Goal: Task Accomplishment & Management: Manage account settings

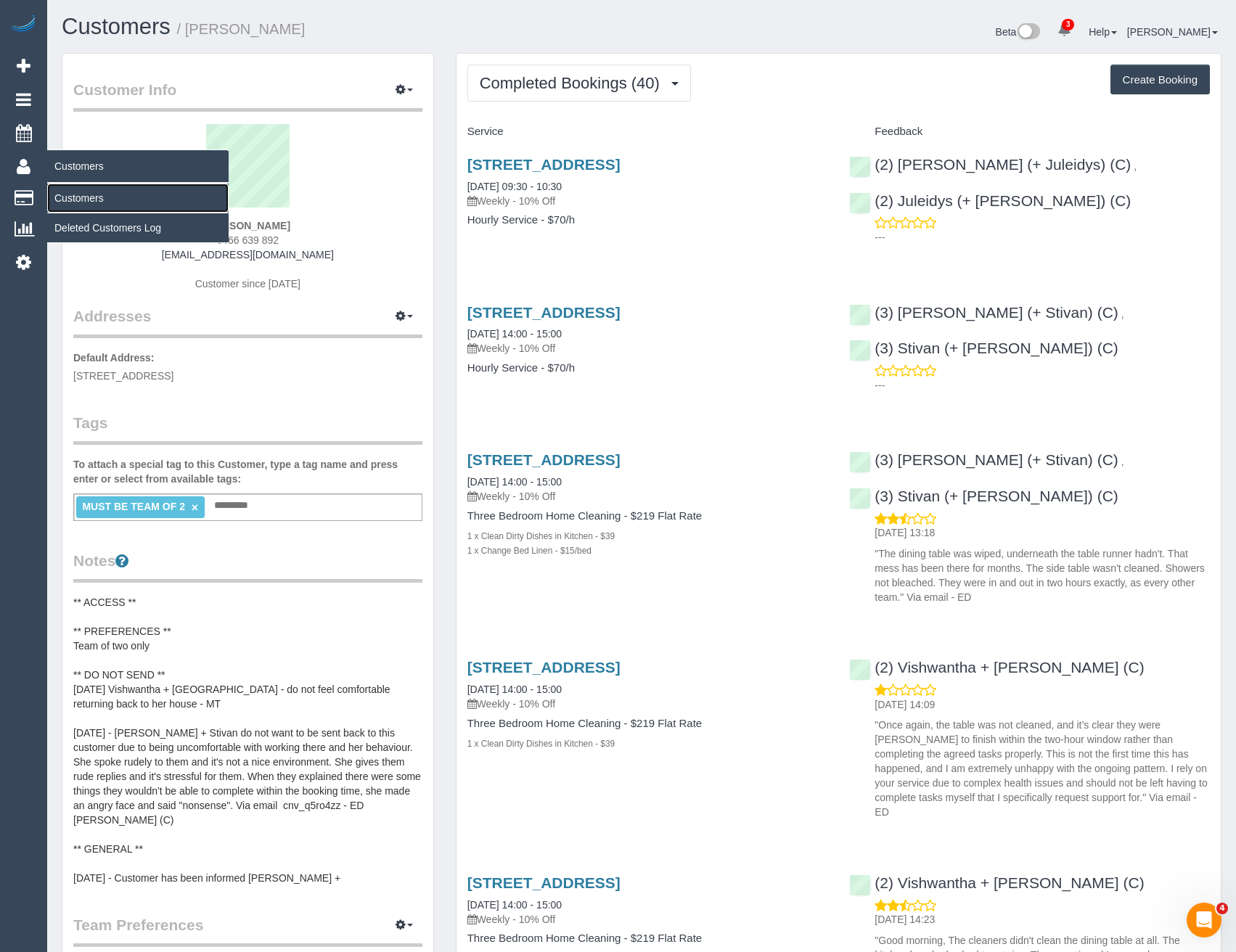
click at [79, 192] on link "Customers" at bounding box center [138, 198] width 182 height 29
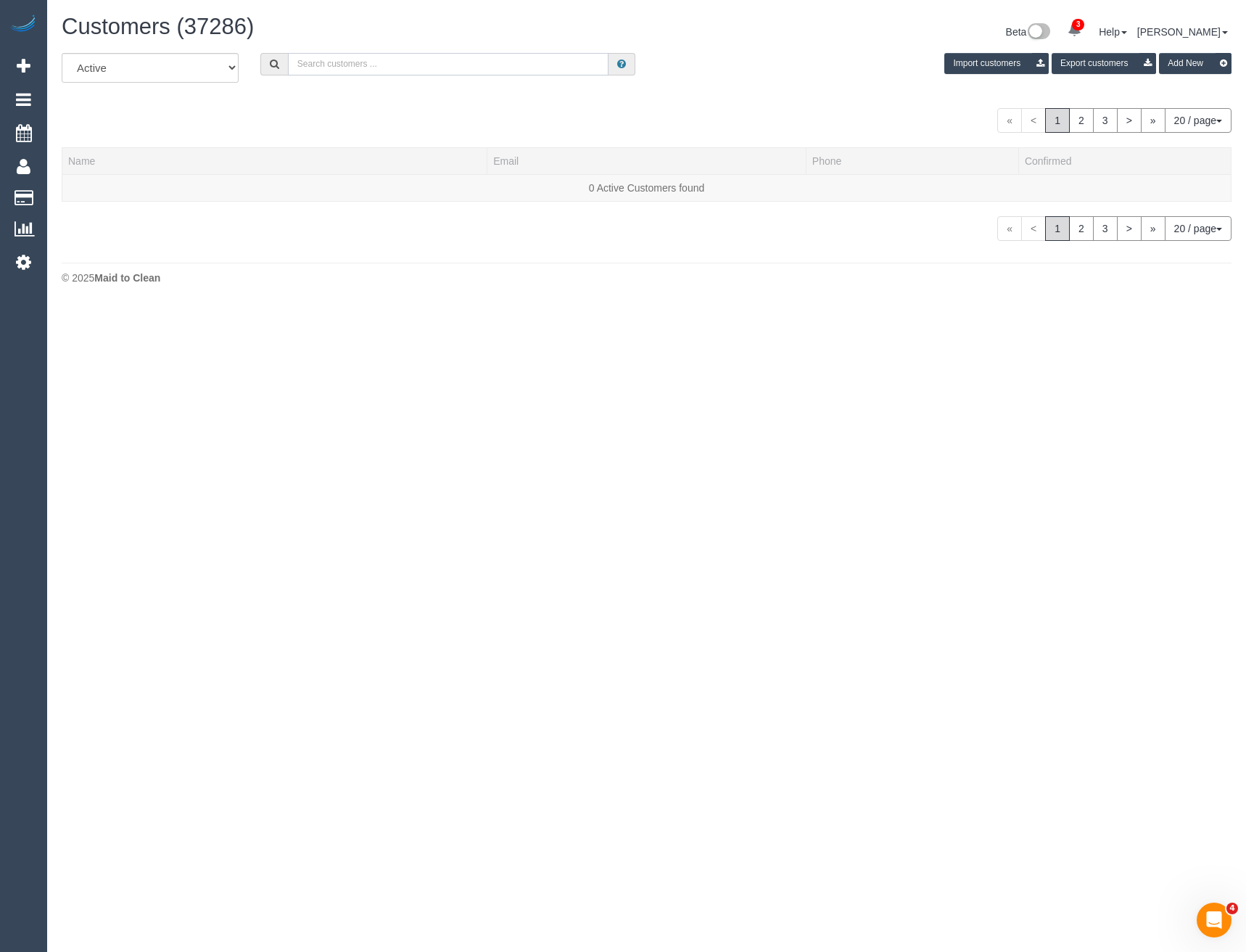
click at [378, 65] on input "text" at bounding box center [448, 64] width 321 height 22
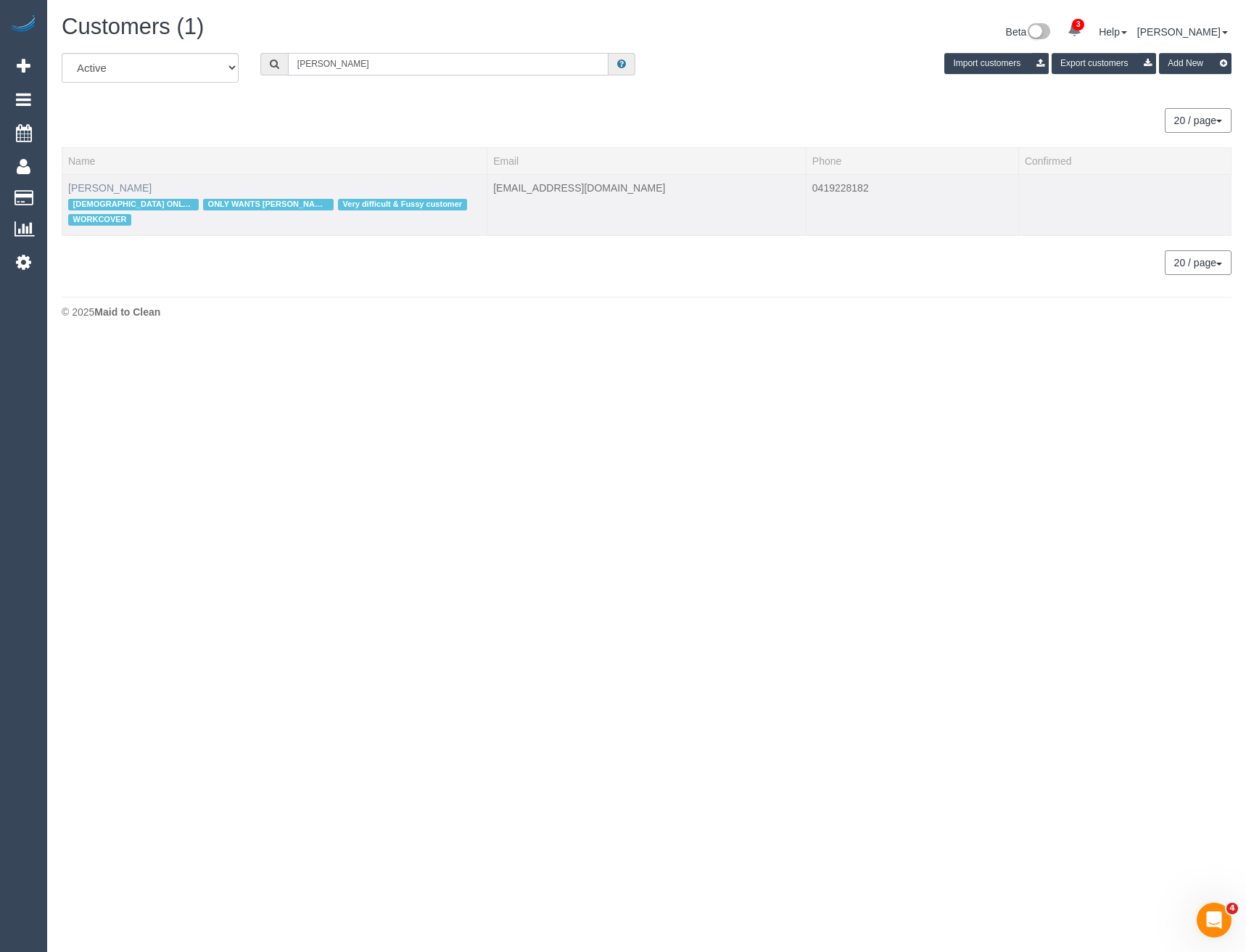
type input "Tina jones"
click at [102, 187] on link "Tina Jones" at bounding box center [110, 187] width 83 height 12
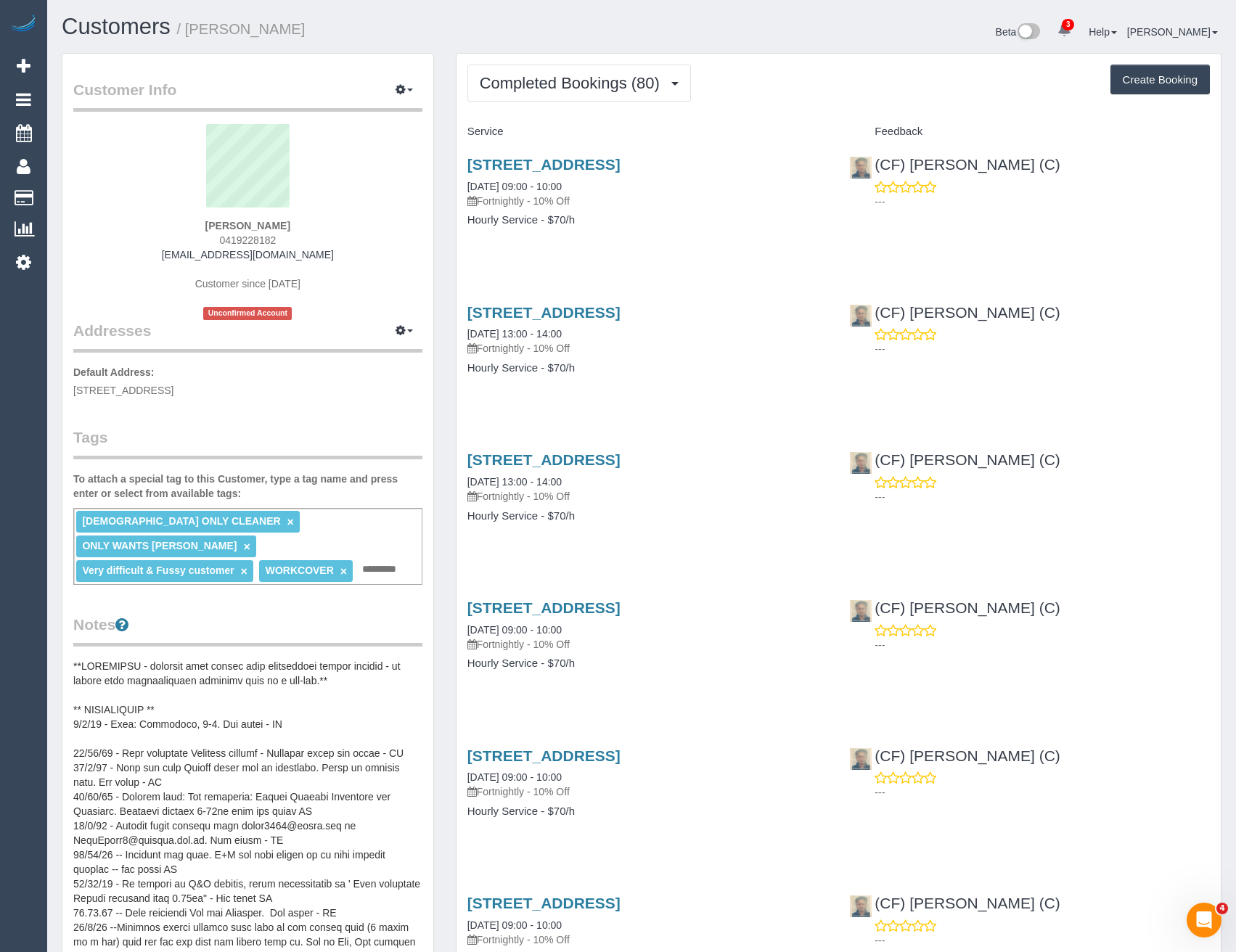
scroll to position [218, 0]
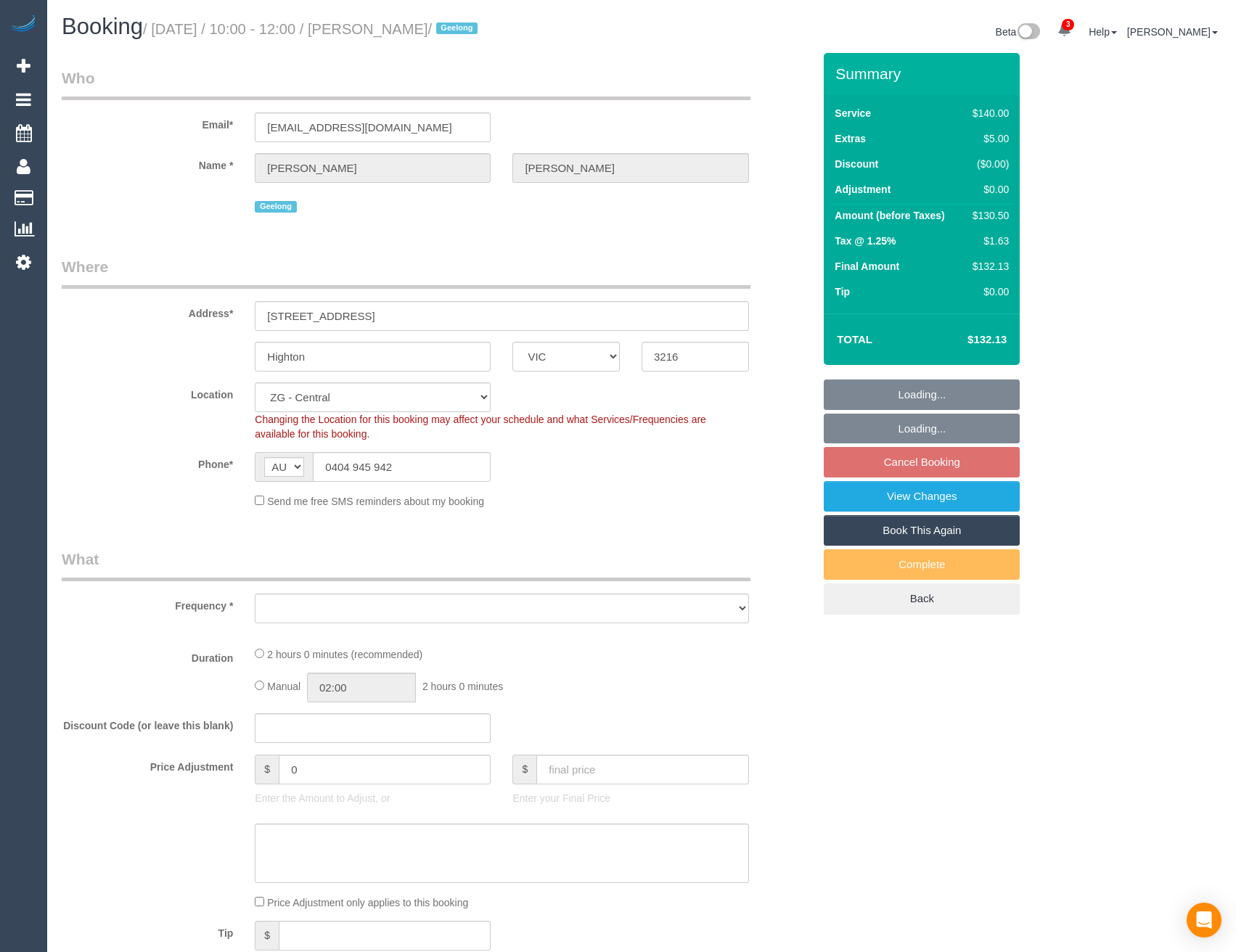
select select "VIC"
select select "object:934"
select select "string:stripe-pm_1Rwc0q2GScqysDRVBMhEZk2T"
select select "spot1"
select select "number:27"
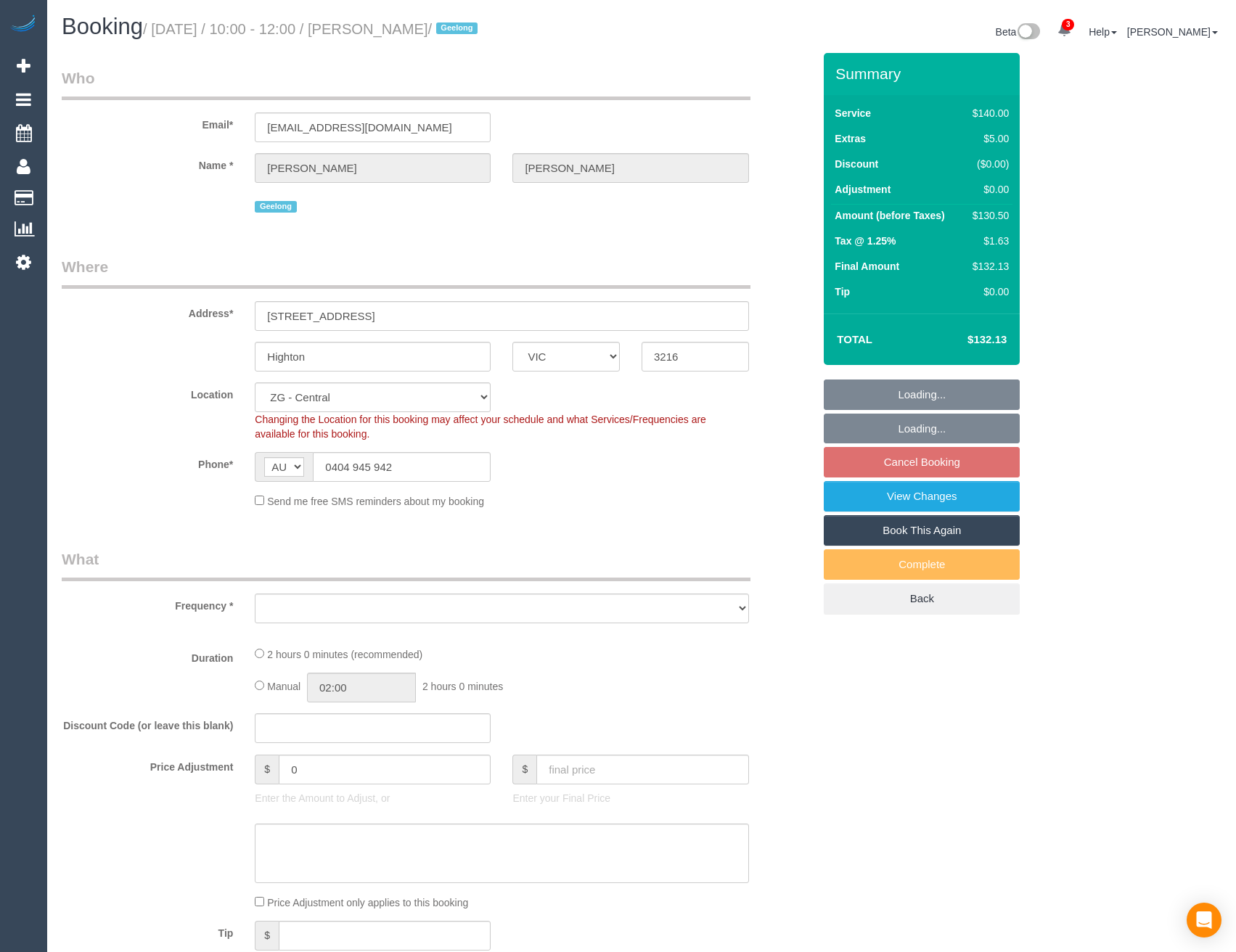
select select "number:14"
select select "number:19"
select select "number:24"
select select "number:33"
select select "number:12"
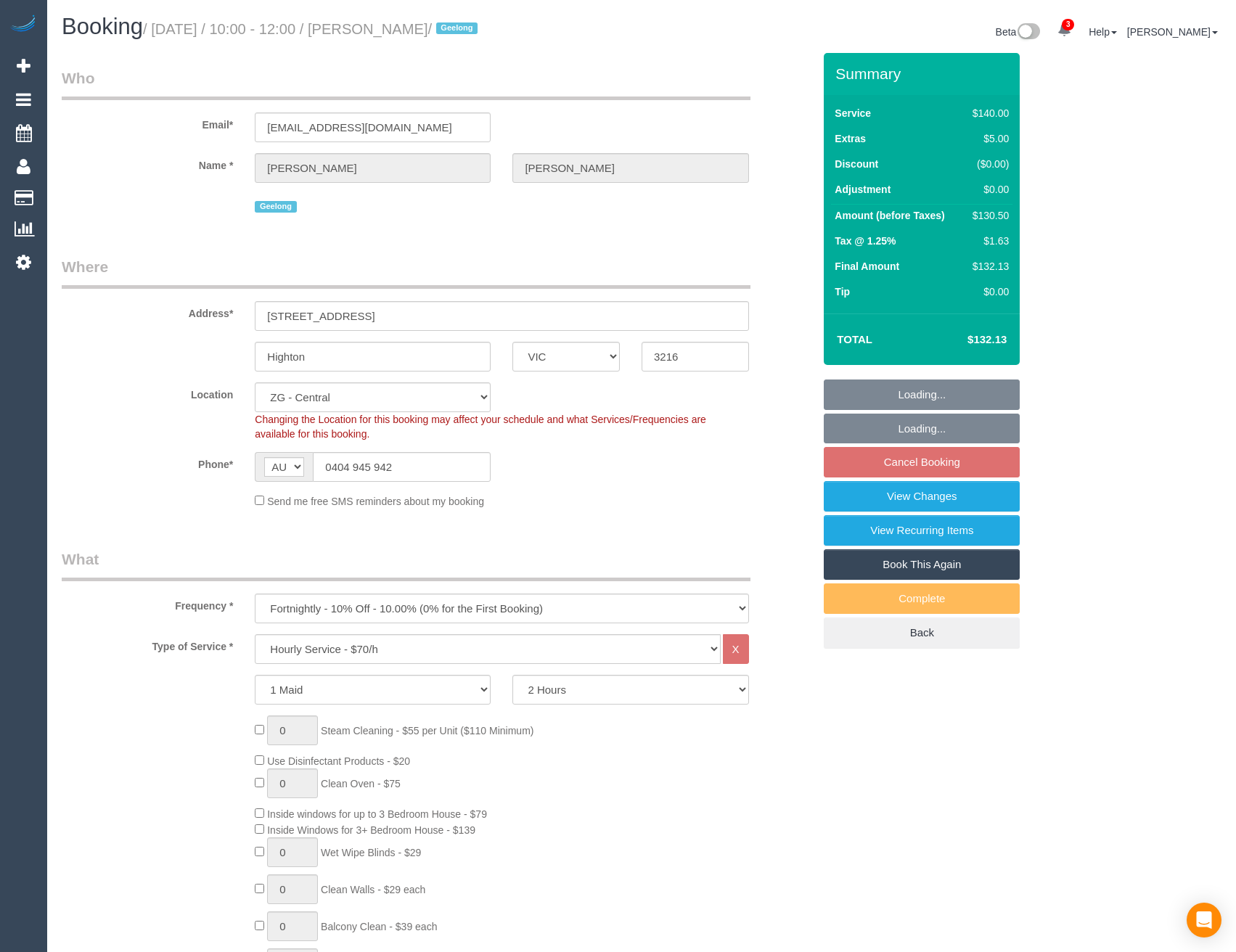
select select "object:995"
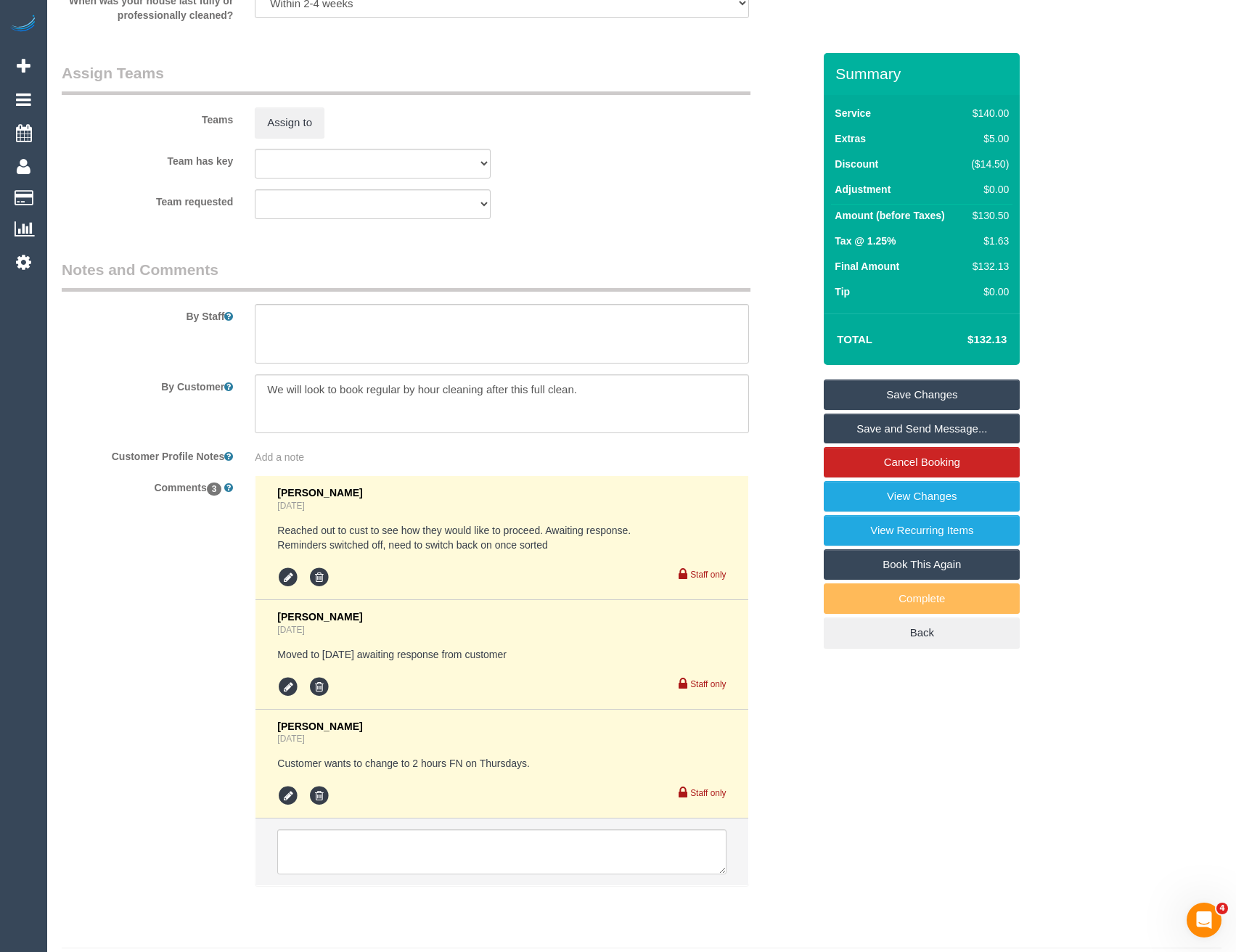
scroll to position [2157, 0]
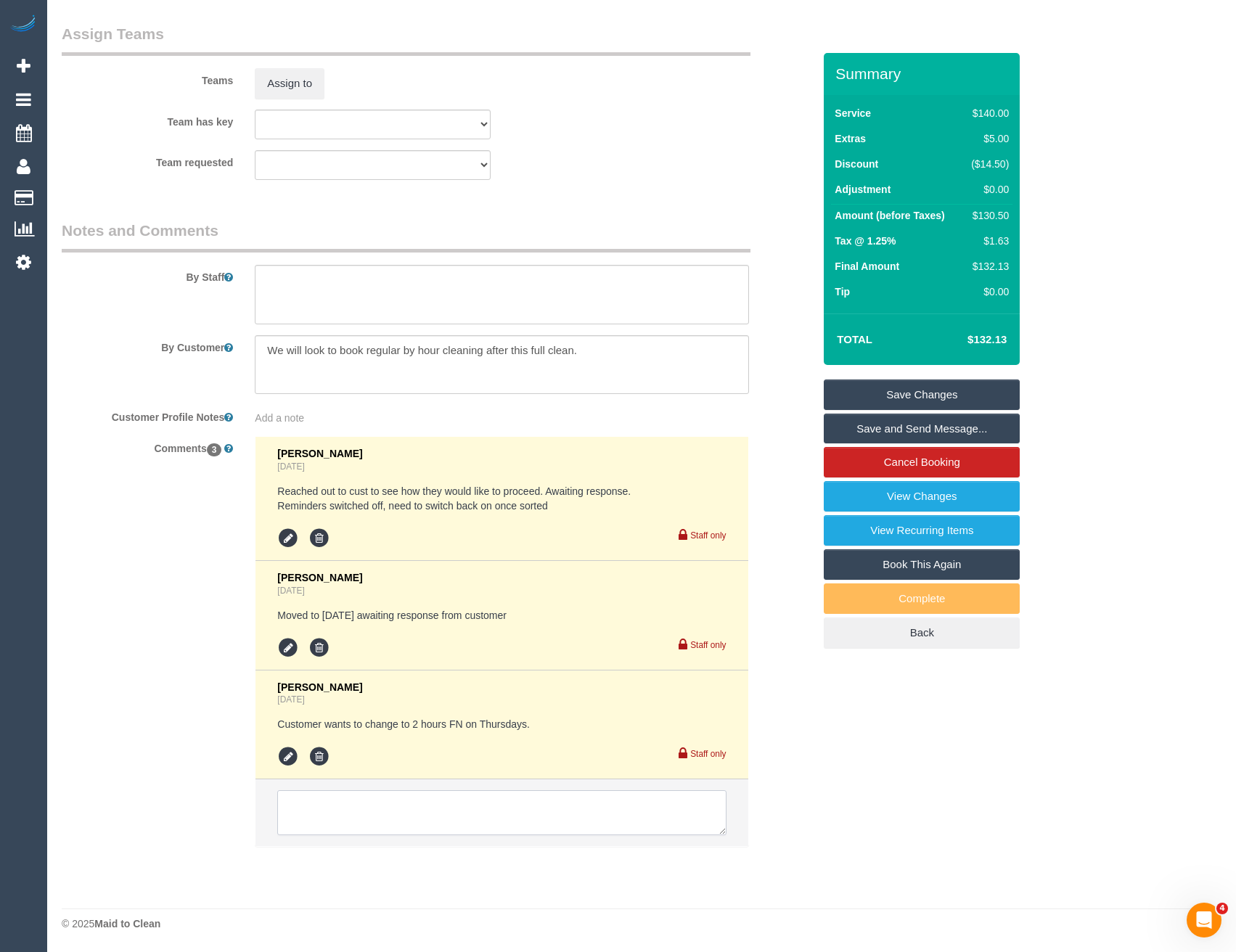
click at [351, 821] on textarea at bounding box center [501, 813] width 448 height 45
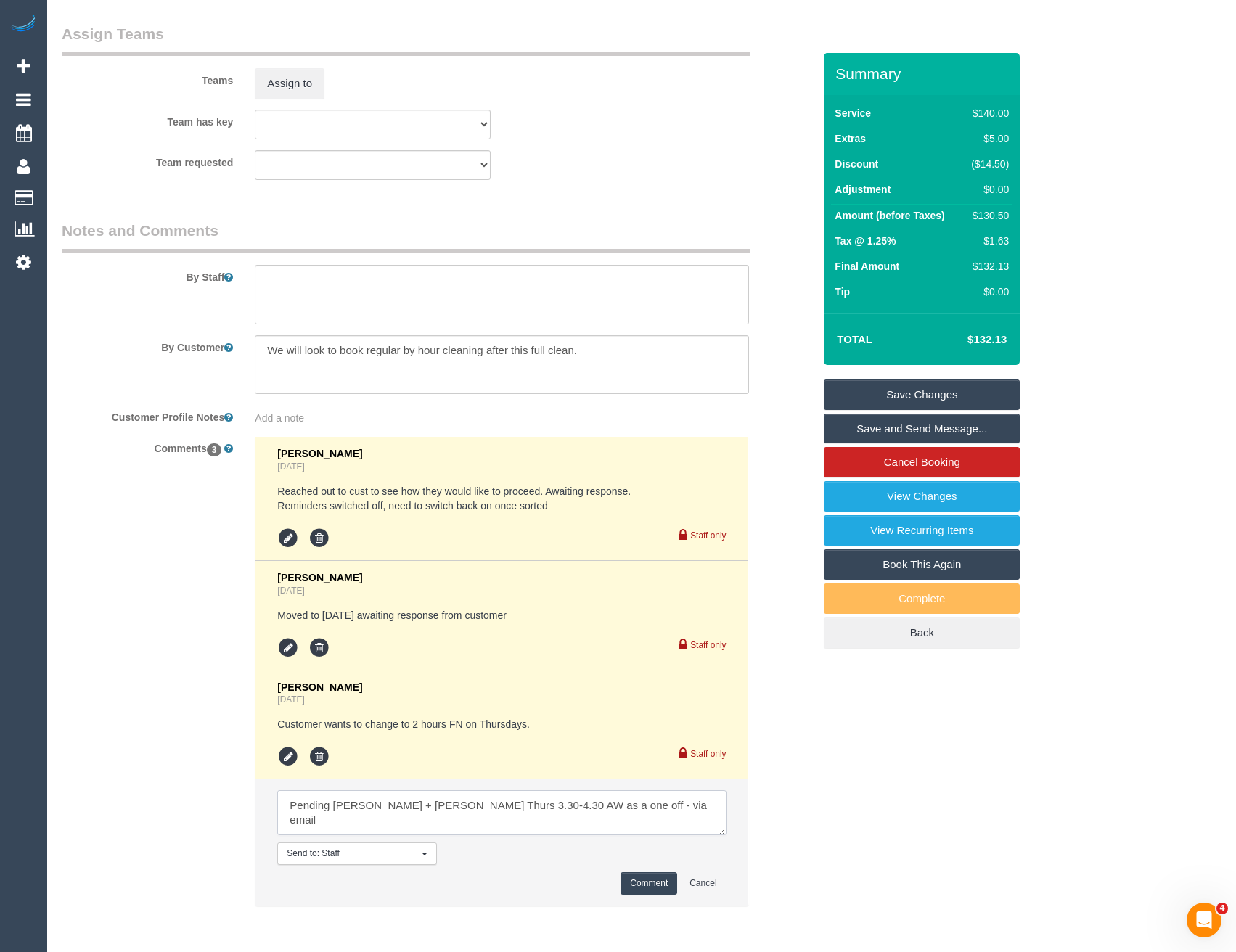
type textarea "Pending Shachi + Chirag Thurs 3.30-4.30 AW as a one off - via email"
click at [650, 881] on button "Comment" at bounding box center [649, 883] width 57 height 22
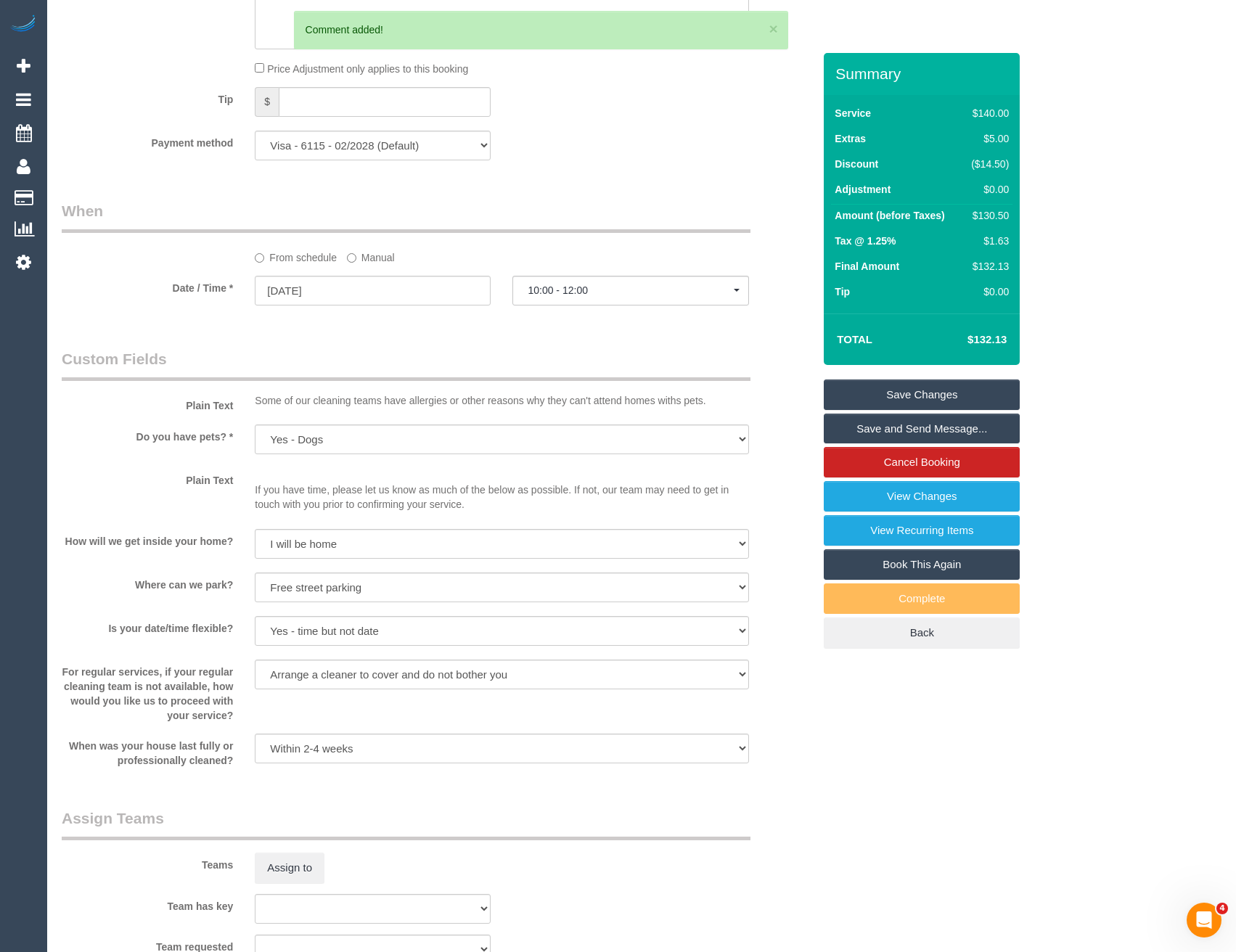
scroll to position [1286, 0]
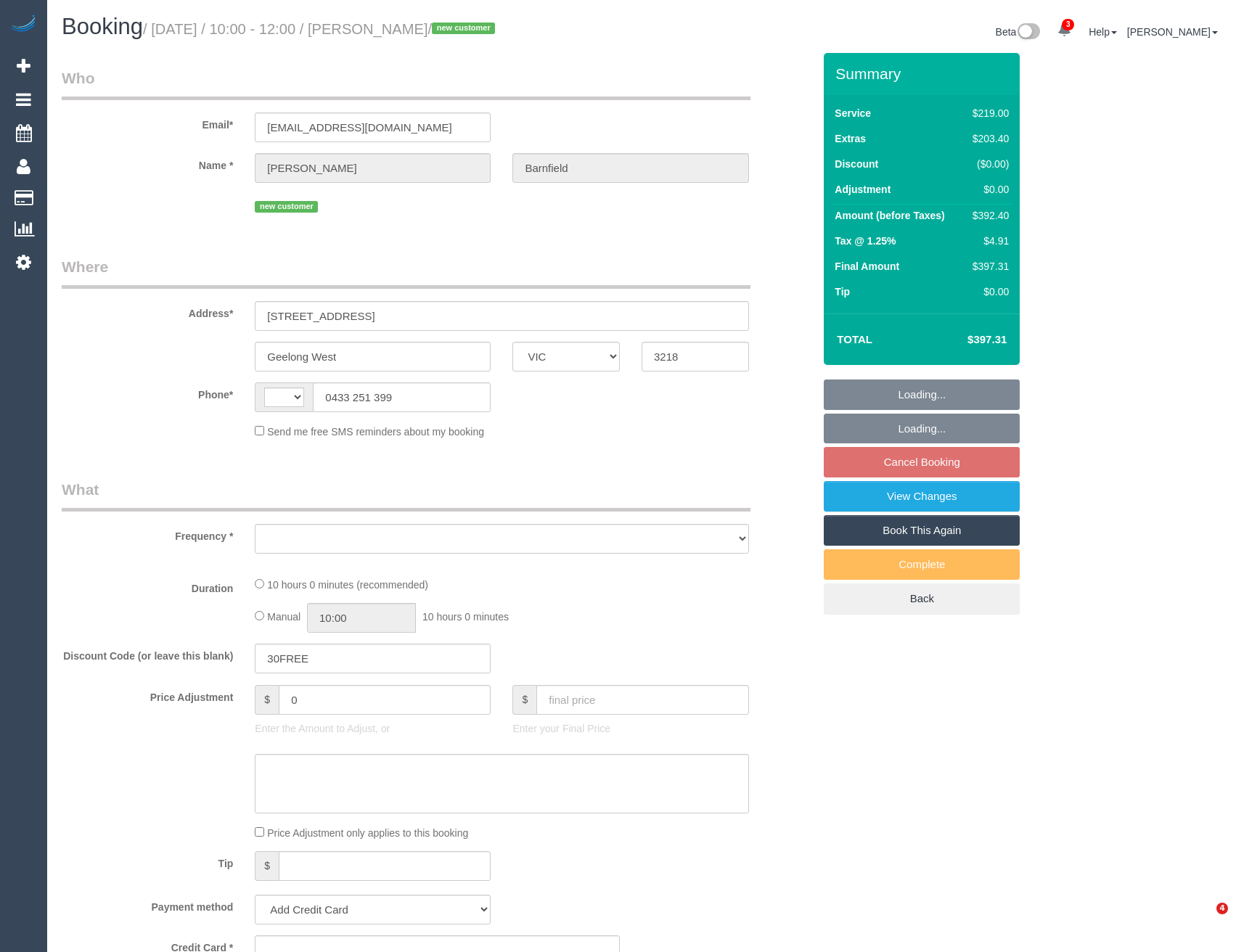
select select "VIC"
select select "string:AU"
select select "string:stripe-pm_1S1dcM2GScqysDRV1C4YLbWG"
select select "number:29"
select select "number:14"
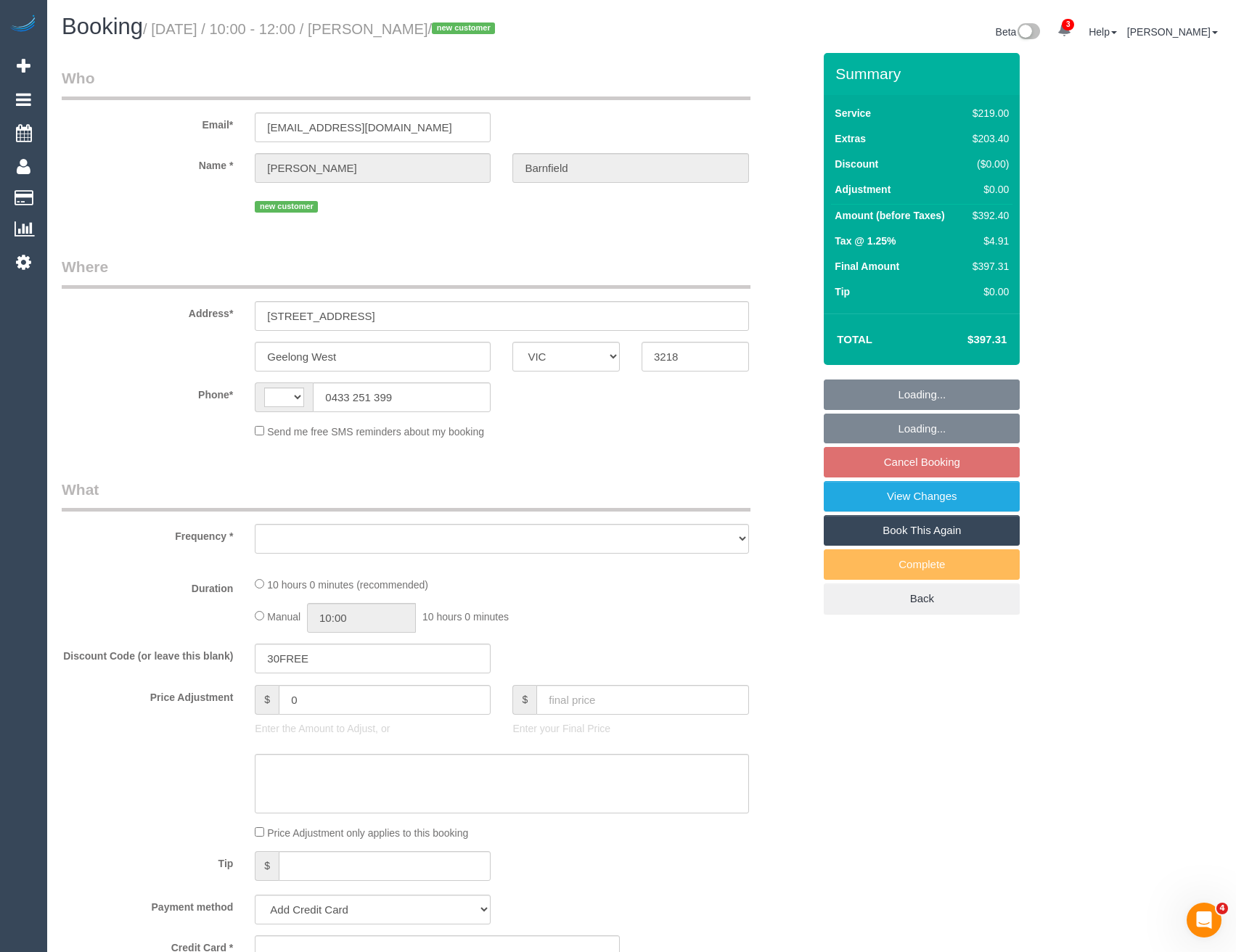
select select "number:18"
select select "number:24"
select select "number:26"
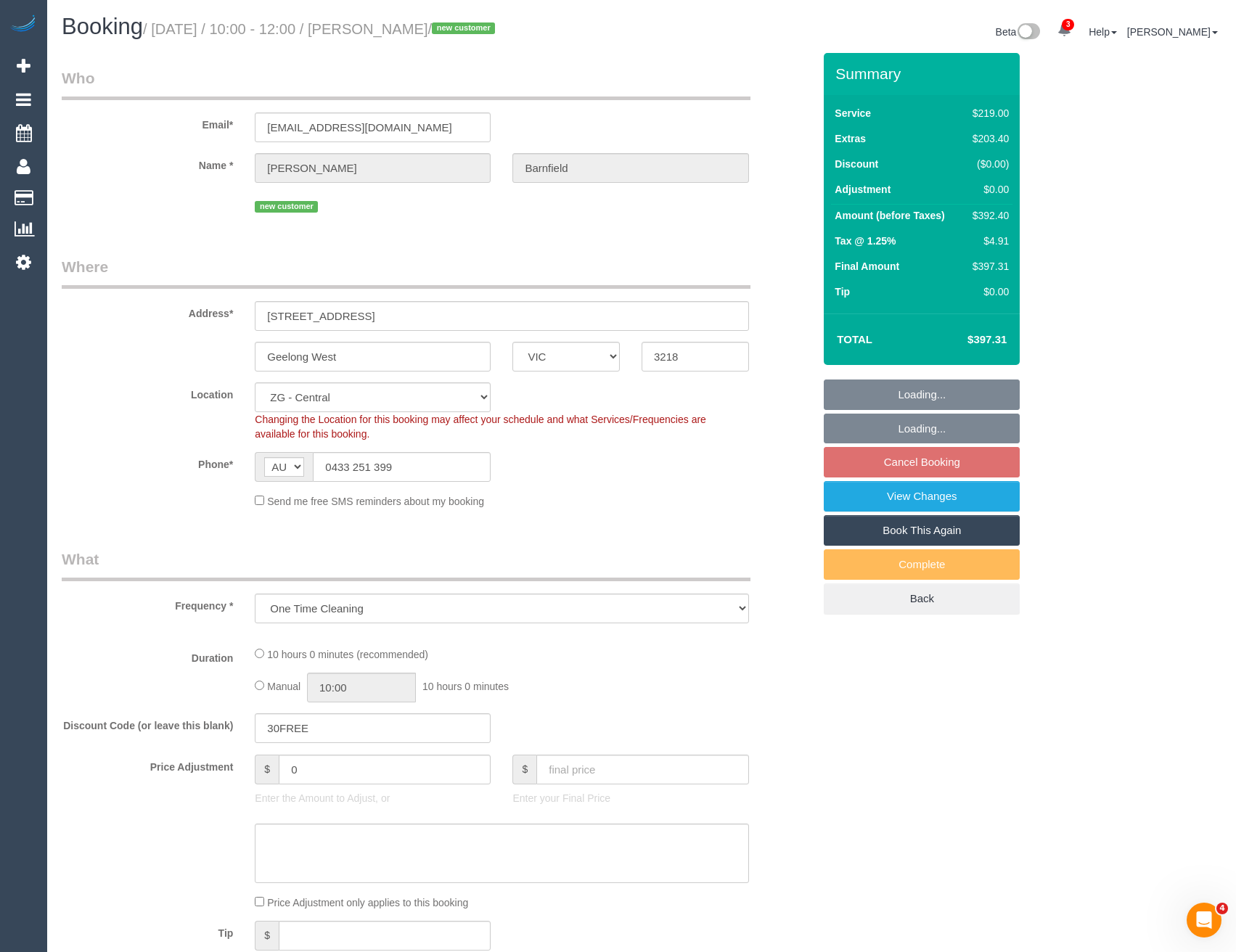
select select "object:772"
select select "spot4"
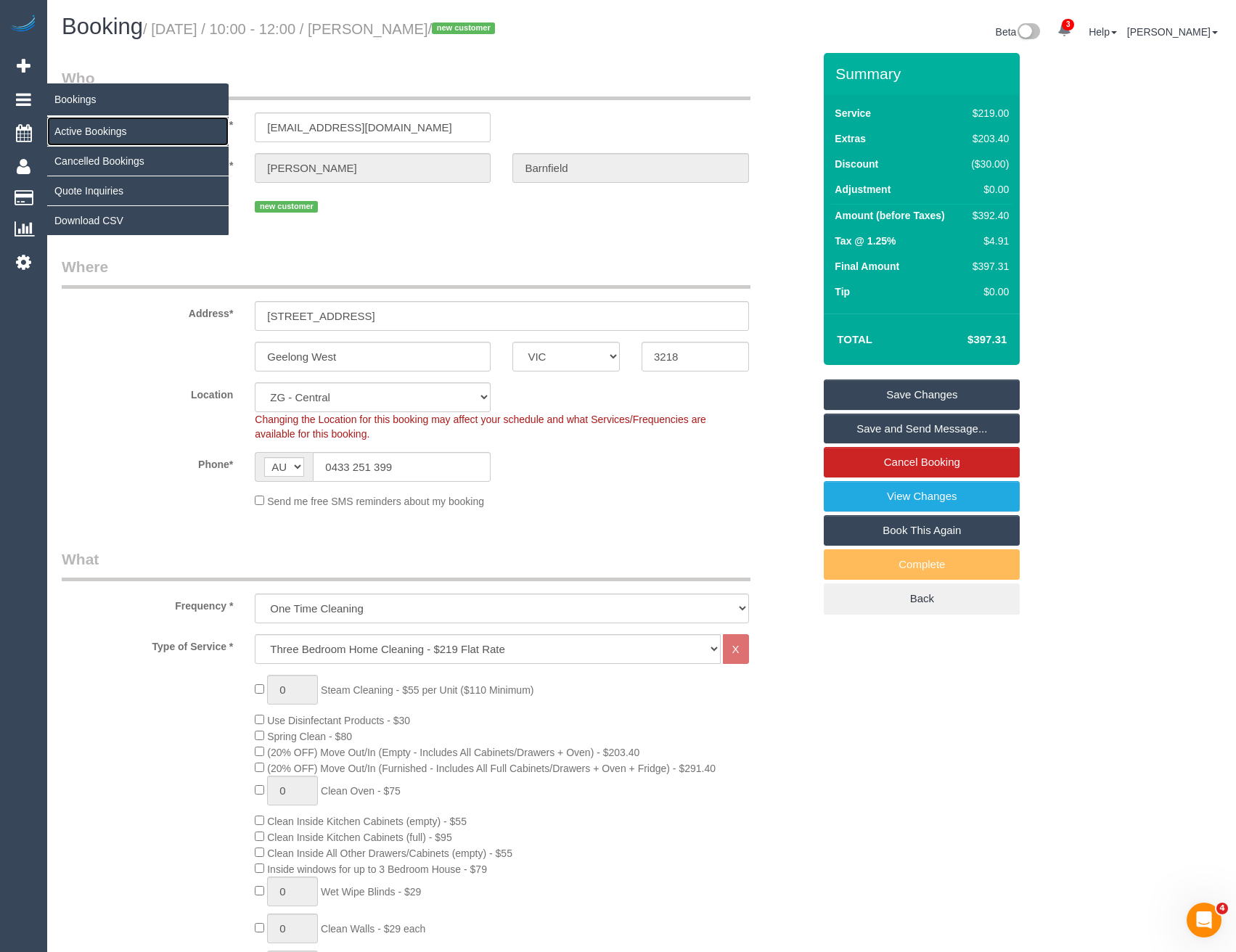
click at [107, 130] on link "Active Bookings" at bounding box center [138, 131] width 182 height 29
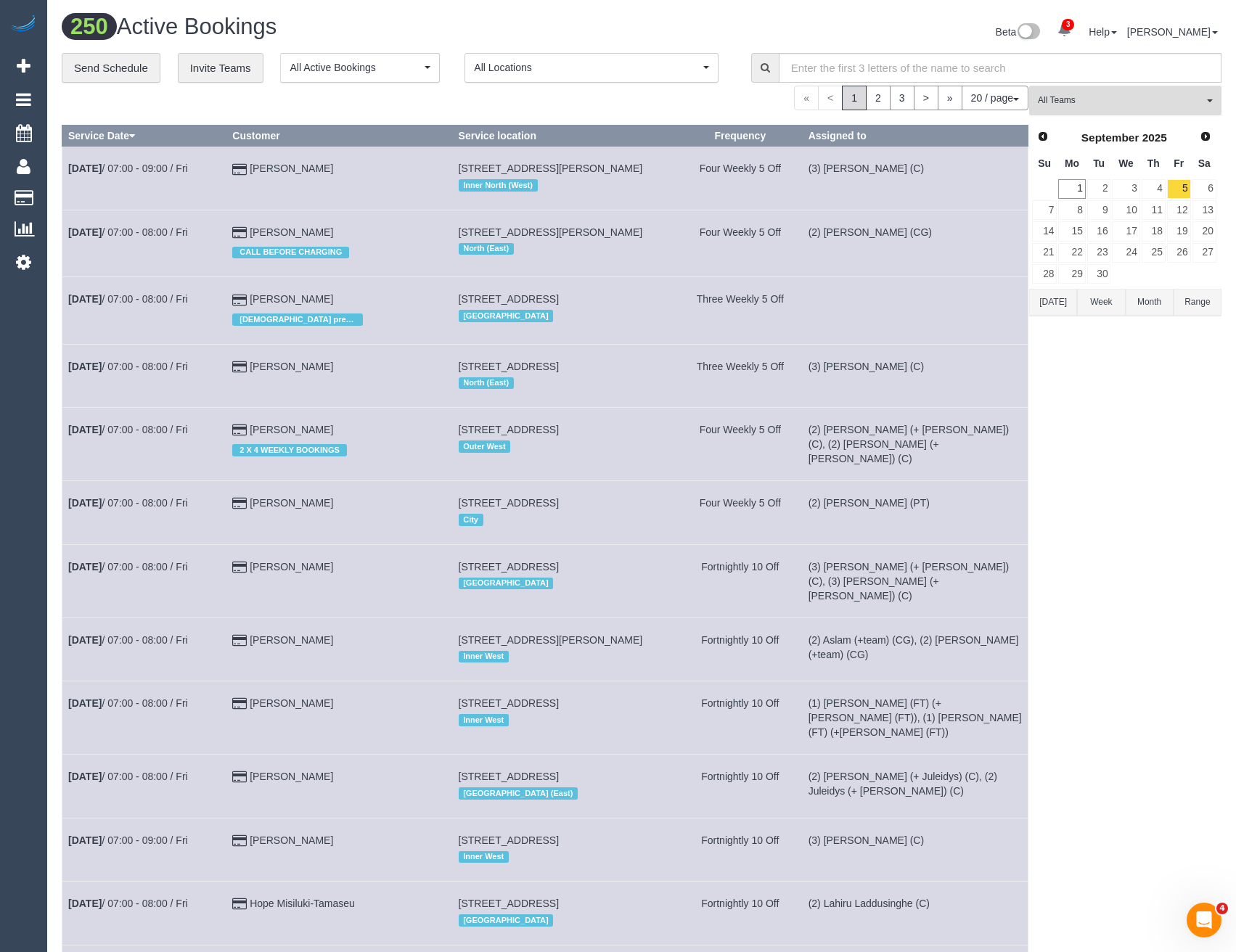
click at [1091, 95] on span "All Teams" at bounding box center [1120, 100] width 165 height 12
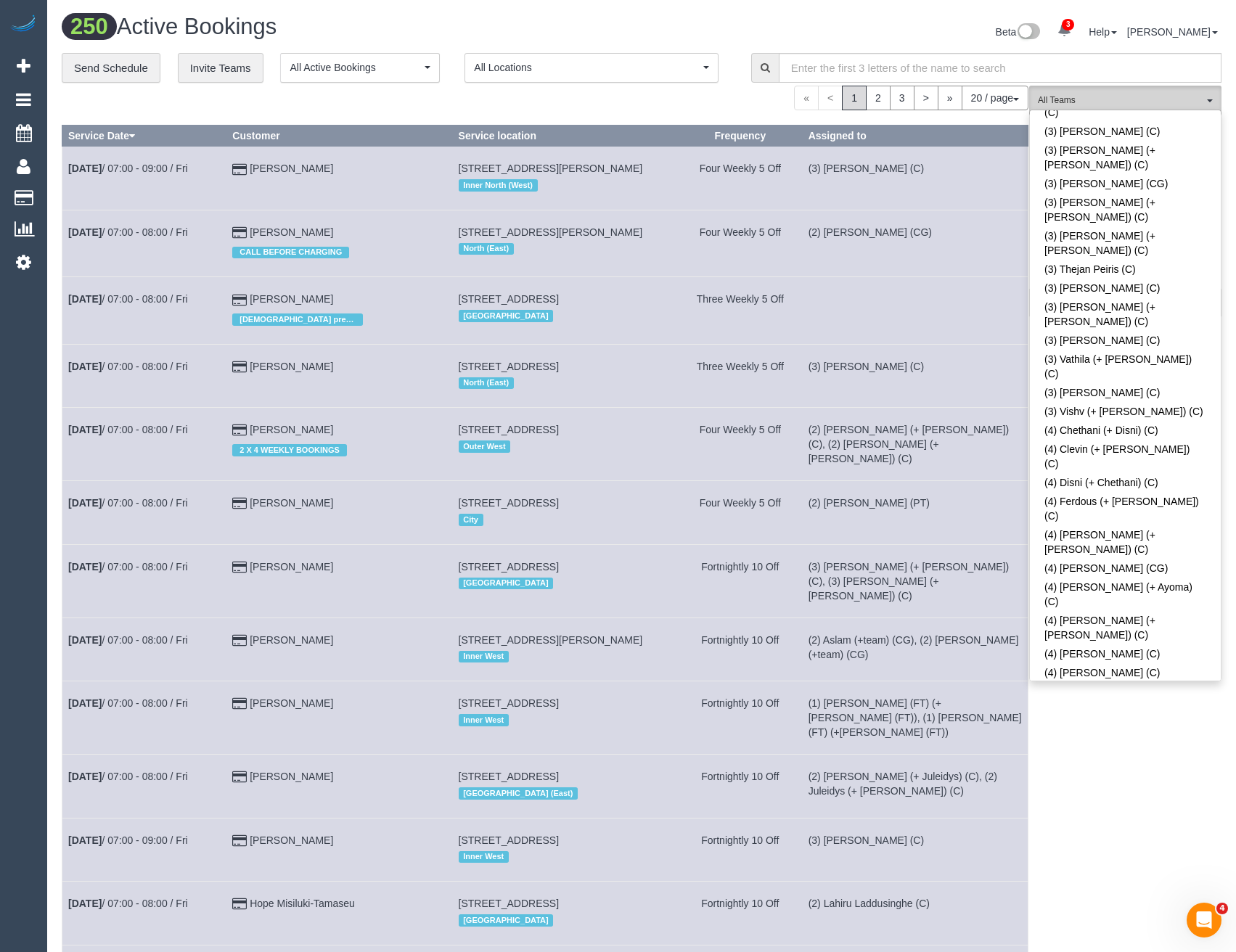
scroll to position [4167, 0]
click at [1116, 707] on div "(ZG3) Suneeth + Niya (CG) All Teams Remove Team Filters (0) Account - Tech (0) …" at bounding box center [1125, 809] width 192 height 1447
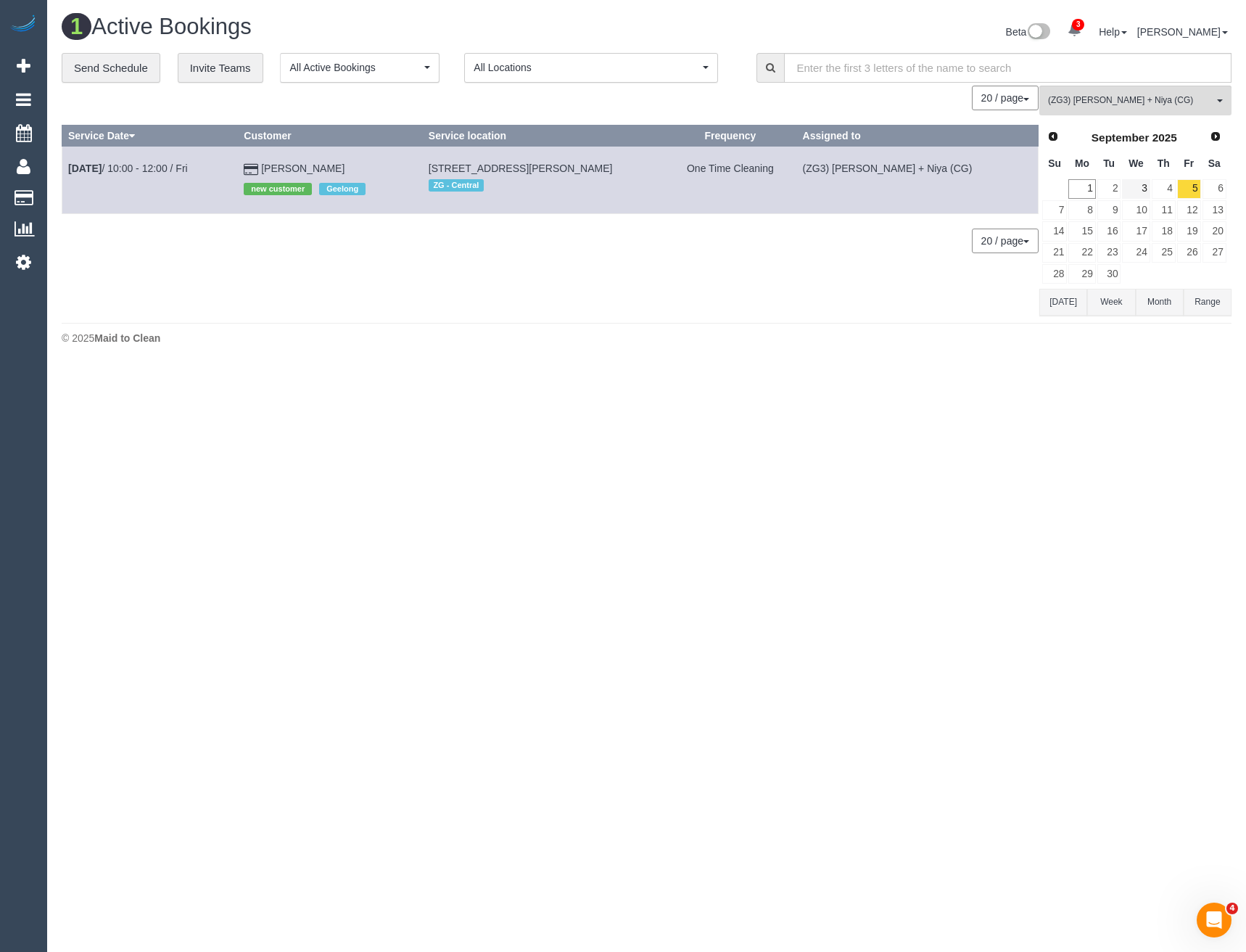
click at [1122, 186] on td "3" at bounding box center [1136, 188] width 29 height 21
click at [1113, 188] on link "2" at bounding box center [1110, 188] width 24 height 19
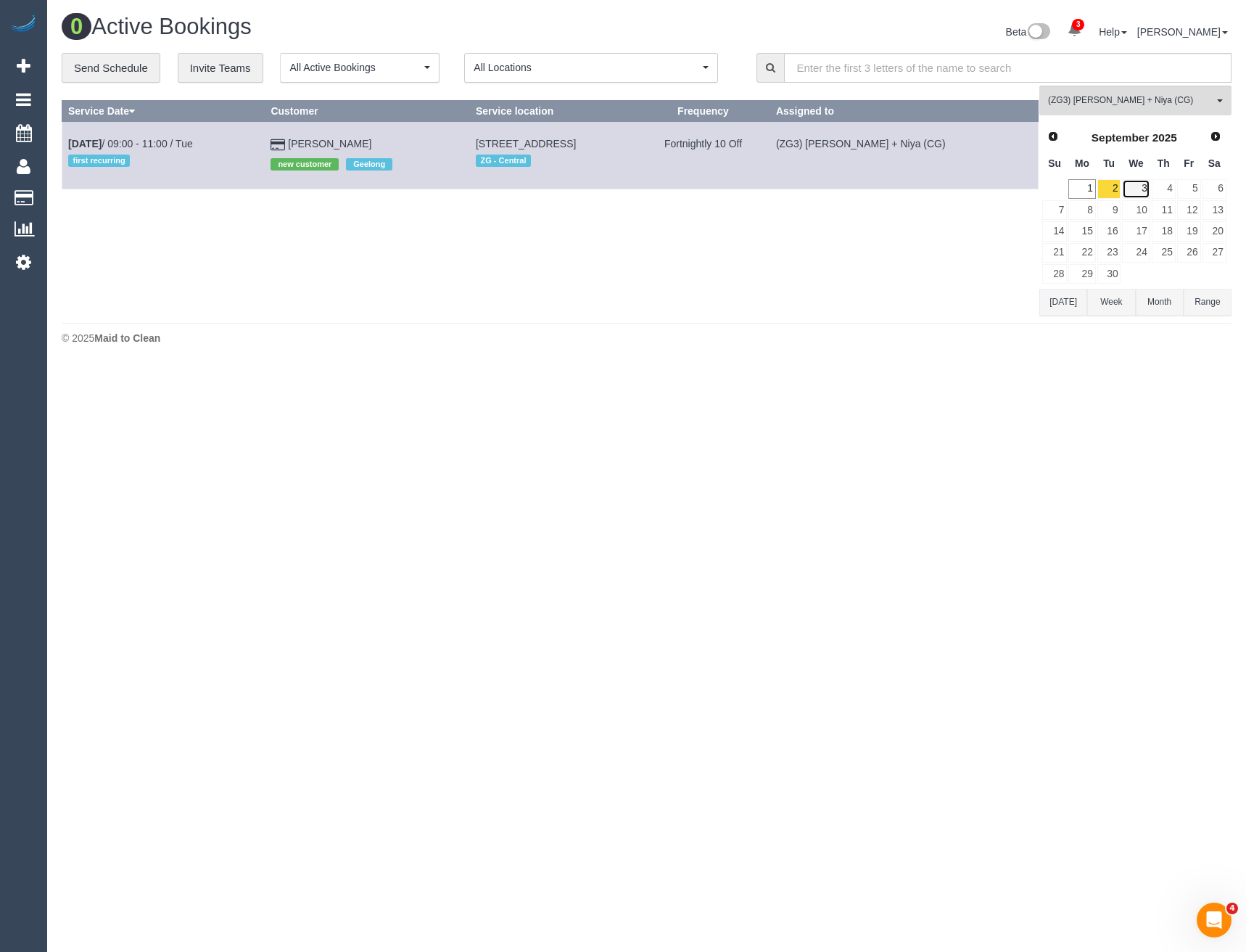
click at [1143, 187] on link "3" at bounding box center [1137, 188] width 28 height 19
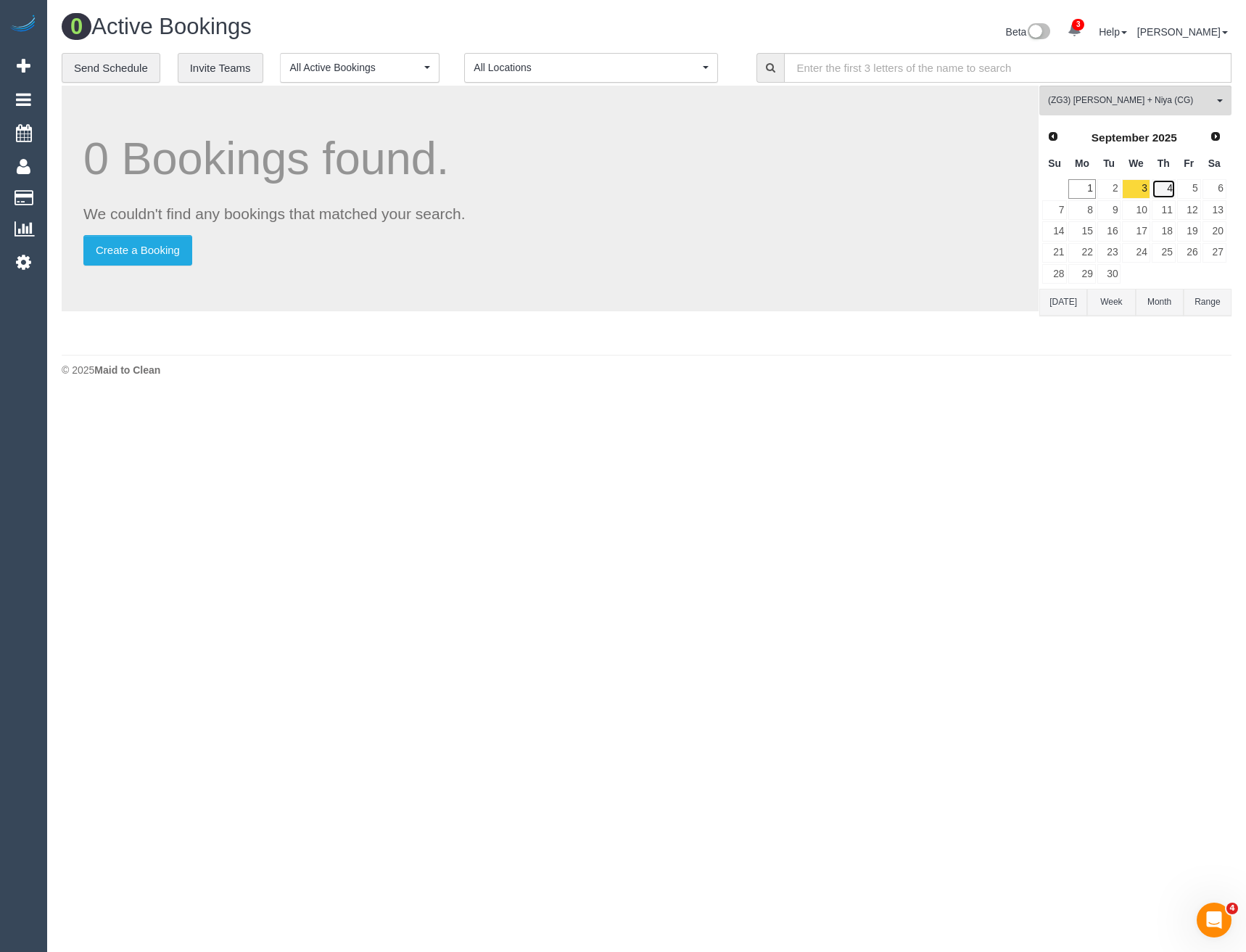
click at [1163, 190] on link "4" at bounding box center [1164, 188] width 24 height 19
click at [1200, 190] on link "5" at bounding box center [1189, 188] width 24 height 19
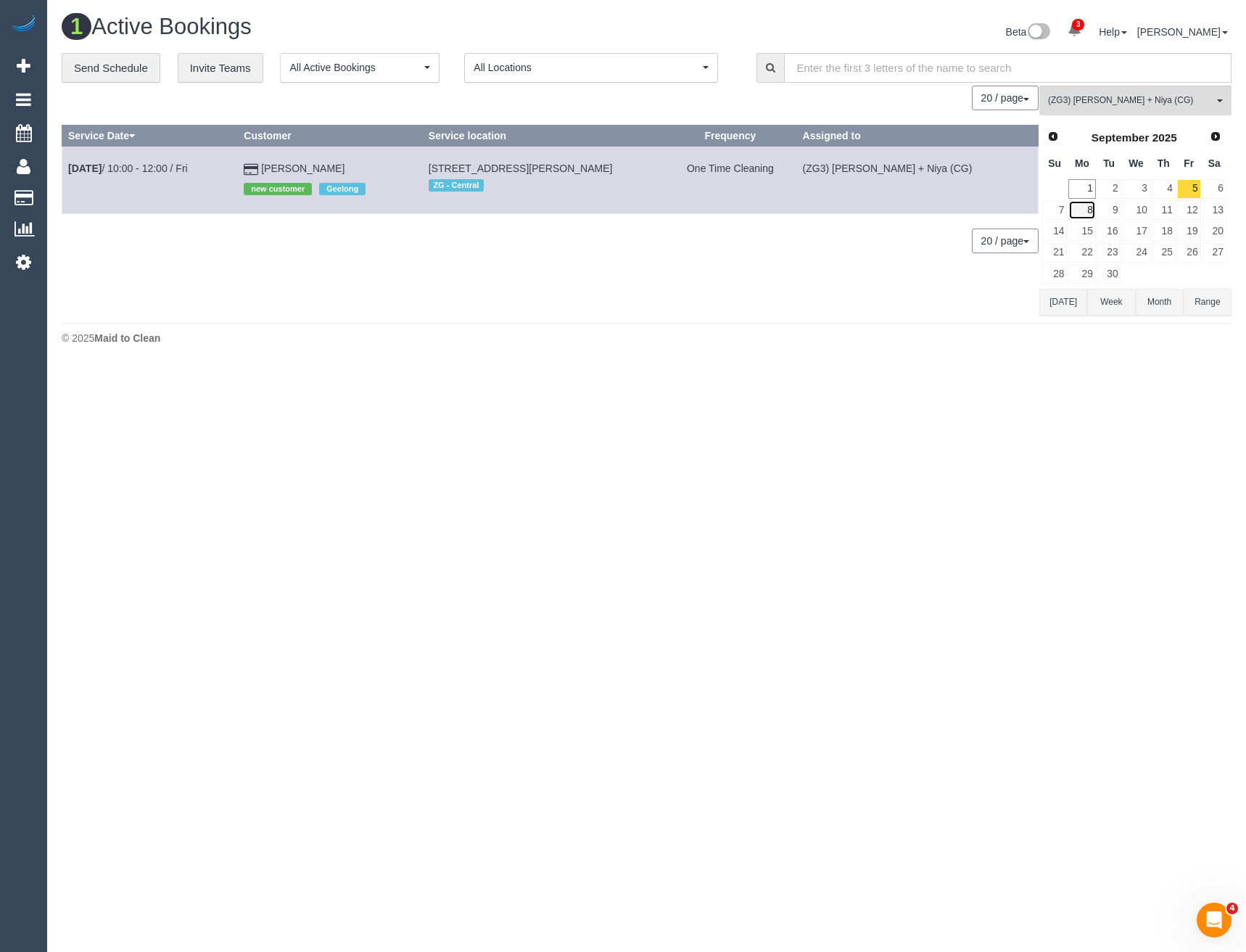
click at [1084, 207] on link "8" at bounding box center [1082, 210] width 27 height 19
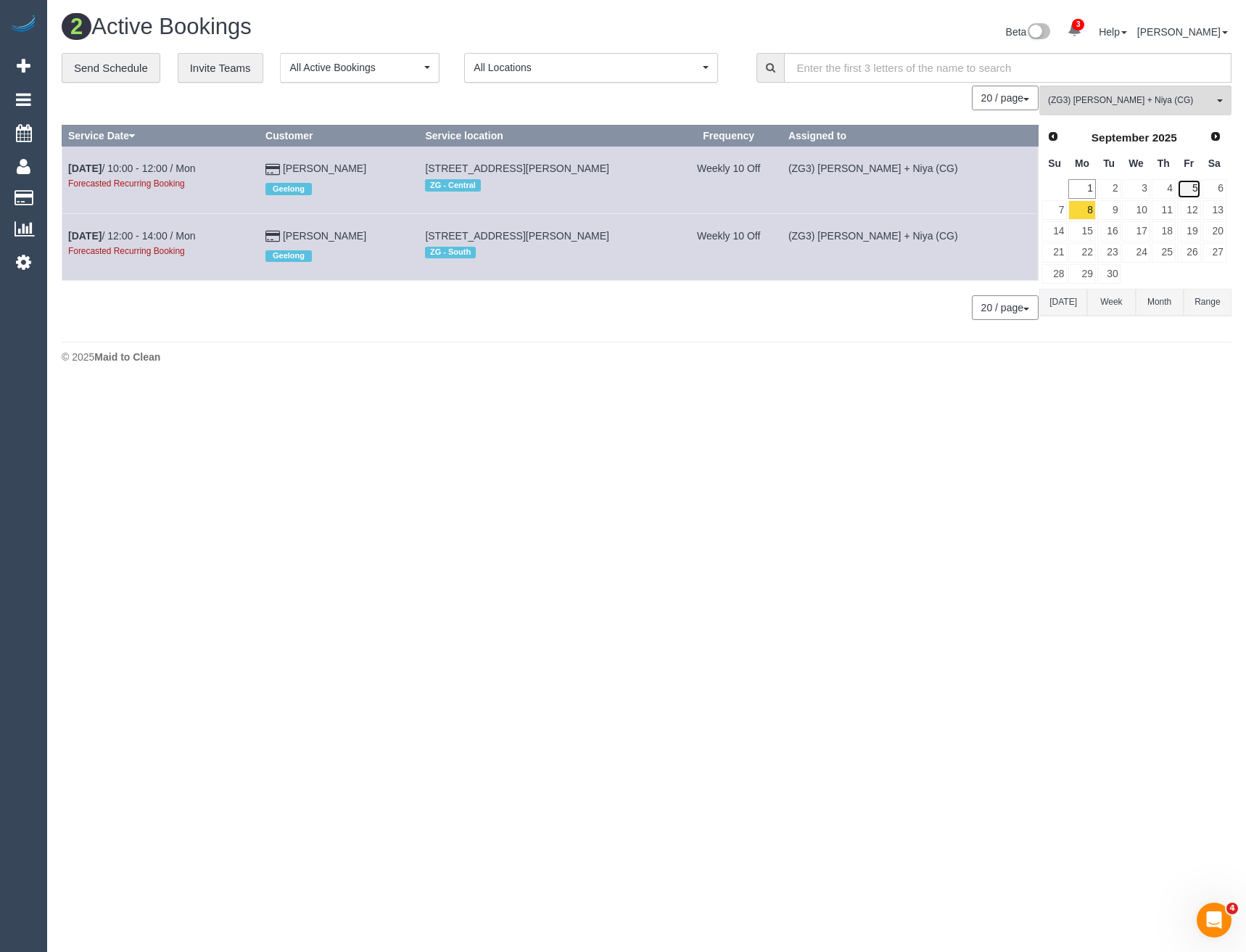
click at [1187, 190] on link "5" at bounding box center [1189, 188] width 24 height 19
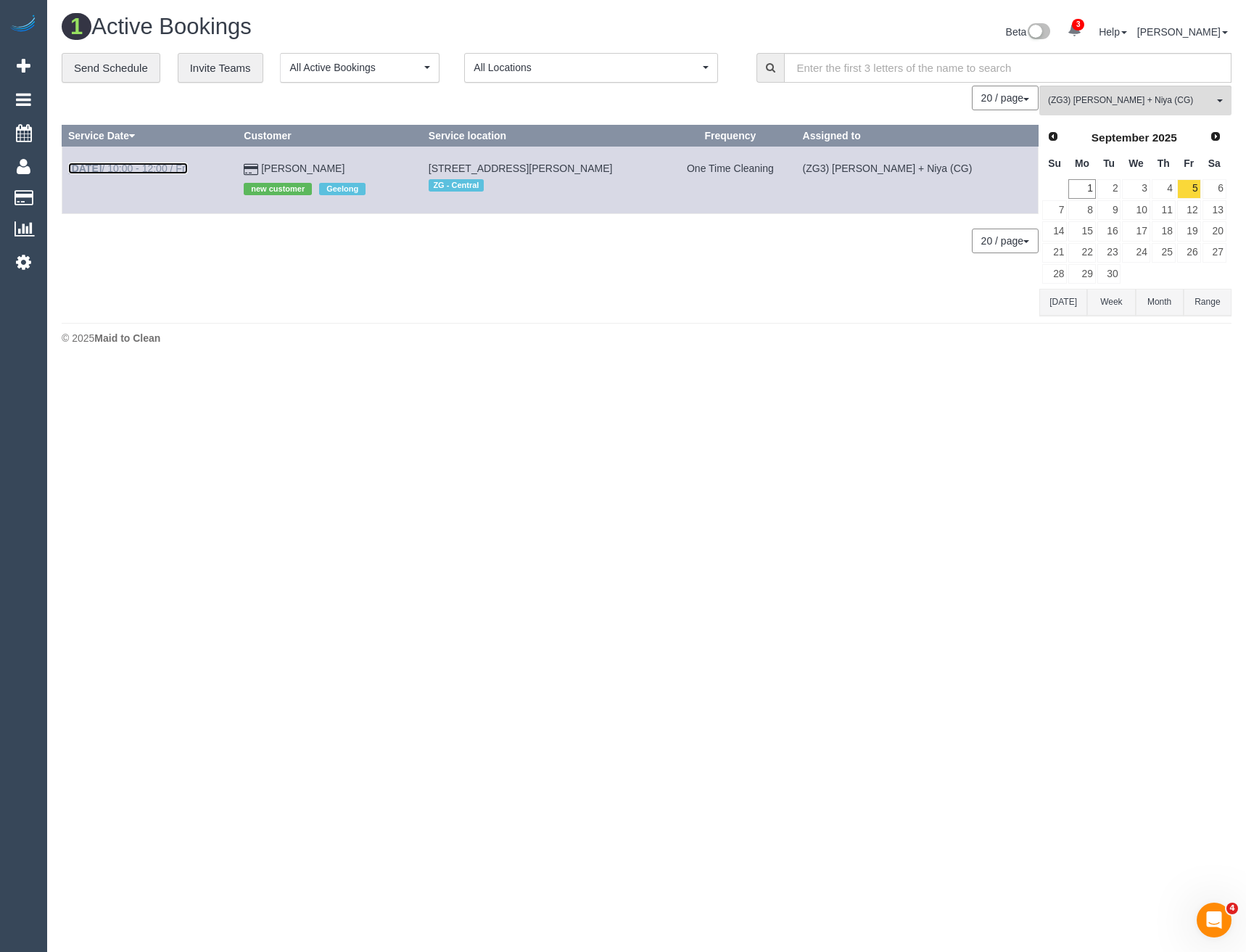
click at [168, 168] on link "Sep 5th / 10:00 - 12:00 / Fri" at bounding box center [128, 168] width 120 height 12
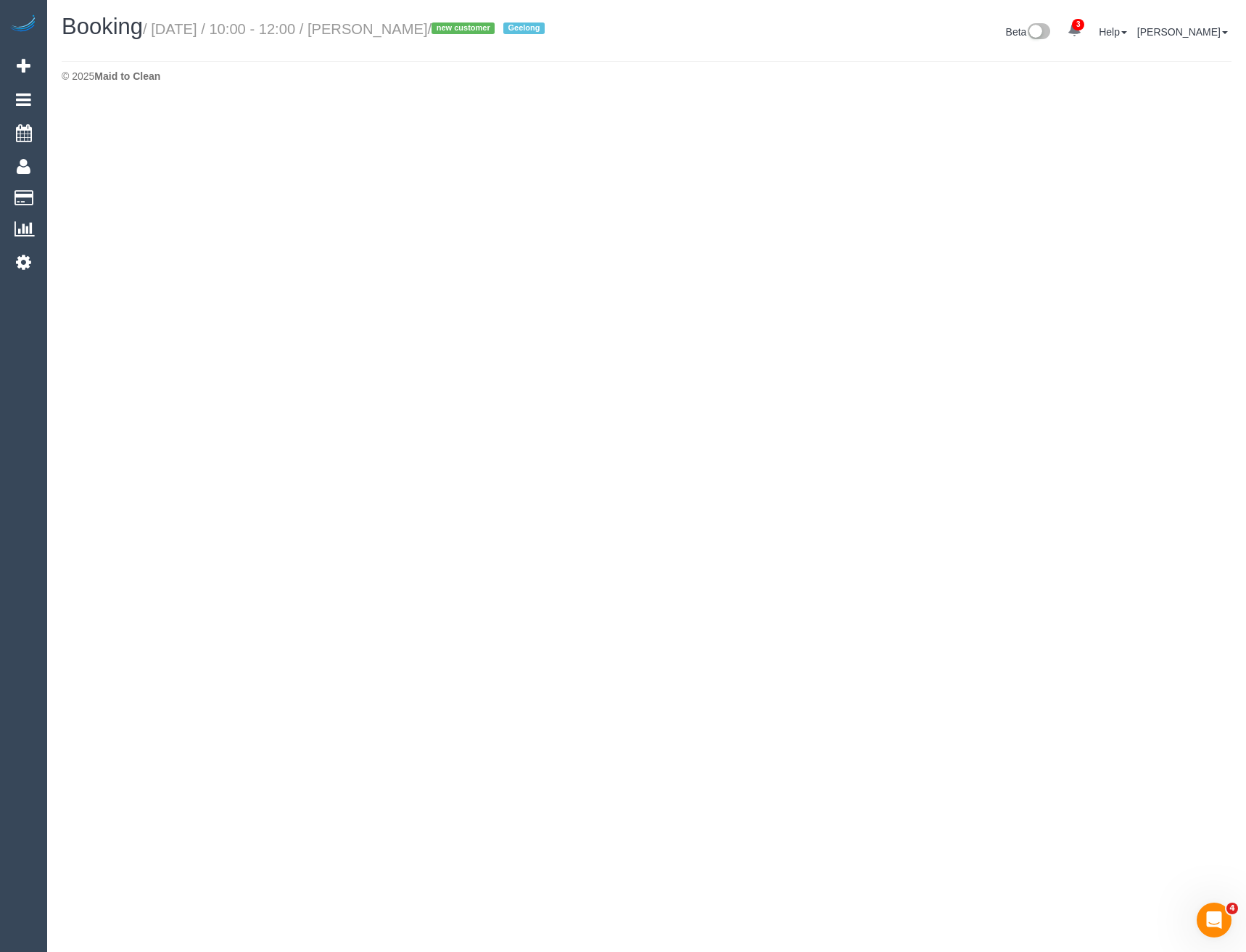
select select "VIC"
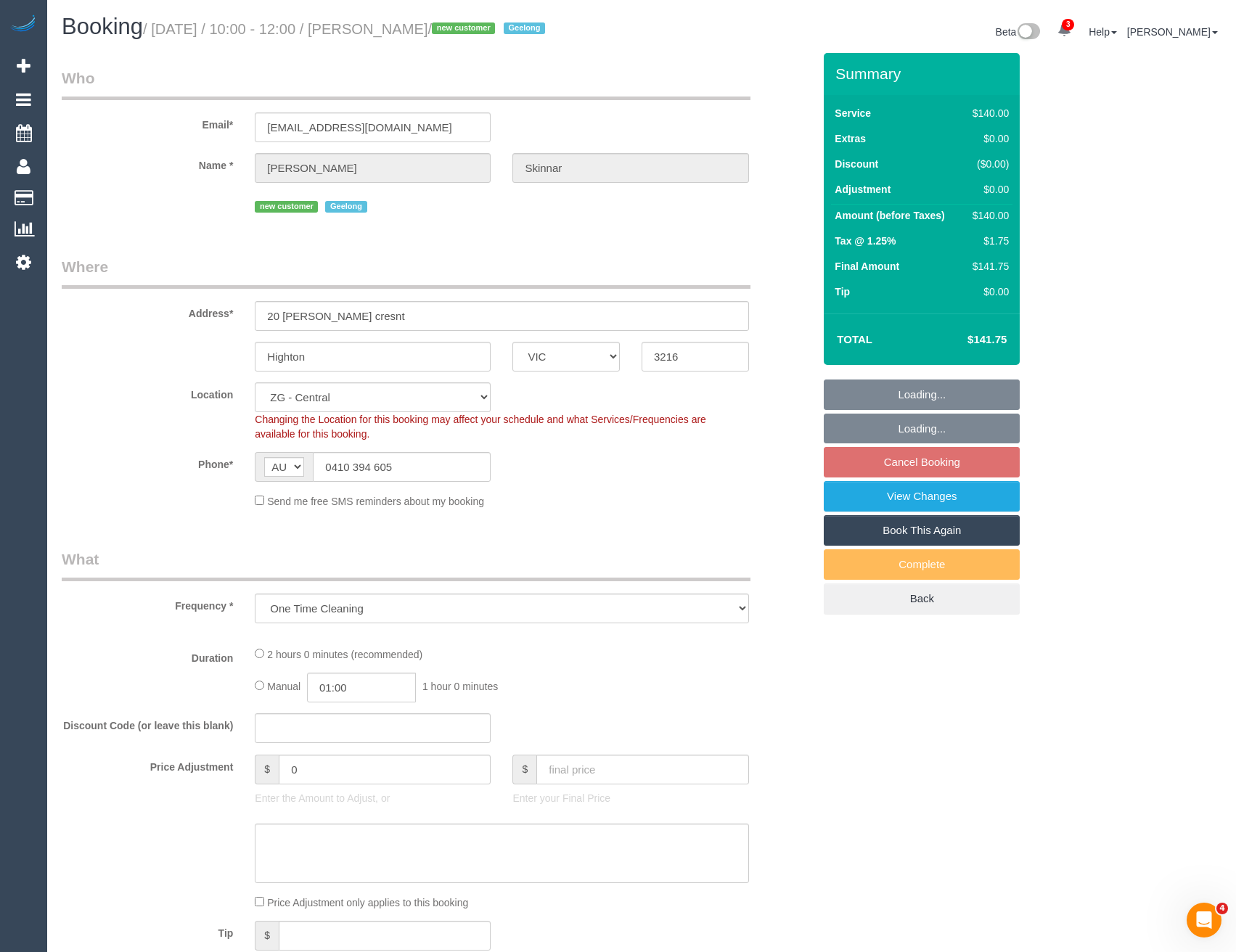
select select "object:2205"
select select "string:stripe-pm_1S0ujW2GScqysDRVbudBYvnl"
select select "spot41"
select select "number:28"
select select "number:14"
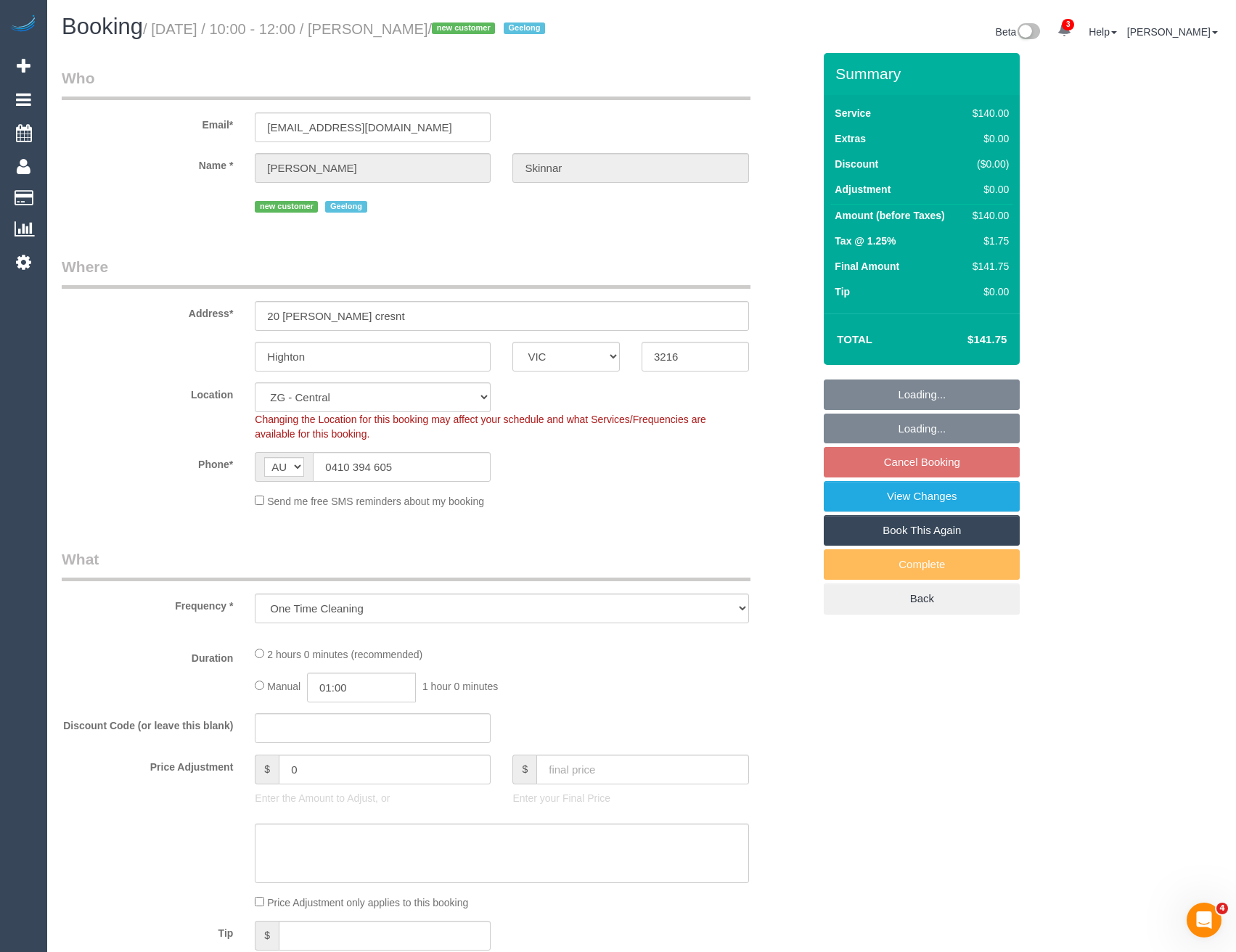
select select "number:19"
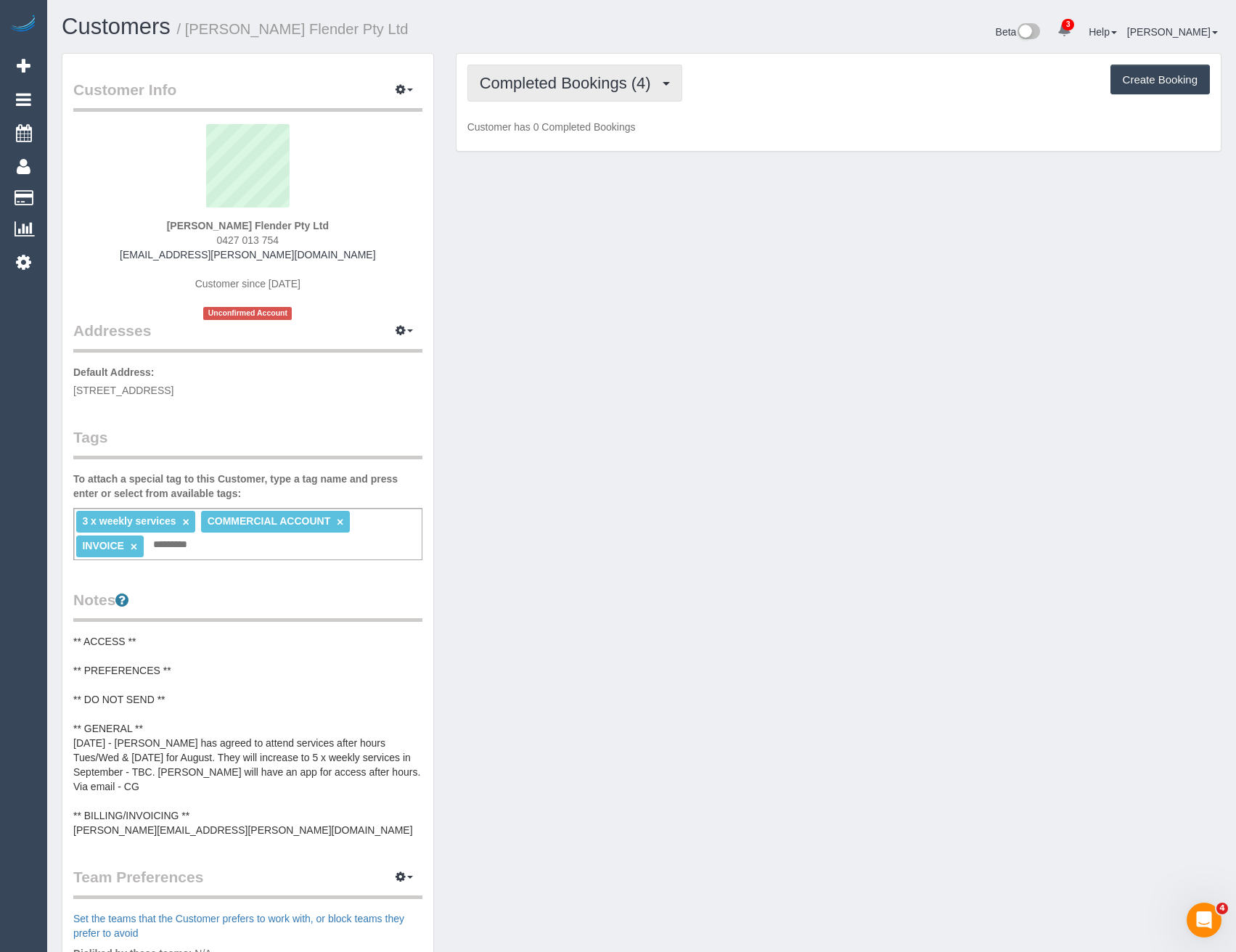
click at [604, 83] on span "Completed Bookings (4)" at bounding box center [569, 84] width 178 height 19
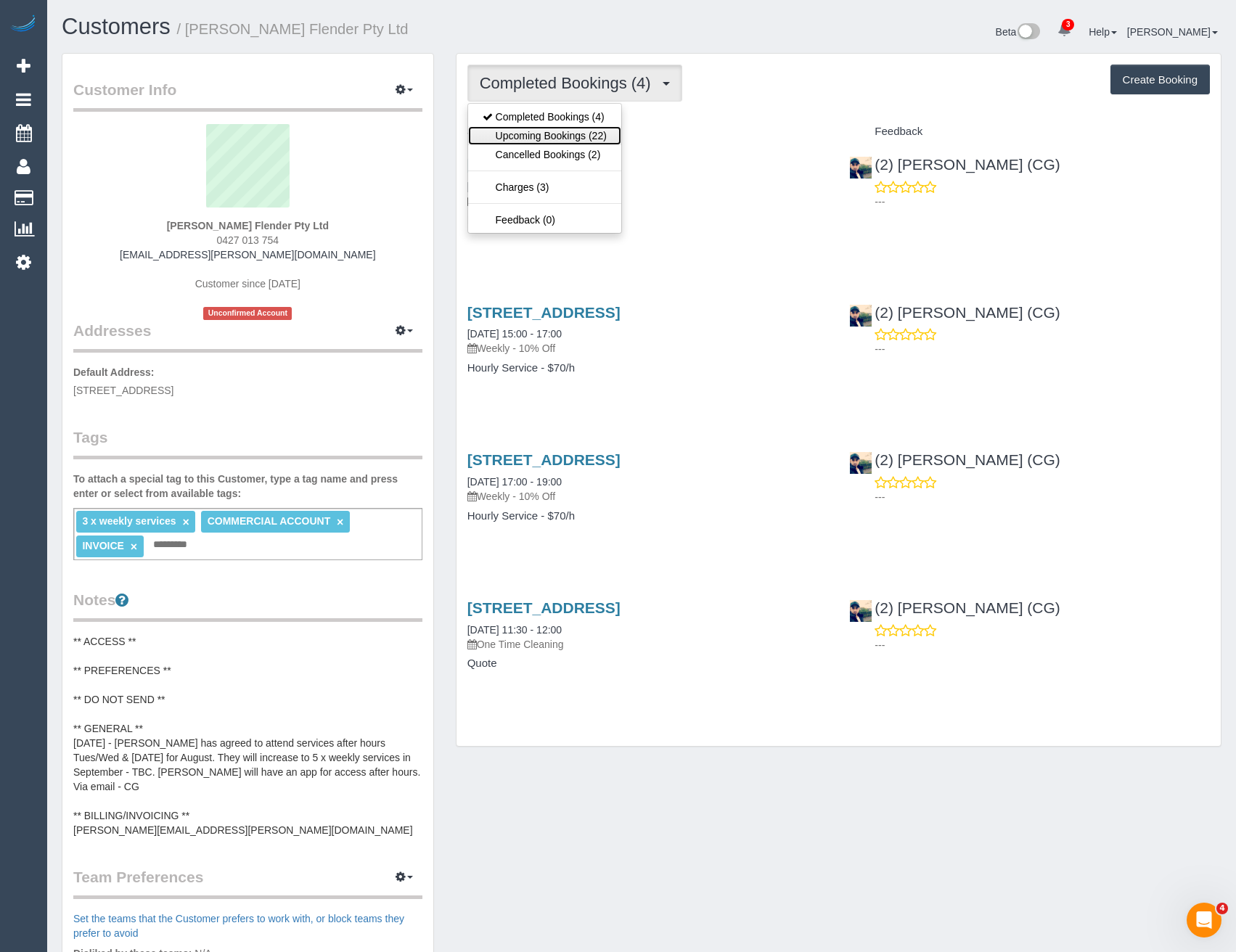
click at [597, 132] on link "Upcoming Bookings (22)" at bounding box center [544, 135] width 153 height 19
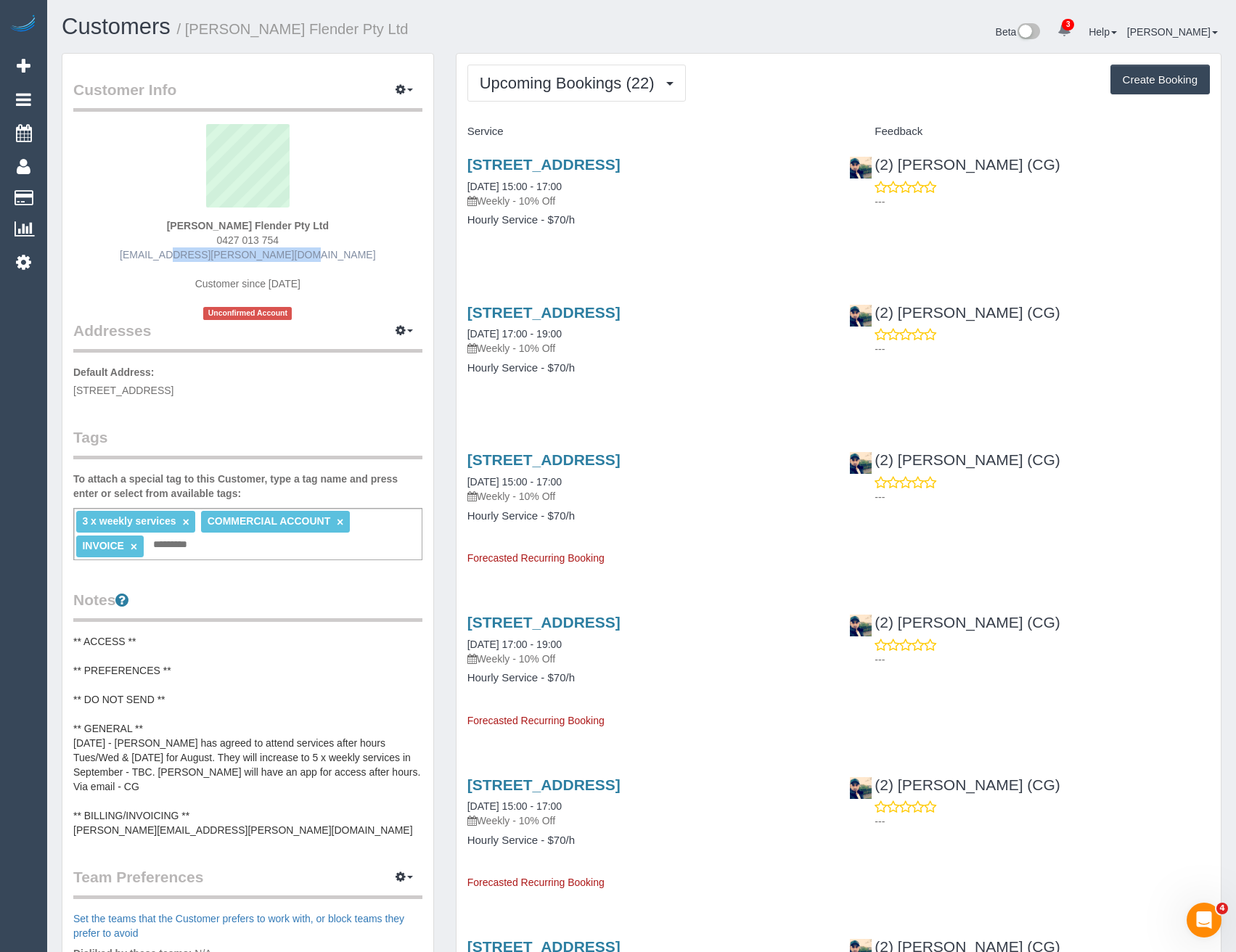
drag, startPoint x: 303, startPoint y: 252, endPoint x: 191, endPoint y: 251, distance: 112.0
click at [188, 251] on div "Bobby Singh Flender Pty Ltd 0427 013 754 singh.bobby@flender.com Customer since…" at bounding box center [248, 222] width 349 height 196
copy link "singh.bobby@flender.com"
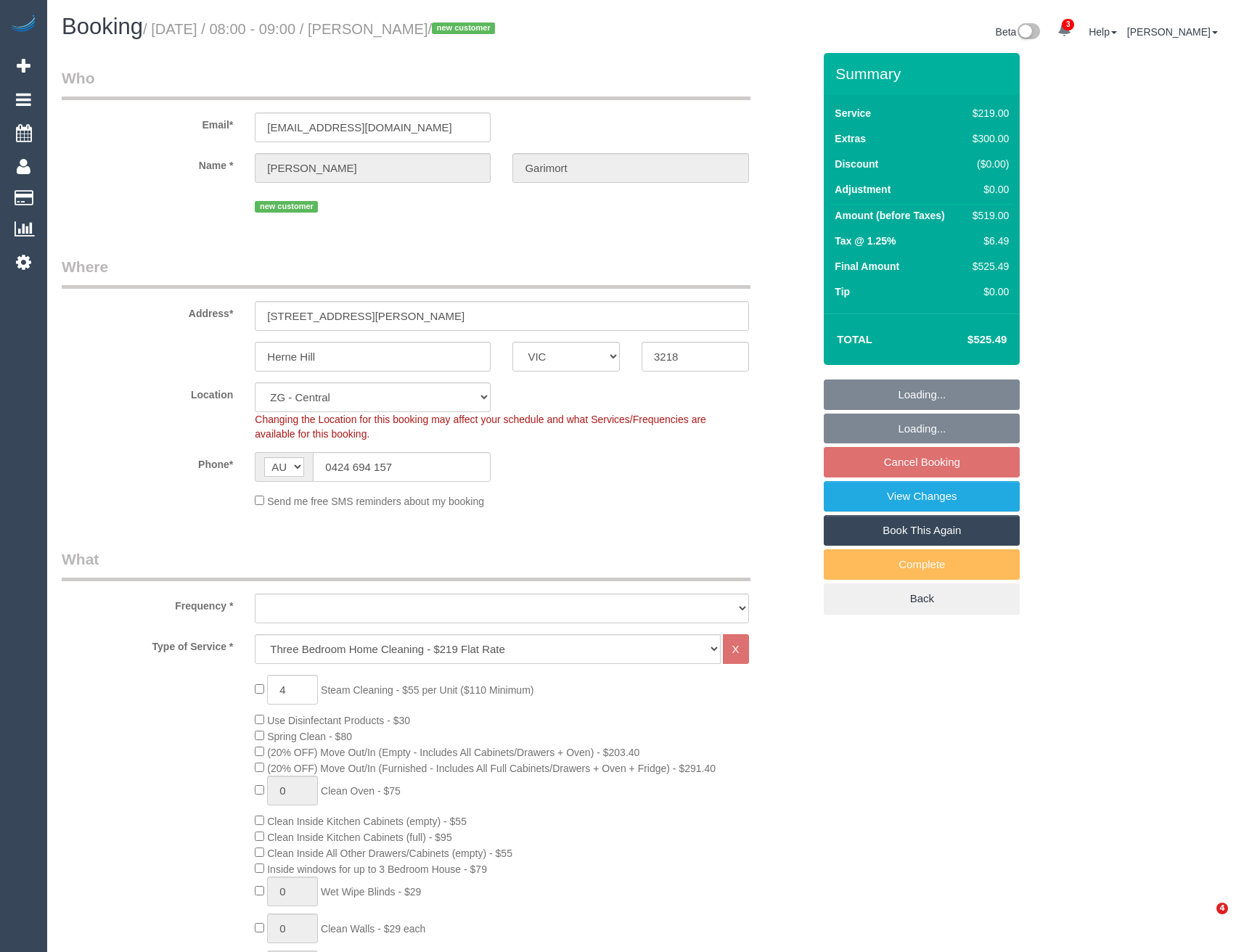
select select "VIC"
select select "spot2"
select select "object:868"
select select "number:29"
select select "number:14"
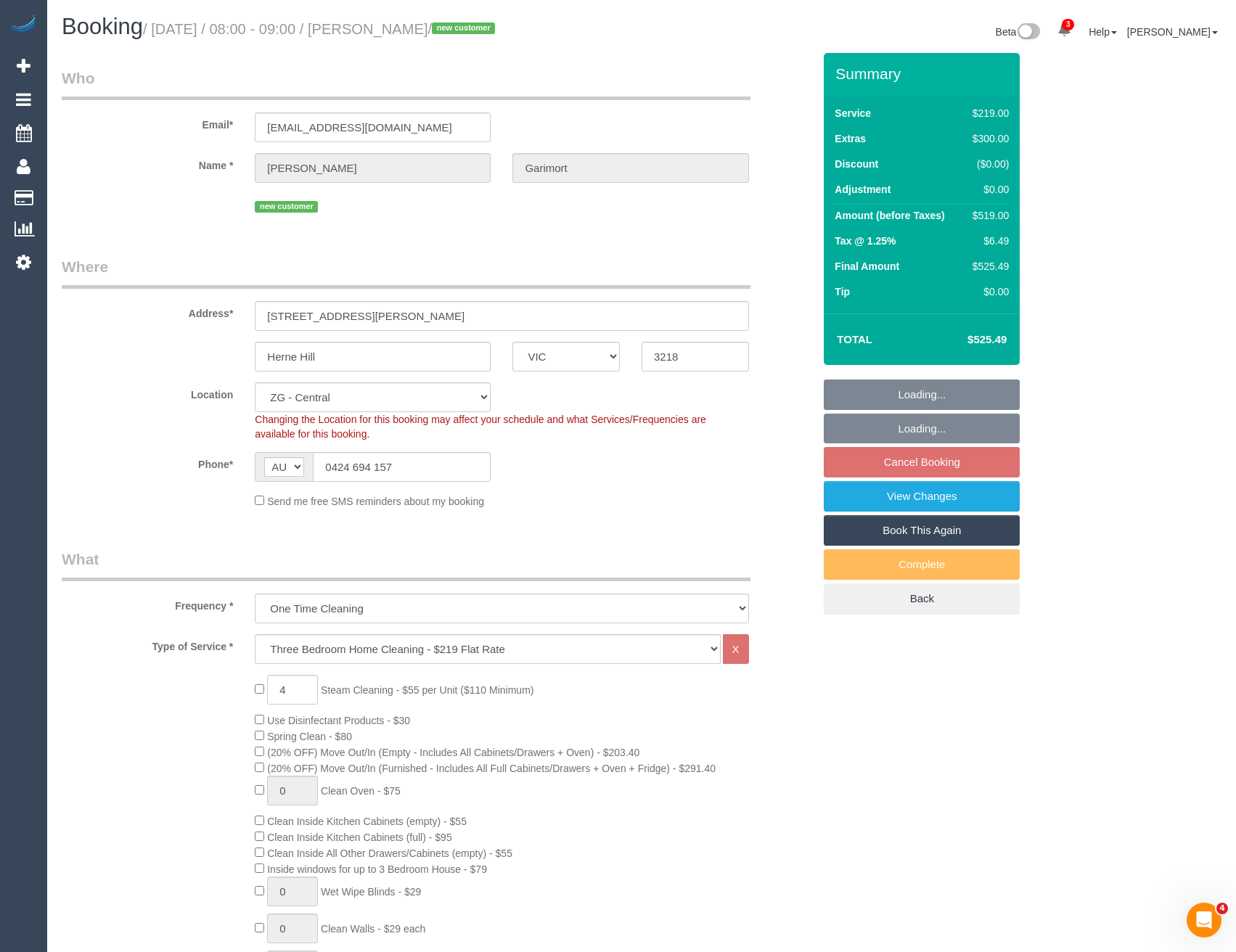
select select "number:18"
select select "number:22"
select select "number:26"
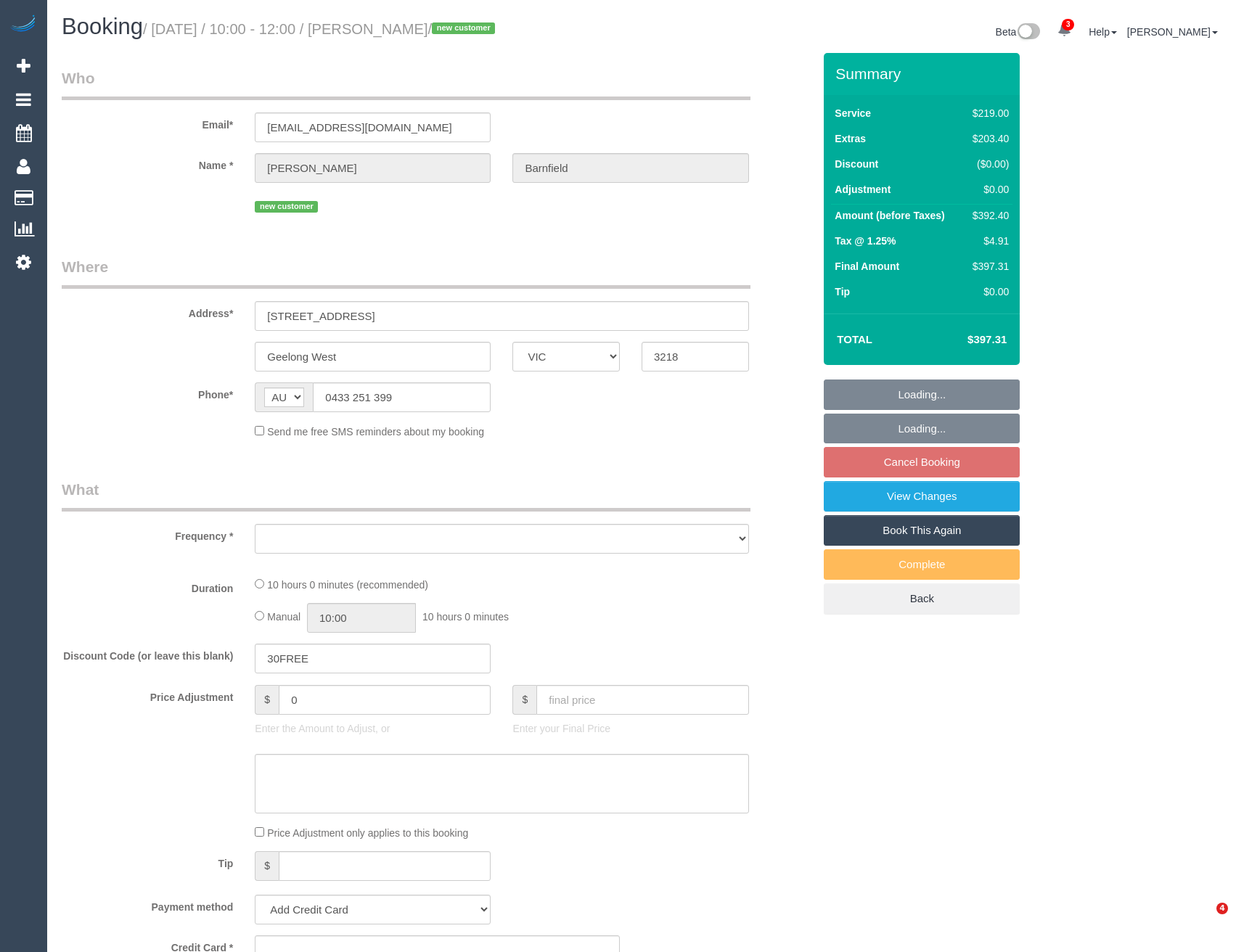
select select "VIC"
select select "string:stripe-pm_1S1dcM2GScqysDRV1C4YLbWG"
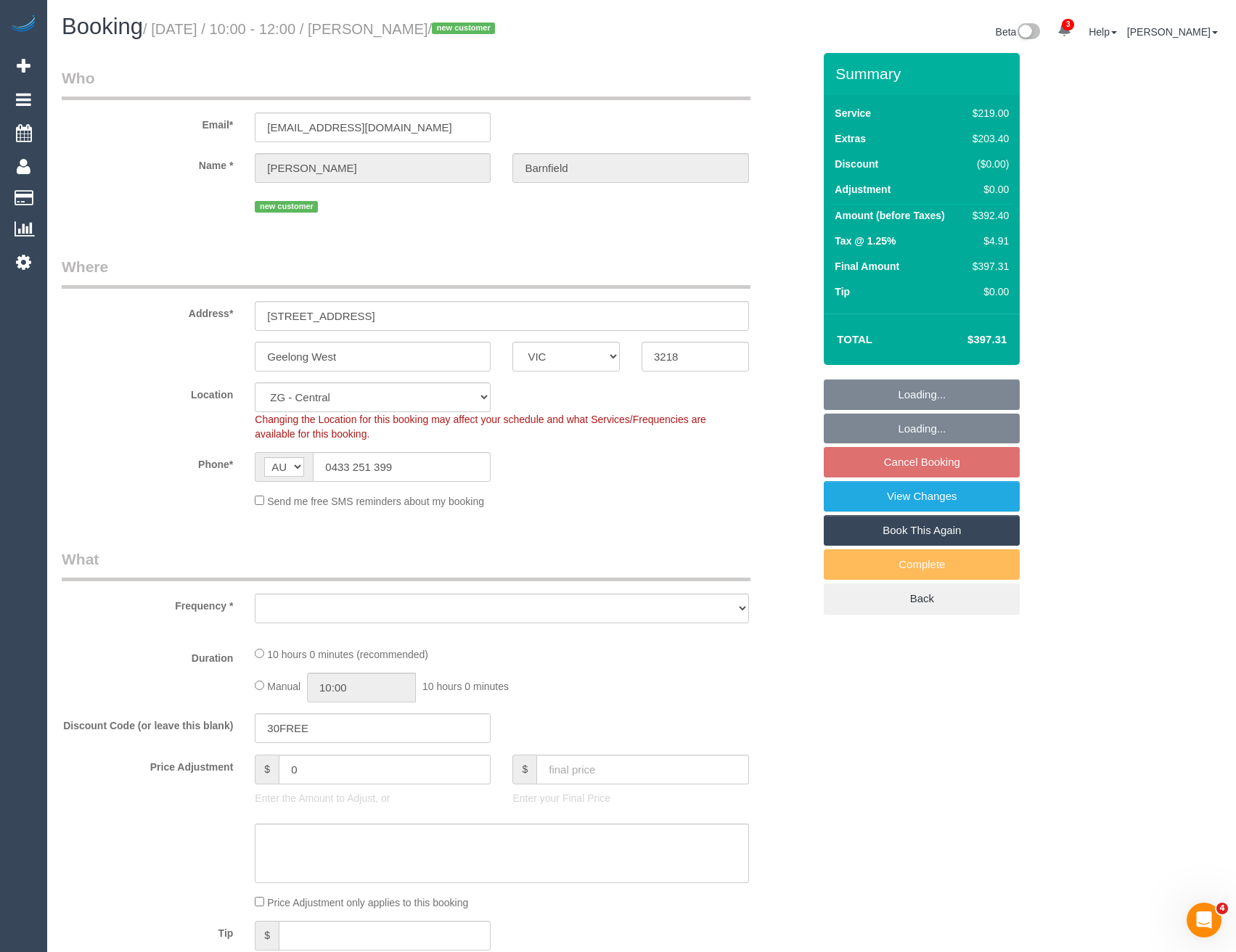
select select "object:807"
select select "spot4"
select select "number:29"
select select "number:14"
select select "number:18"
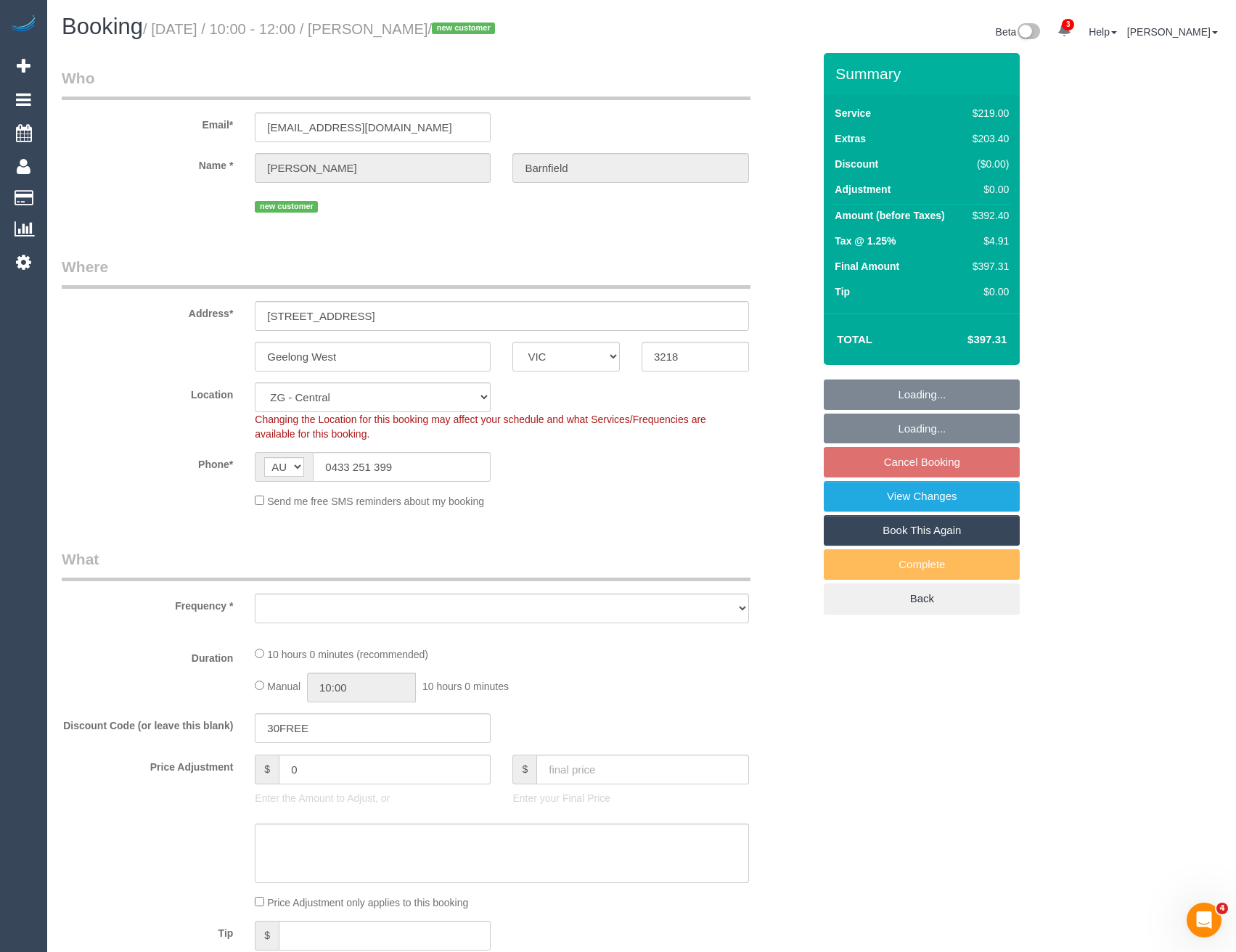
select select "number:24"
select select "number:26"
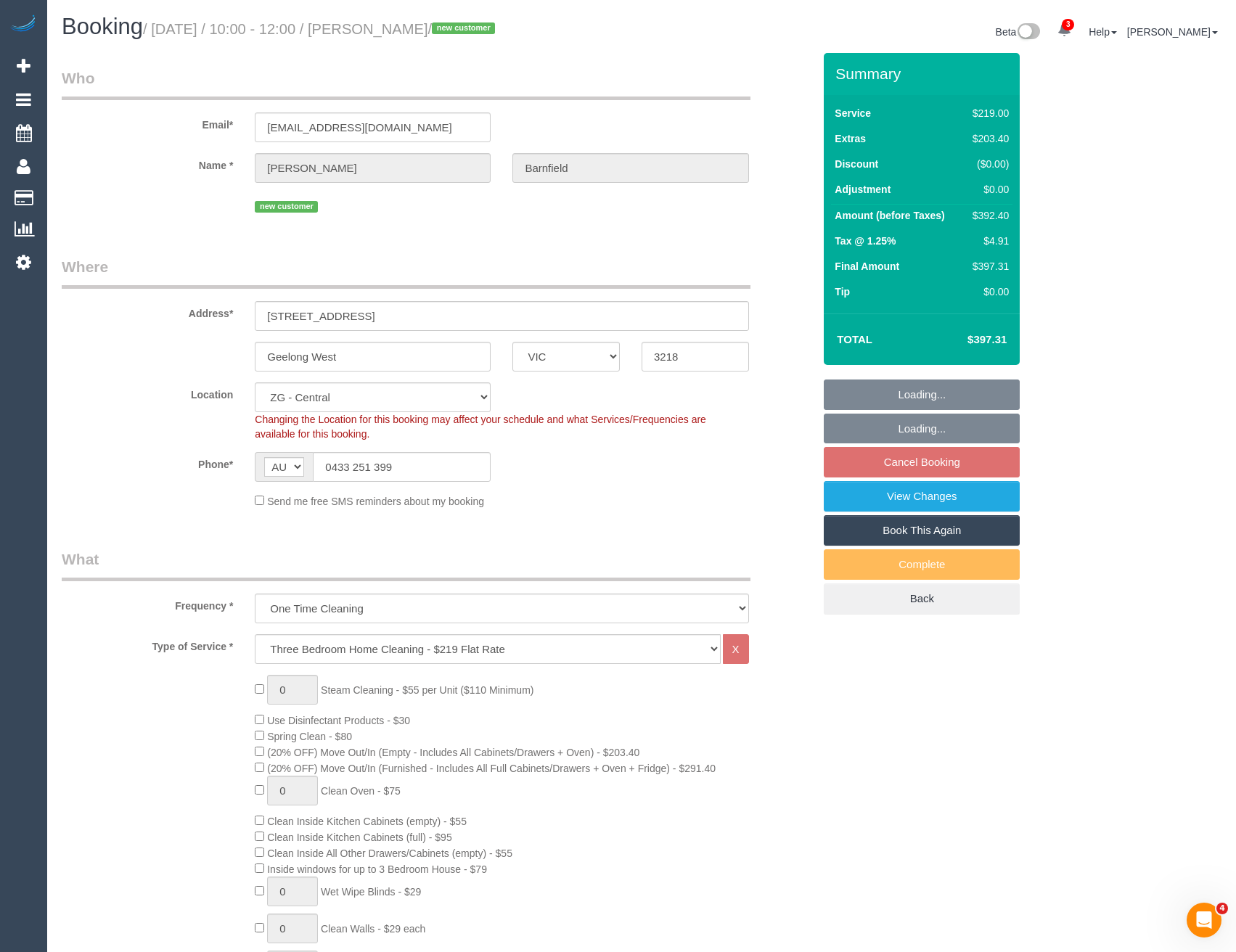
select select "object:868"
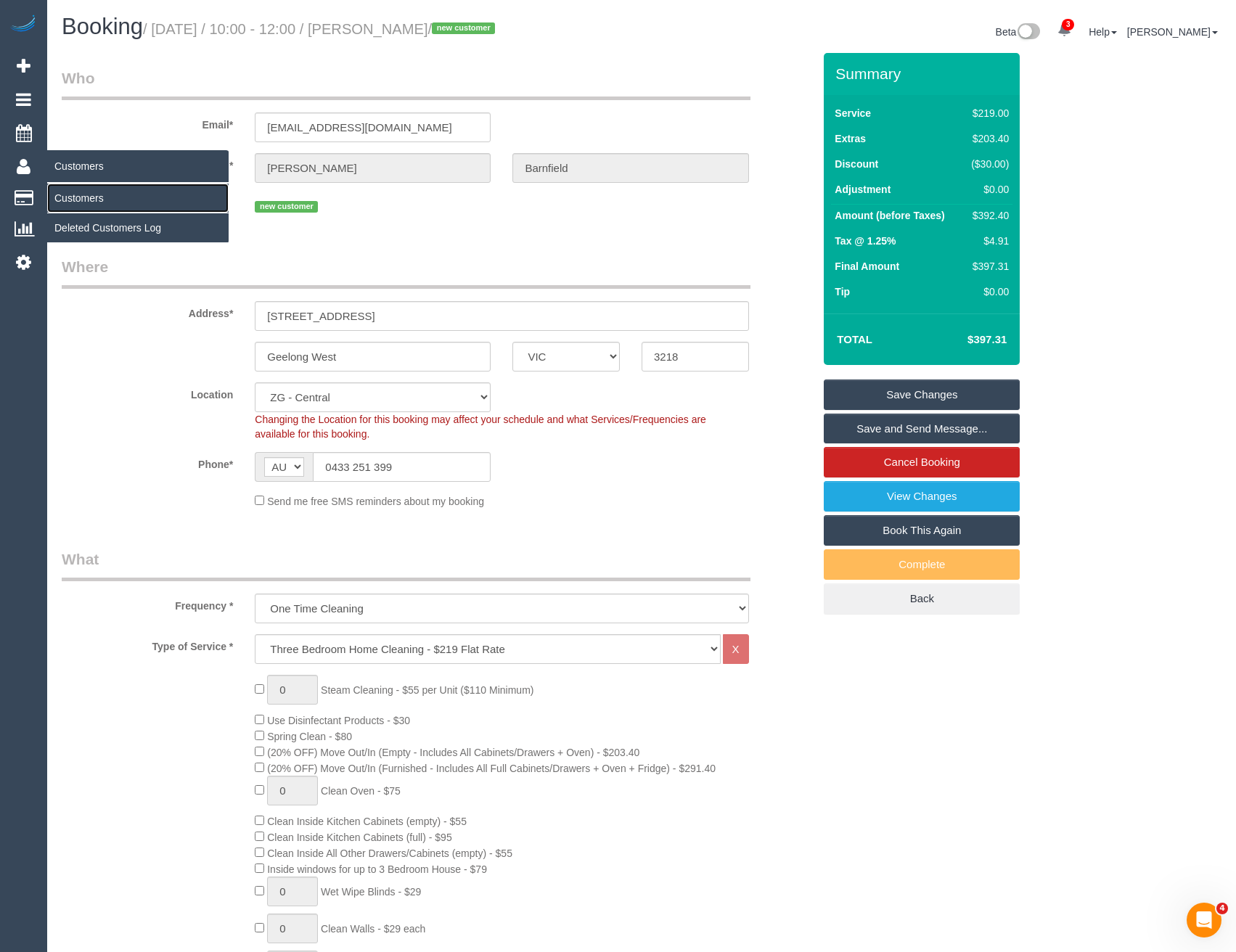
click at [77, 197] on link "Customers" at bounding box center [138, 198] width 182 height 29
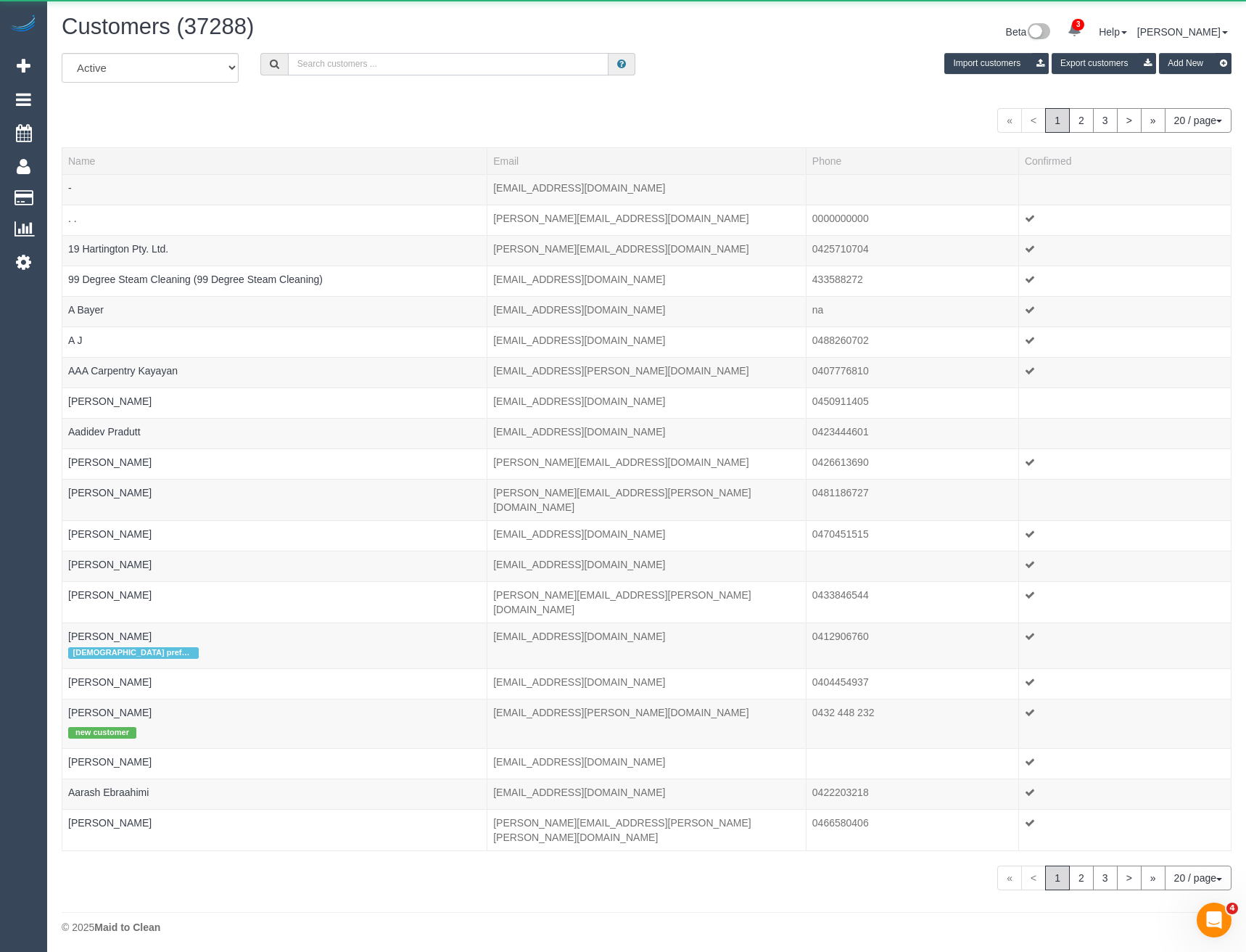
click at [340, 64] on input "text" at bounding box center [448, 64] width 321 height 22
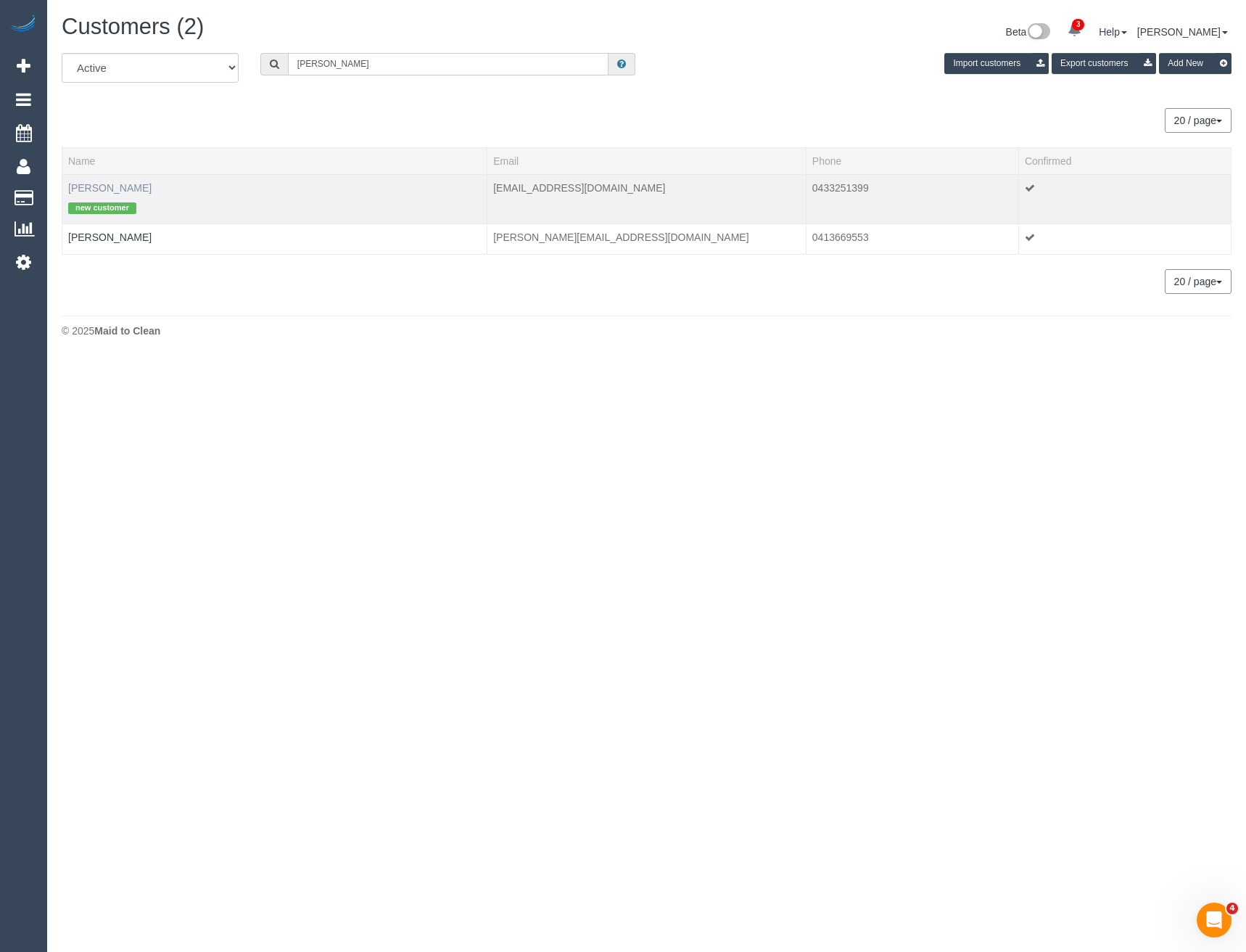
type input "Glenn Ba"
click at [114, 188] on link "Glenn Barnfield" at bounding box center [110, 187] width 83 height 12
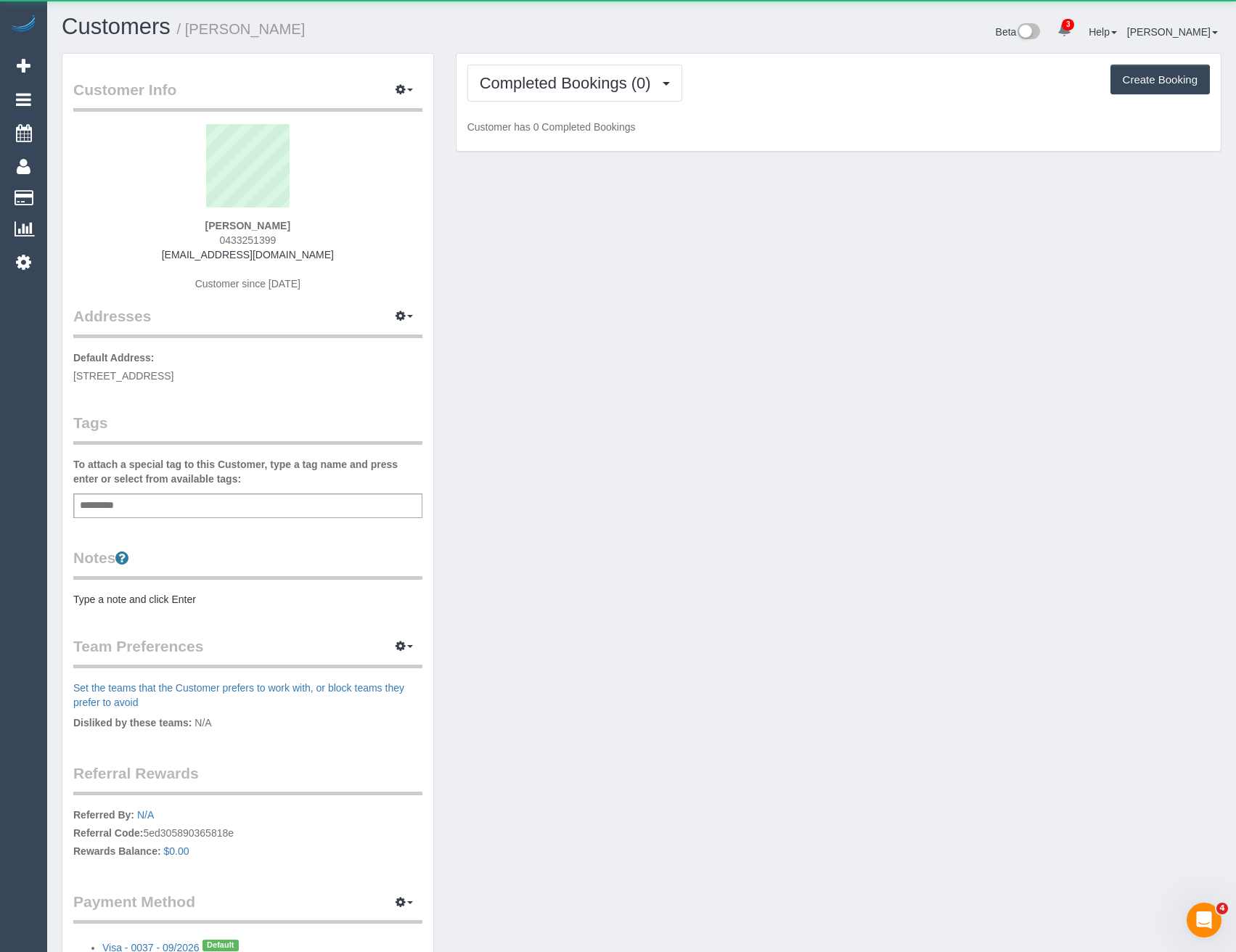
click at [168, 502] on div "Add a tag" at bounding box center [248, 506] width 349 height 25
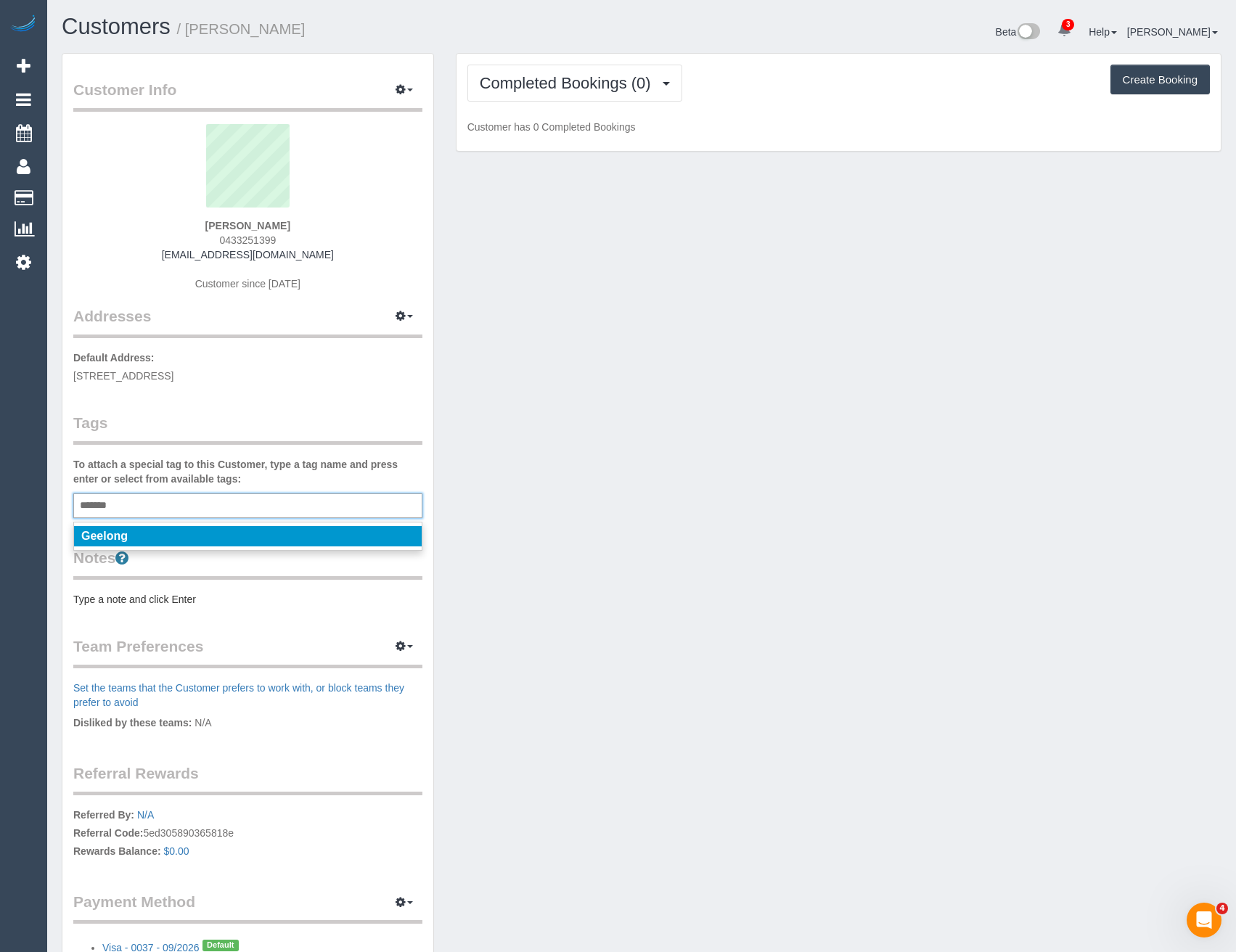
type input "*******"
click at [170, 533] on li "Geelong" at bounding box center [248, 536] width 348 height 20
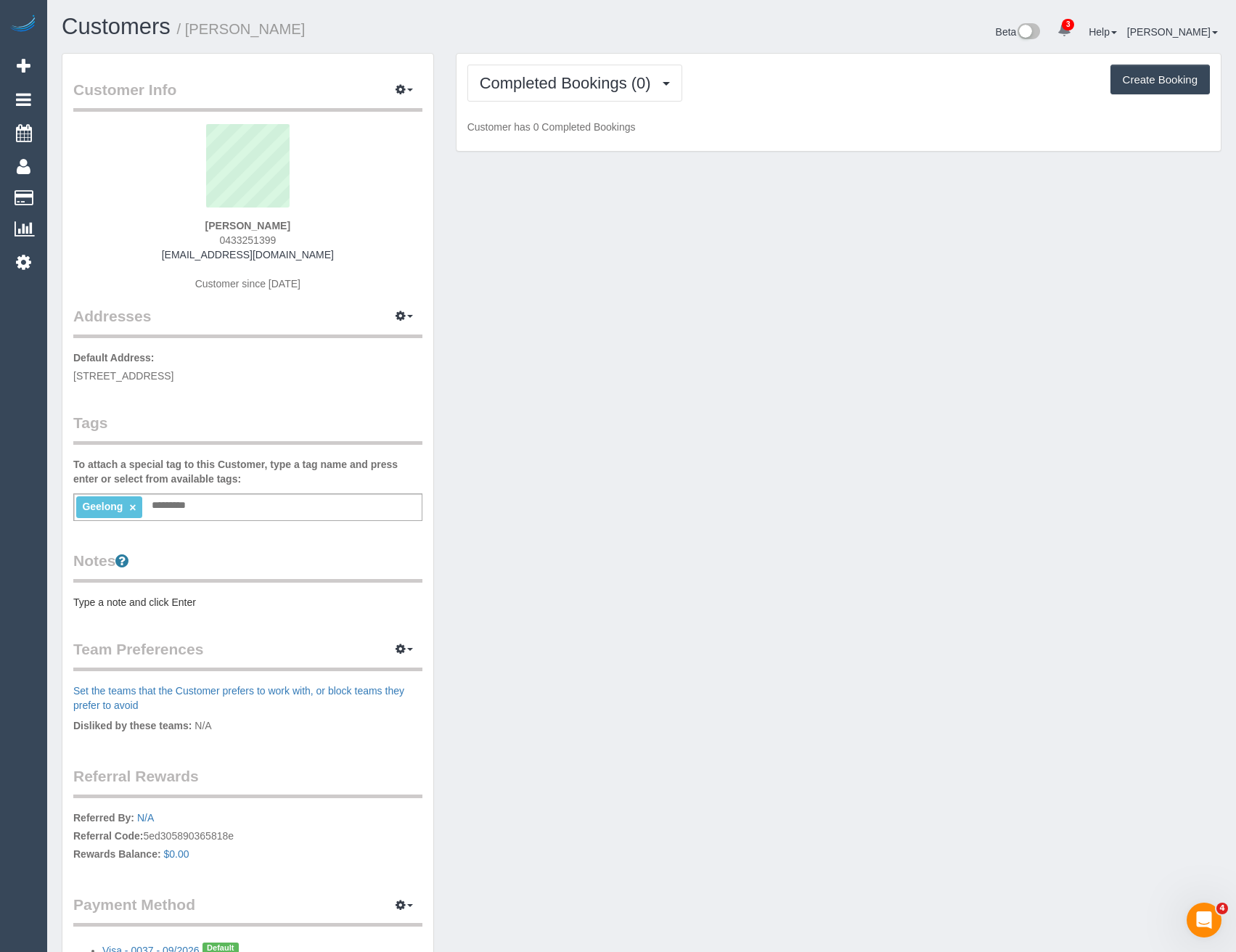
click at [262, 432] on legend "Tags" at bounding box center [248, 428] width 349 height 32
click at [598, 97] on button "Completed Bookings (0)" at bounding box center [574, 84] width 214 height 37
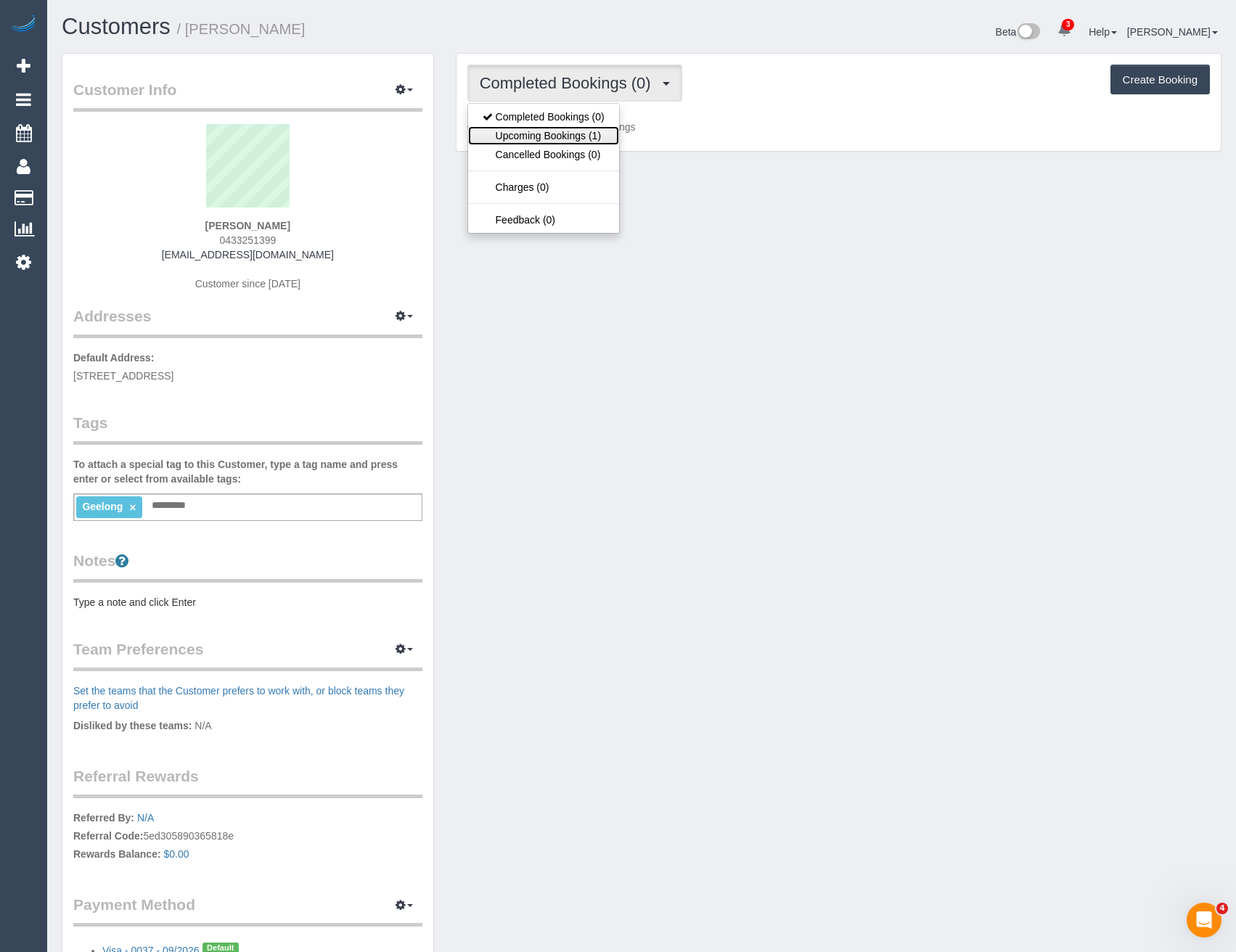
click at [586, 137] on link "Upcoming Bookings (1)" at bounding box center [543, 135] width 151 height 19
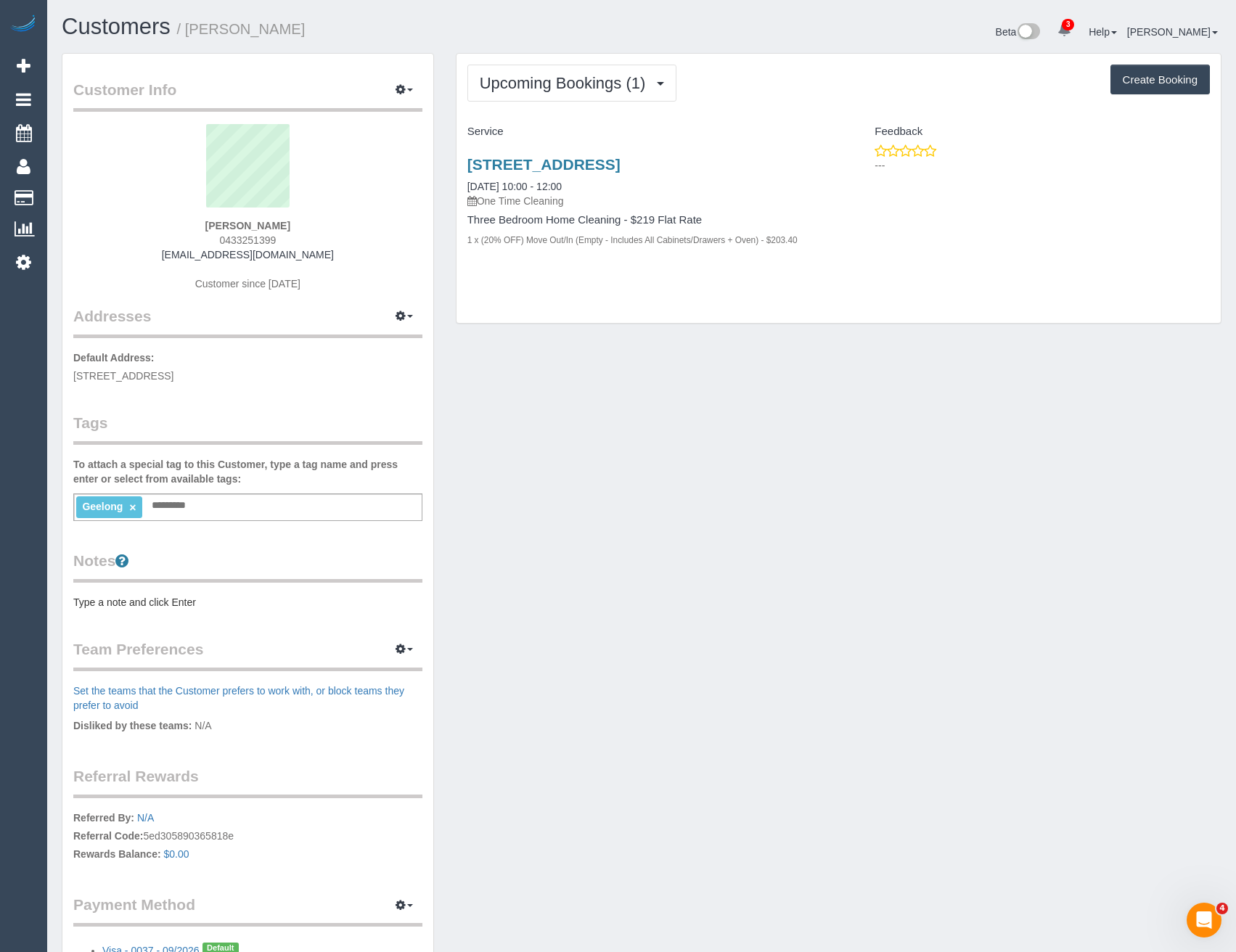
drag, startPoint x: 325, startPoint y: 258, endPoint x: 189, endPoint y: 248, distance: 136.4
click at [189, 248] on div "Glenn Barnfield 0433251399 gabarnfield@gmail.com Customer since 2025" at bounding box center [248, 215] width 349 height 182
copy link "gabarnfield@gmail.com"
click at [621, 171] on link "9 Anglesea Terrace, Geelong West, VIC 3218" at bounding box center [544, 164] width 153 height 17
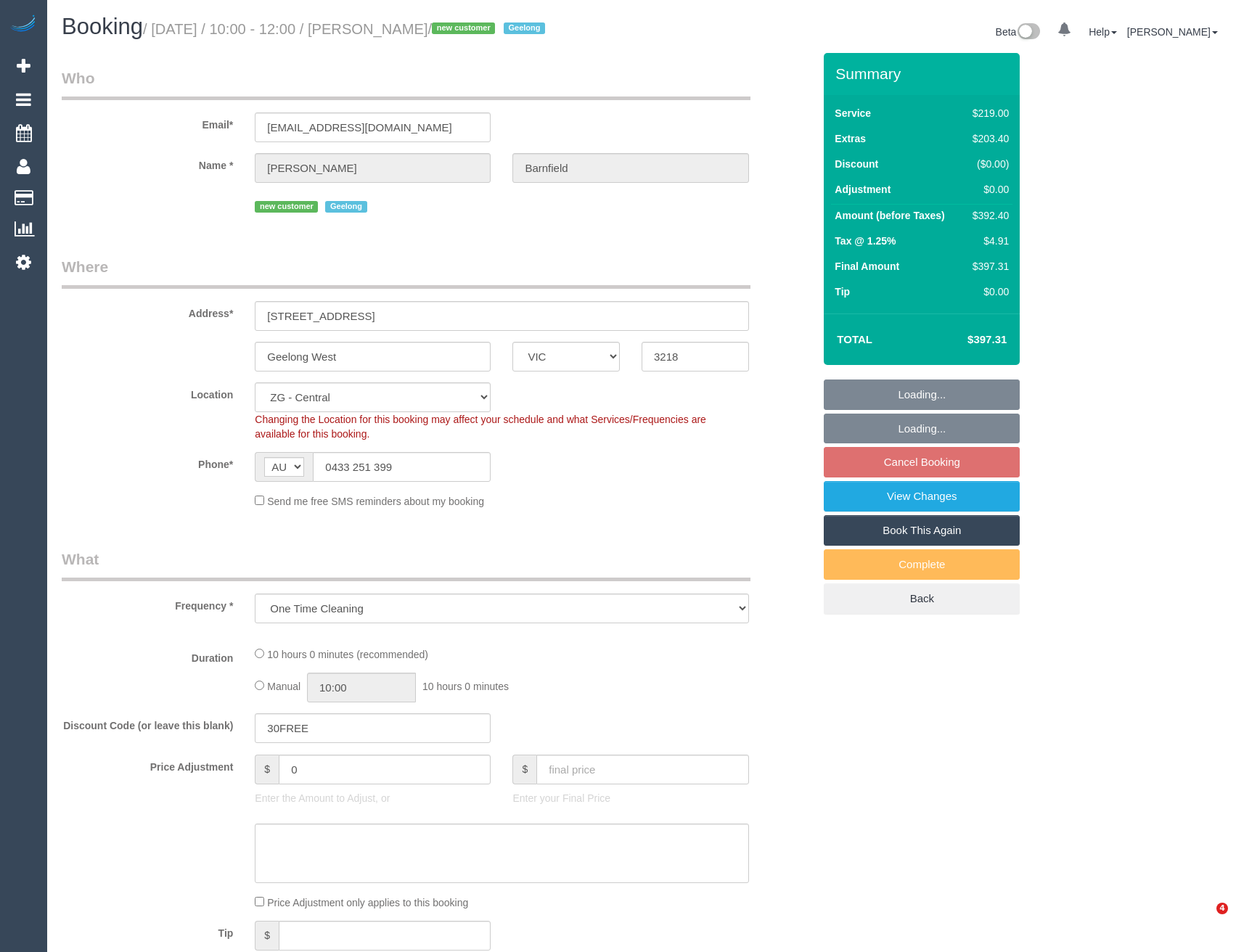
select select "VIC"
select select "number:29"
select select "number:14"
select select "number:18"
select select "number:24"
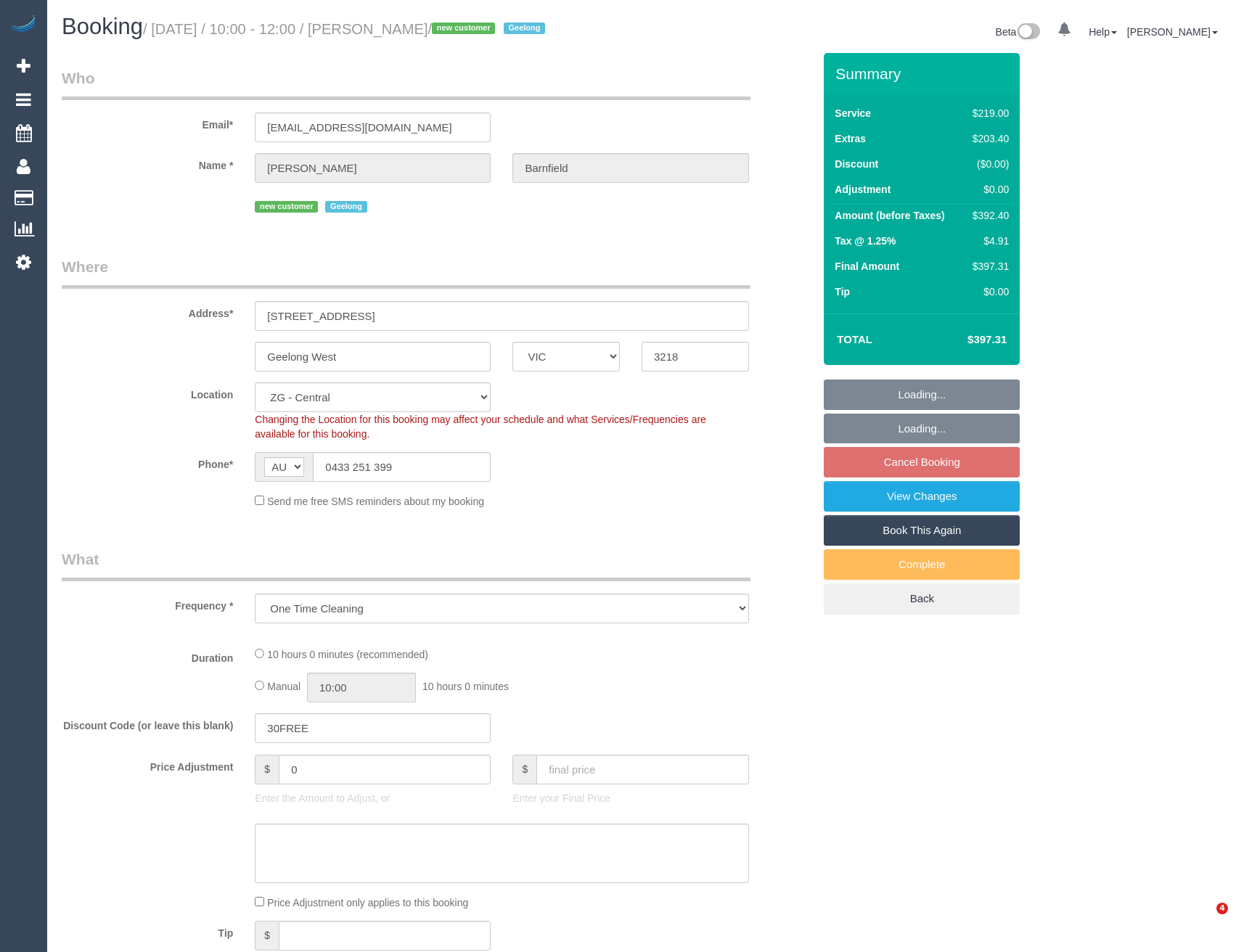
select select "number:26"
select select "object:825"
select select "spot4"
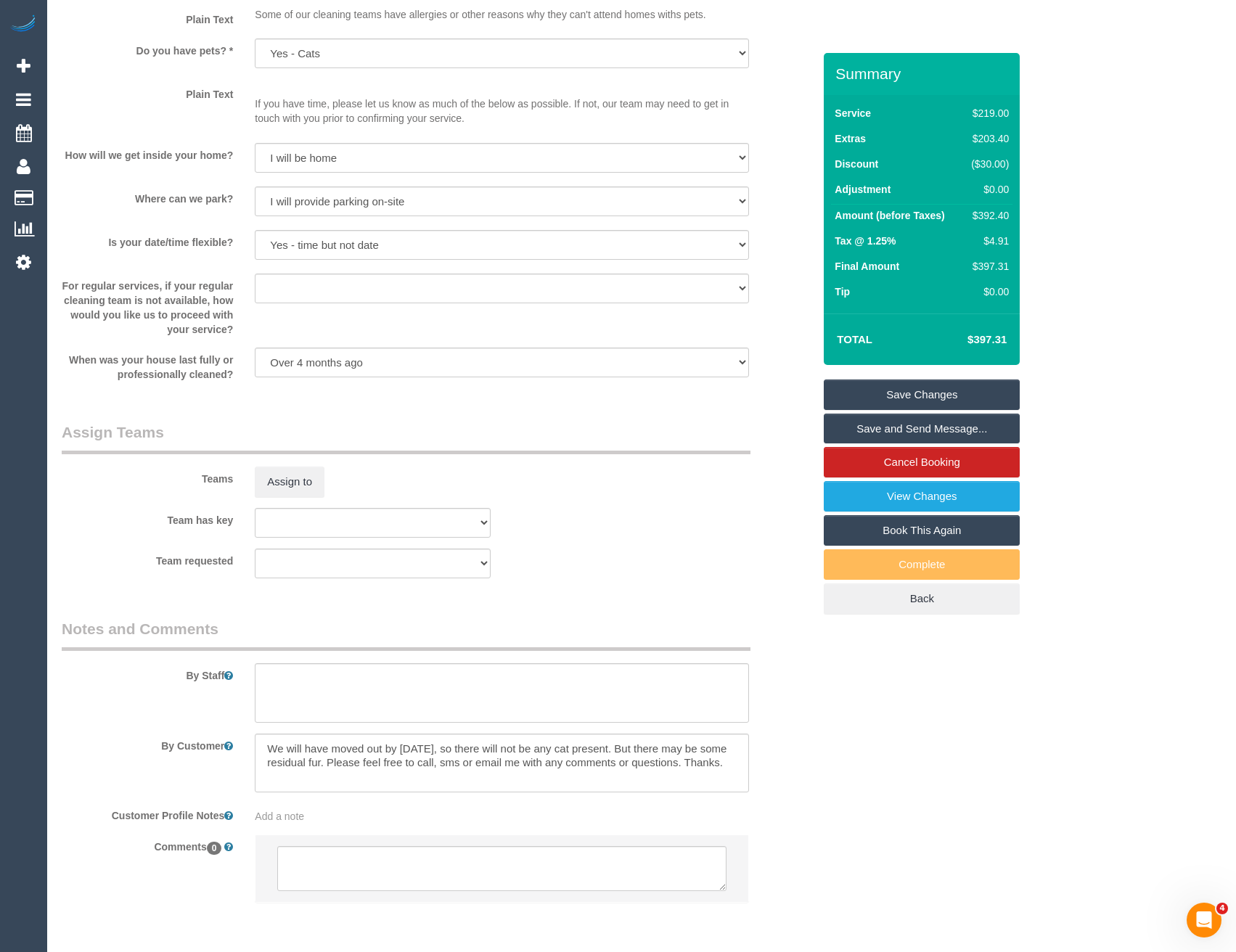
scroll to position [1872, 0]
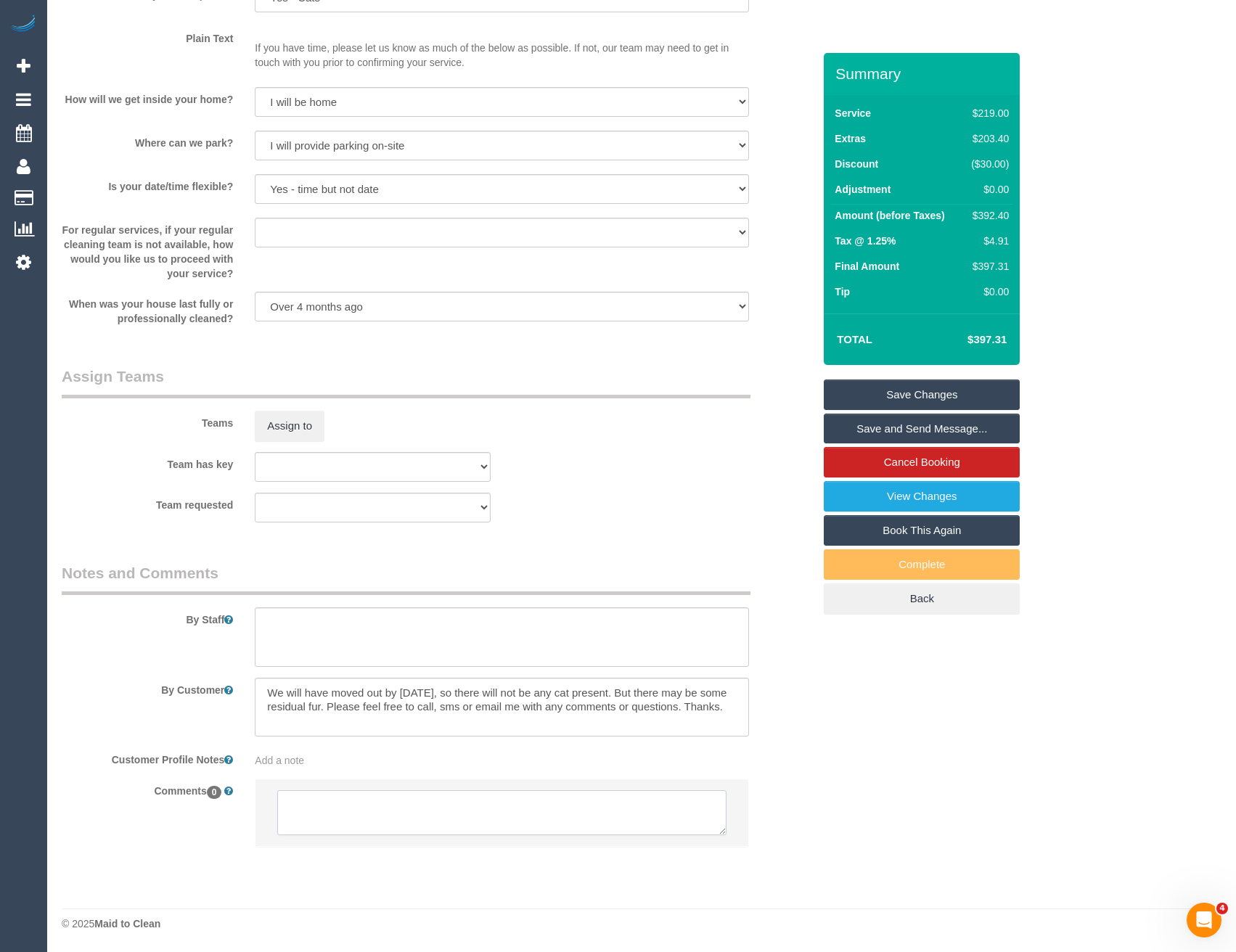
click at [422, 819] on textarea at bounding box center [501, 813] width 448 height 45
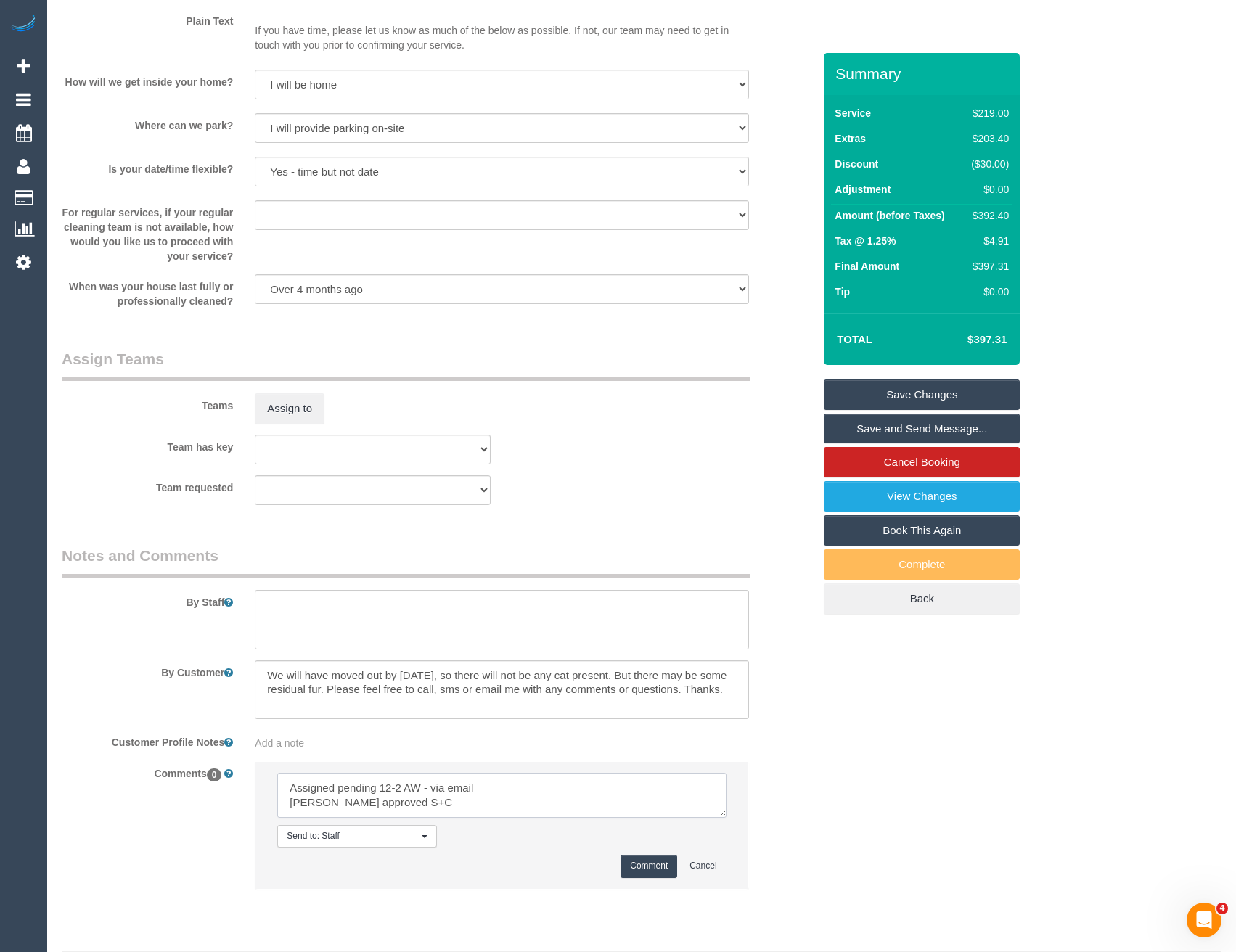
type textarea "Assigned pending 12-2 AW - via email [PERSON_NAME] approved S+C"
click at [648, 877] on button "Comment" at bounding box center [649, 866] width 57 height 22
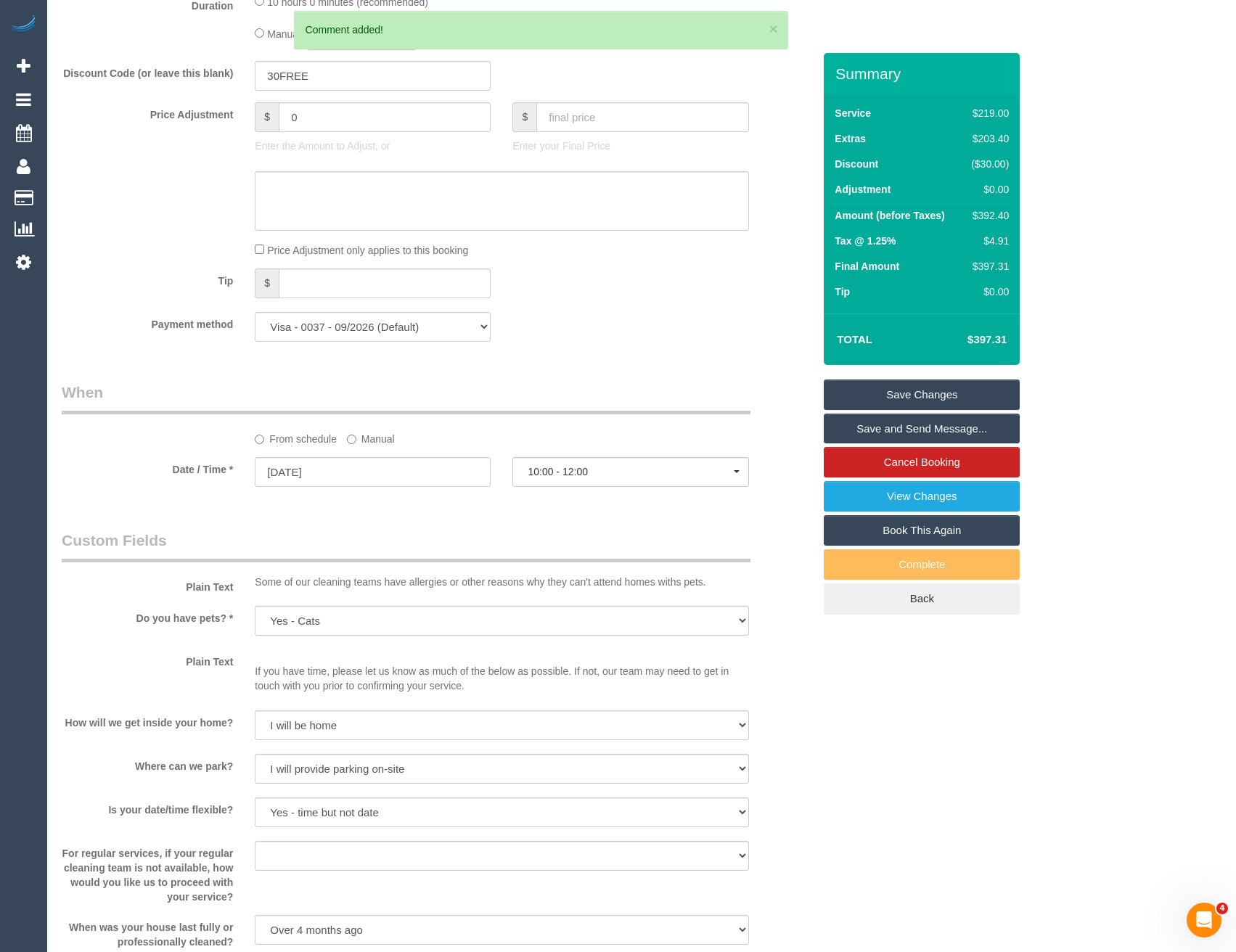
scroll to position [1363, 0]
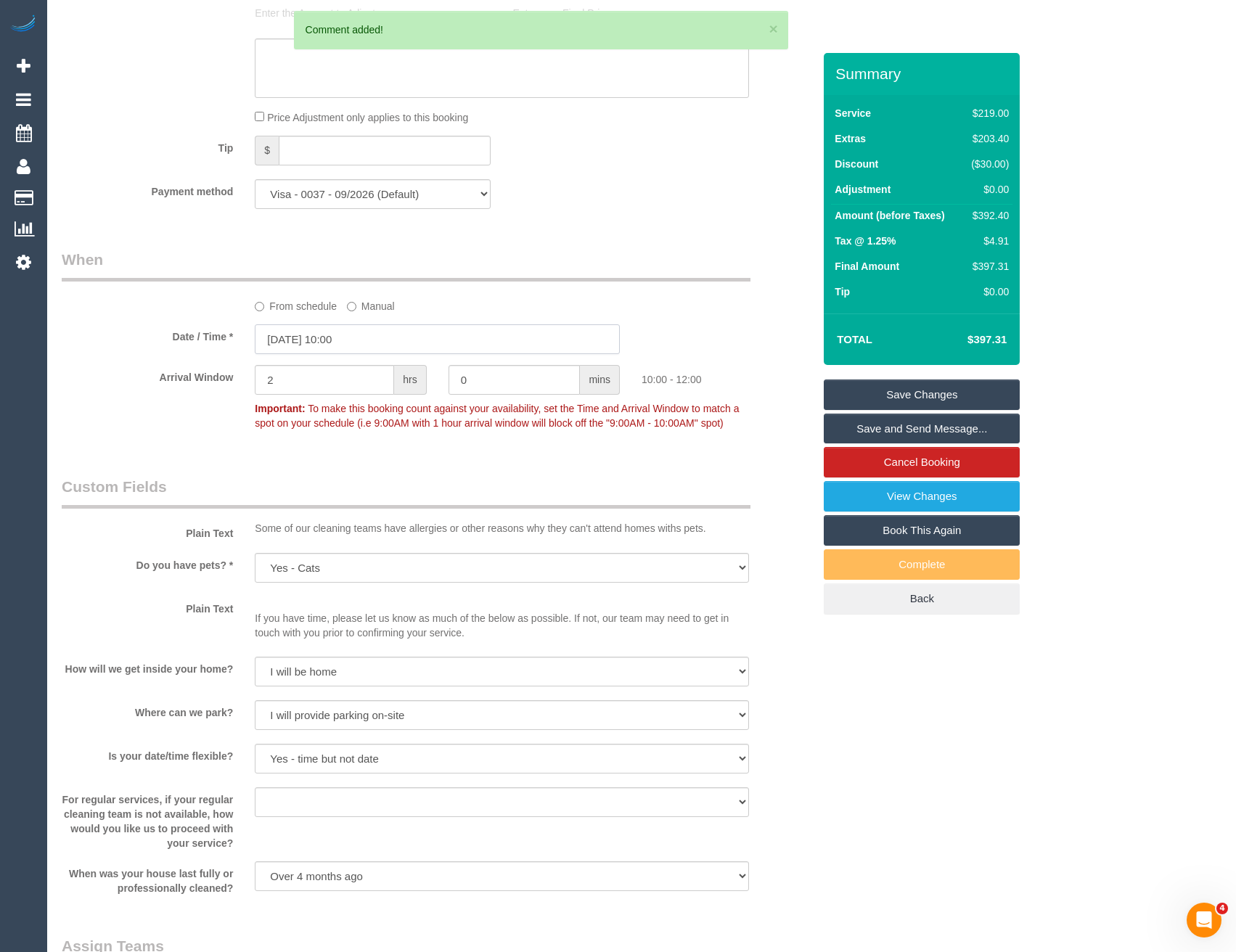
click at [371, 354] on input "[DATE] 10:00" at bounding box center [436, 340] width 365 height 30
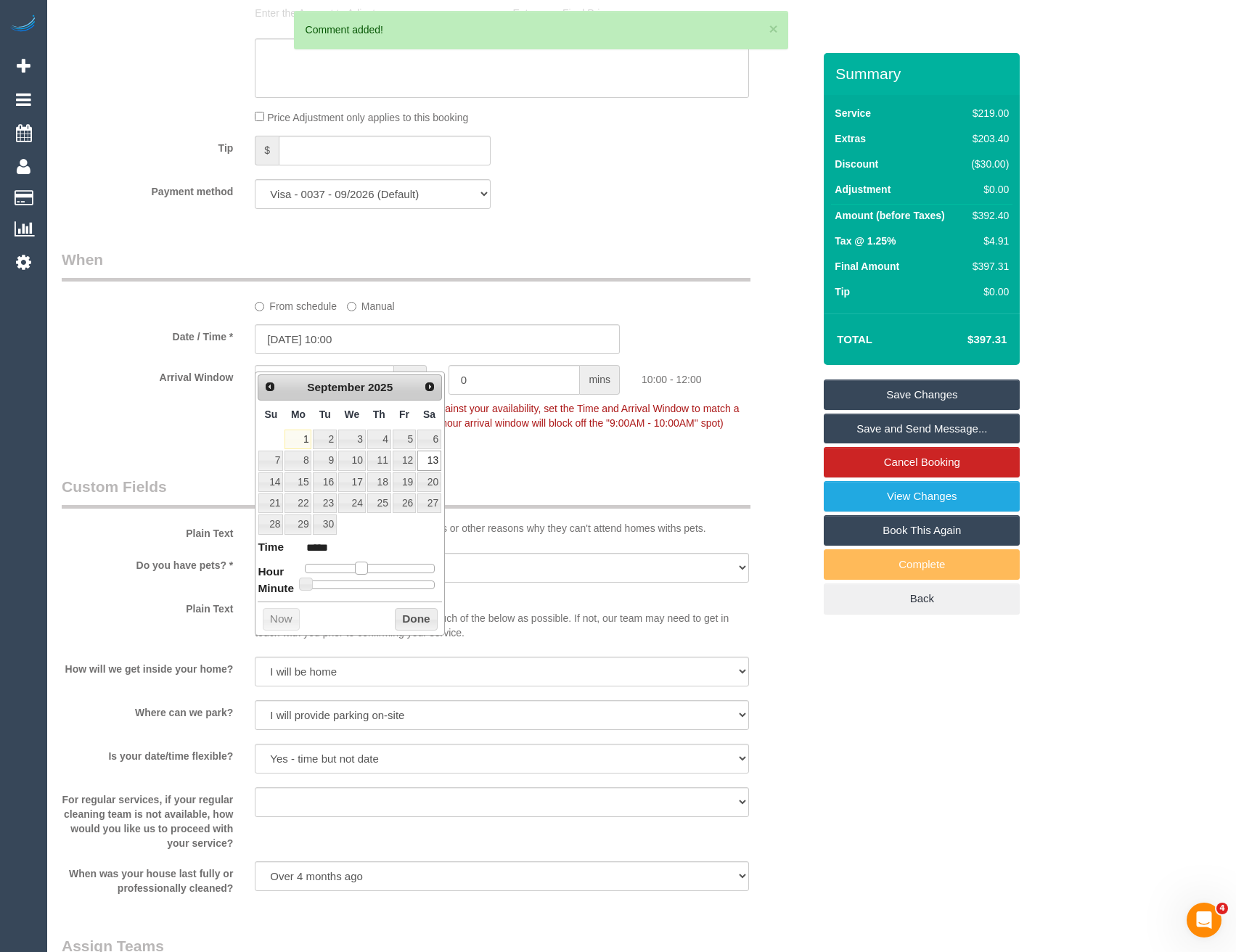
type input "[DATE] 11:00"
type input "*****"
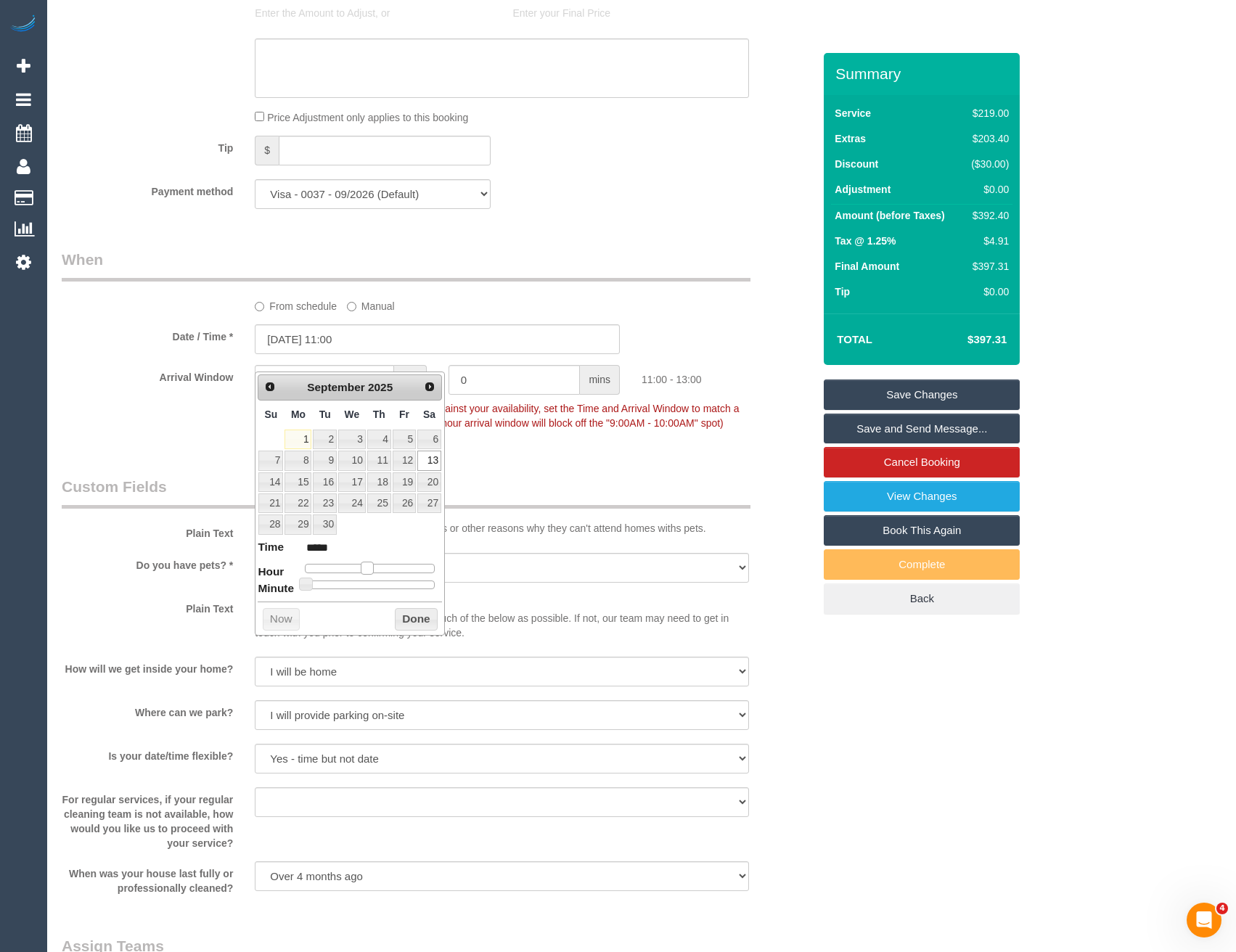
type input "[DATE] 12:00"
type input "*****"
type input "[DATE] 13:00"
type input "*****"
type input "[DATE] 14:00"
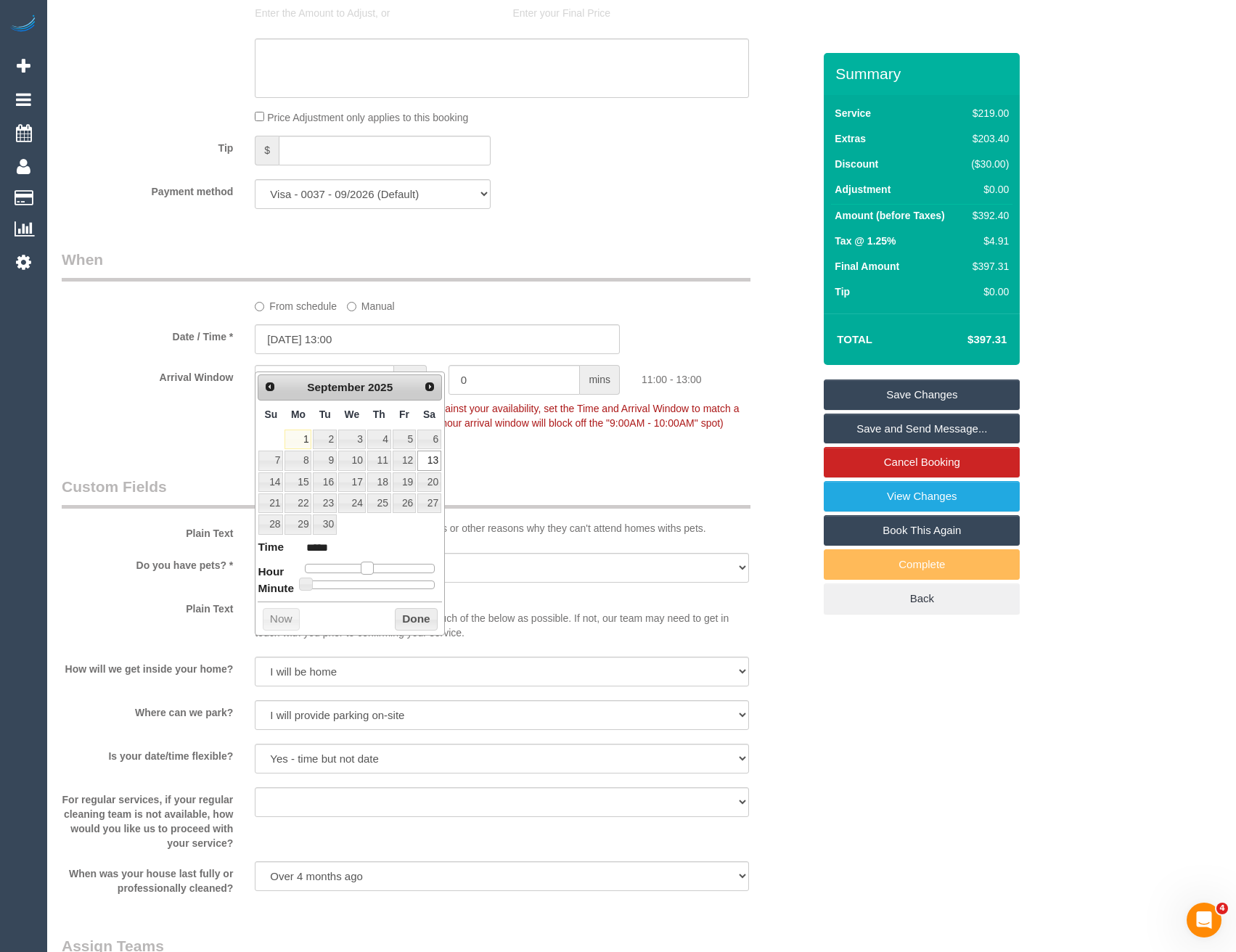
type input "*****"
type input "[DATE] 13:00"
type input "*****"
type input "[DATE] 12:00"
type input "*****"
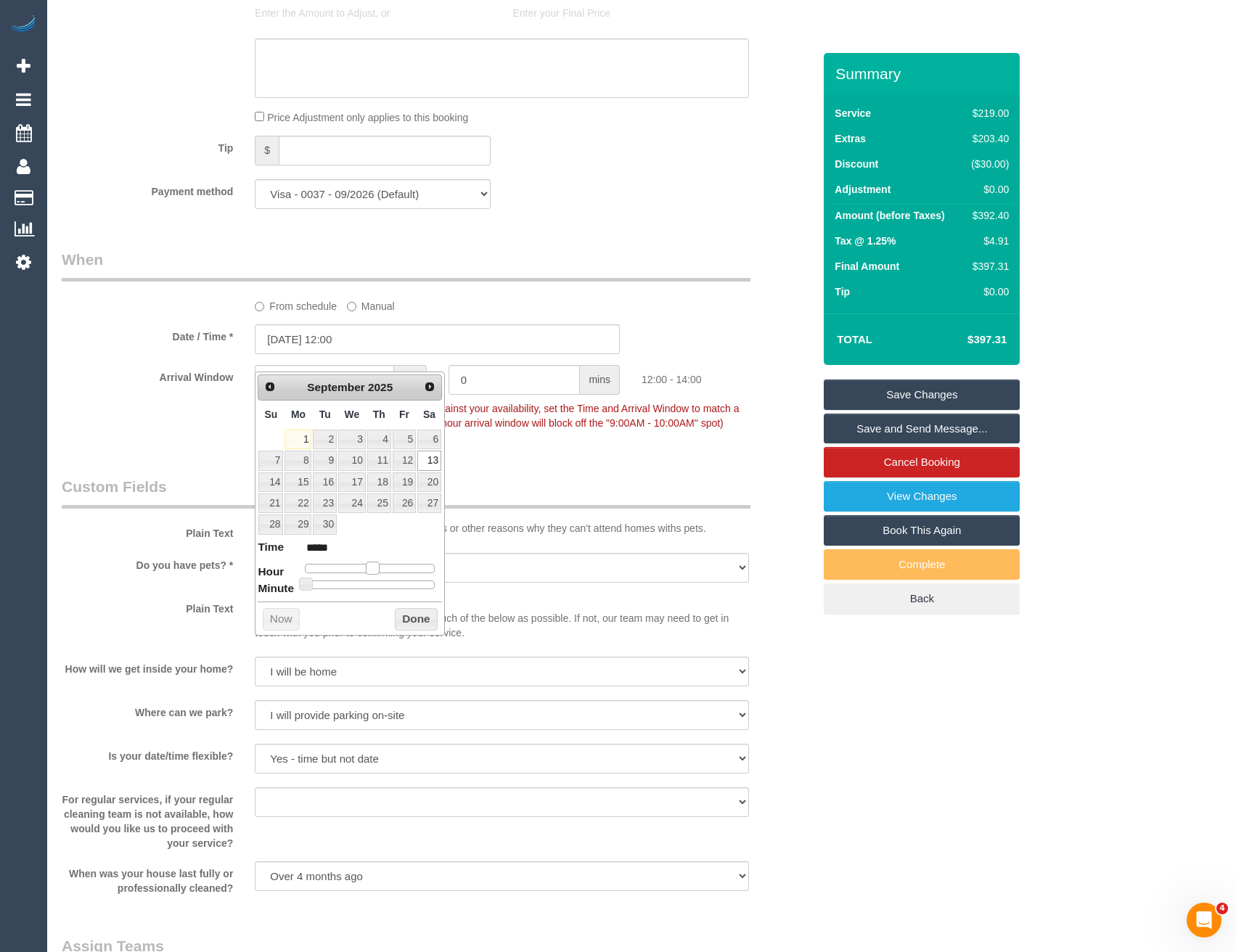
drag, startPoint x: 365, startPoint y: 569, endPoint x: 378, endPoint y: 571, distance: 13.2
click at [378, 571] on span at bounding box center [372, 568] width 13 height 13
click at [514, 508] on legend "Custom Fields" at bounding box center [406, 492] width 689 height 32
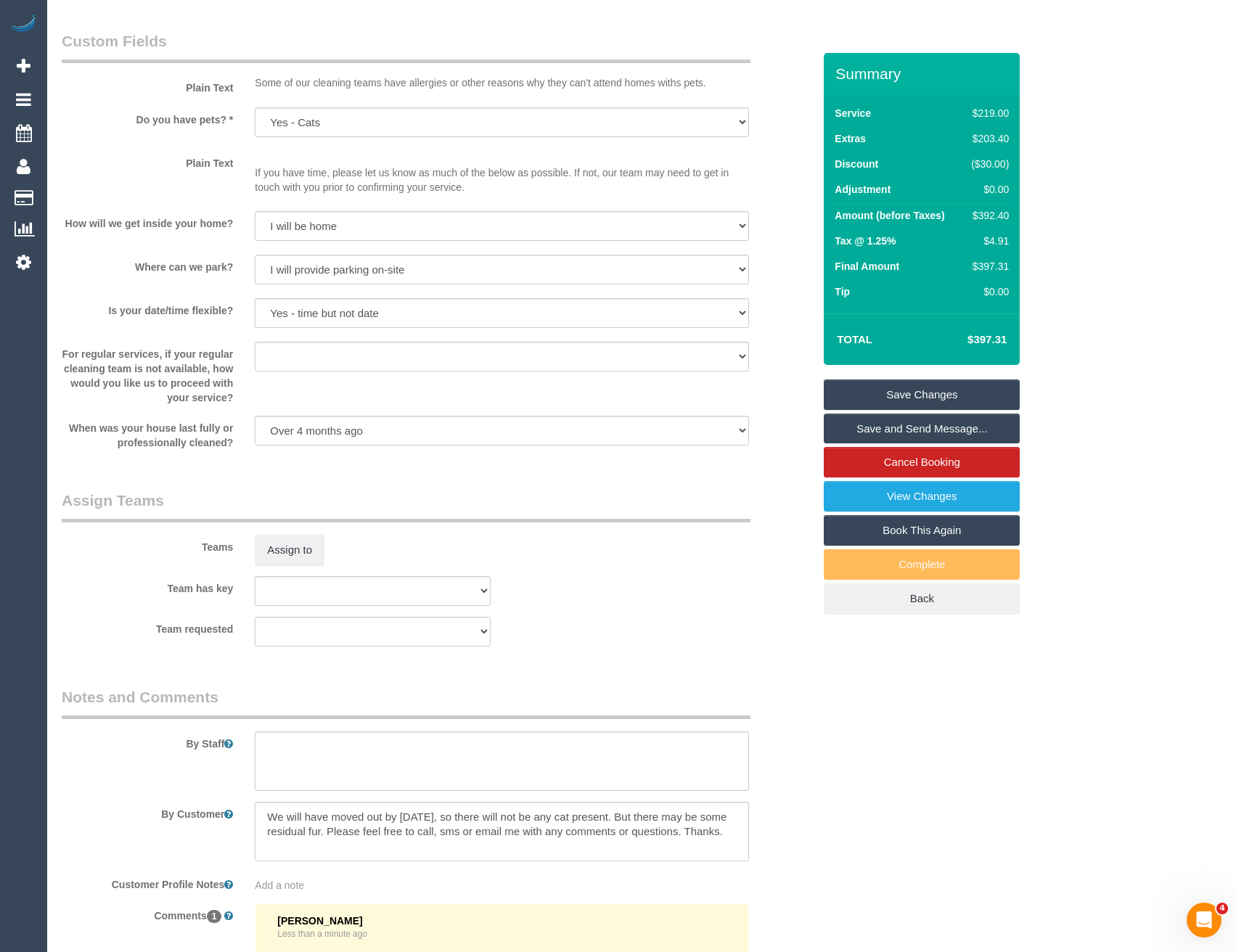
scroll to position [2076, 0]
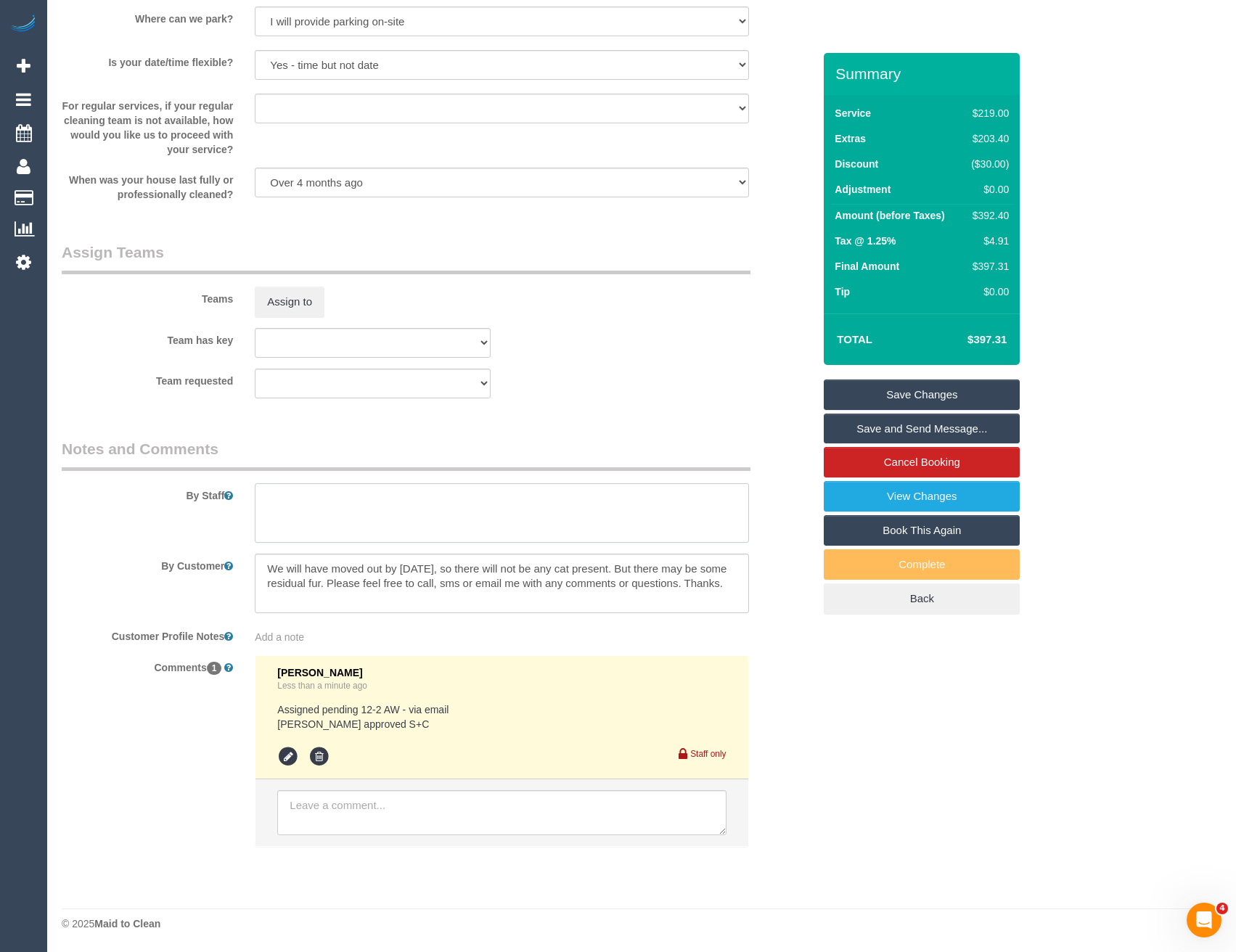
click at [351, 507] on textarea at bounding box center [501, 513] width 494 height 59
type textarea "Est 6 - 8 hours"
click at [297, 304] on button "Assign to" at bounding box center [289, 302] width 70 height 31
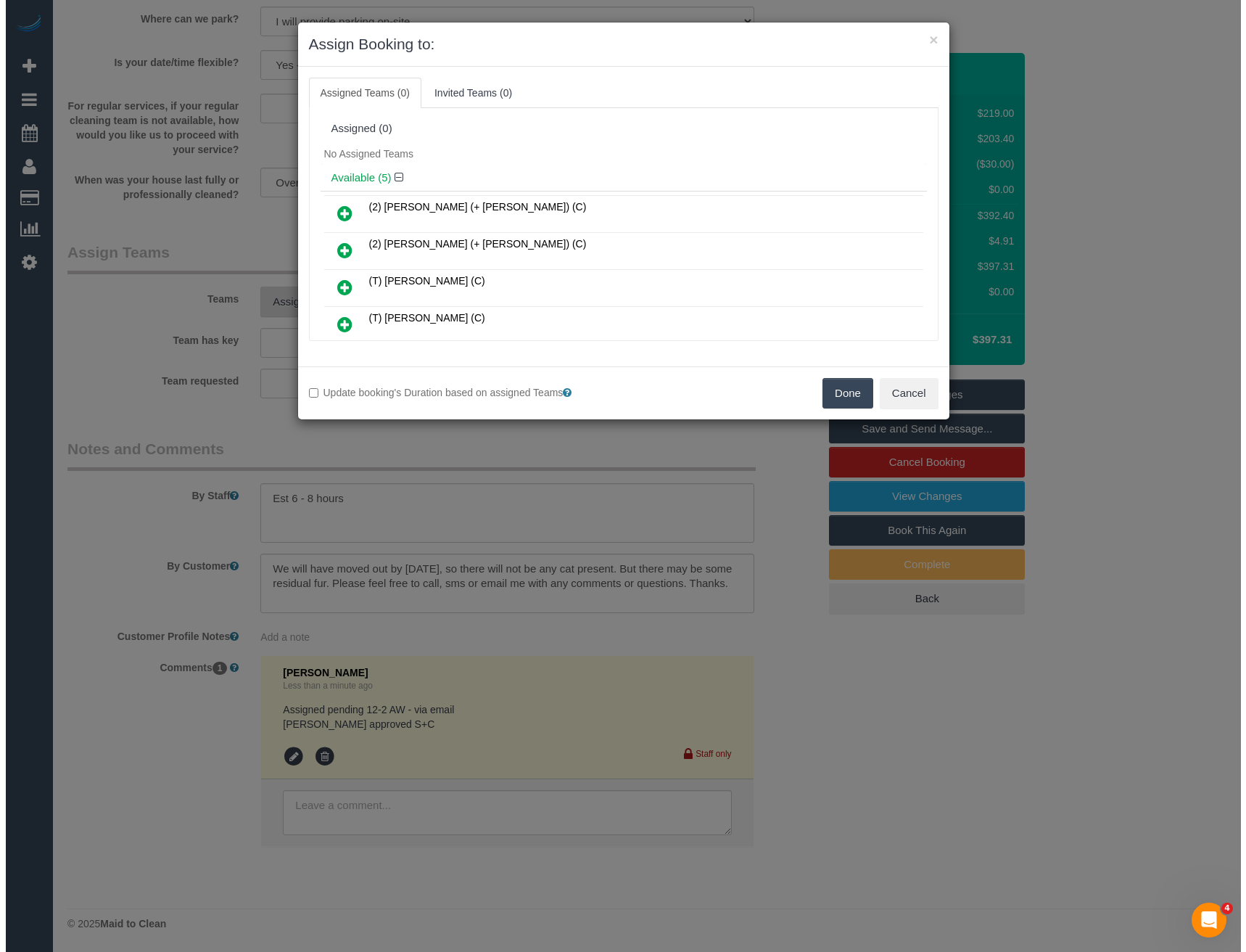
scroll to position [2057, 0]
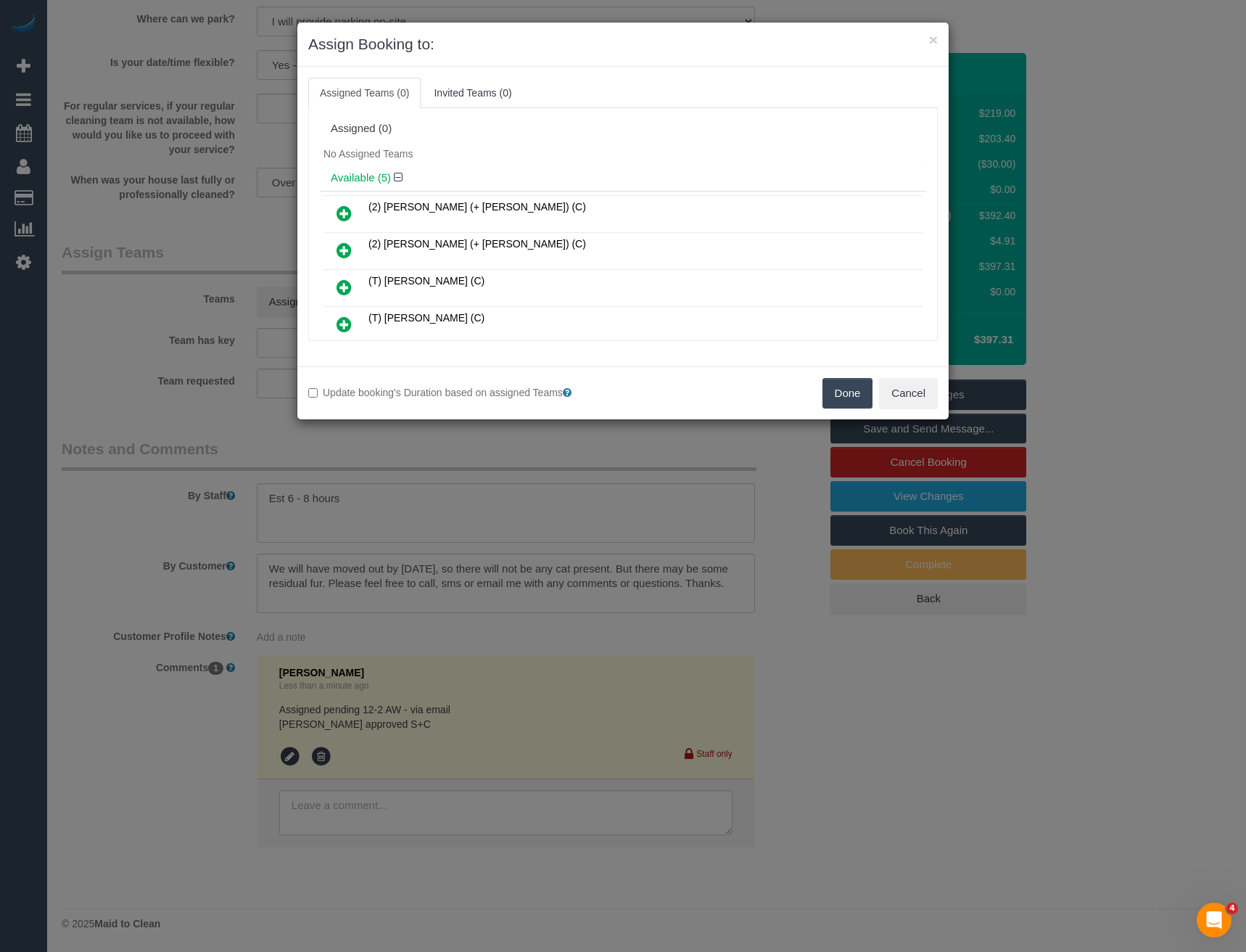
click at [344, 210] on icon at bounding box center [344, 213] width 15 height 18
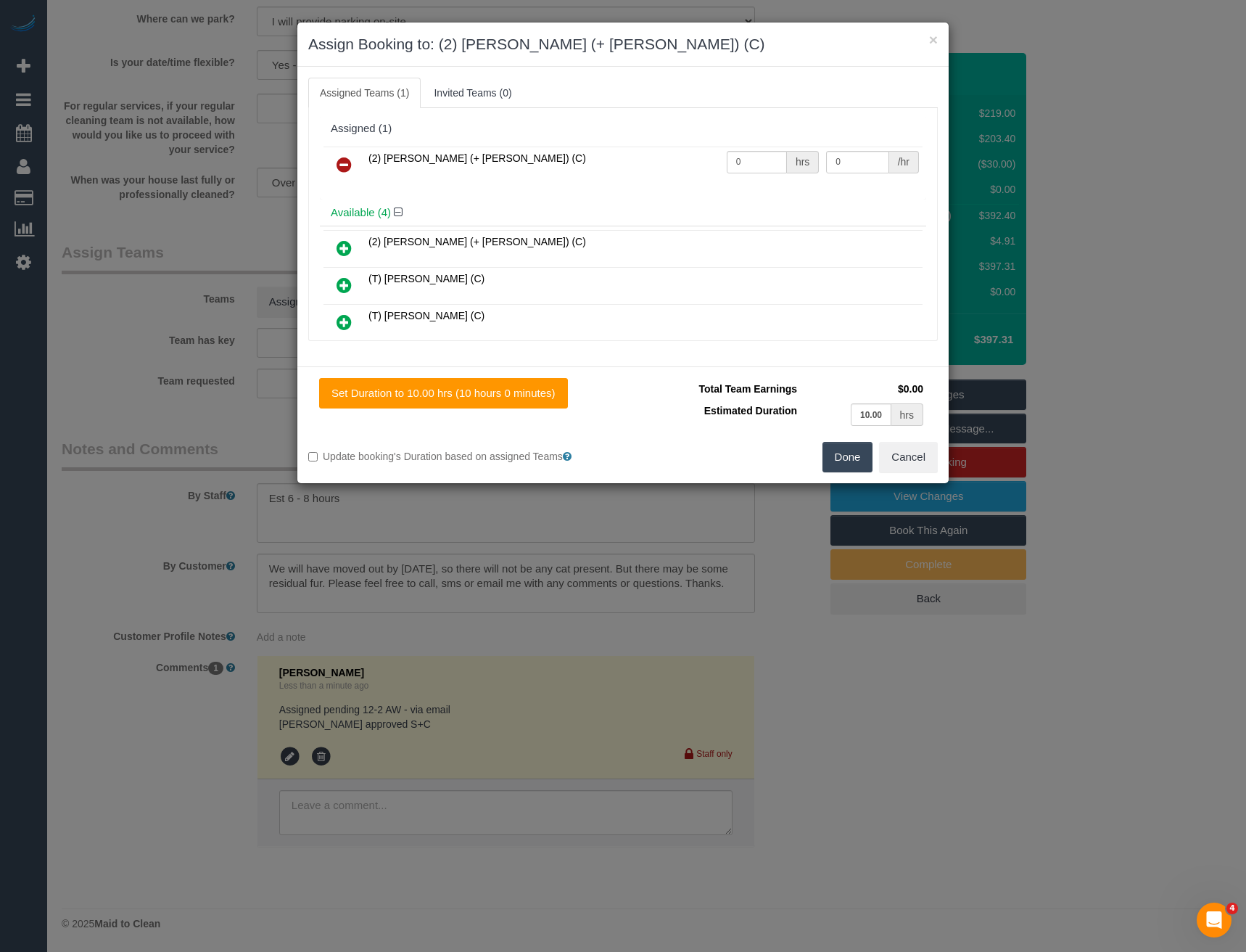
click at [341, 248] on icon at bounding box center [344, 248] width 15 height 18
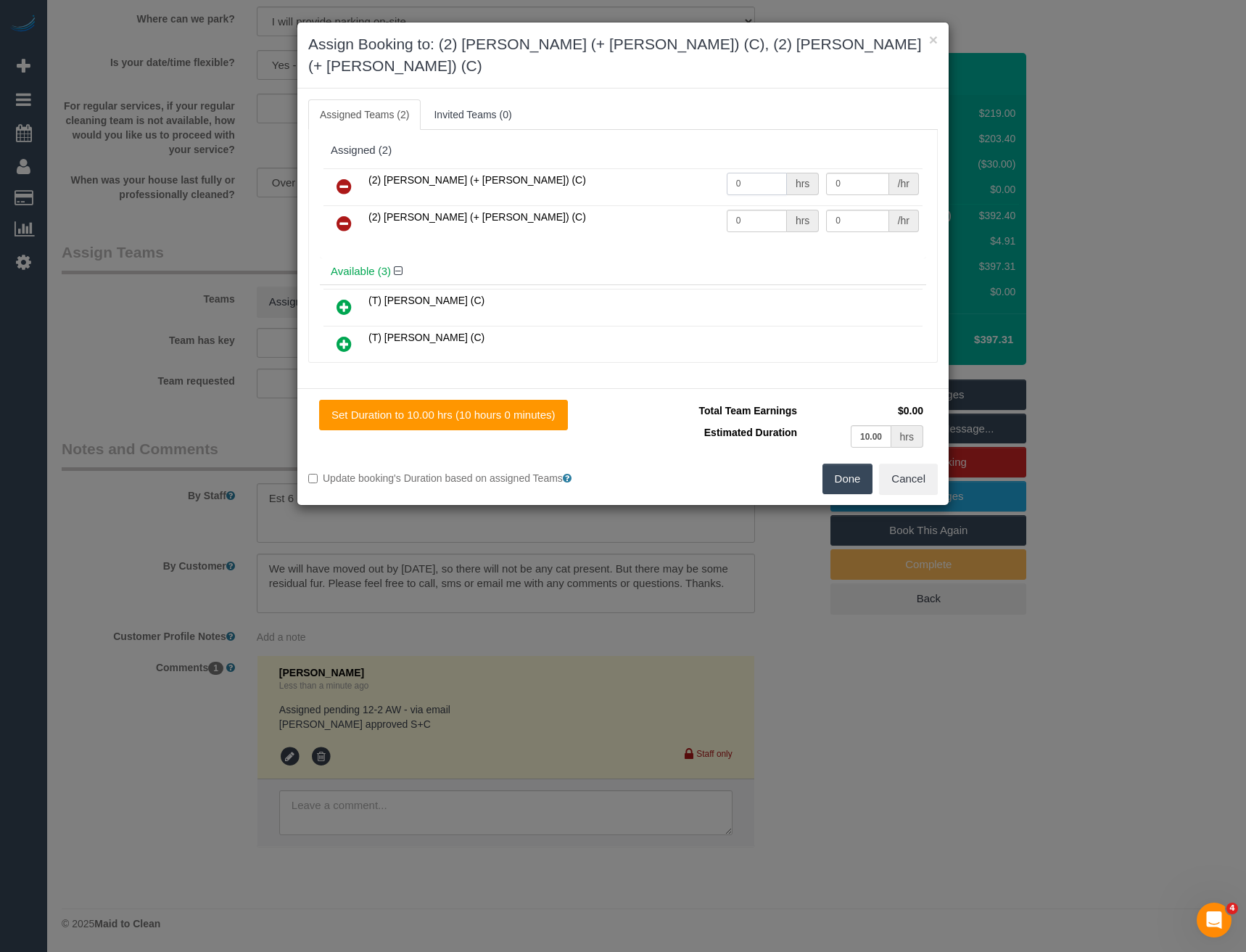
drag, startPoint x: 753, startPoint y: 158, endPoint x: 707, endPoint y: 163, distance: 46.3
click at [707, 168] on tr "(2) [PERSON_NAME] (+ [PERSON_NAME]) (C) 0 hrs 0 /hr" at bounding box center [623, 187] width 599 height 37
click at [740, 173] on input "0" at bounding box center [757, 184] width 60 height 22
click at [701, 168] on tr "(2) [PERSON_NAME] (+ [PERSON_NAME]) (C) 0 hrs 0 /hr" at bounding box center [623, 187] width 599 height 37
type input "1"
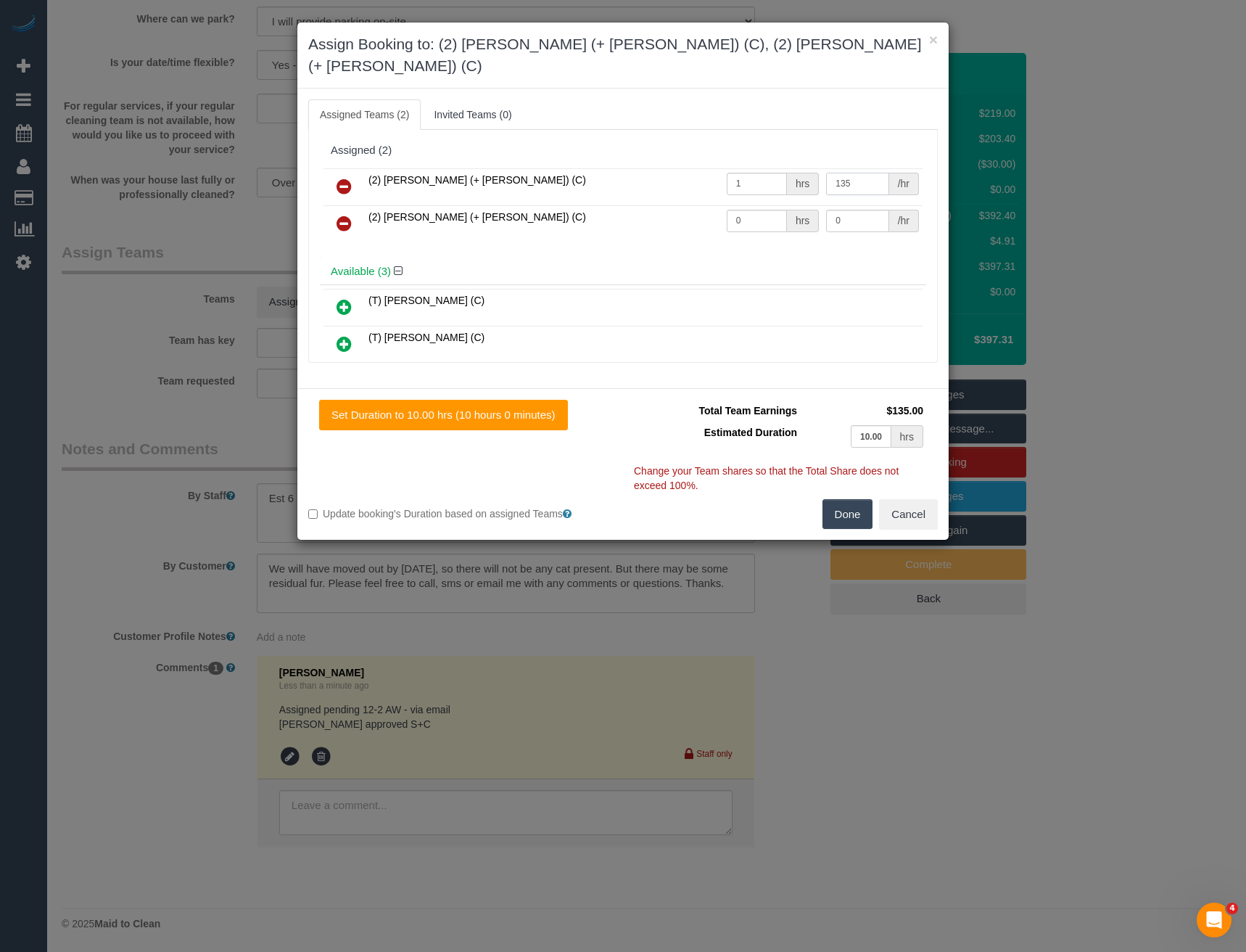
type input "135"
click at [753, 210] on input "0" at bounding box center [757, 221] width 60 height 22
drag, startPoint x: 694, startPoint y: 209, endPoint x: 604, endPoint y: 151, distance: 107.1
click at [688, 210] on tr "(2) [PERSON_NAME] (+ [PERSON_NAME]) (C) 0 hrs 0 /hr" at bounding box center [623, 224] width 599 height 37
type input "1"
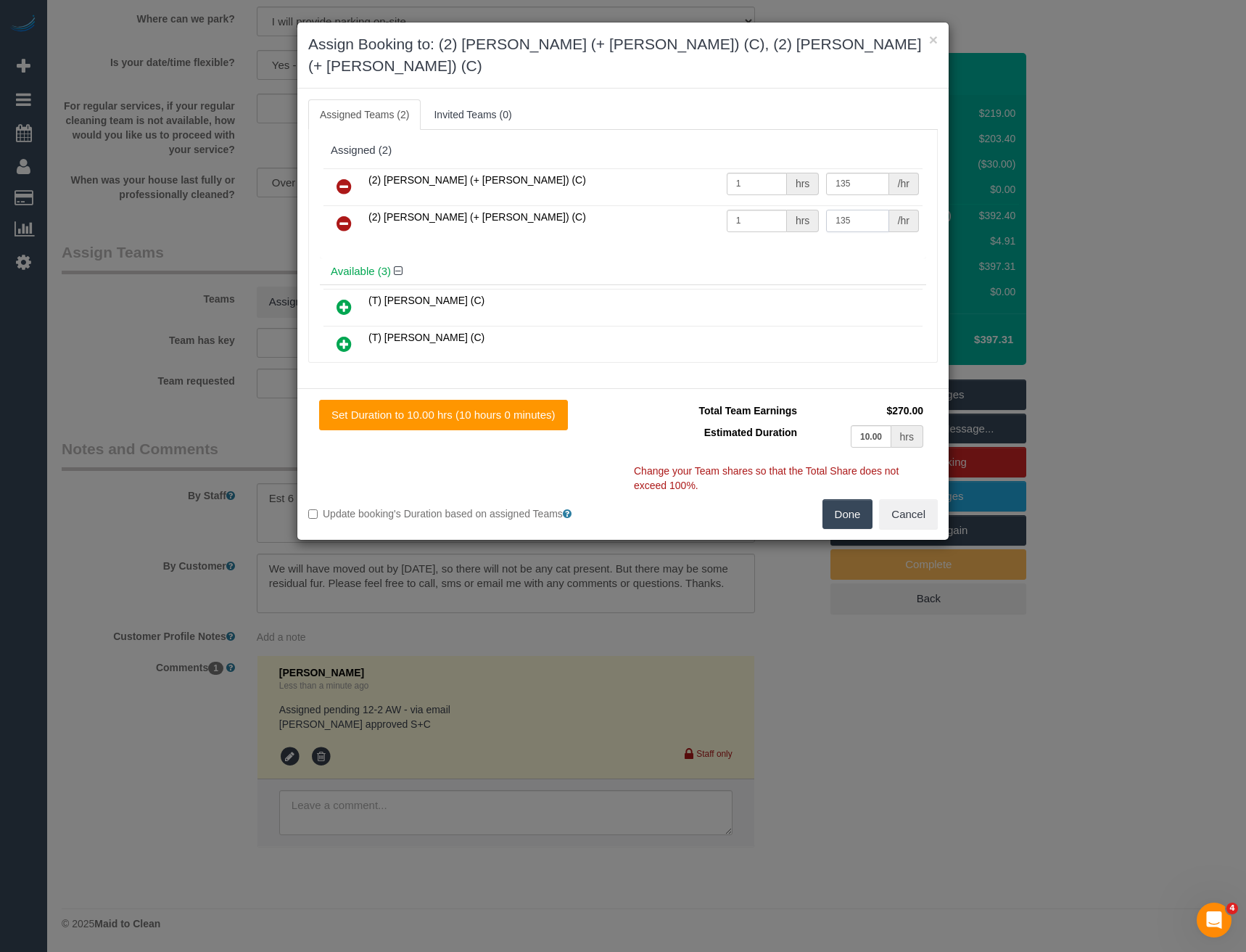
type input "135"
click at [849, 499] on button "Done" at bounding box center [848, 514] width 51 height 31
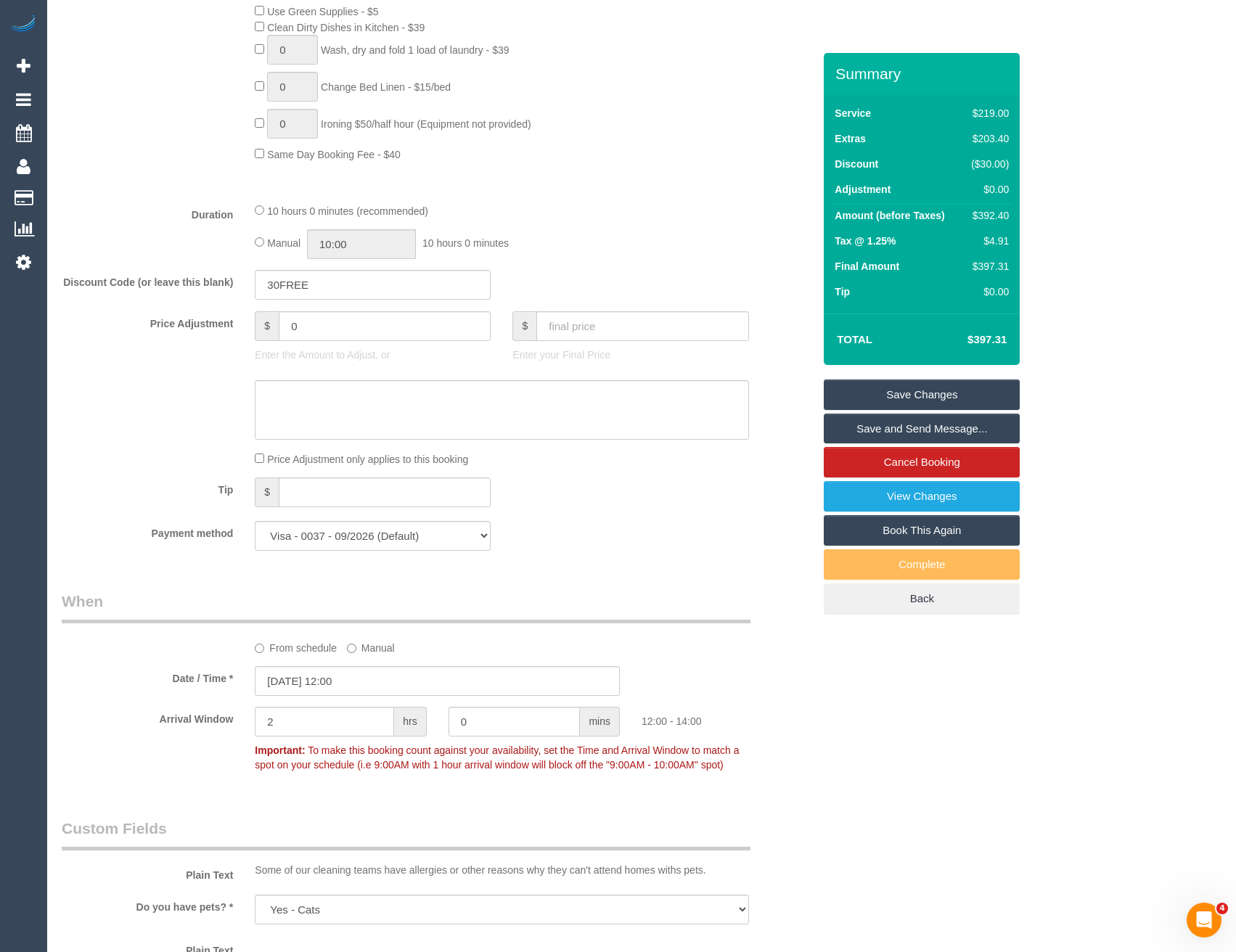
scroll to position [914, 0]
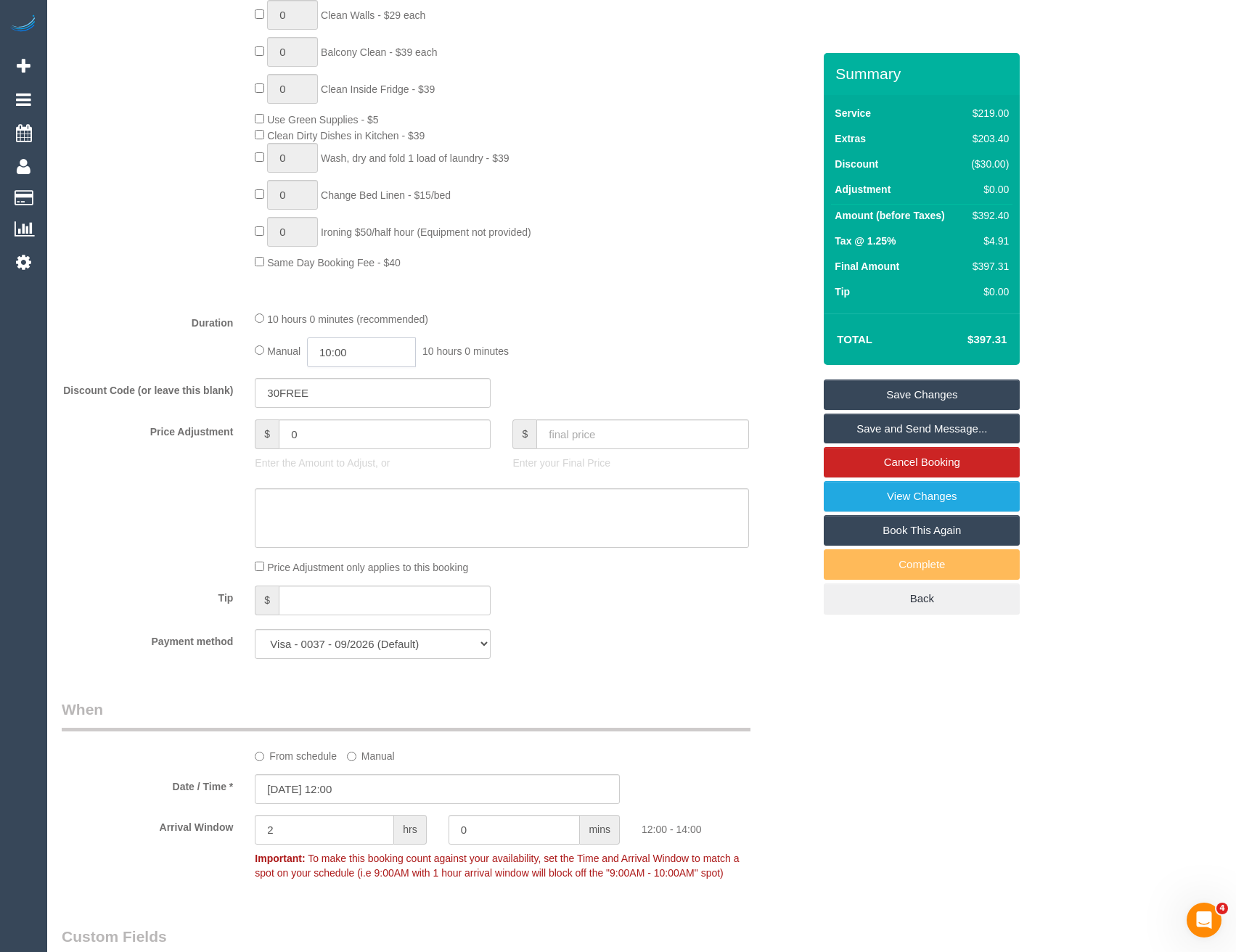
click at [386, 367] on input "10:00" at bounding box center [361, 353] width 109 height 30
type input "04:00"
click at [343, 415] on li "04:00" at bounding box center [346, 419] width 65 height 19
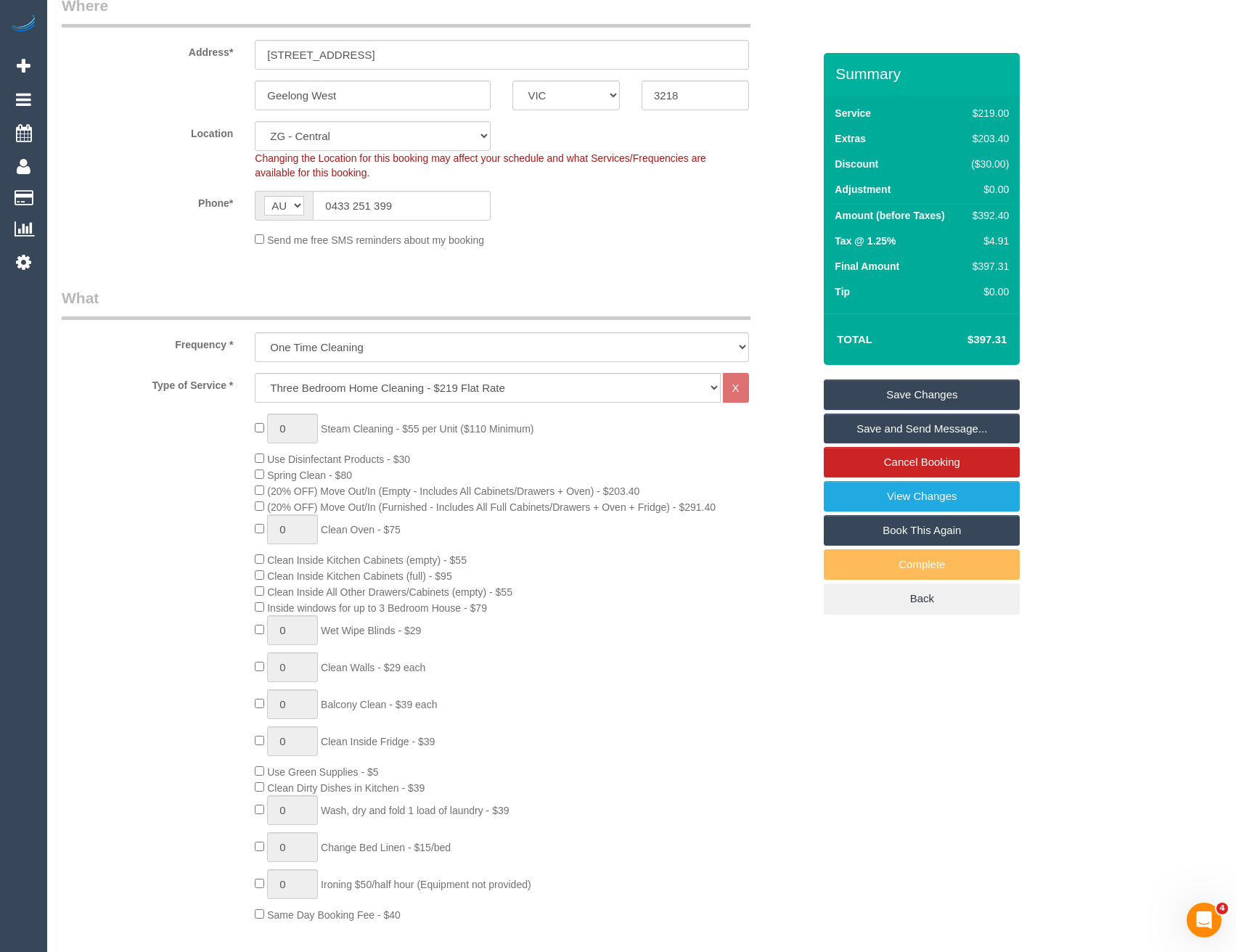
scroll to position [0, 0]
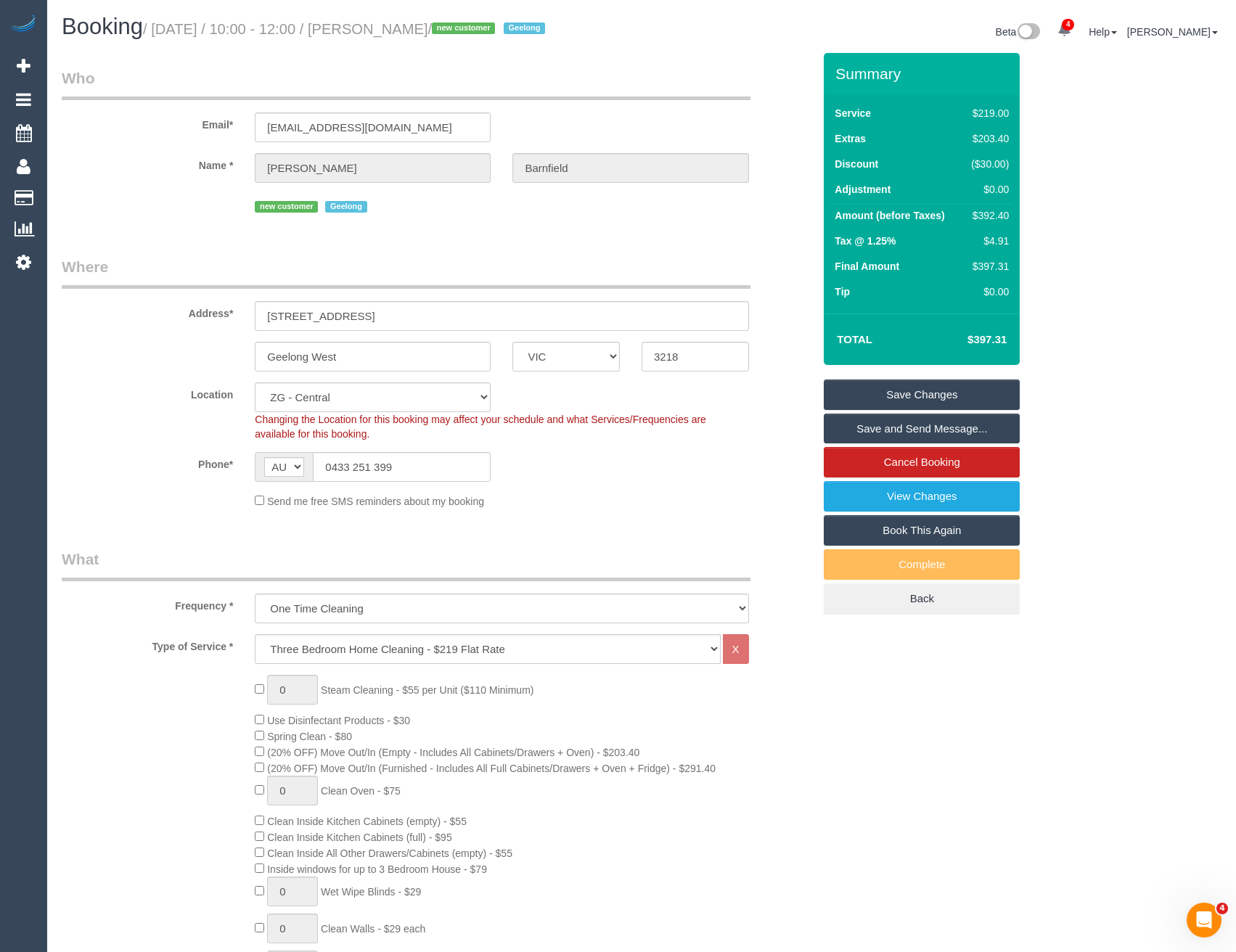
click at [867, 408] on link "Save Changes" at bounding box center [921, 394] width 196 height 31
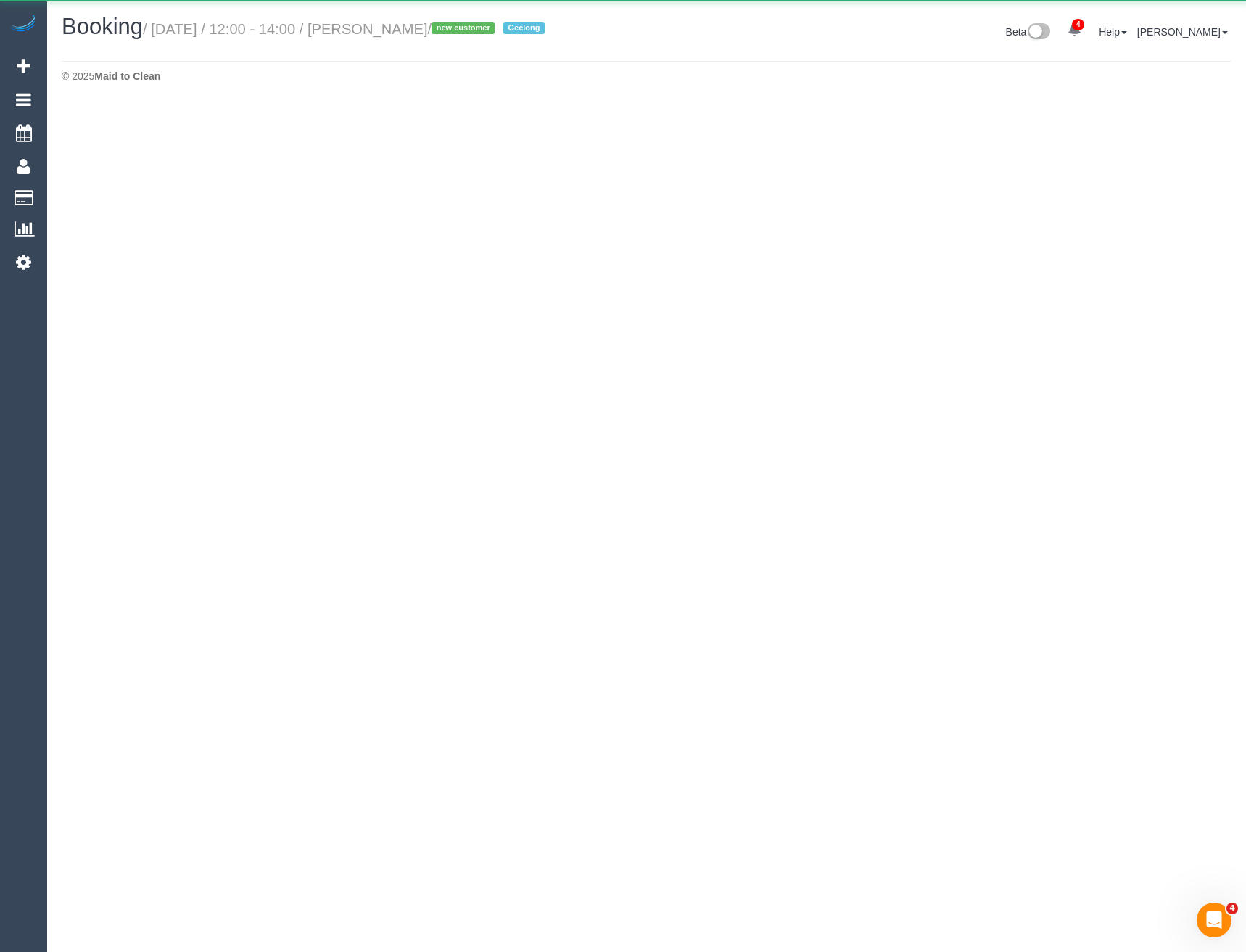
select select "VIC"
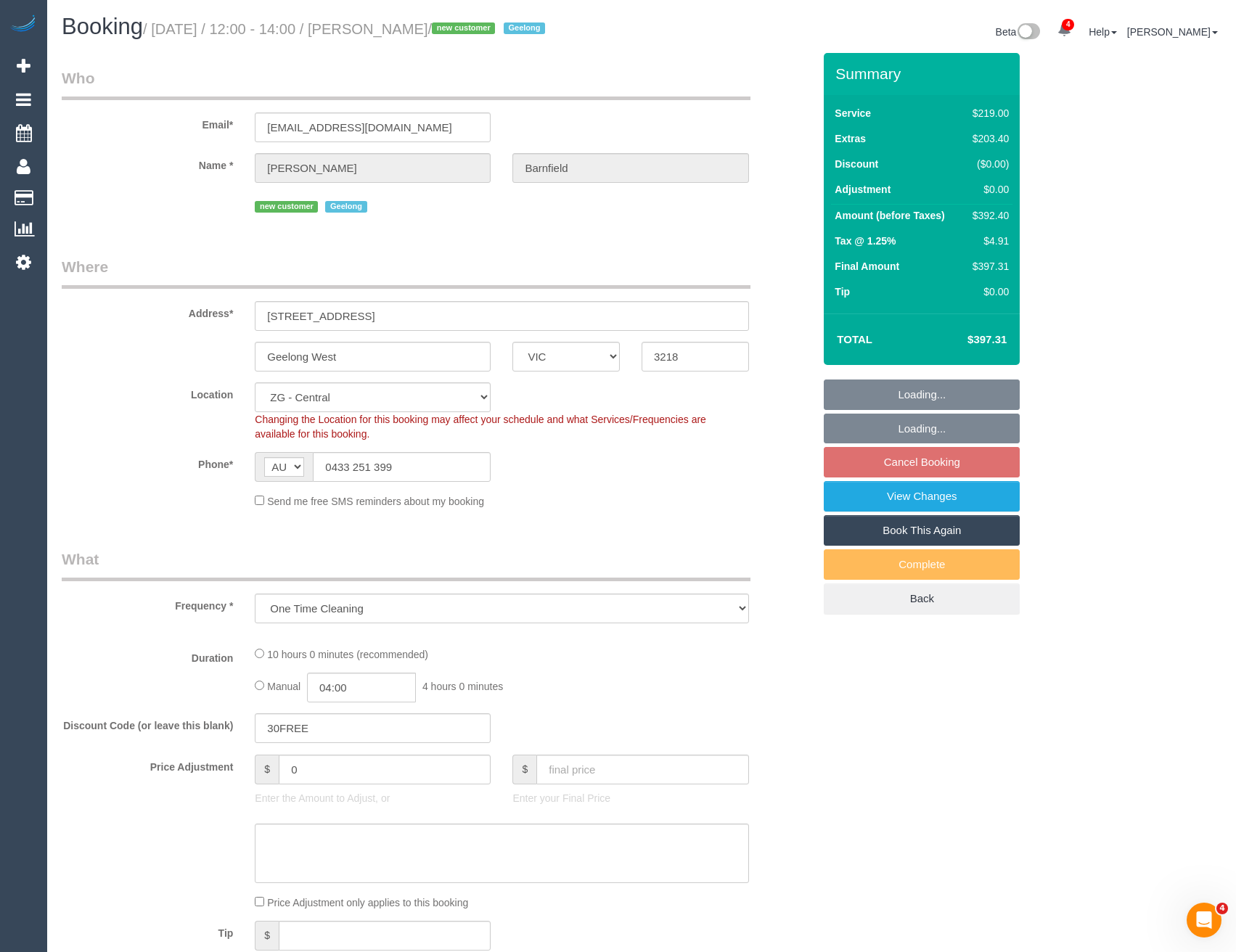
select select "object:1821"
select select "string:stripe-pm_1S1dcM2GScqysDRV1C4YLbWG"
select select "spot43"
select select "number:29"
select select "number:14"
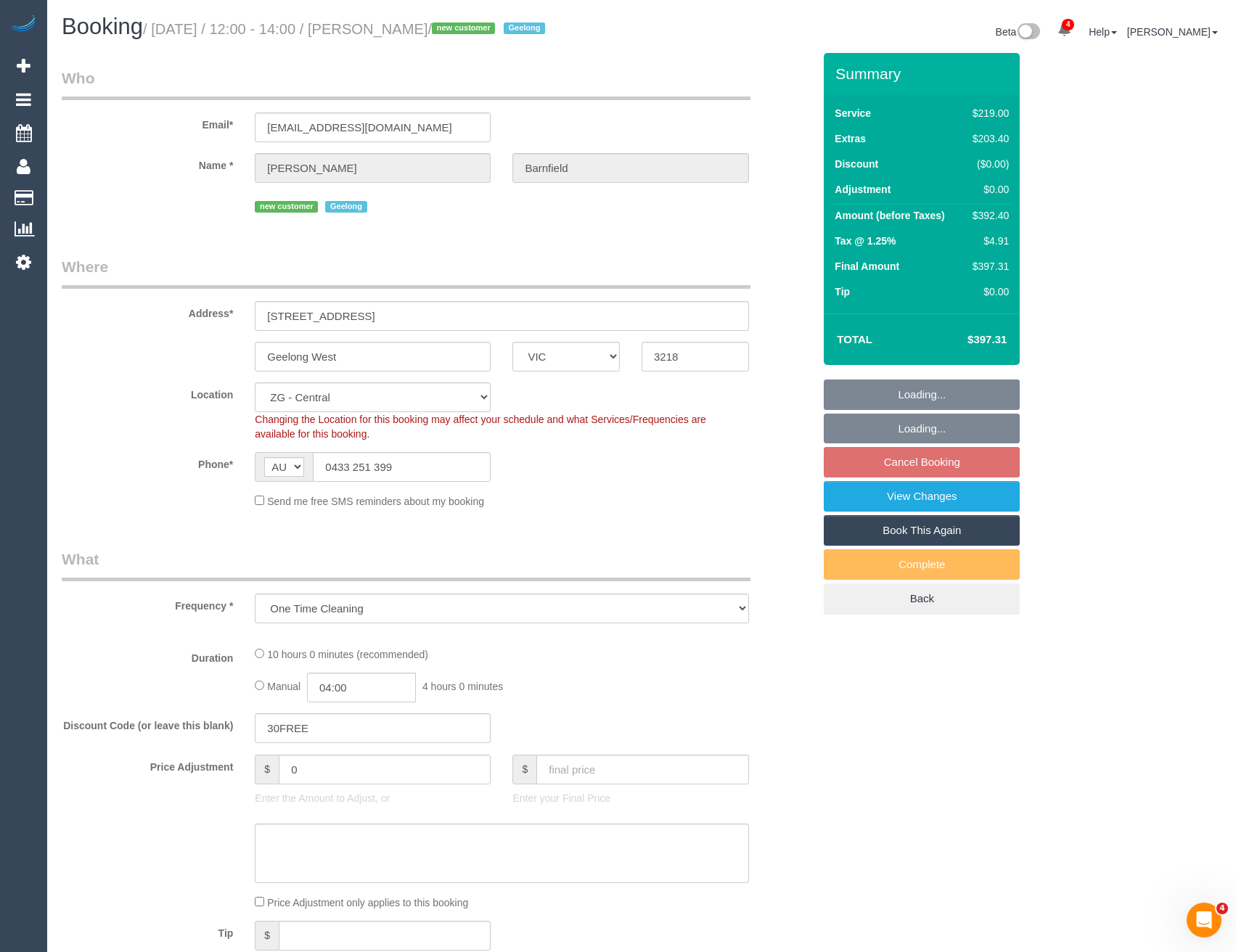
select select "number:18"
select select "number:24"
select select "number:26"
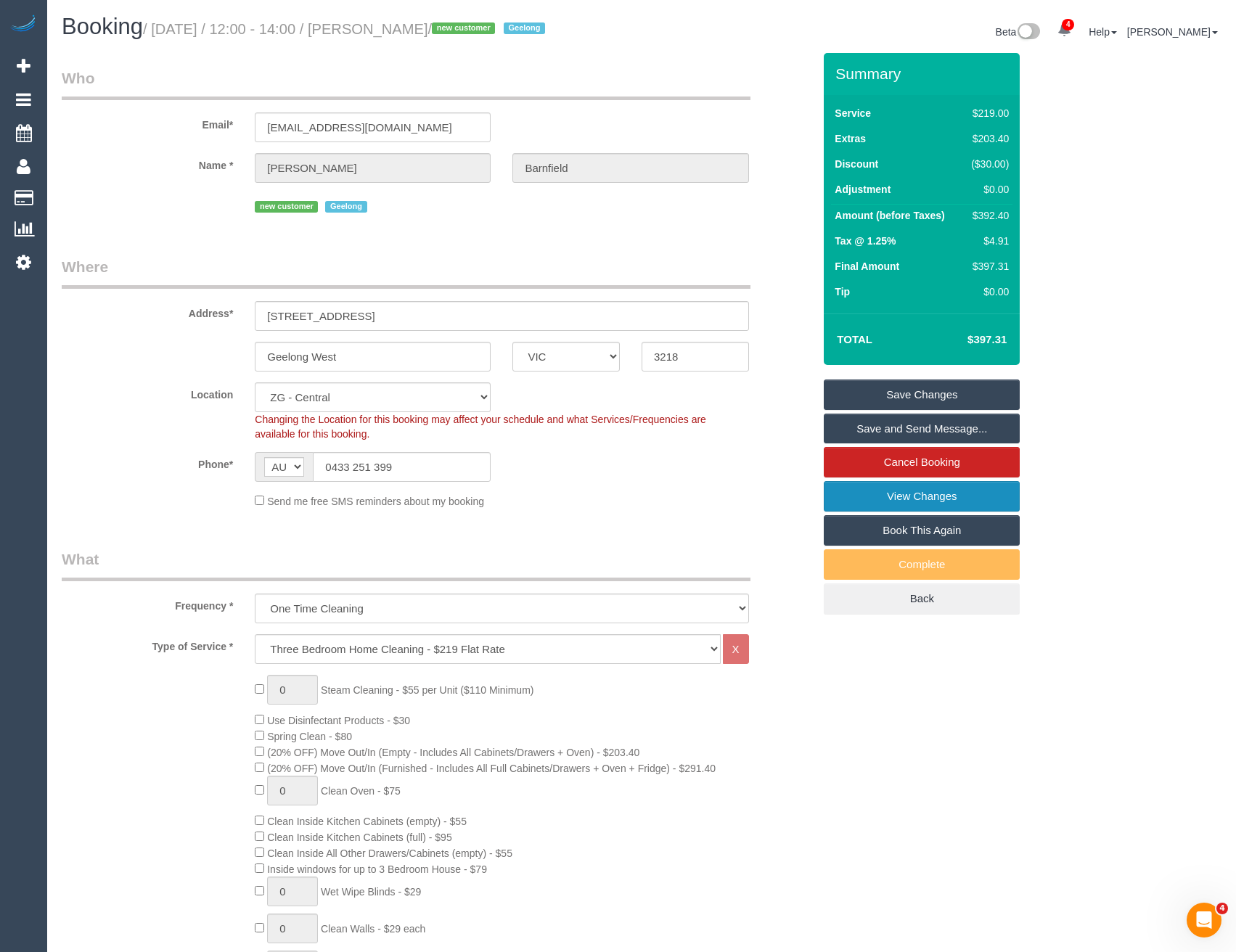
click at [934, 511] on link "View Changes" at bounding box center [921, 495] width 196 height 31
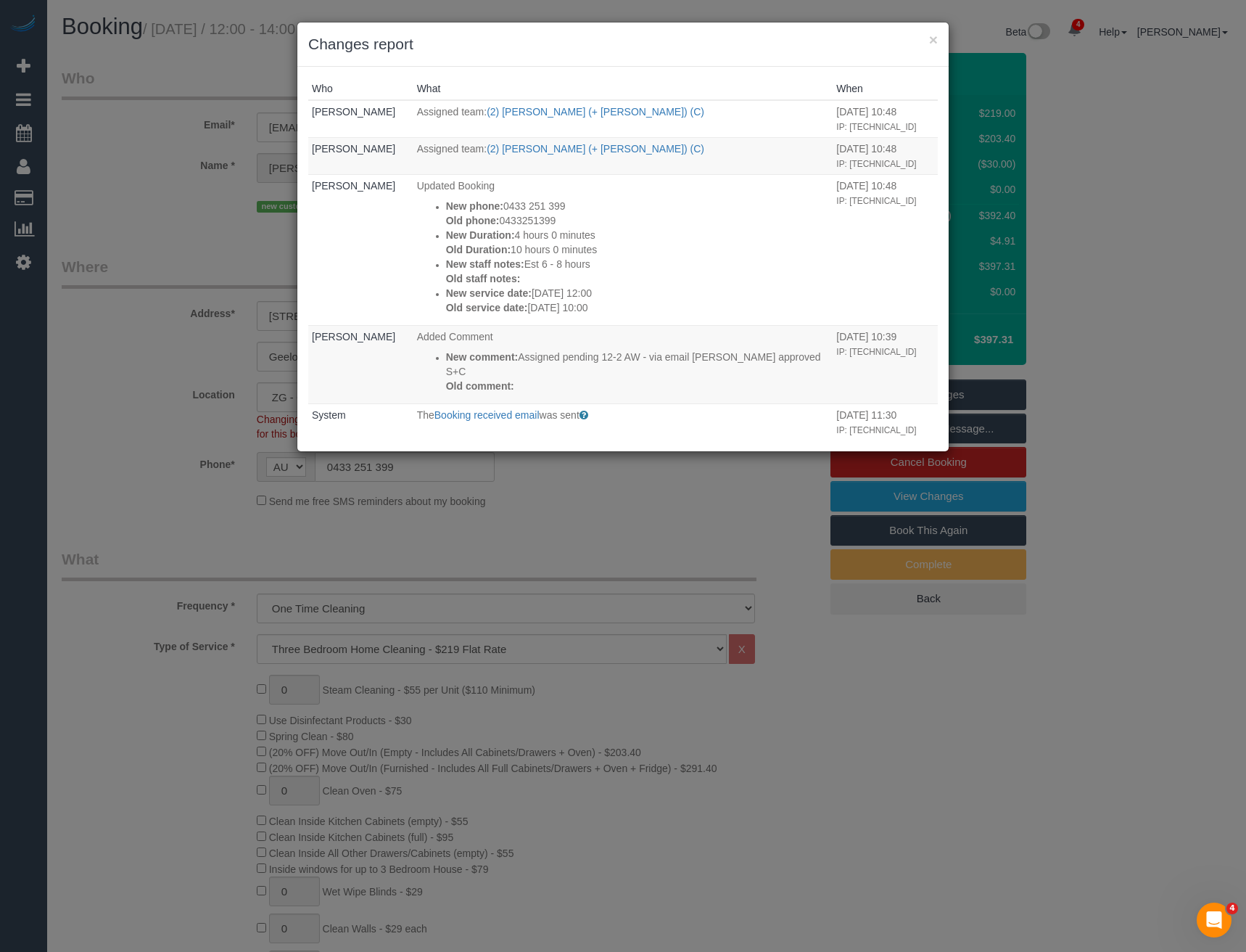
click at [564, 495] on div "× Changes report Who What When Bronie Bryant Assigned team: (2) Shachi (+ Chira…" at bounding box center [623, 476] width 1246 height 952
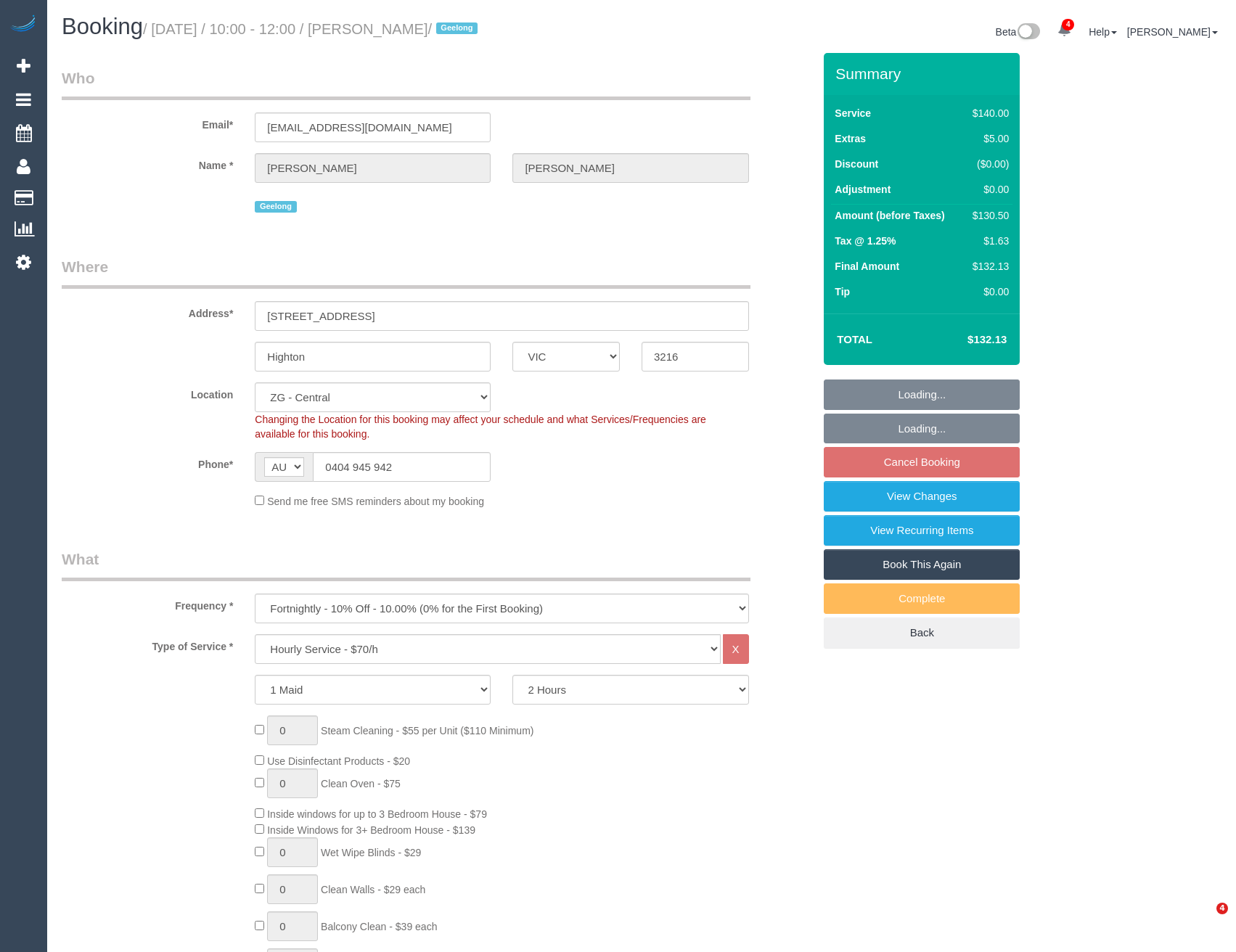
select select "VIC"
select select "spot1"
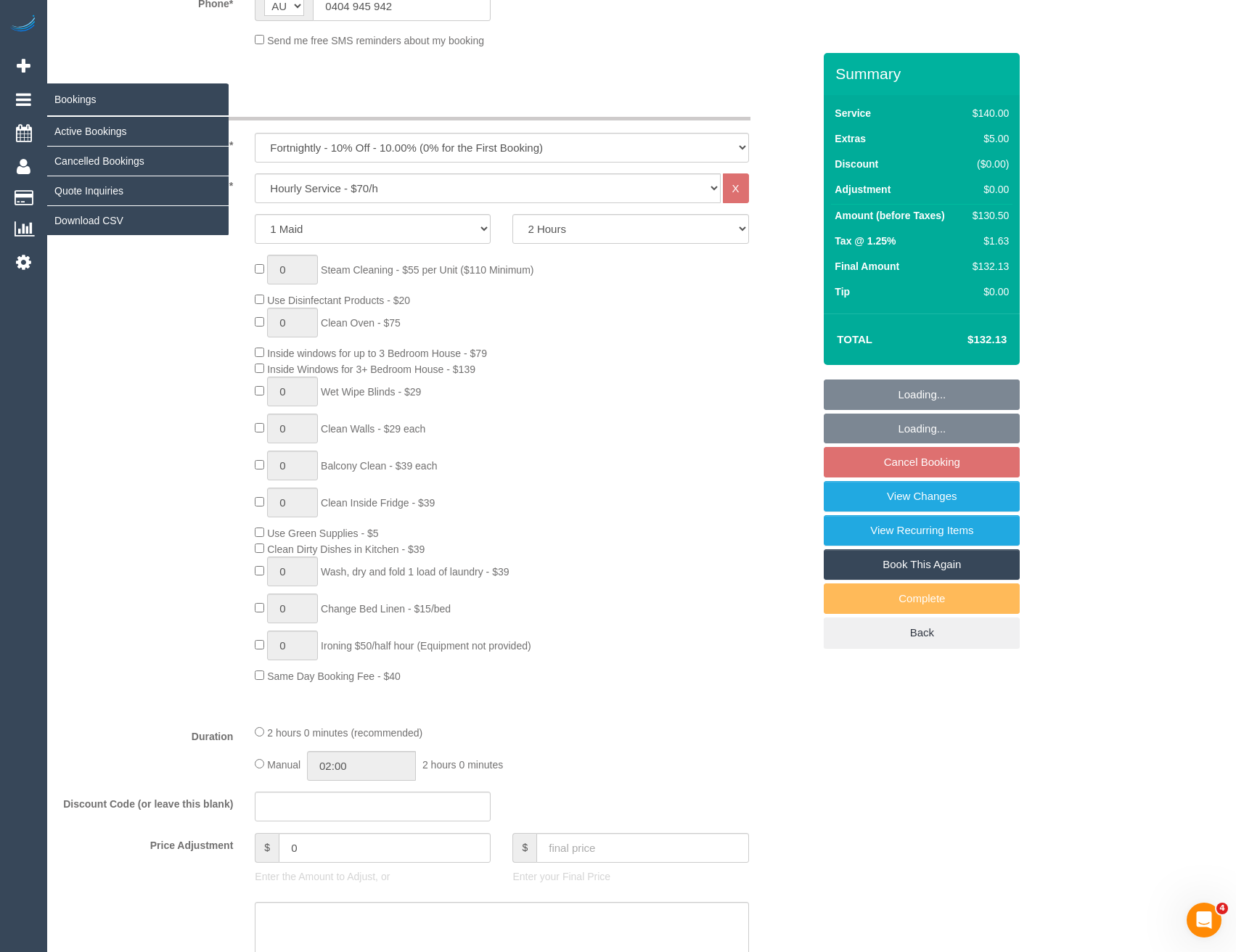
scroll to position [870, 0]
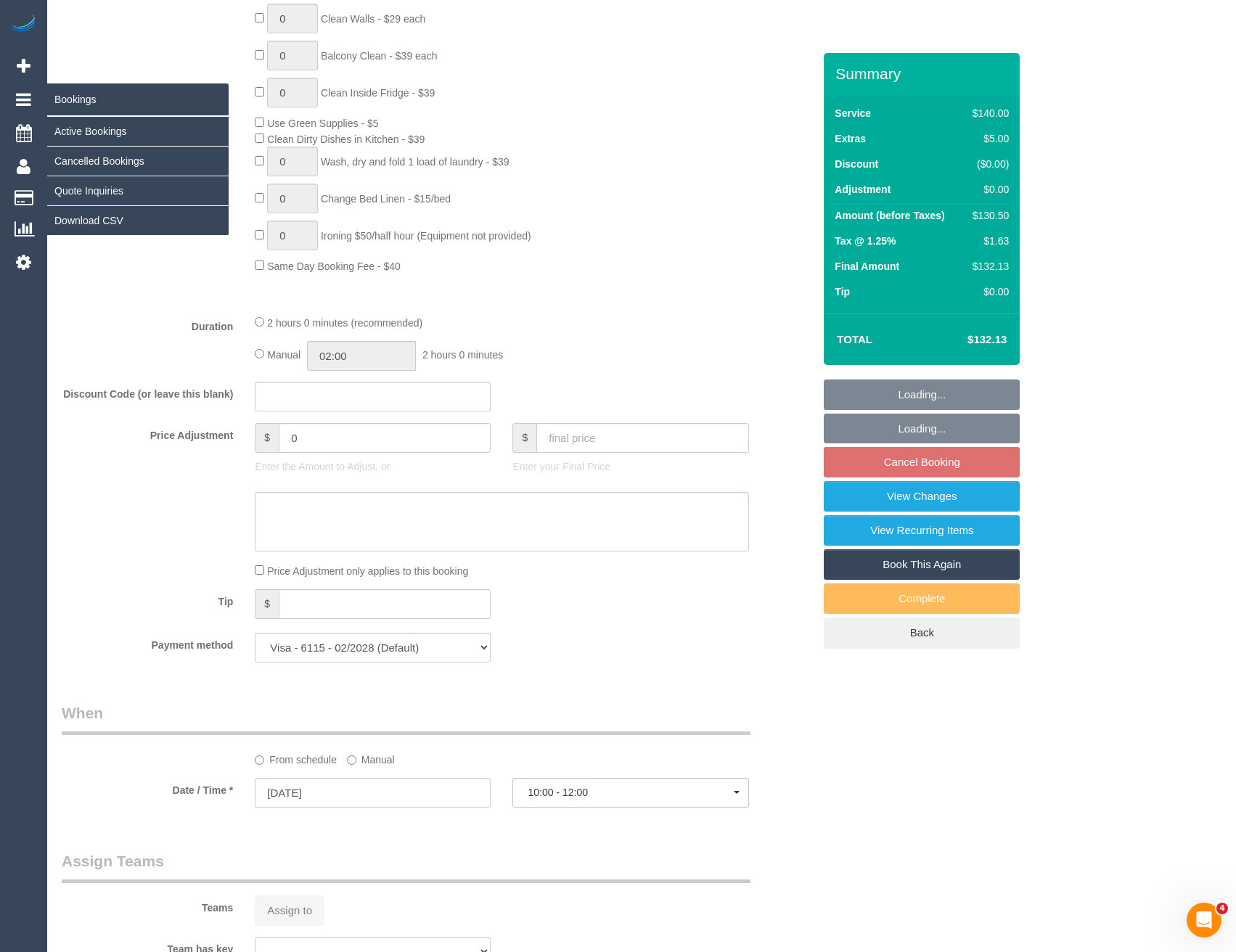
select select "number:27"
select select "number:14"
select select "number:19"
select select "number:24"
select select "number:33"
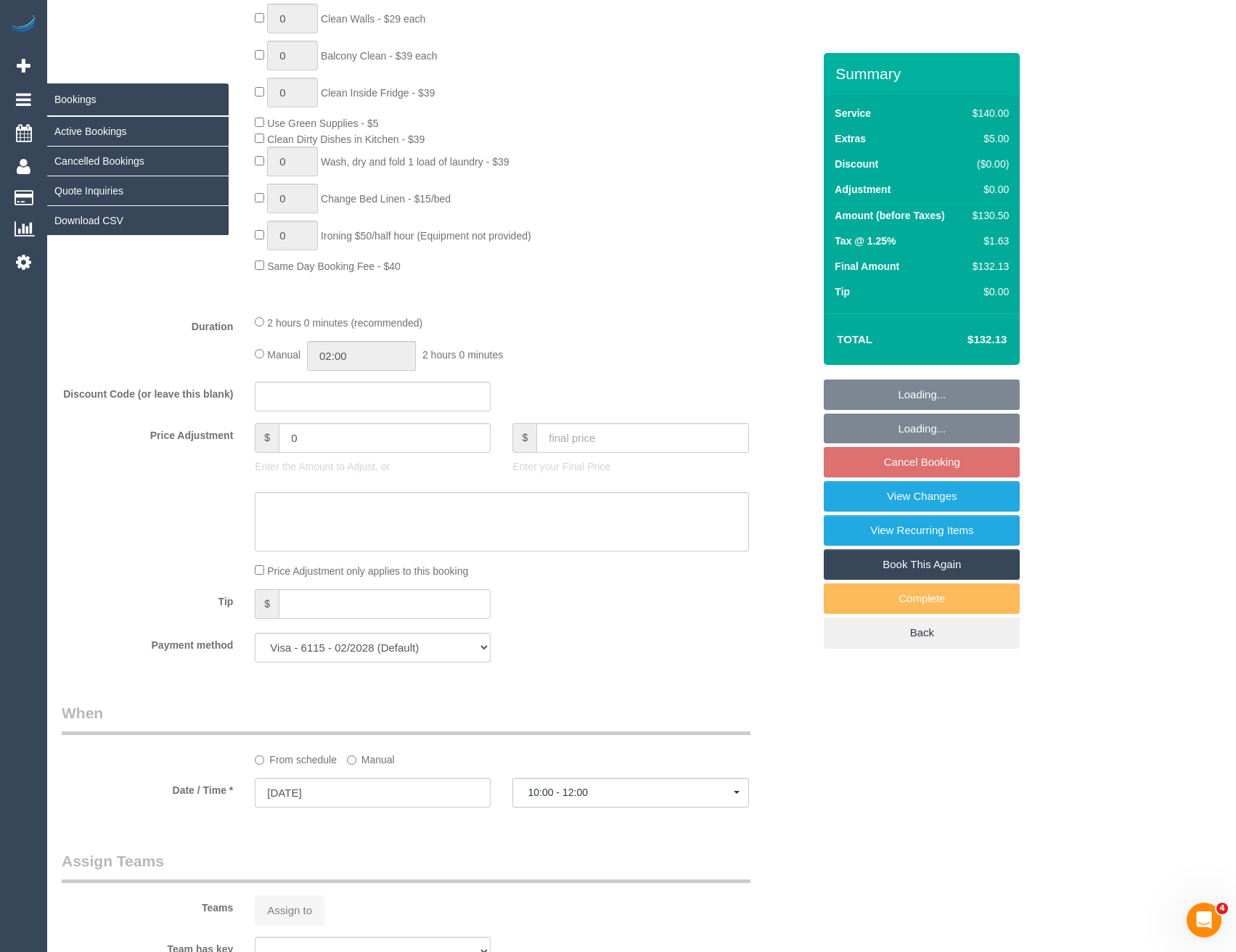
select select "number:12"
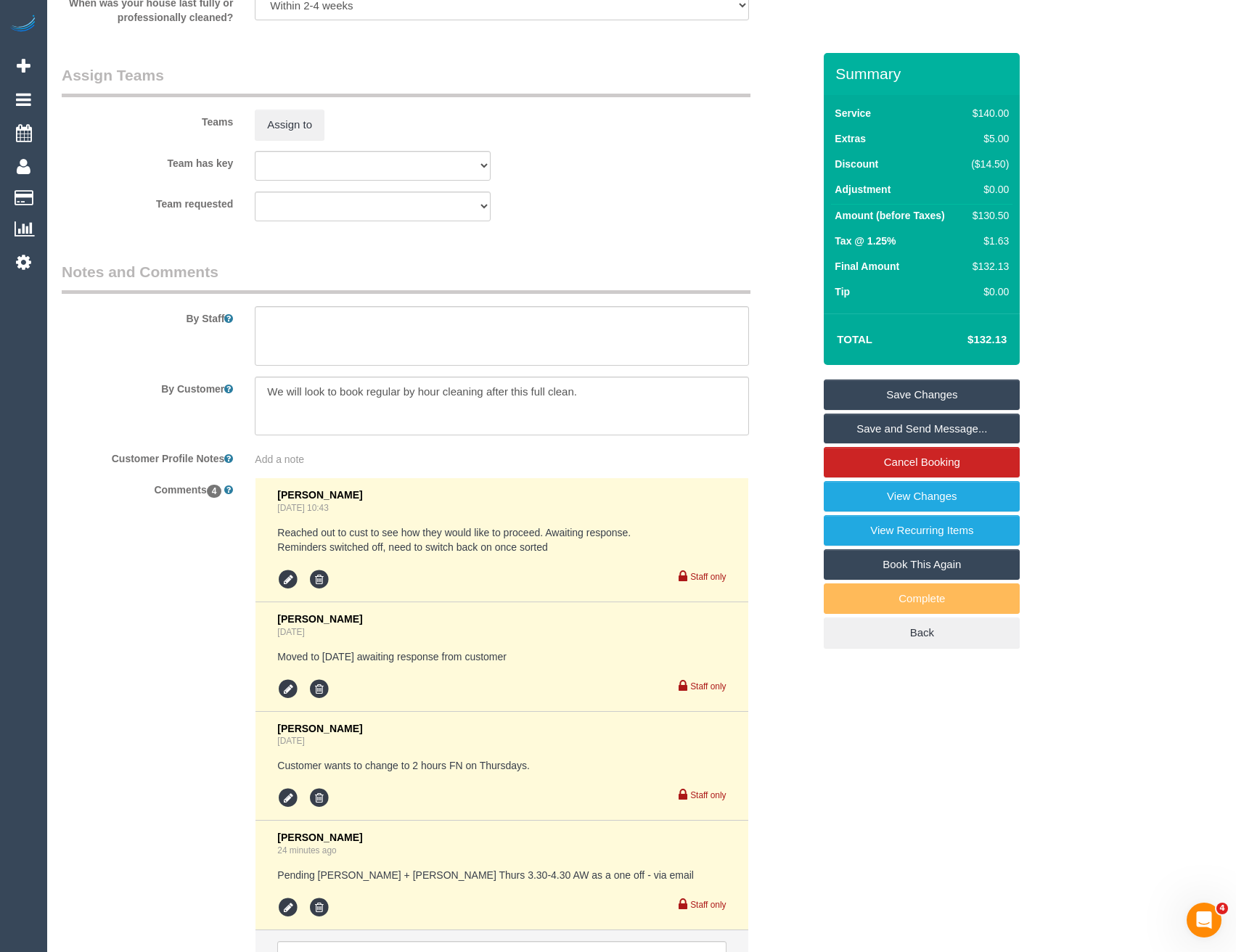
scroll to position [2267, 0]
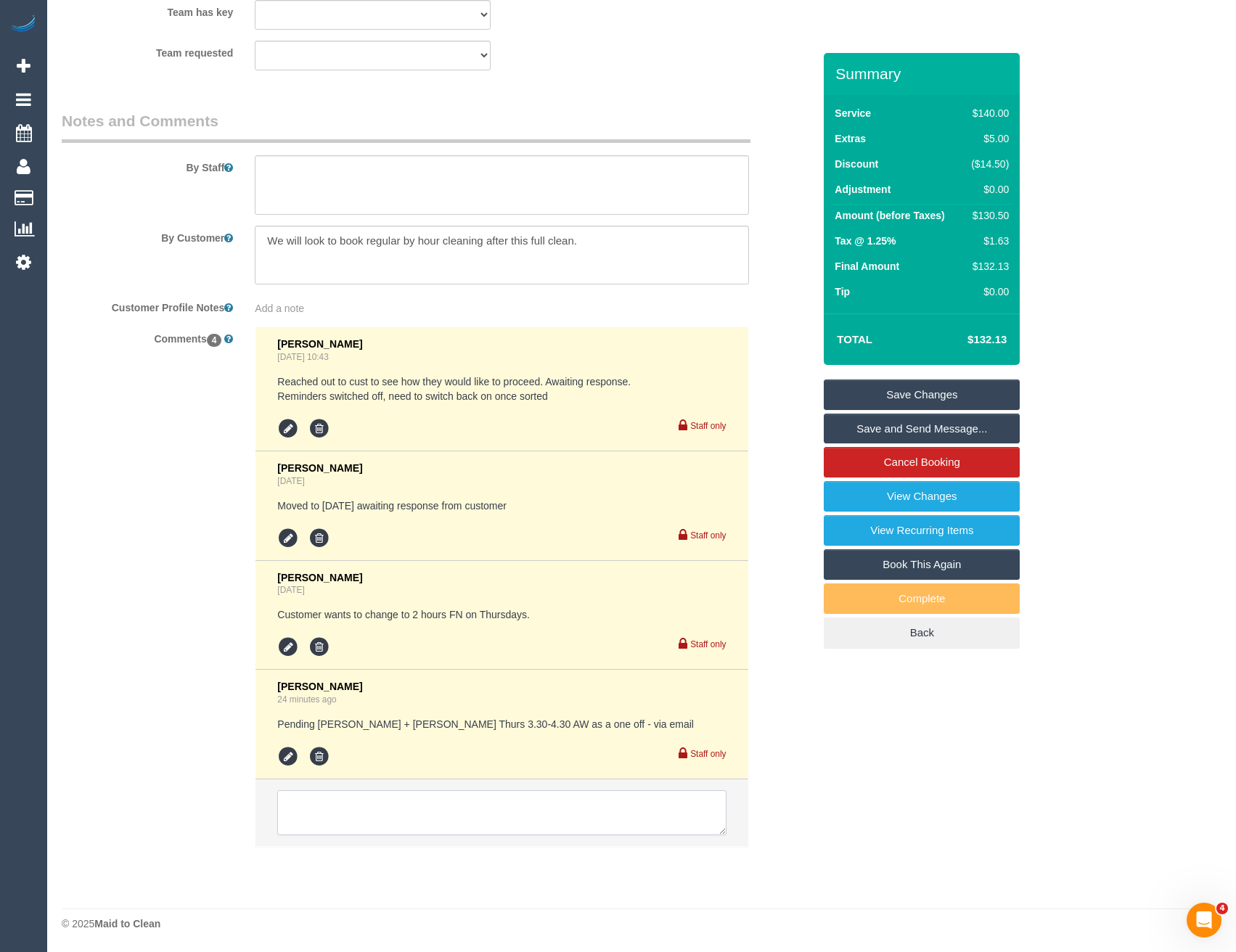
drag, startPoint x: 364, startPoint y: 813, endPoint x: 361, endPoint y: 802, distance: 11.4
click at [364, 813] on textarea at bounding box center [501, 813] width 448 height 45
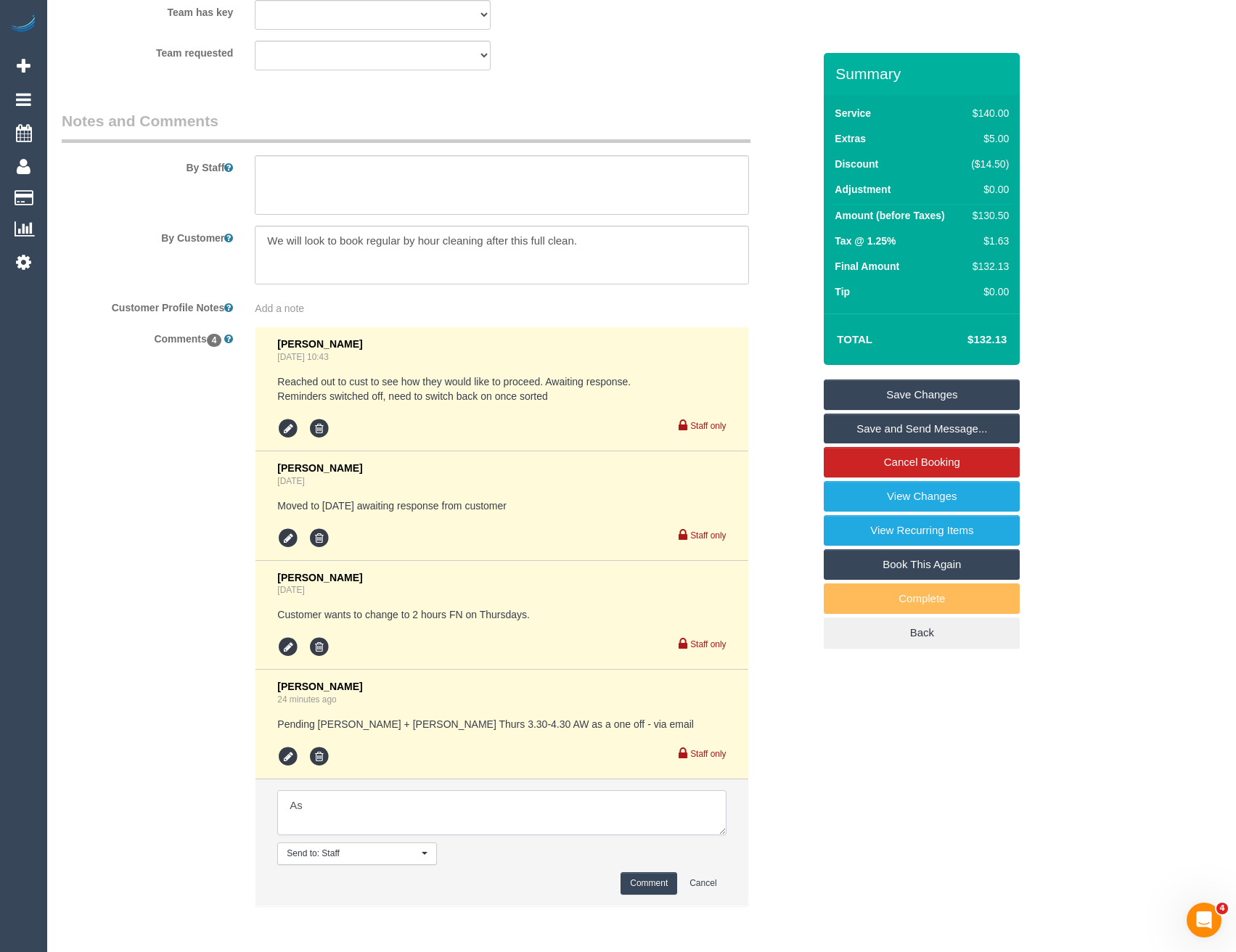
type textarea "A"
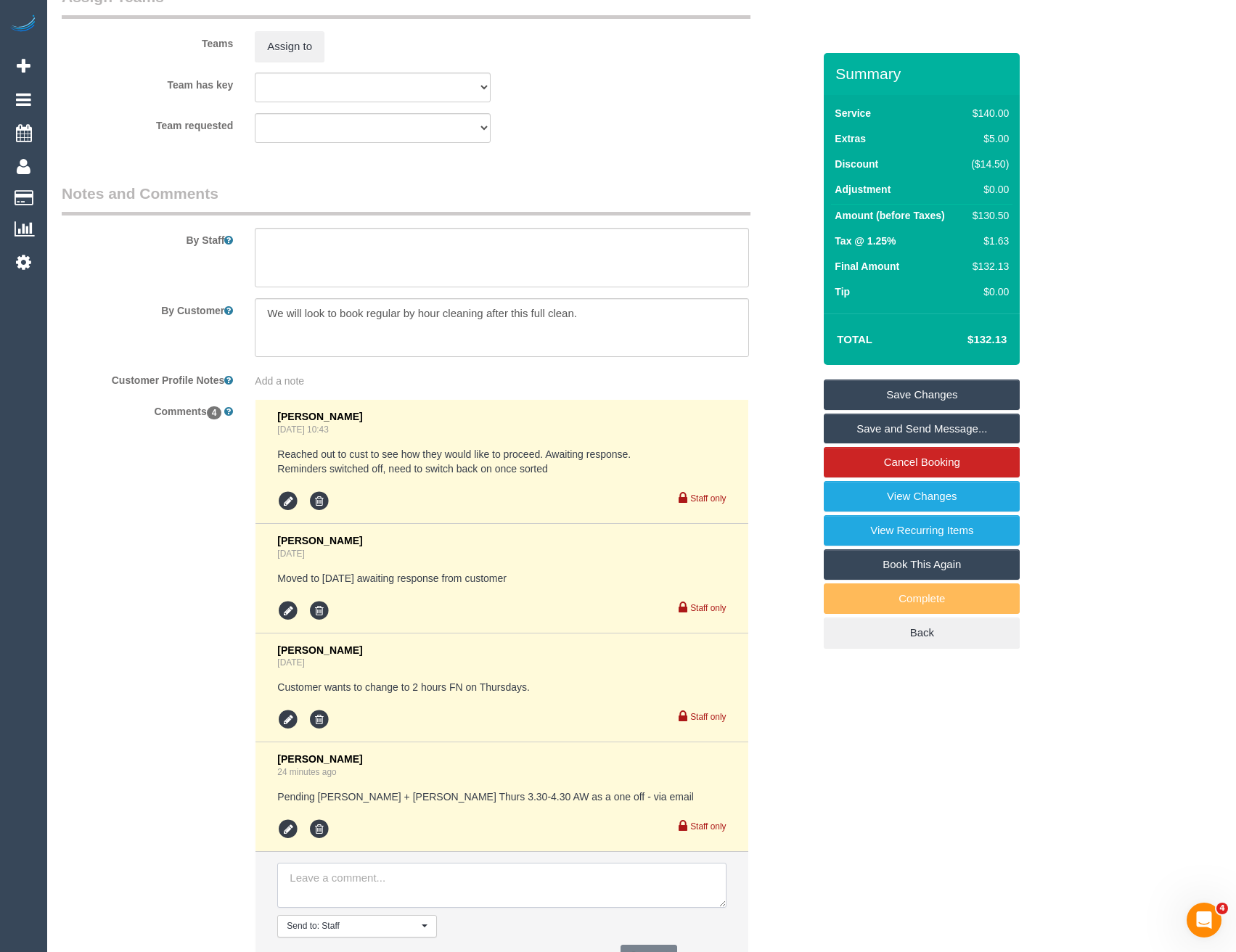
scroll to position [2122, 0]
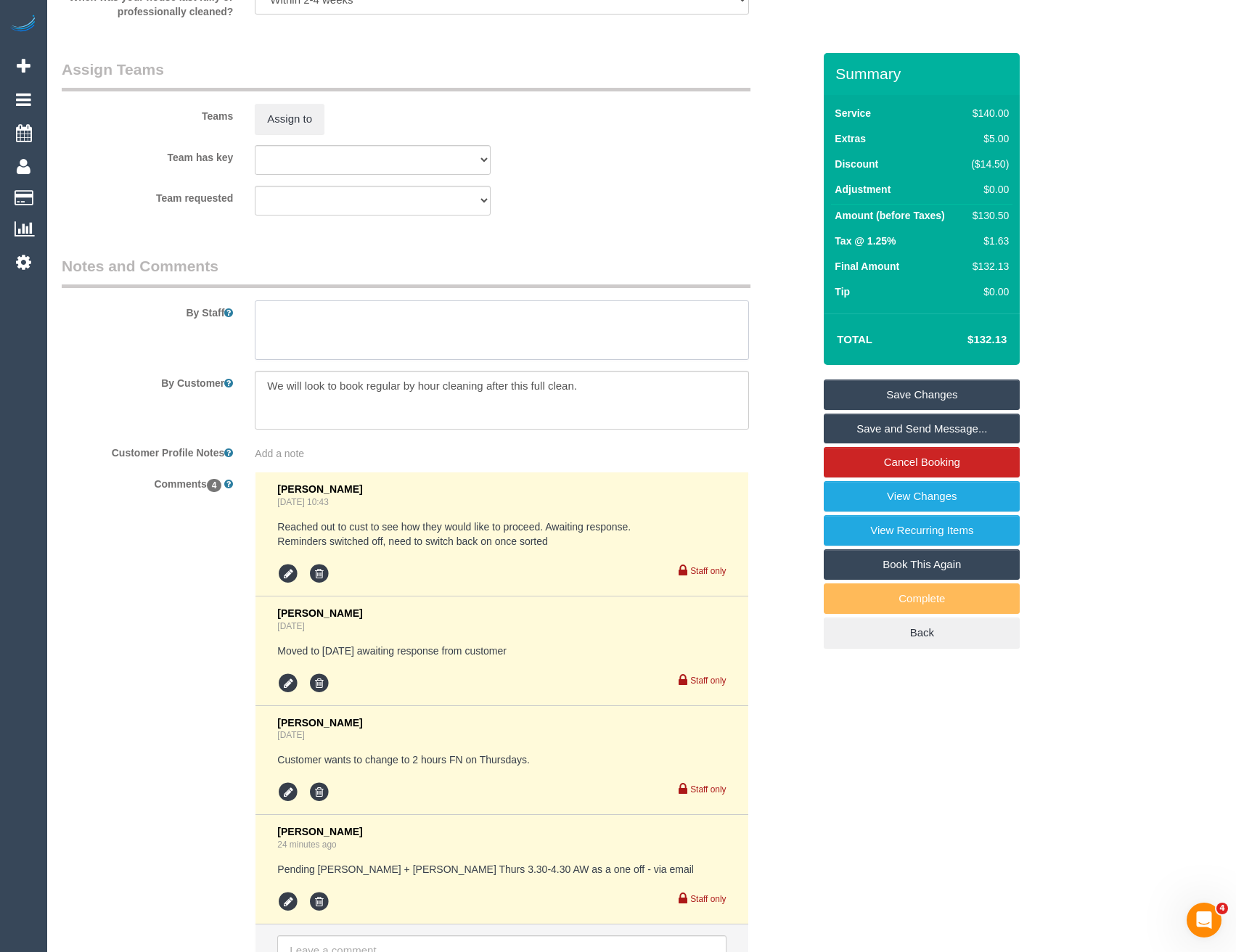
click at [351, 303] on textarea at bounding box center [501, 330] width 494 height 59
type textarea "*cover*"
drag, startPoint x: 591, startPoint y: 389, endPoint x: 255, endPoint y: 366, distance: 336.8
click at [255, 366] on sui-booking-comments "By Staff By Customer Customer Profile Notes Add a note Comments 4 Bronie Bryant…" at bounding box center [436, 660] width 751 height 810
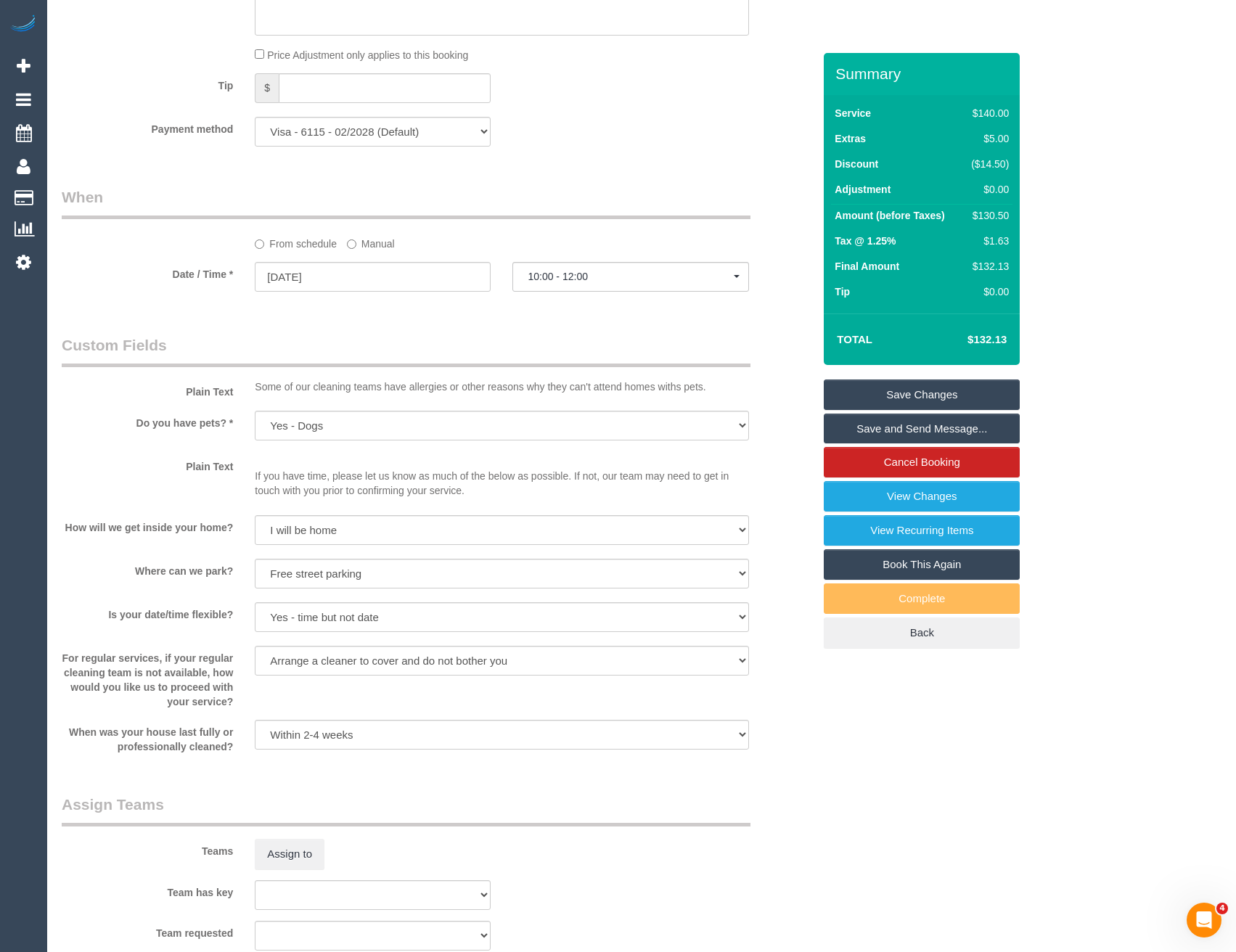
scroll to position [1323, 0]
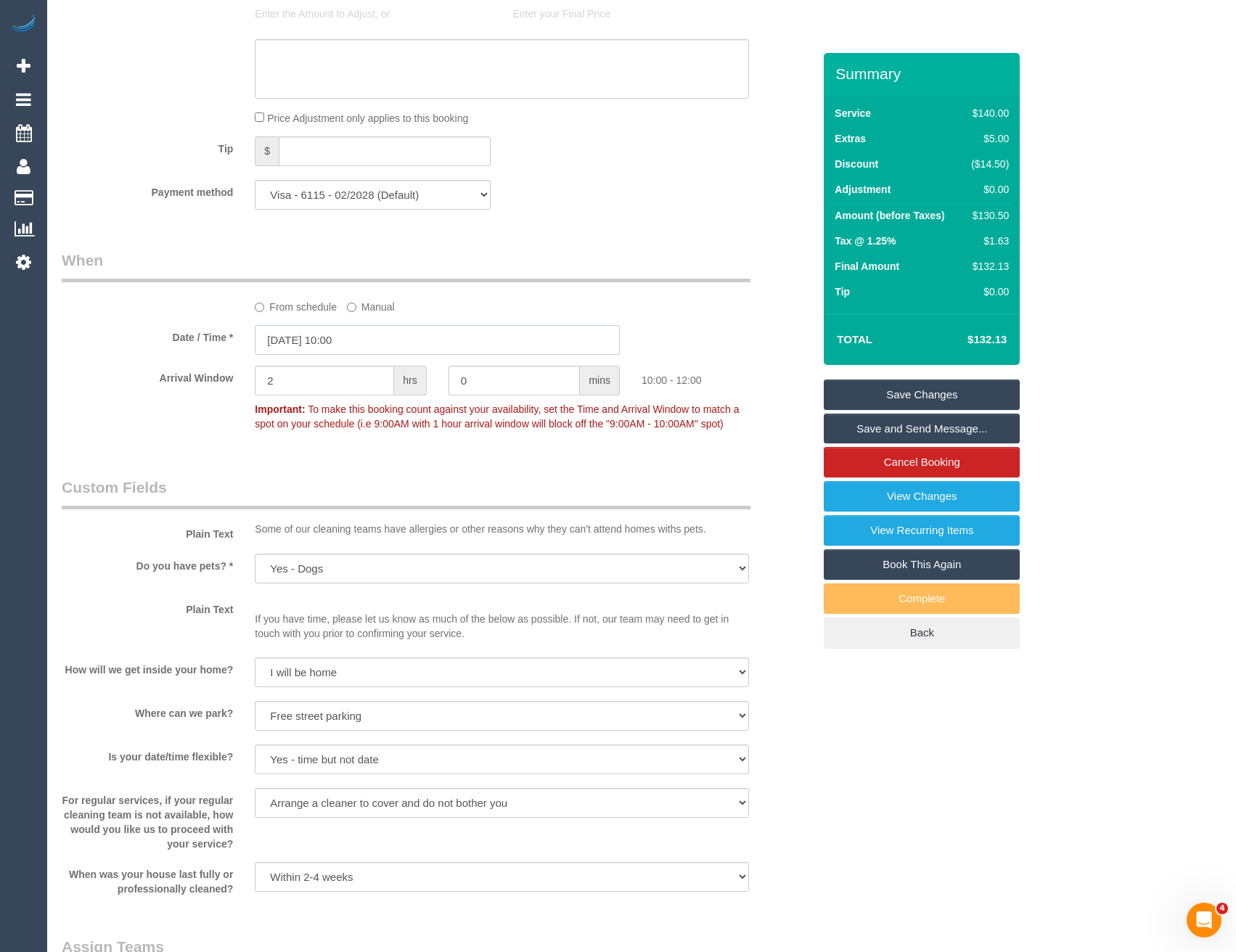
click at [383, 344] on input "04/09/2025 10:00" at bounding box center [436, 340] width 365 height 30
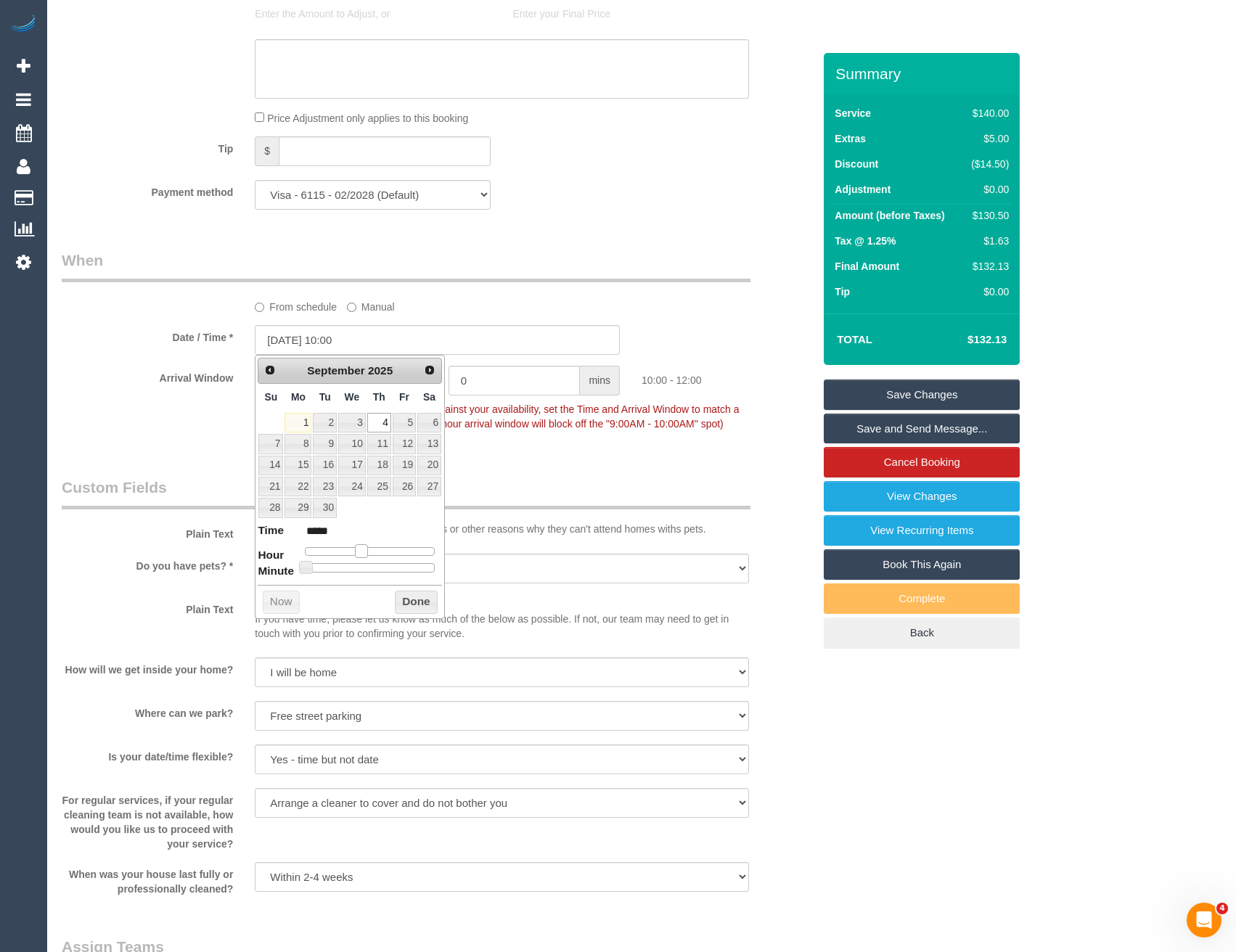
type input "04/09/2025 11:00"
type input "*****"
type input "04/09/2025 12:00"
type input "*****"
type input "04/09/2025 13:00"
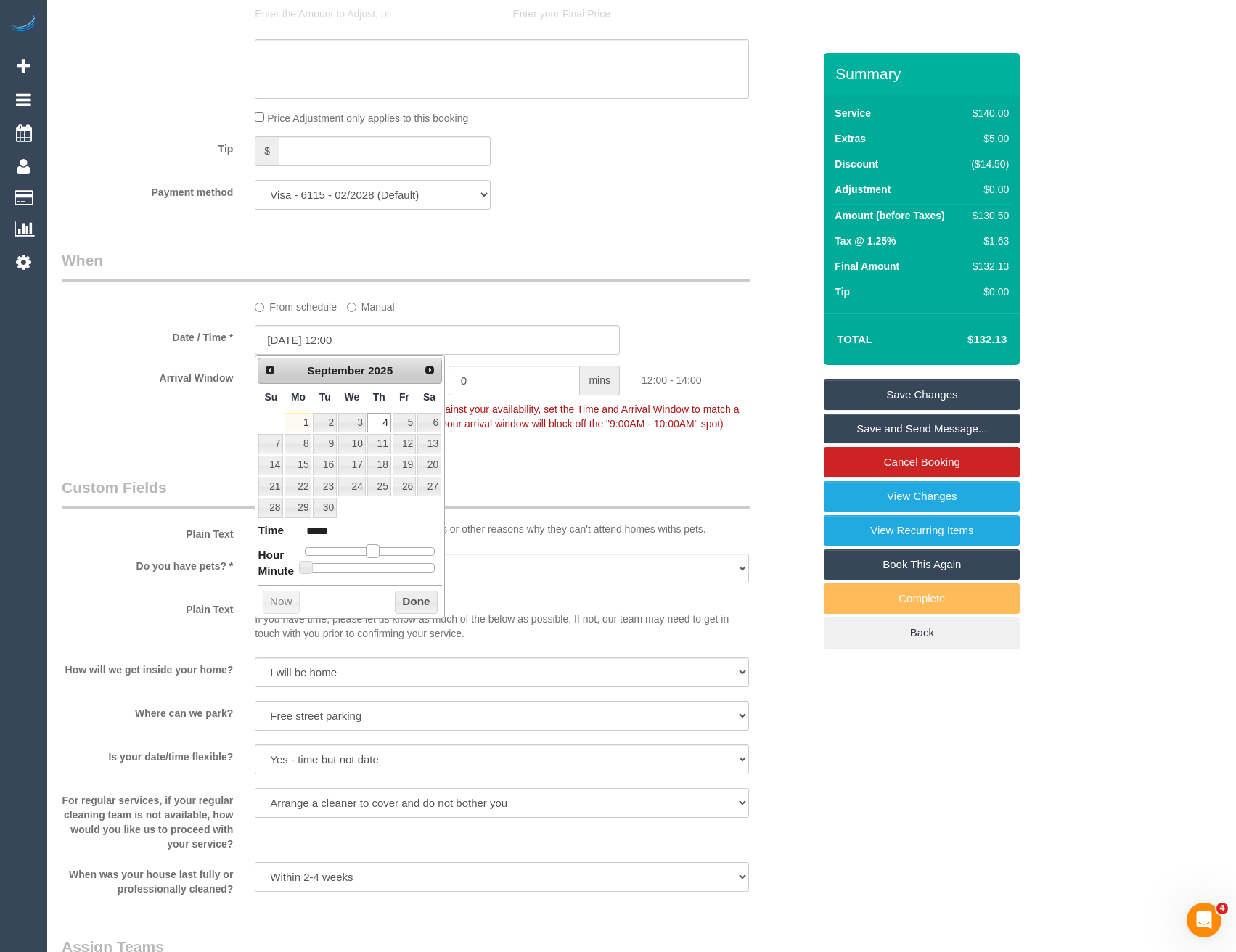
type input "*****"
type input "04/09/2025 14:00"
type input "*****"
type input "04/09/2025 15:00"
type input "*****"
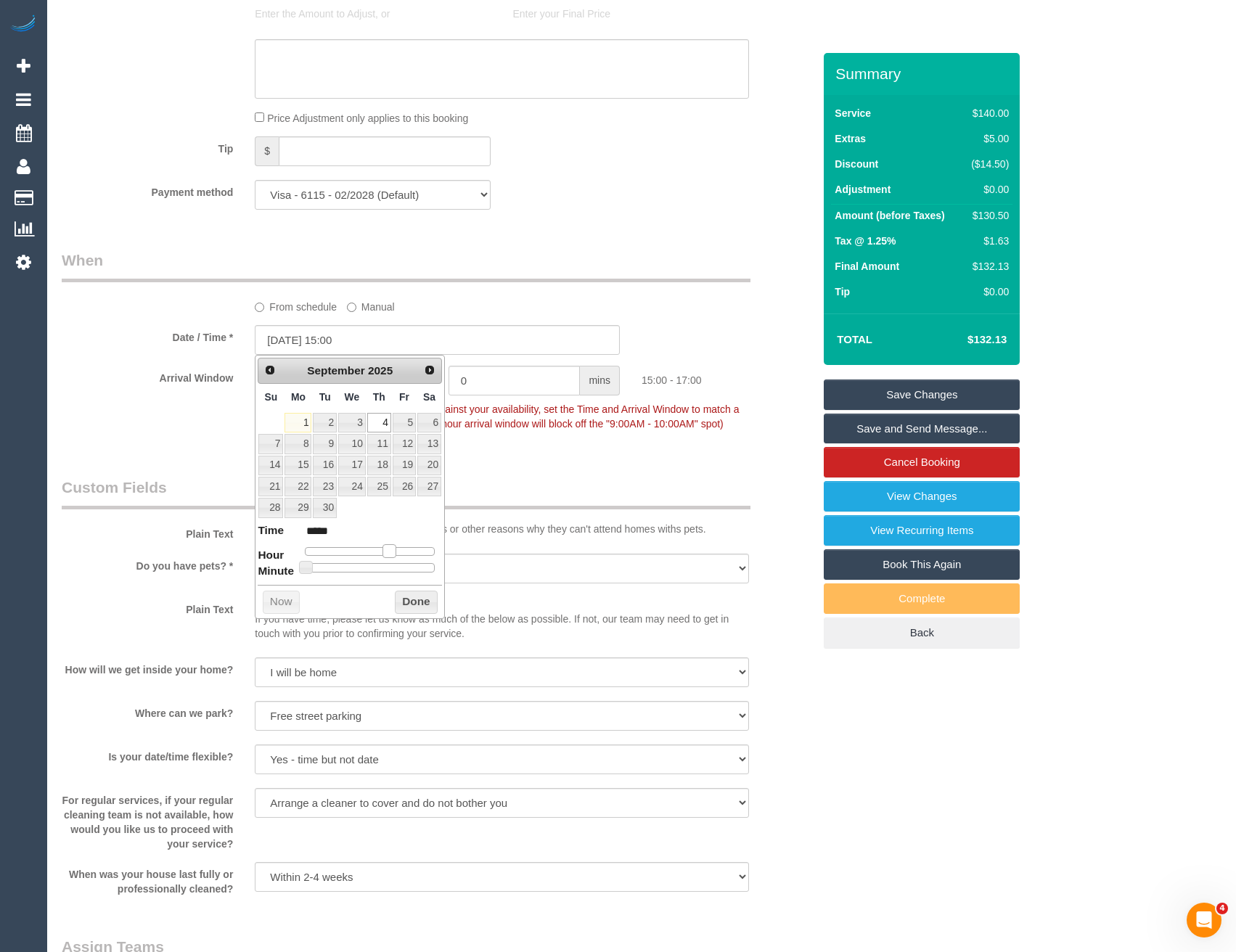
drag, startPoint x: 360, startPoint y: 549, endPoint x: 390, endPoint y: 548, distance: 30.0
click at [390, 548] on span at bounding box center [389, 551] width 13 height 13
type input "04/09/2025 15:05"
type input "*****"
type input "04/09/2025 15:15"
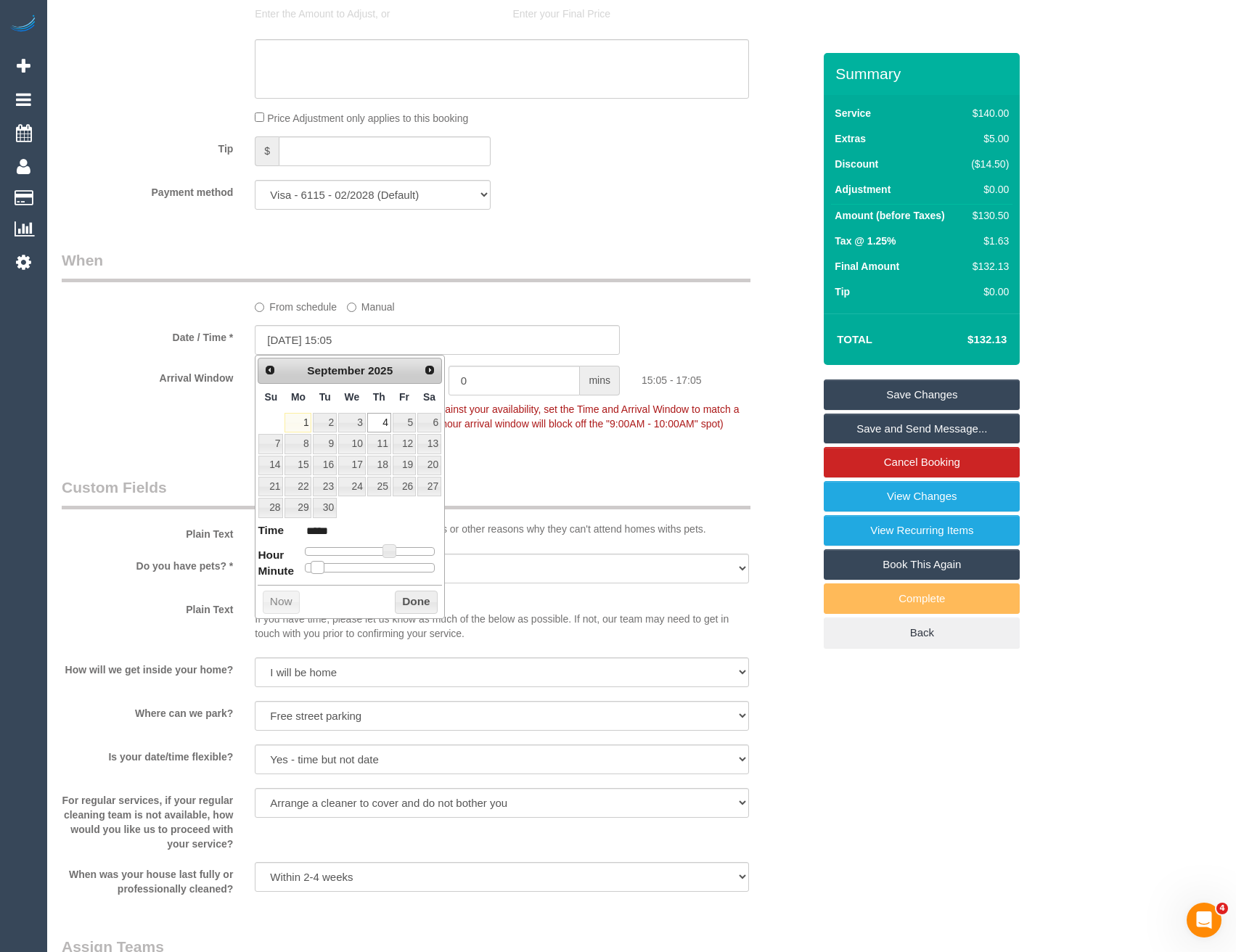
type input "*****"
type input "04/09/2025 15:20"
type input "*****"
type input "04/09/2025 15:25"
type input "*****"
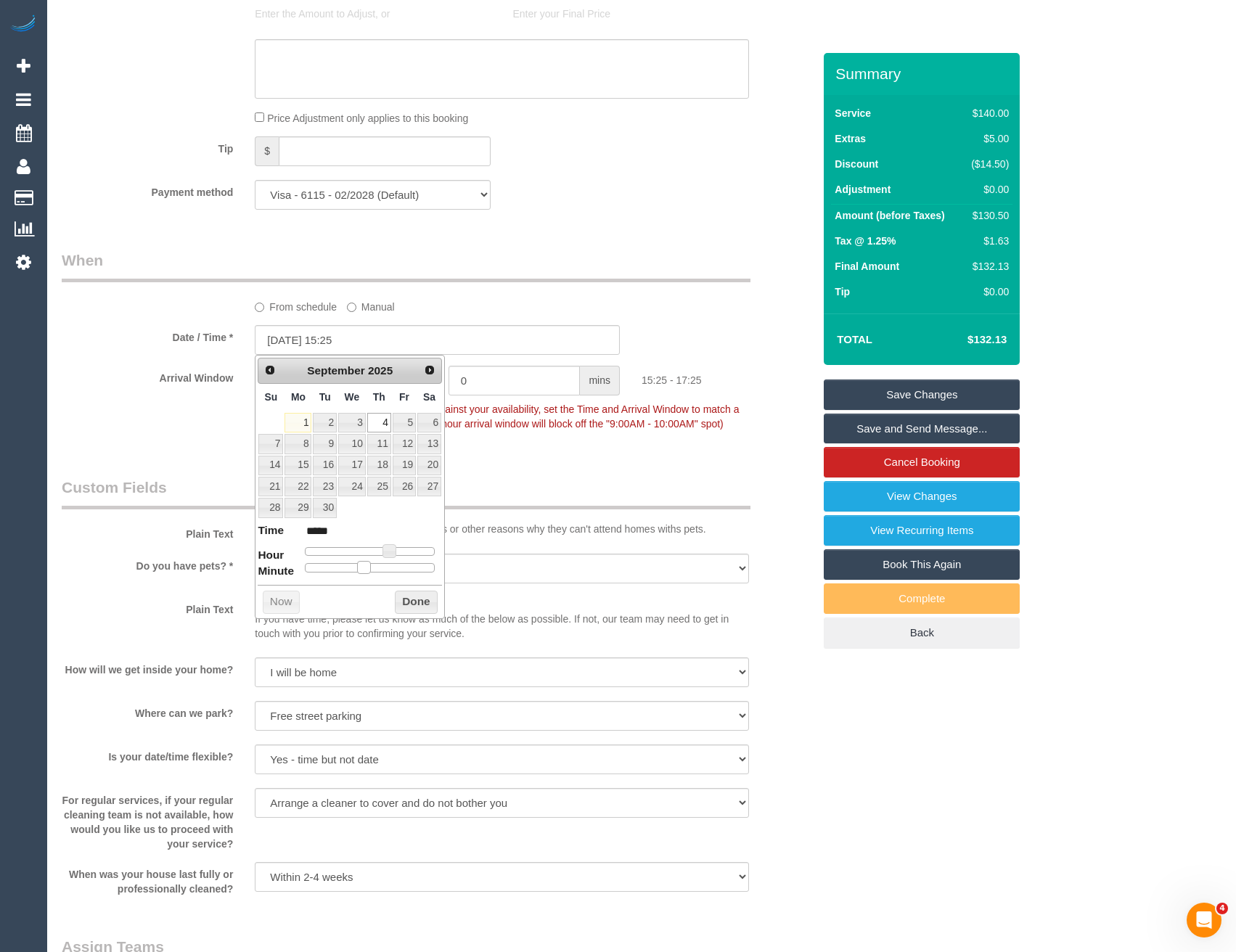
type input "04/09/2025 15:30"
type input "*****"
type input "04/09/2025 15:35"
type input "*****"
type input "04/09/2025 15:30"
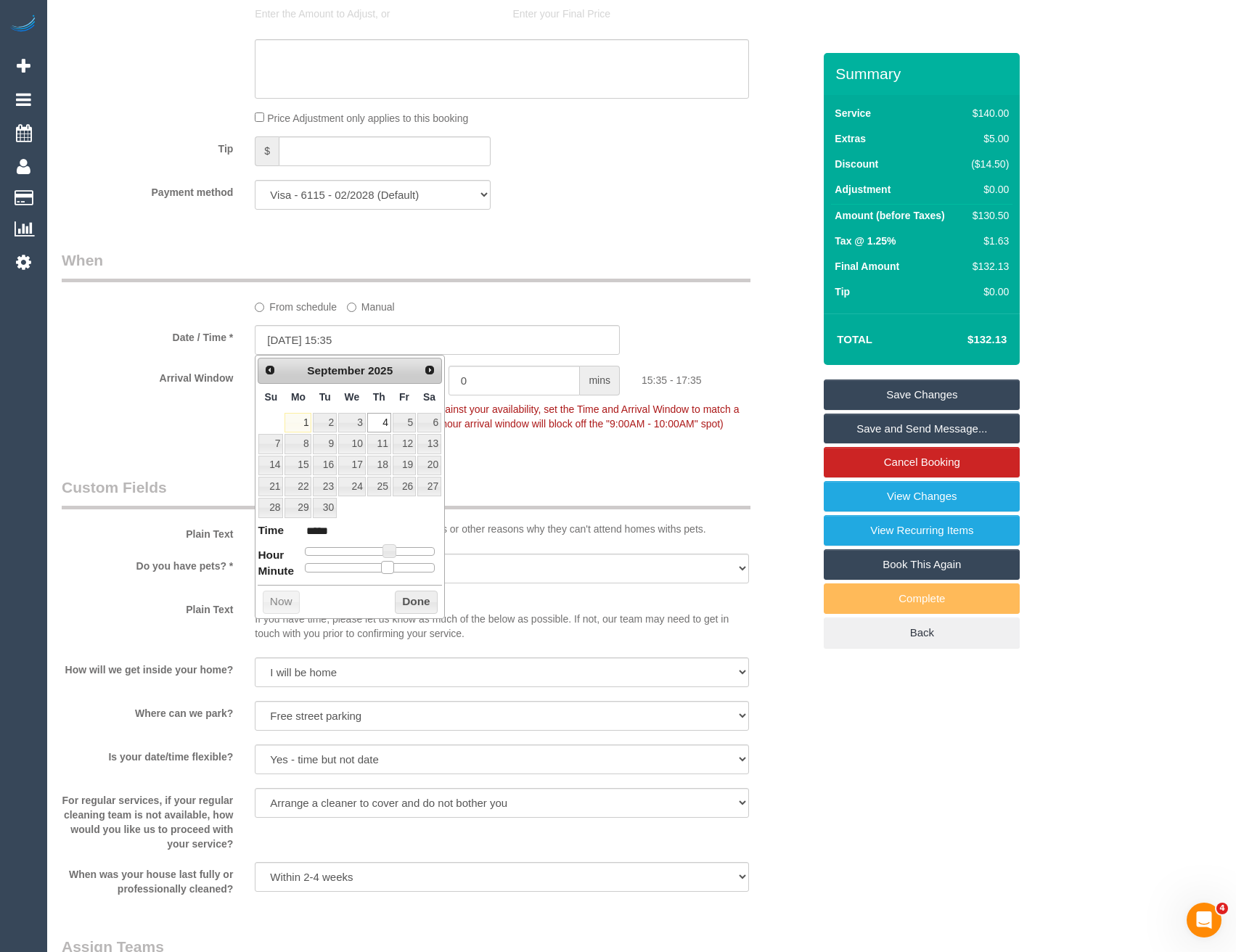
type input "*****"
drag, startPoint x: 309, startPoint y: 568, endPoint x: 382, endPoint y: 563, distance: 73.2
click at [382, 563] on div at bounding box center [369, 567] width 130 height 8
click at [411, 604] on button "Done" at bounding box center [416, 602] width 43 height 23
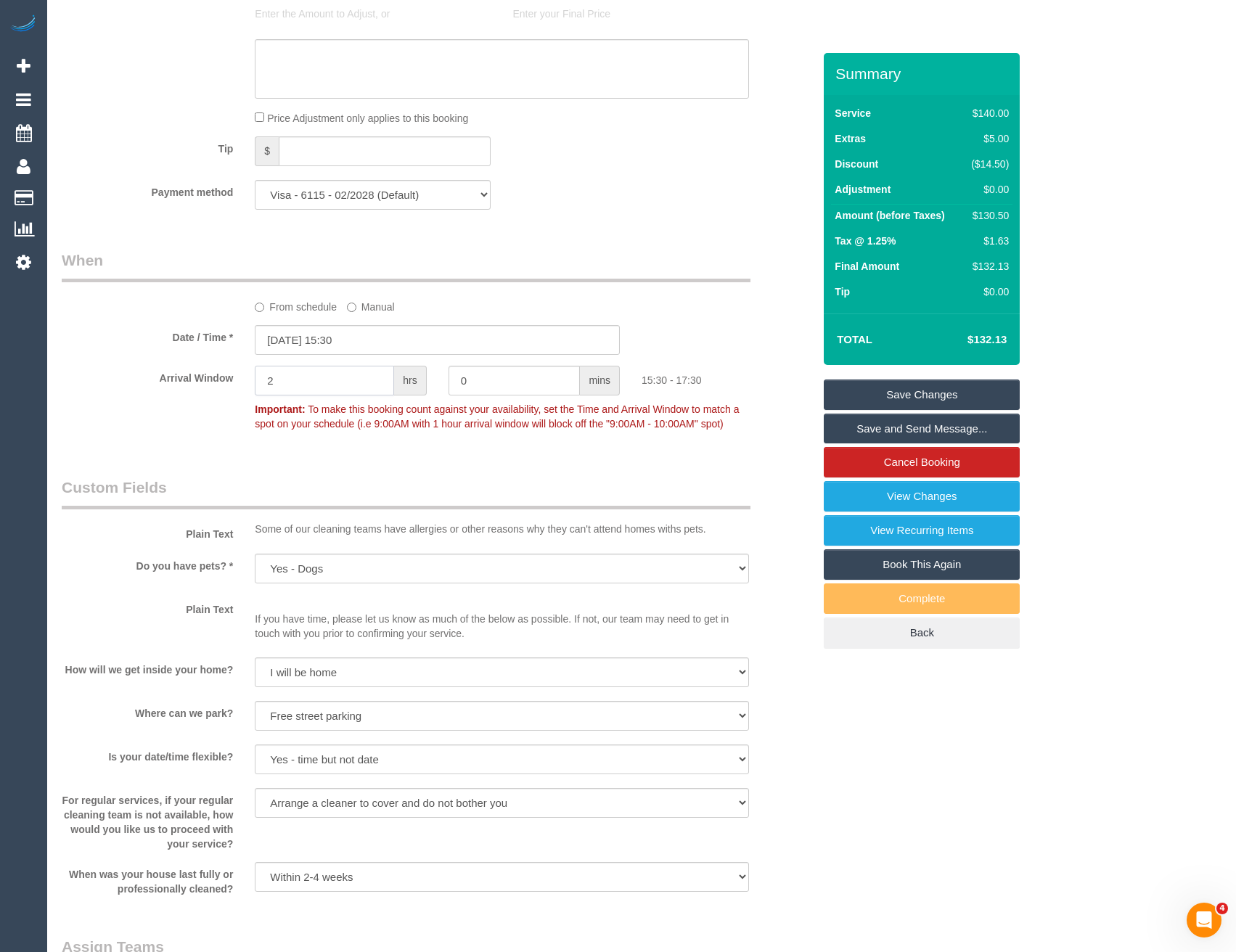
drag, startPoint x: 276, startPoint y: 392, endPoint x: 122, endPoint y: 398, distance: 154.1
click at [125, 398] on div "Arrival Window 2 hrs 0 mins 15:30 - 17:30 Important: To make this booking count…" at bounding box center [437, 401] width 773 height 71
type input "1"
click at [476, 470] on div "Who Email* liveagoodlife77@gmail.com Name * Natalie Johnstone Geelong Where Add…" at bounding box center [437, 356] width 773 height 3254
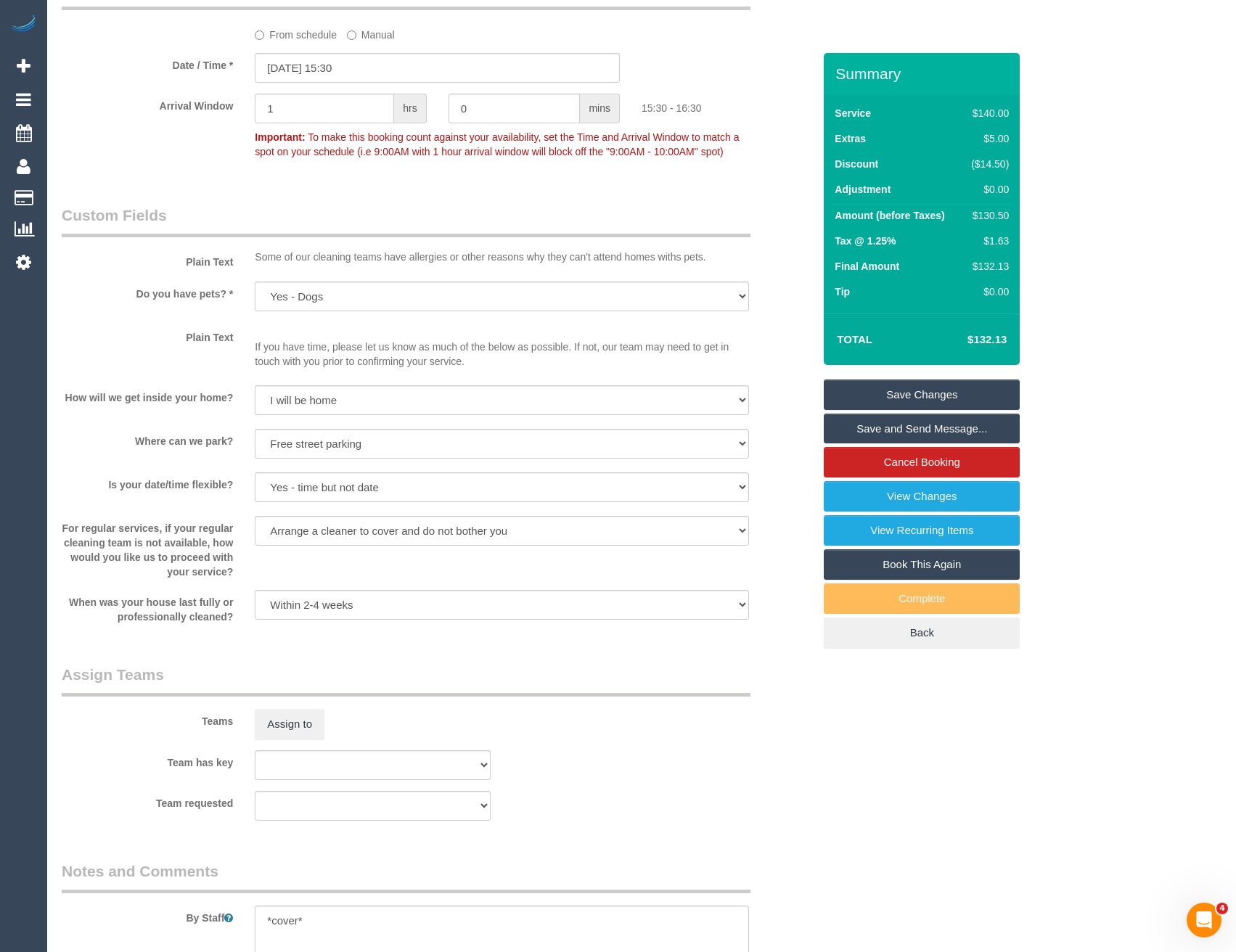
scroll to position [1759, 0]
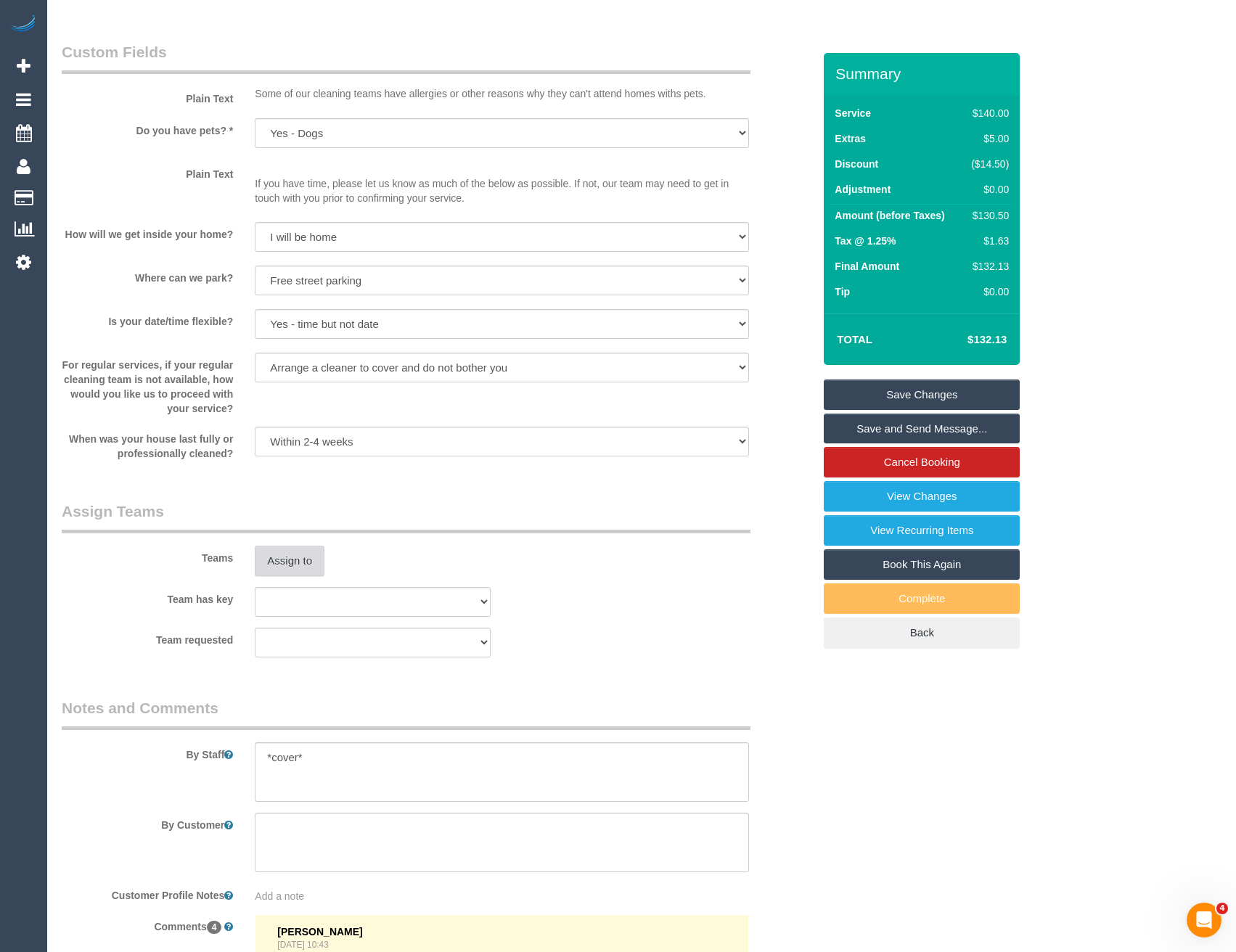
click at [298, 570] on button "Assign to" at bounding box center [289, 560] width 70 height 31
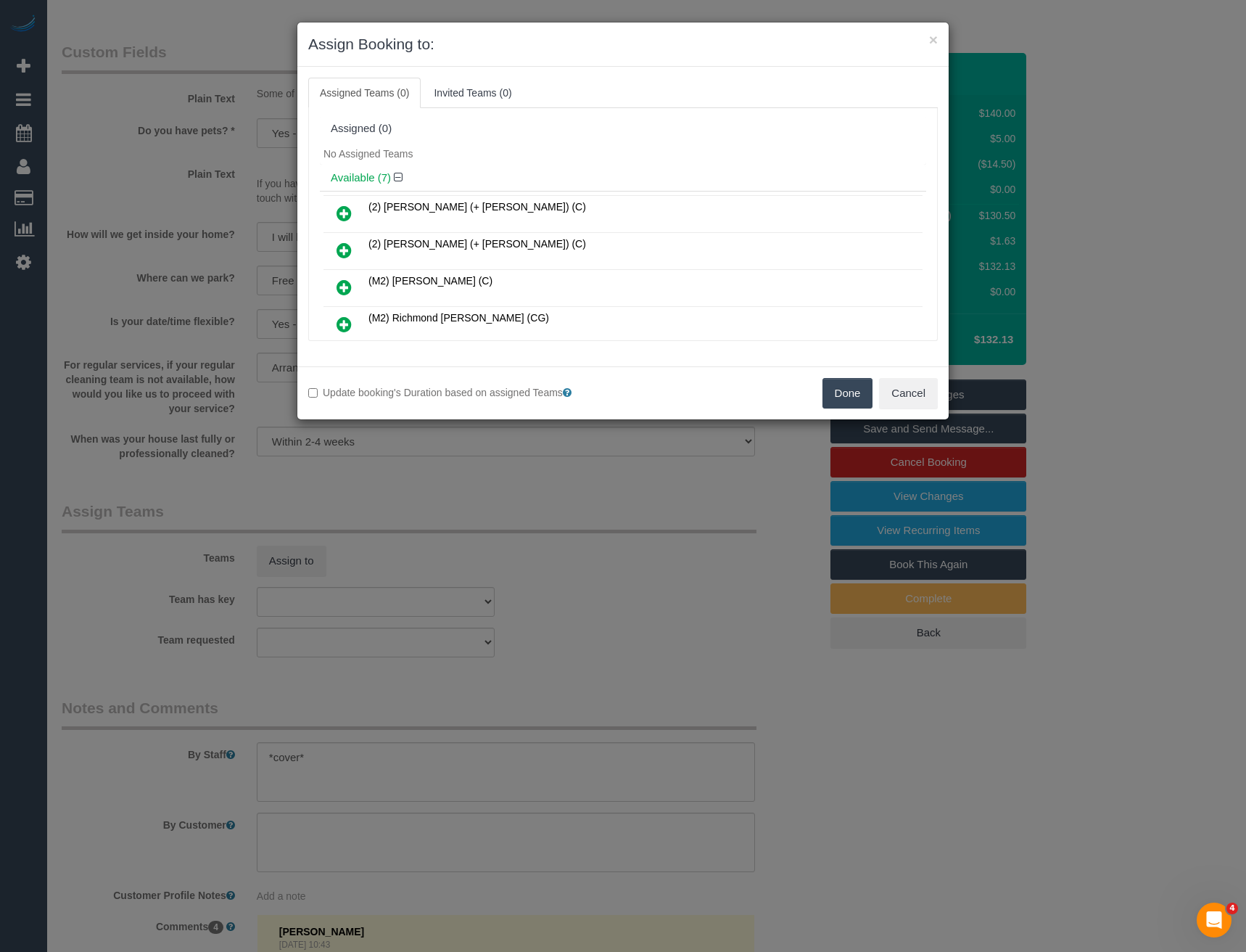
click at [344, 210] on icon at bounding box center [344, 213] width 15 height 18
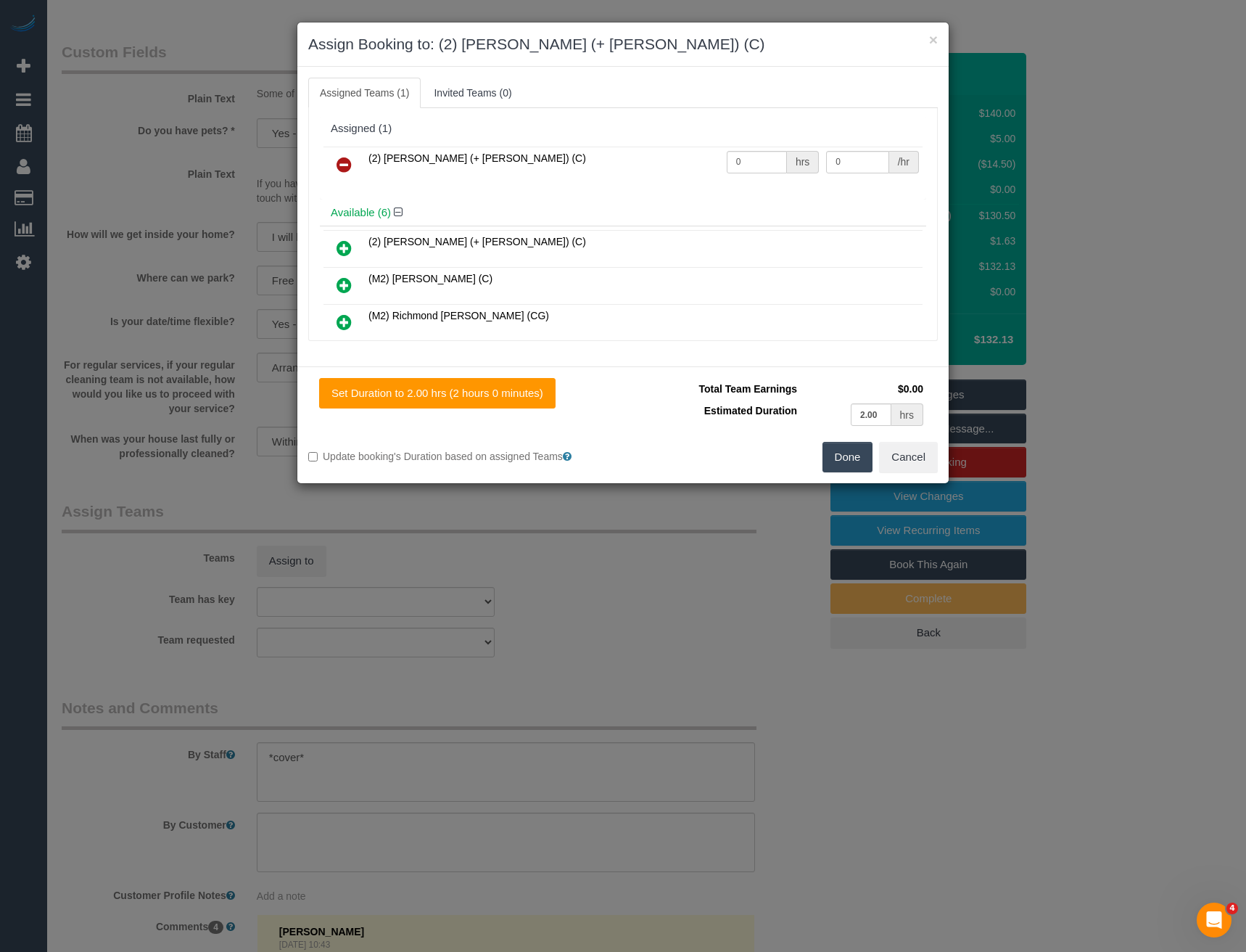
click at [344, 210] on h4 "Available (6)" at bounding box center [623, 212] width 584 height 12
click at [341, 241] on icon at bounding box center [344, 248] width 15 height 18
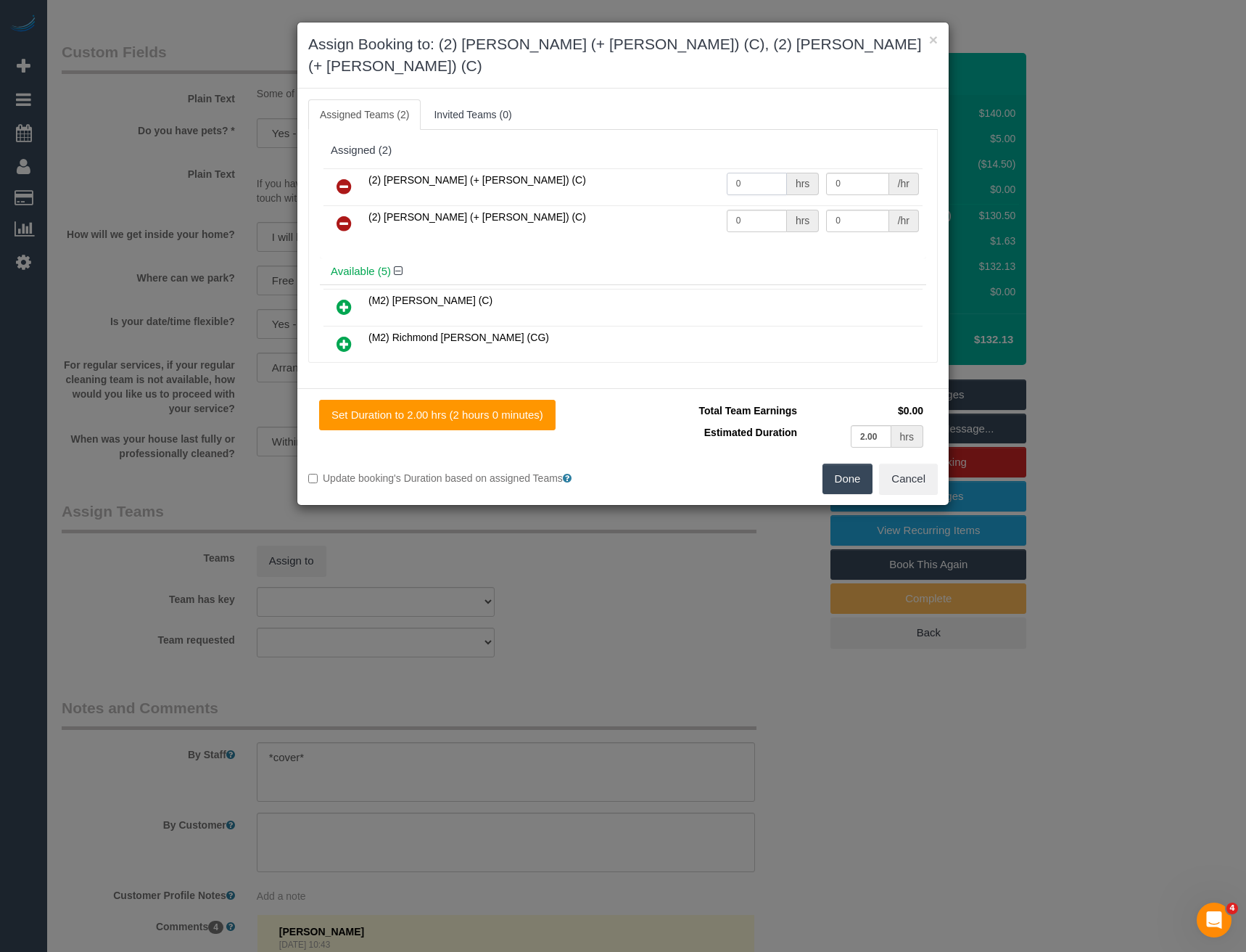
drag, startPoint x: 714, startPoint y: 172, endPoint x: 669, endPoint y: 176, distance: 45.2
click at [681, 178] on tr "(2) Chirag (+ Shachi) (C) 0 hrs 0 /hr" at bounding box center [623, 187] width 599 height 37
type input "1"
type input "37.5"
drag, startPoint x: 735, startPoint y: 197, endPoint x: 654, endPoint y: 195, distance: 81.0
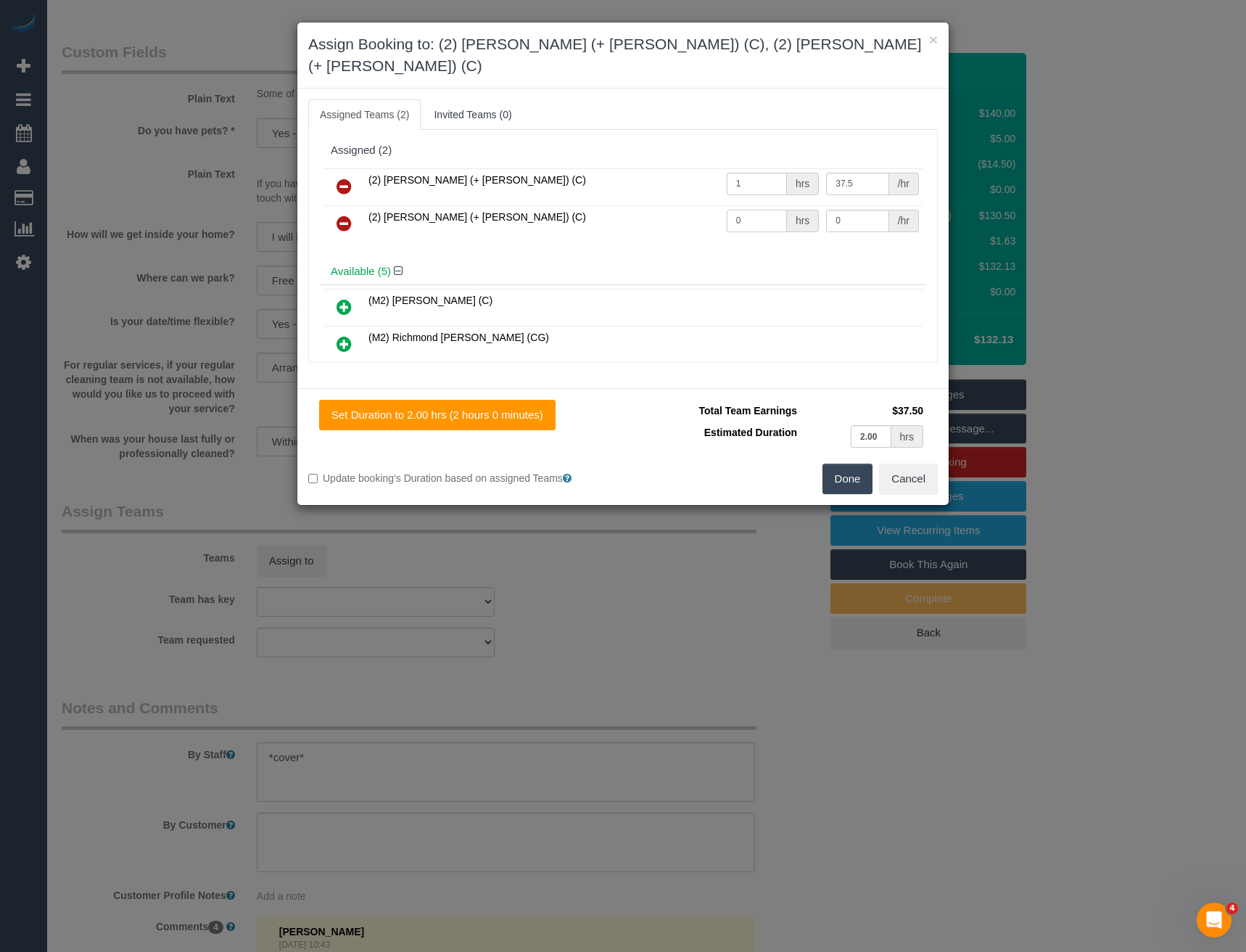
click at [682, 205] on tr "(2) Shachi (+ Chirag) (C) 0 hrs 0 /hr" at bounding box center [623, 224] width 599 height 37
type input "1"
type input "37.5"
drag, startPoint x: 851, startPoint y: 447, endPoint x: 788, endPoint y: 441, distance: 63.3
click at [851, 464] on button "Done" at bounding box center [848, 479] width 51 height 31
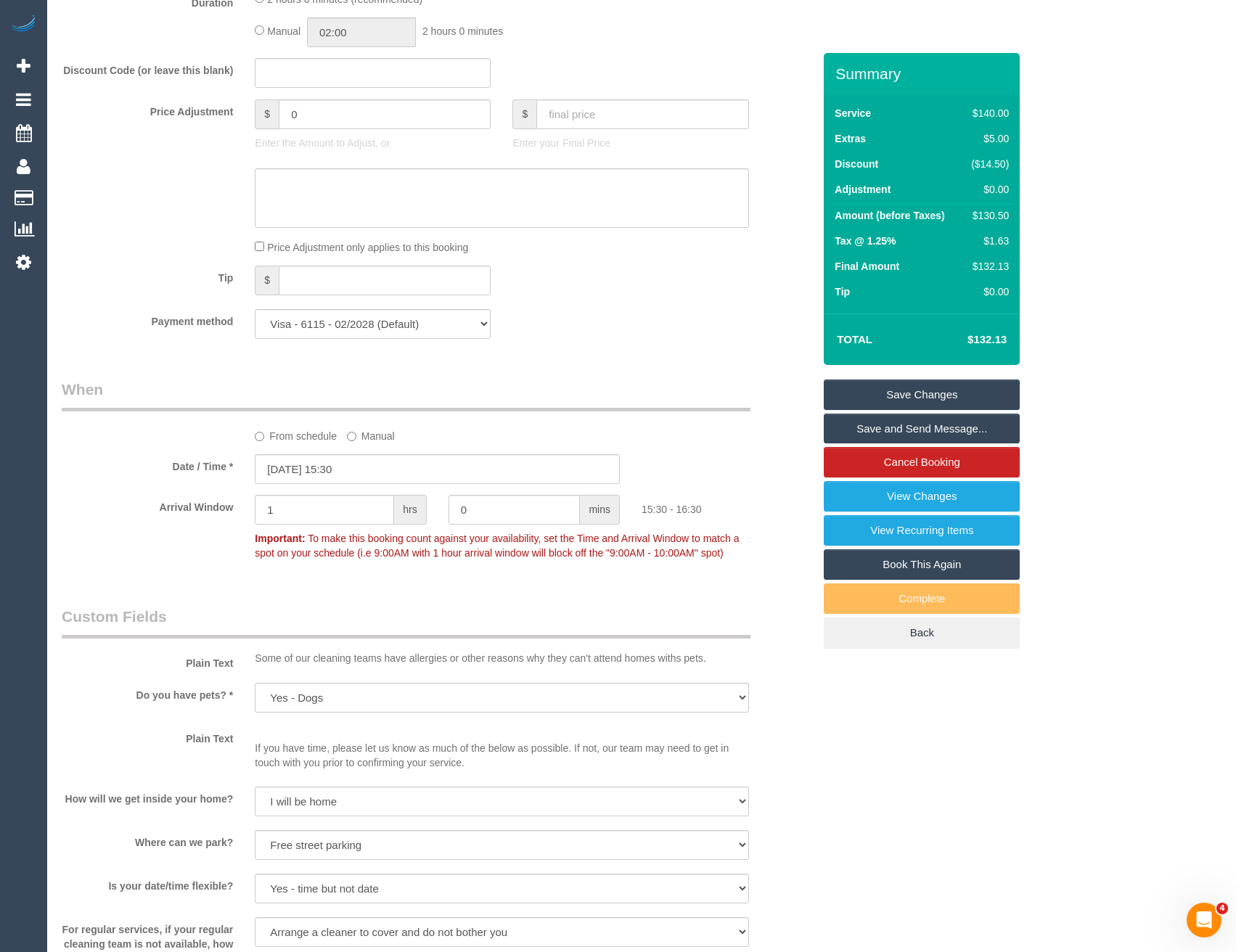
scroll to position [1106, 0]
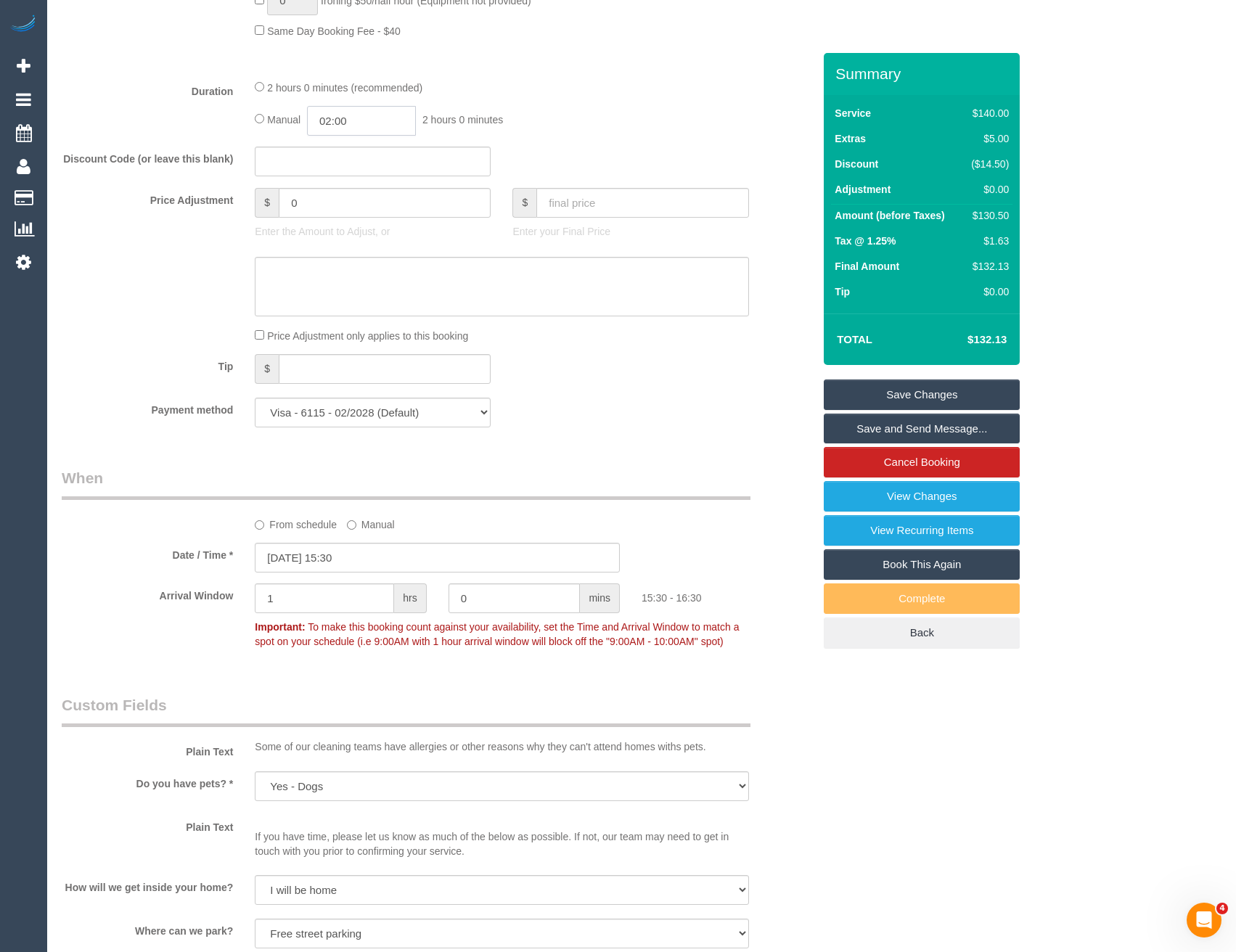
click at [360, 118] on input "02:00" at bounding box center [361, 121] width 109 height 30
type input "01:00"
click at [345, 156] on li "01:00" at bounding box center [346, 156] width 65 height 19
click at [619, 107] on div "Manual 01:00 1 hour 0 minutes" at bounding box center [501, 121] width 494 height 30
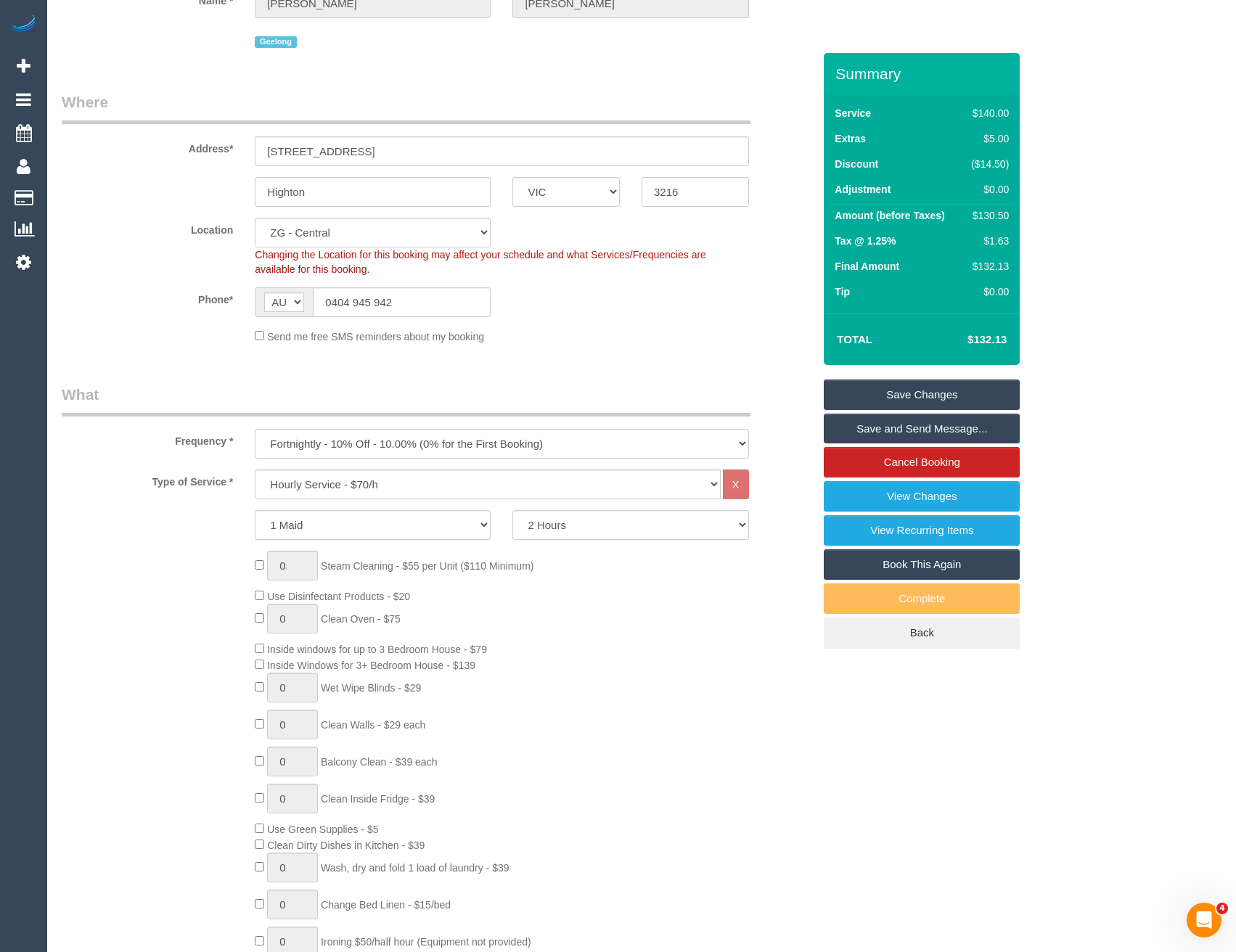
scroll to position [90, 0]
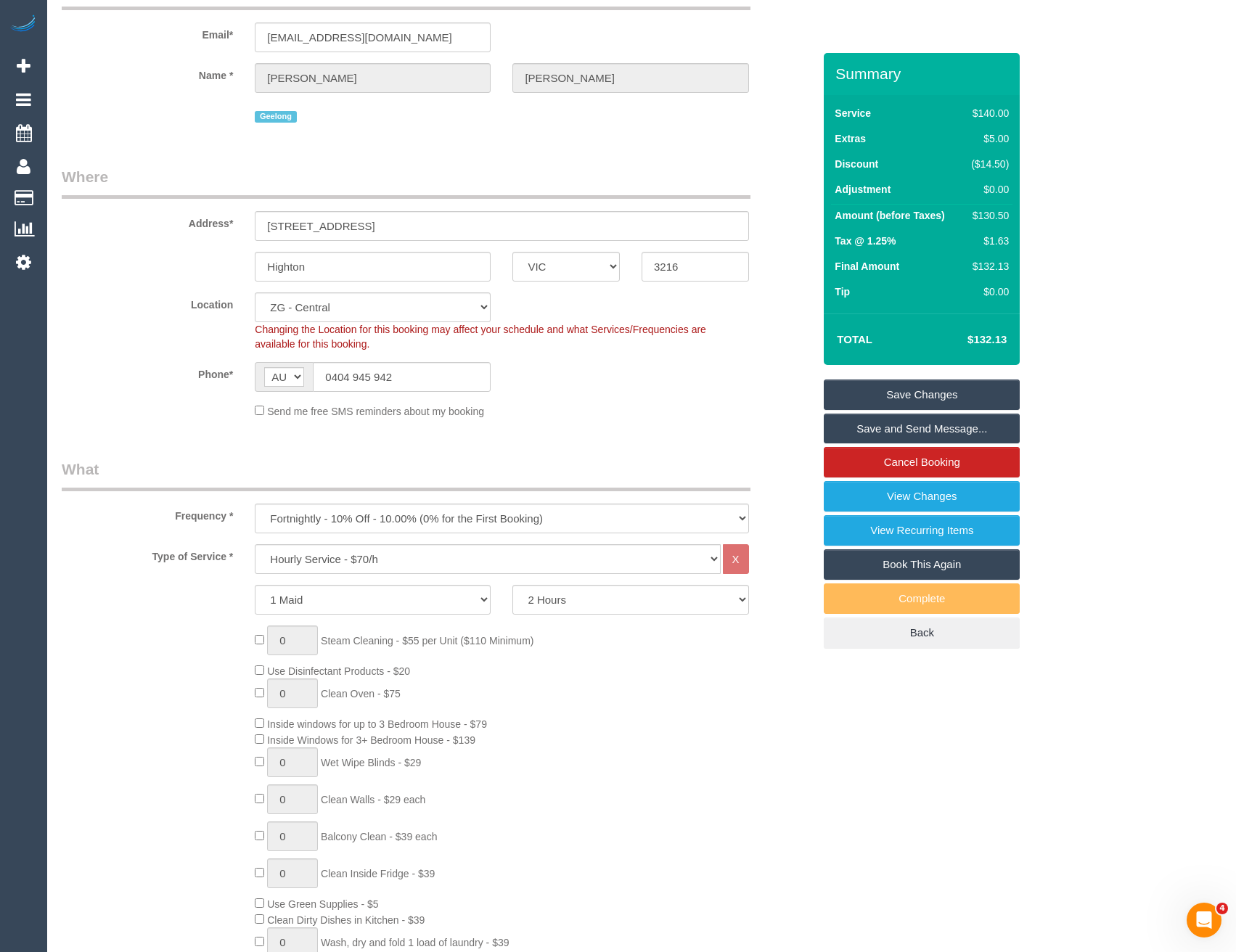
click at [944, 395] on link "Save Changes" at bounding box center [921, 394] width 196 height 31
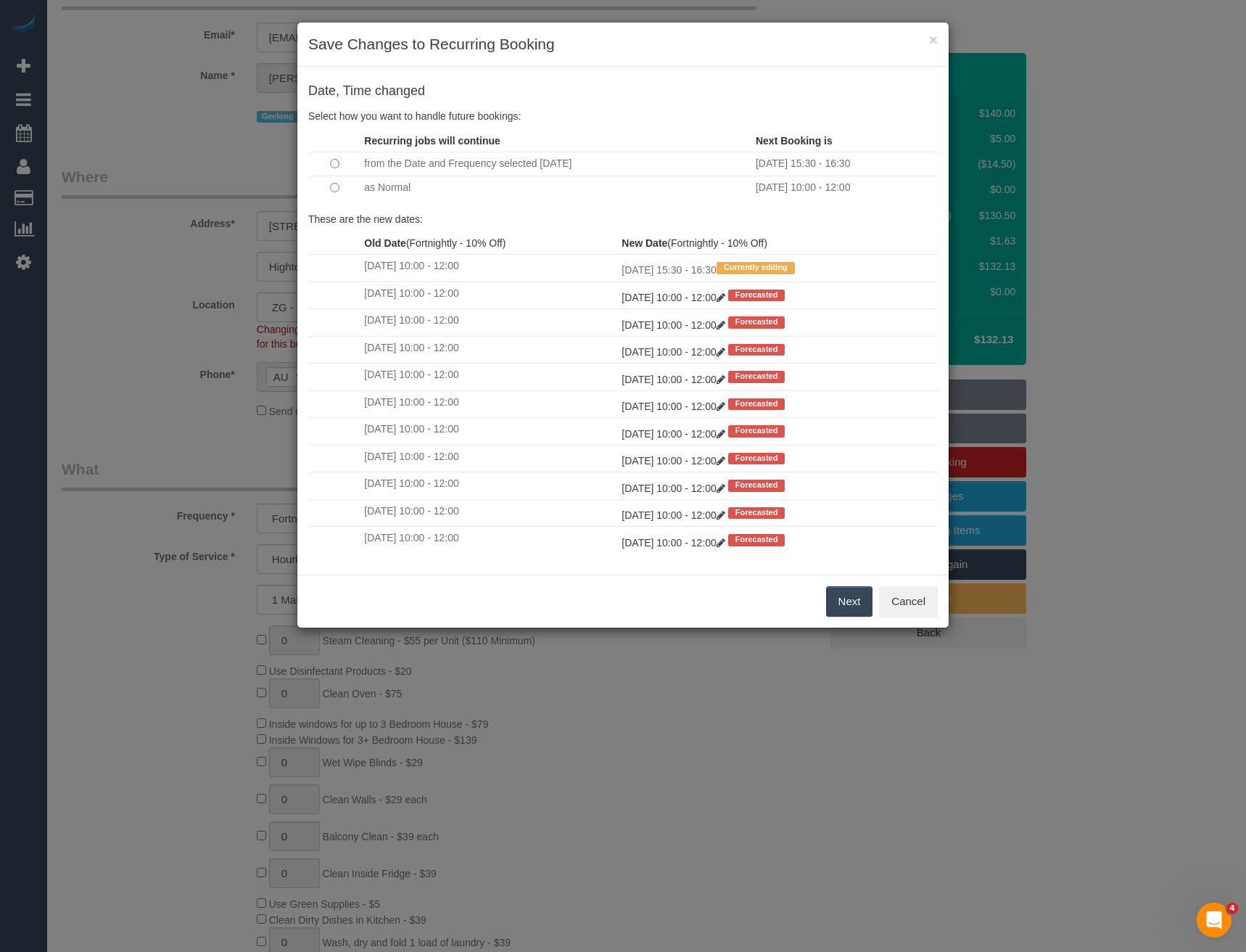
click at [847, 598] on button "Next" at bounding box center [850, 601] width 47 height 31
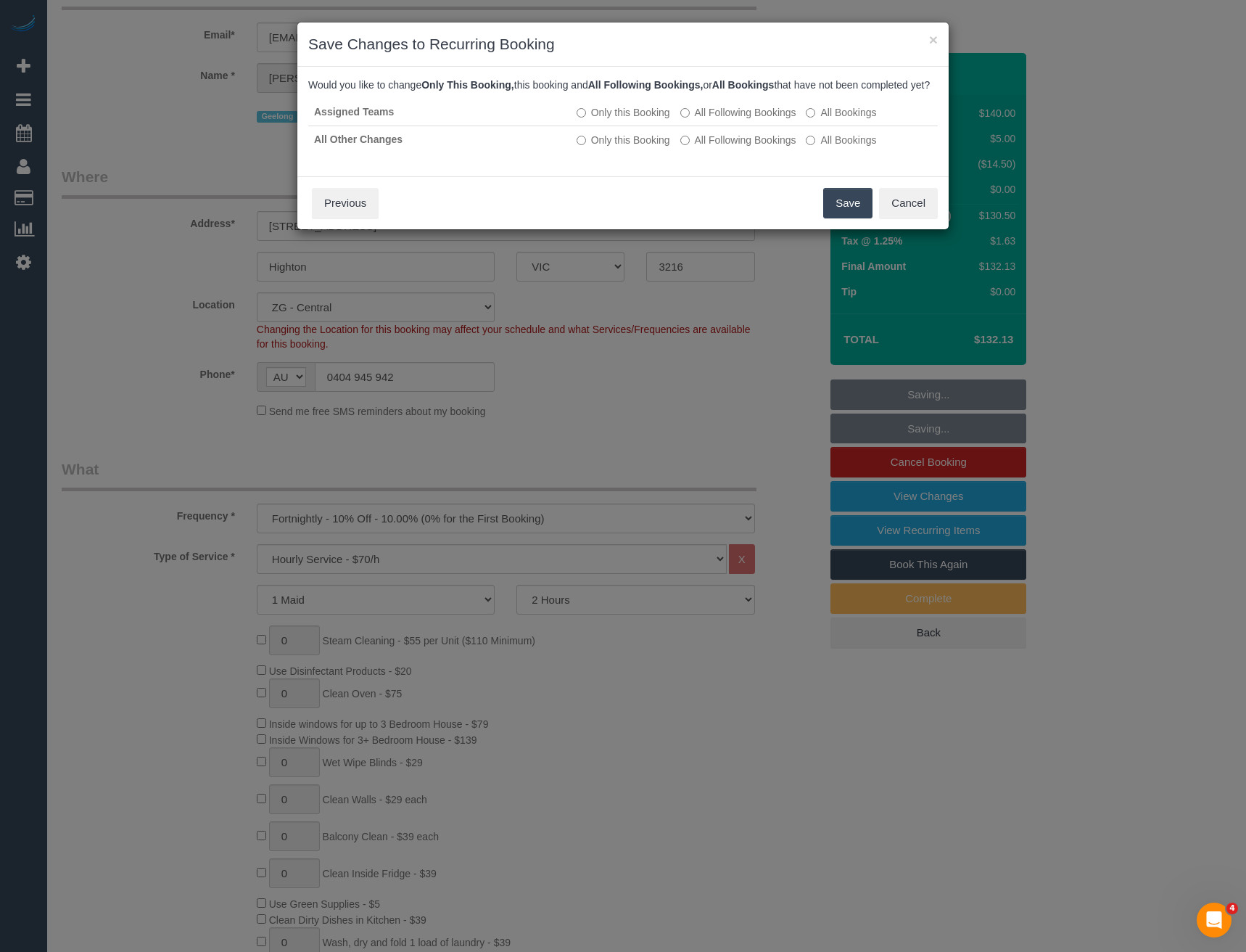
click at [838, 218] on button "Save" at bounding box center [848, 203] width 49 height 31
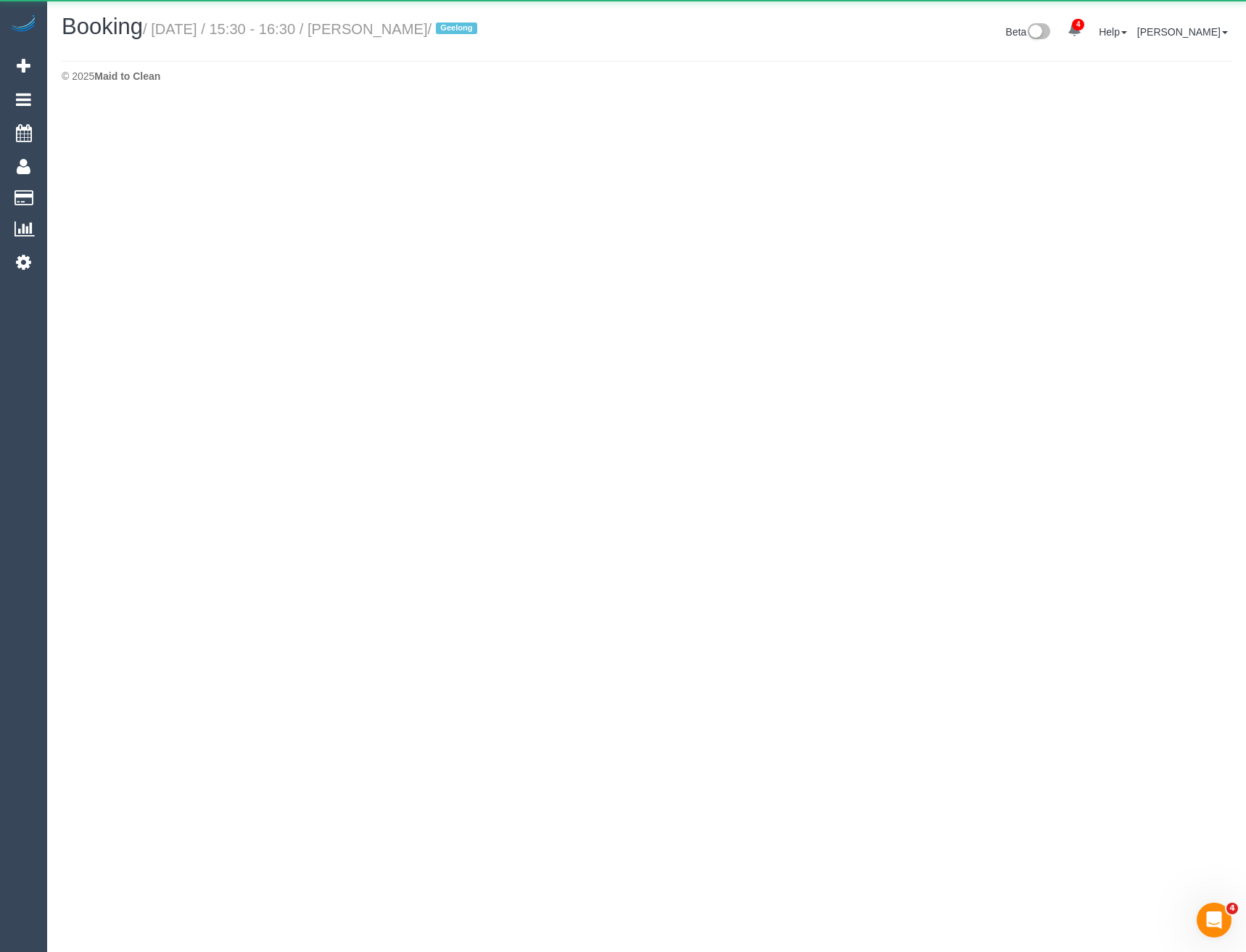
select select "VIC"
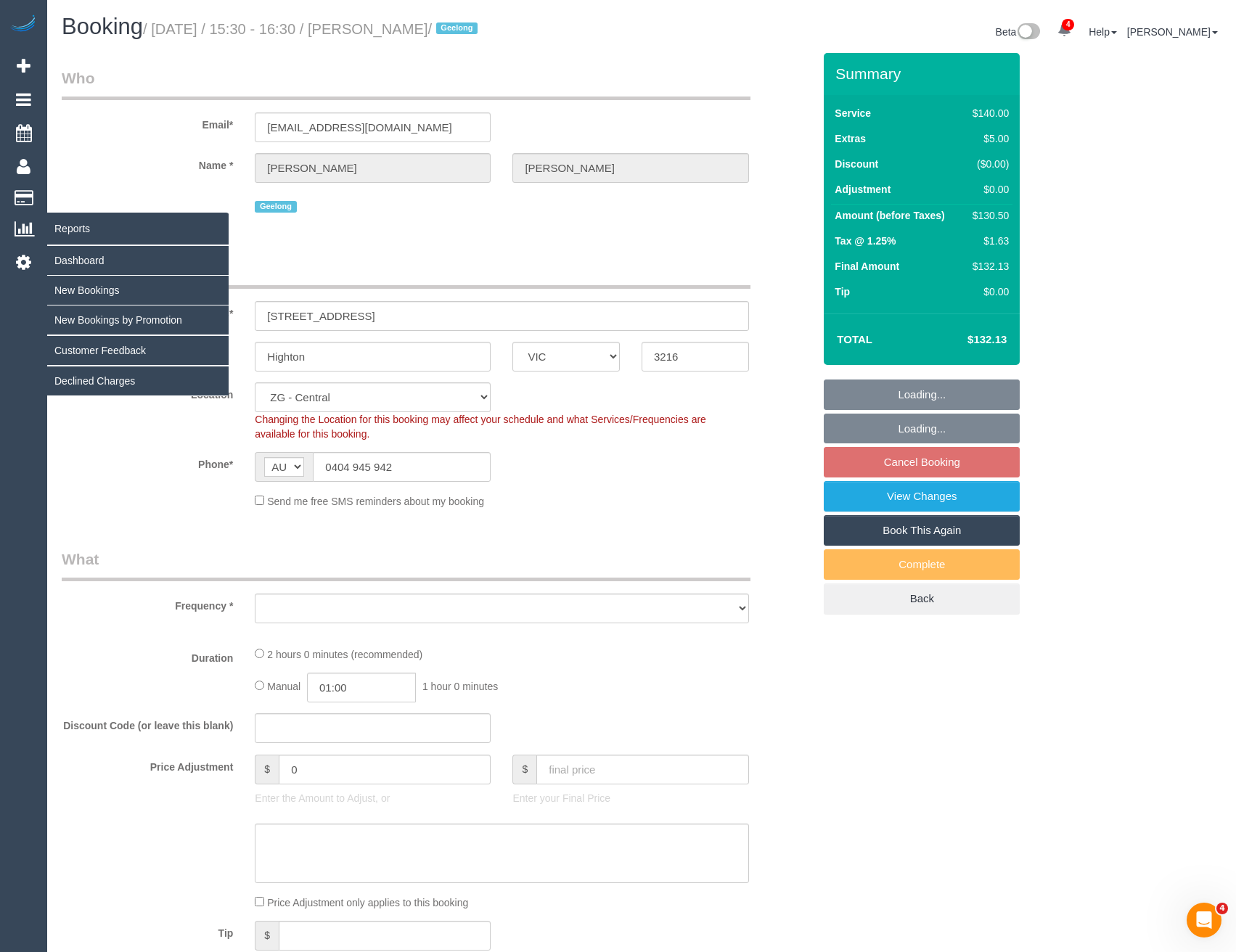
select select "string:stripe-pm_1Rwc0q2GScqysDRVBMhEZk2T"
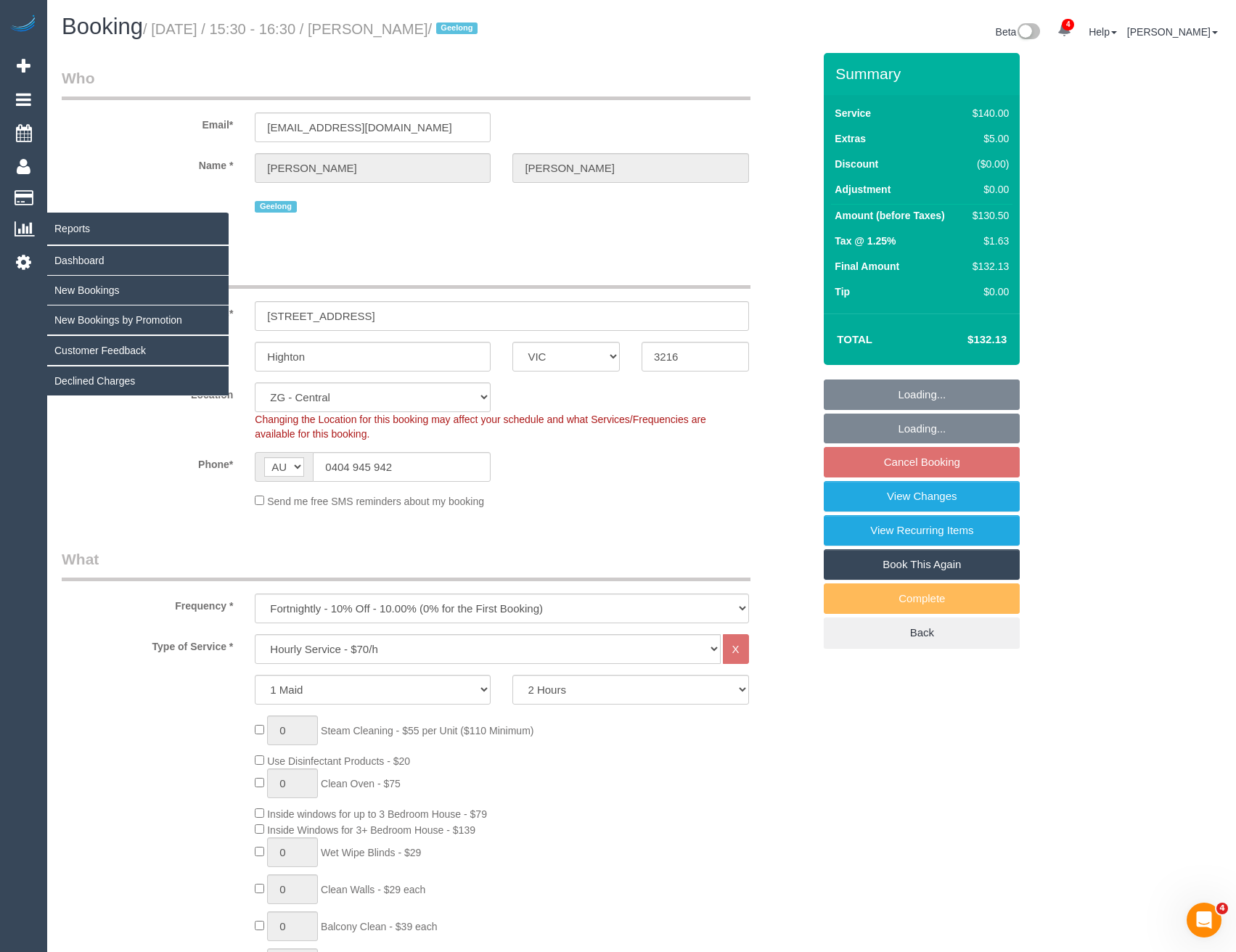
select select "object:2725"
select select "number:27"
select select "number:14"
select select "number:19"
select select "number:24"
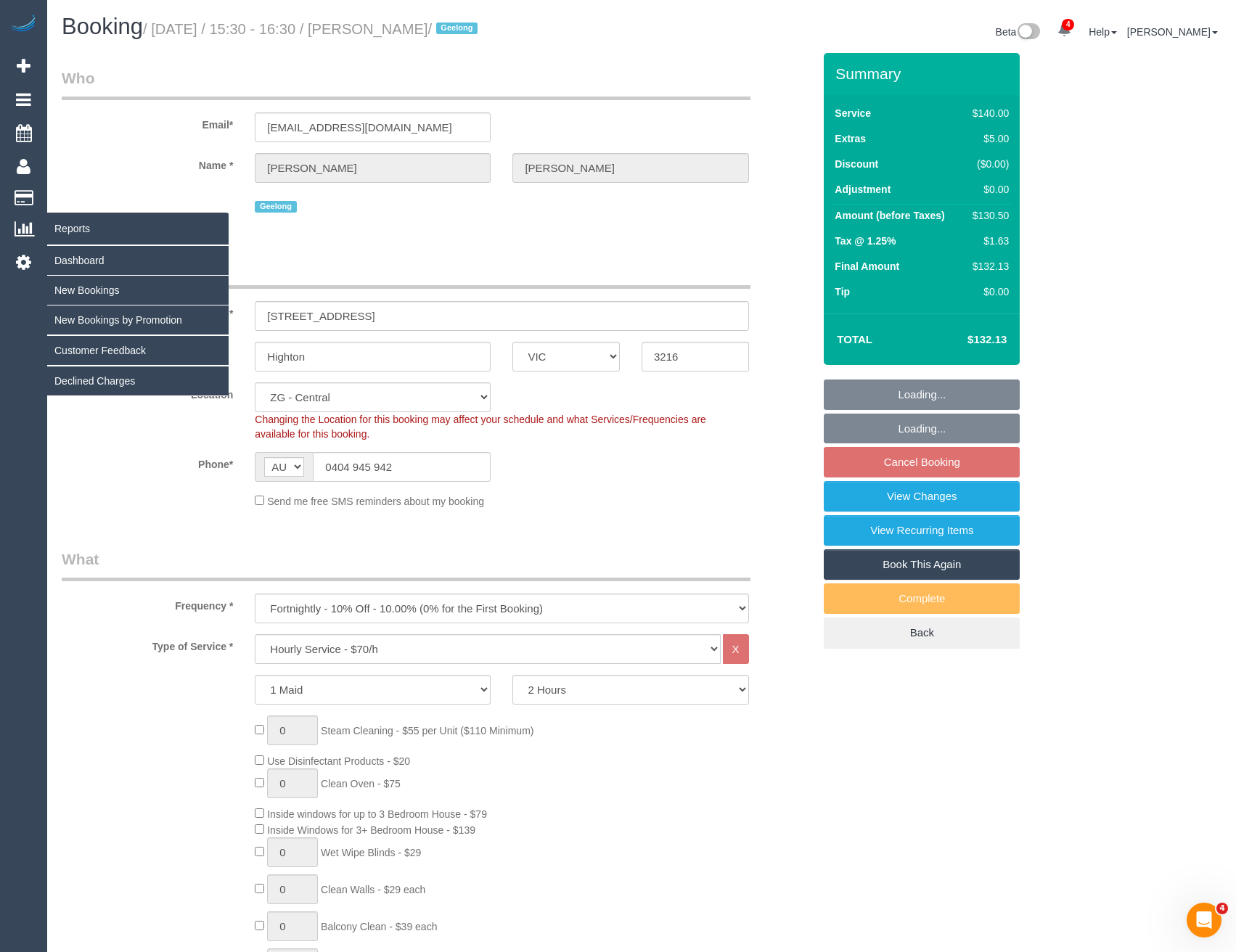
select select "number:33"
select select "number:12"
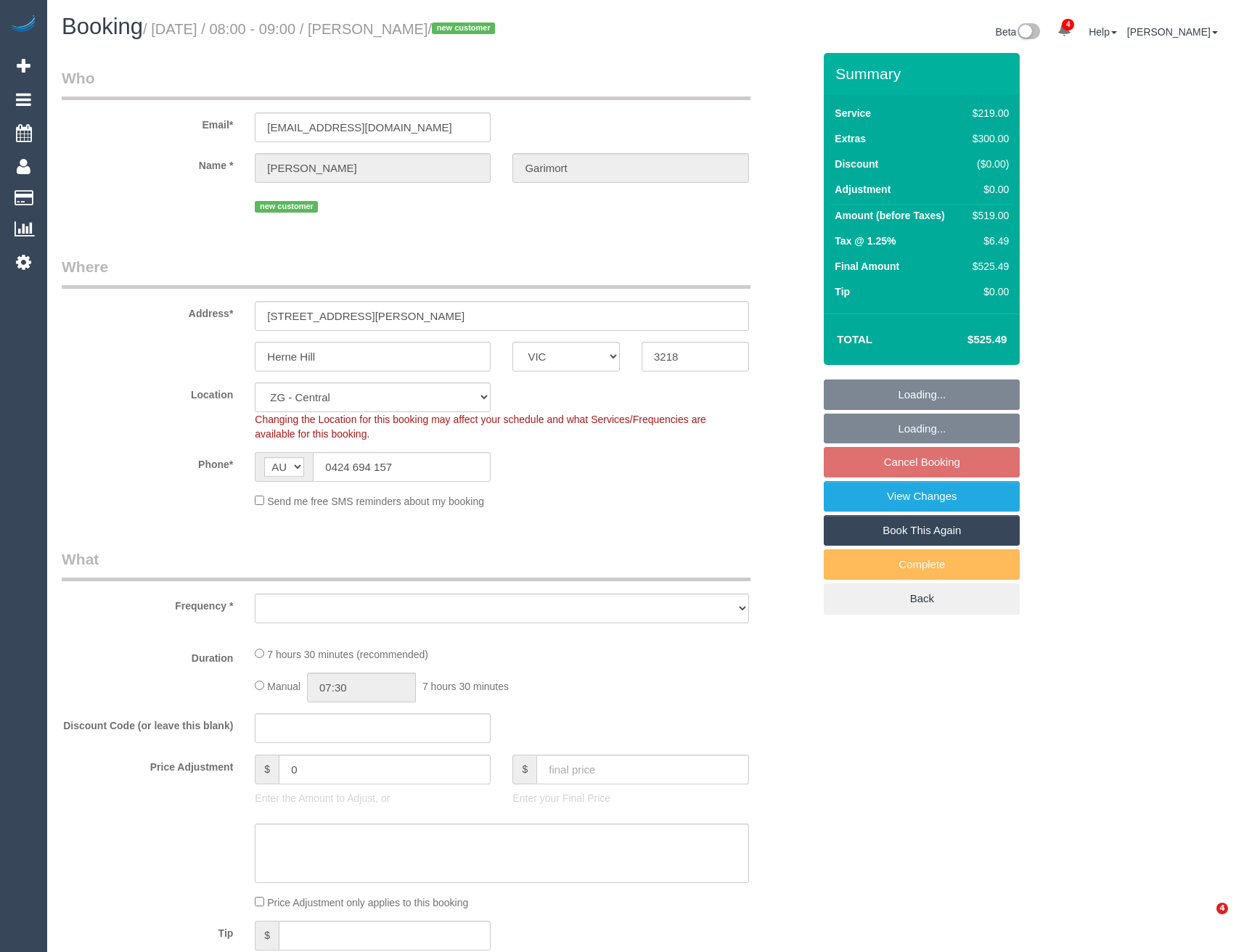
select select "VIC"
select select "string:stripe-pm_1S2LLt2GScqysDRVYYWx6Ypj"
select select "number:29"
select select "number:14"
select select "number:18"
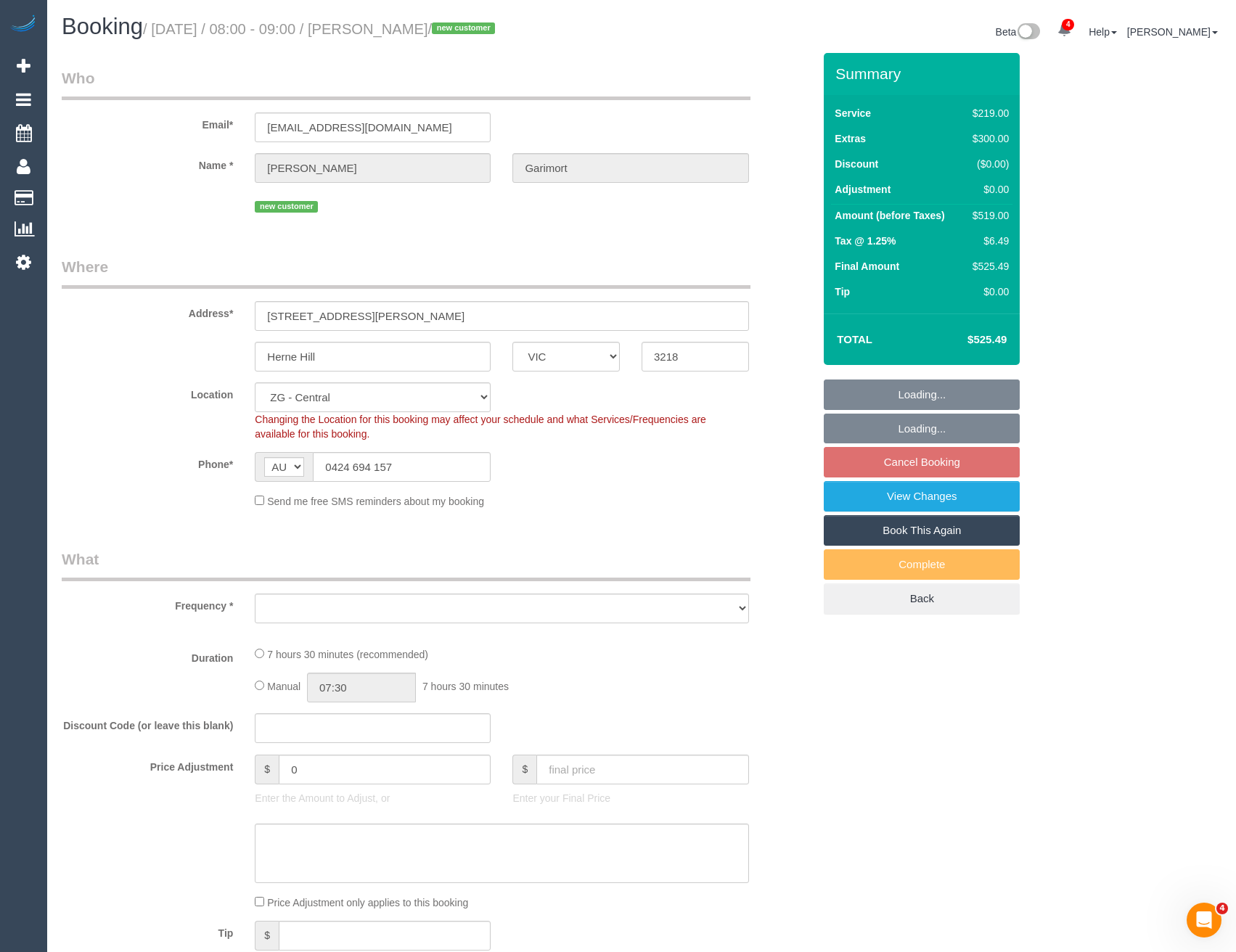
select select "number:22"
select select "number:26"
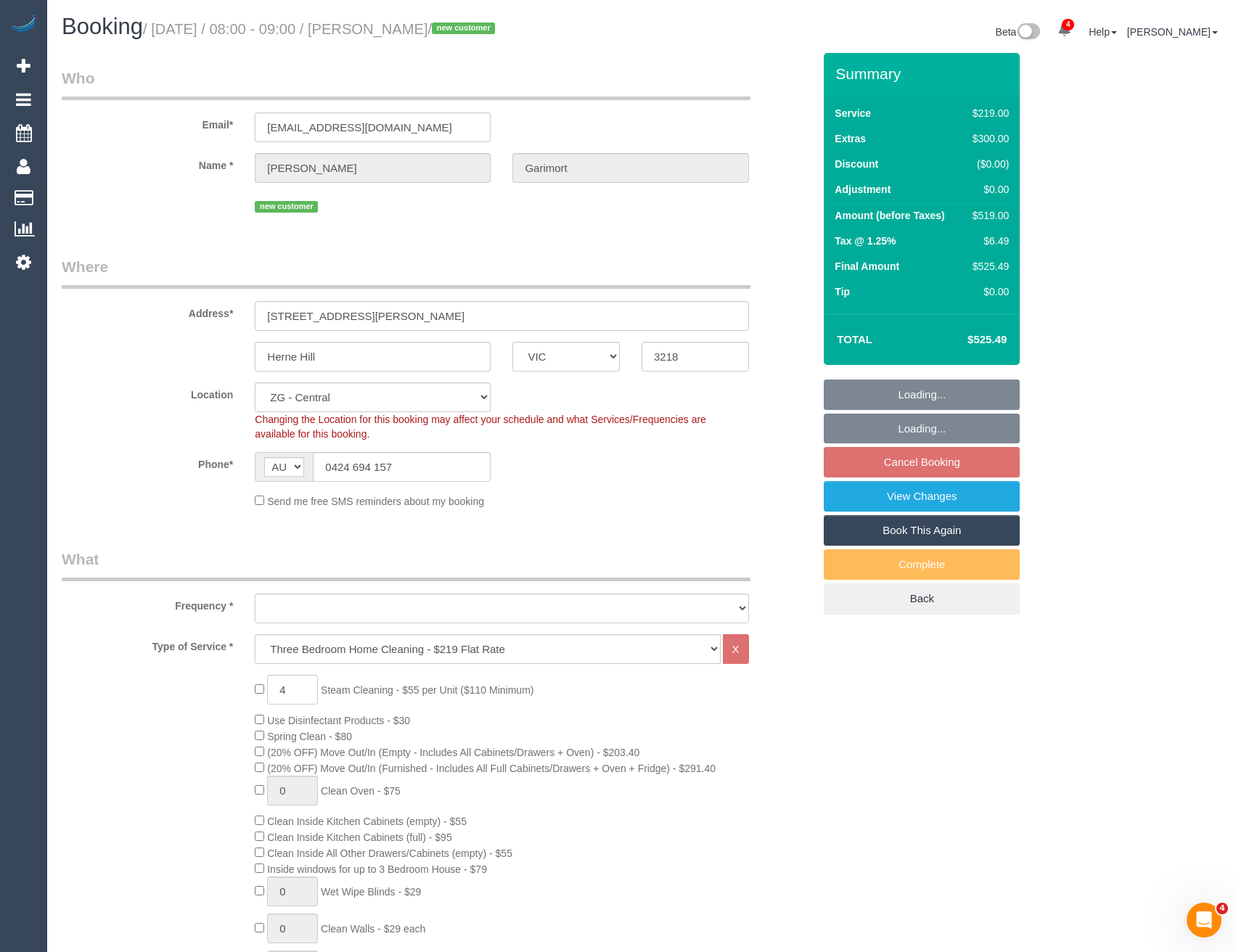
select select "object:811"
select select "spot2"
select select "object:877"
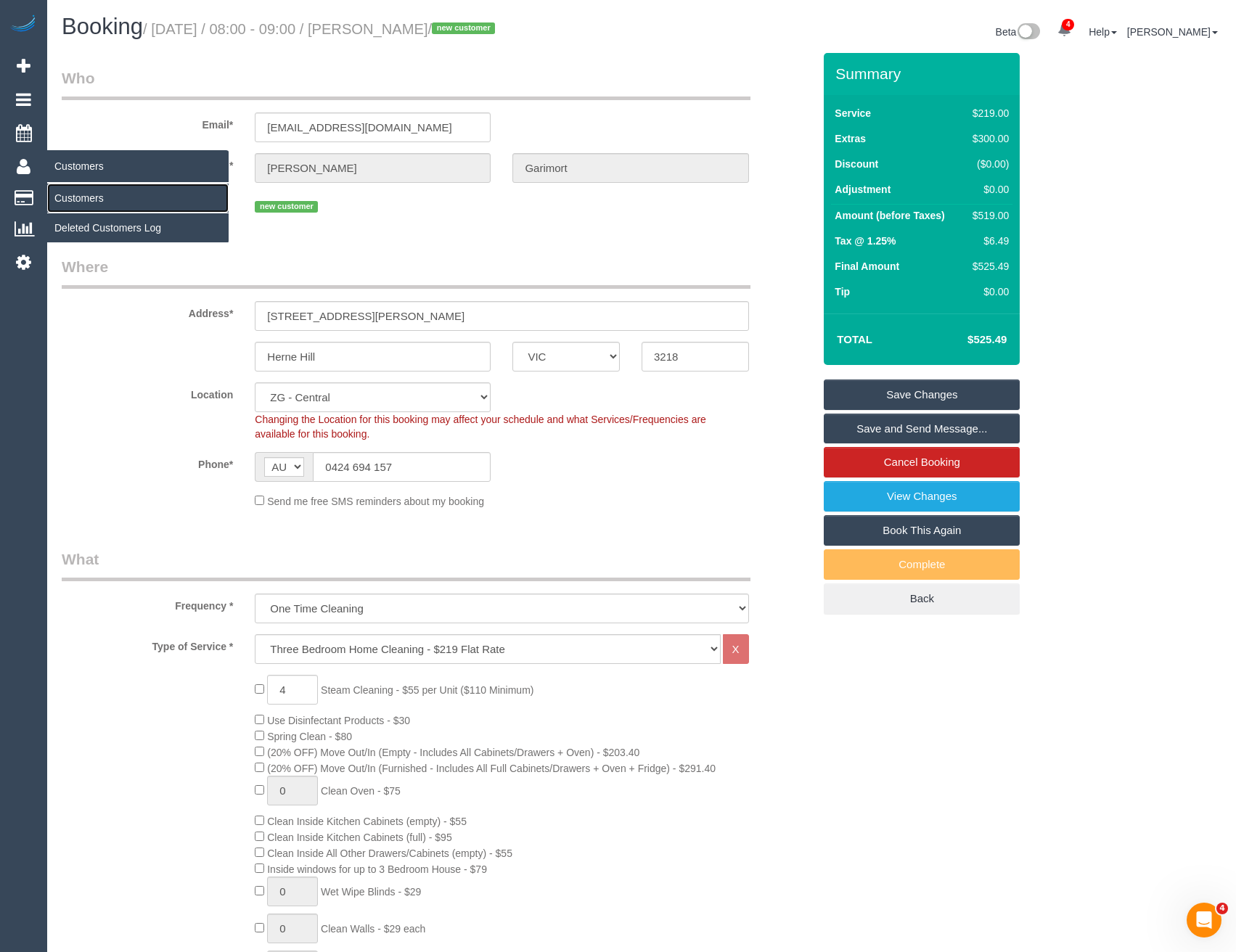
click at [87, 192] on link "Customers" at bounding box center [138, 198] width 182 height 29
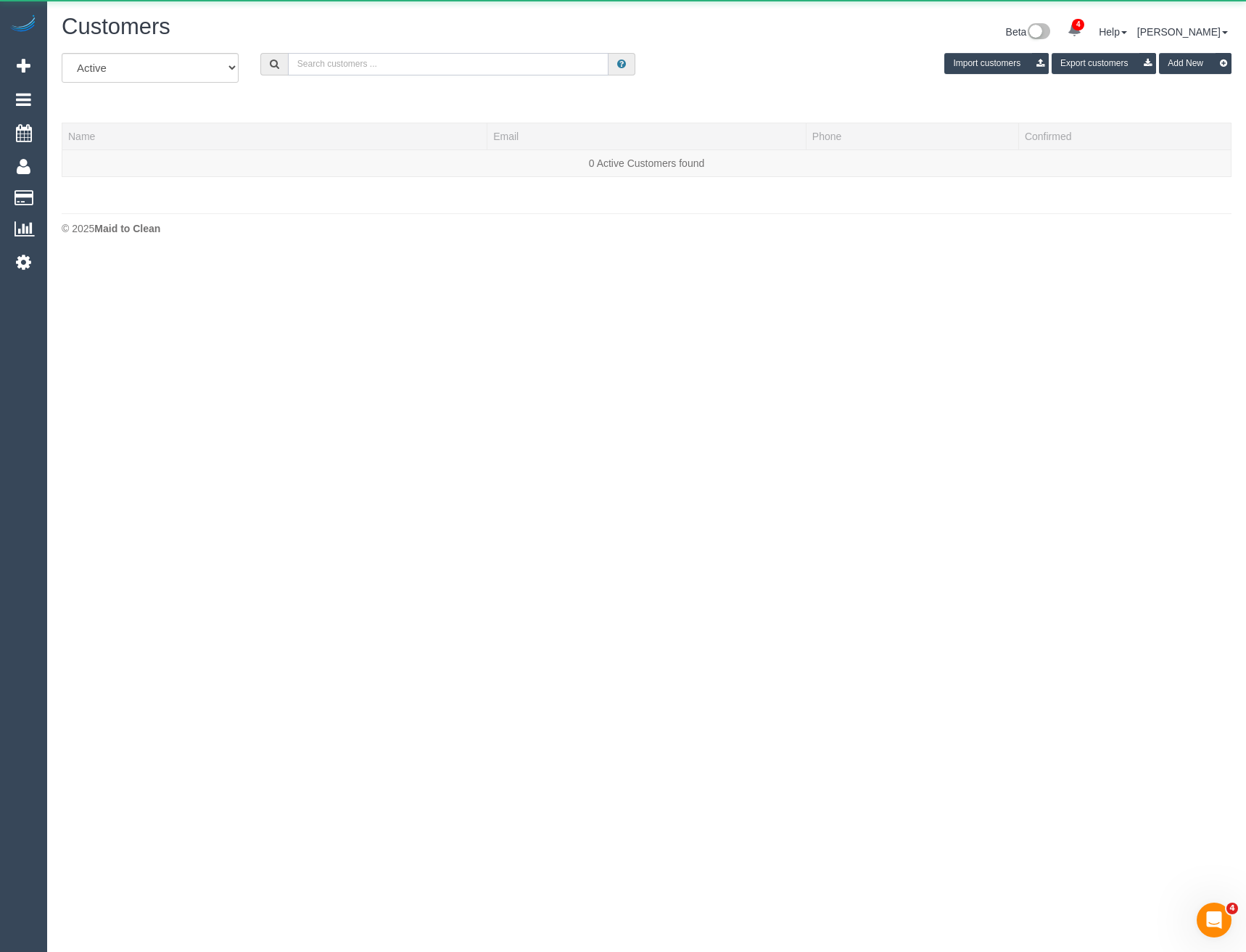
click at [379, 69] on input "text" at bounding box center [448, 64] width 321 height 22
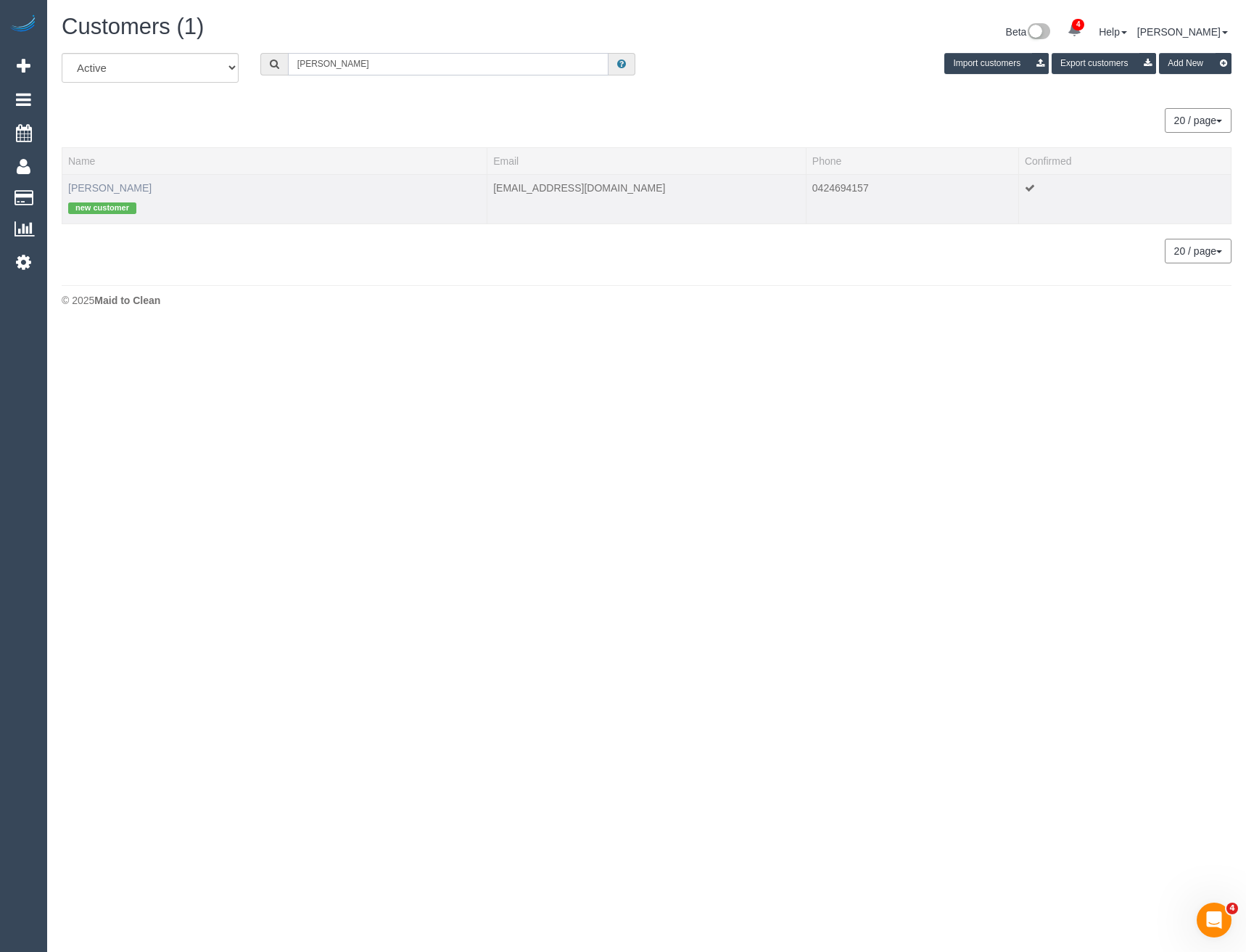
type input "[PERSON_NAME]"
click at [131, 187] on link "[PERSON_NAME]" at bounding box center [110, 187] width 83 height 12
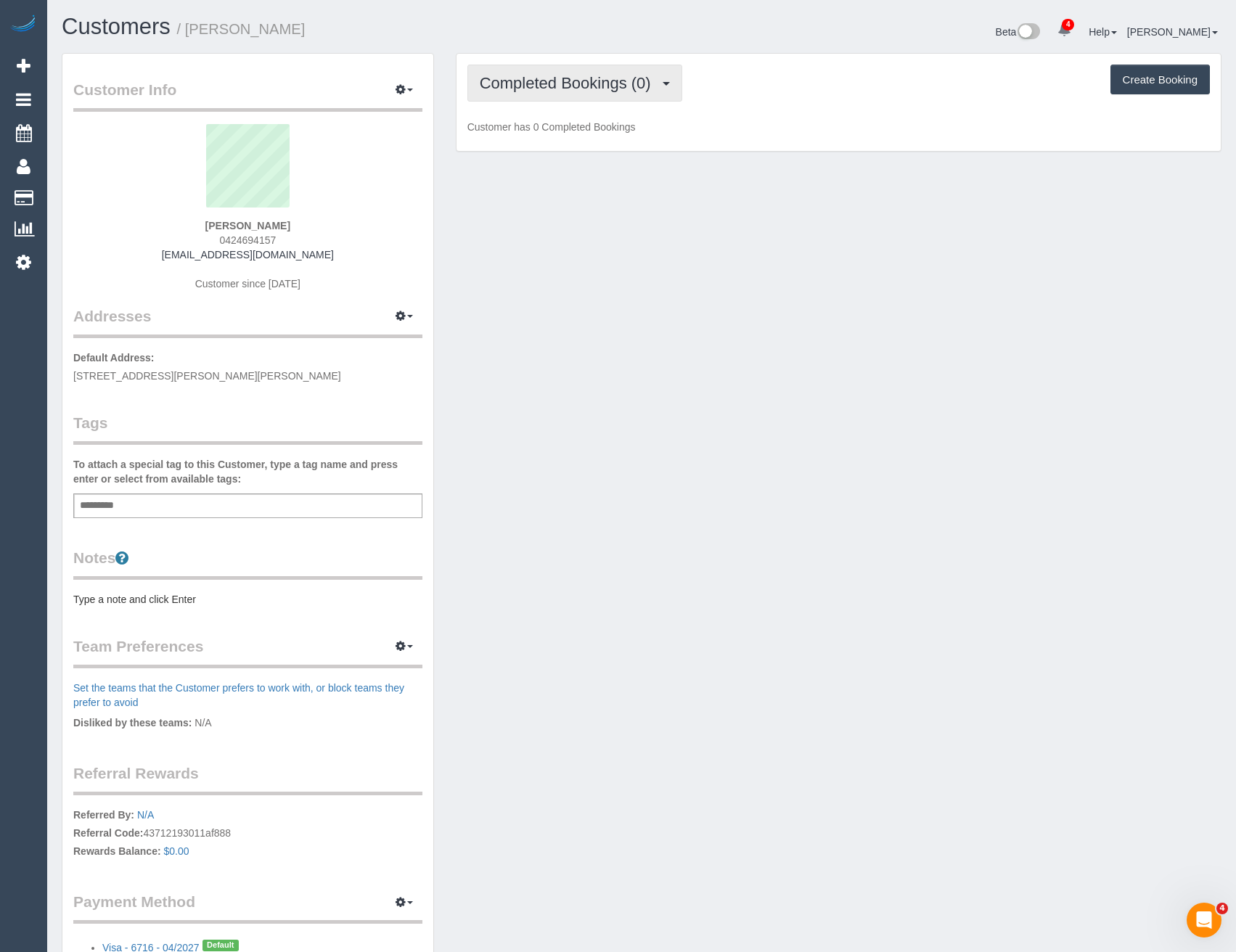
click at [644, 89] on span "Completed Bookings (0)" at bounding box center [569, 84] width 178 height 19
click at [201, 497] on div "Add a tag" at bounding box center [248, 506] width 349 height 25
click at [197, 504] on div "Add a tag" at bounding box center [248, 506] width 349 height 25
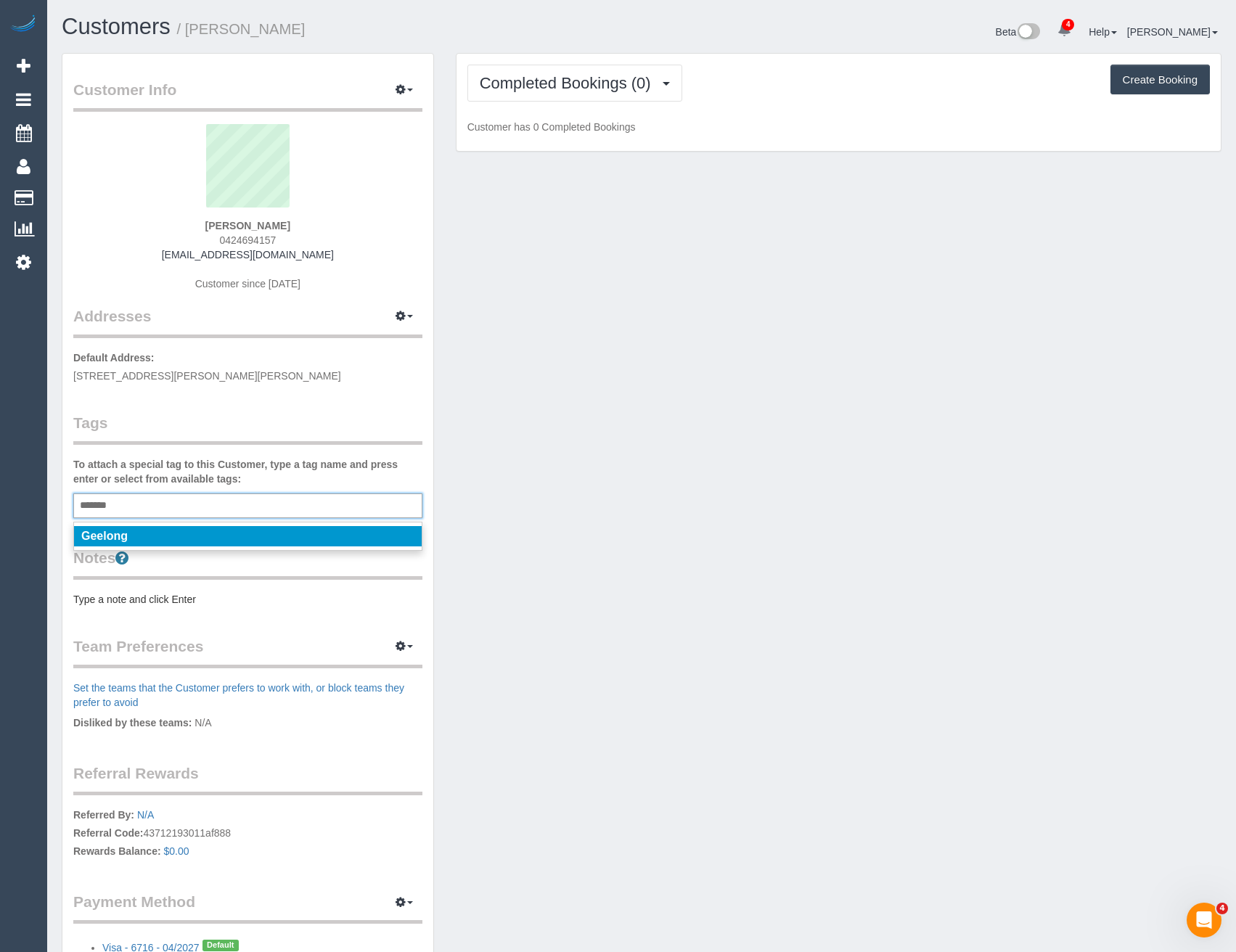
type input "*******"
click at [145, 534] on li "Geelong" at bounding box center [248, 536] width 348 height 20
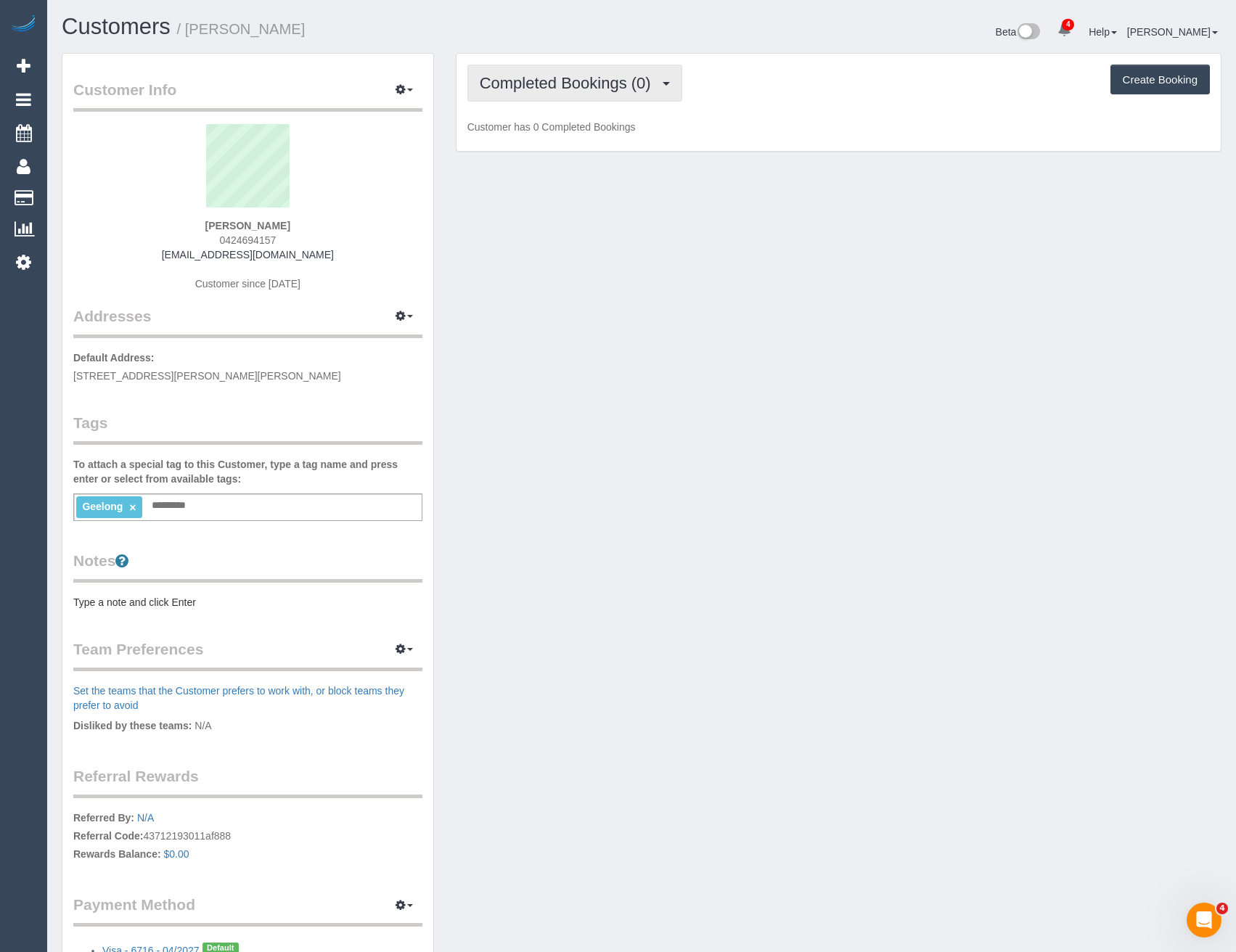
click at [631, 88] on span "Completed Bookings (0)" at bounding box center [569, 84] width 178 height 19
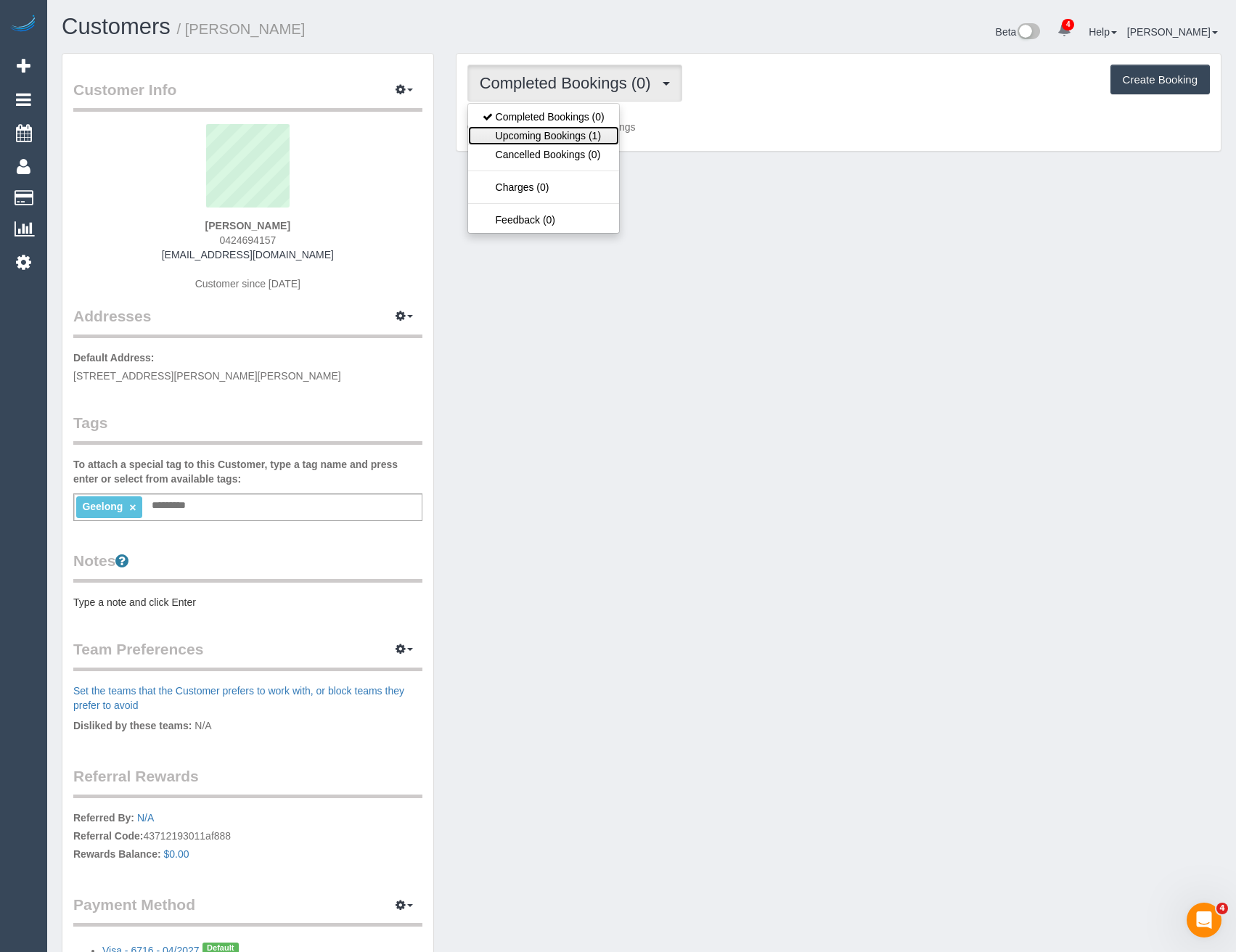
click at [586, 135] on link "Upcoming Bookings (1)" at bounding box center [543, 135] width 151 height 19
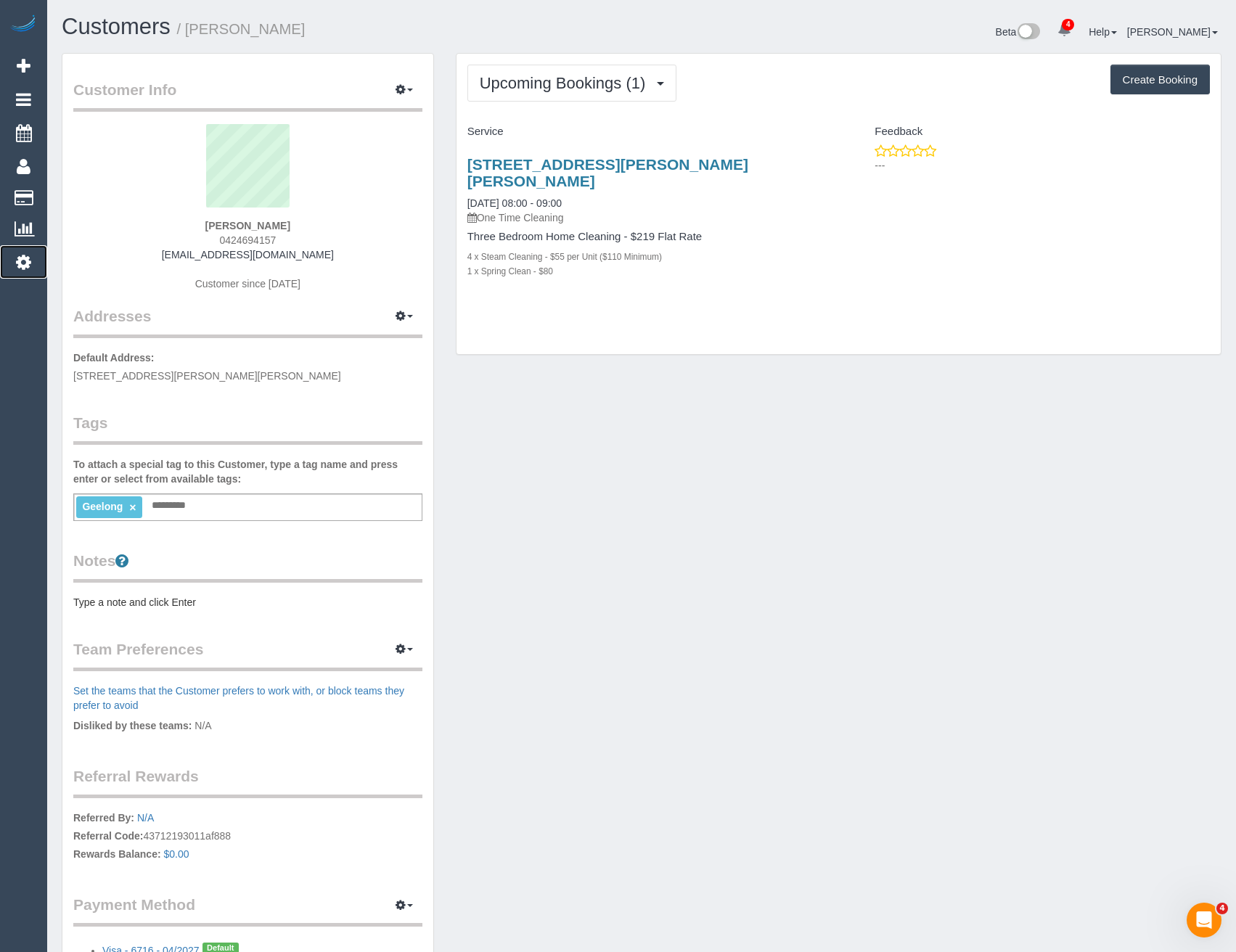
click at [32, 264] on link "Settings" at bounding box center [23, 262] width 47 height 33
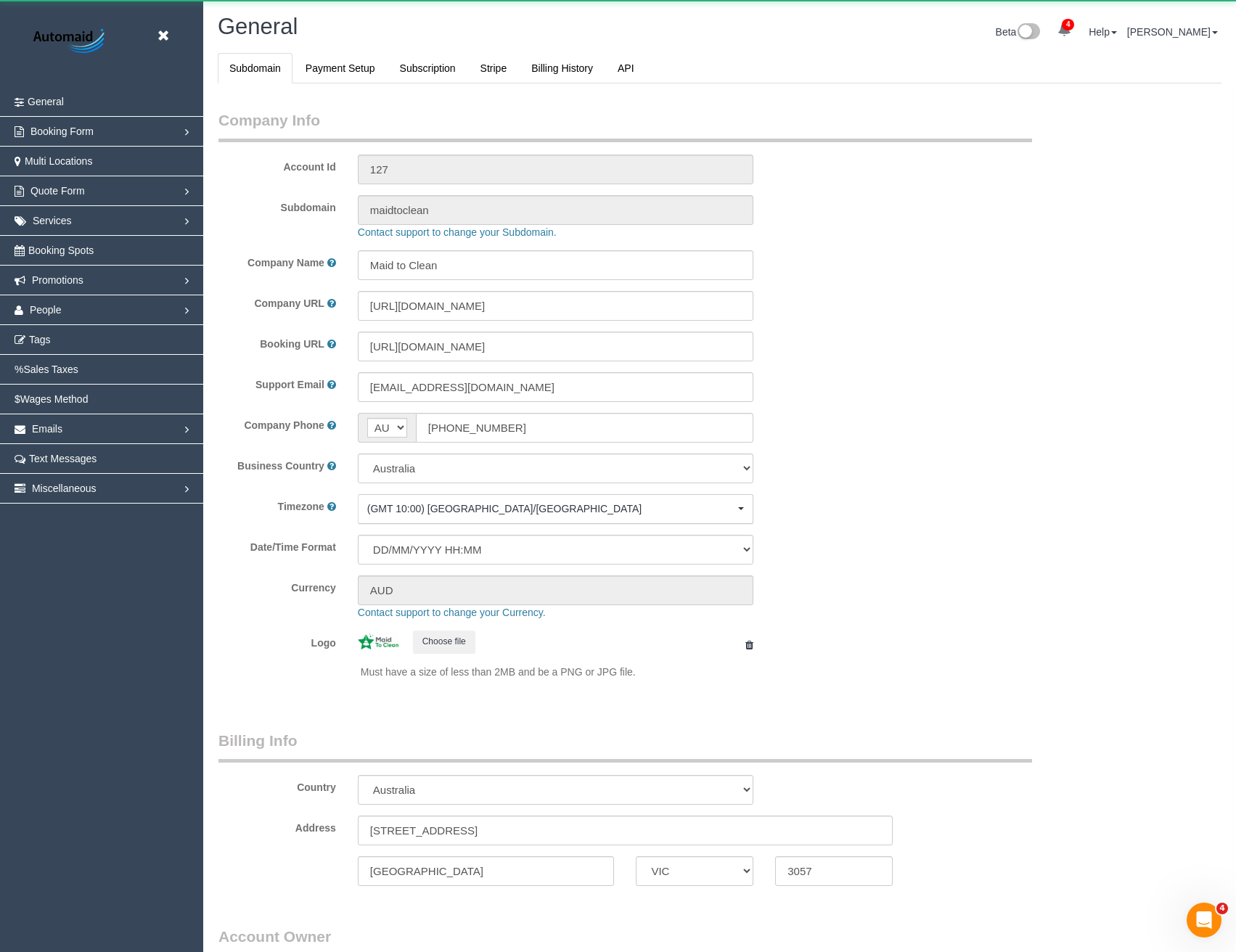
select select "1"
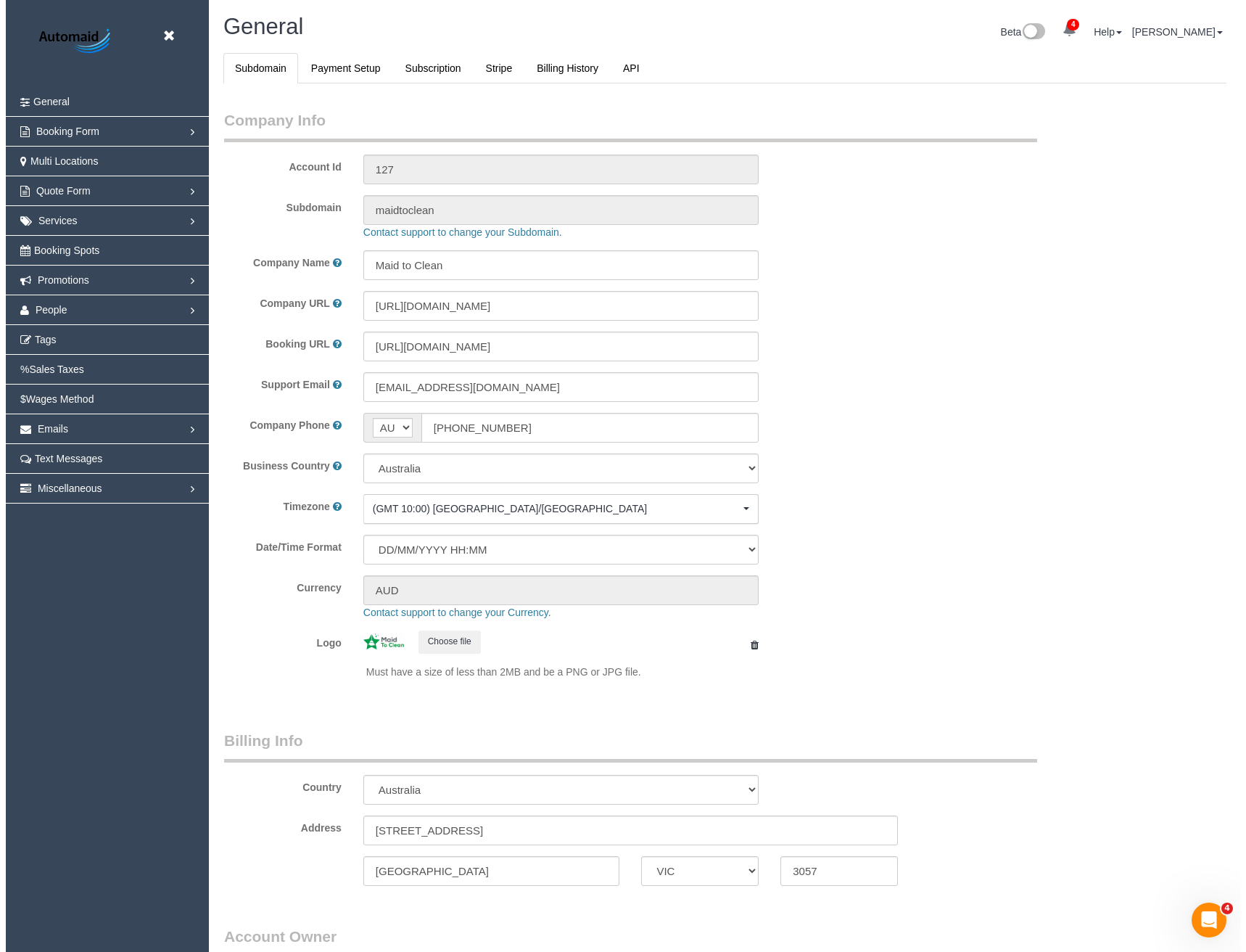
scroll to position [3317, 1236]
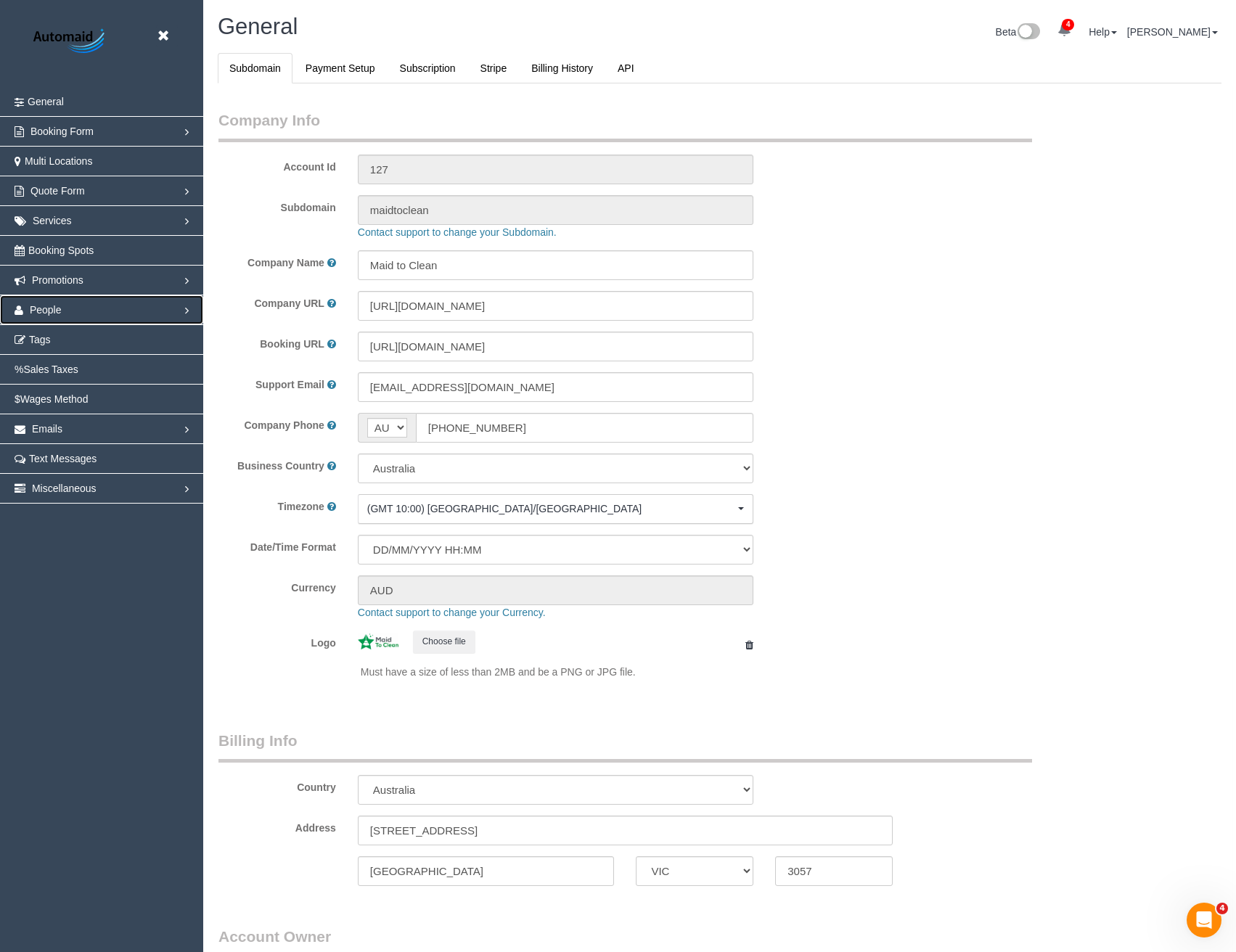
click at [64, 314] on link "People" at bounding box center [101, 309] width 203 height 29
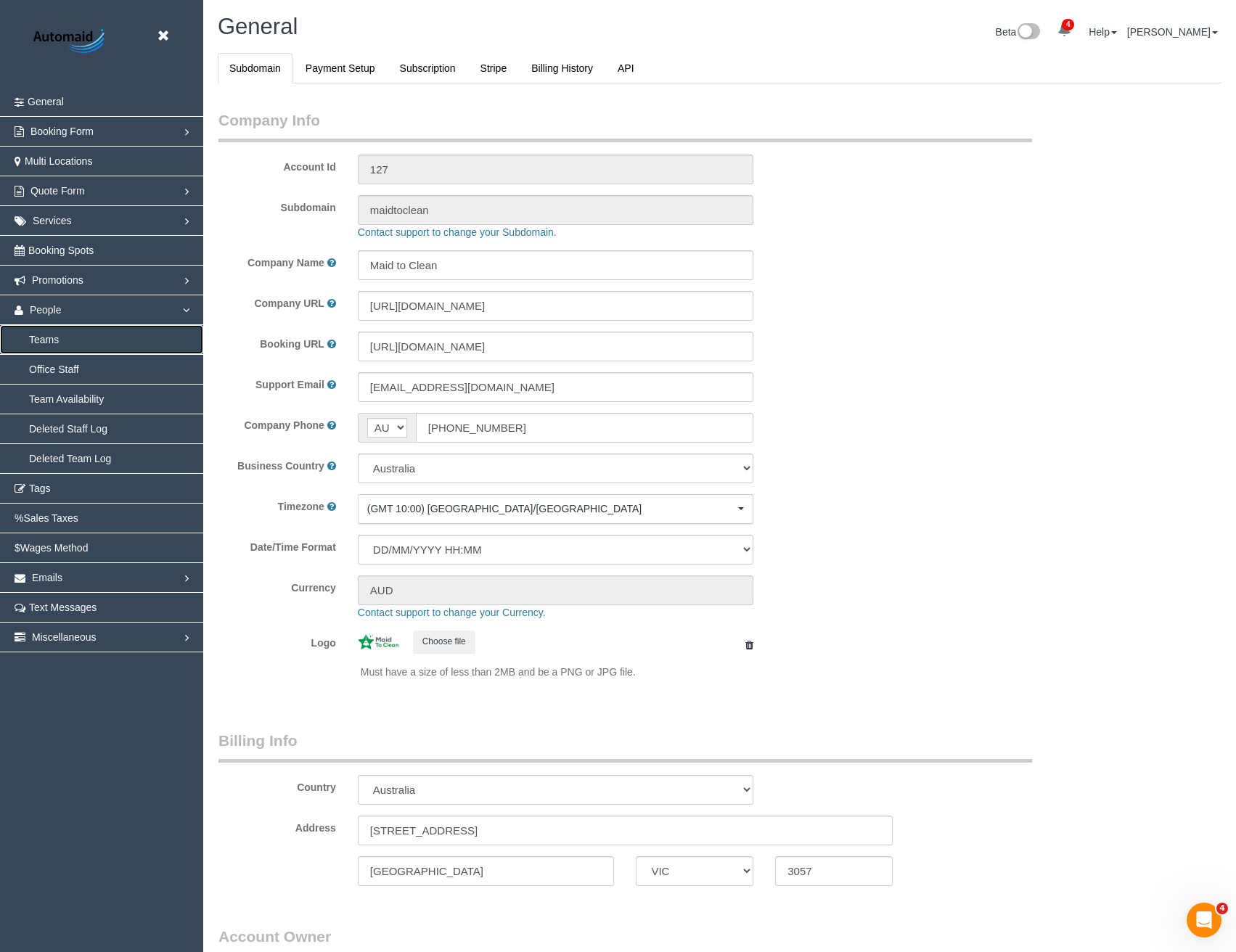
click at [61, 341] on link "Teams" at bounding box center [101, 339] width 203 height 29
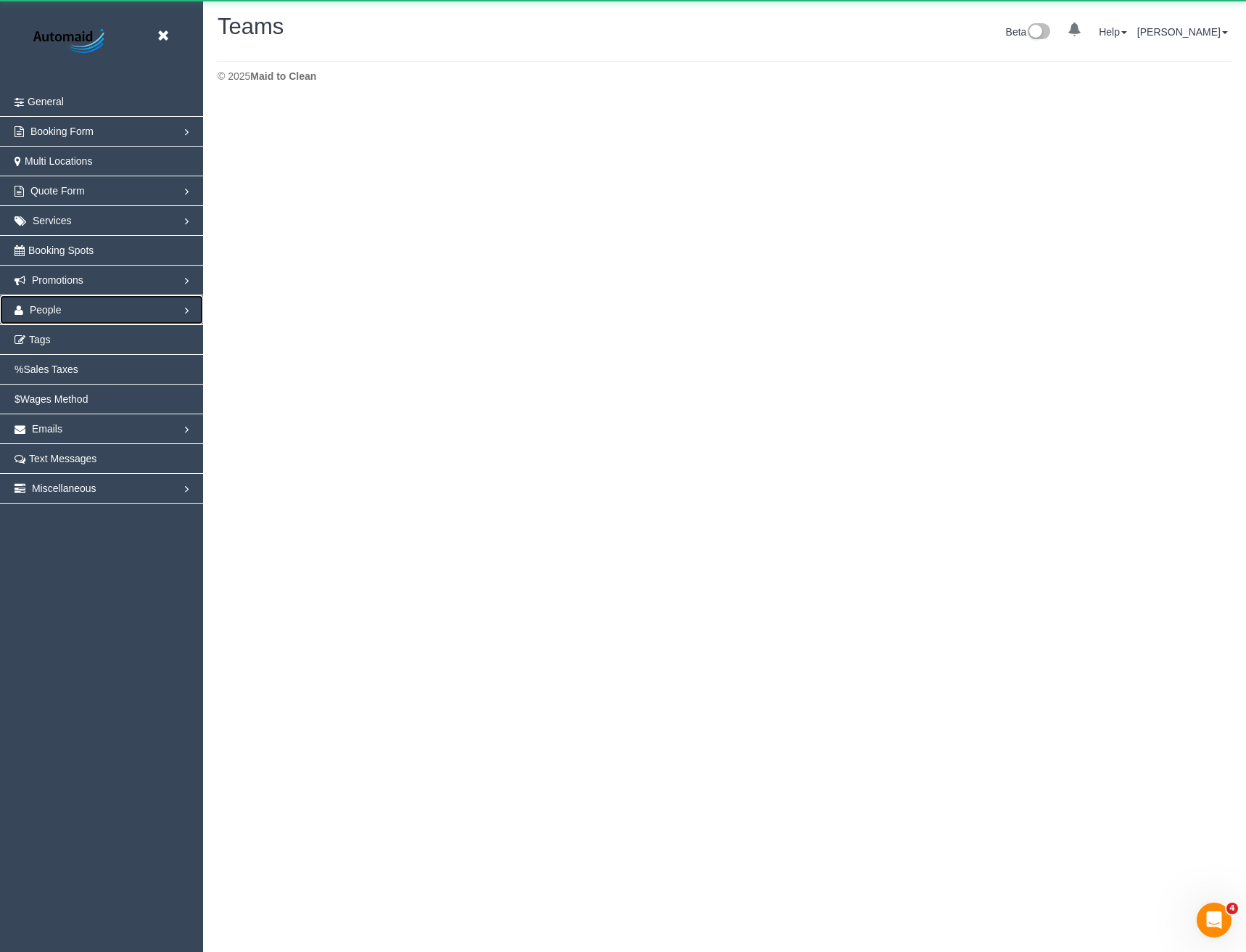
scroll to position [256, 1246]
click at [47, 322] on link "People" at bounding box center [101, 309] width 203 height 29
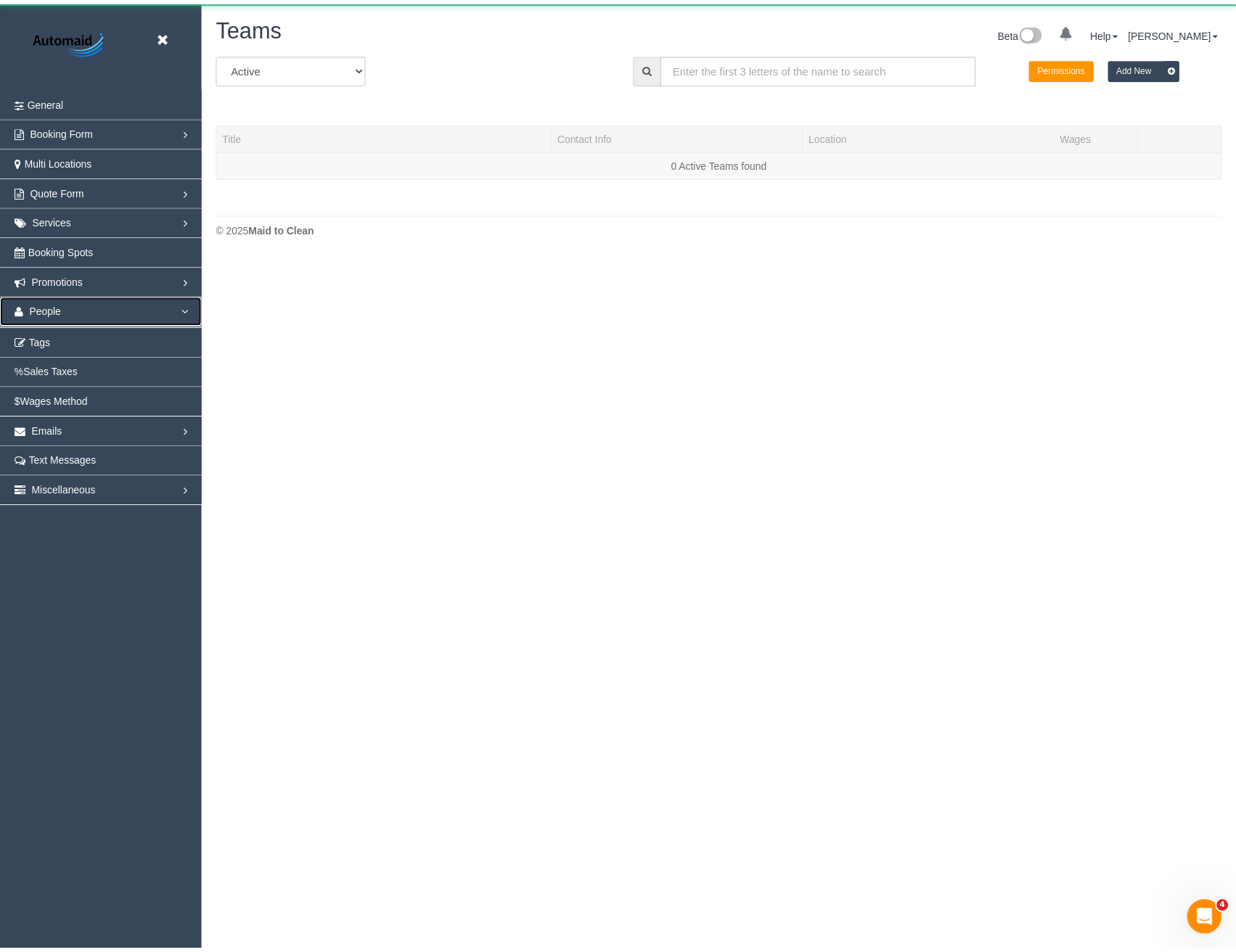
scroll to position [305, 1246]
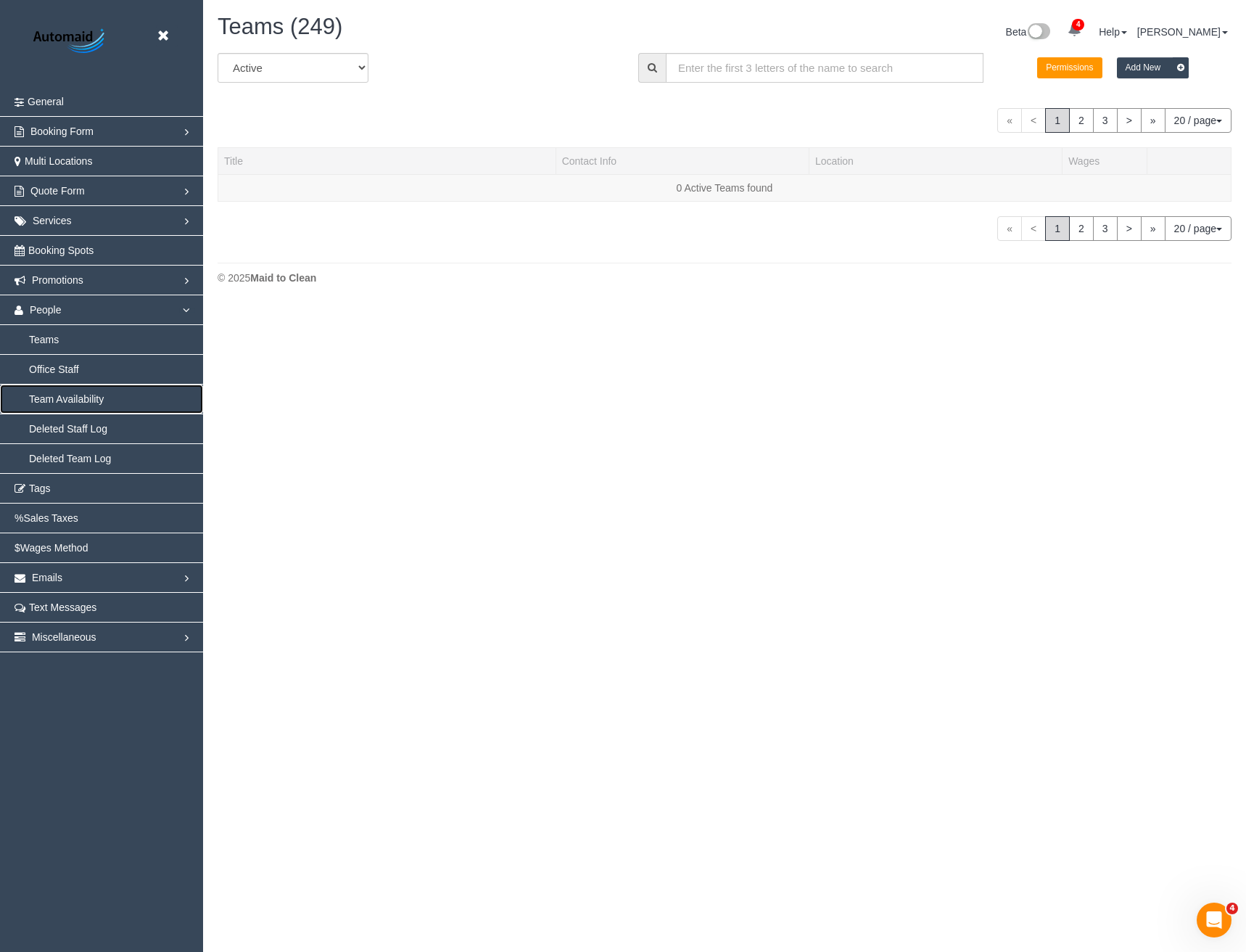
click at [71, 394] on link "Team Availability" at bounding box center [101, 398] width 203 height 29
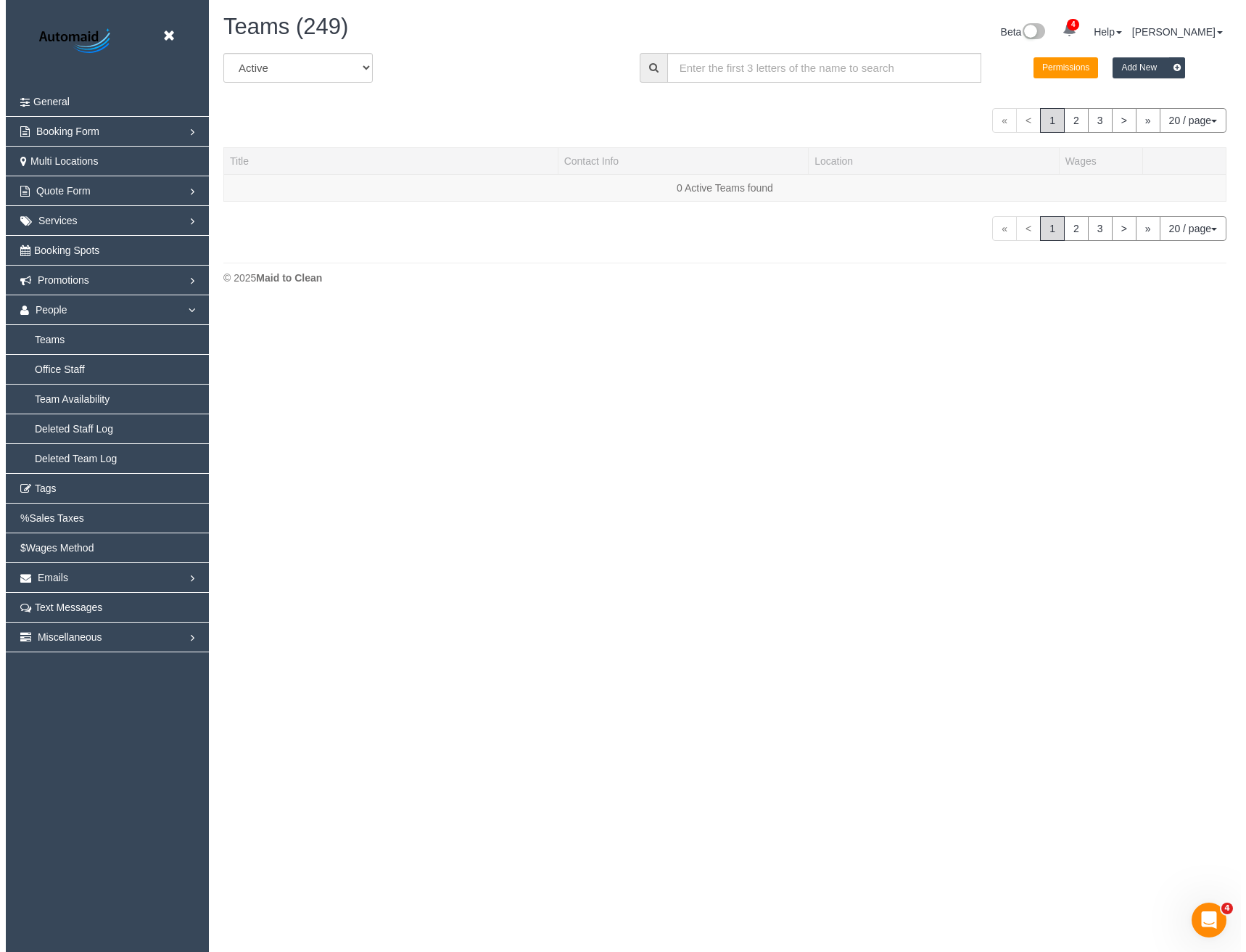
scroll to position [3319, 1236]
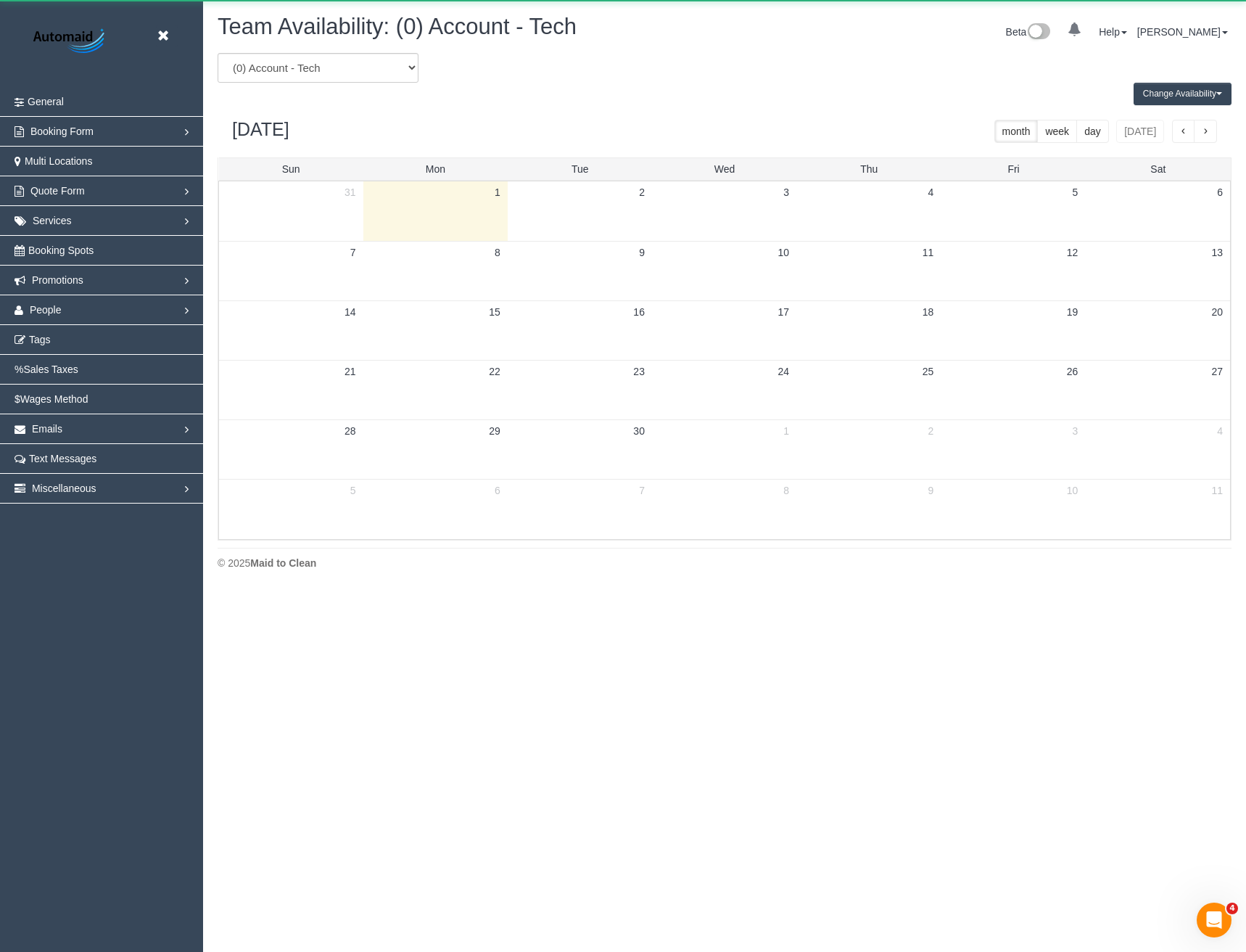
scroll to position [591, 1246]
click at [366, 67] on select "(0) Account - Tech (0) Office (0) Raunak Test Account (1) Debbie Brodjanac (FT)…" at bounding box center [318, 68] width 201 height 30
select select "number:114228"
click at [218, 53] on select "(0) Account - Tech (0) Office (0) Raunak Test Account (1) Debbie Brodjanac (FT)…" at bounding box center [318, 68] width 201 height 30
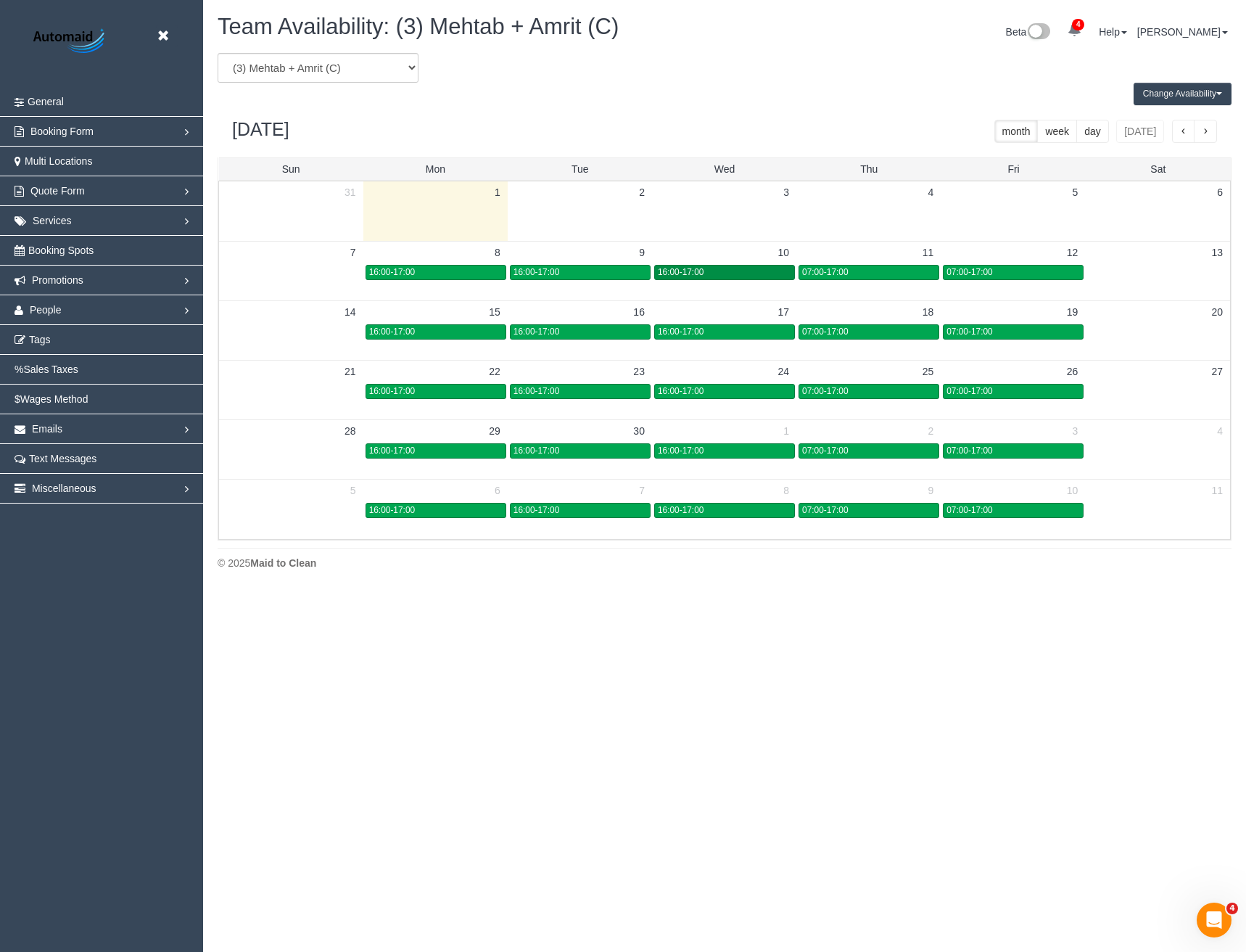
click at [671, 277] on span "16:00-17:00" at bounding box center [680, 272] width 45 height 10
click at [46, 309] on span "People" at bounding box center [45, 310] width 32 height 12
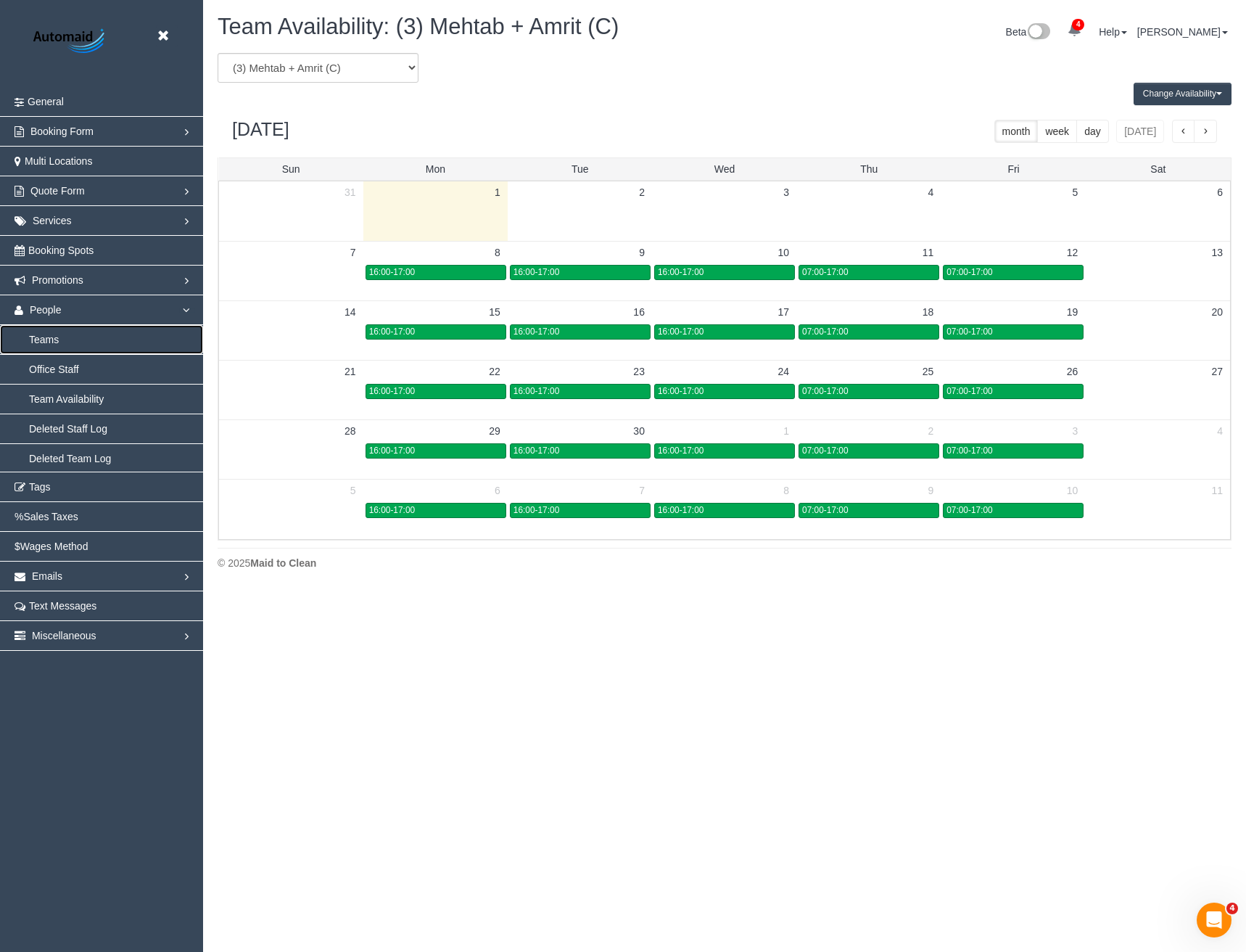
click at [56, 337] on link "Teams" at bounding box center [101, 339] width 203 height 29
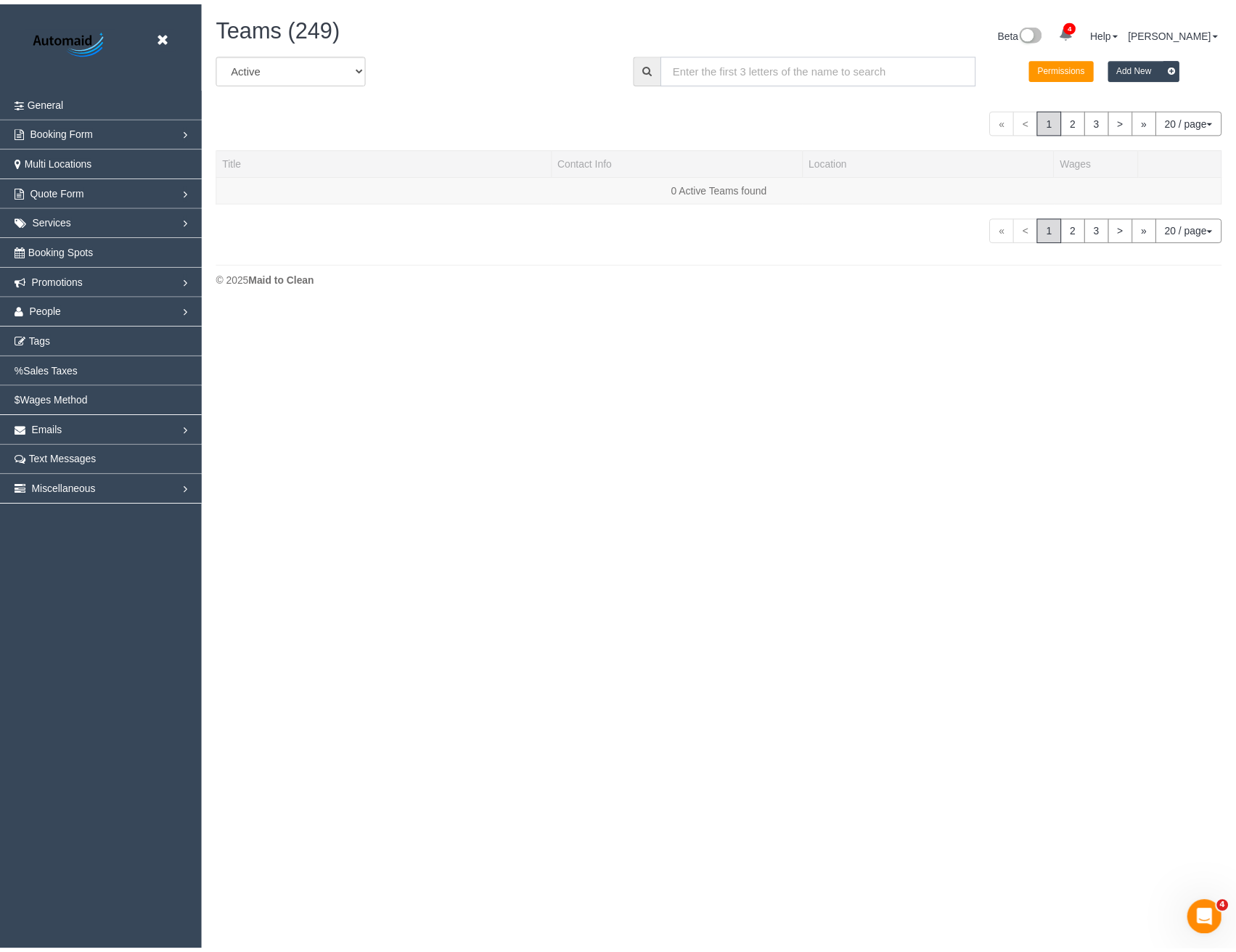
scroll to position [305, 1246]
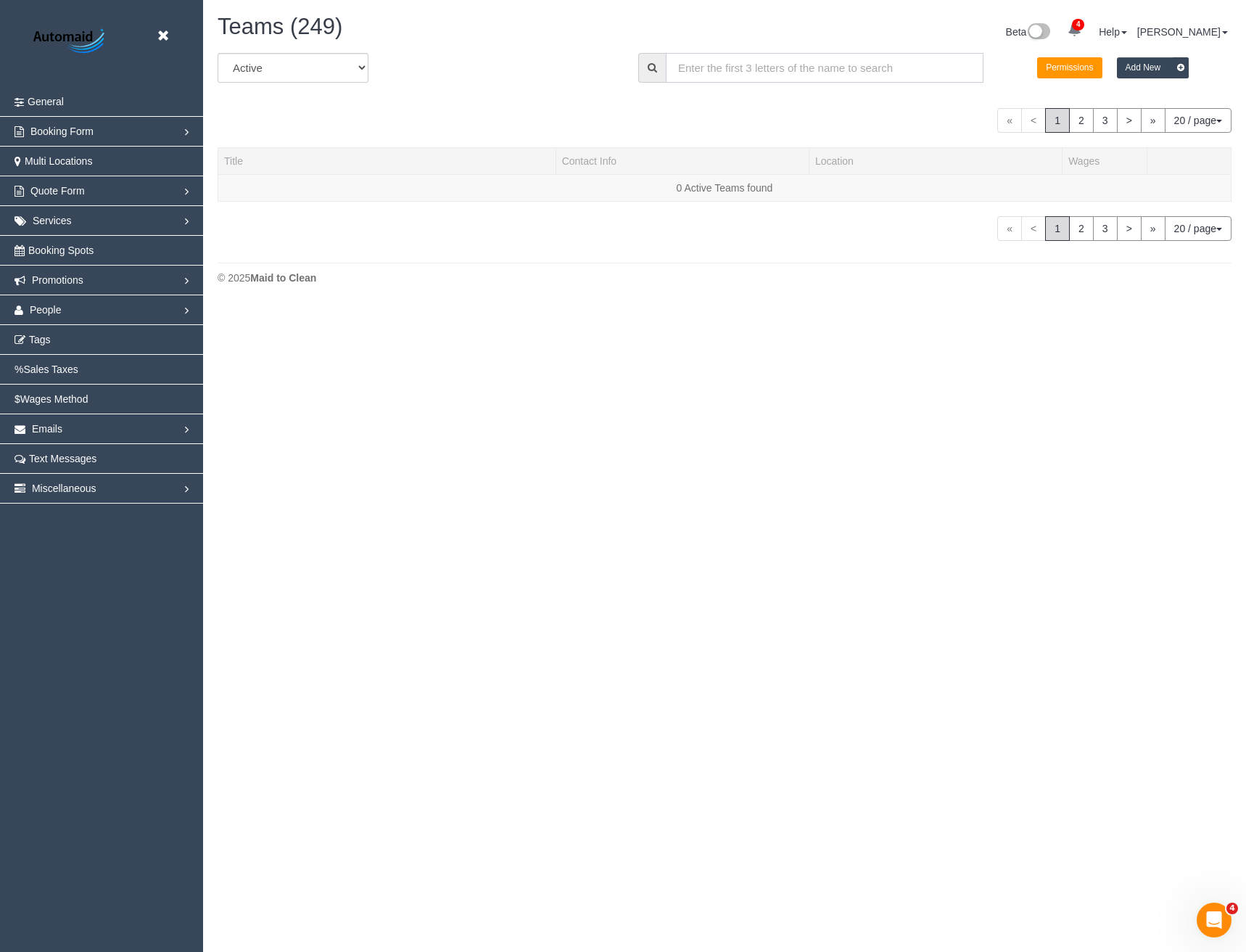
click at [751, 64] on input "text" at bounding box center [825, 68] width 318 height 30
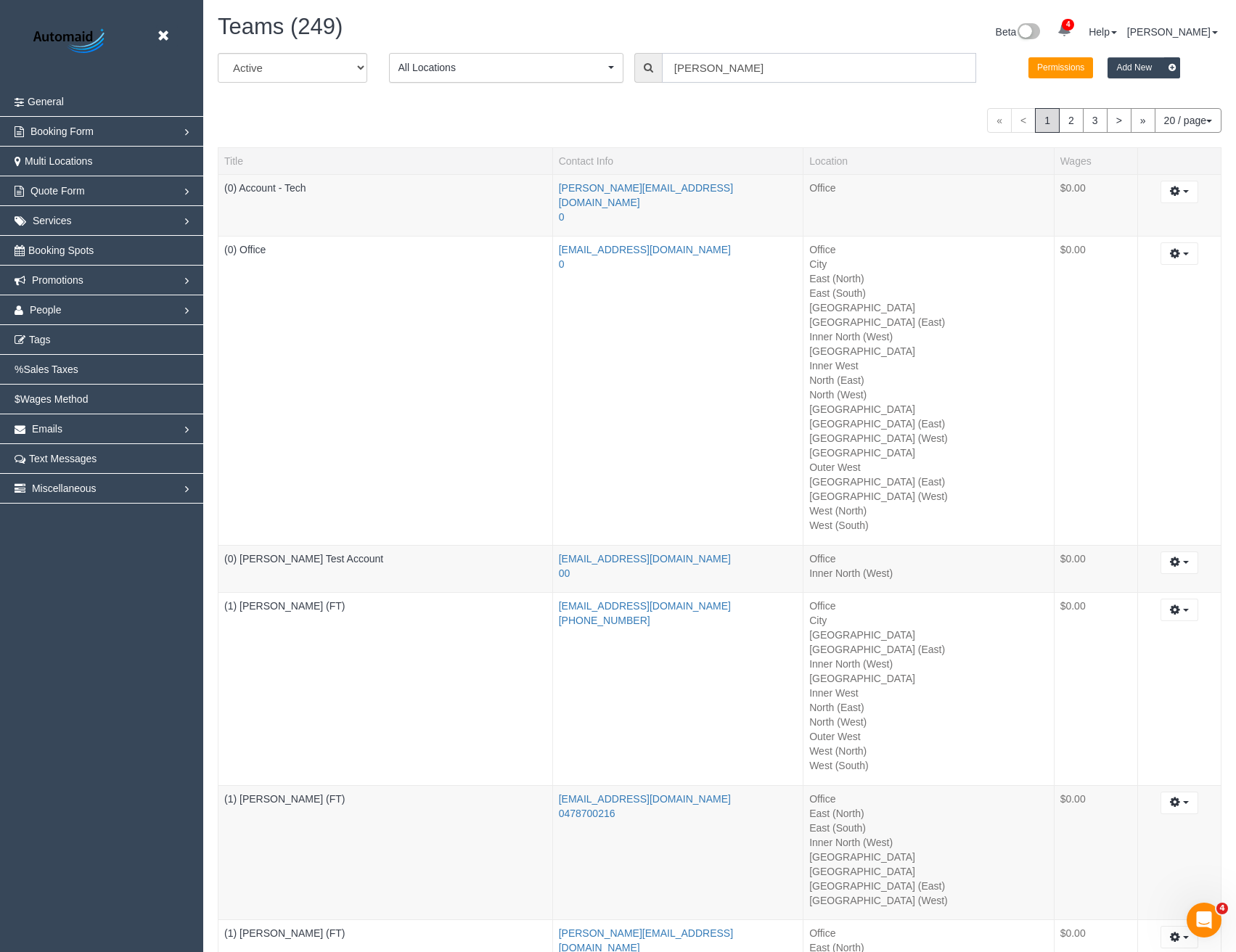
scroll to position [490, 1246]
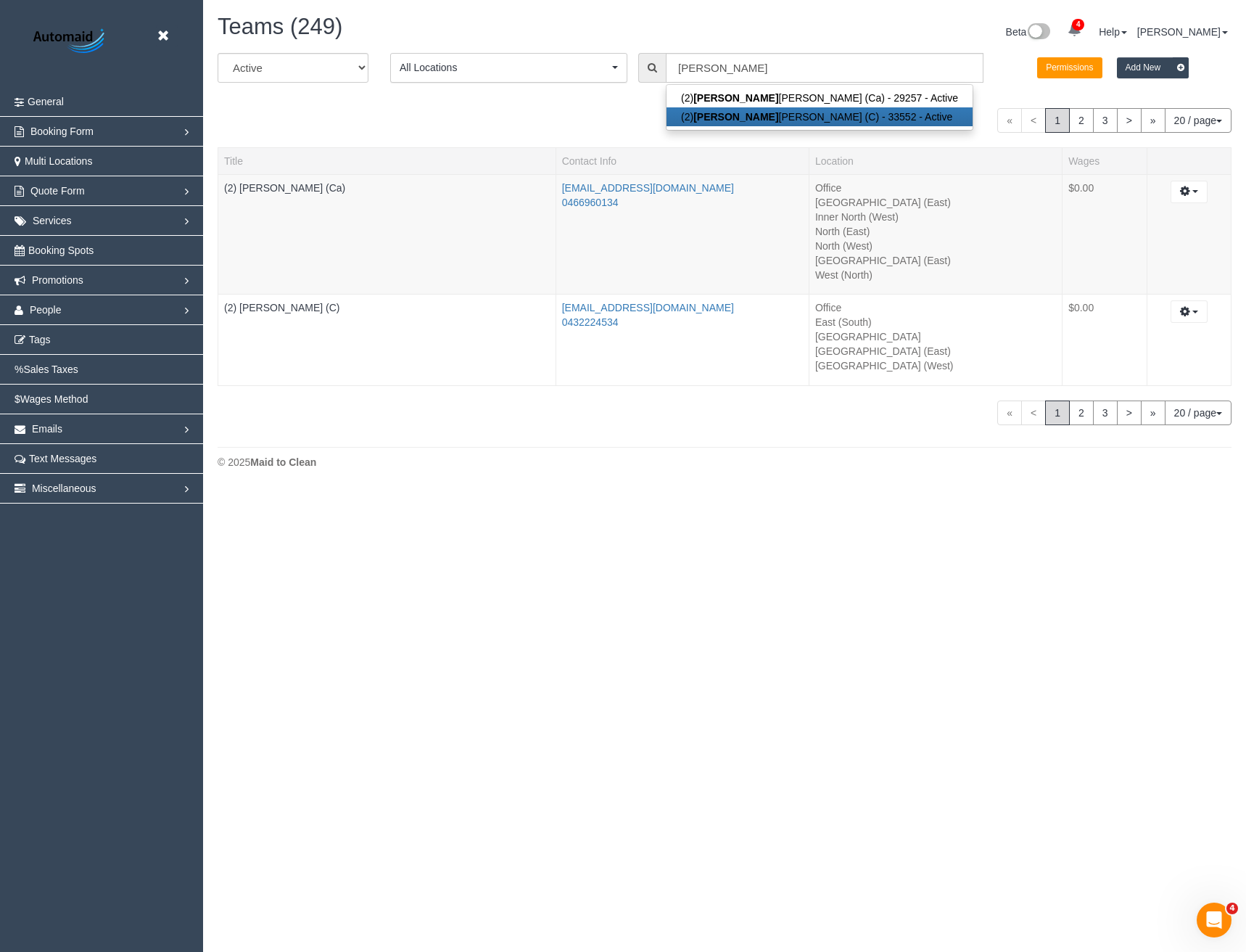
click at [754, 115] on link "(2) Danielle Wheeler (C) - 33552 - Active" at bounding box center [820, 117] width 306 height 19
type input "(2) Danielle Wheeler (C)"
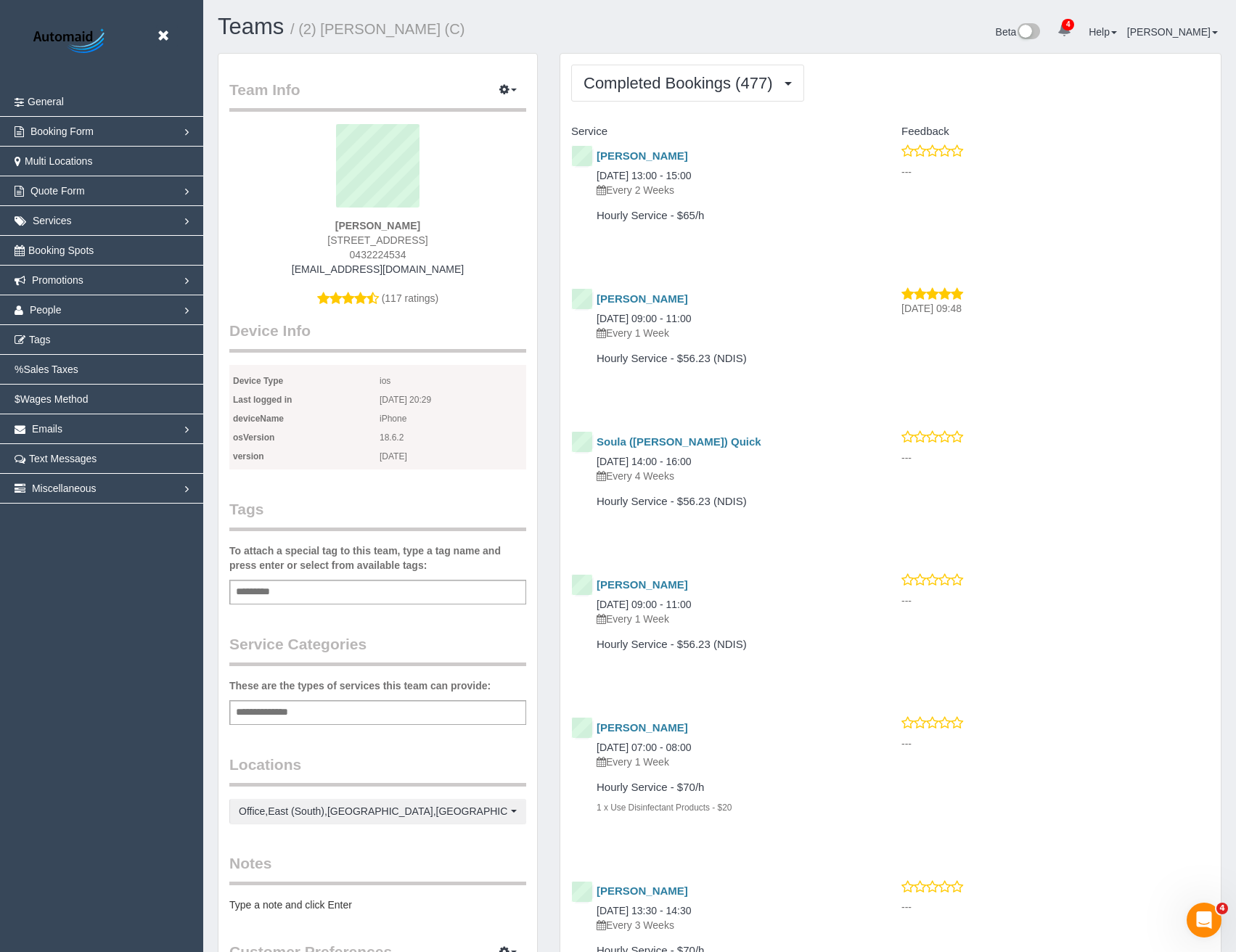
scroll to position [3878, 1236]
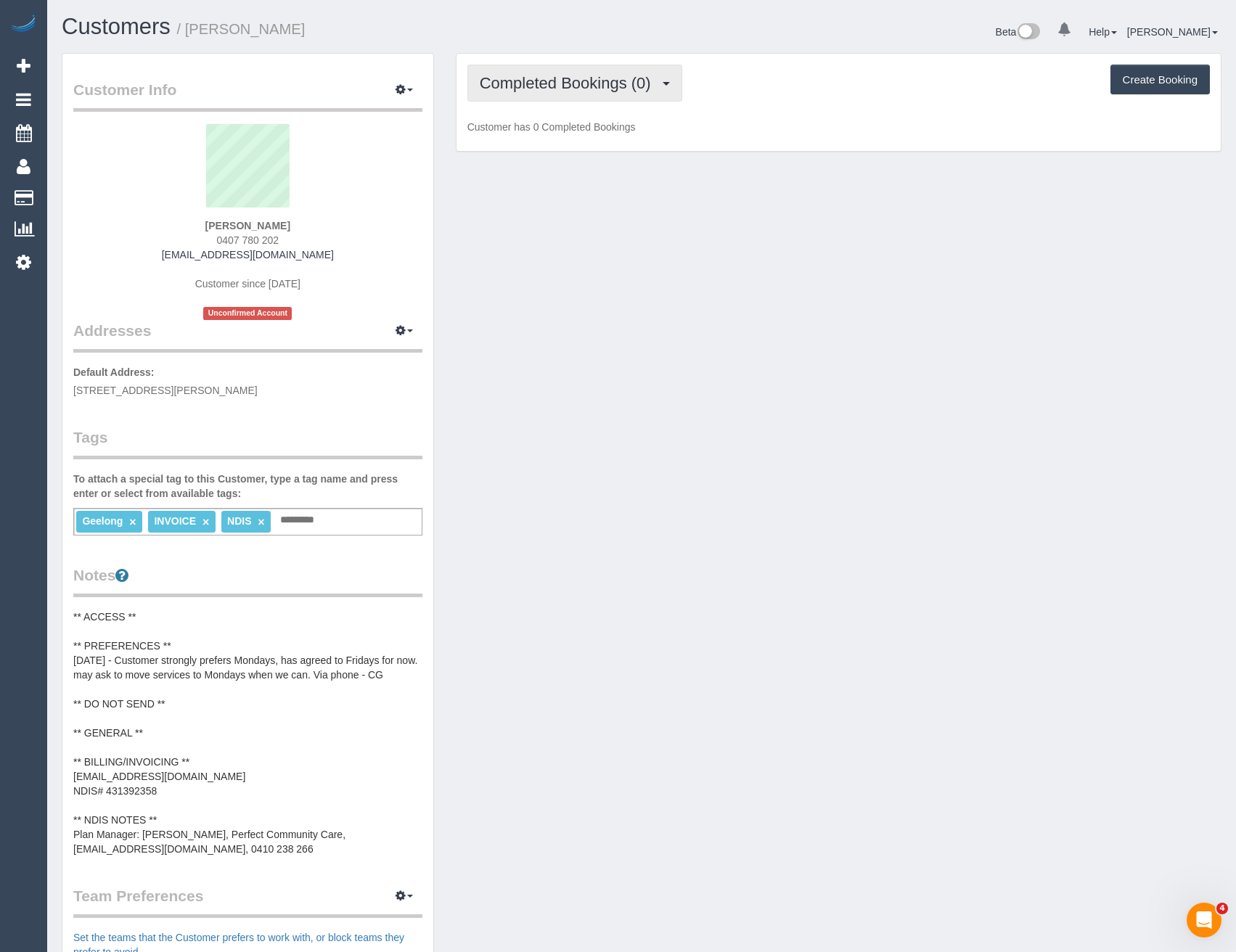
click at [580, 92] on button "Completed Bookings (0)" at bounding box center [574, 84] width 214 height 37
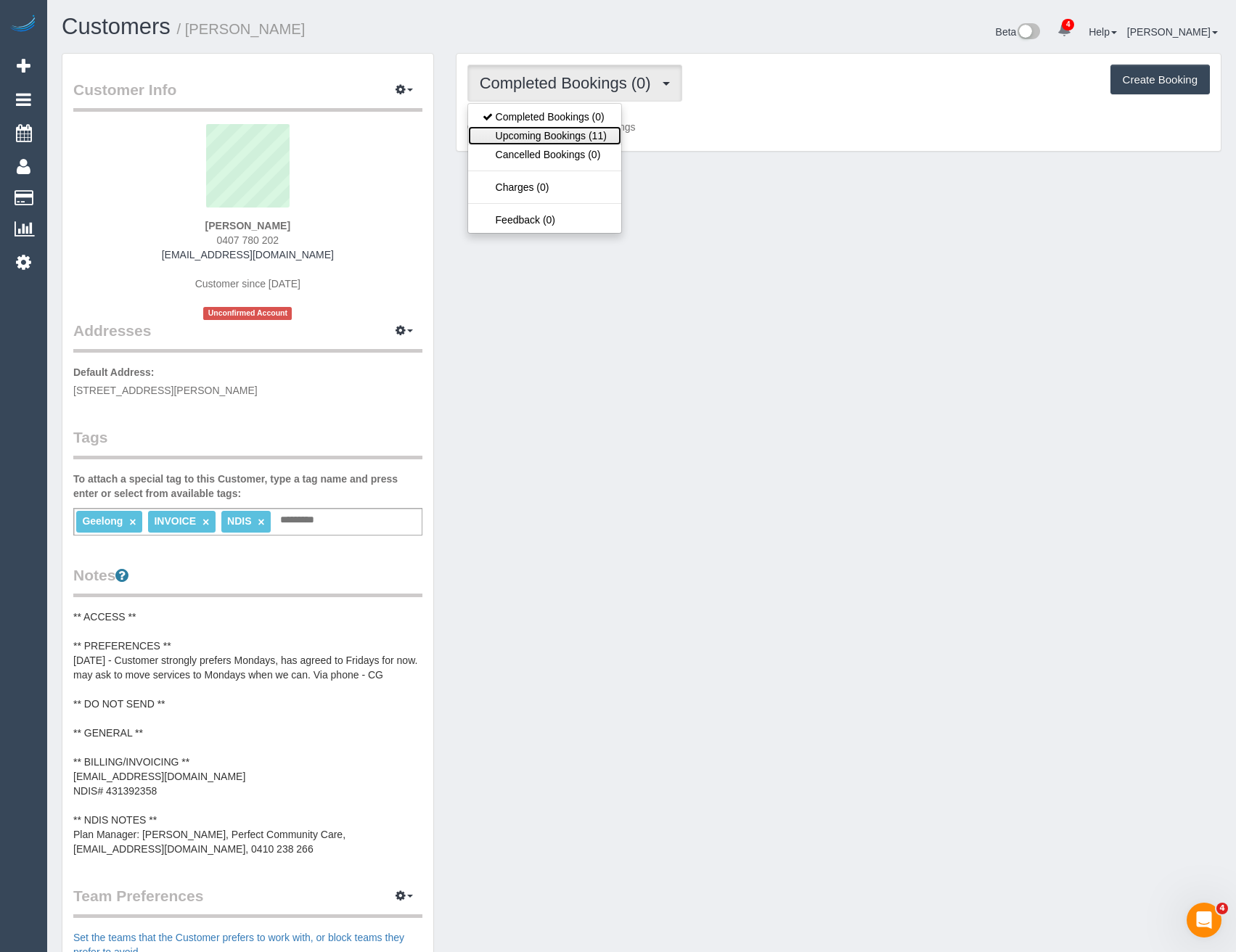
click at [569, 135] on link "Upcoming Bookings (11)" at bounding box center [544, 135] width 153 height 19
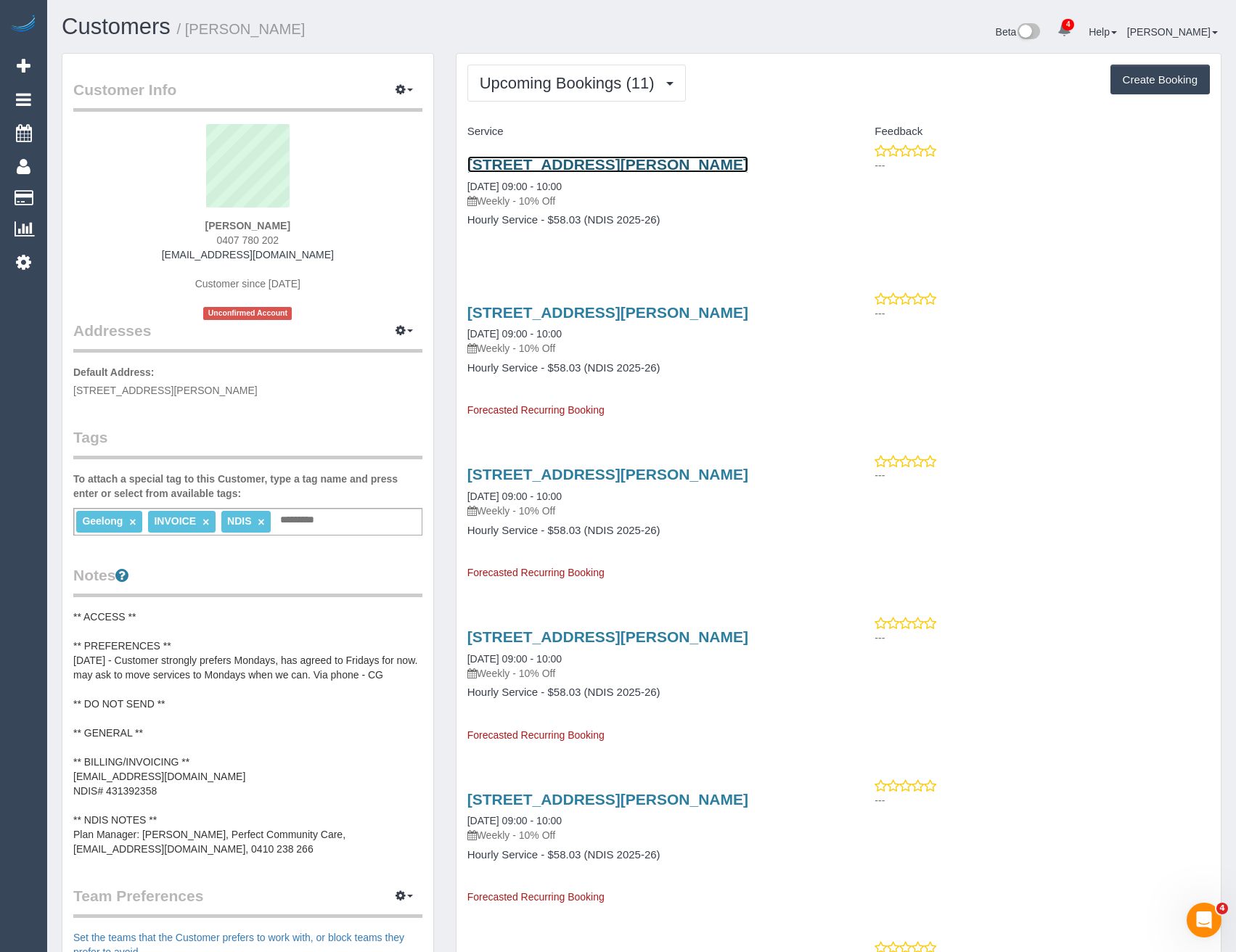
click at [698, 167] on link "[STREET_ADDRESS][PERSON_NAME]" at bounding box center [608, 164] width 281 height 17
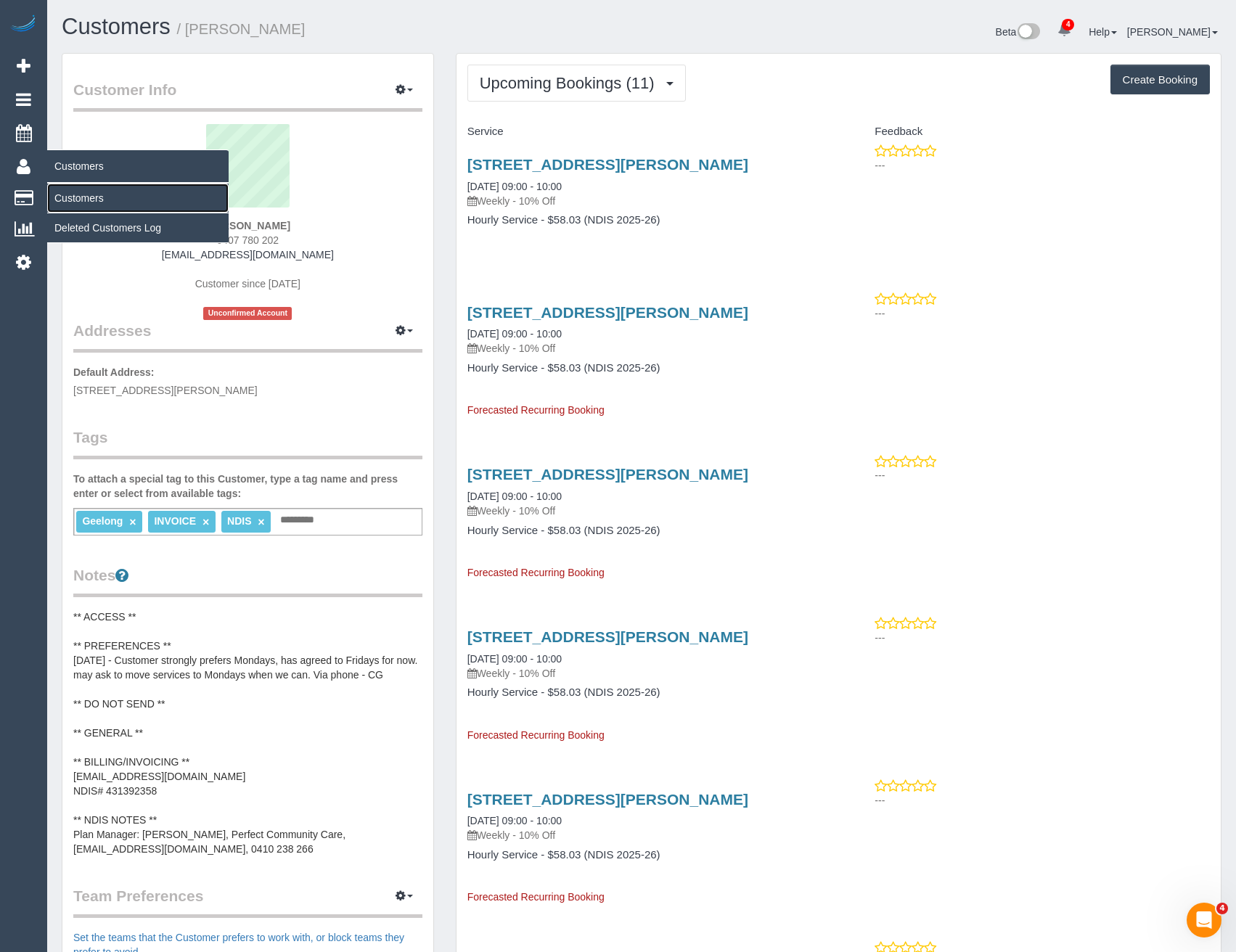
click at [98, 199] on link "Customers" at bounding box center [138, 198] width 182 height 29
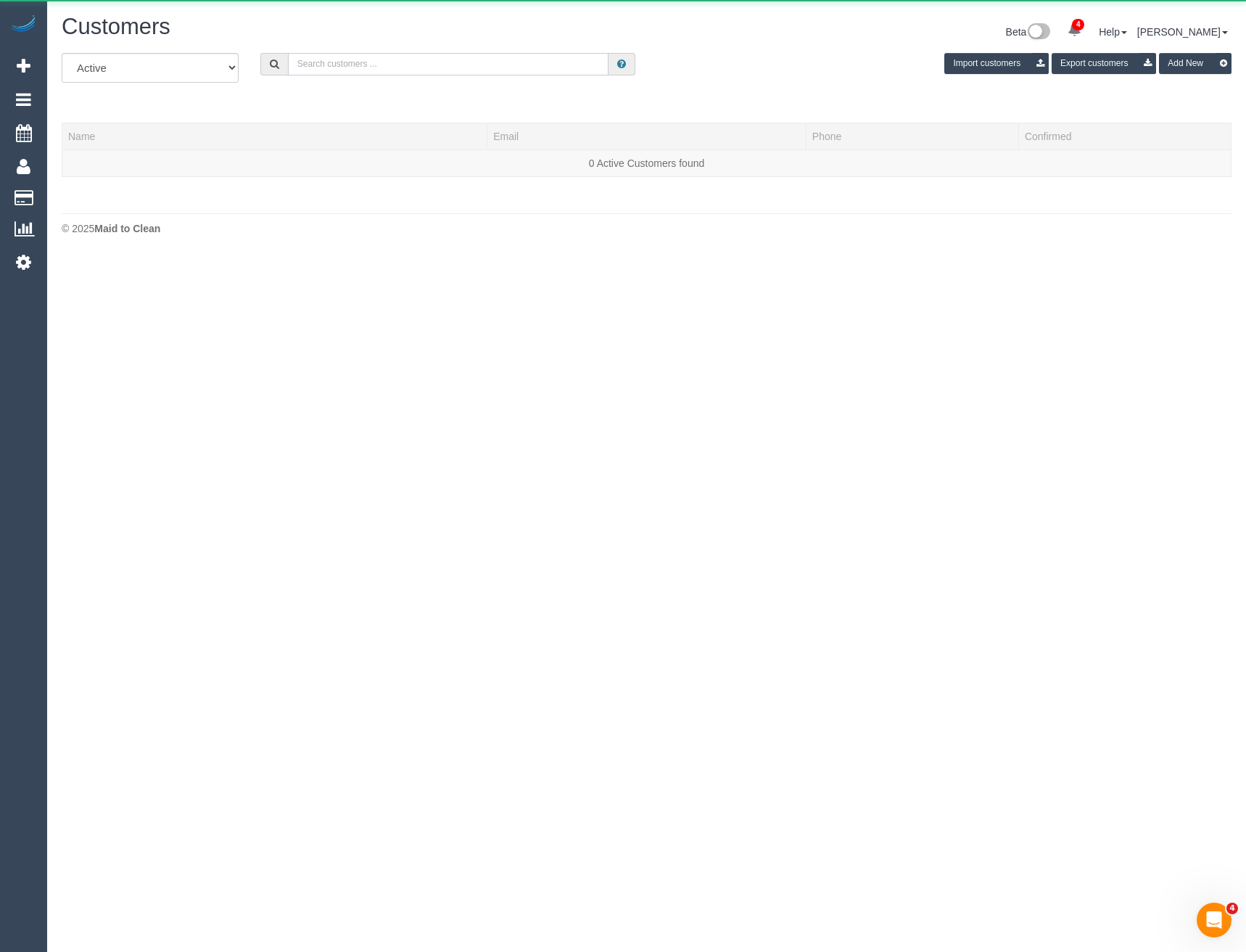
click at [415, 64] on input "text" at bounding box center [448, 64] width 321 height 22
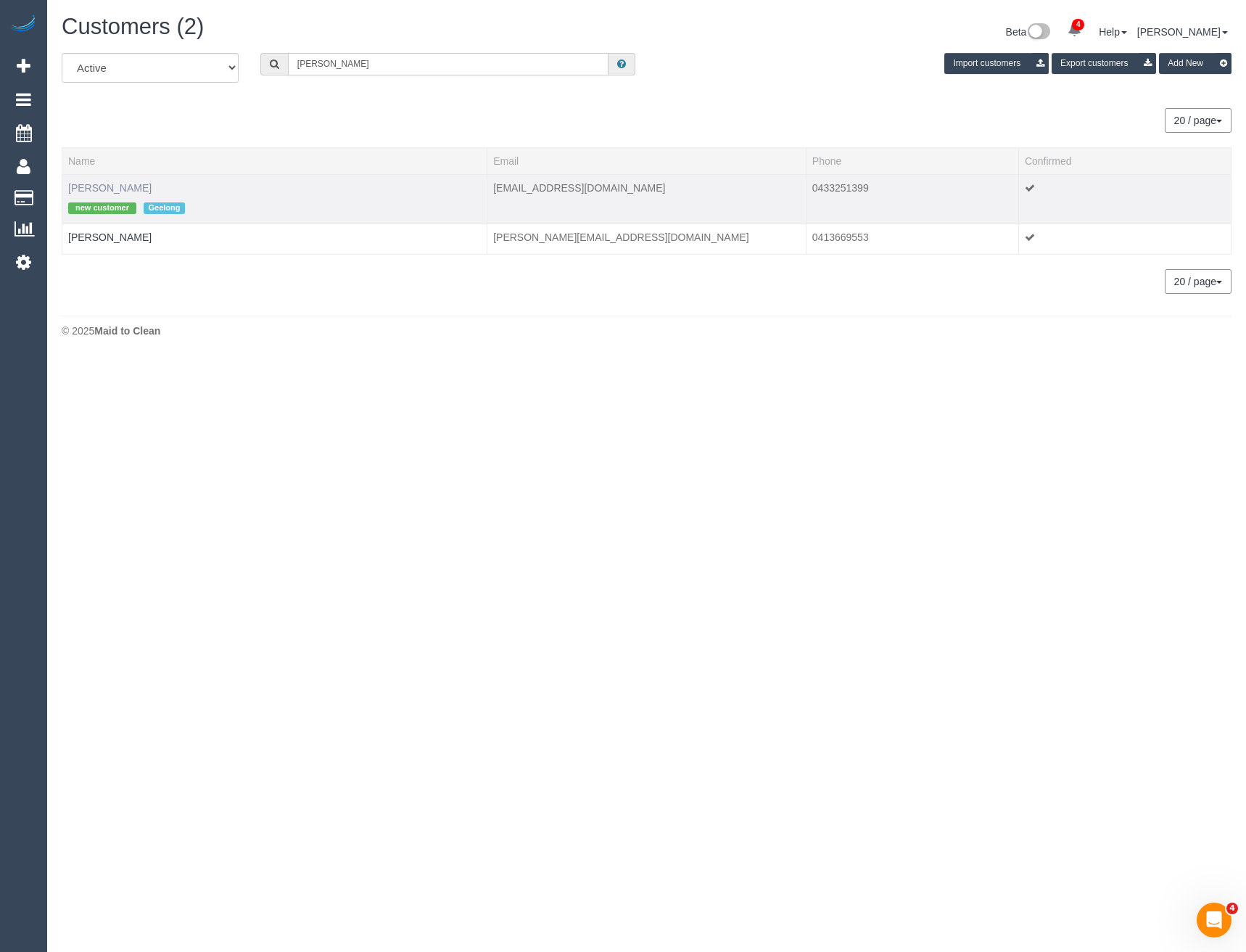
type input "[PERSON_NAME]"
click at [116, 185] on link "[PERSON_NAME]" at bounding box center [110, 187] width 83 height 12
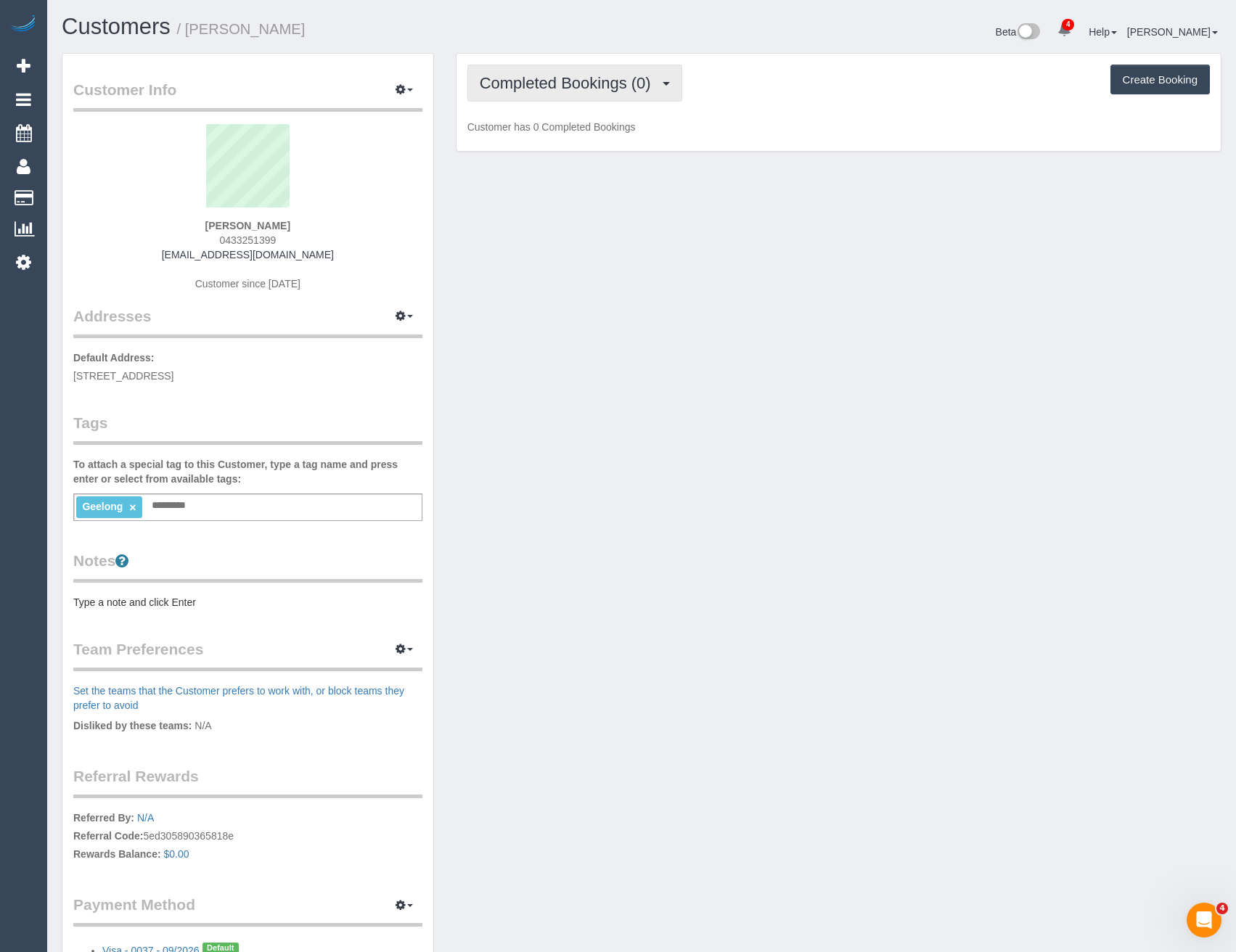
click at [572, 92] on button "Completed Bookings (0)" at bounding box center [574, 84] width 214 height 37
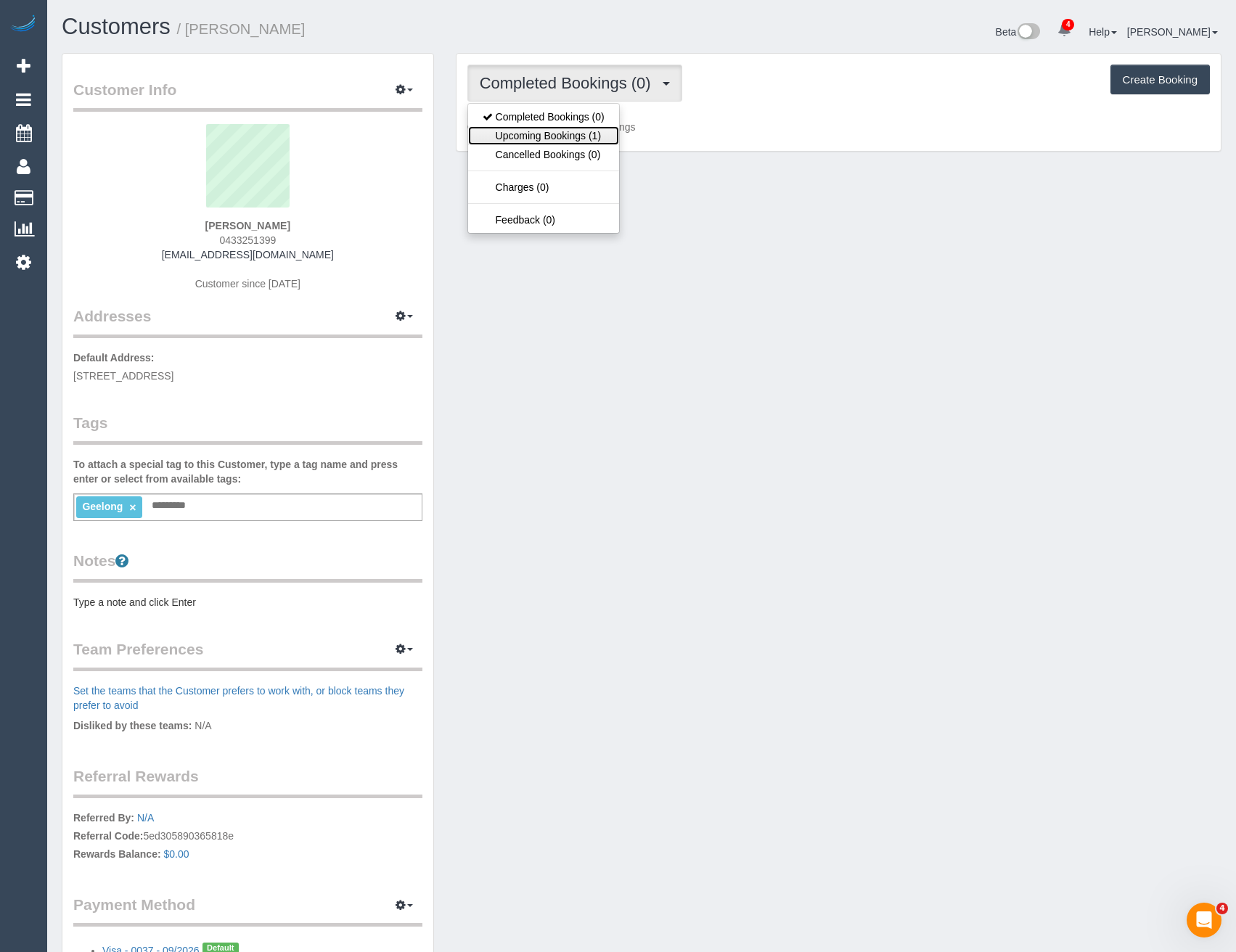
click at [572, 132] on link "Upcoming Bookings (1)" at bounding box center [543, 135] width 151 height 19
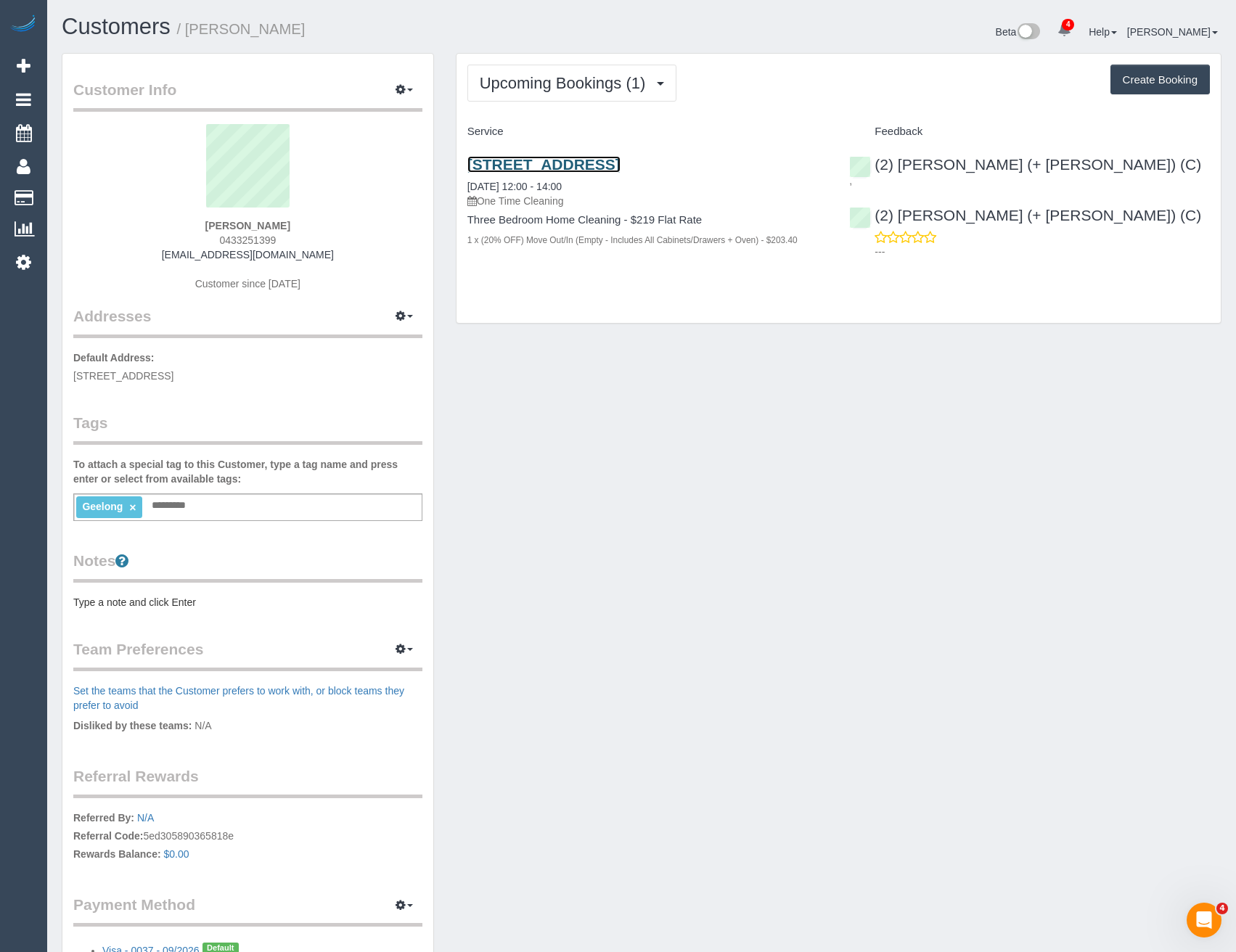
click at [621, 165] on link "[STREET_ADDRESS]" at bounding box center [544, 164] width 153 height 17
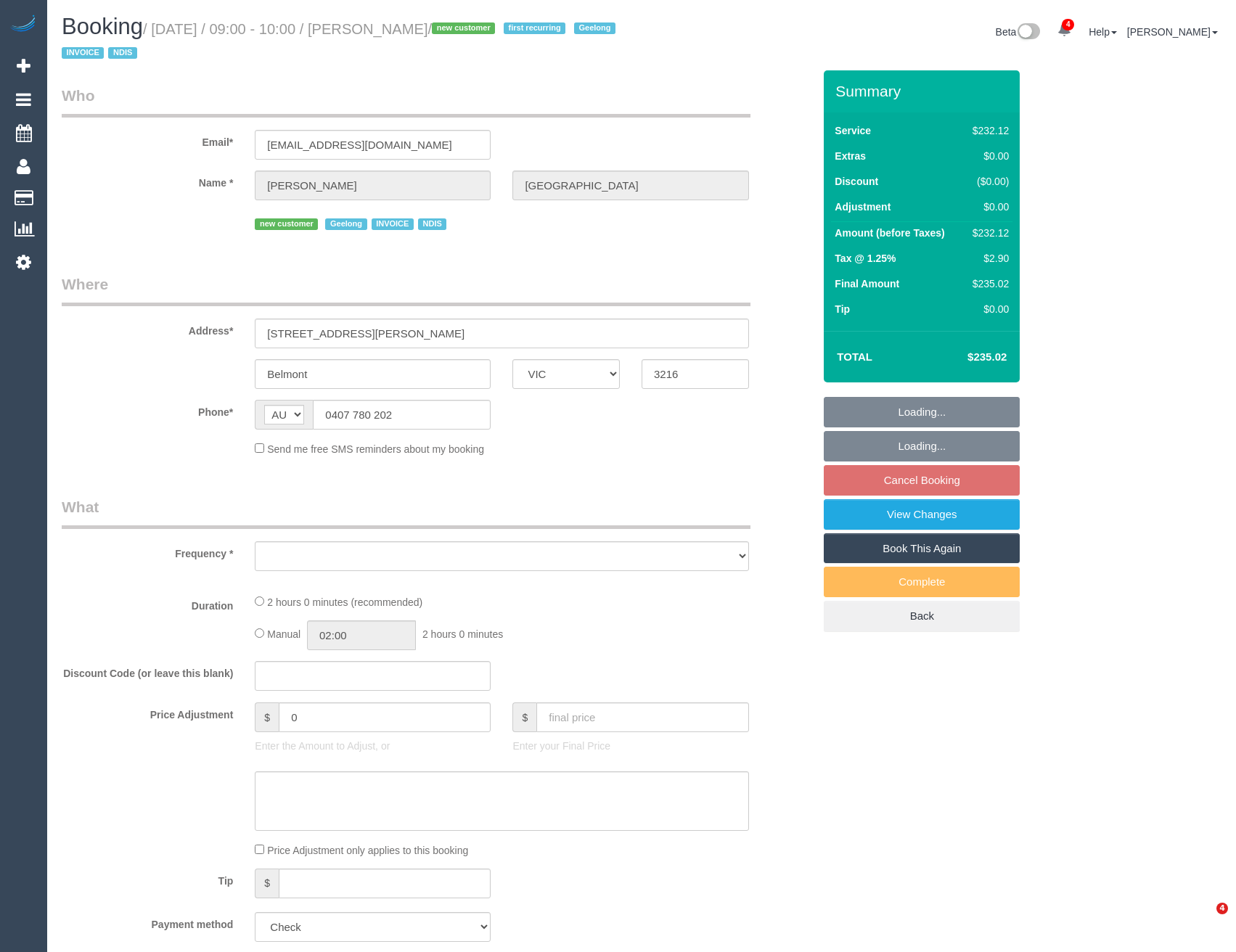
select select "VIC"
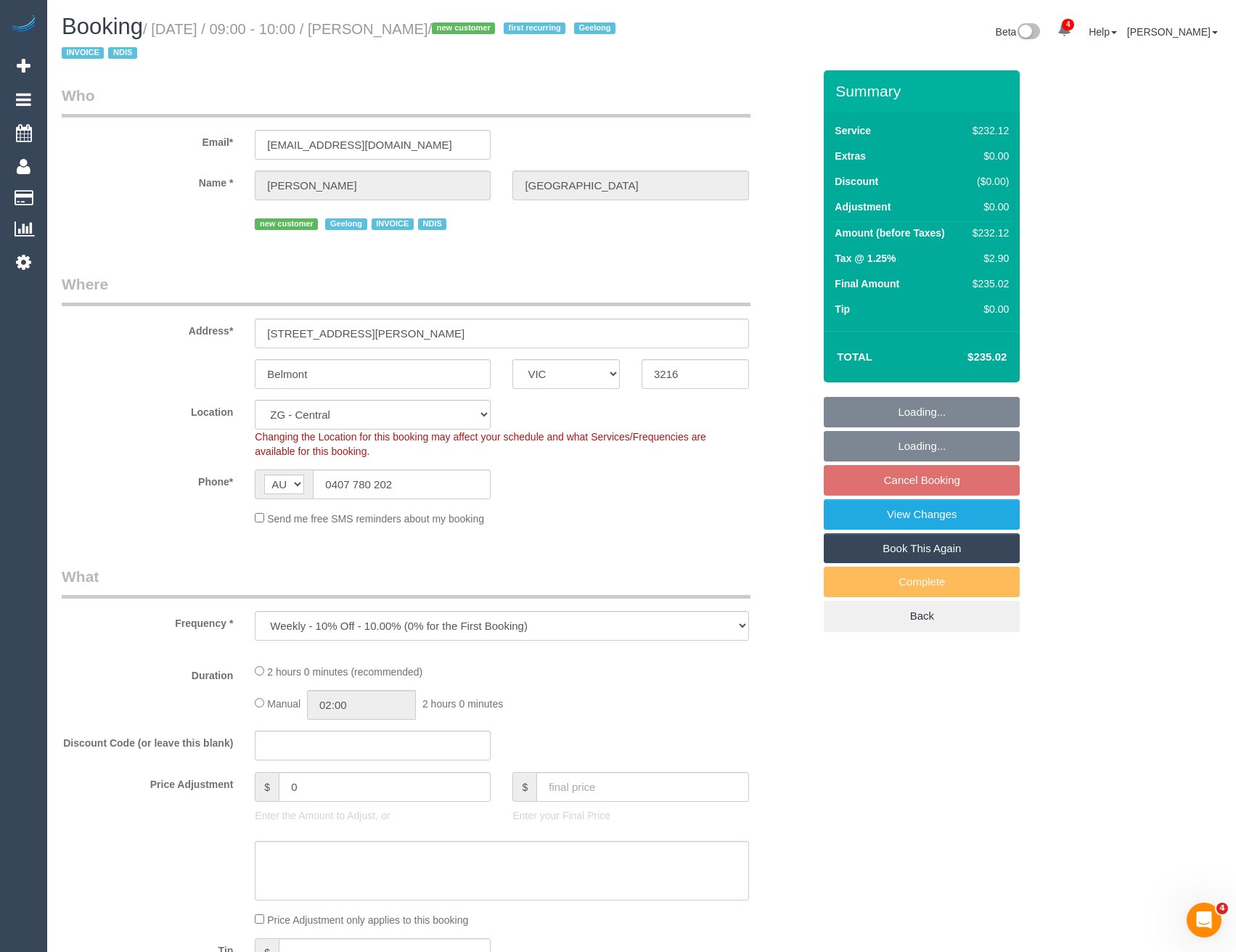
select select "object:649"
select select "2"
select select "number:27"
select select "number:14"
select select "number:19"
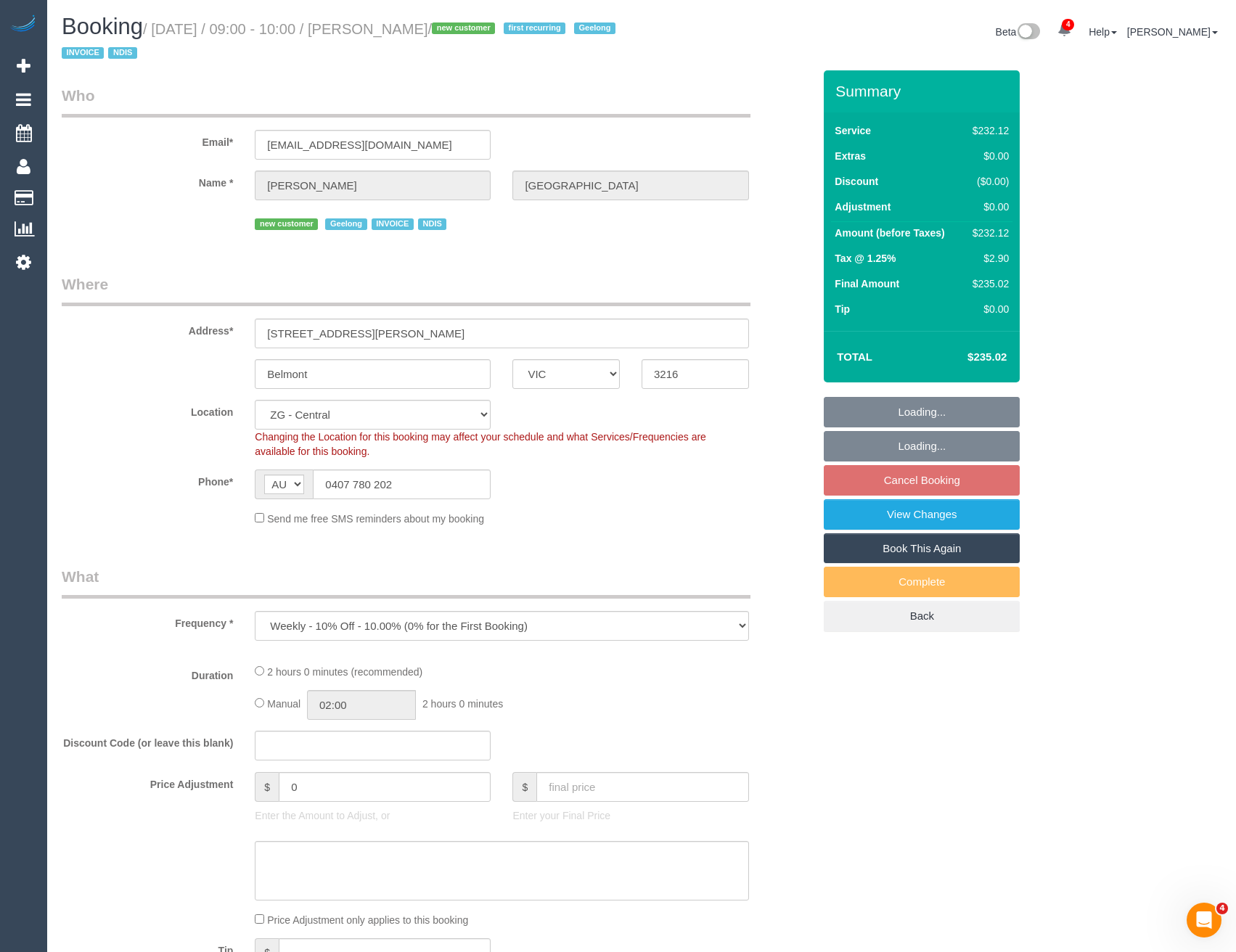
select select "number:25"
select select "number:35"
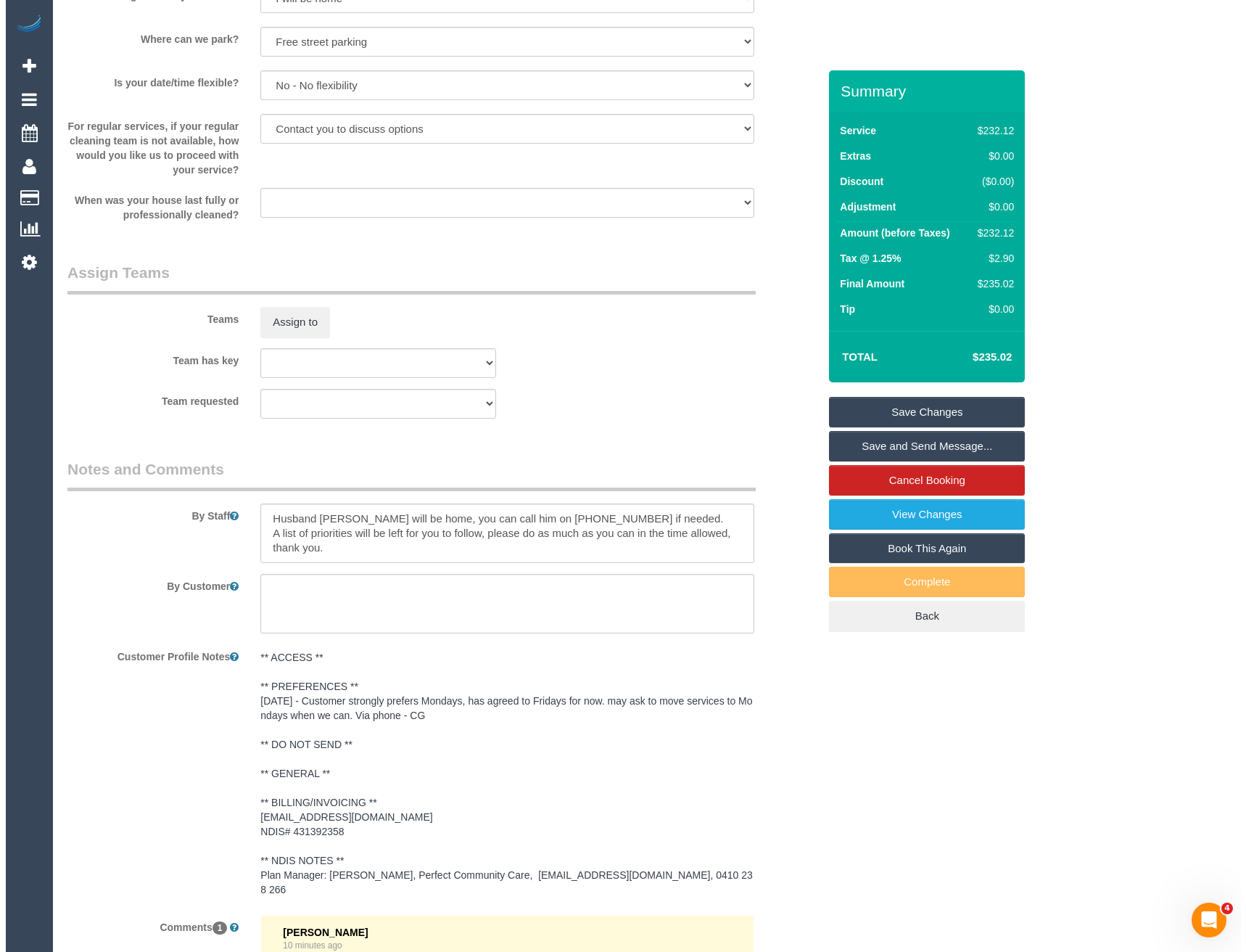
scroll to position [1586, 0]
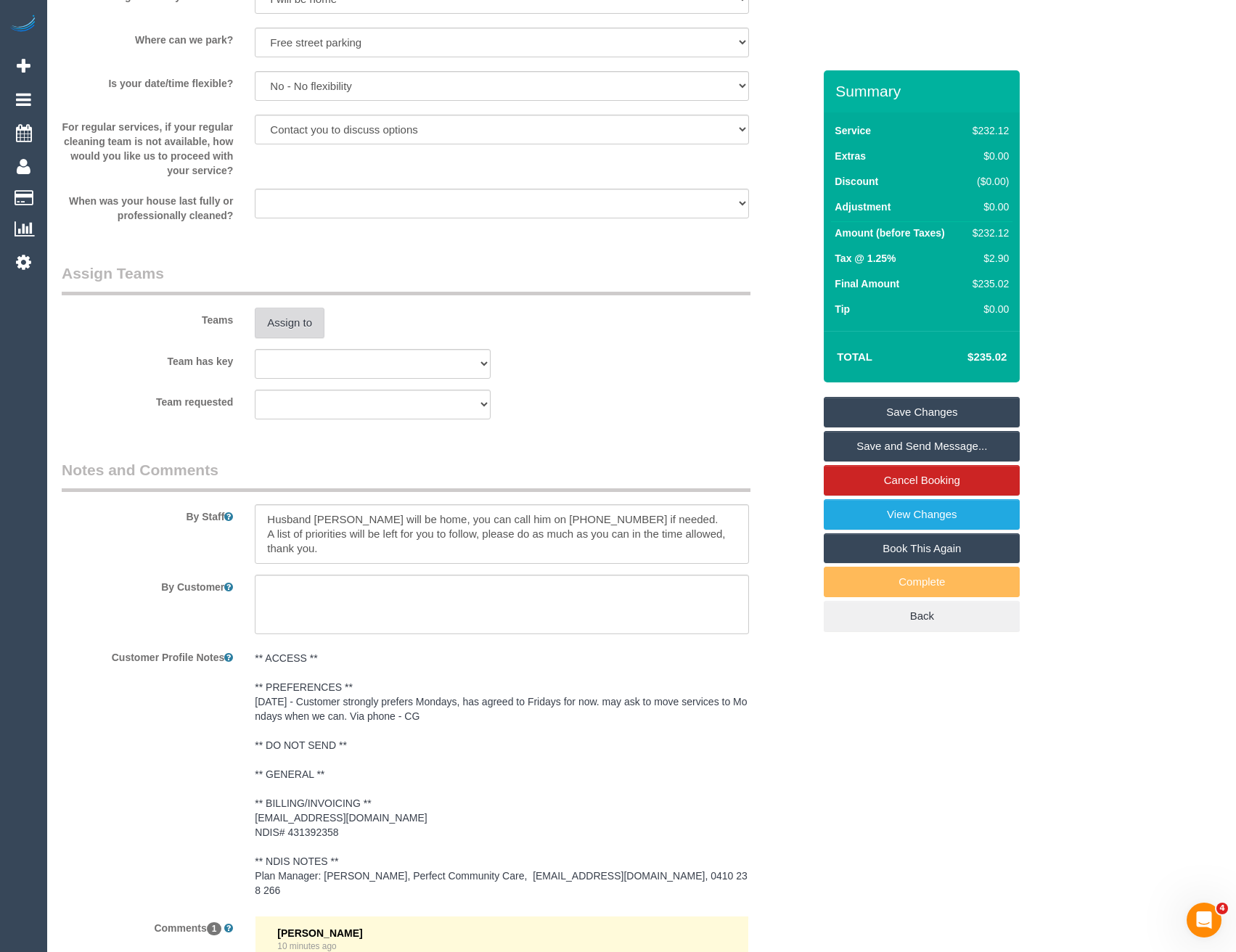
click at [299, 320] on button "Assign to" at bounding box center [289, 323] width 70 height 31
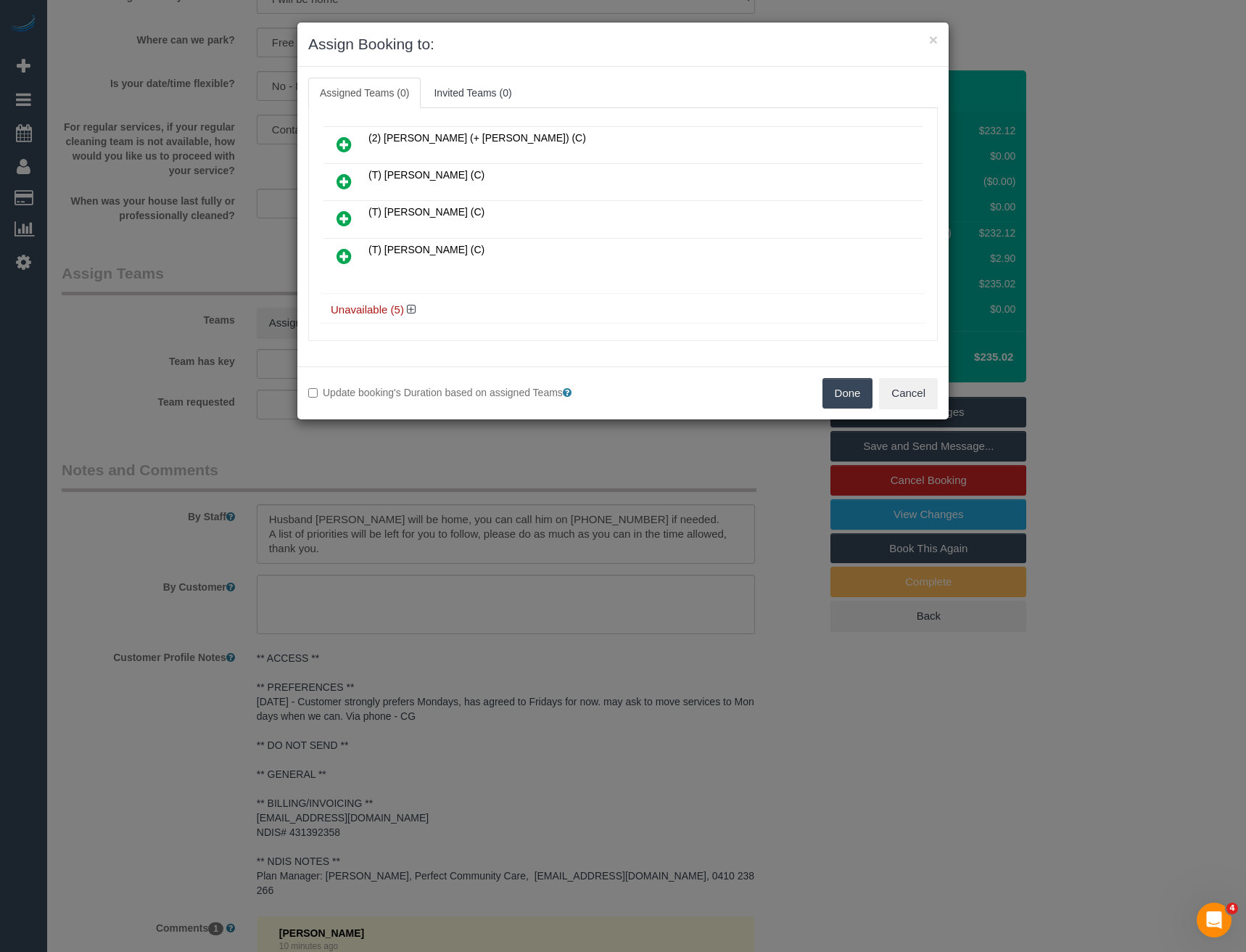
scroll to position [110, 0]
click at [407, 302] on icon at bounding box center [411, 305] width 8 height 11
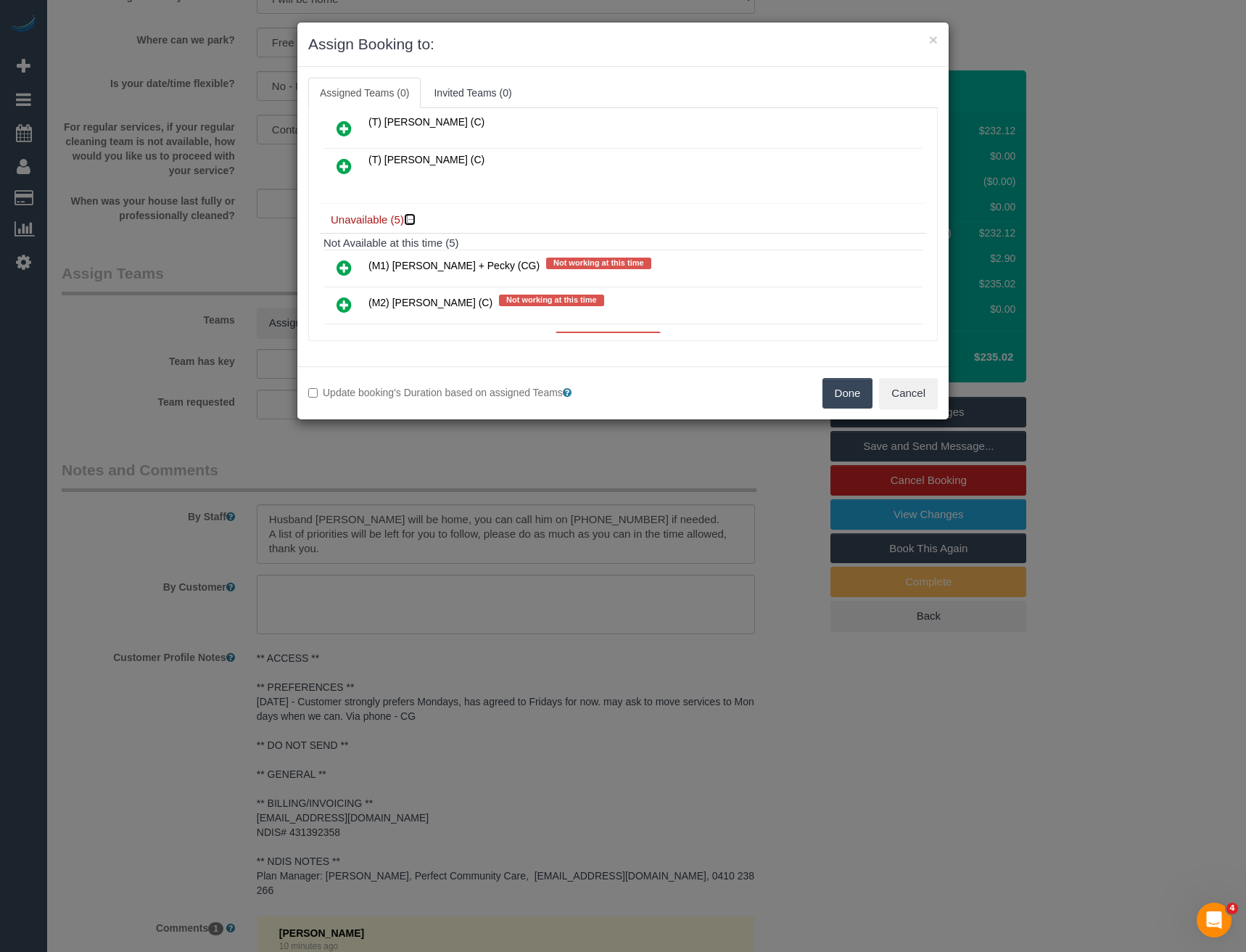
scroll to position [255, 0]
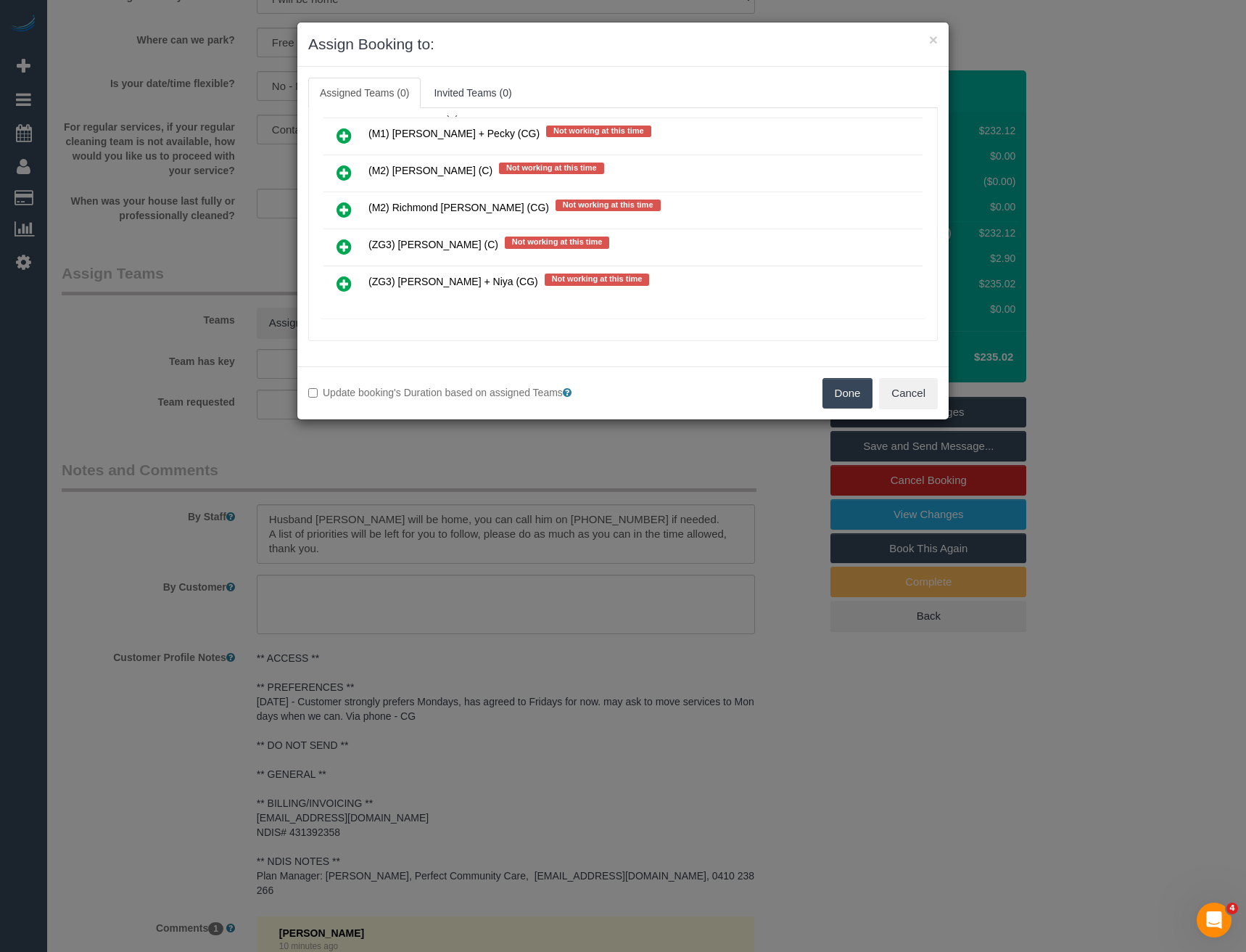
click at [350, 282] on icon at bounding box center [344, 283] width 15 height 18
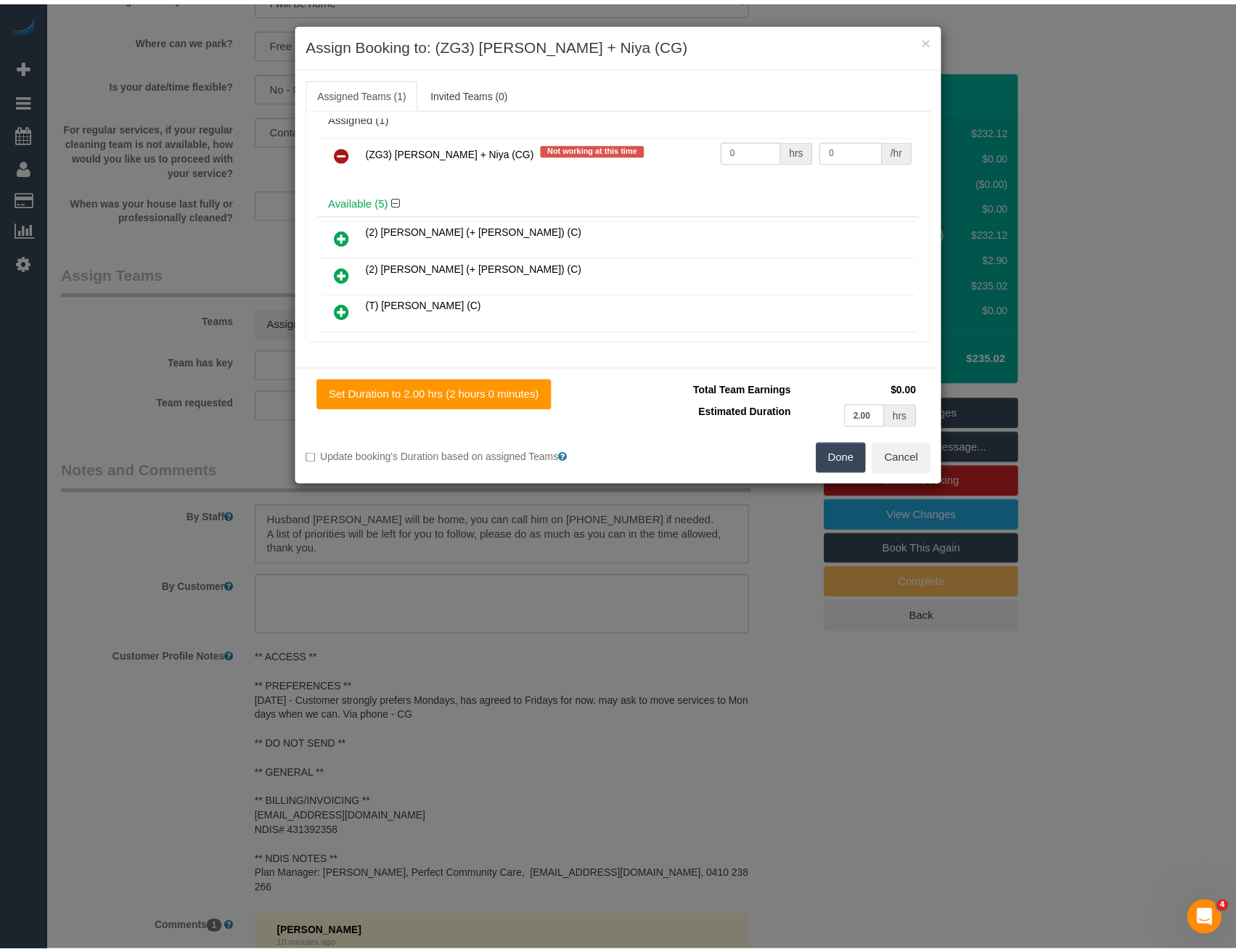
scroll to position [0, 0]
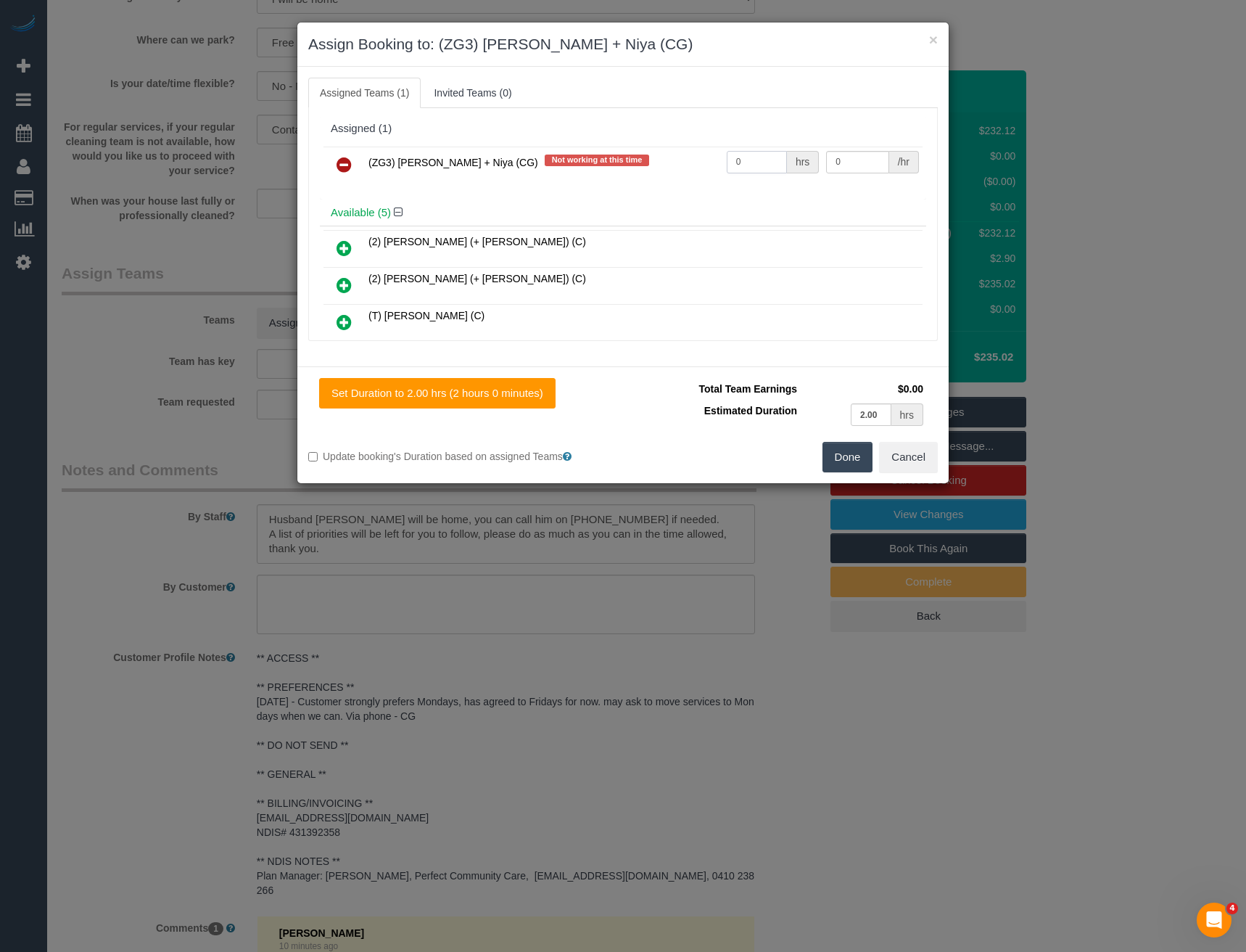
drag, startPoint x: 743, startPoint y: 160, endPoint x: 643, endPoint y: 171, distance: 100.6
click at [671, 169] on tr "(ZG3) Suneeth + Niya (CG) Not working at this time 0 hrs 0 /hr" at bounding box center [623, 165] width 599 height 37
type input "4"
type input "38.5"
click at [857, 464] on button "Done" at bounding box center [848, 457] width 51 height 31
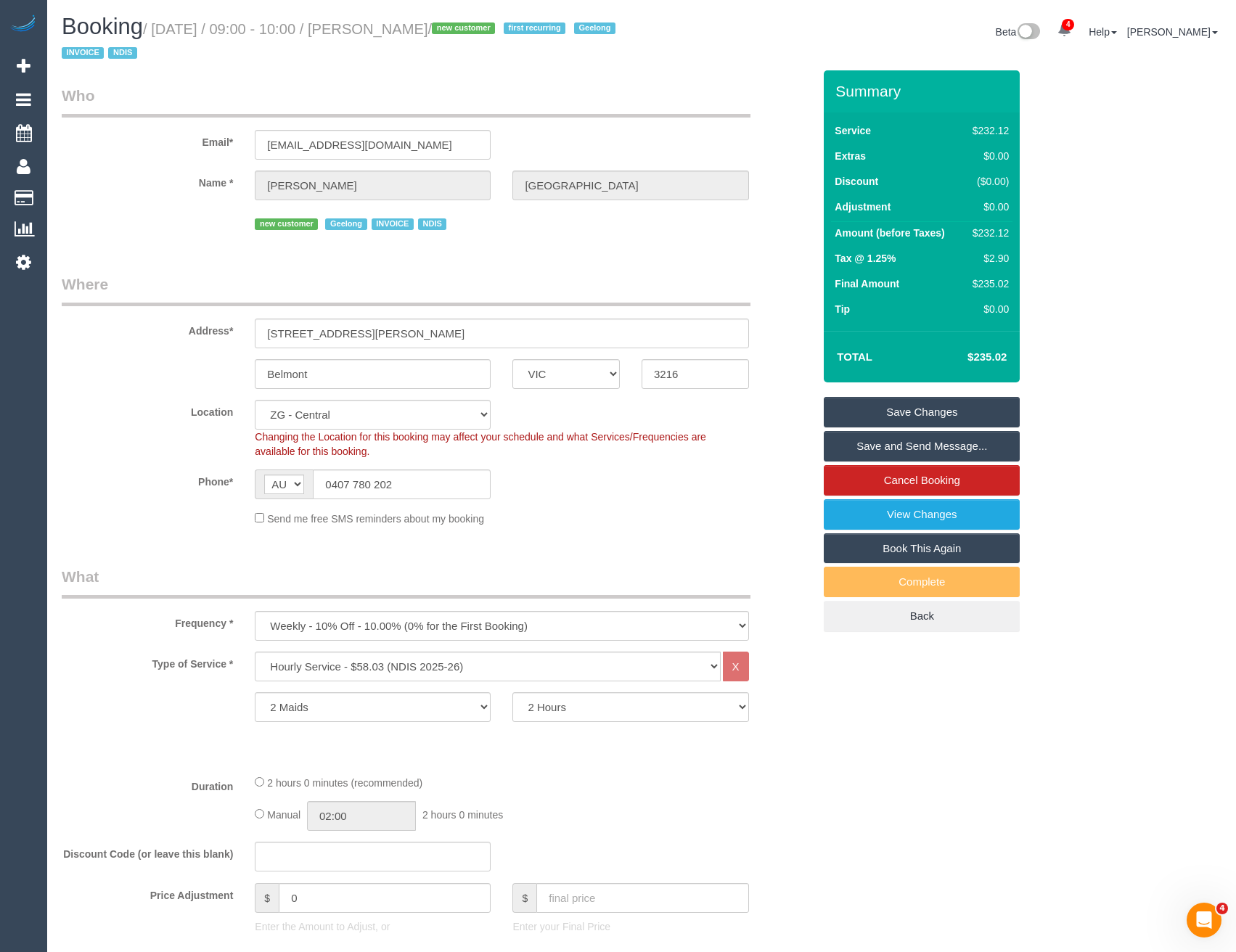
click at [867, 448] on link "Save and Send Message..." at bounding box center [921, 446] width 196 height 31
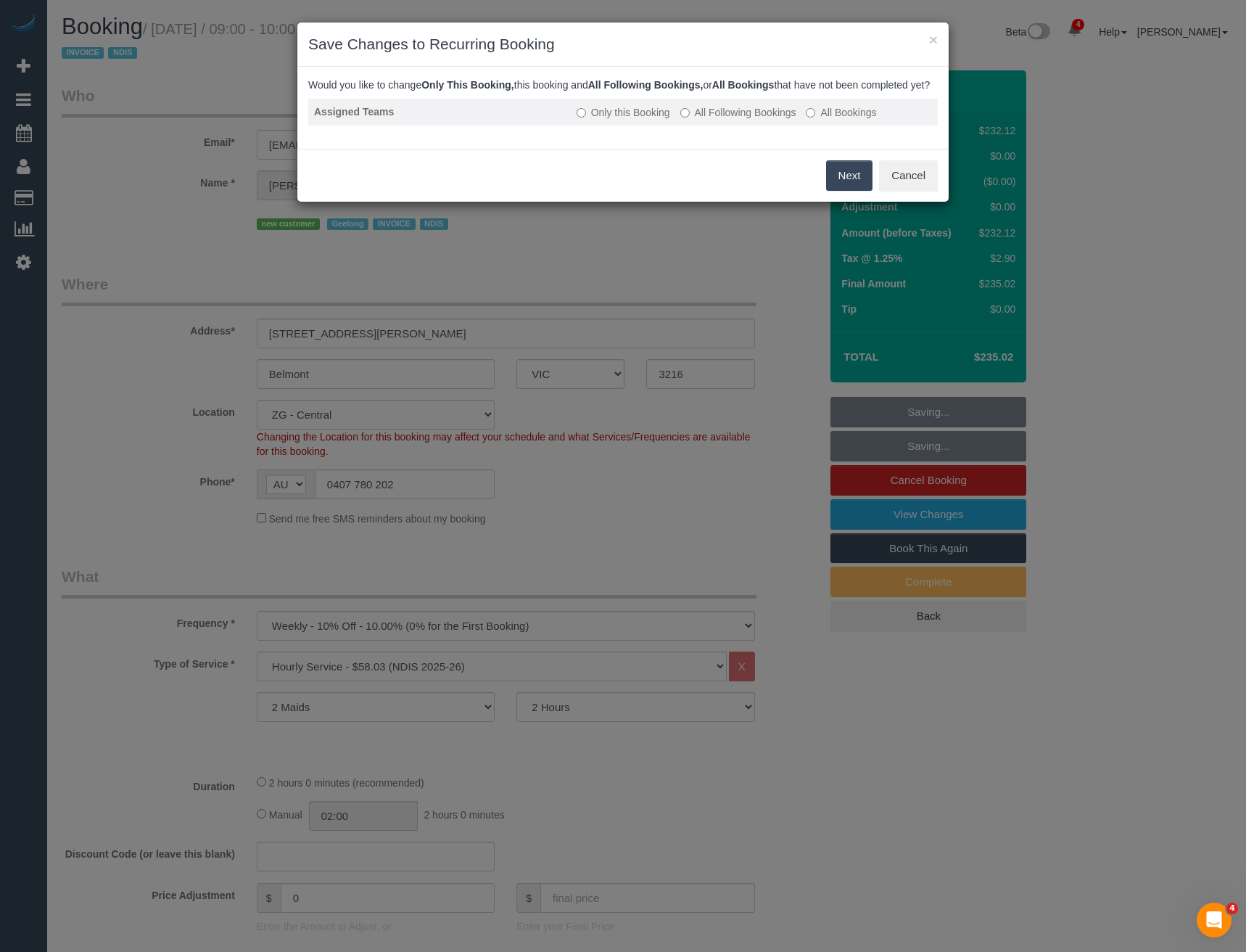
click at [725, 120] on label "All Following Bookings" at bounding box center [739, 112] width 116 height 15
click at [846, 187] on button "Save" at bounding box center [848, 175] width 49 height 31
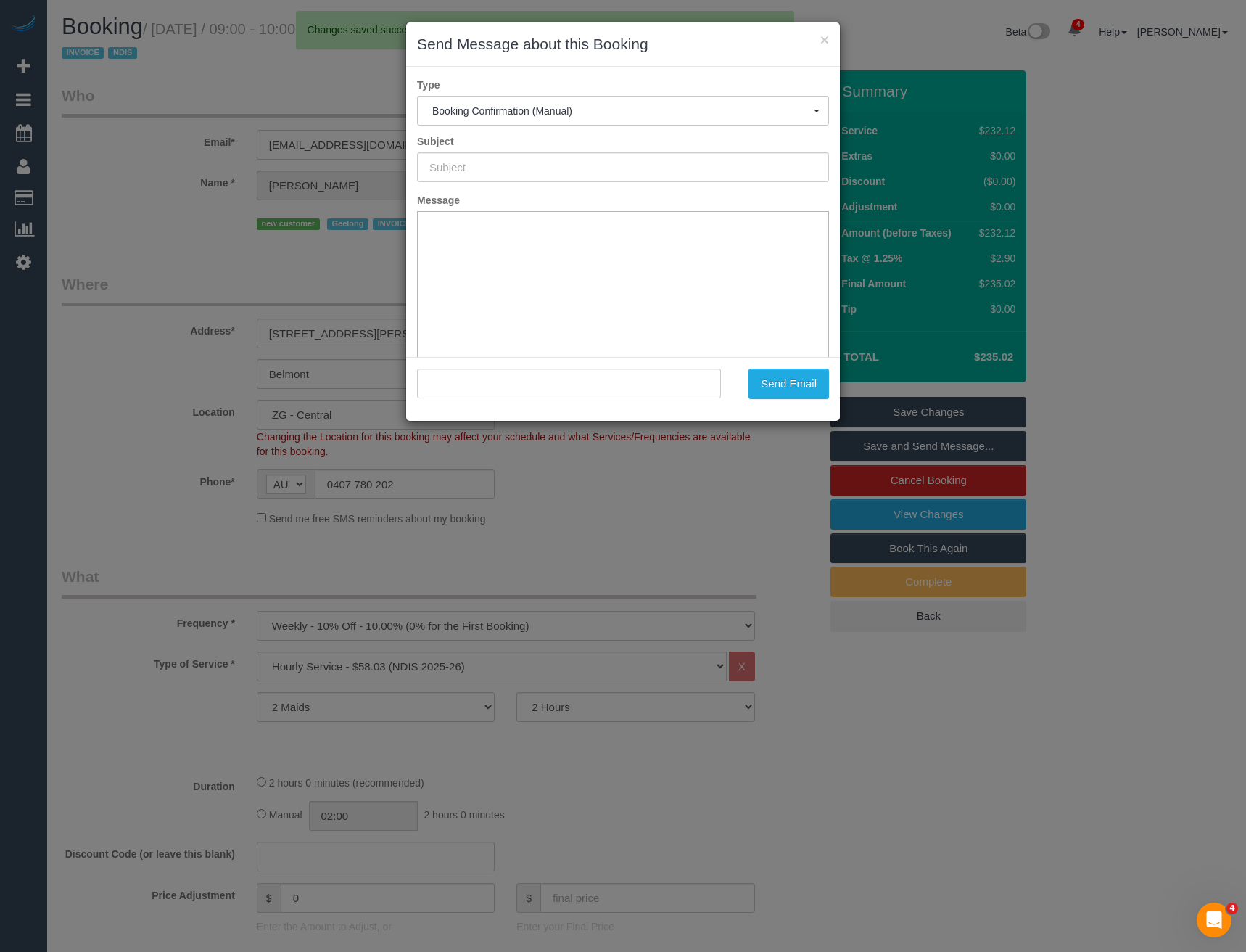
type input "Booking Confirmed"
type input ""Michelle Willersdorf" <michellejanehall@outlook.com>"
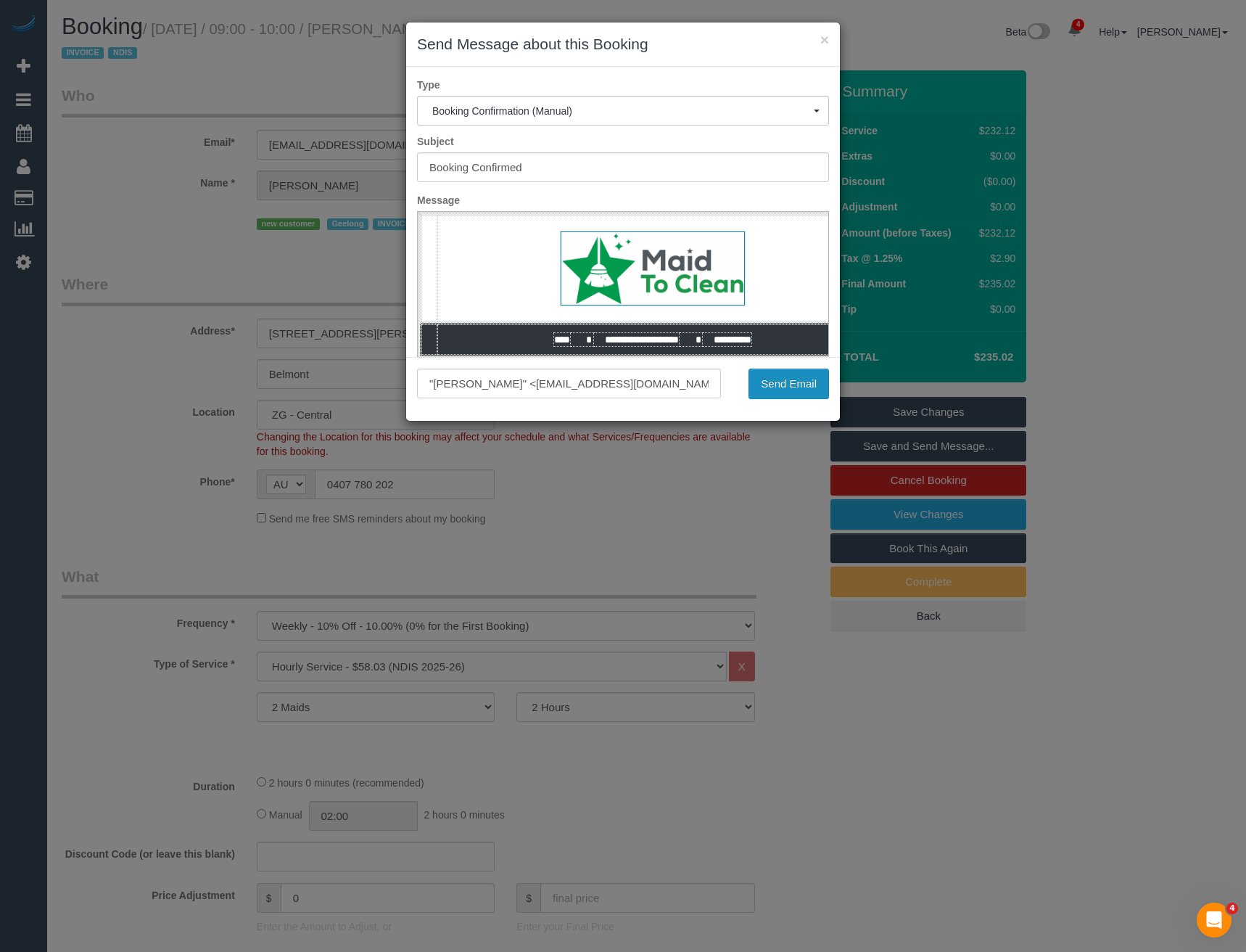
drag, startPoint x: 784, startPoint y: 383, endPoint x: 769, endPoint y: 369, distance: 20.5
click at [784, 383] on button "Send Email" at bounding box center [789, 383] width 81 height 31
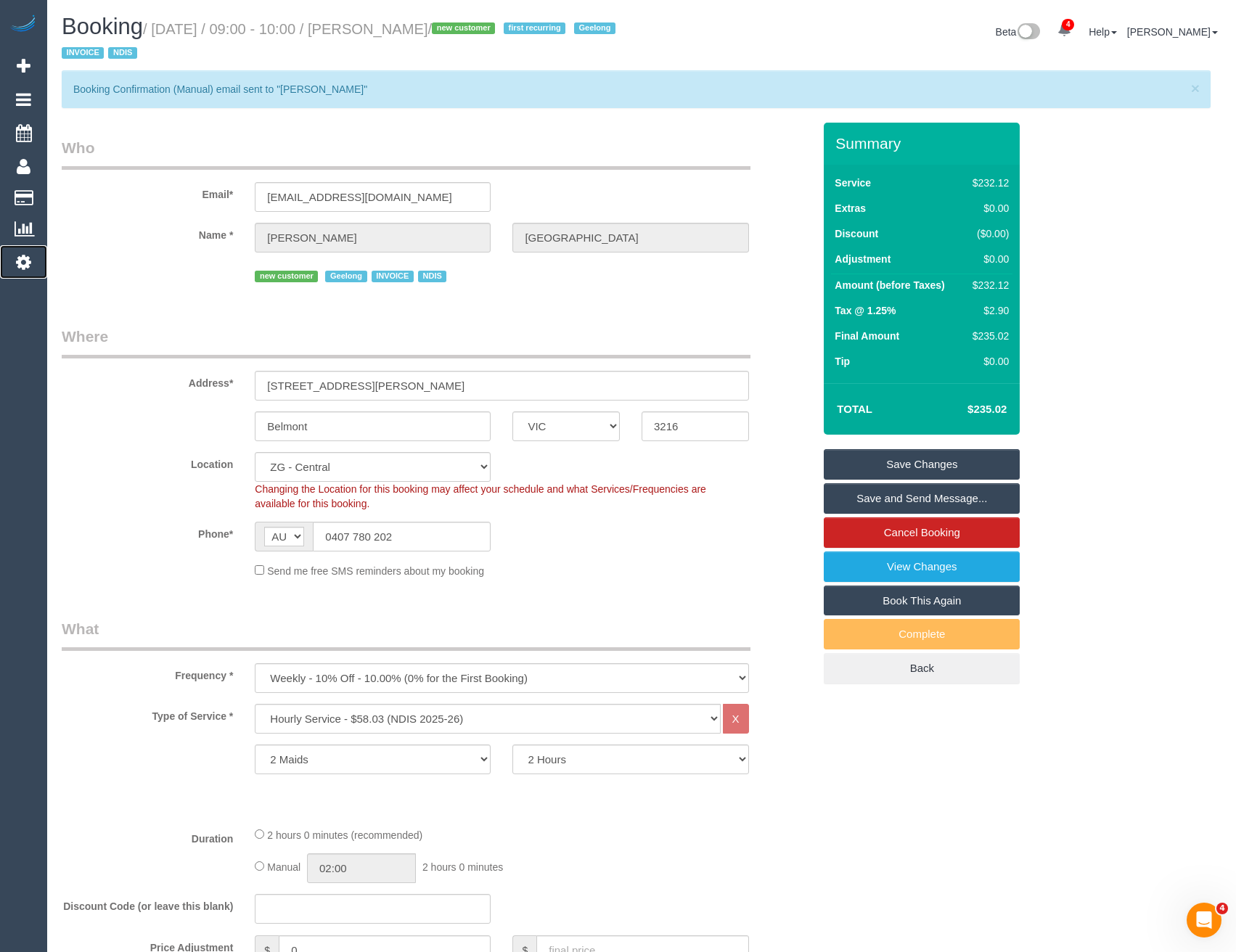
click at [25, 256] on icon at bounding box center [23, 262] width 15 height 18
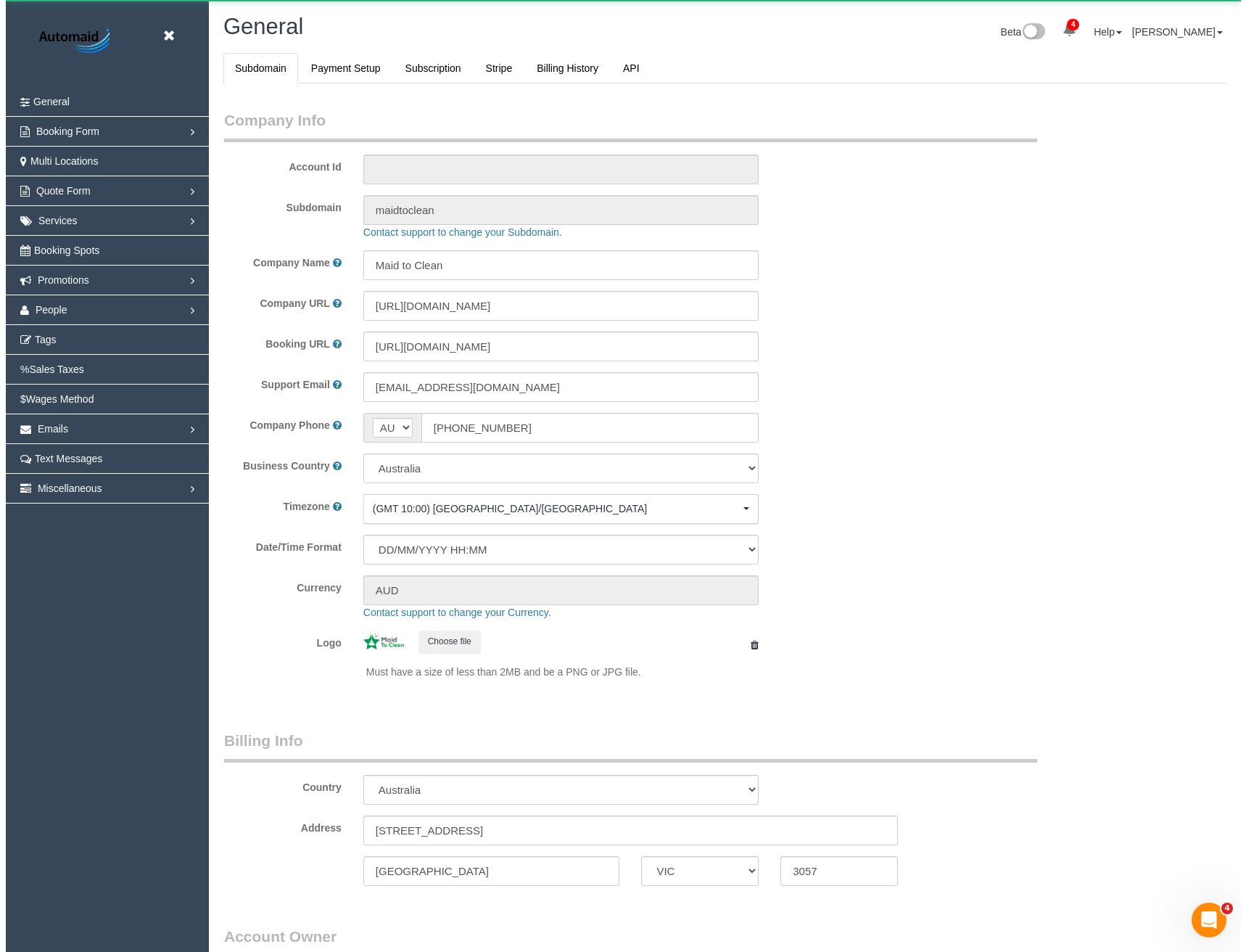
scroll to position [3317, 1236]
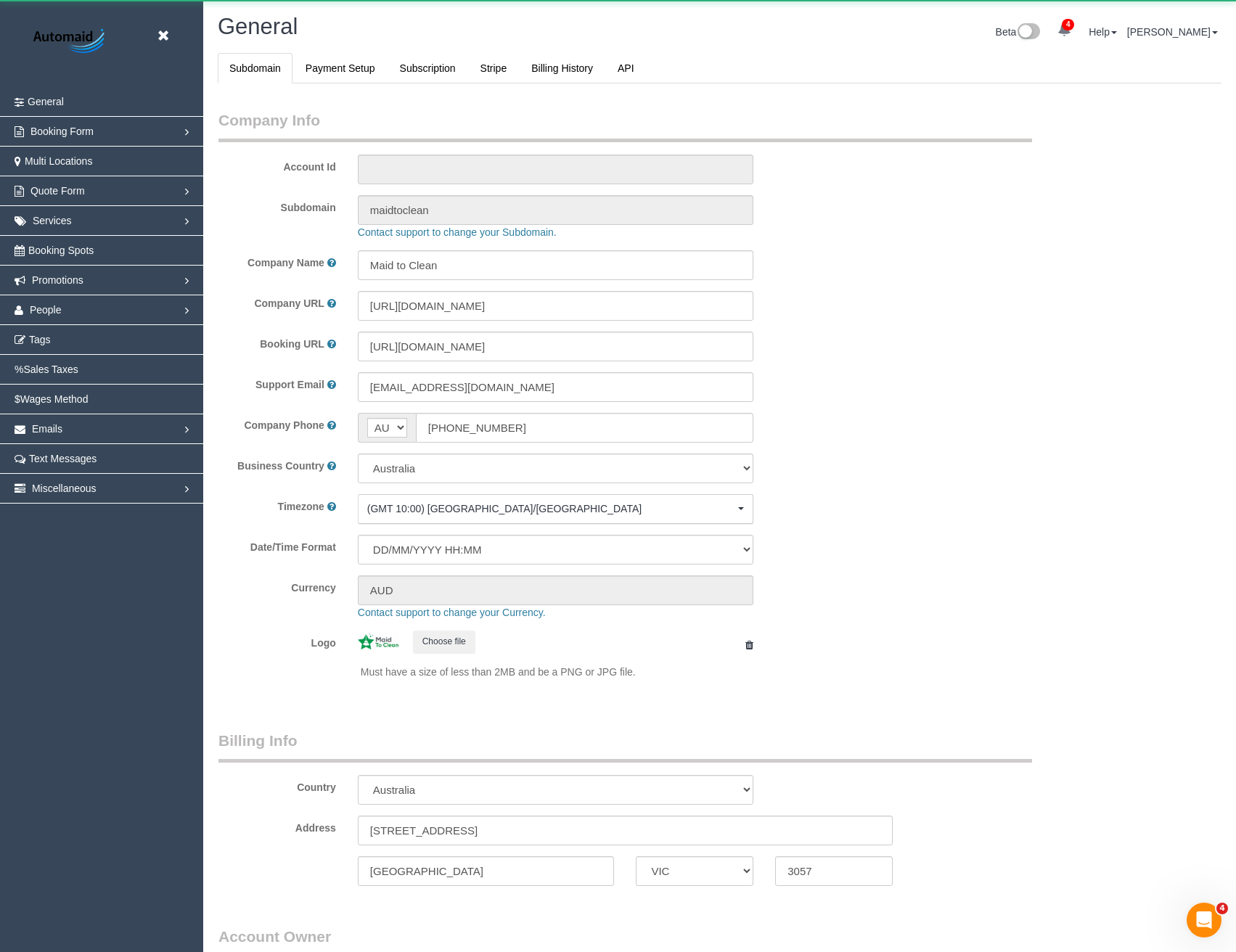
select select "1"
click at [30, 306] on span "People" at bounding box center [45, 310] width 32 height 12
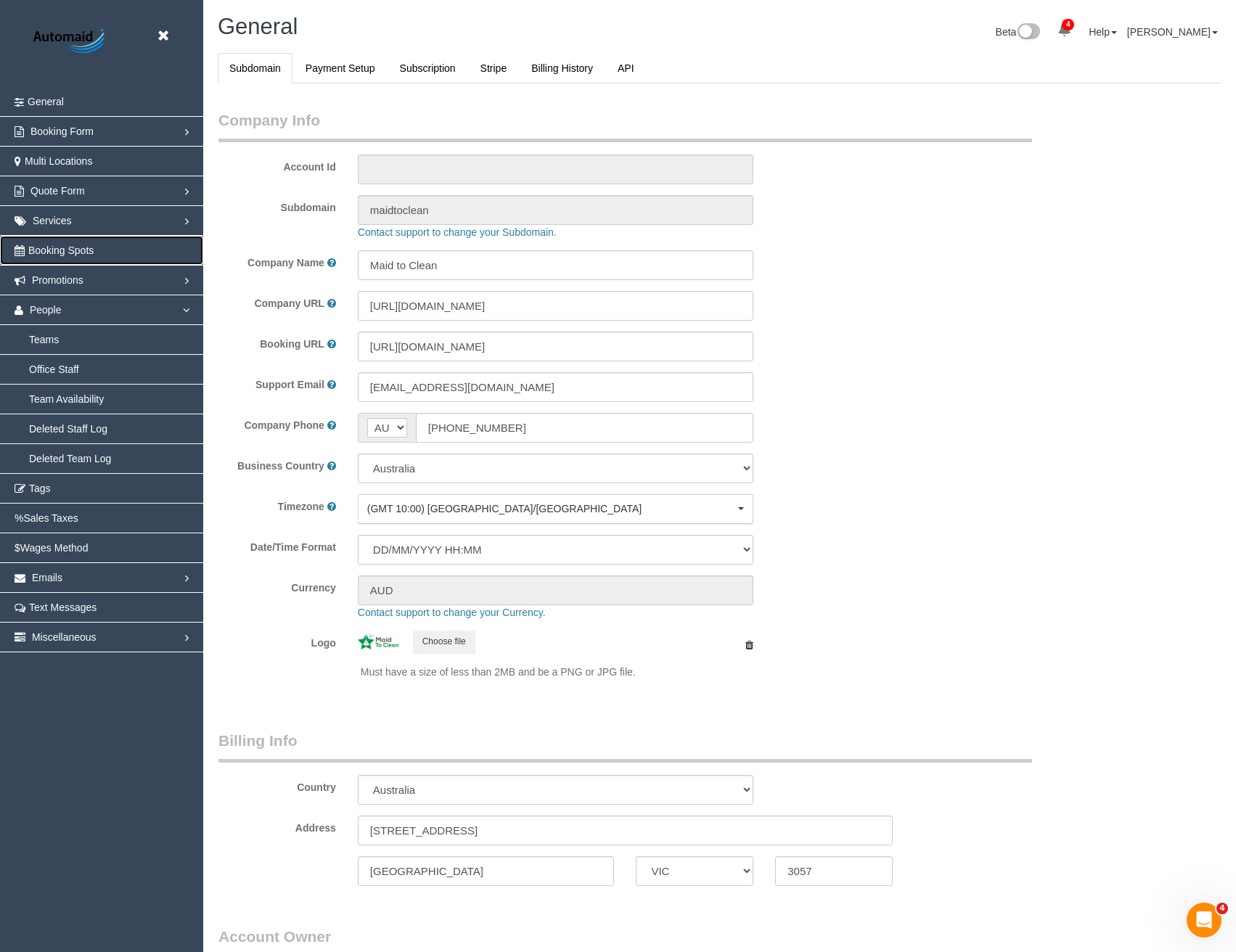
click at [43, 246] on span "Booking Spots" at bounding box center [60, 251] width 65 height 12
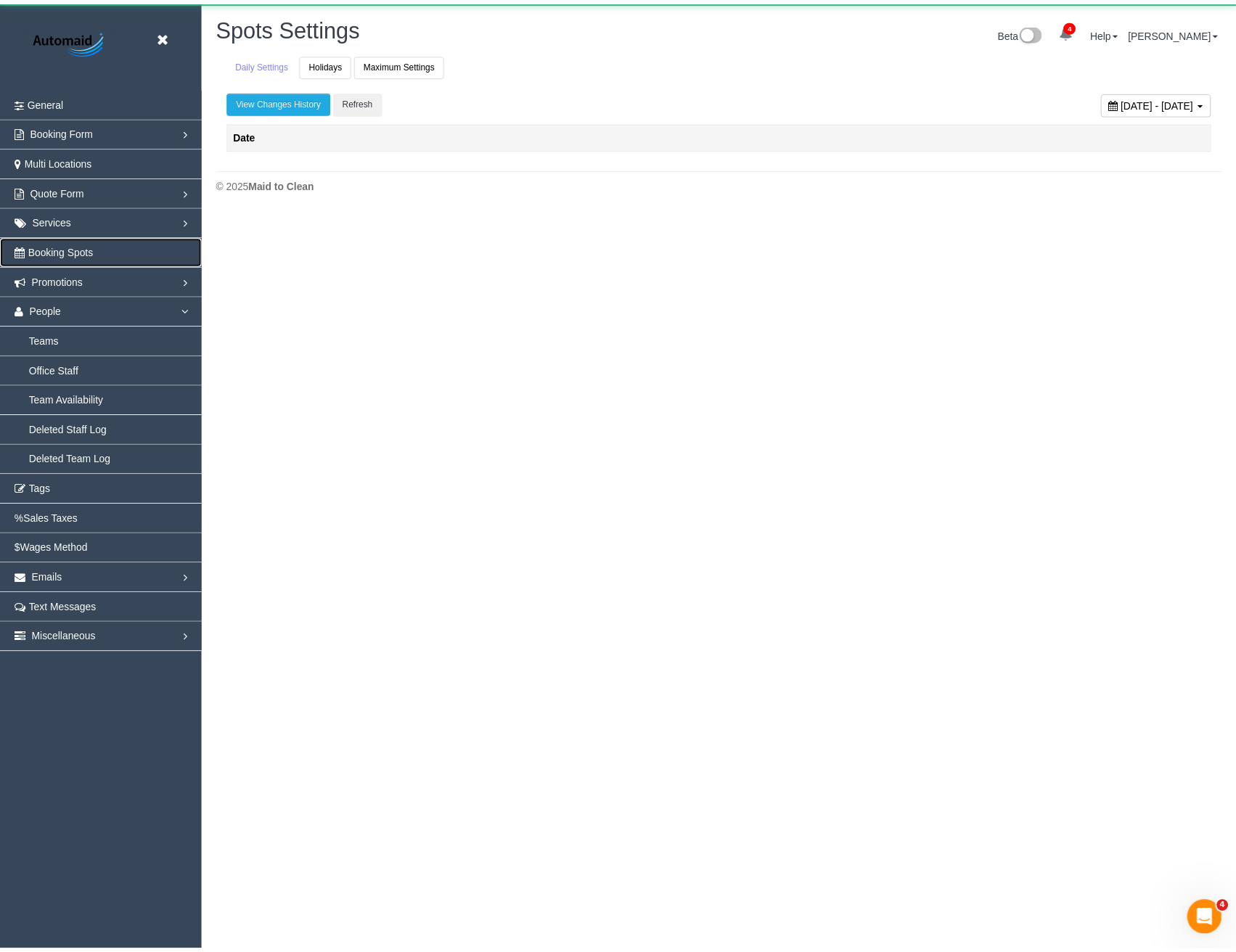
scroll to position [229, 1246]
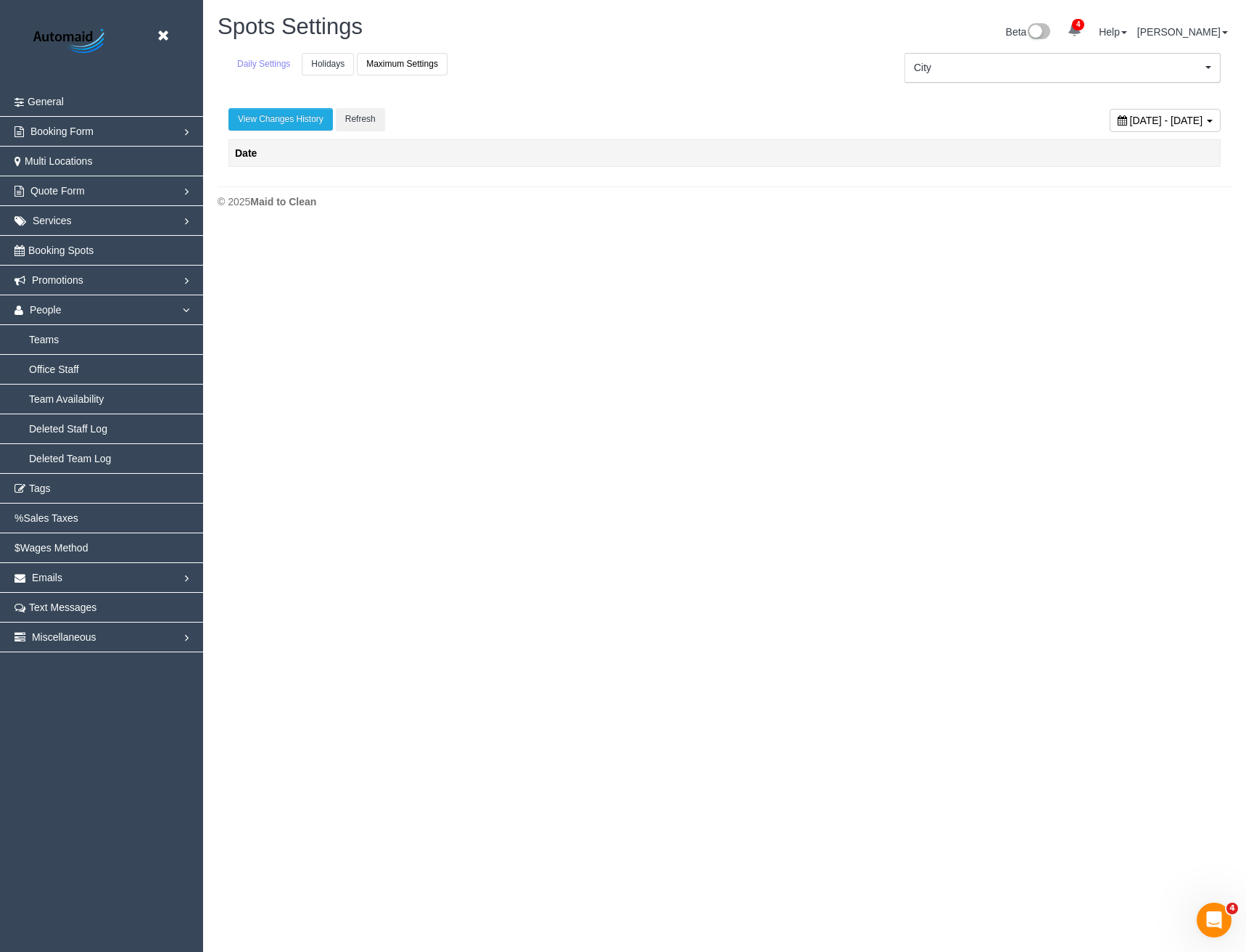
click at [328, 65] on link "Holidays" at bounding box center [328, 64] width 52 height 22
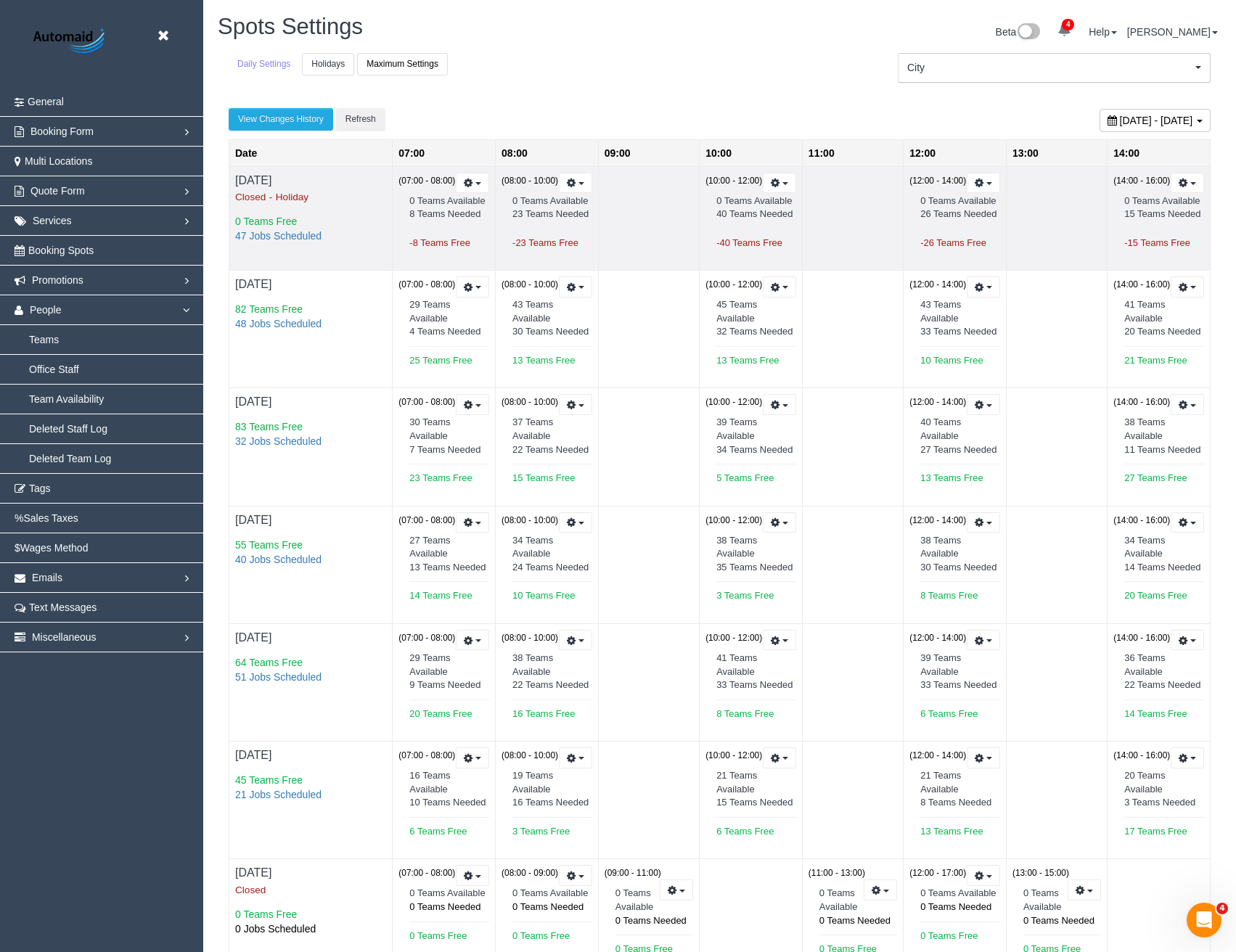
scroll to position [71305, 71328]
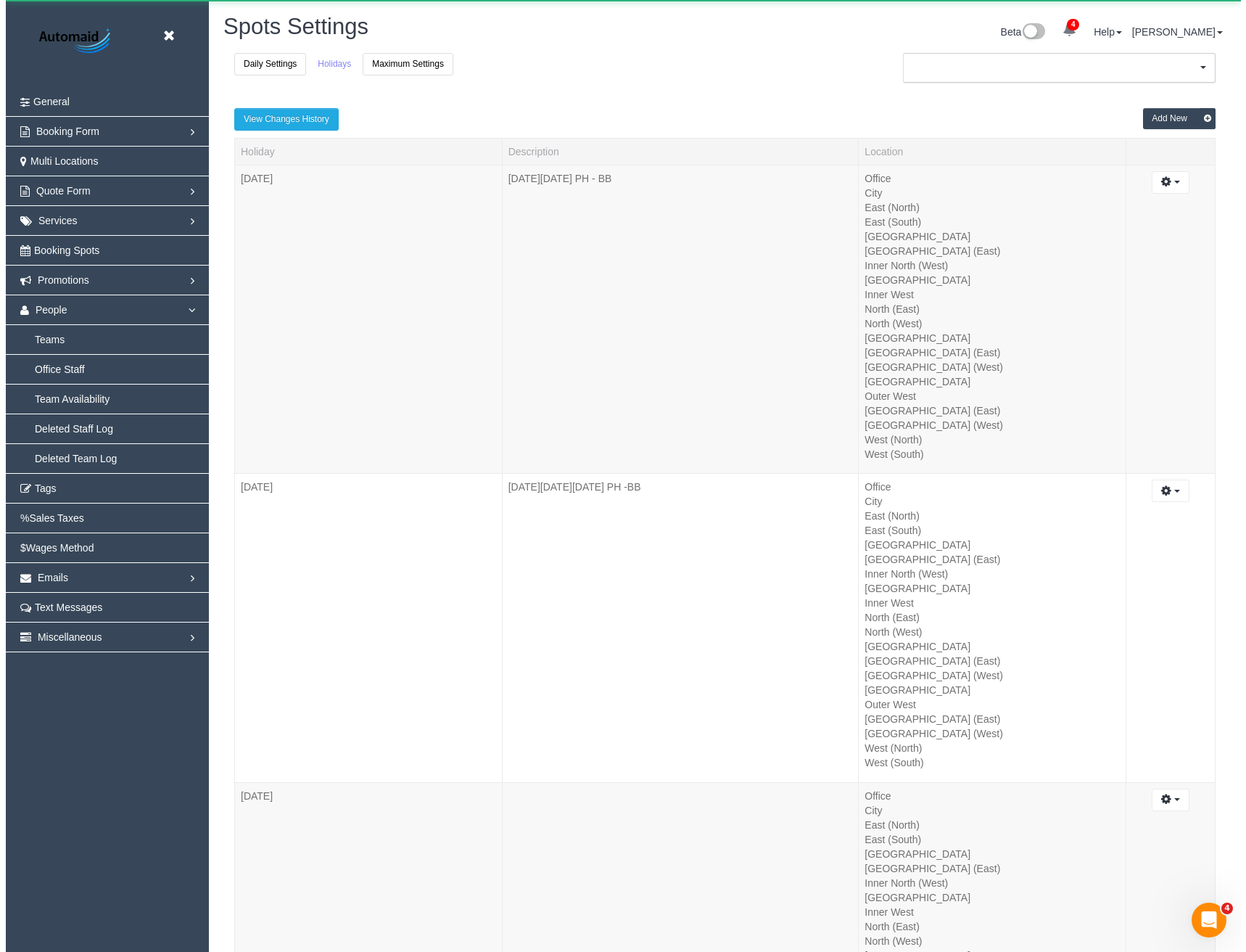
scroll to position [6101, 1236]
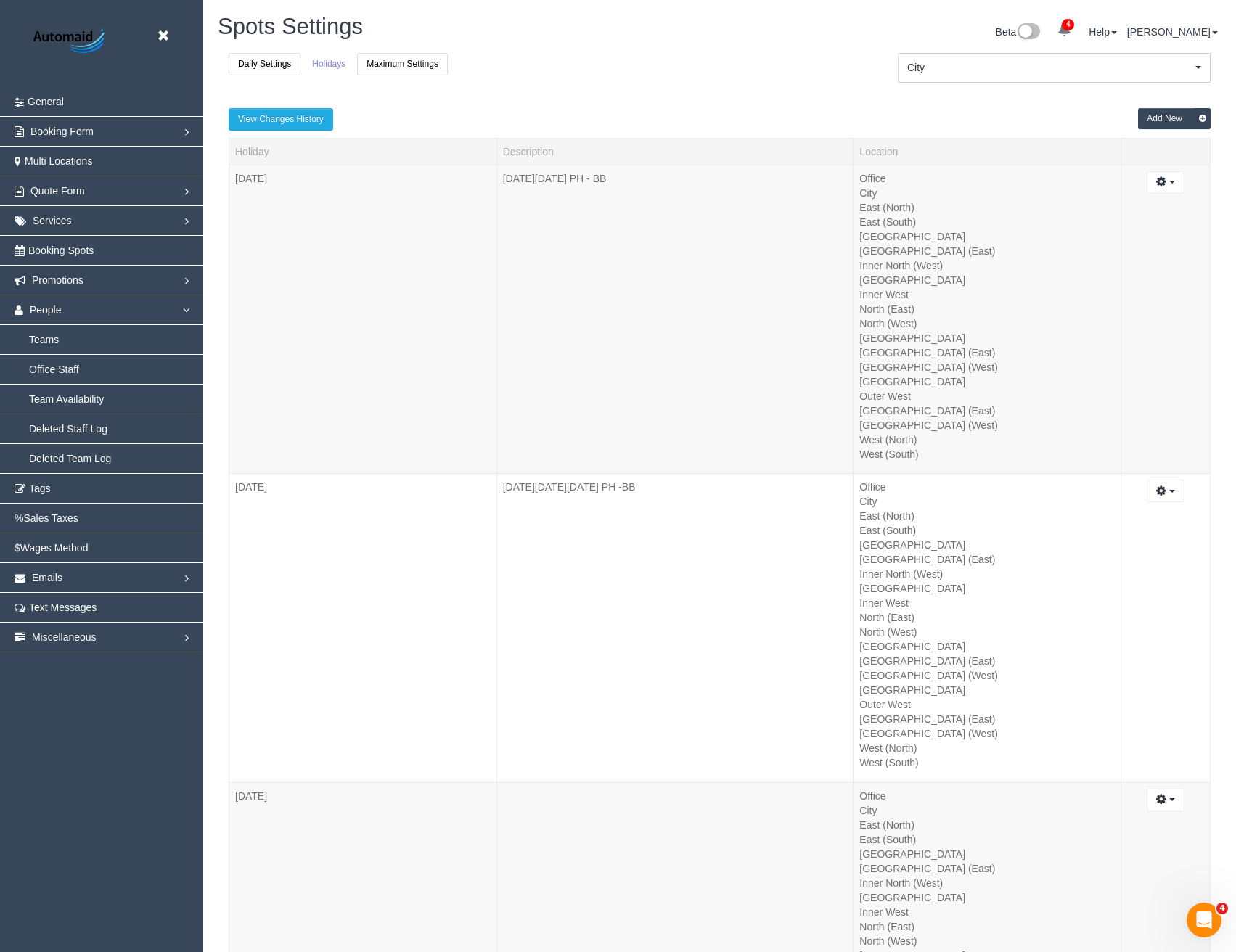
click at [1157, 114] on button "Add New" at bounding box center [1174, 119] width 72 height 21
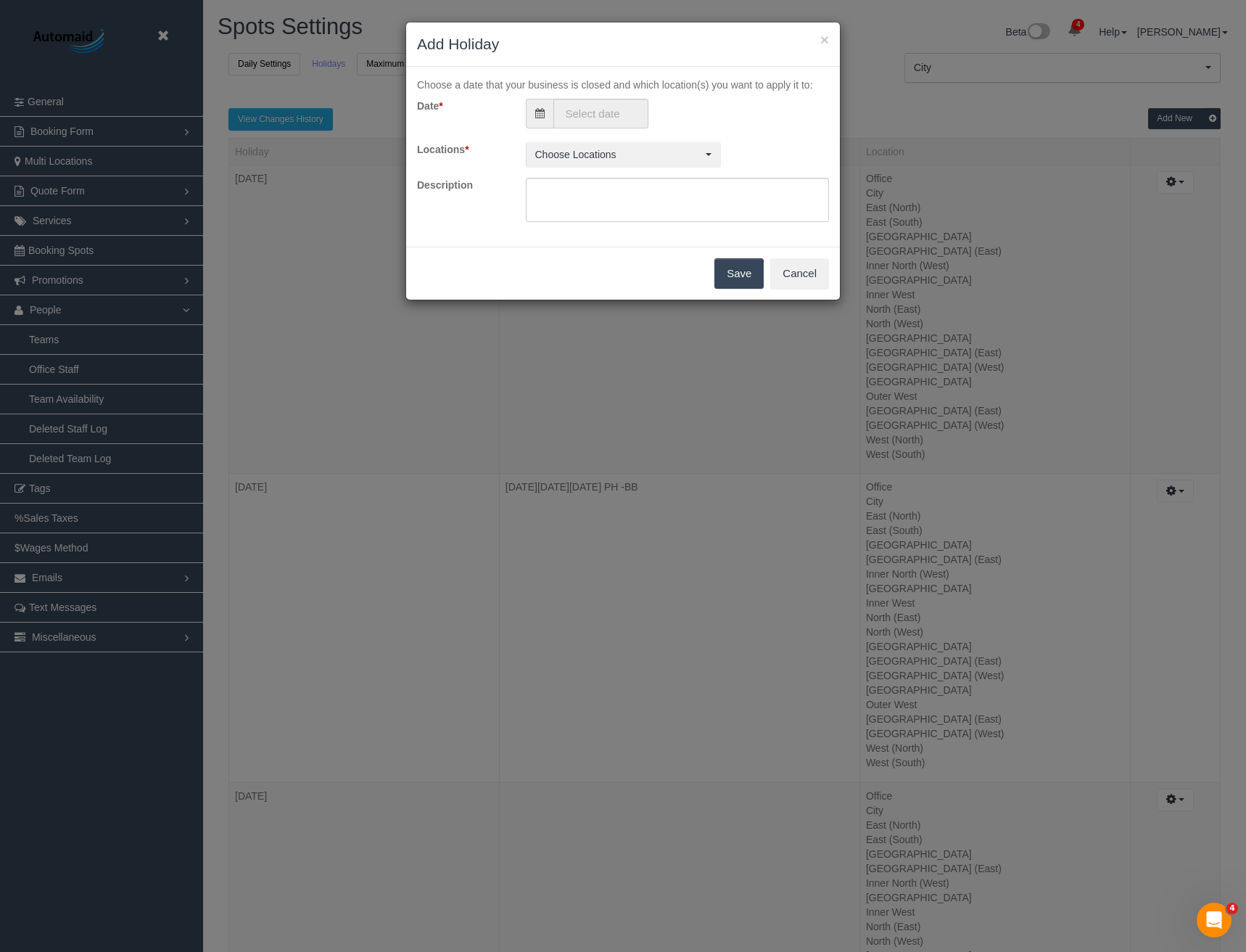
scroll to position [6101, 1246]
click at [587, 115] on input "text" at bounding box center [601, 113] width 95 height 30
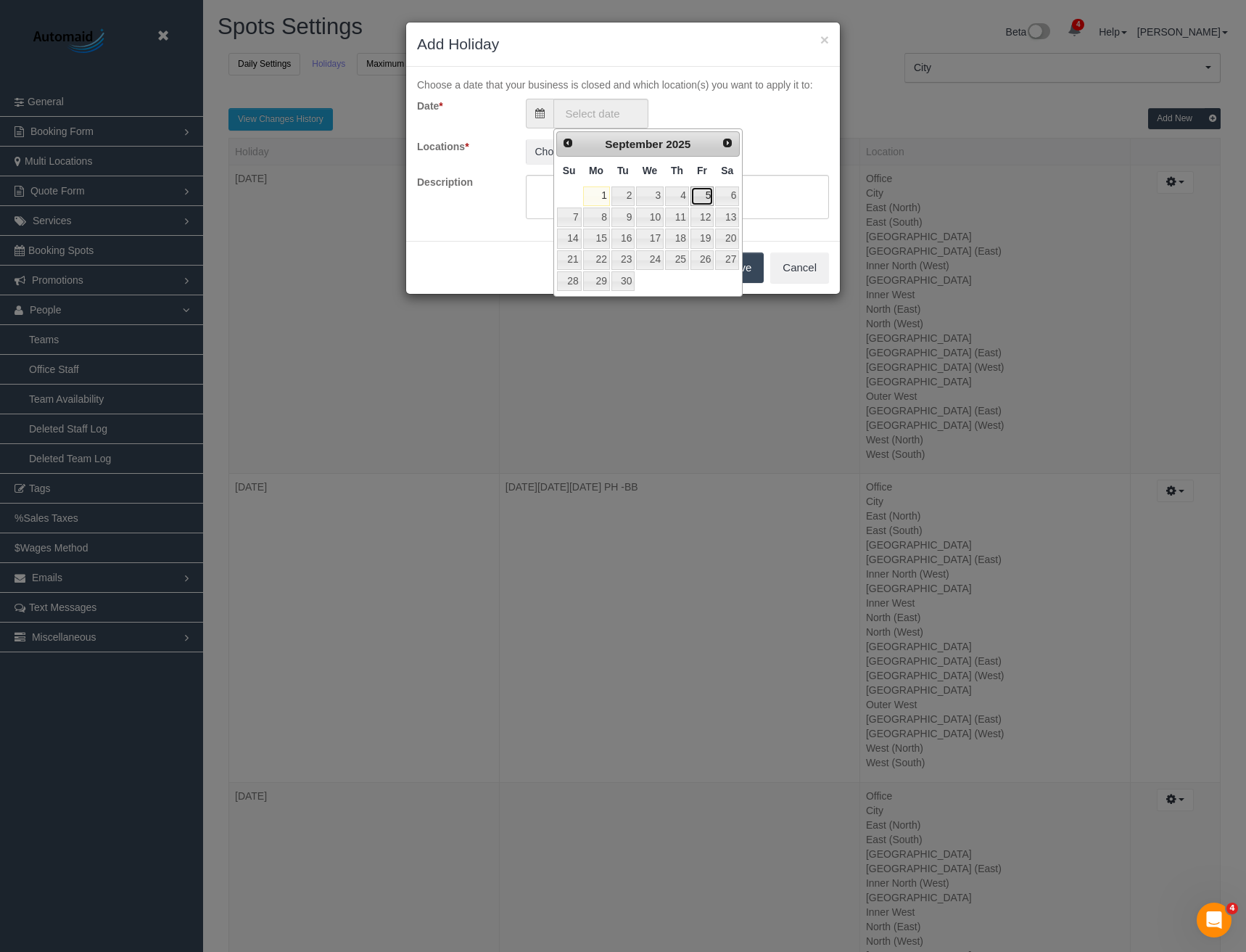
click at [698, 196] on link "5" at bounding box center [701, 196] width 23 height 19
type input "05/09/2025"
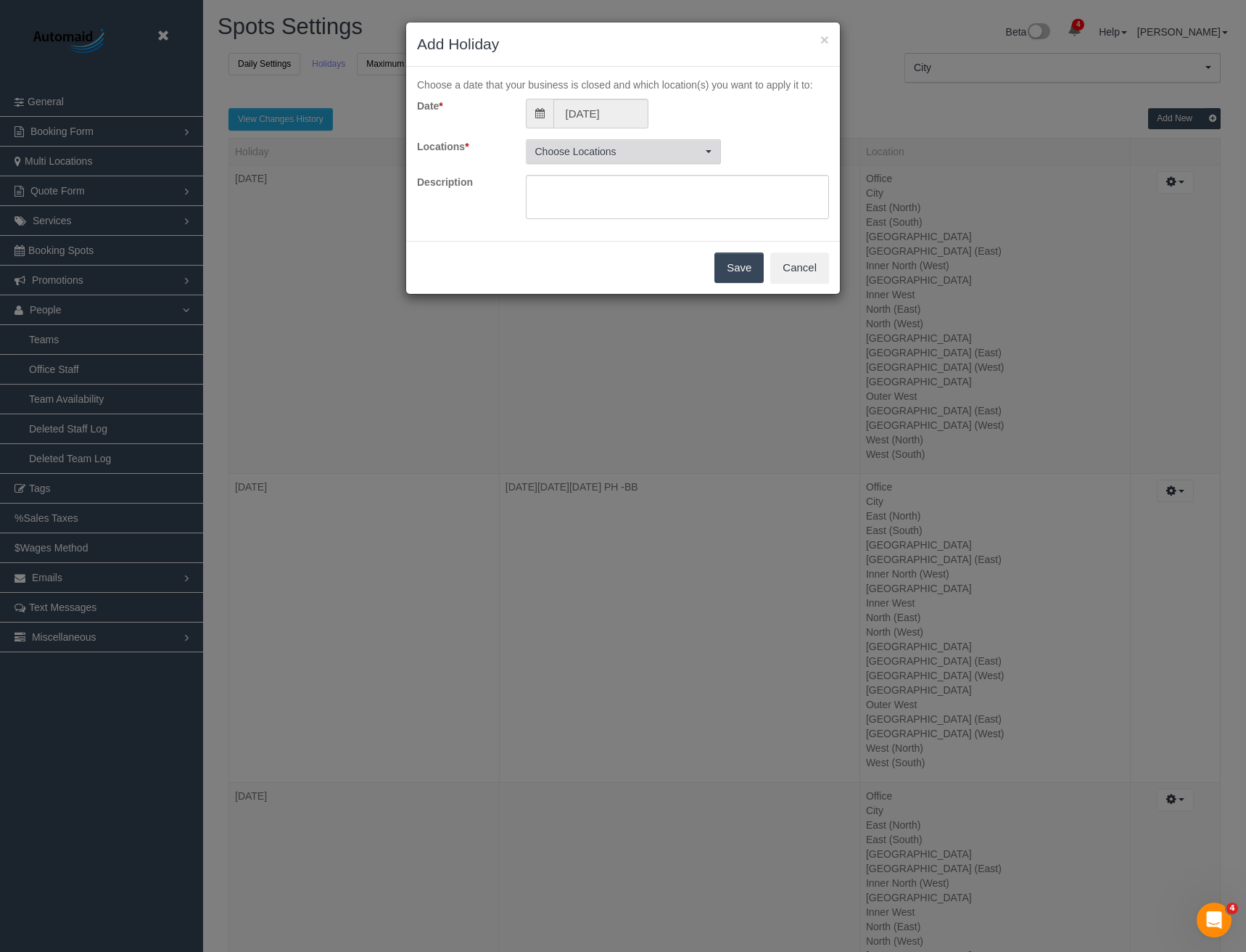
click at [621, 156] on span "Choose Locations" at bounding box center [619, 152] width 167 height 15
click at [592, 178] on button "All Active Locations" at bounding box center [578, 185] width 92 height 24
click at [745, 152] on div "Locations * Office , City , East (North) , East (South) , Inner East , Inner No…" at bounding box center [623, 151] width 434 height 25
click at [662, 161] on button "Office , City , East (North) , East (South) , Inner East , Inner North (East) ,…" at bounding box center [623, 151] width 195 height 25
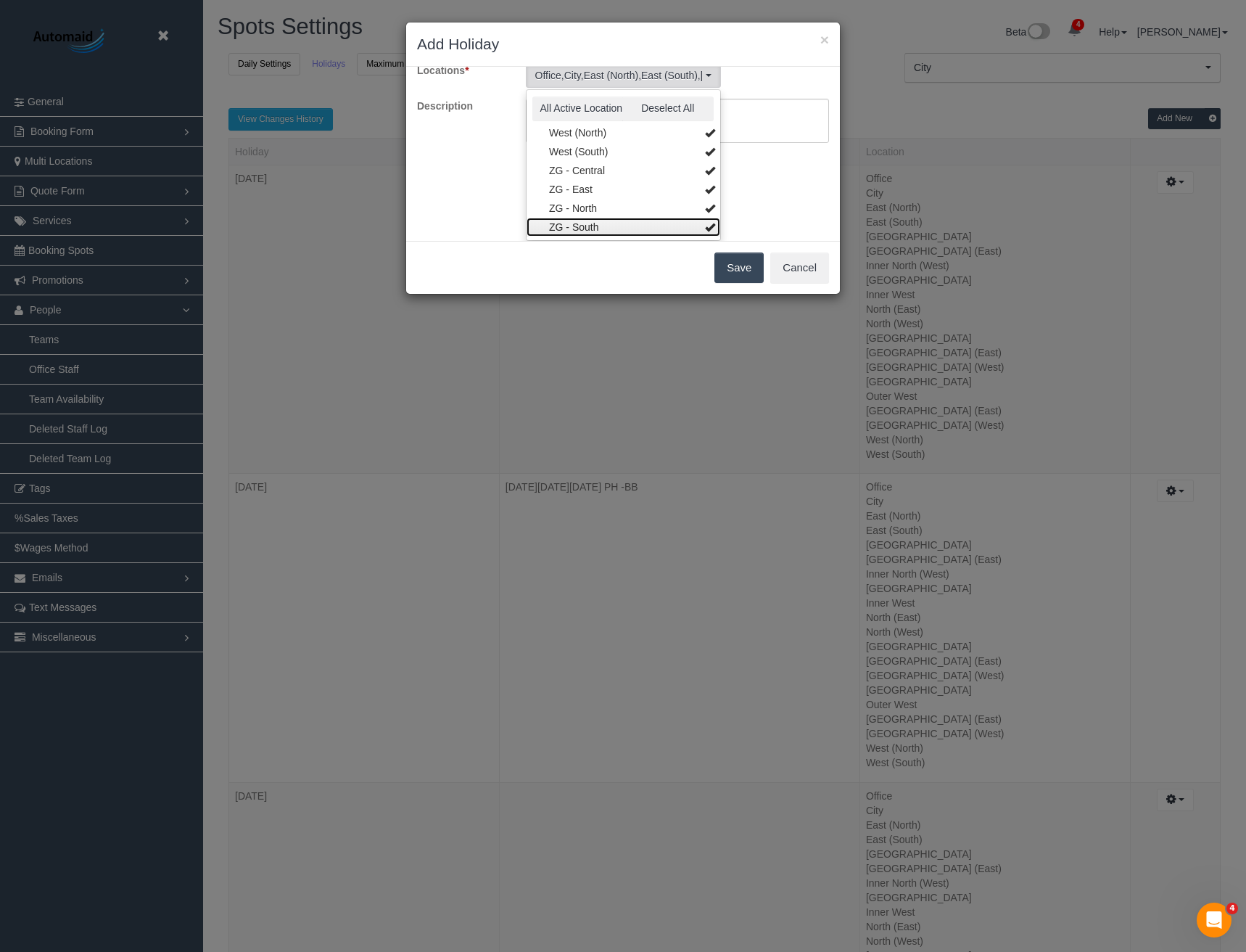
click at [618, 225] on link "ZG - South" at bounding box center [623, 227] width 194 height 19
click at [617, 203] on link "ZG - North" at bounding box center [623, 208] width 194 height 19
click at [618, 192] on link "ZG - East" at bounding box center [623, 189] width 194 height 19
click at [620, 175] on link "ZG - Central" at bounding box center [623, 171] width 194 height 19
click at [754, 174] on div "Choose a date that your business is closed and which location(s) you want to ap…" at bounding box center [623, 154] width 434 height 174
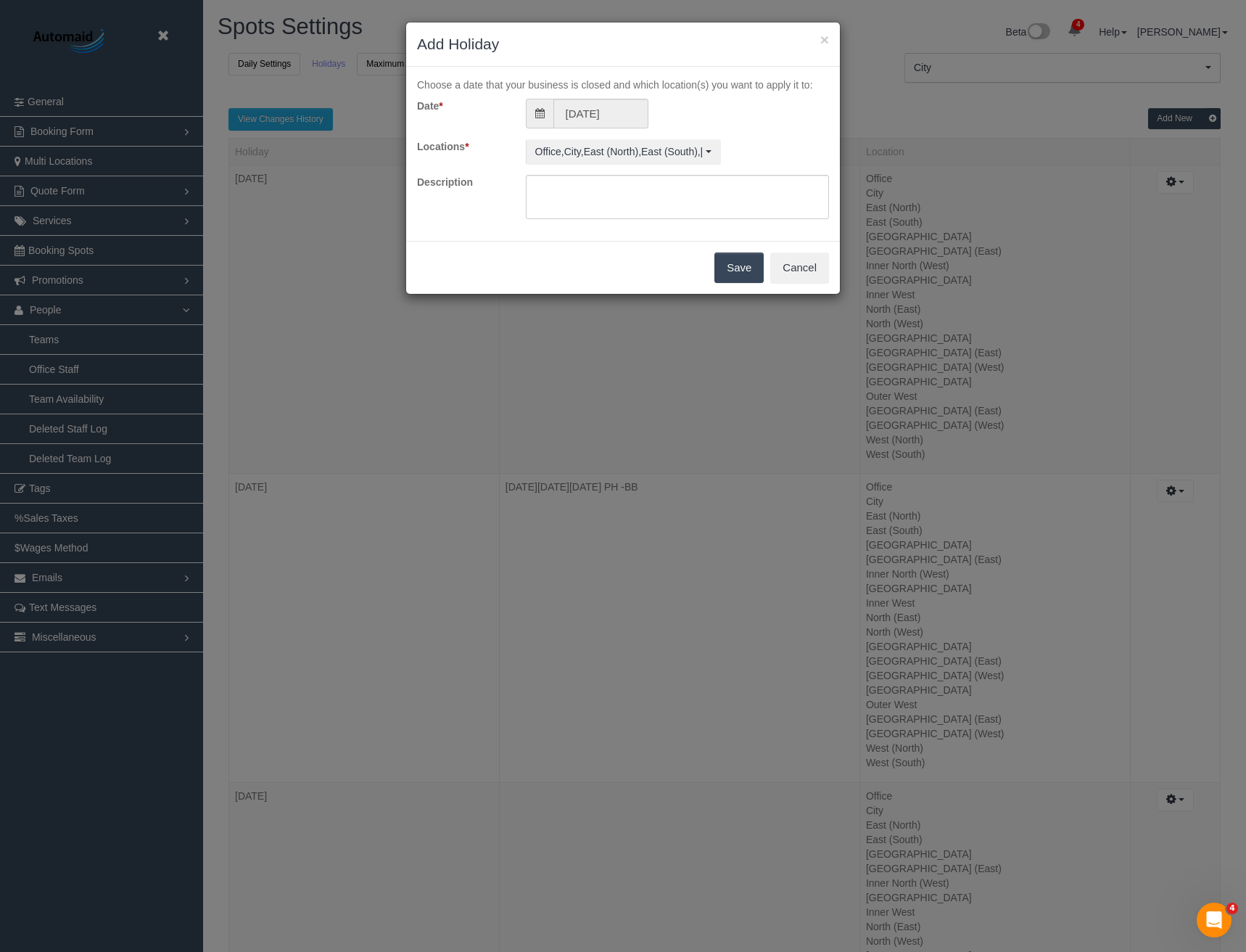
scroll to position [0, 0]
click at [684, 151] on span "Office , City , East (North) , East (South) , Inner East , Inner North (East) ,…" at bounding box center [619, 152] width 167 height 15
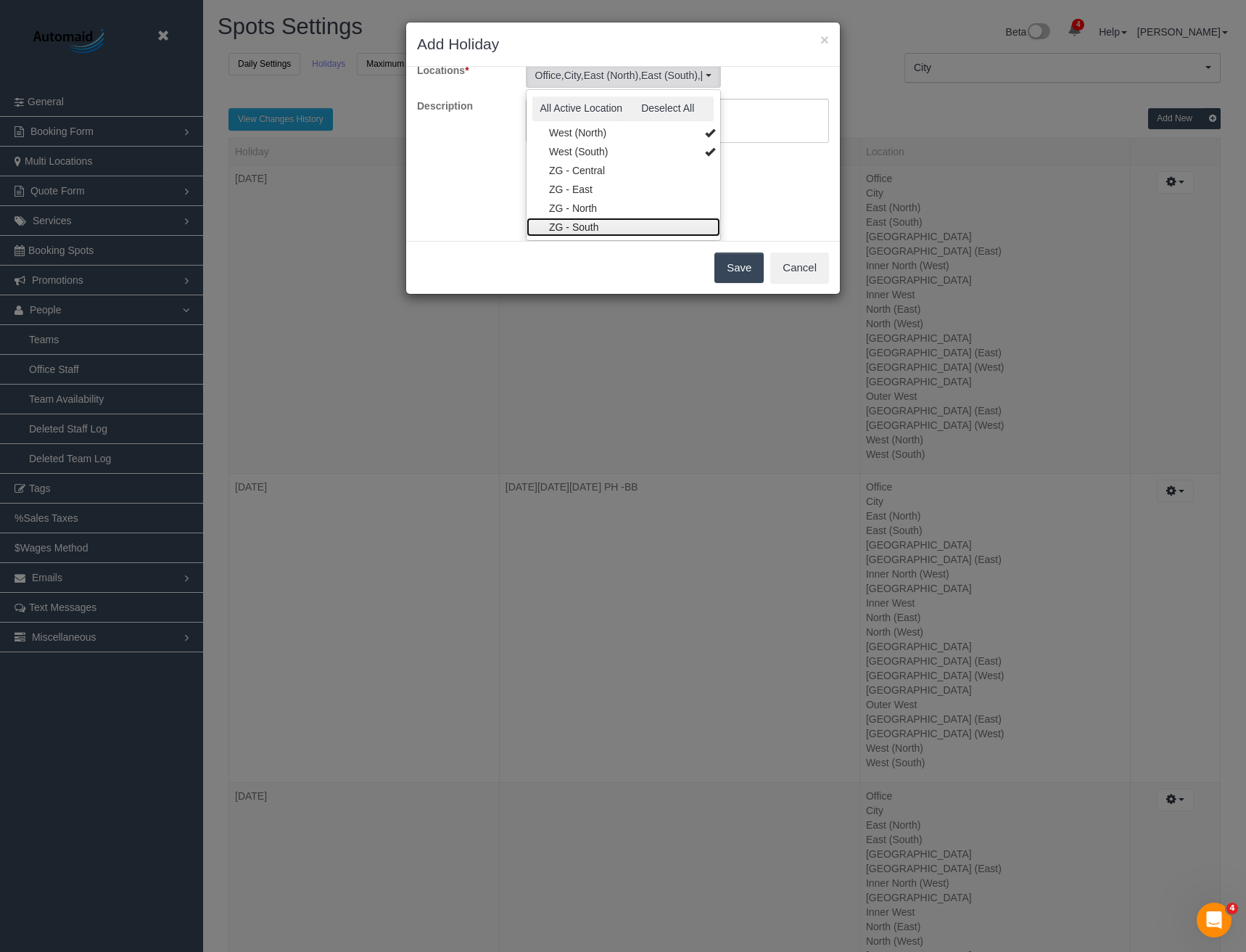
click at [604, 222] on link "ZG - South" at bounding box center [623, 227] width 194 height 19
click at [600, 206] on link "ZG - North" at bounding box center [623, 208] width 194 height 19
click at [599, 188] on link "ZG - East" at bounding box center [623, 189] width 194 height 19
click at [598, 168] on link "ZG - Central" at bounding box center [623, 171] width 194 height 19
click at [755, 188] on div "Choose a date that your business is closed and which location(s) you want to ap…" at bounding box center [623, 154] width 434 height 174
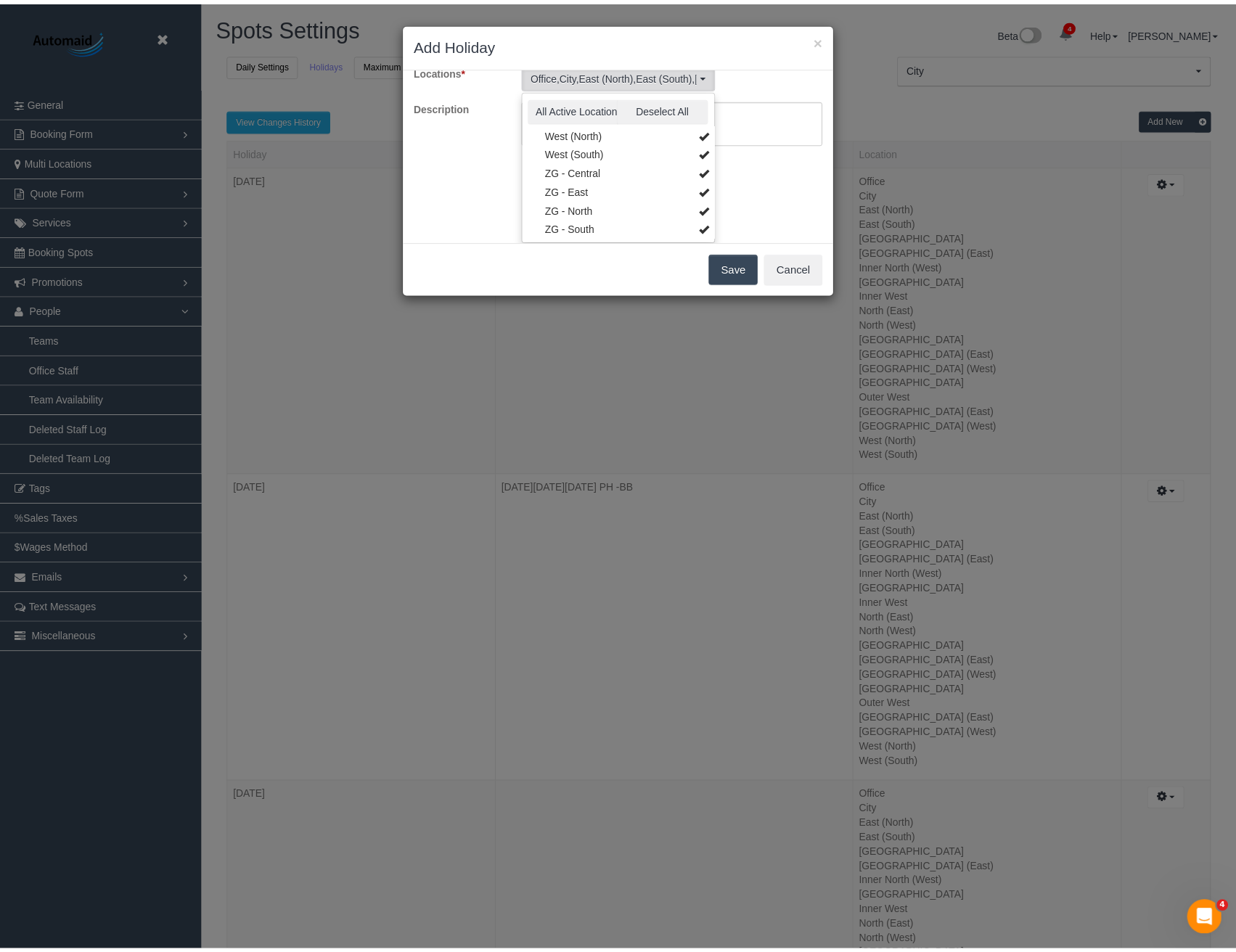
scroll to position [0, 0]
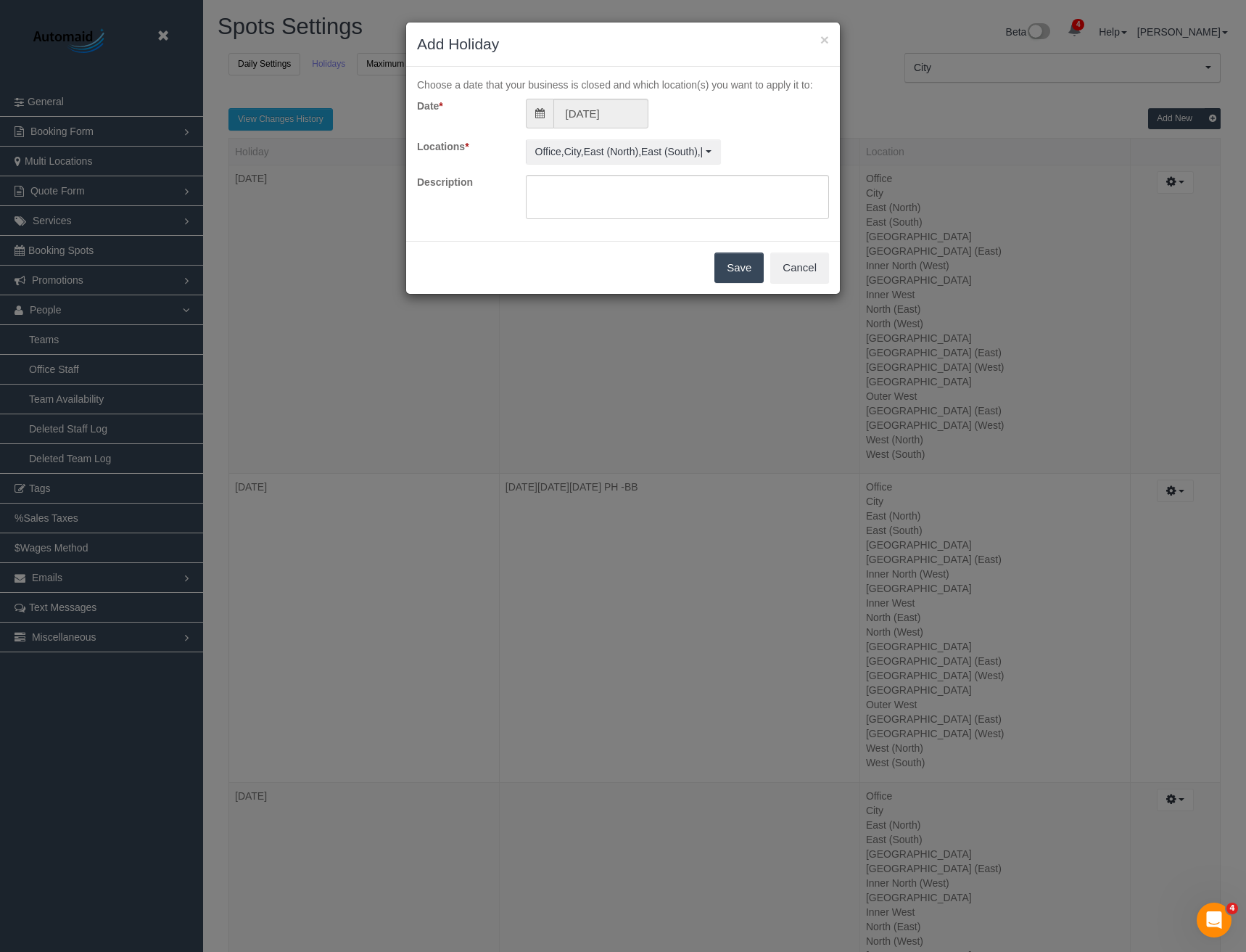
click at [734, 266] on button "Save" at bounding box center [739, 267] width 49 height 31
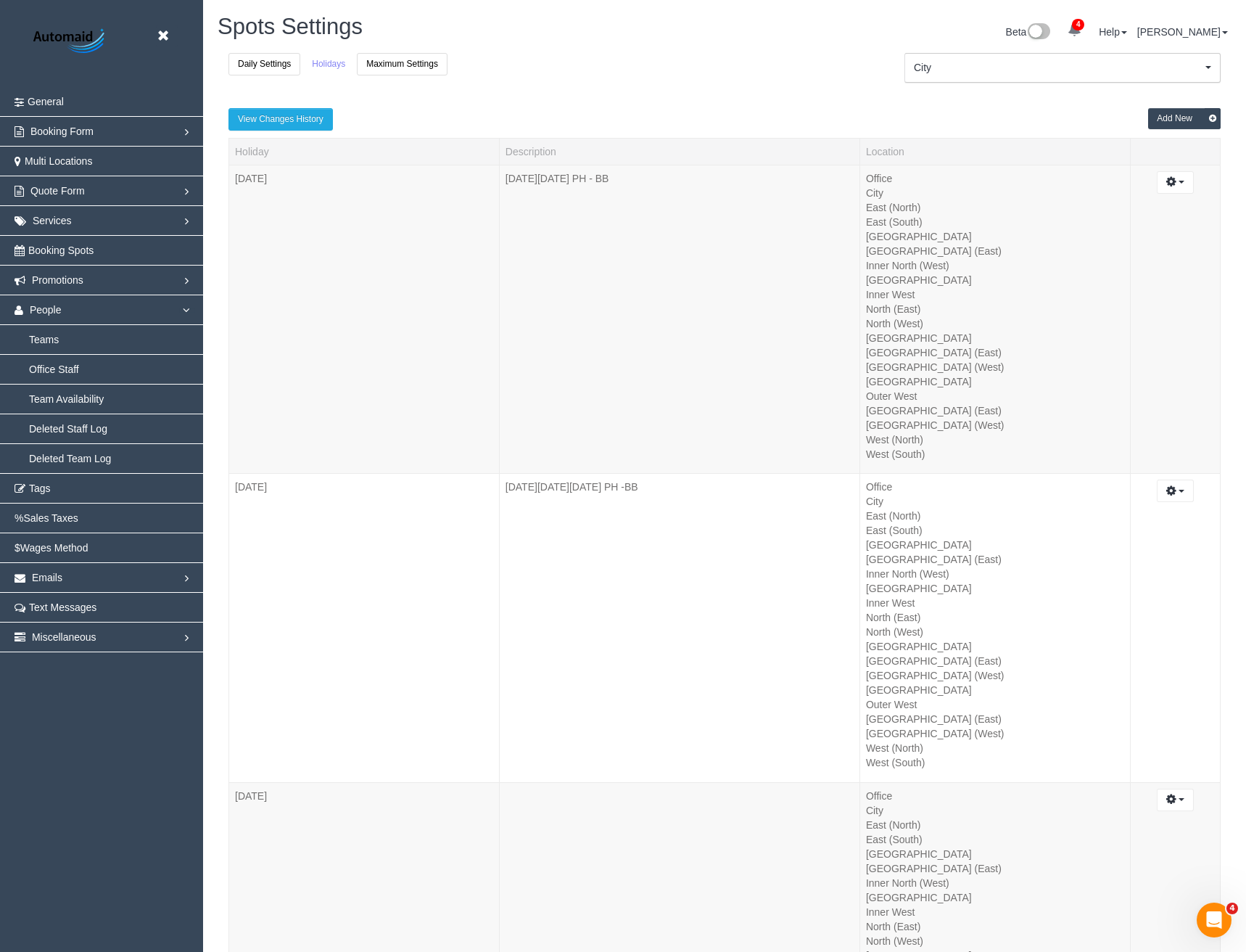
scroll to position [66460, 71316]
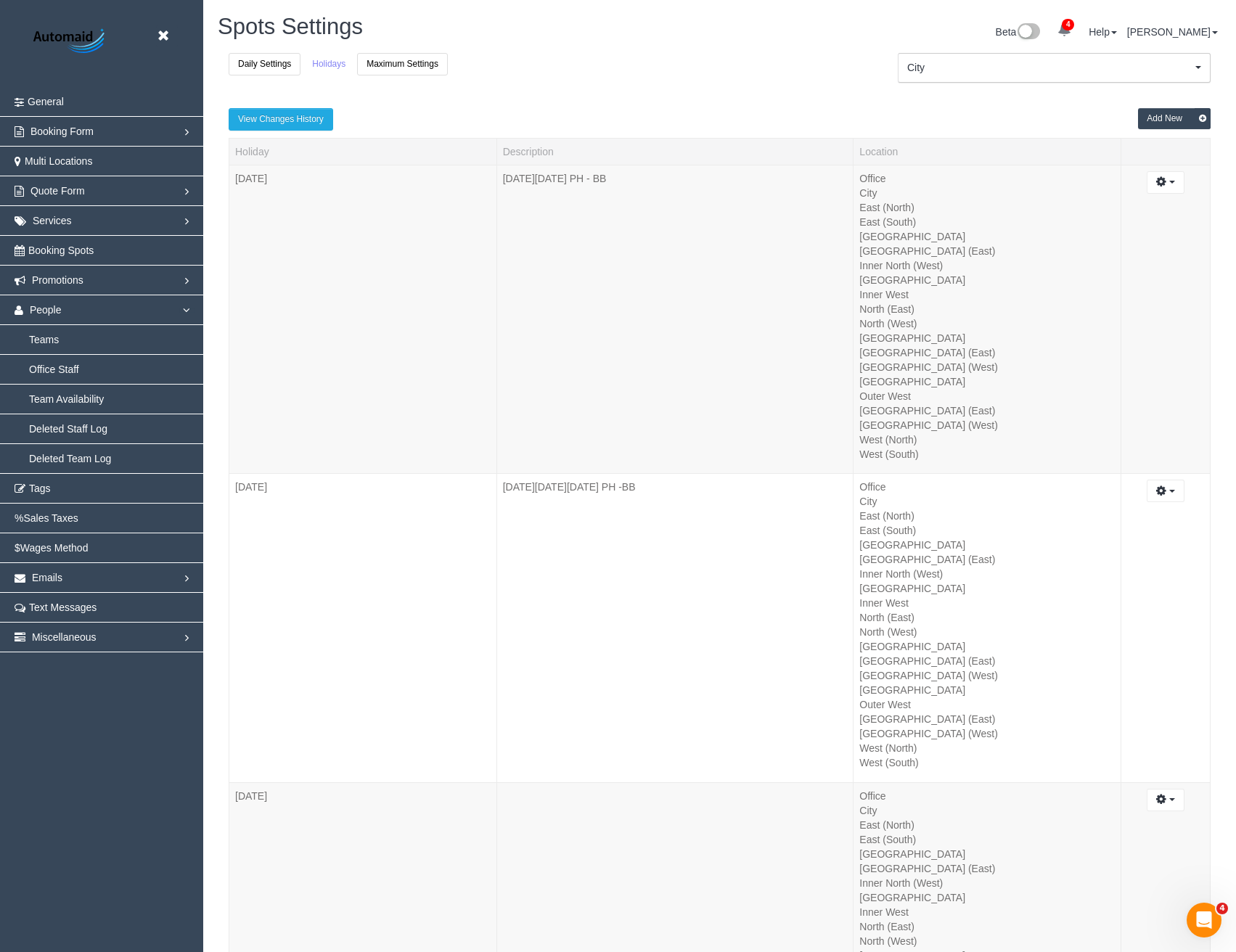
click at [1190, 116] on button "Add New" at bounding box center [1174, 119] width 72 height 21
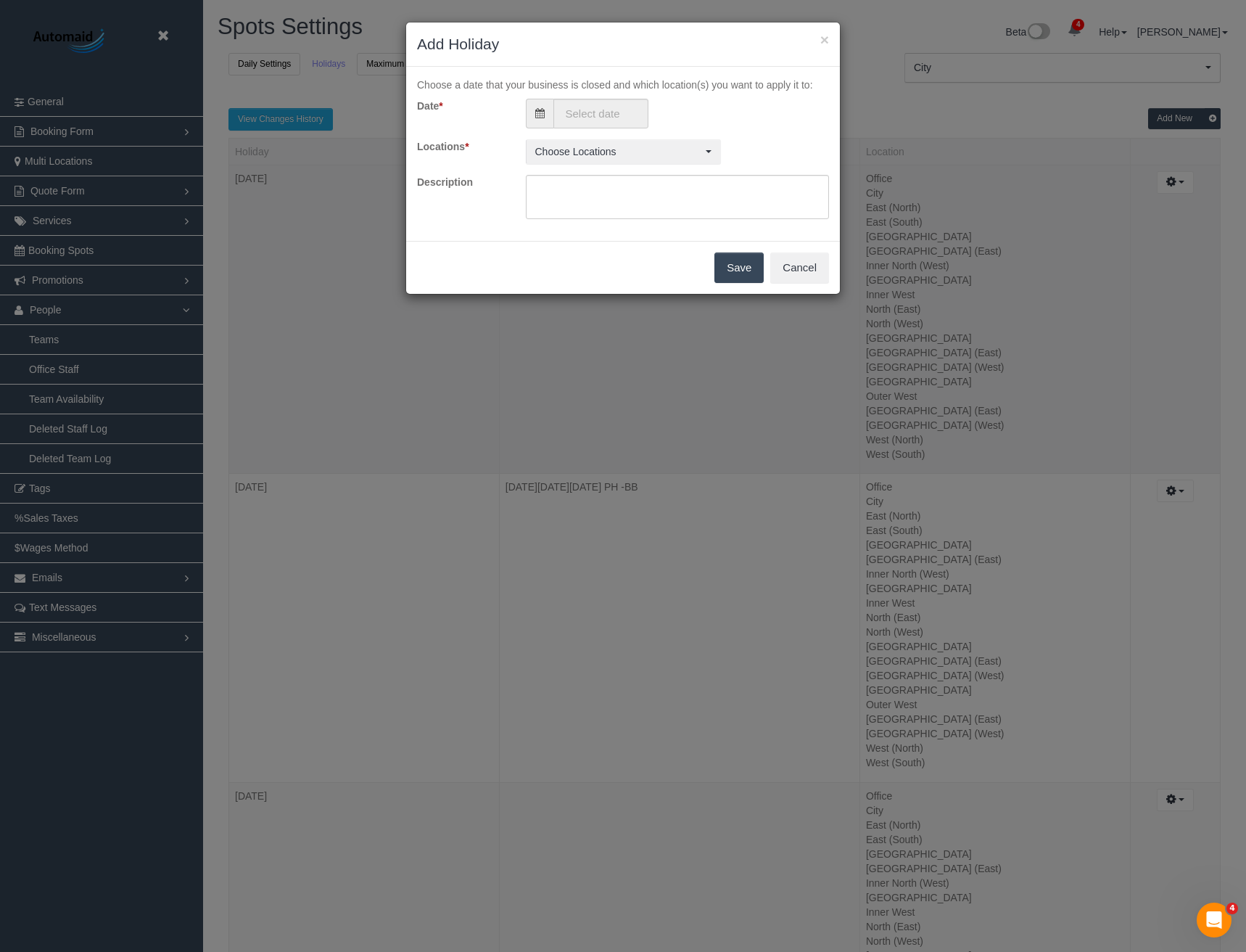
scroll to position [6101, 1246]
click at [584, 116] on input "text" at bounding box center [601, 113] width 95 height 30
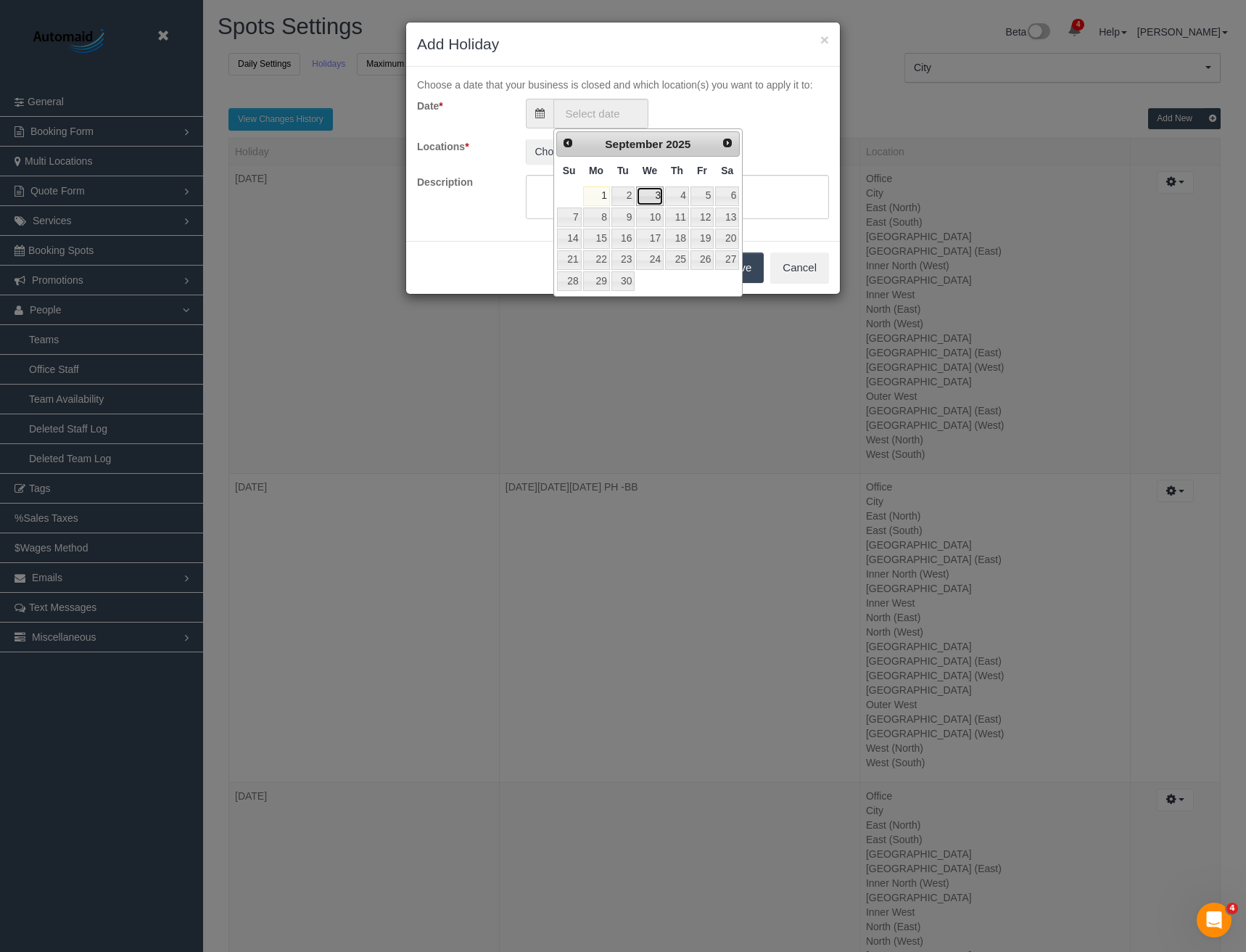
click at [654, 195] on link "3" at bounding box center [650, 196] width 28 height 19
type input "03/09/2025"
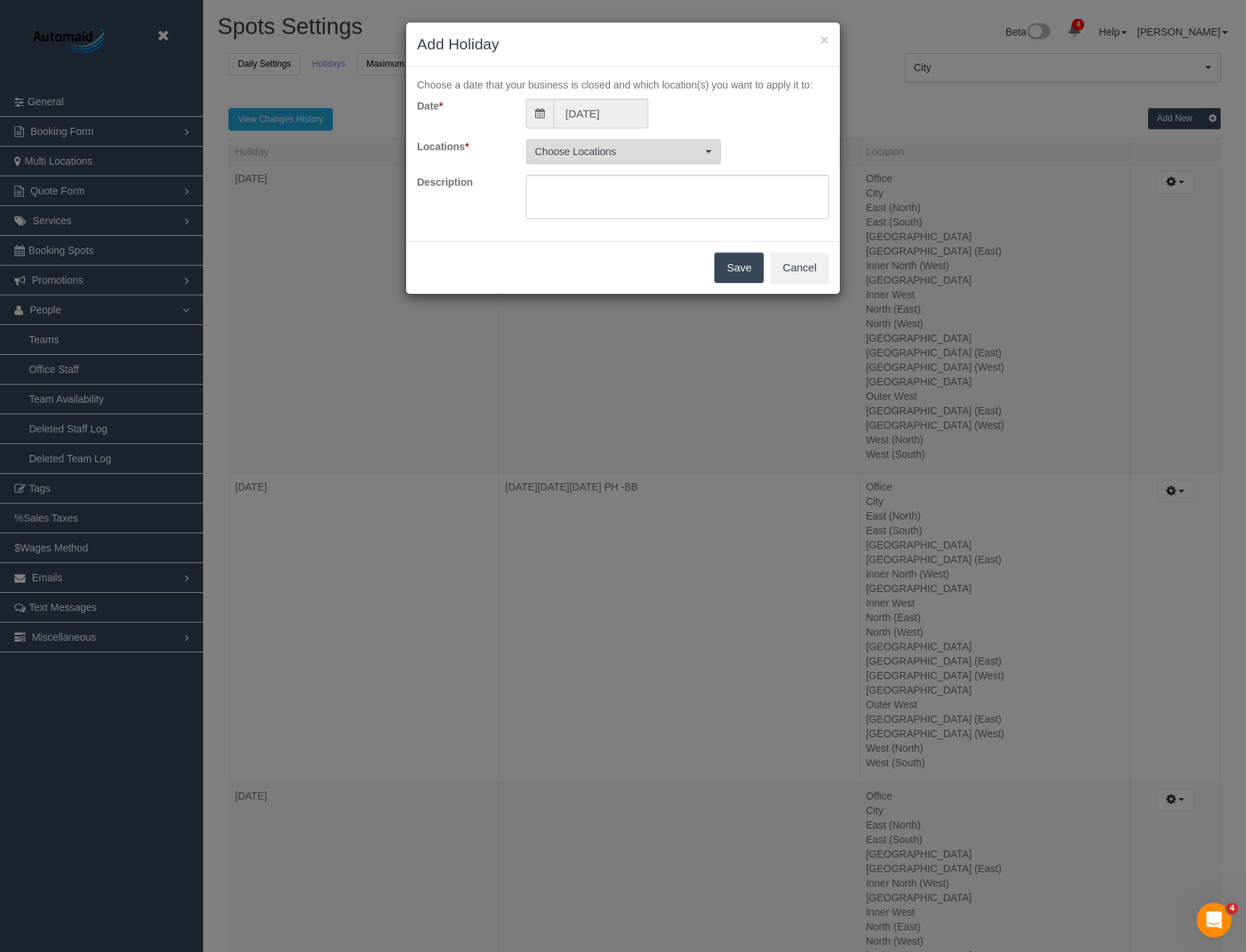
click at [597, 152] on span "Choose Locations" at bounding box center [619, 152] width 167 height 15
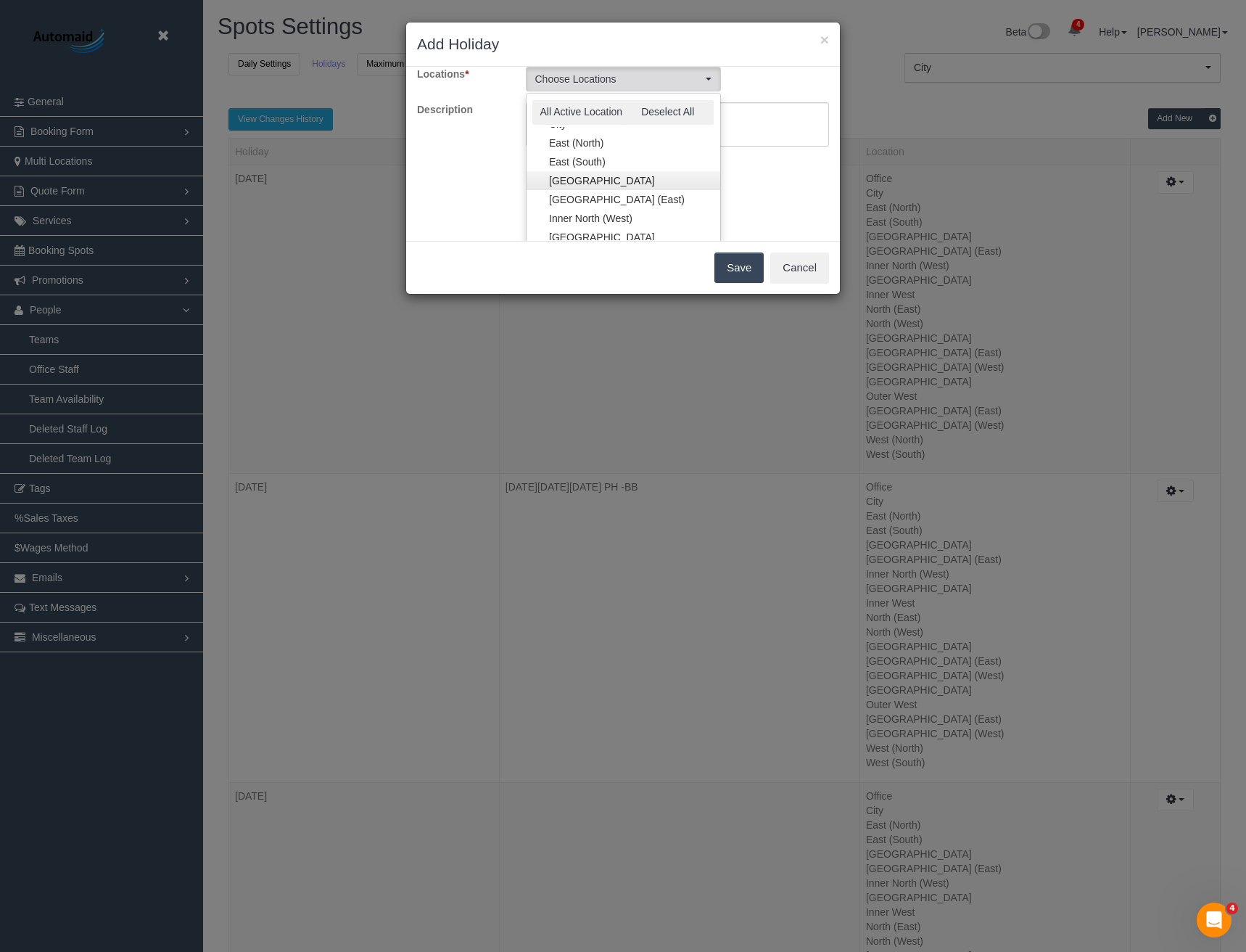
scroll to position [72, 0]
click at [613, 159] on link "Inner East" at bounding box center [623, 157] width 194 height 19
click at [610, 214] on link "Inner South East" at bounding box center [623, 213] width 194 height 19
click at [590, 191] on link "East (North)" at bounding box center [623, 191] width 194 height 19
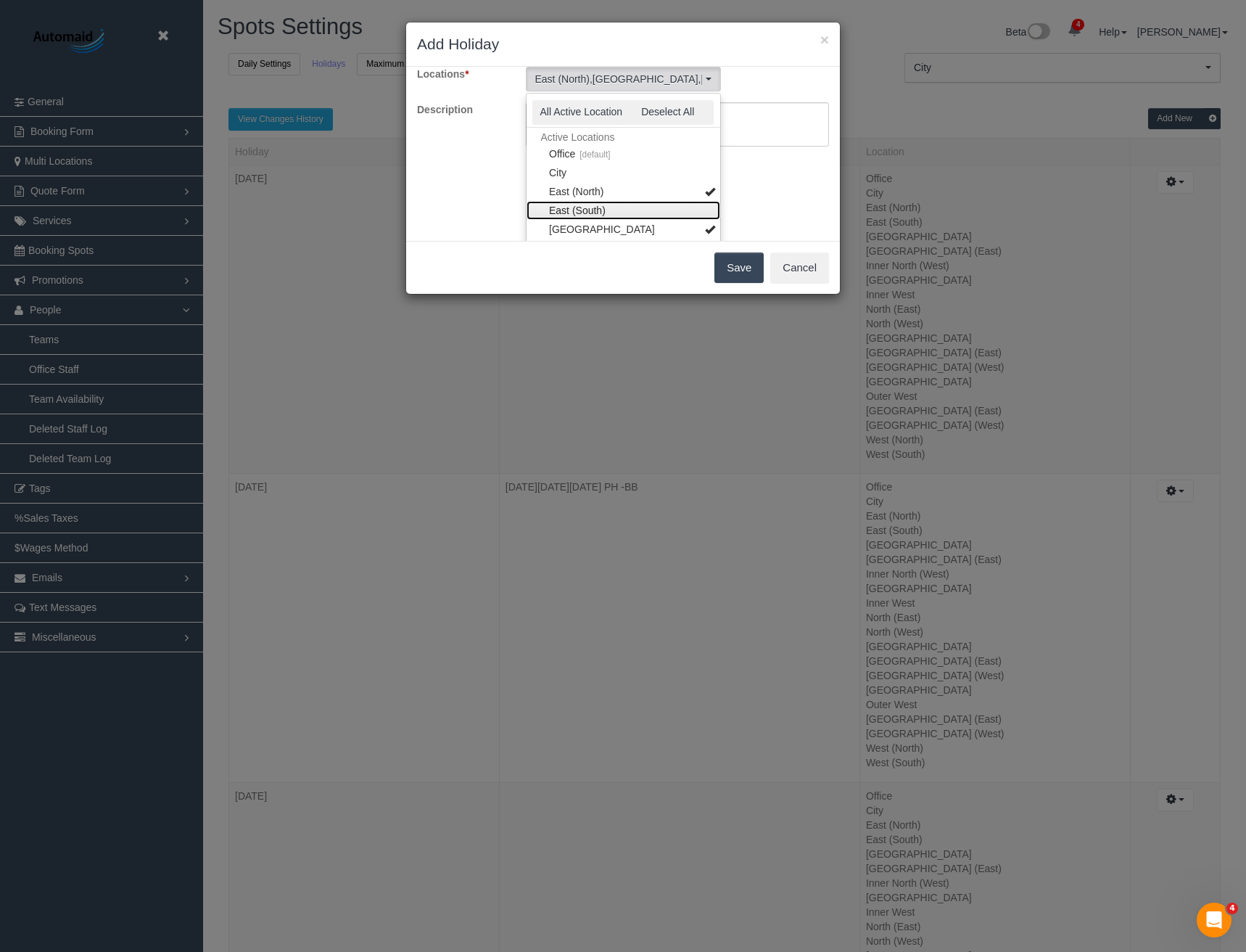
click at [591, 209] on link "East (South)" at bounding box center [623, 211] width 194 height 19
click at [596, 168] on link "South East (East)" at bounding box center [623, 165] width 194 height 19
click at [612, 182] on link "South East (West)" at bounding box center [623, 184] width 194 height 19
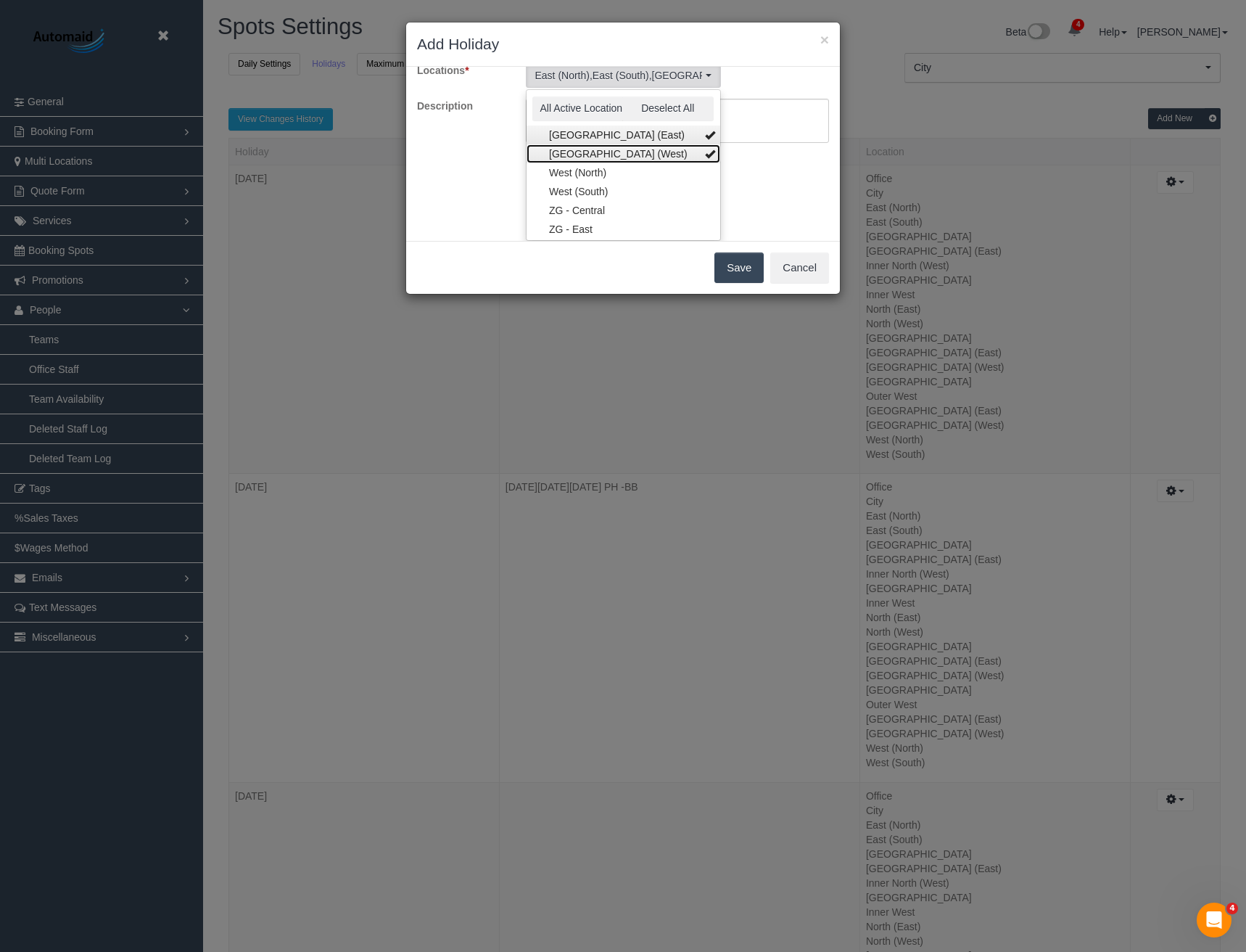
scroll to position [285, 0]
click at [608, 132] on link "Outer South East" at bounding box center [623, 130] width 194 height 19
click at [759, 171] on div "Choose a date that your business is closed and which location(s) you want to ap…" at bounding box center [623, 154] width 434 height 174
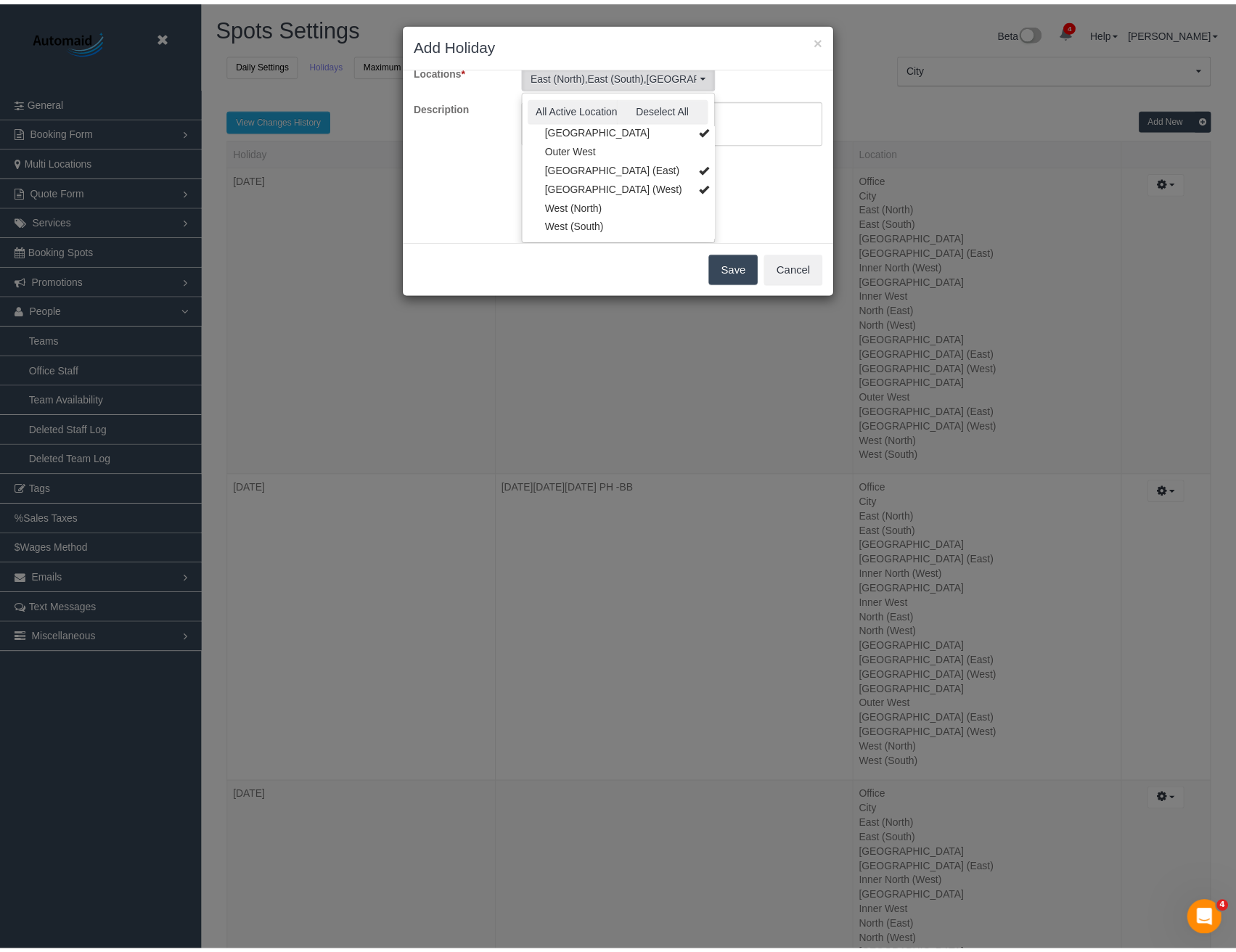
scroll to position [0, 0]
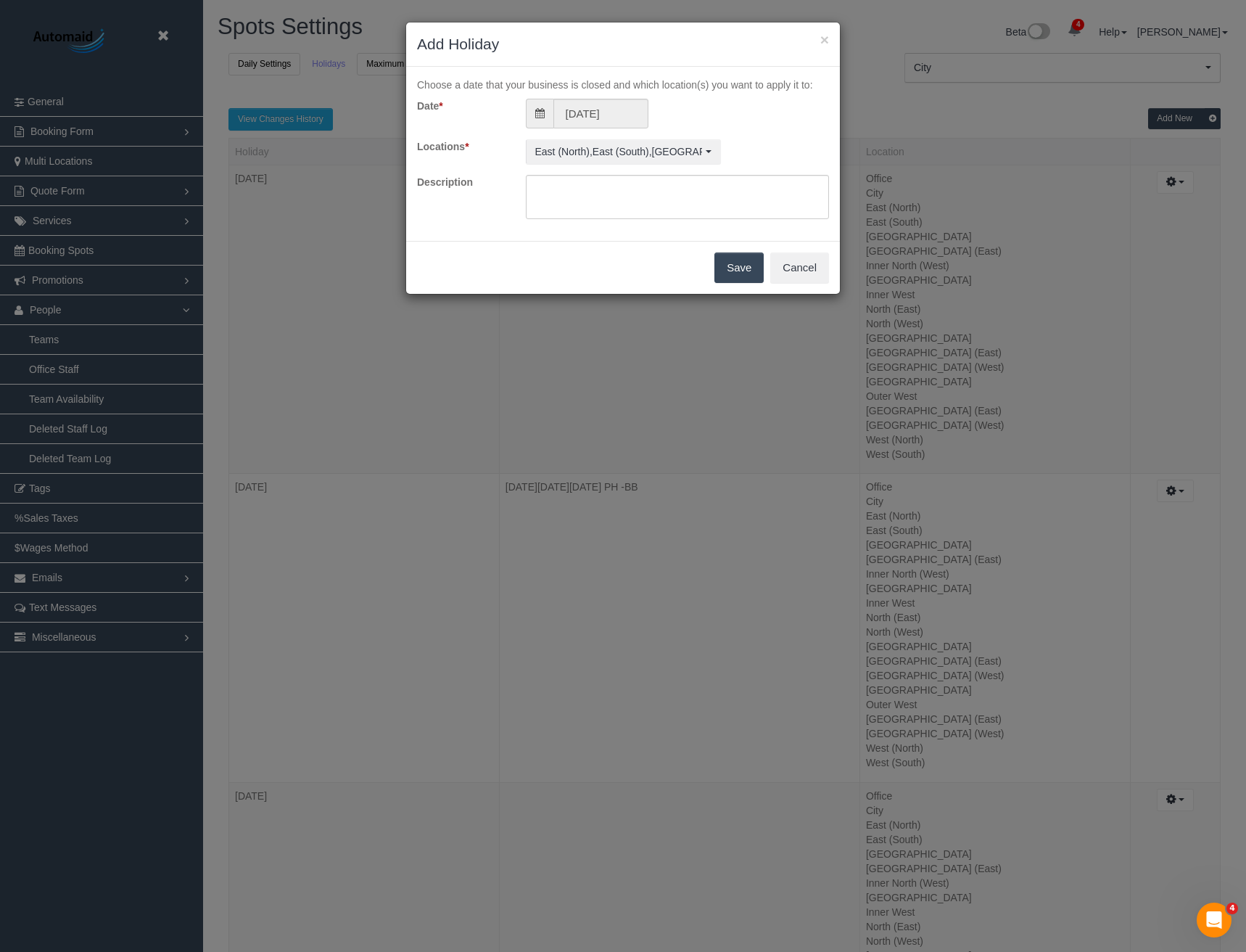
click at [730, 267] on button "Save" at bounding box center [739, 267] width 49 height 31
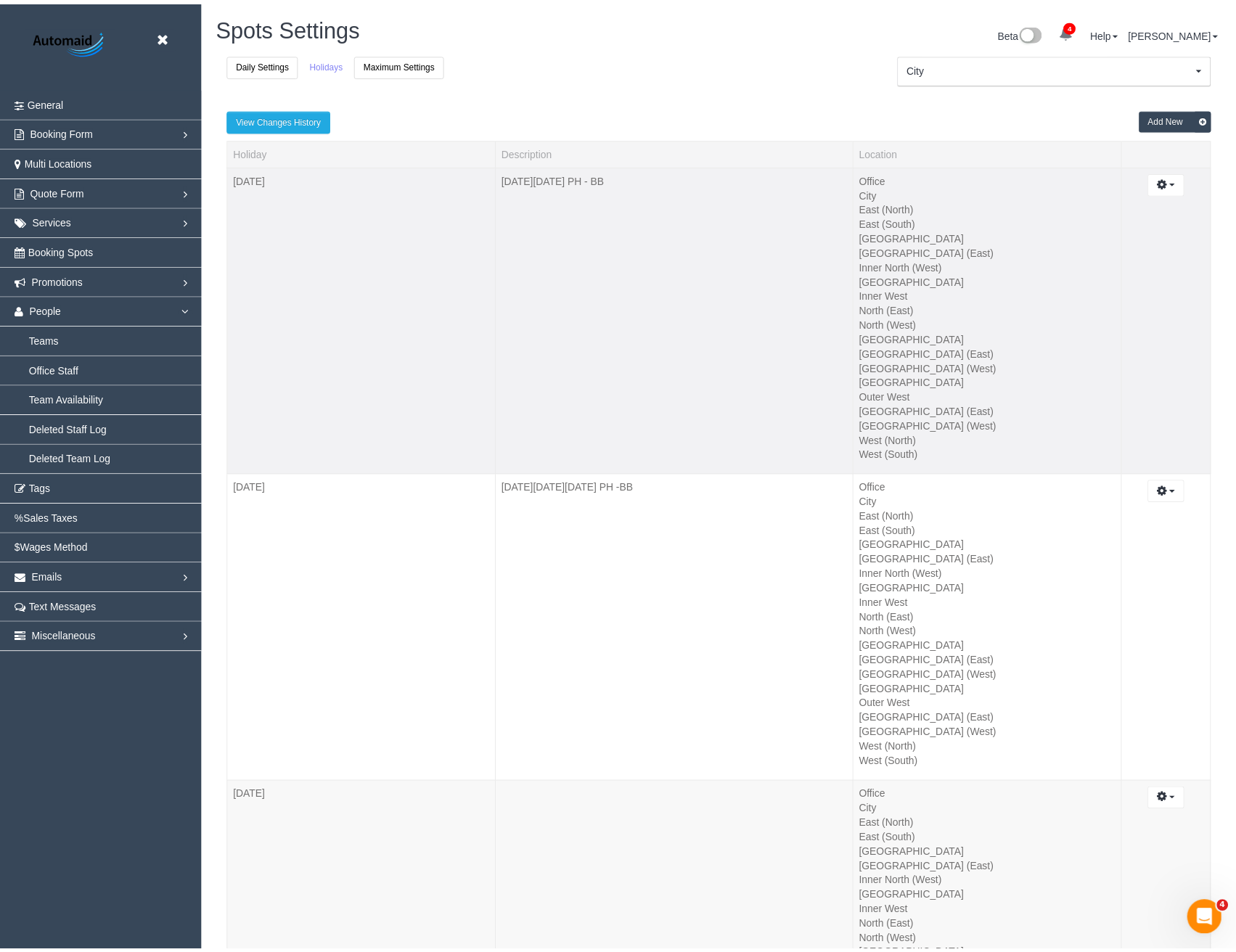
scroll to position [66460, 71328]
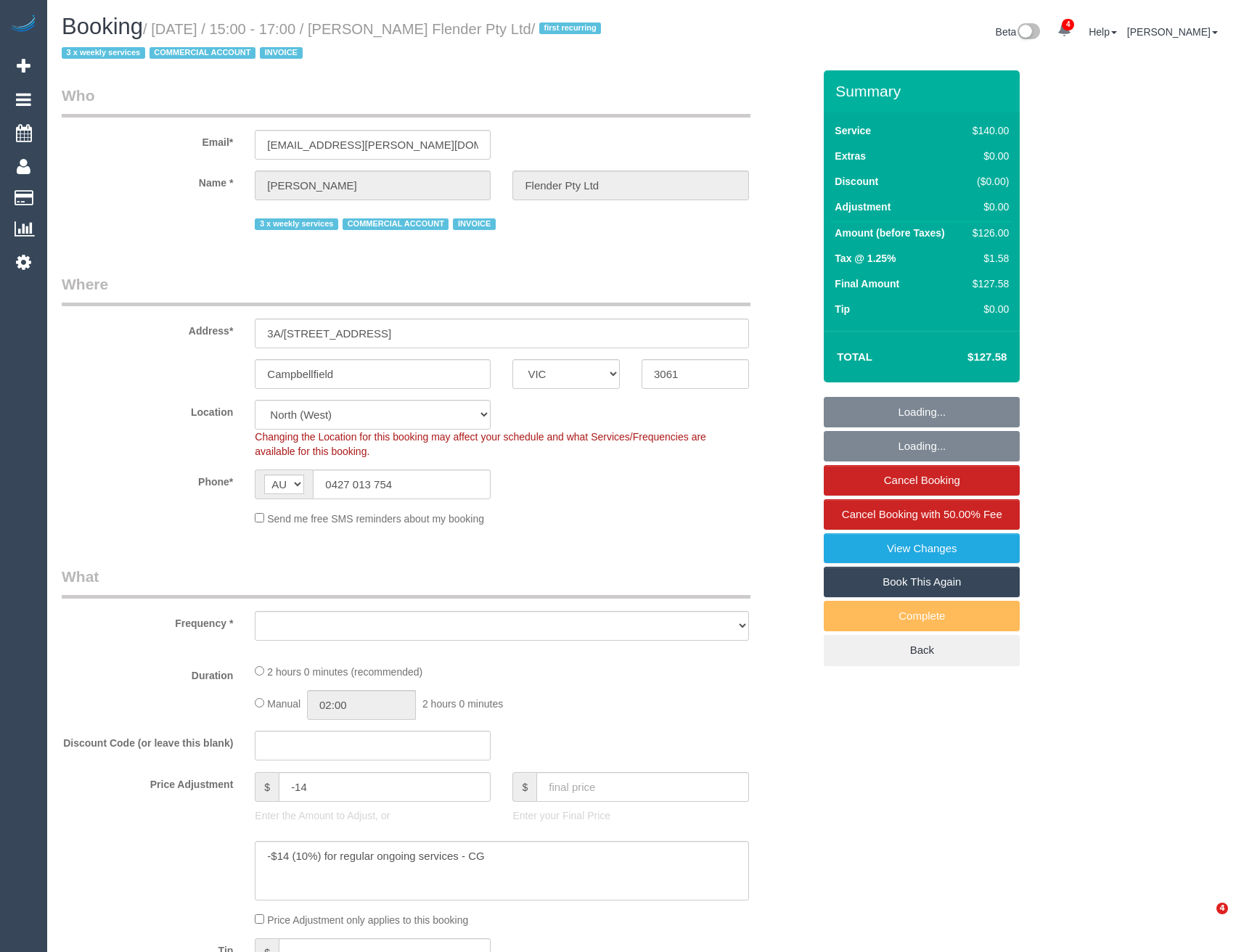
select select "VIC"
select select "number:28"
select select "number:17"
select select "number:19"
select select "number:25"
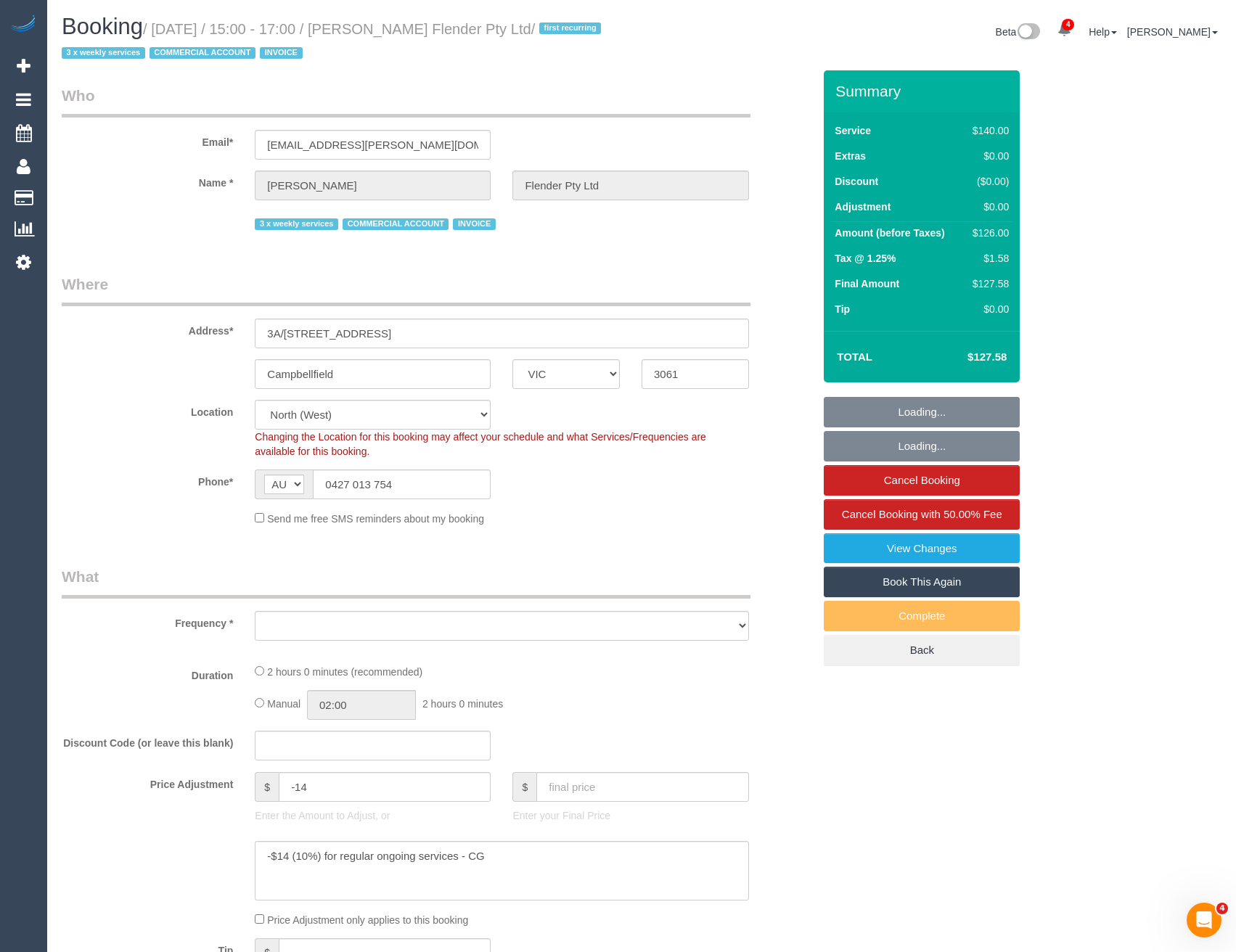
select select "number:35"
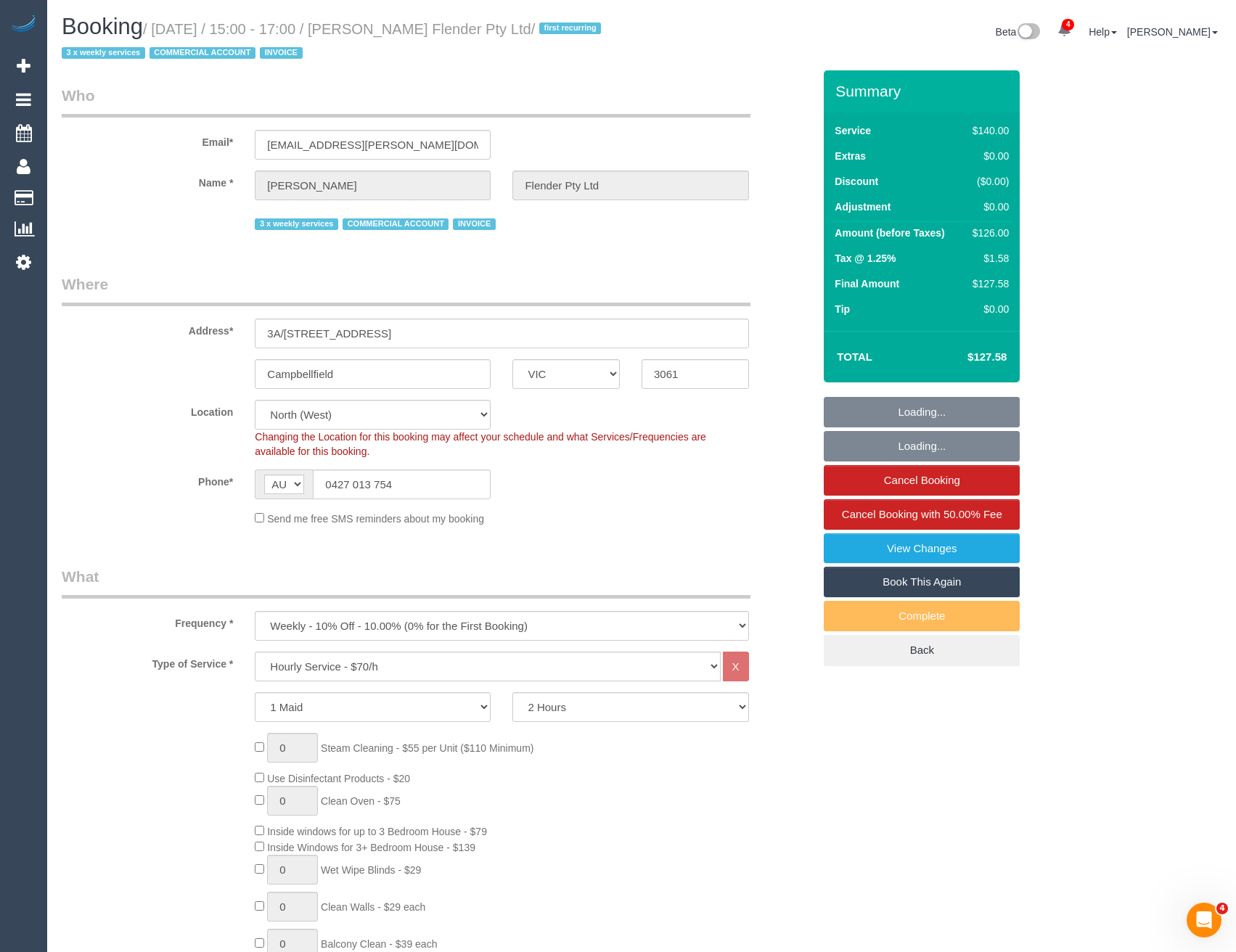
select select "object:909"
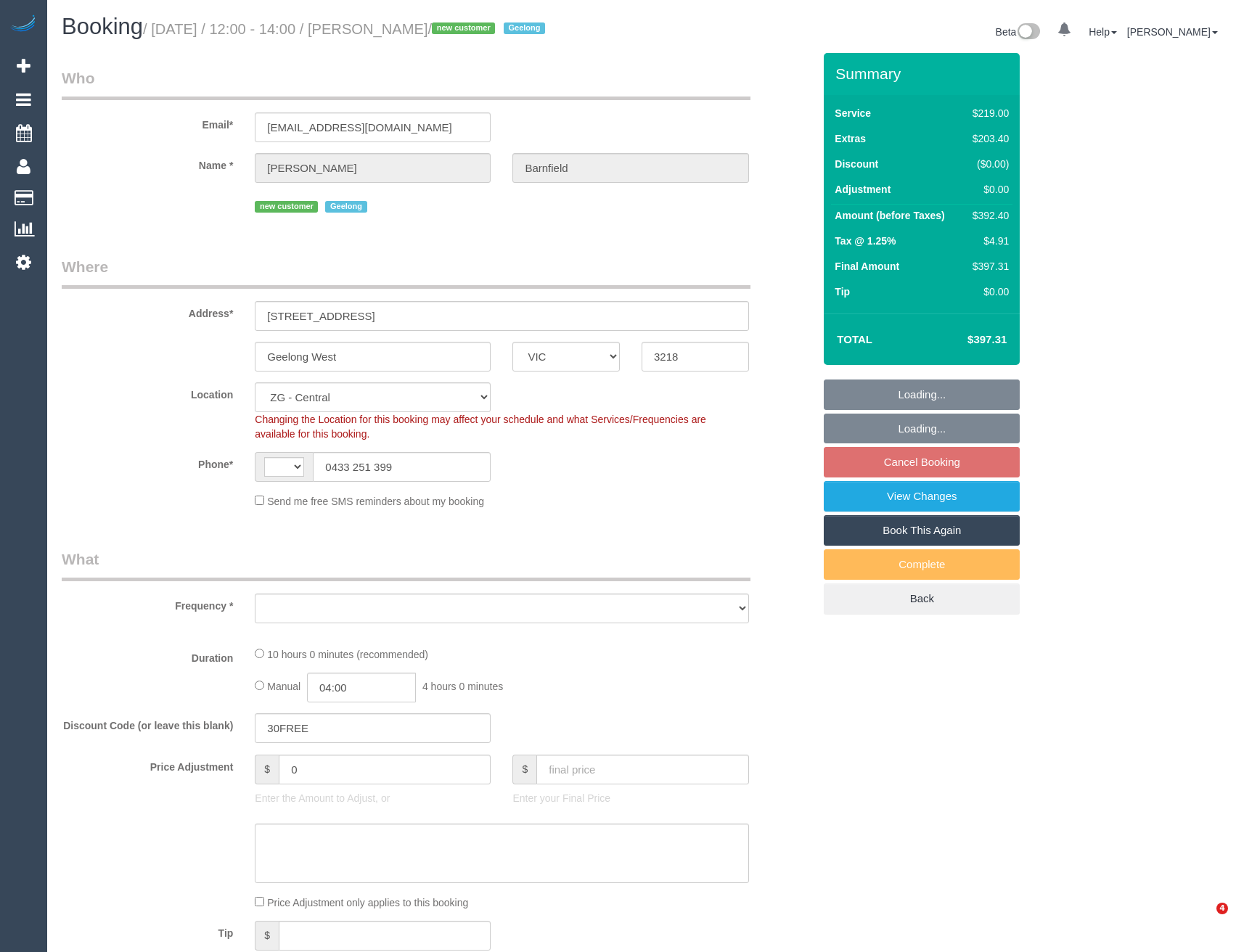
select select "VIC"
select select "string:AU"
select select "object:604"
select select "string:stripe-pm_1S1dcM2GScqysDRV1C4YLbWG"
select select "spot6"
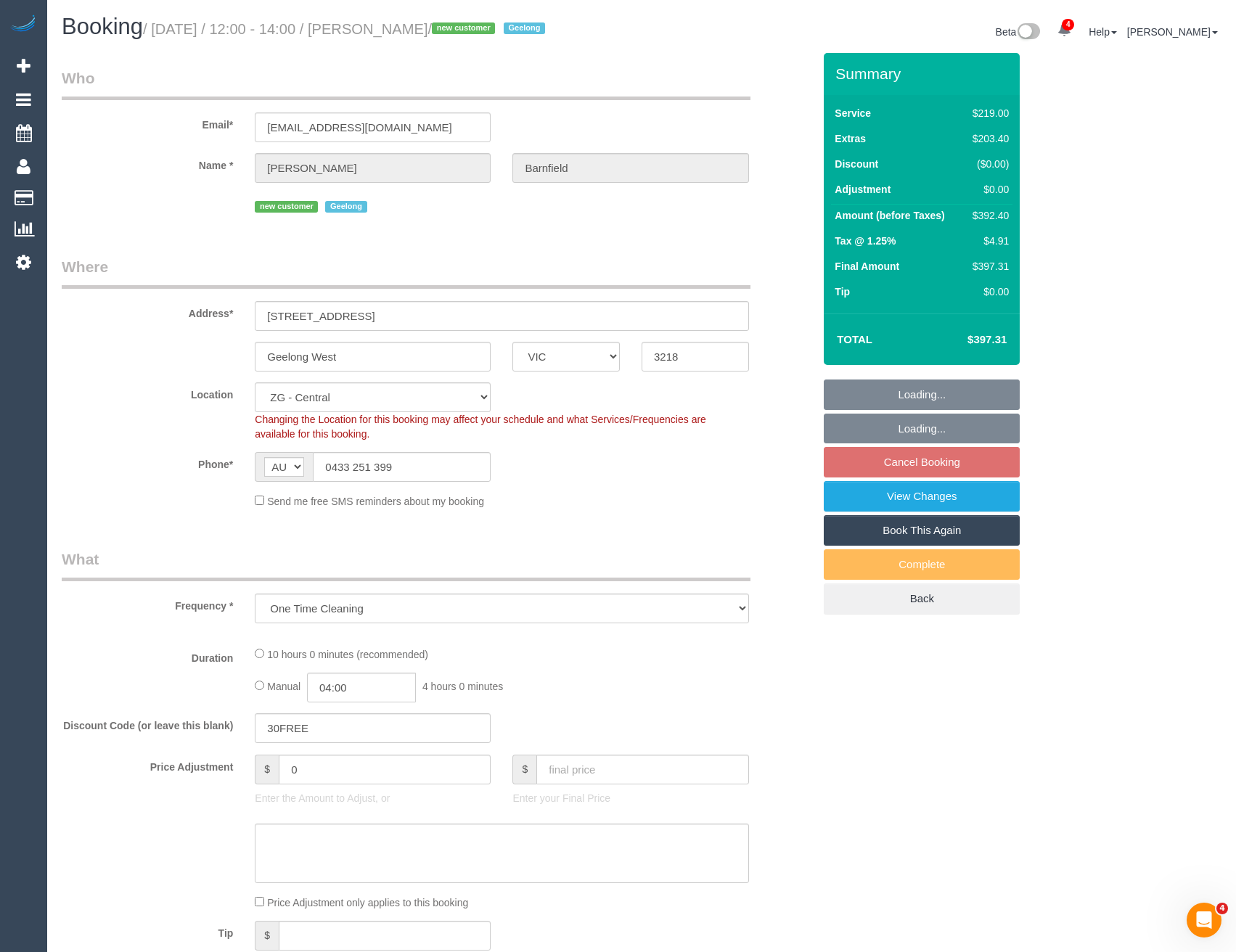
select select "number:29"
select select "number:14"
select select "number:18"
select select "number:24"
select select "number:26"
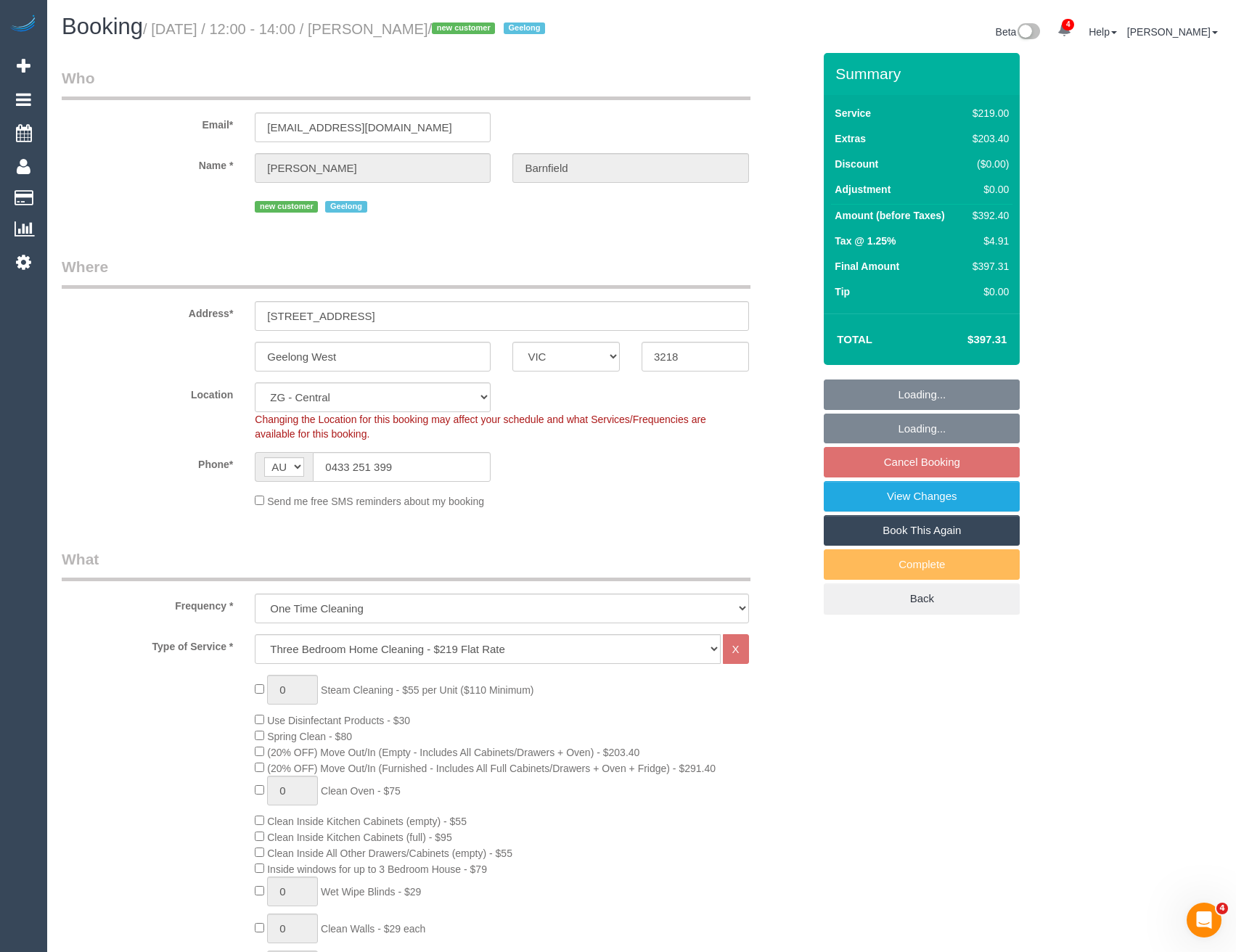
select select "object:916"
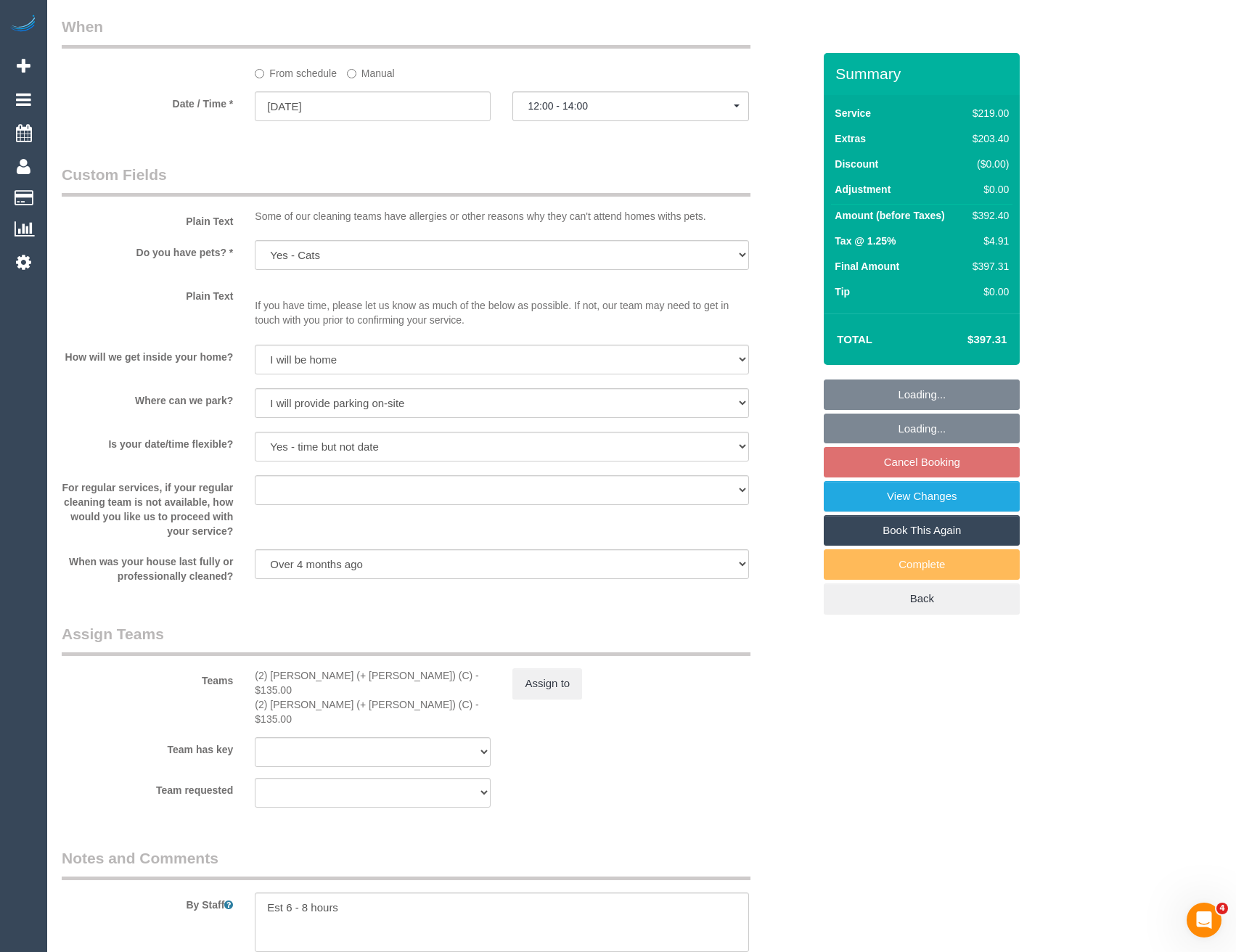
scroll to position [1996, 0]
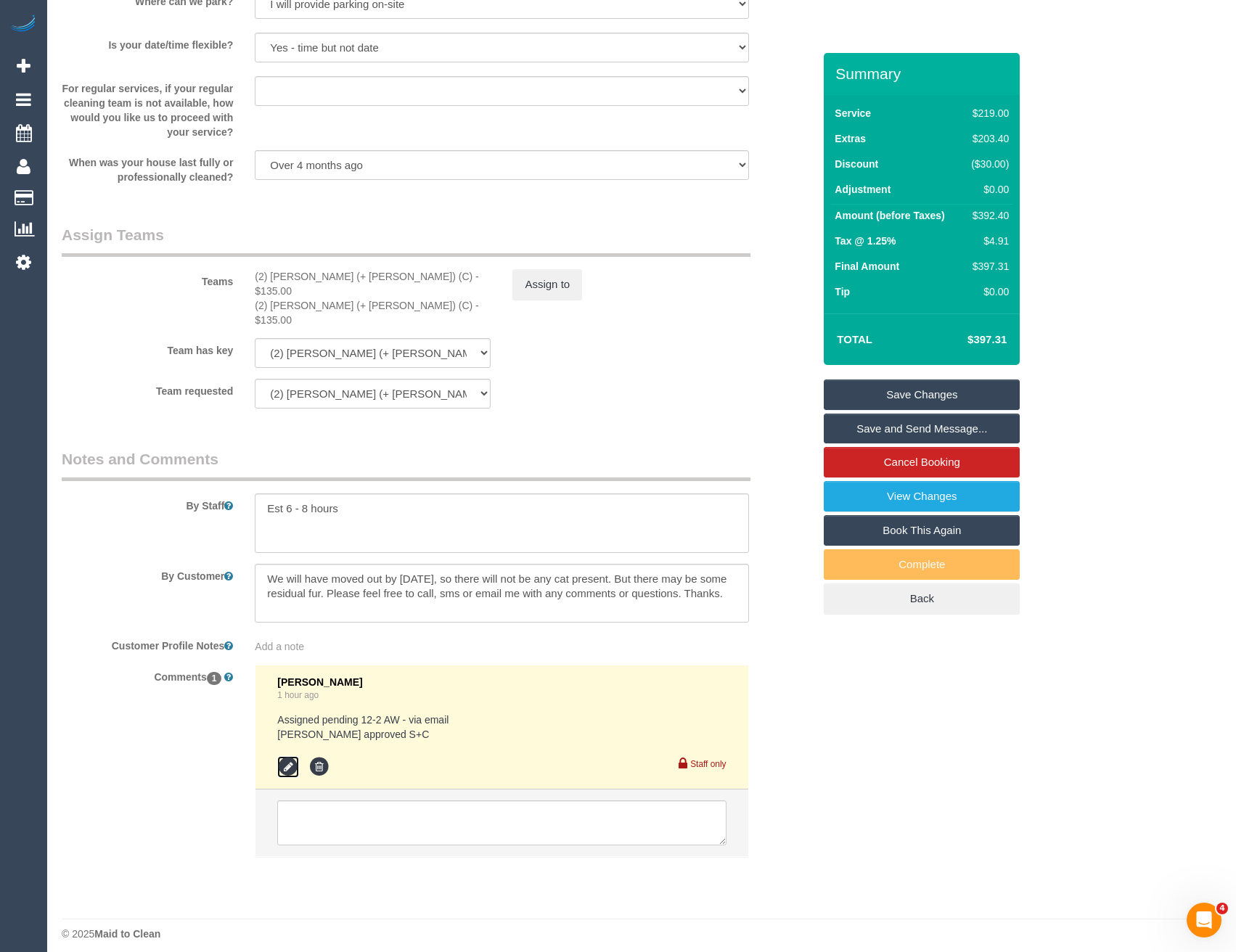
click at [296, 760] on icon at bounding box center [288, 766] width 21 height 21
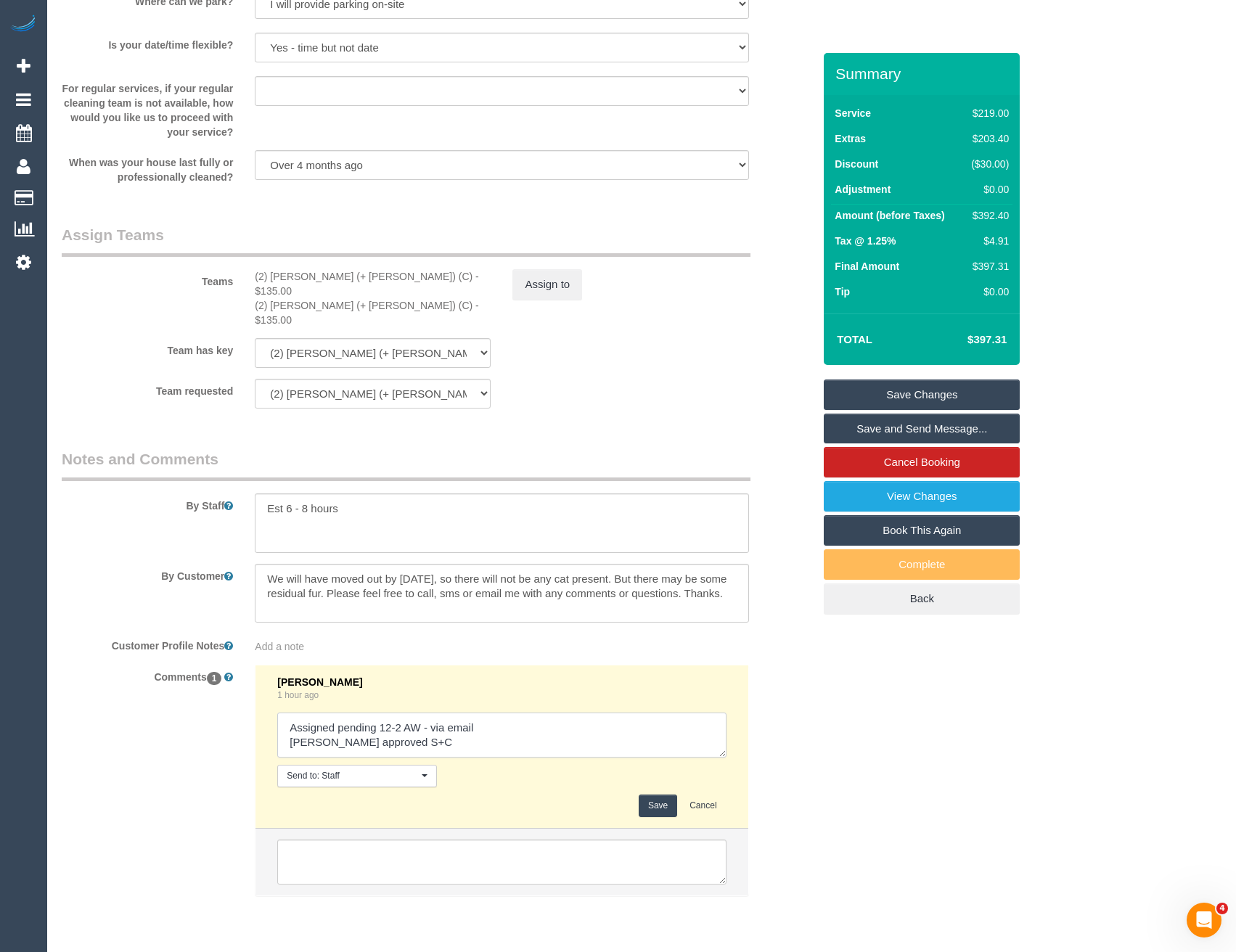
click at [493, 727] on textarea at bounding box center [501, 735] width 448 height 45
click at [478, 715] on textarea at bounding box center [501, 735] width 448 height 45
type textarea "Assigned pending 12-2 AW - via email // confirmed [PERSON_NAME] approved S+C"
click at [662, 794] on button "Save" at bounding box center [657, 805] width 38 height 22
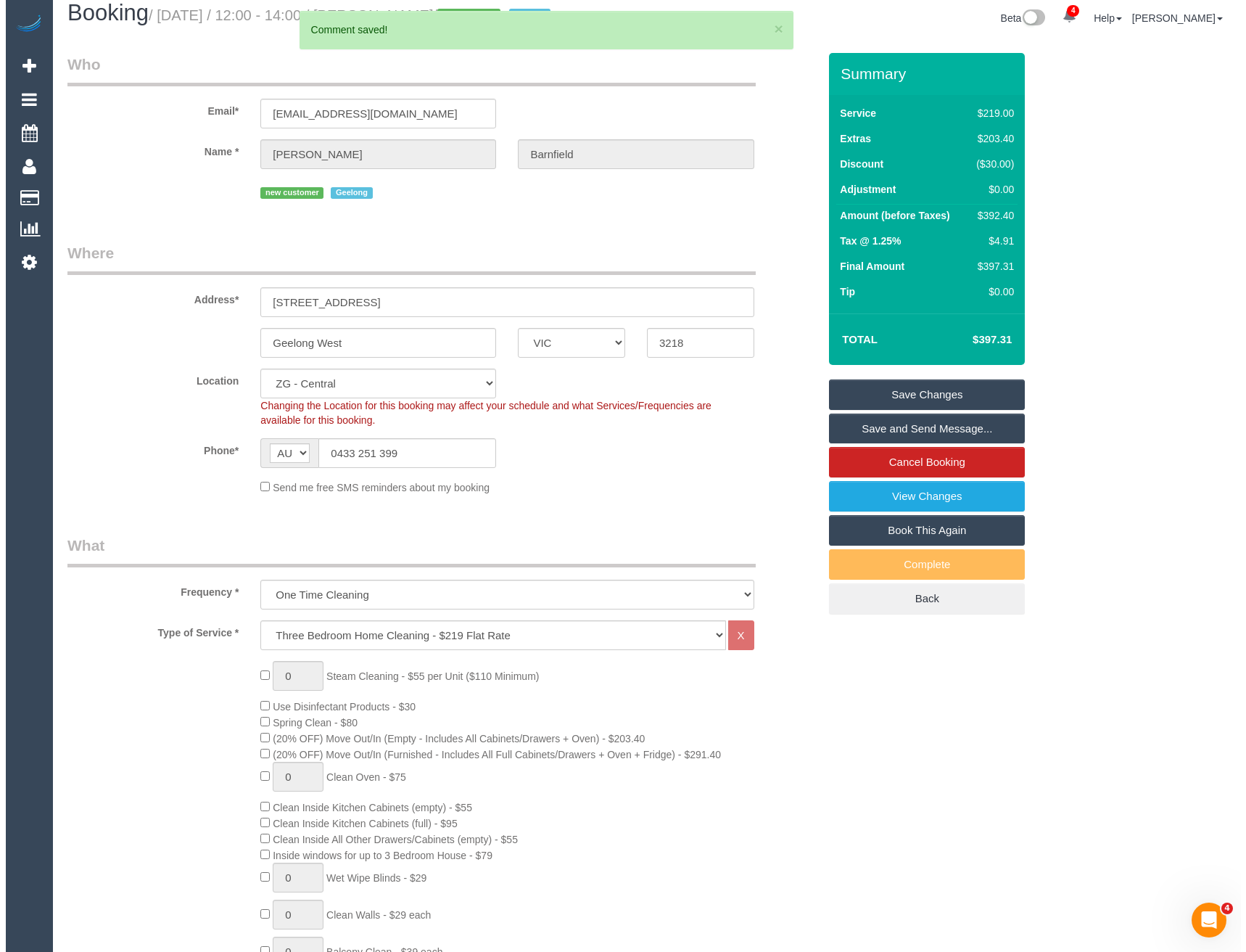
scroll to position [0, 0]
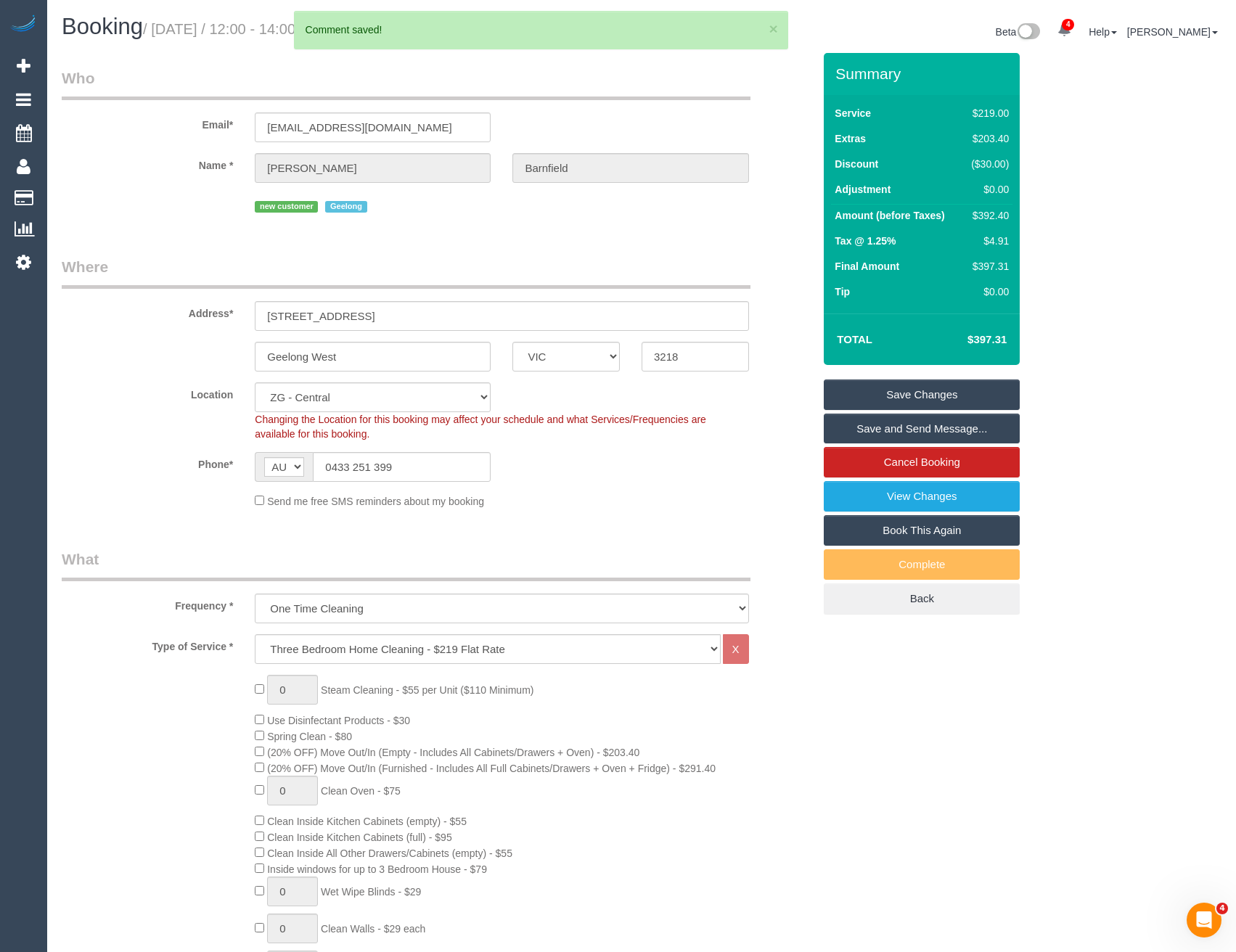
click at [877, 444] on link "Save and Send Message..." at bounding box center [921, 429] width 196 height 31
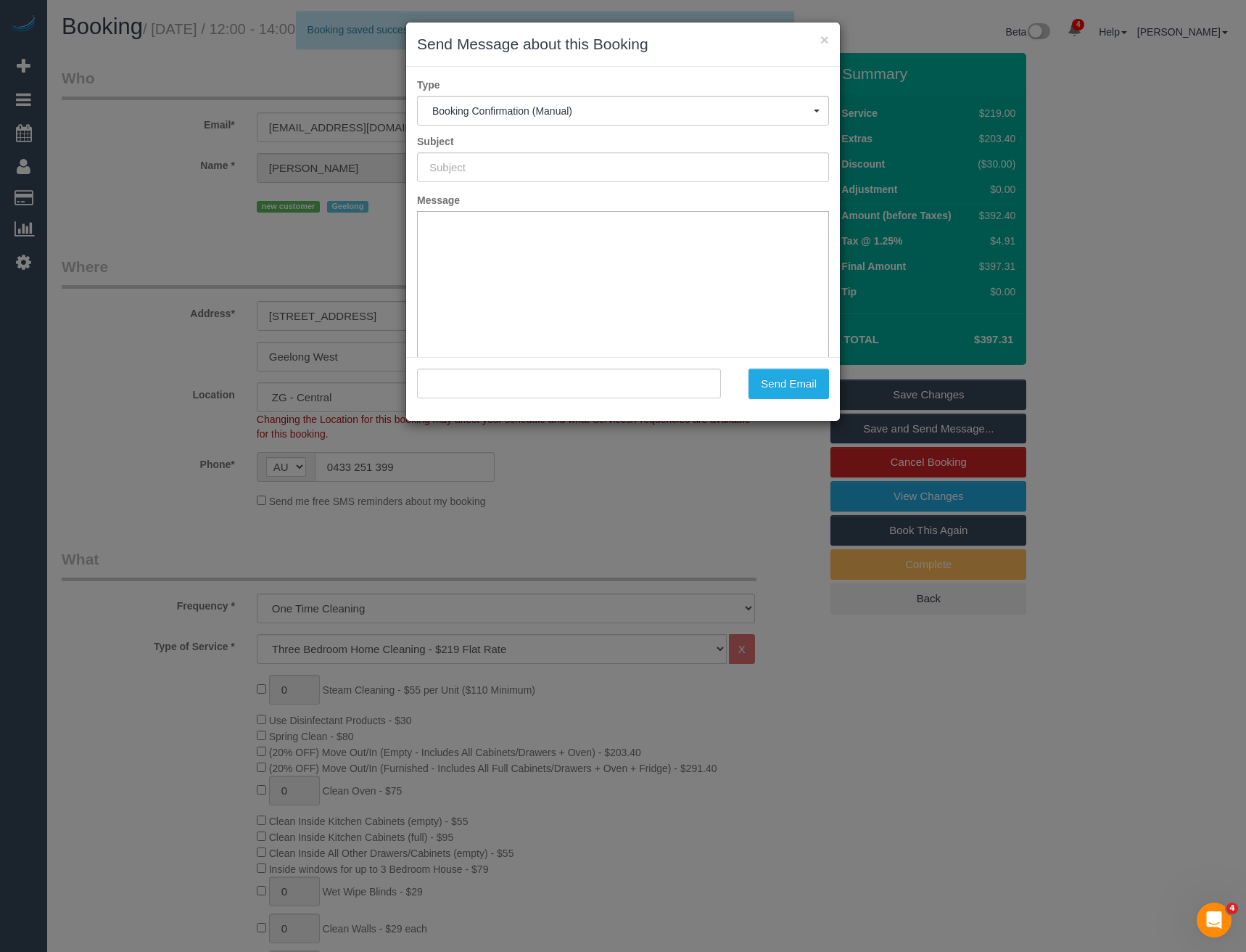
type input "Booking Confirmed"
type input ""[PERSON_NAME]" <[EMAIL_ADDRESS][DOMAIN_NAME]>"
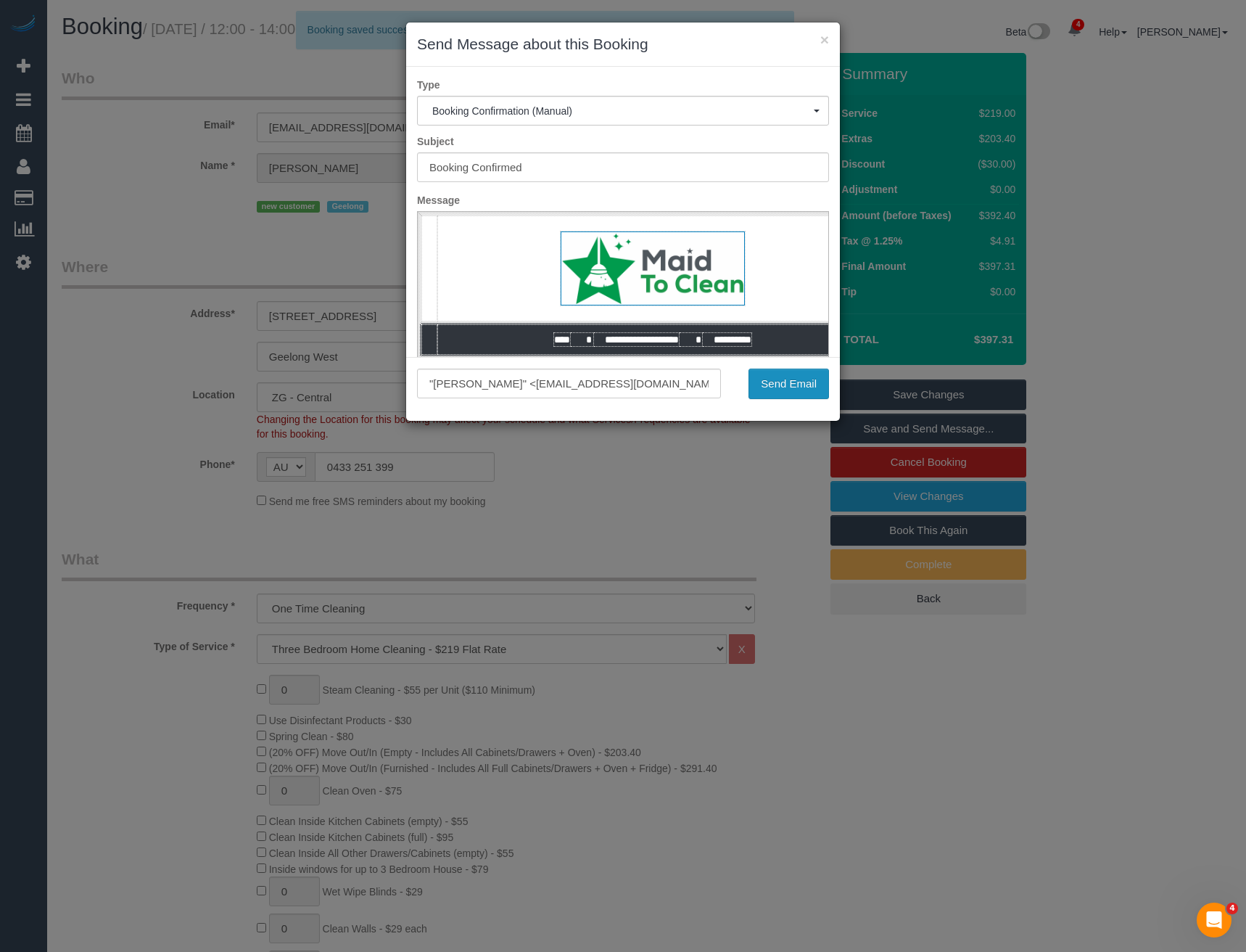
click at [783, 380] on button "Send Email" at bounding box center [789, 383] width 81 height 31
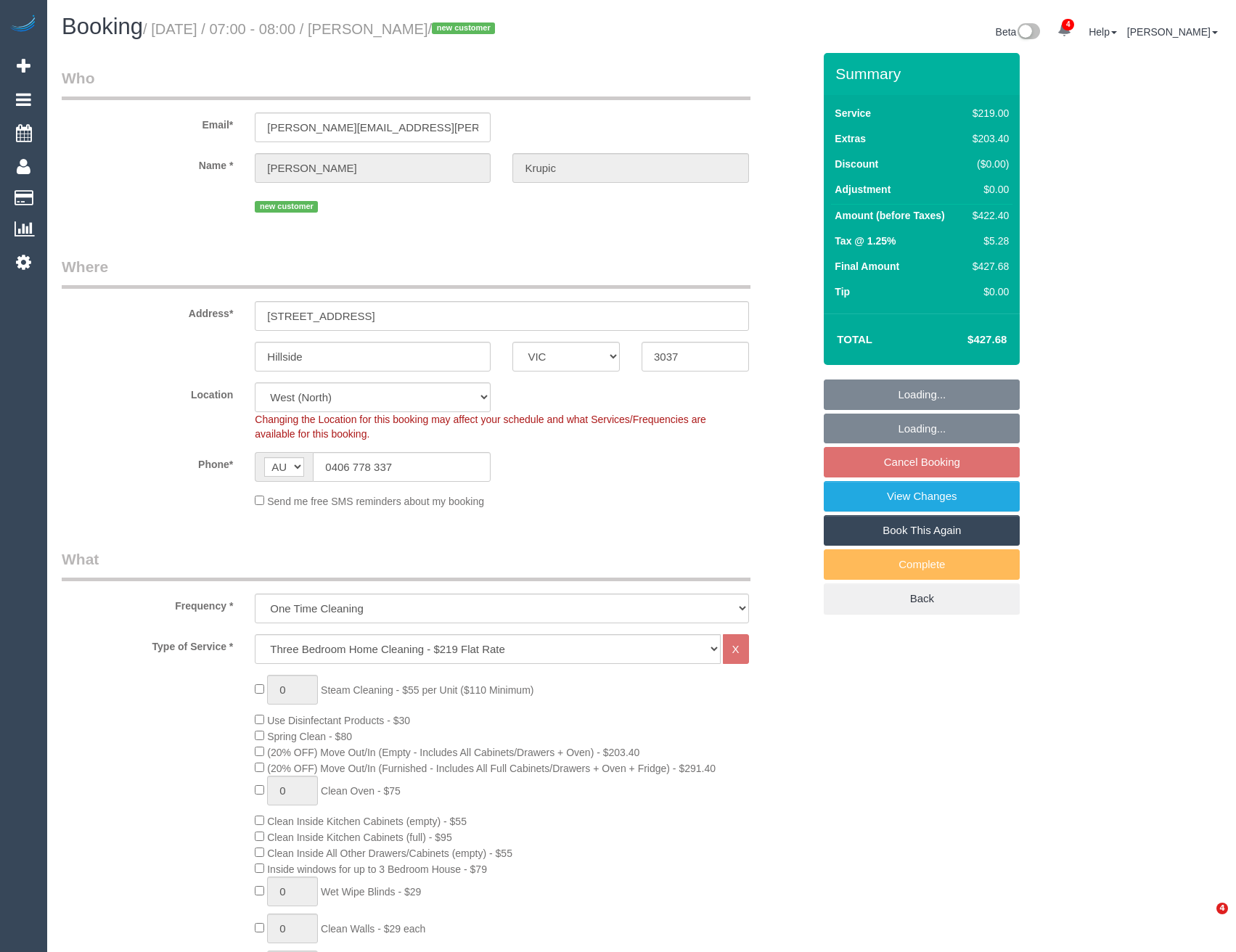
select select "VIC"
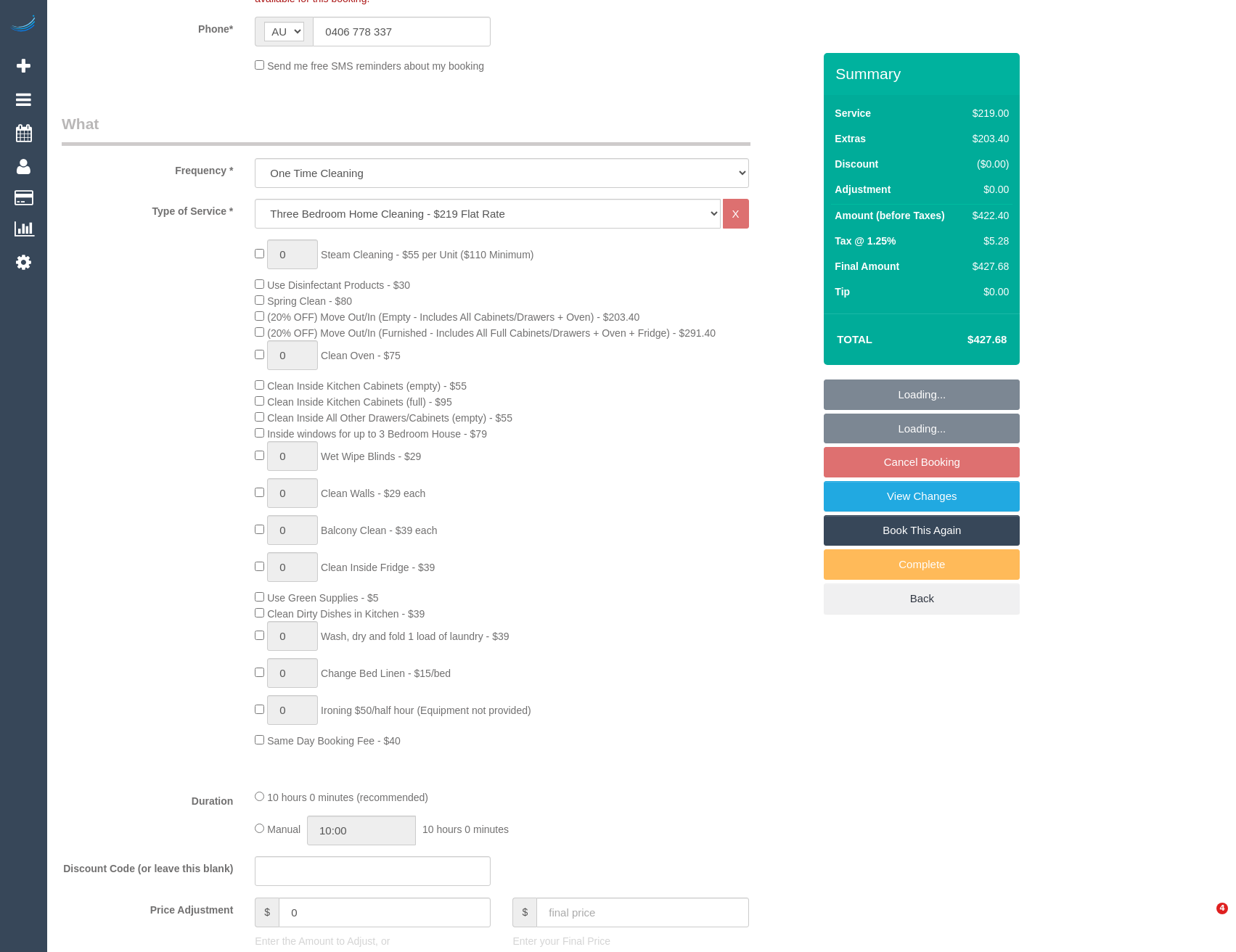
select select "string:stripe-pm_1S0Zut2GScqysDRV5T1cN0AL"
select select "number:29"
select select "number:14"
select select "number:19"
select select "number:24"
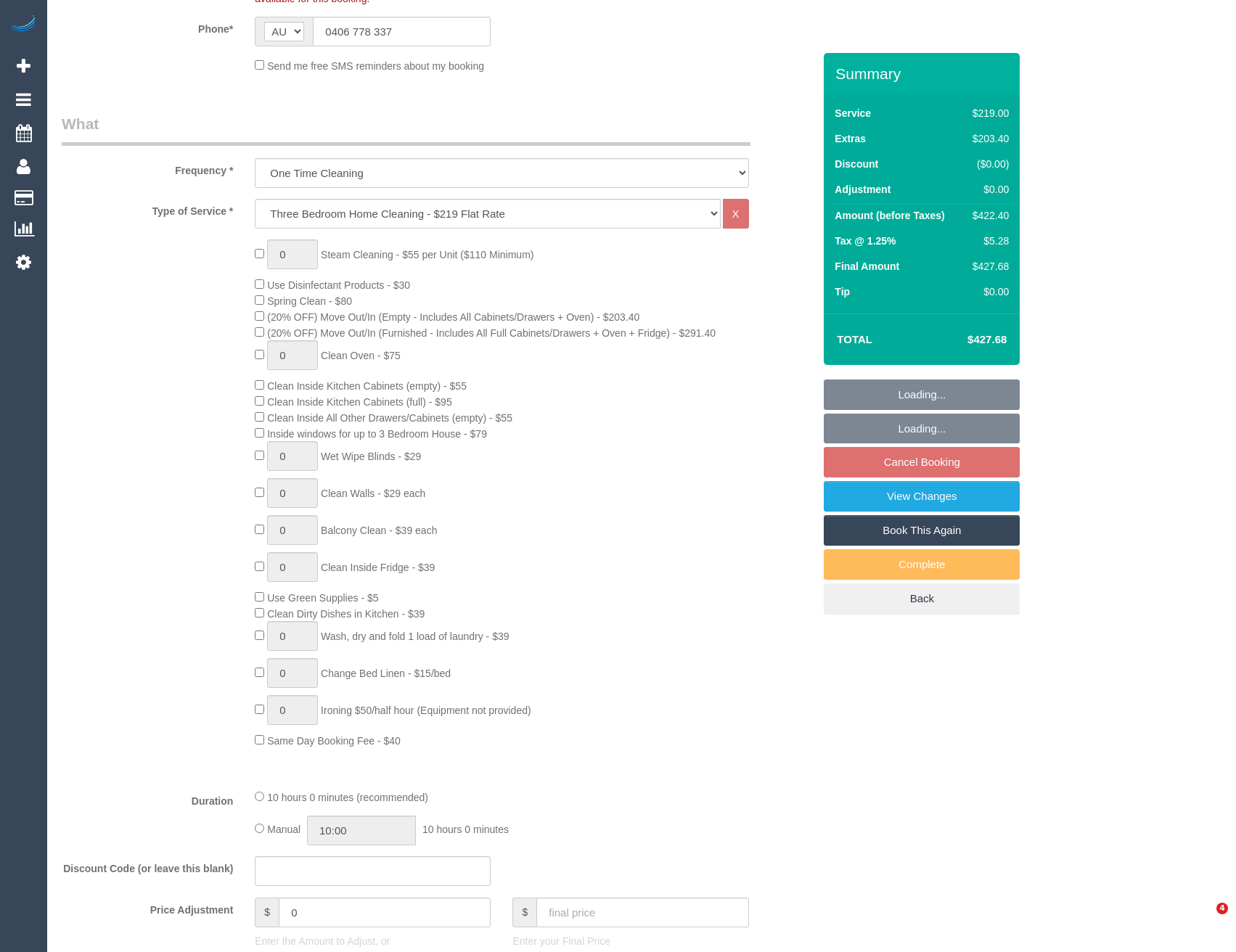
select select "number:26"
select select "object:1367"
select select "spot1"
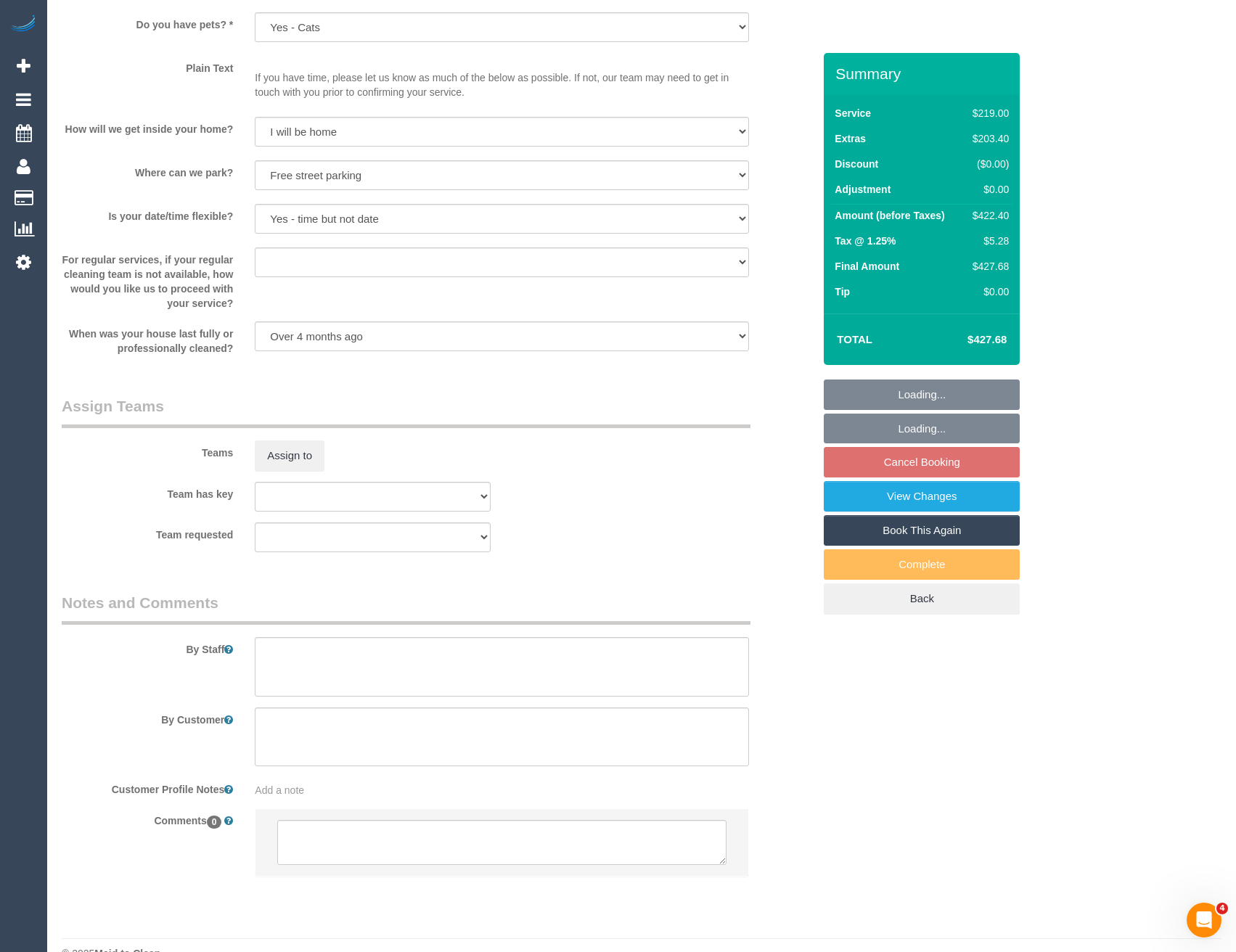
scroll to position [1854, 0]
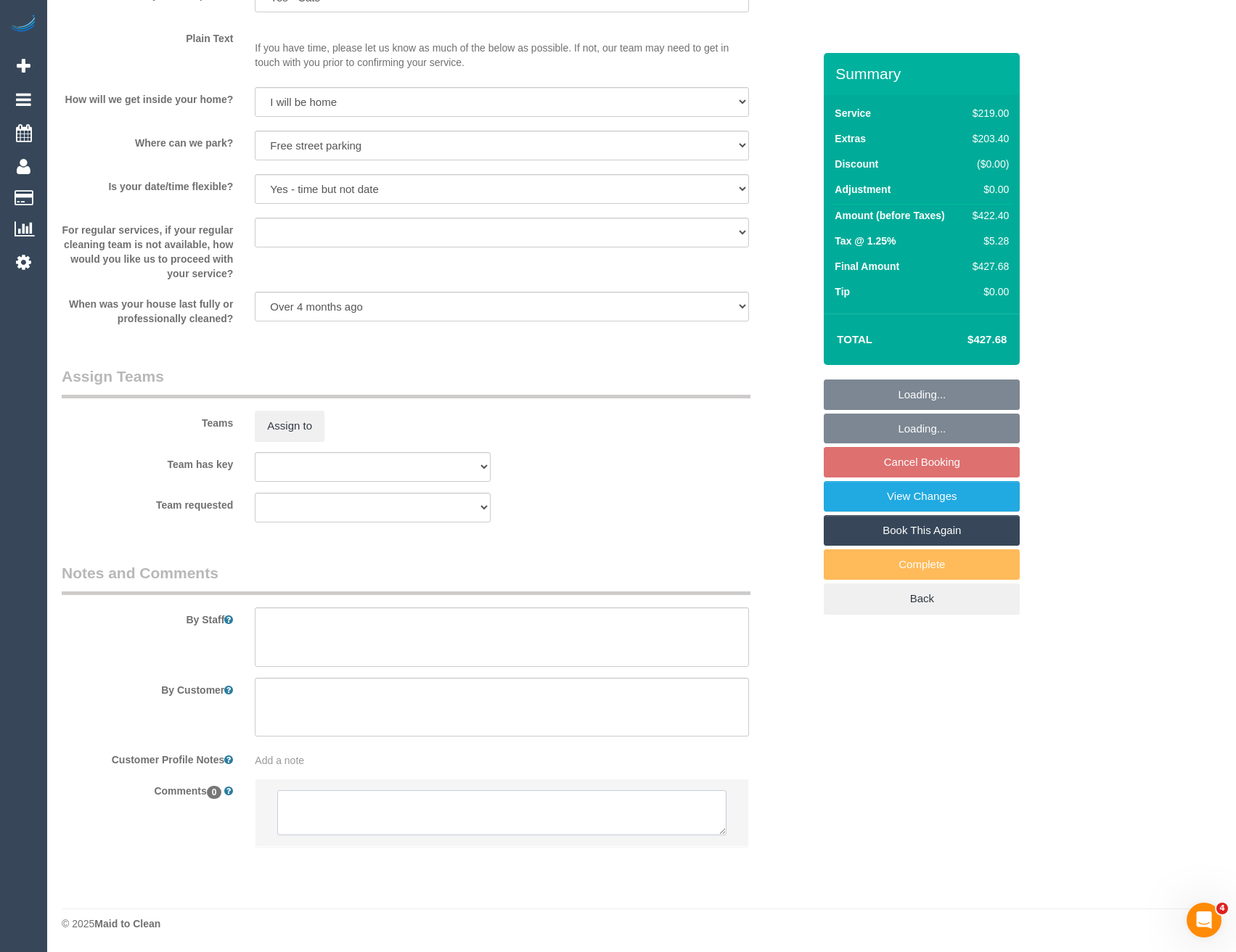
click at [418, 817] on textarea at bounding box center [501, 813] width 448 height 45
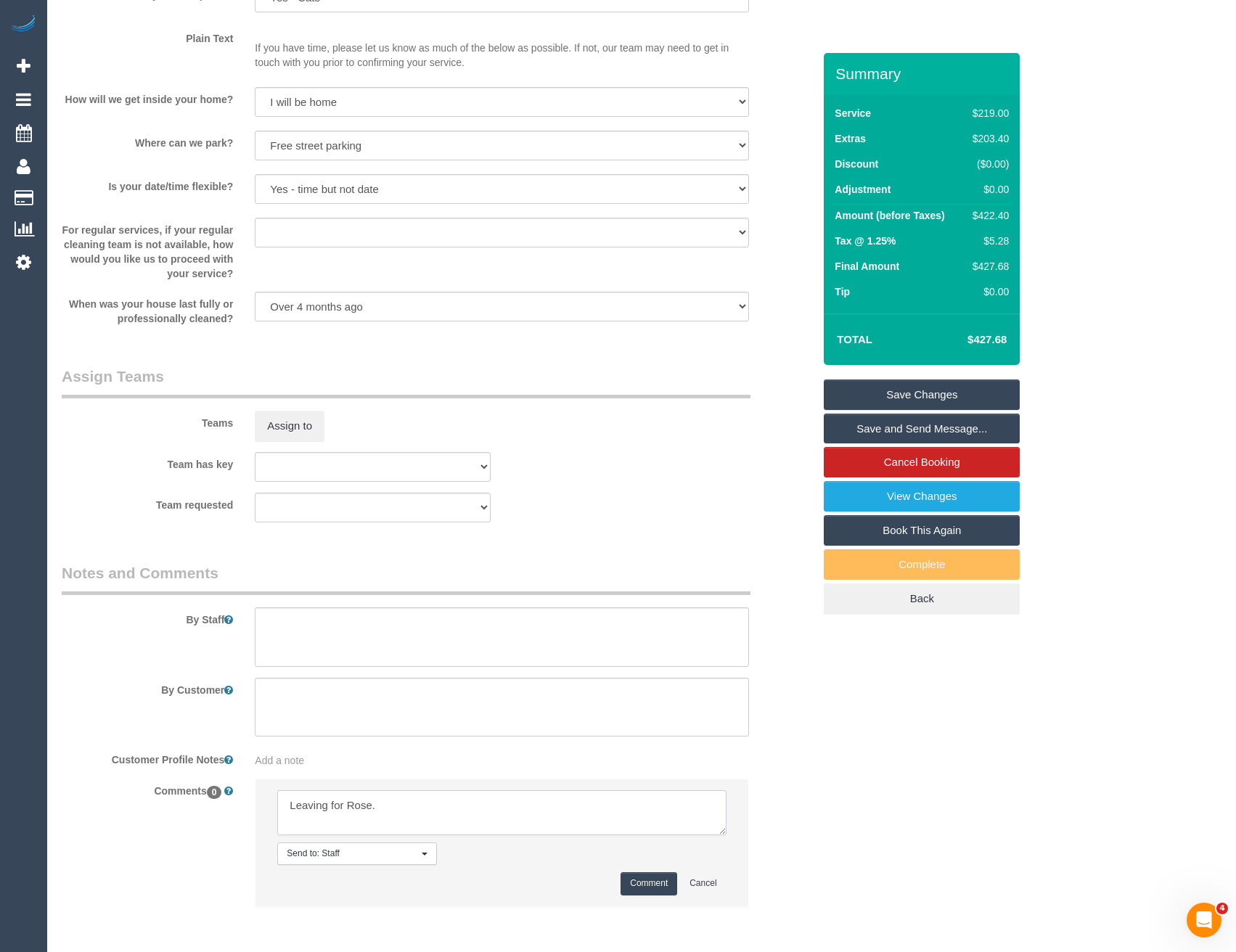
type textarea "Leaving for Rose."
click at [638, 883] on button "Comment" at bounding box center [649, 883] width 57 height 22
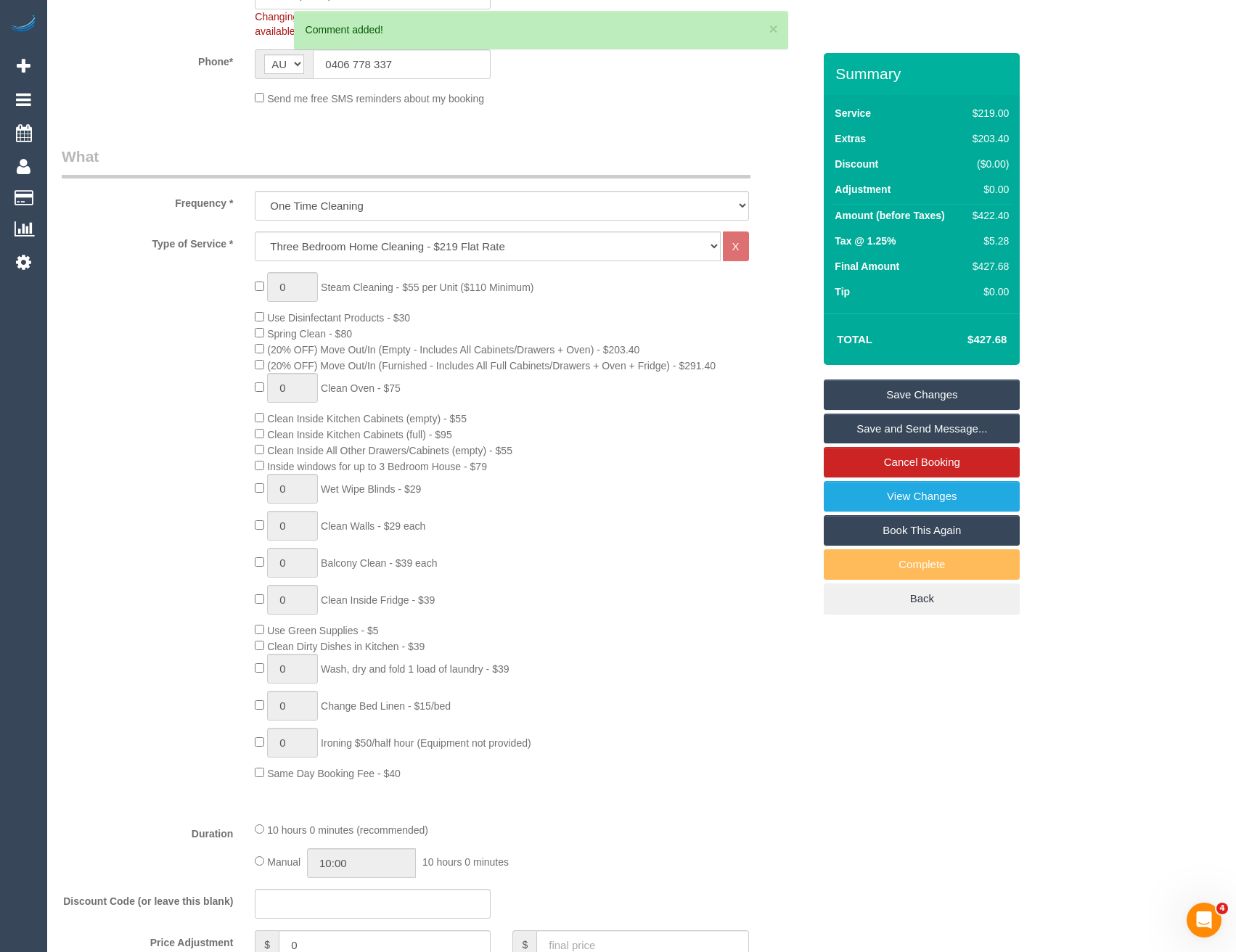
scroll to position [0, 0]
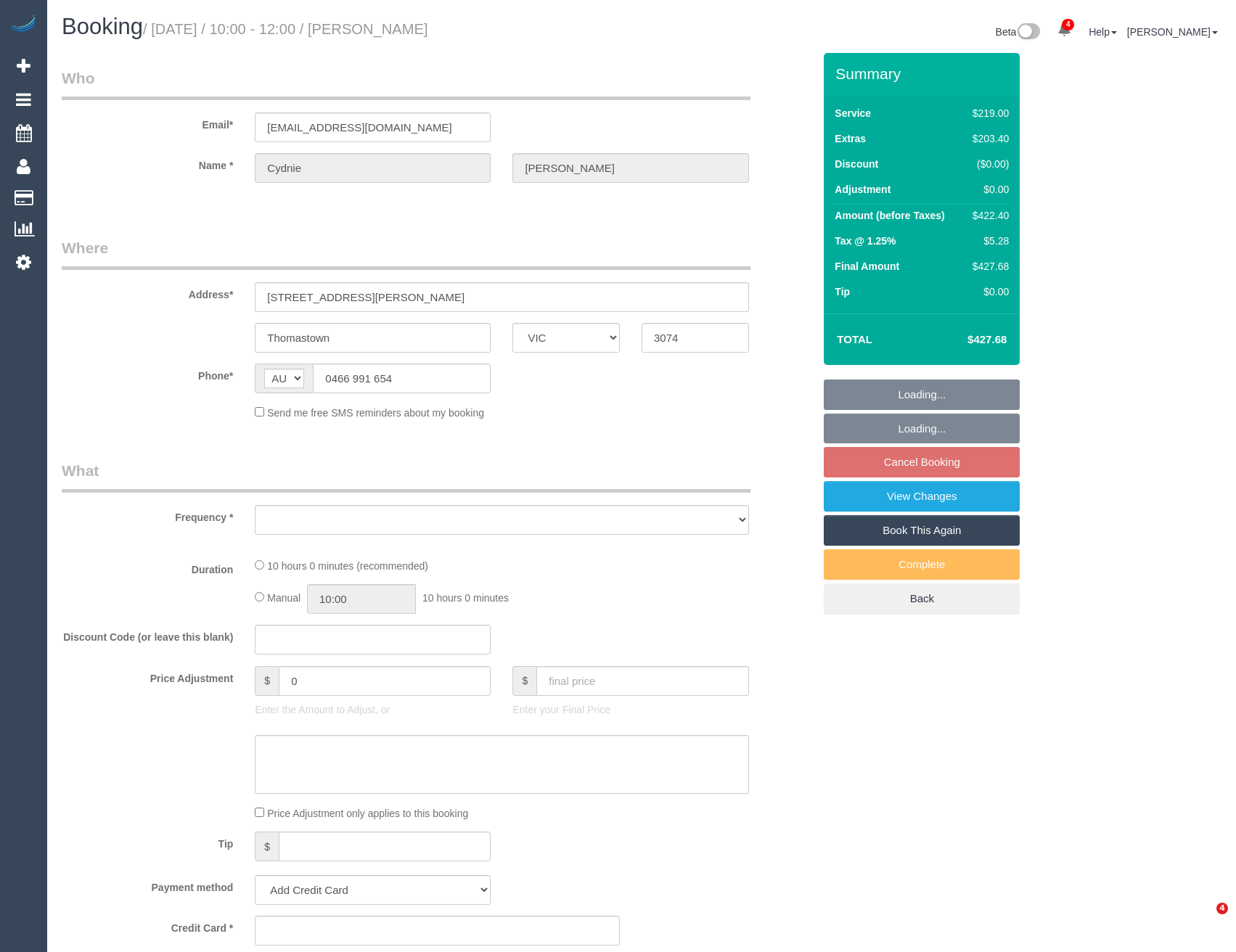
select select "VIC"
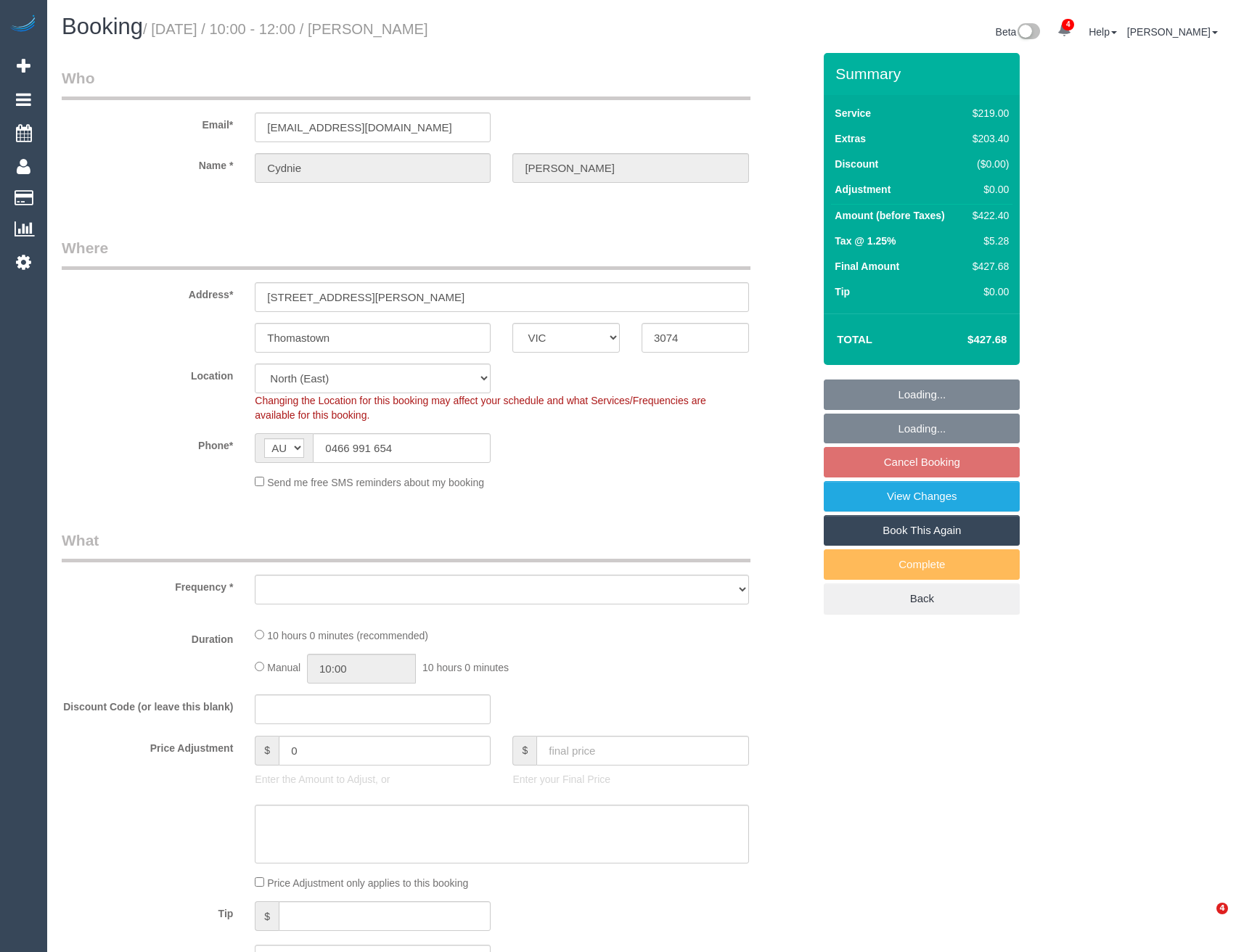
select select "string:stripe-pm_1Rcg9f2GScqysDRVmvwdbGtc"
select select "number:28"
select select "number:14"
select select "number:18"
select select "number:24"
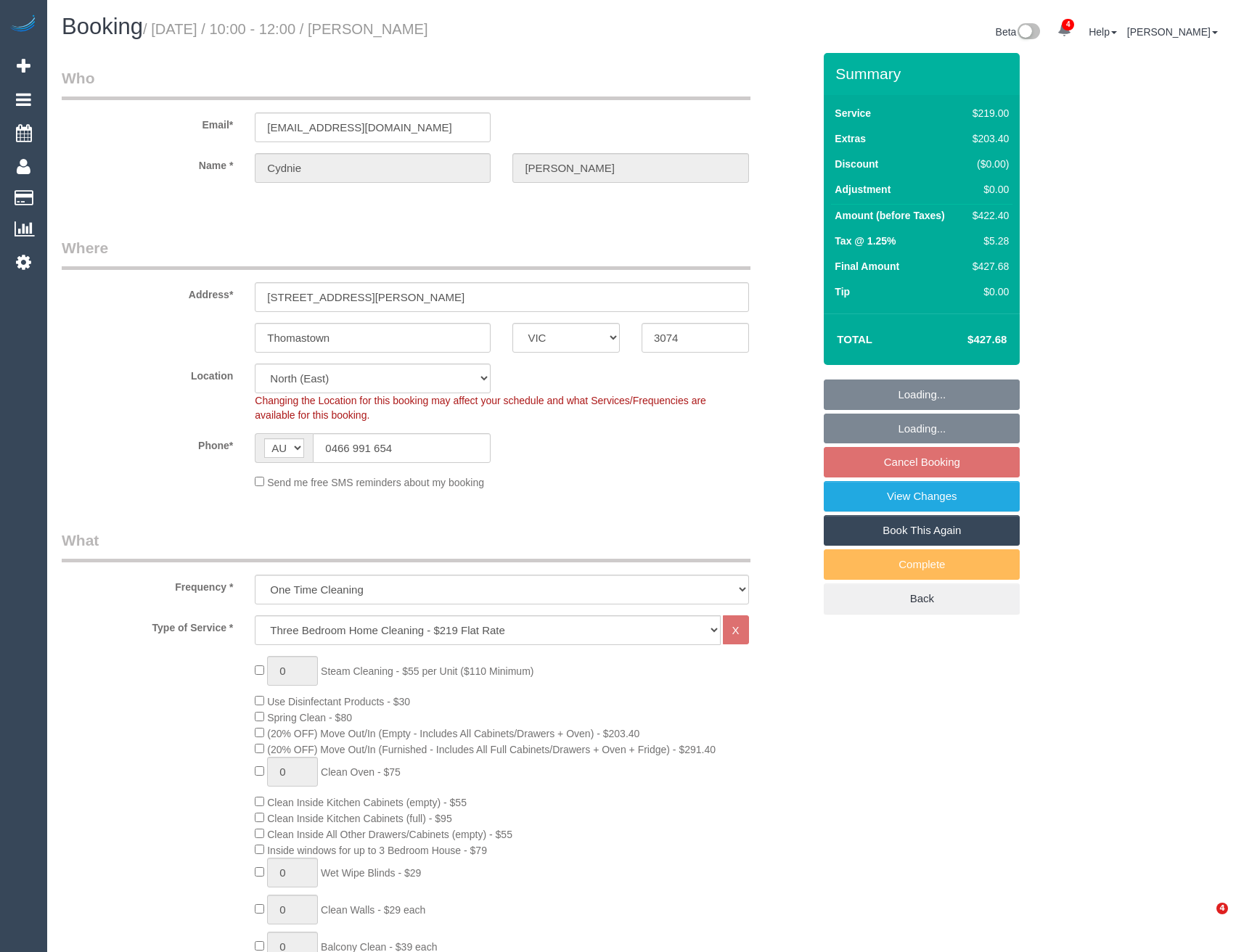
select select "object:1459"
select select "spot3"
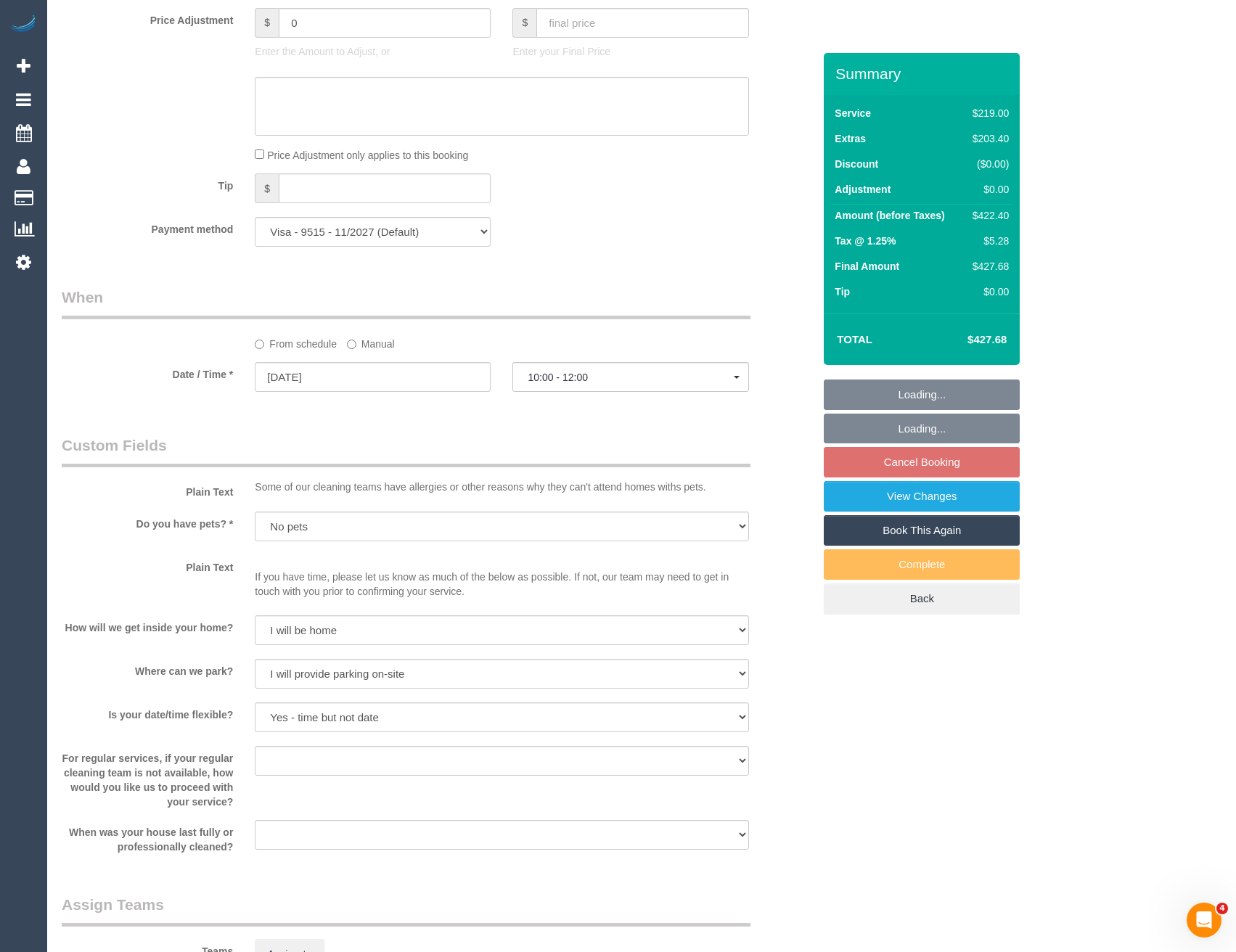
scroll to position [1437, 0]
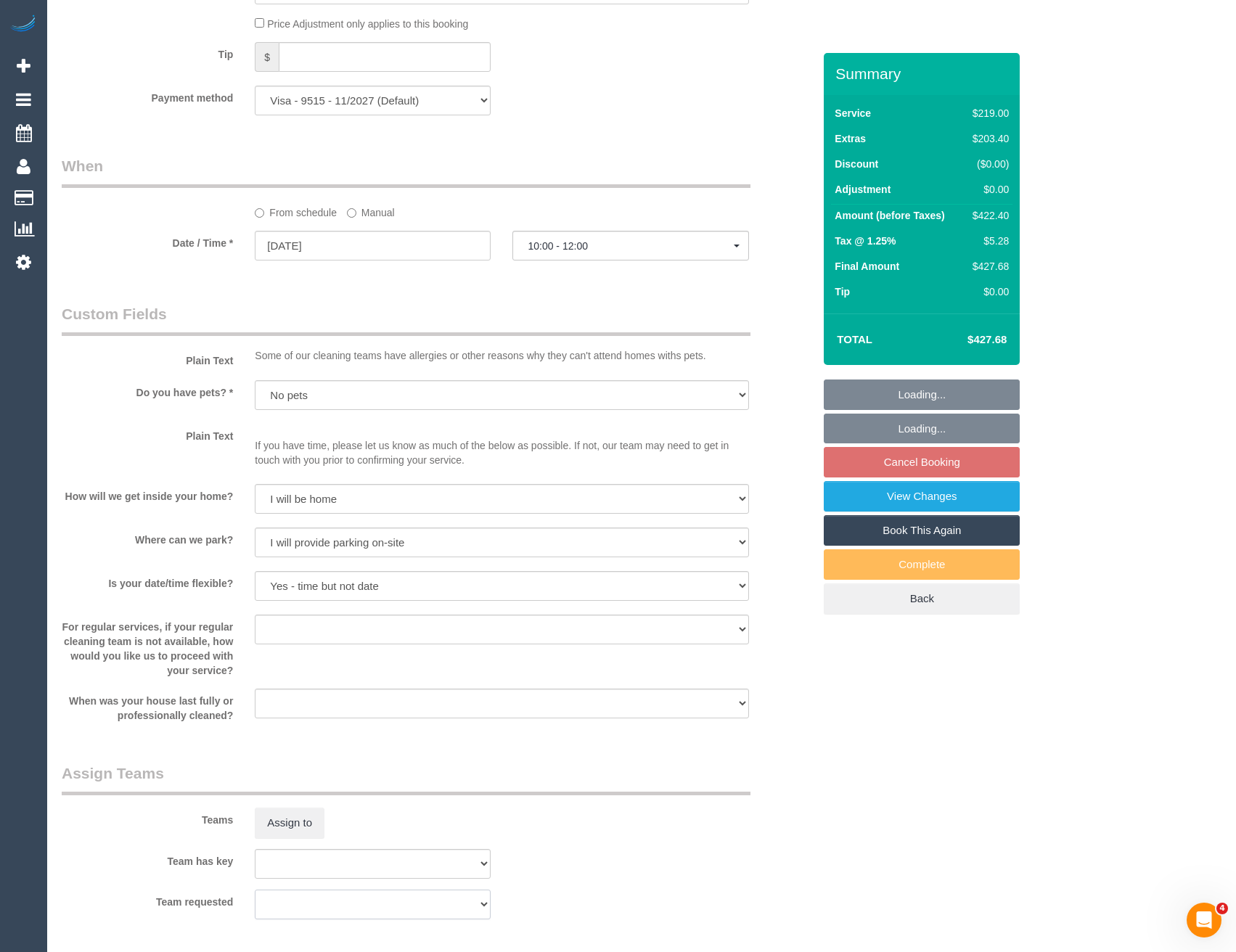
click at [411, 890] on select "(0) Office (1) [PERSON_NAME] (FT) (1) [PERSON_NAME] (FT) (1) [PERSON_NAME] (FT)…" at bounding box center [372, 905] width 236 height 30
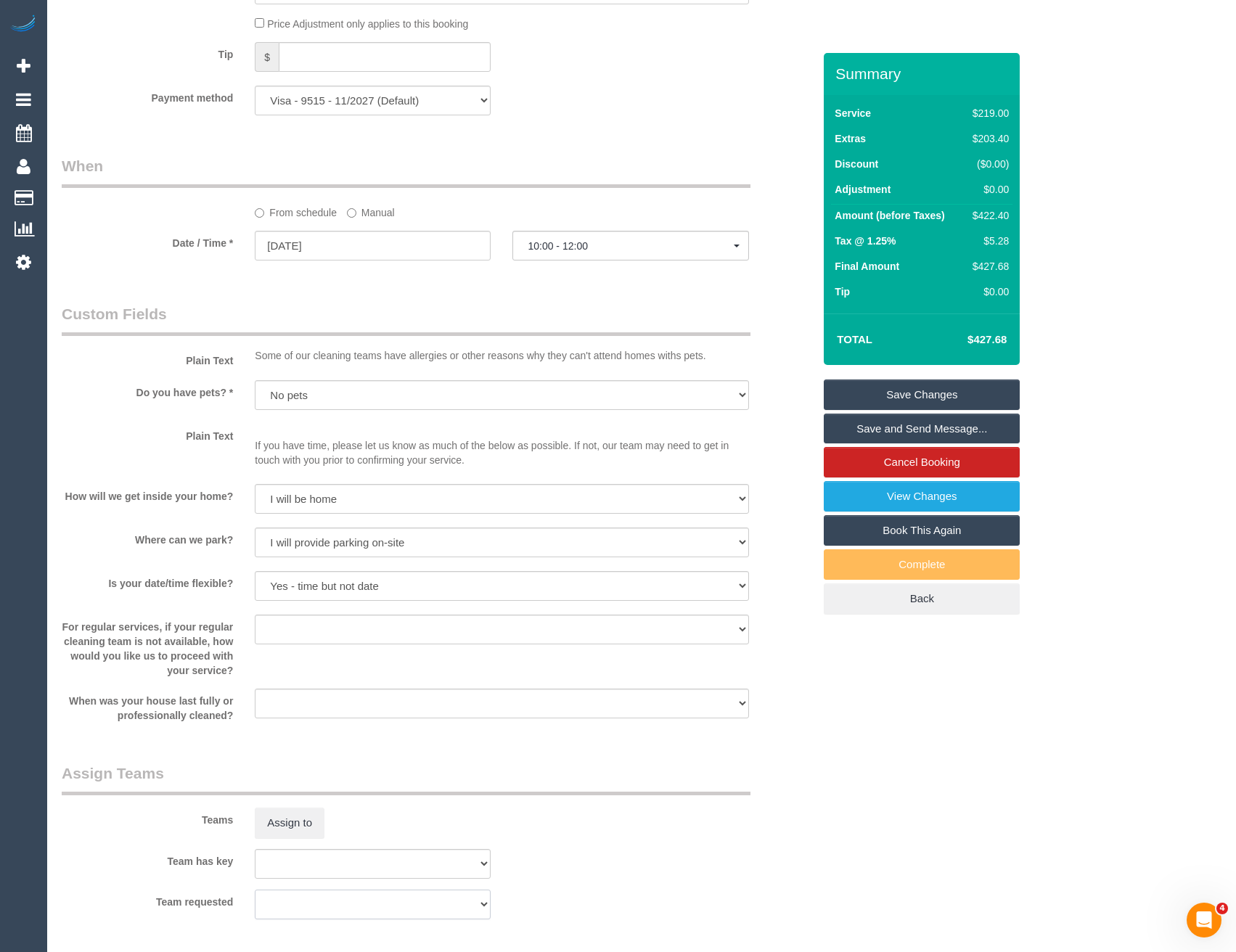
scroll to position [1988, 0]
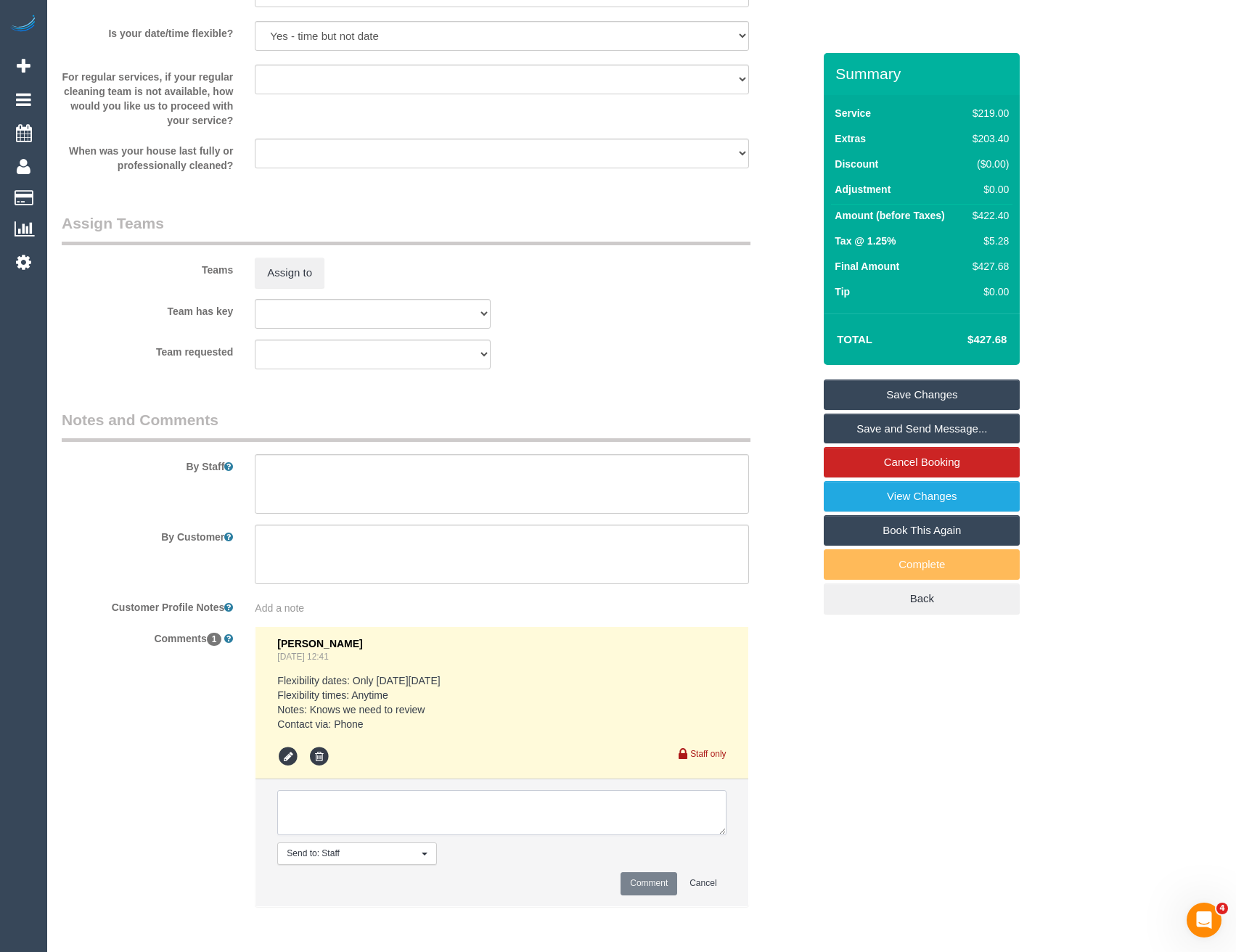
click at [401, 807] on textarea at bounding box center [501, 813] width 448 height 45
type textarea "Leaving for Rose."
click at [649, 887] on button "Comment" at bounding box center [649, 883] width 57 height 22
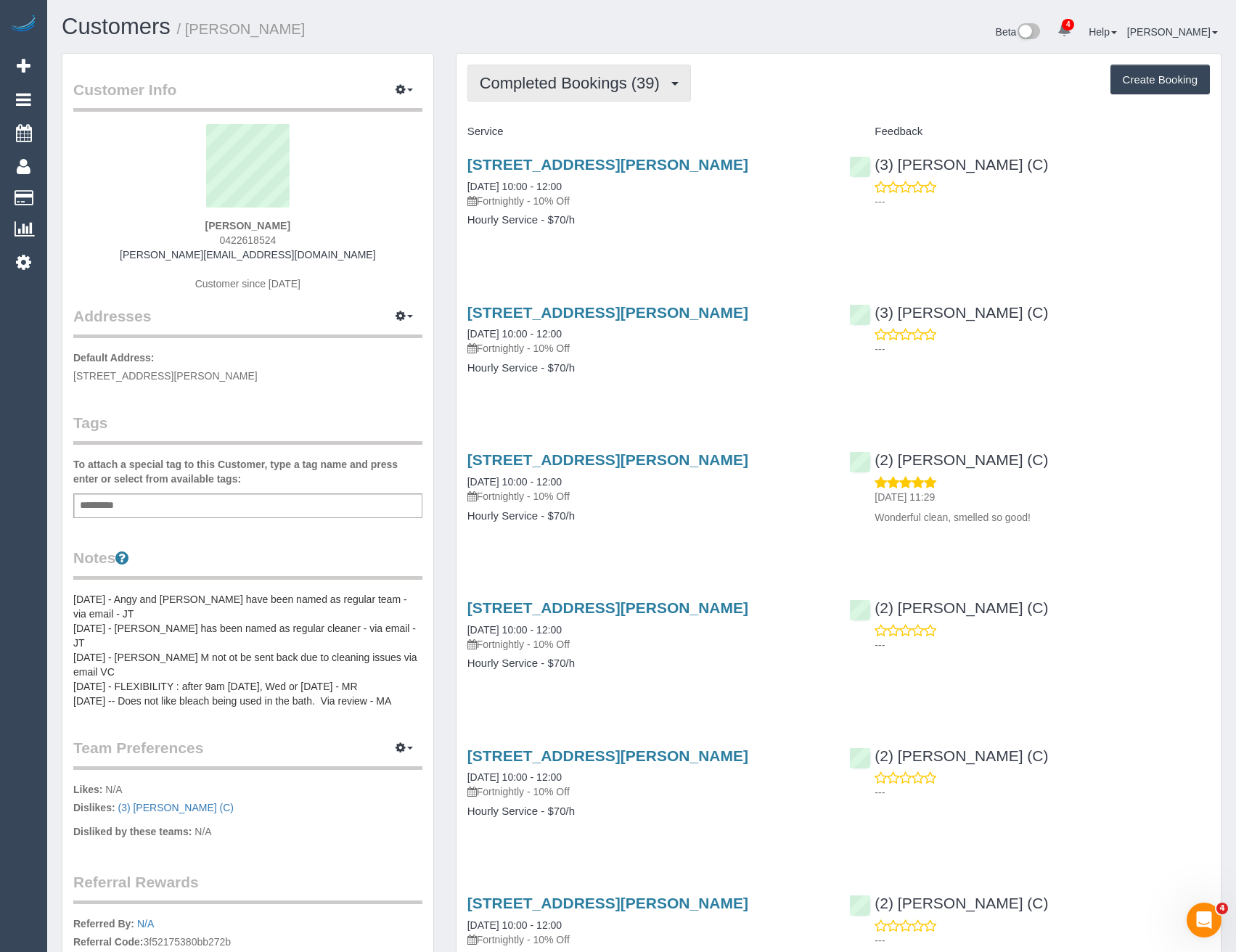
click at [585, 78] on span "Completed Bookings (39)" at bounding box center [573, 84] width 187 height 19
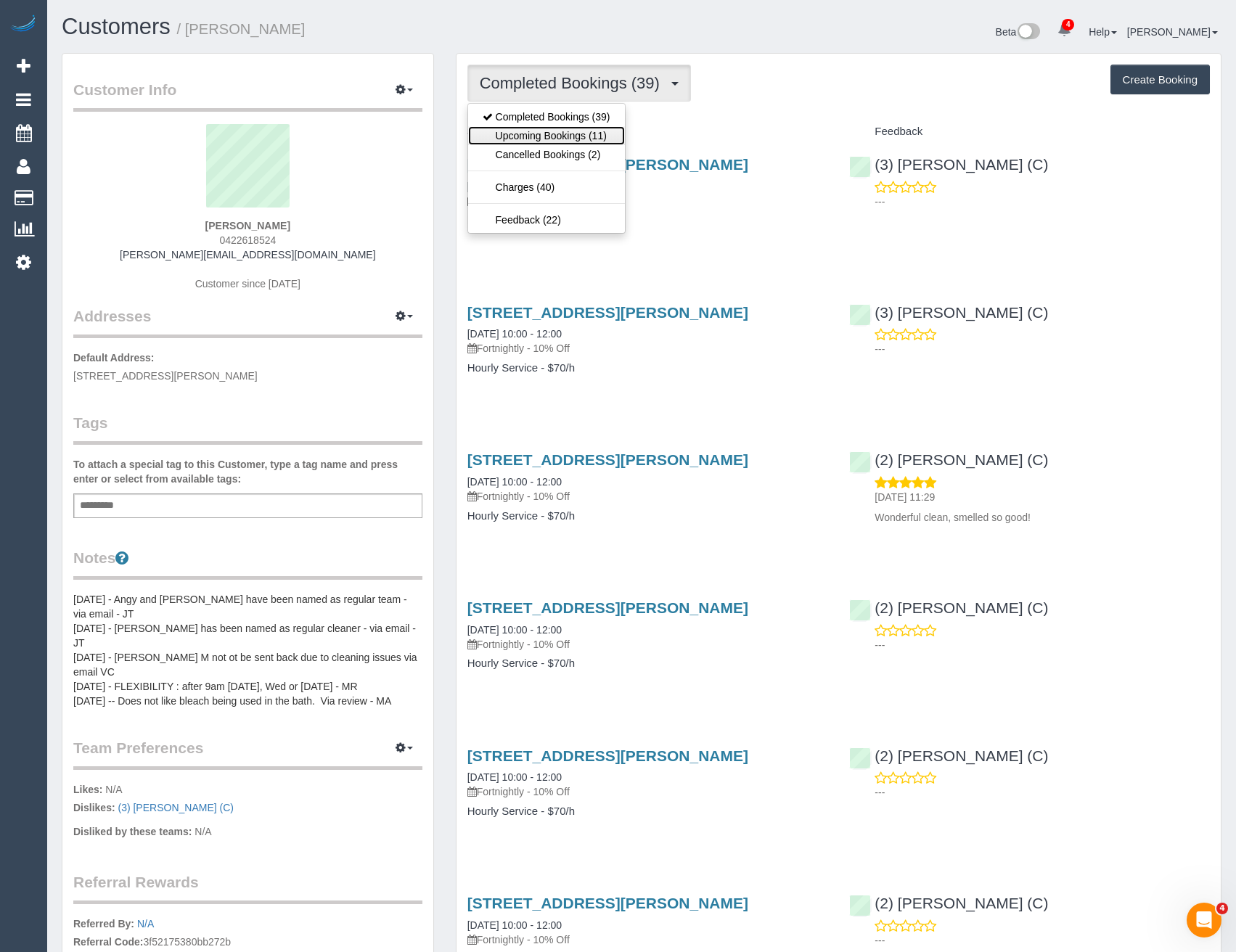
click at [594, 134] on link "Upcoming Bookings (11)" at bounding box center [546, 135] width 157 height 19
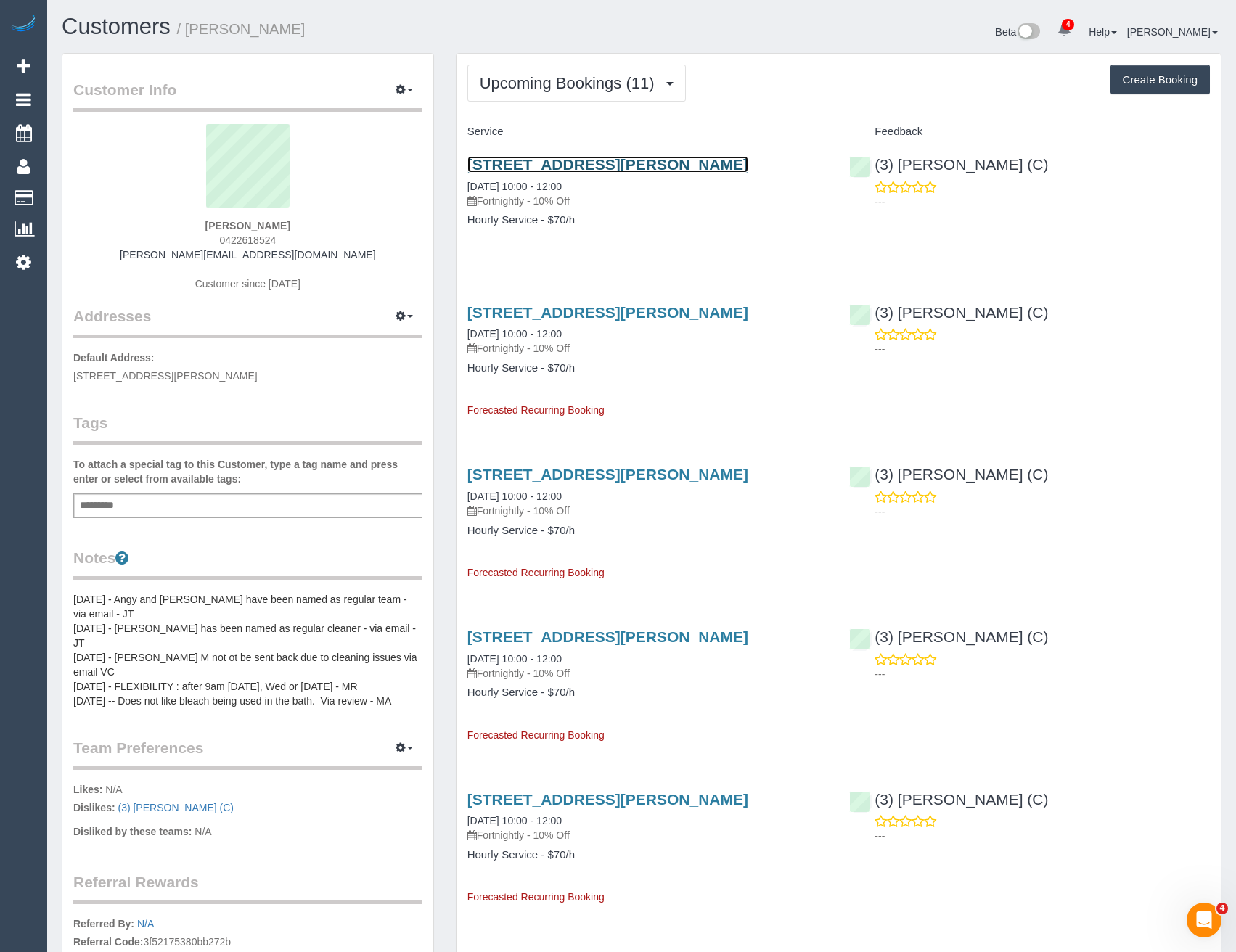
click at [646, 165] on link "[STREET_ADDRESS][PERSON_NAME]" at bounding box center [608, 164] width 281 height 17
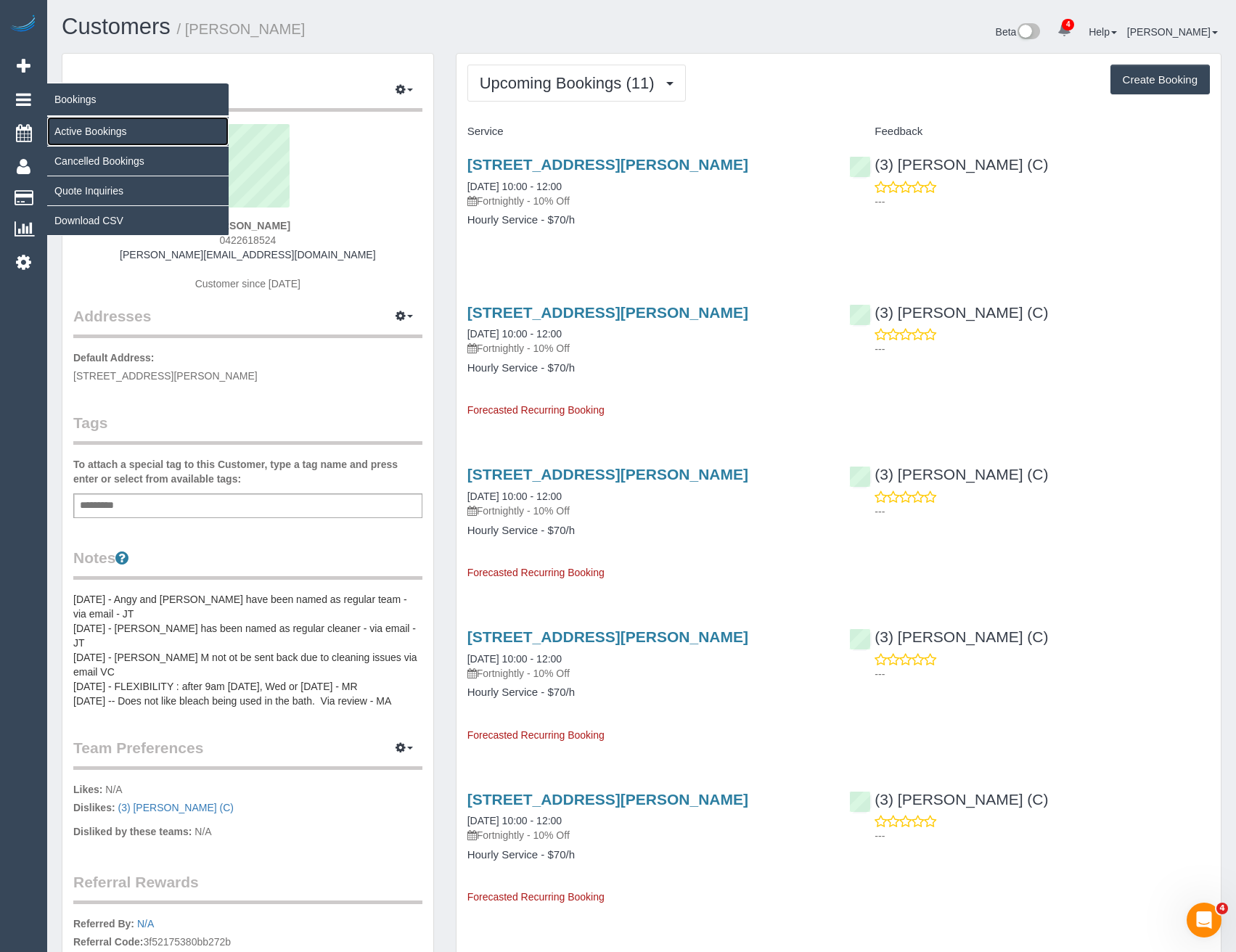
click at [67, 128] on link "Active Bookings" at bounding box center [138, 131] width 182 height 29
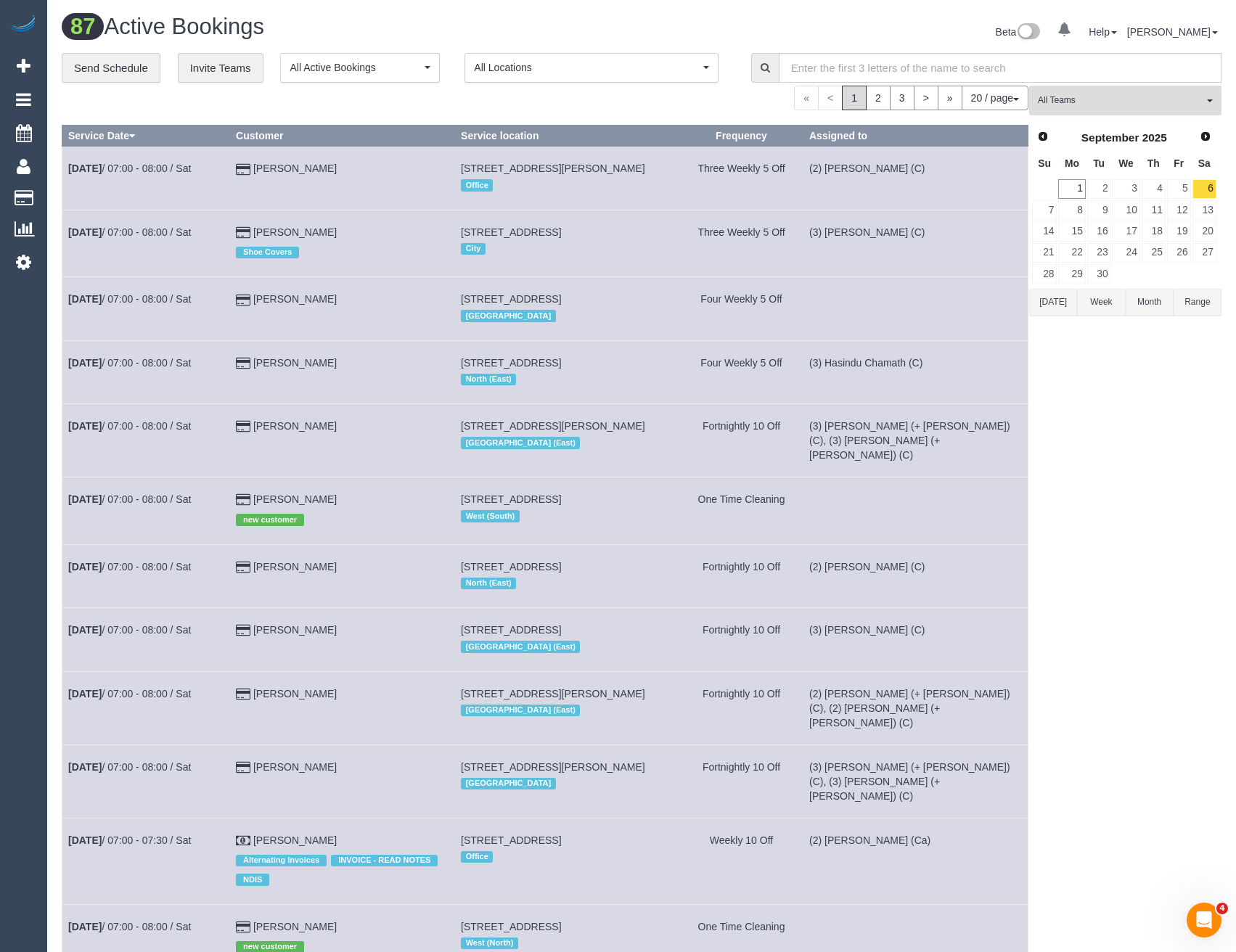
click at [1117, 96] on span "All Teams" at bounding box center [1120, 100] width 165 height 12
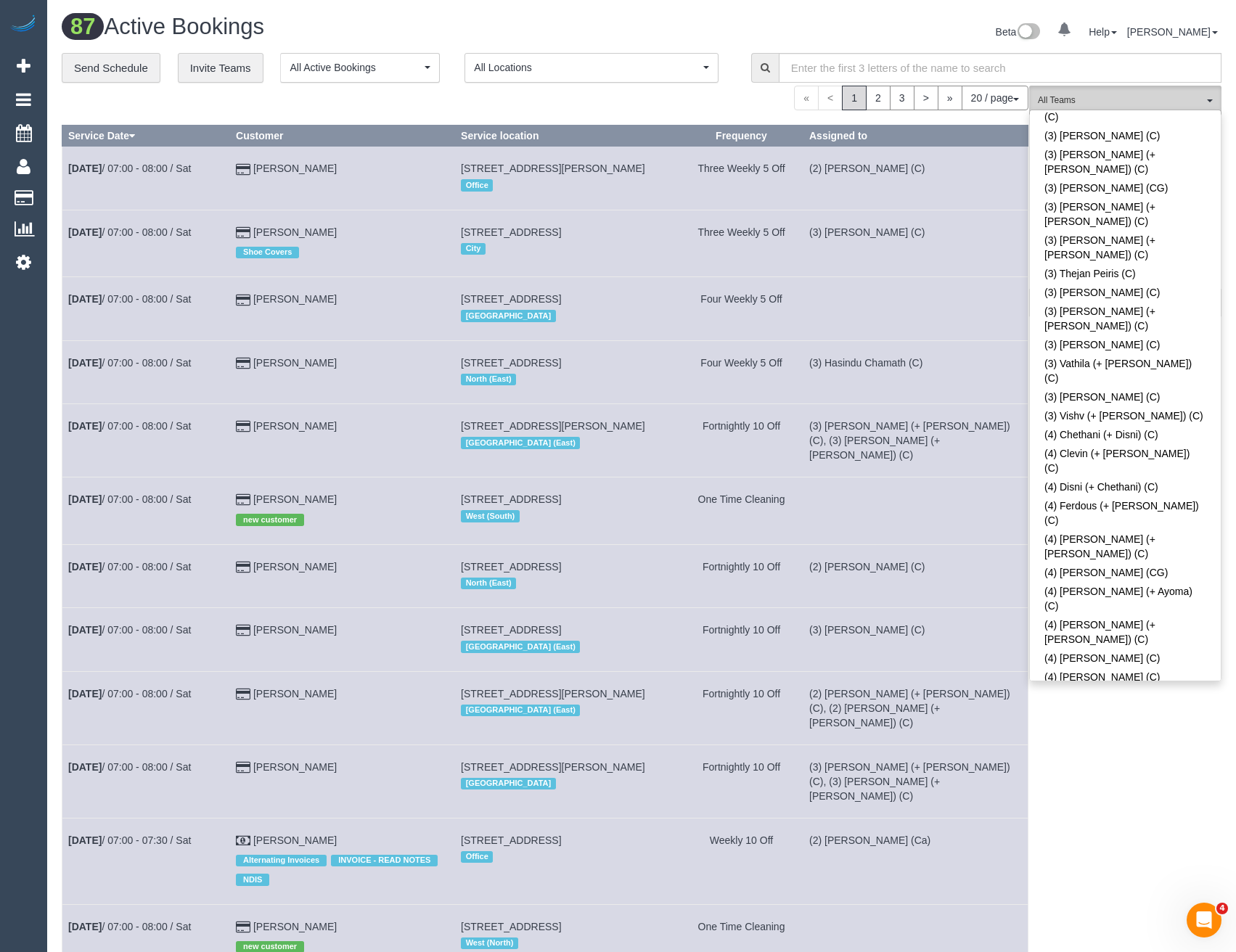
scroll to position [4167, 0]
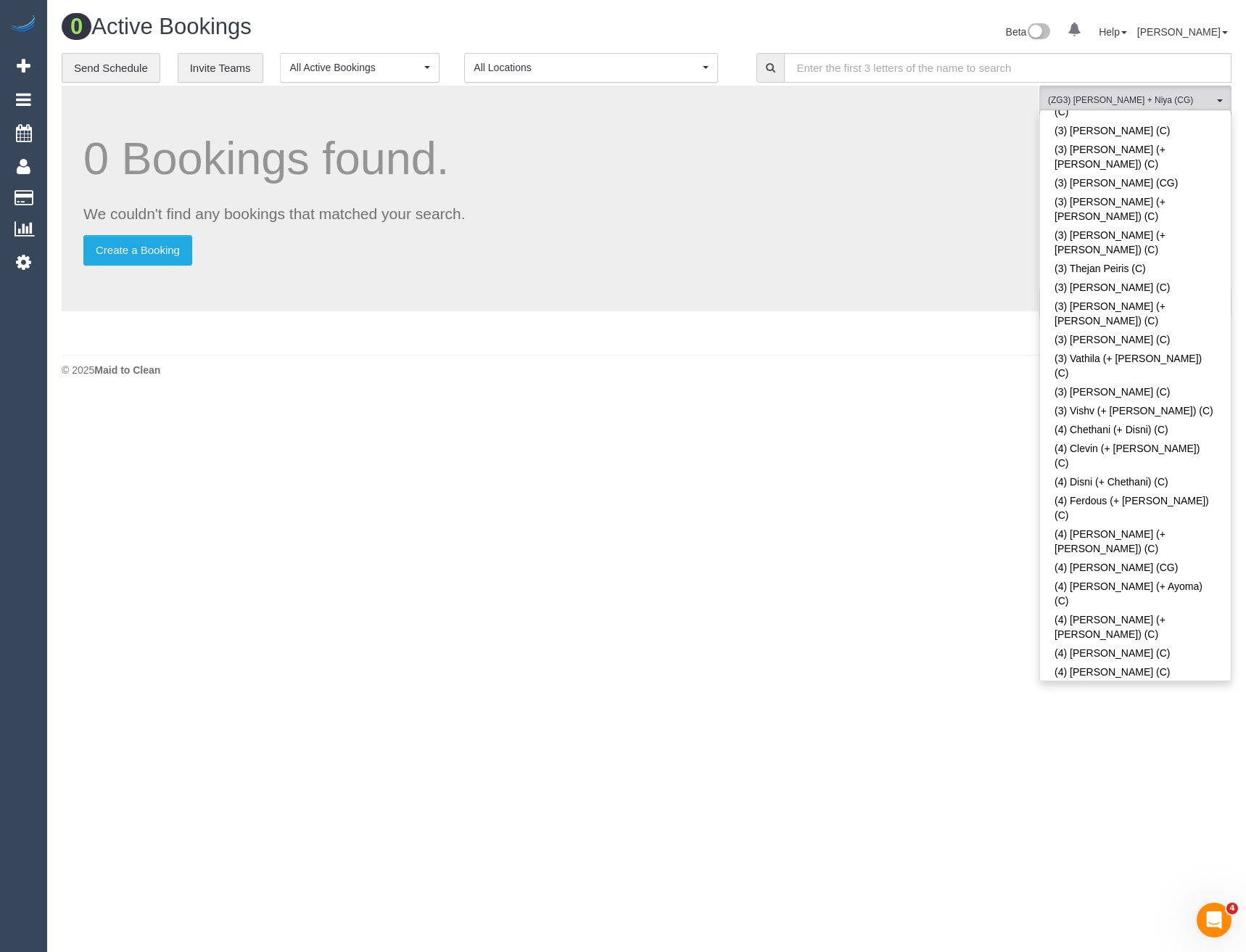
click at [693, 381] on footer "© 2025 Maid to Clean" at bounding box center [646, 368] width 1170 height 29
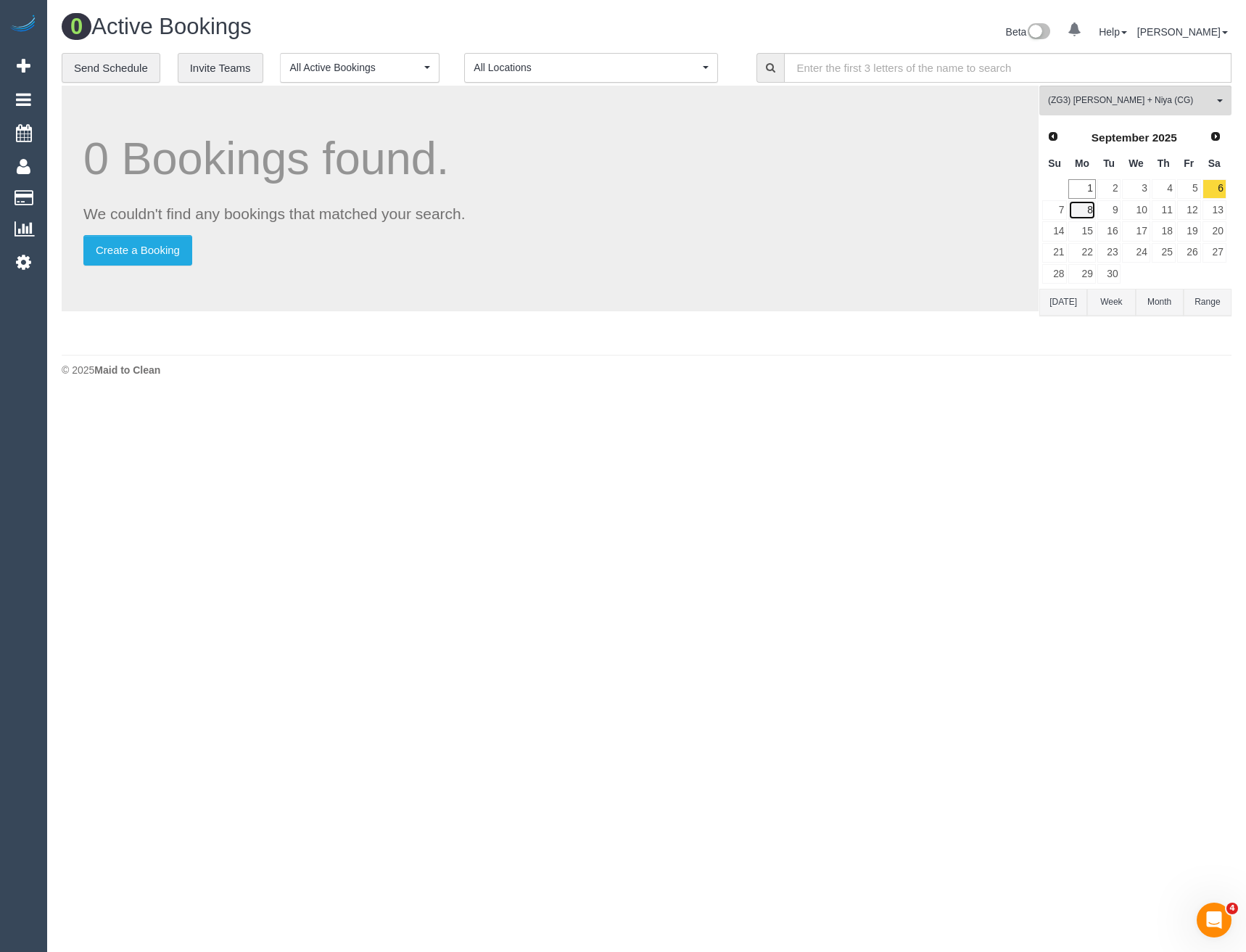
click at [1089, 212] on link "8" at bounding box center [1082, 210] width 27 height 19
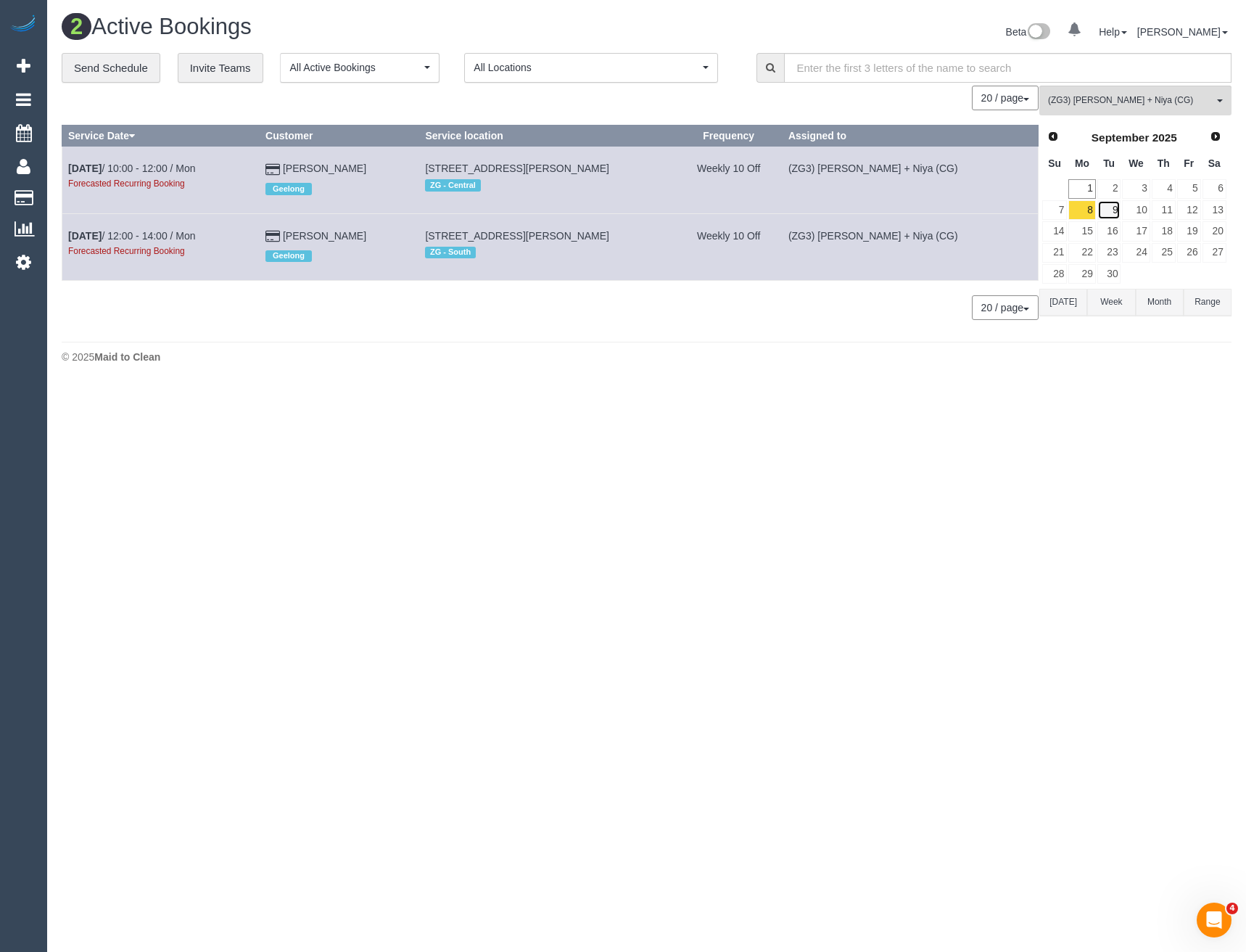
click at [1110, 212] on link "9" at bounding box center [1110, 210] width 24 height 19
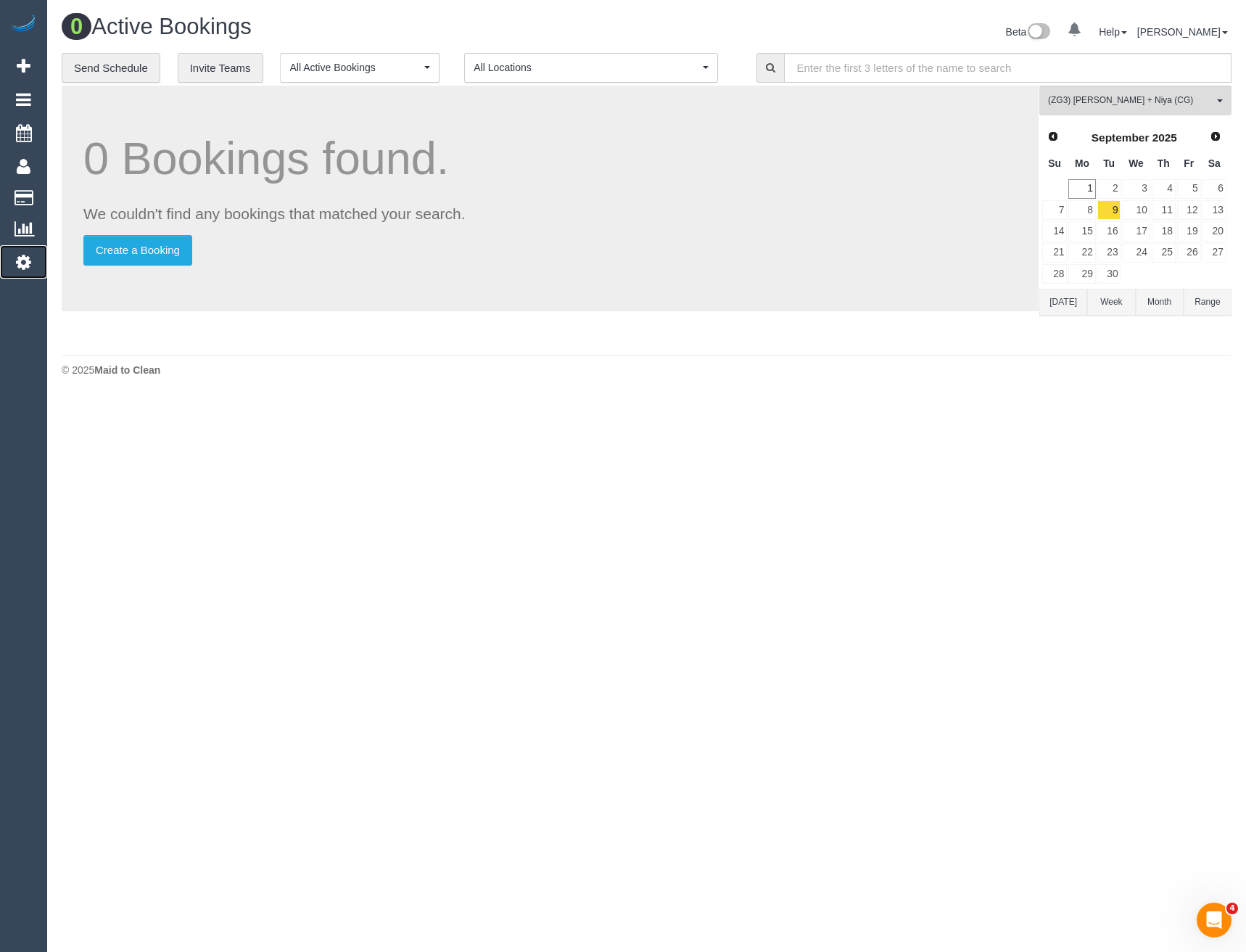
click at [27, 267] on icon at bounding box center [23, 262] width 15 height 18
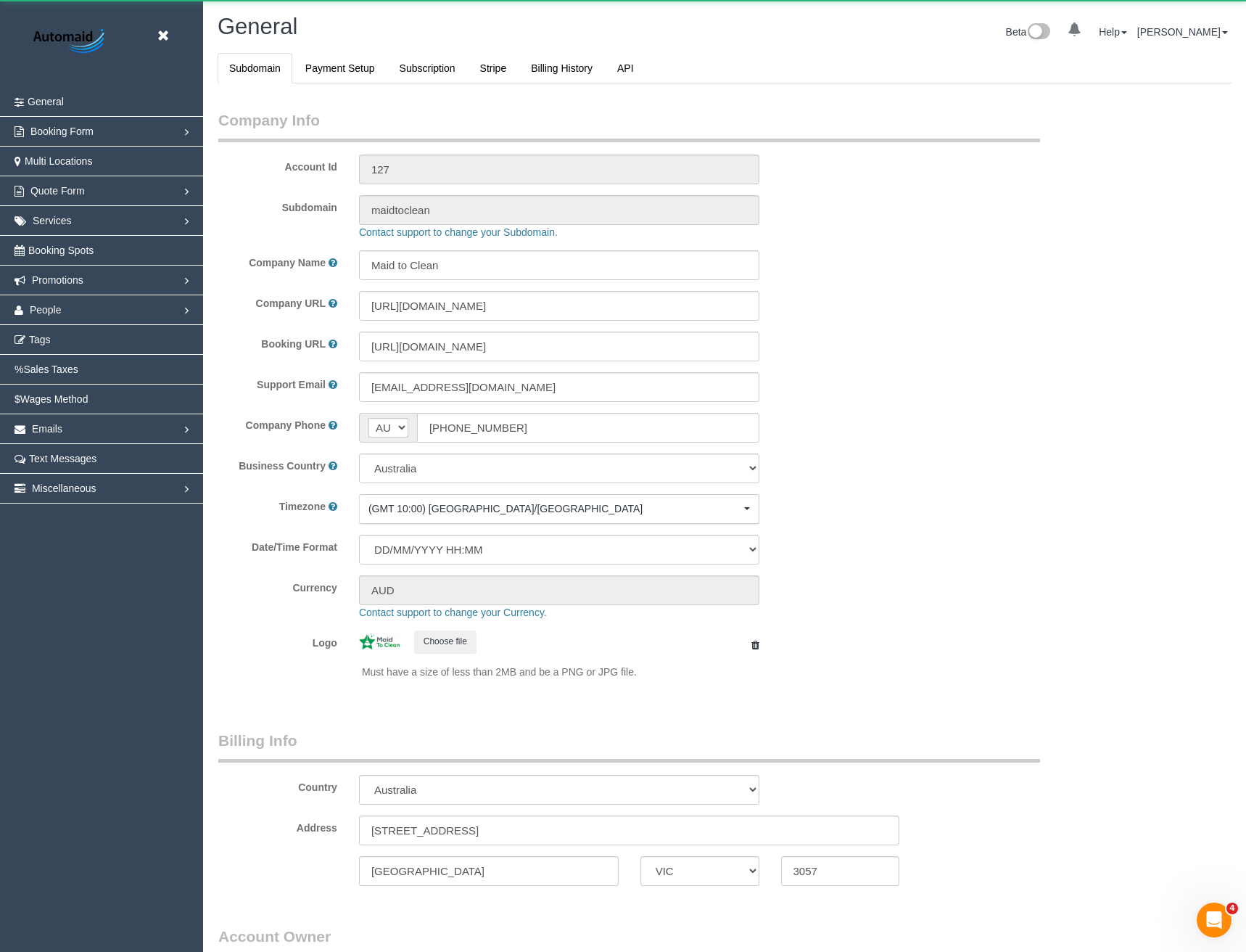
select select "string:AU"
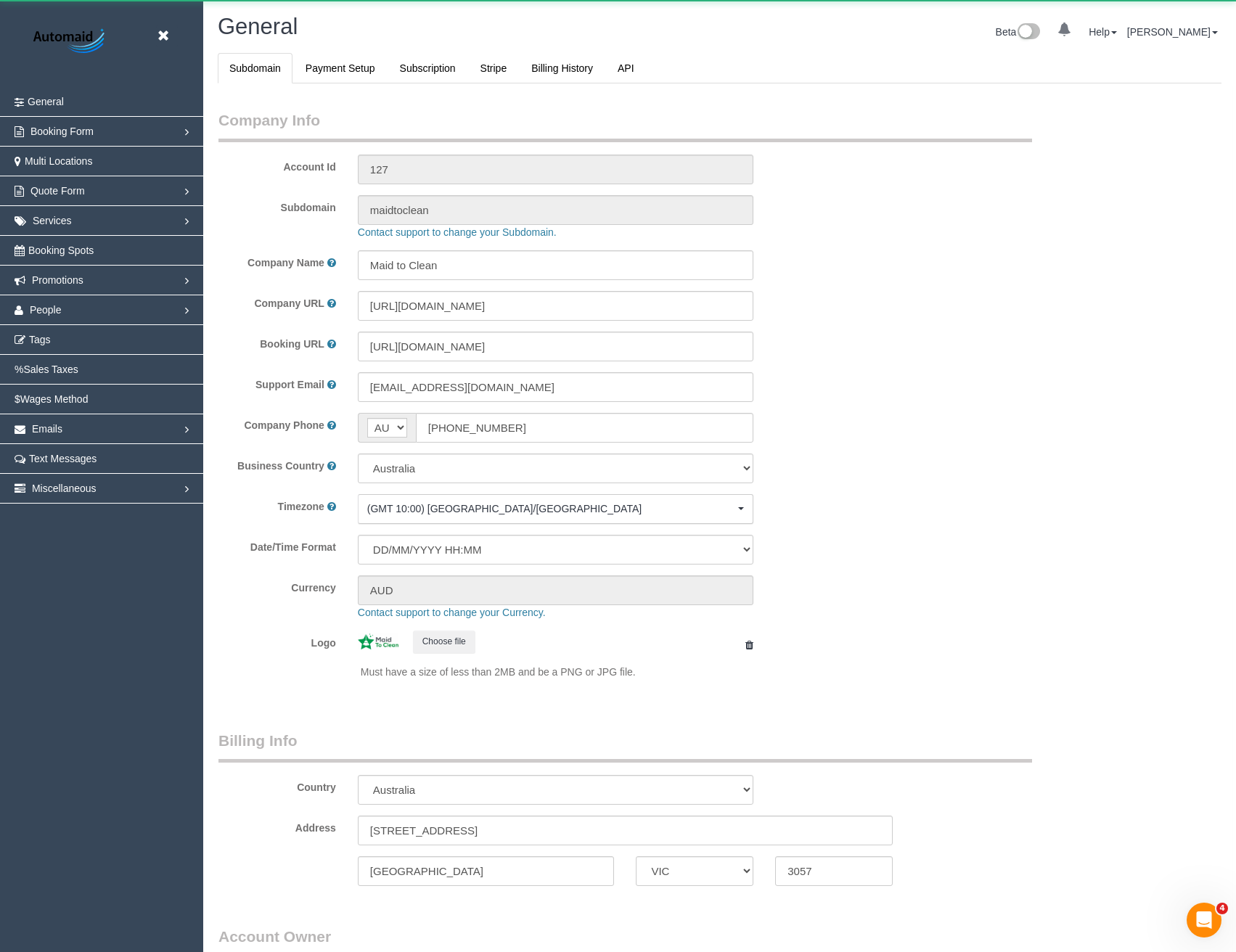
select select "1"
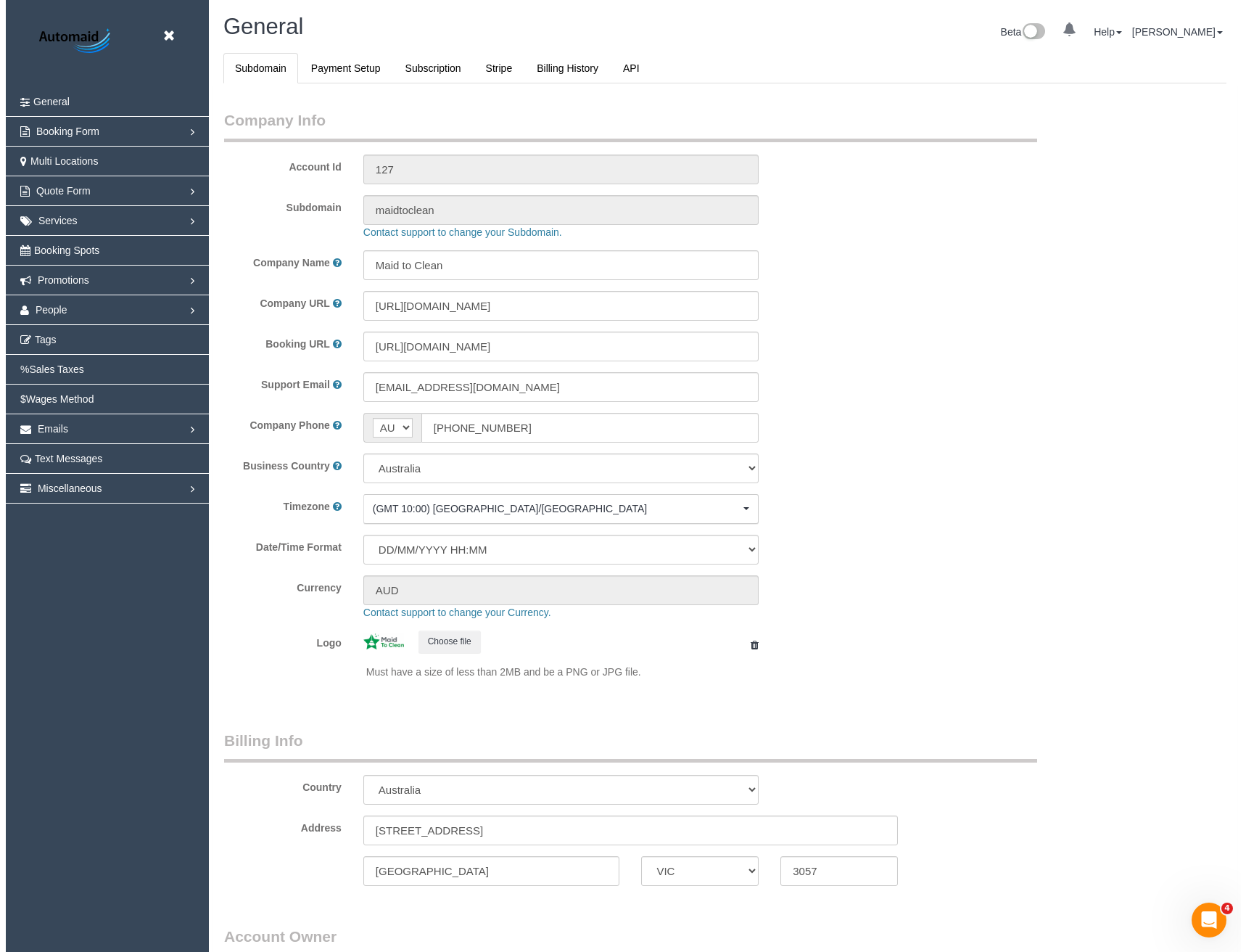
scroll to position [3317, 1236]
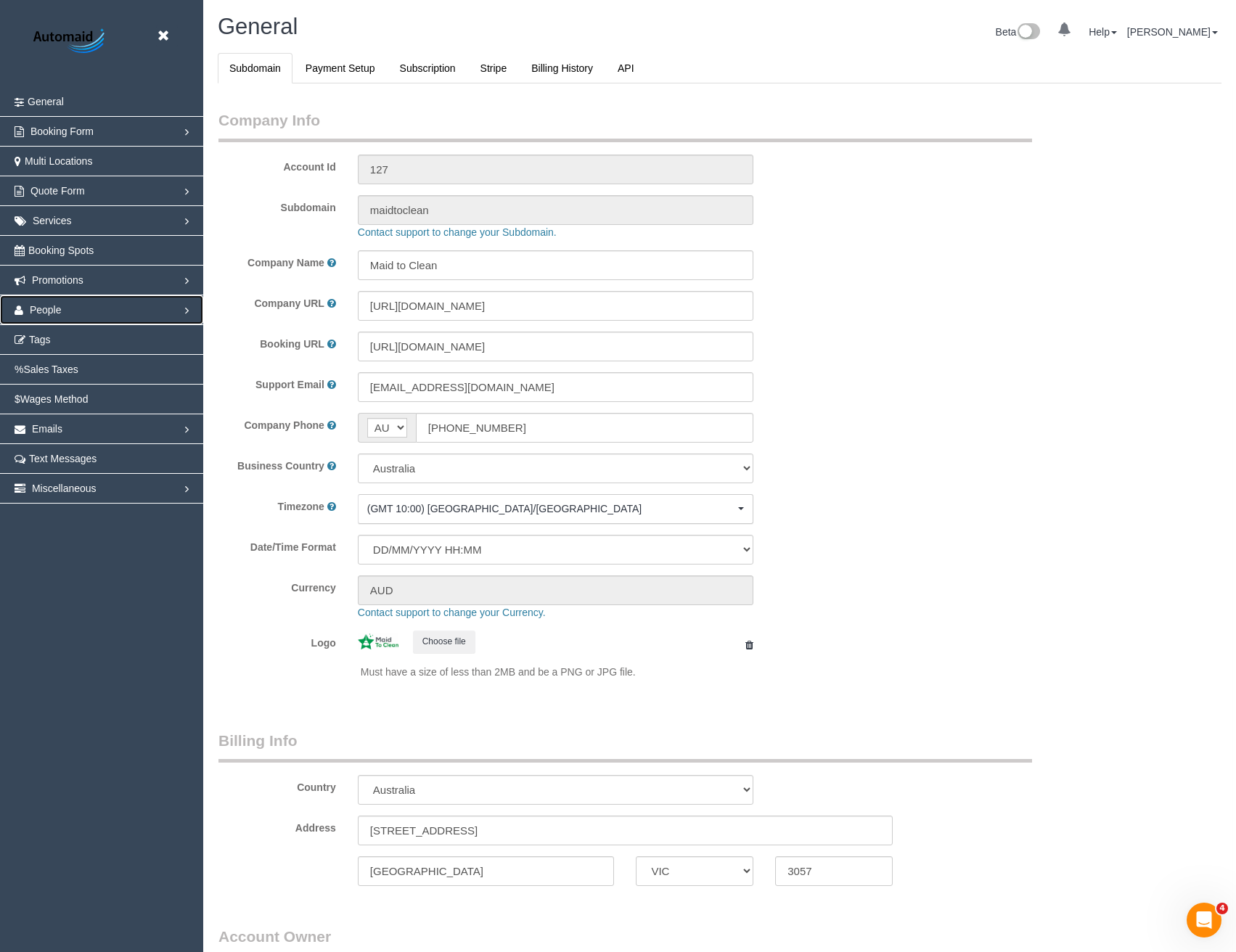
click at [71, 312] on link "People" at bounding box center [101, 309] width 203 height 29
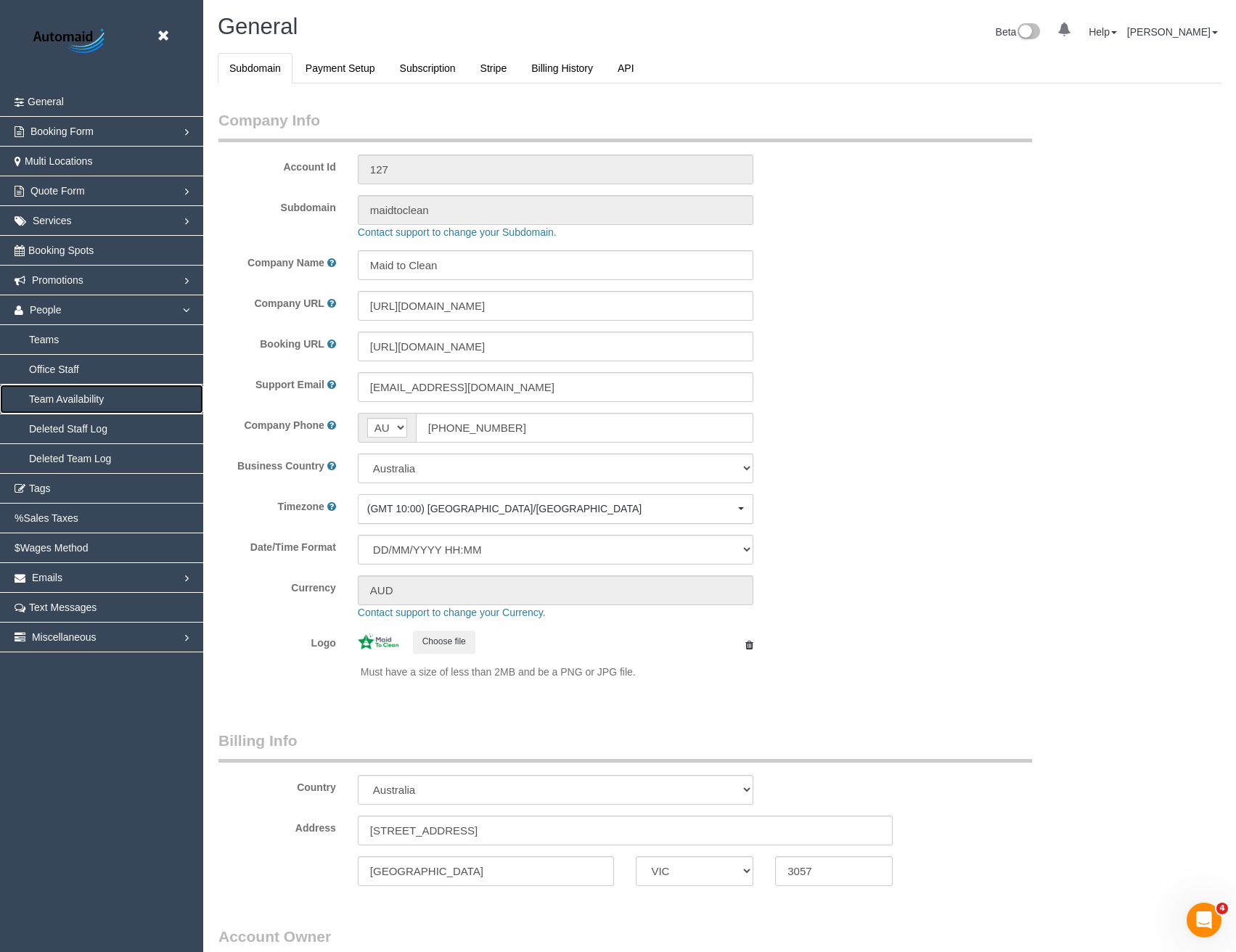
click at [78, 394] on link "Team Availability" at bounding box center [101, 398] width 203 height 29
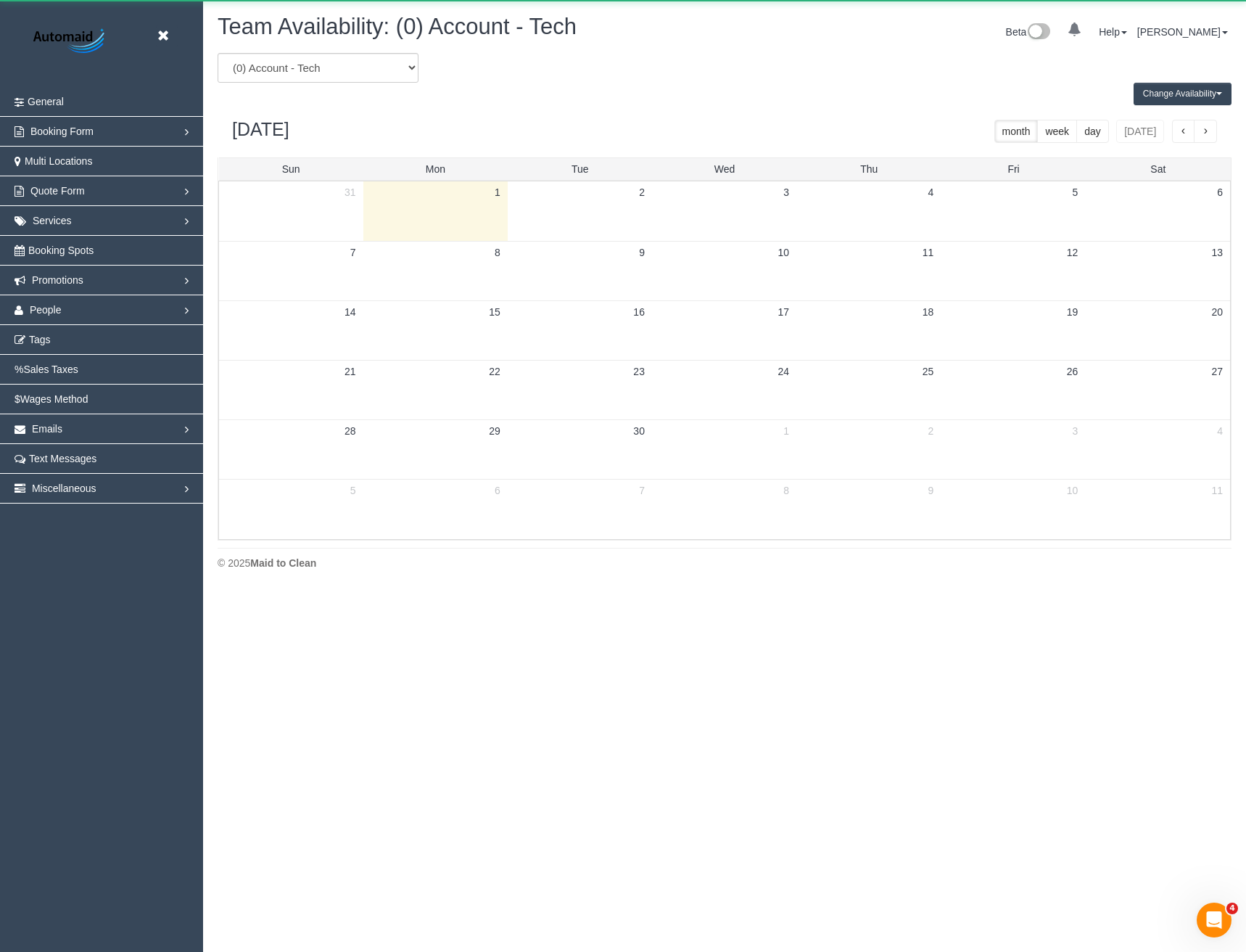
scroll to position [591, 1246]
click at [287, 58] on select "(0) Account - Tech (0) Office (0) [PERSON_NAME] Test Account (1) [PERSON_NAME] …" at bounding box center [318, 68] width 201 height 30
select select "number:24949"
click at [218, 53] on select "(0) Account - Tech (0) Office (0) [PERSON_NAME] Test Account (1) [PERSON_NAME] …" at bounding box center [318, 68] width 201 height 30
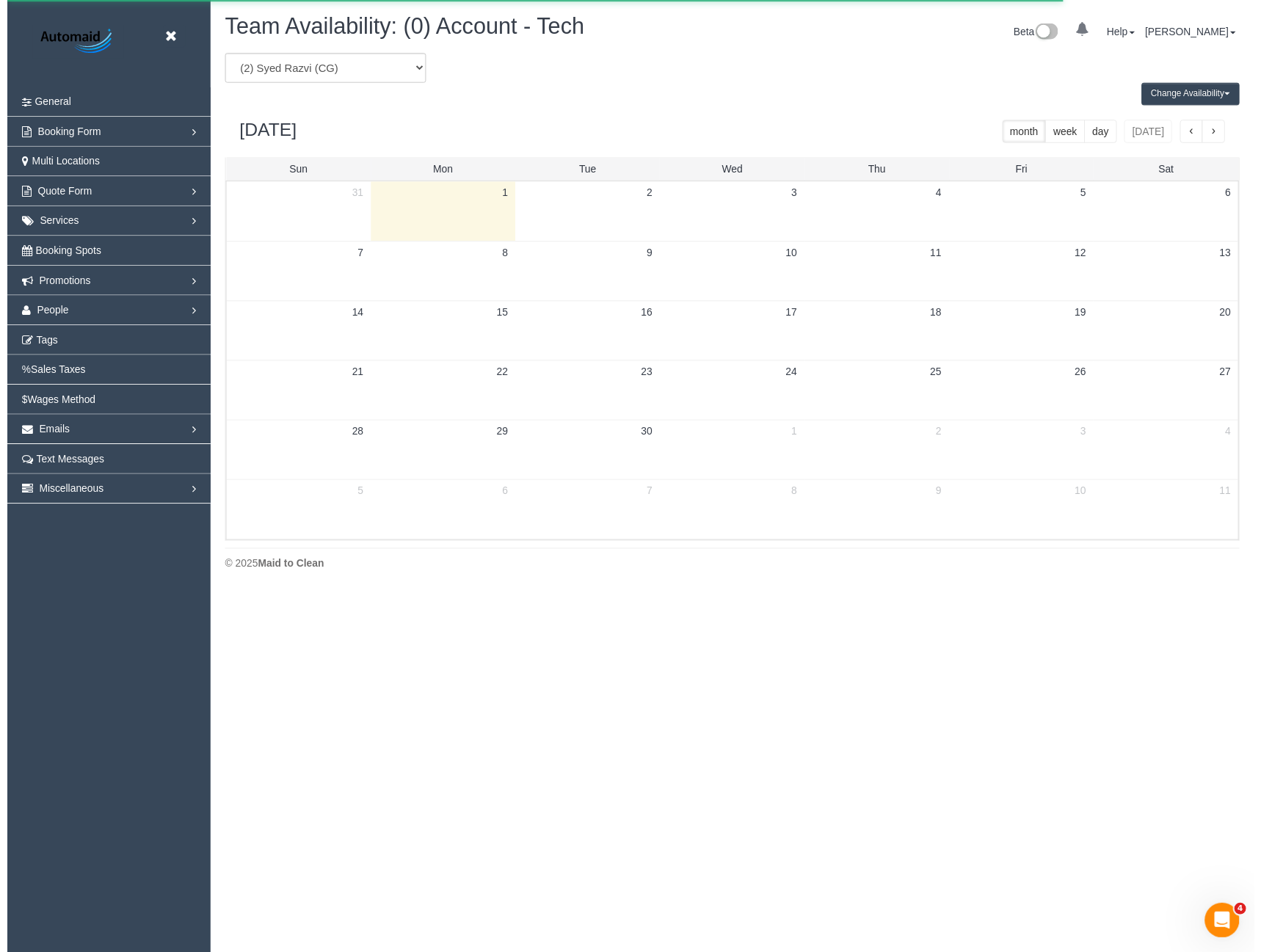
scroll to position [72820, 72164]
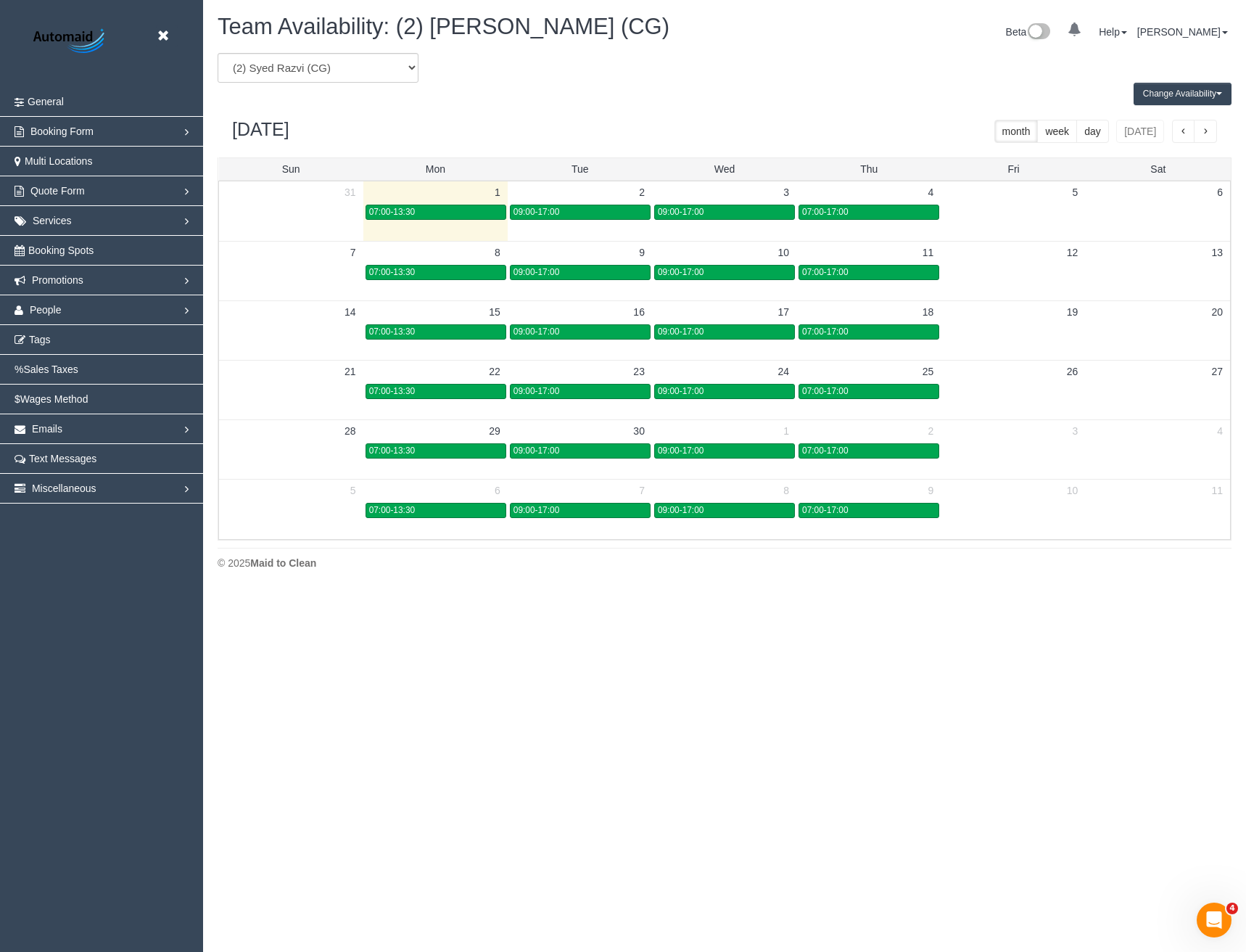
click at [1193, 82] on div "(0) Account - Tech (0) Office (0) [PERSON_NAME] Test Account (1) [PERSON_NAME] …" at bounding box center [725, 68] width 1036 height 30
click at [1201, 100] on button "Change Availability" at bounding box center [1183, 94] width 98 height 22
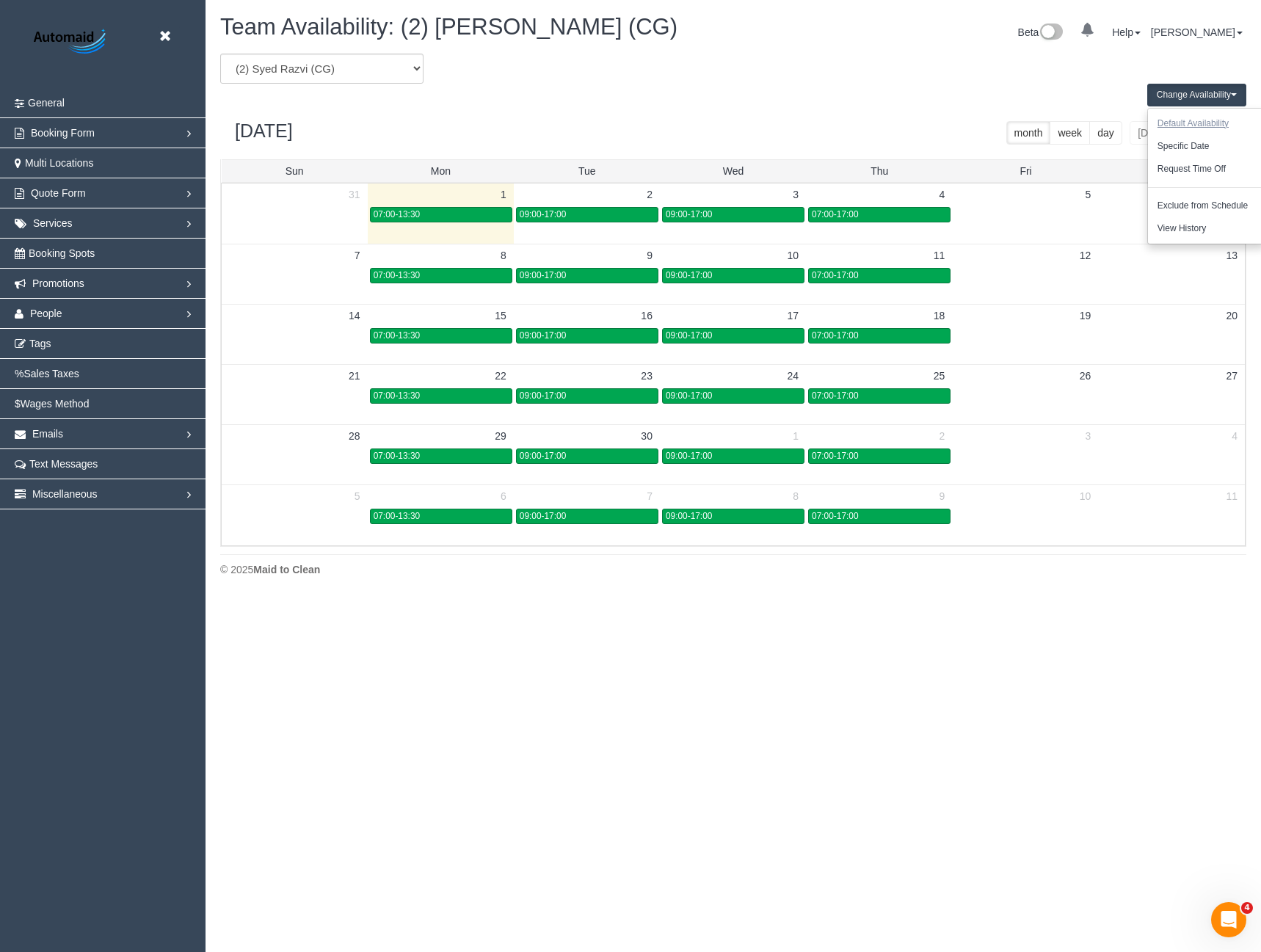
click at [1183, 123] on button "Default Availability" at bounding box center [1193, 124] width 90 height 23
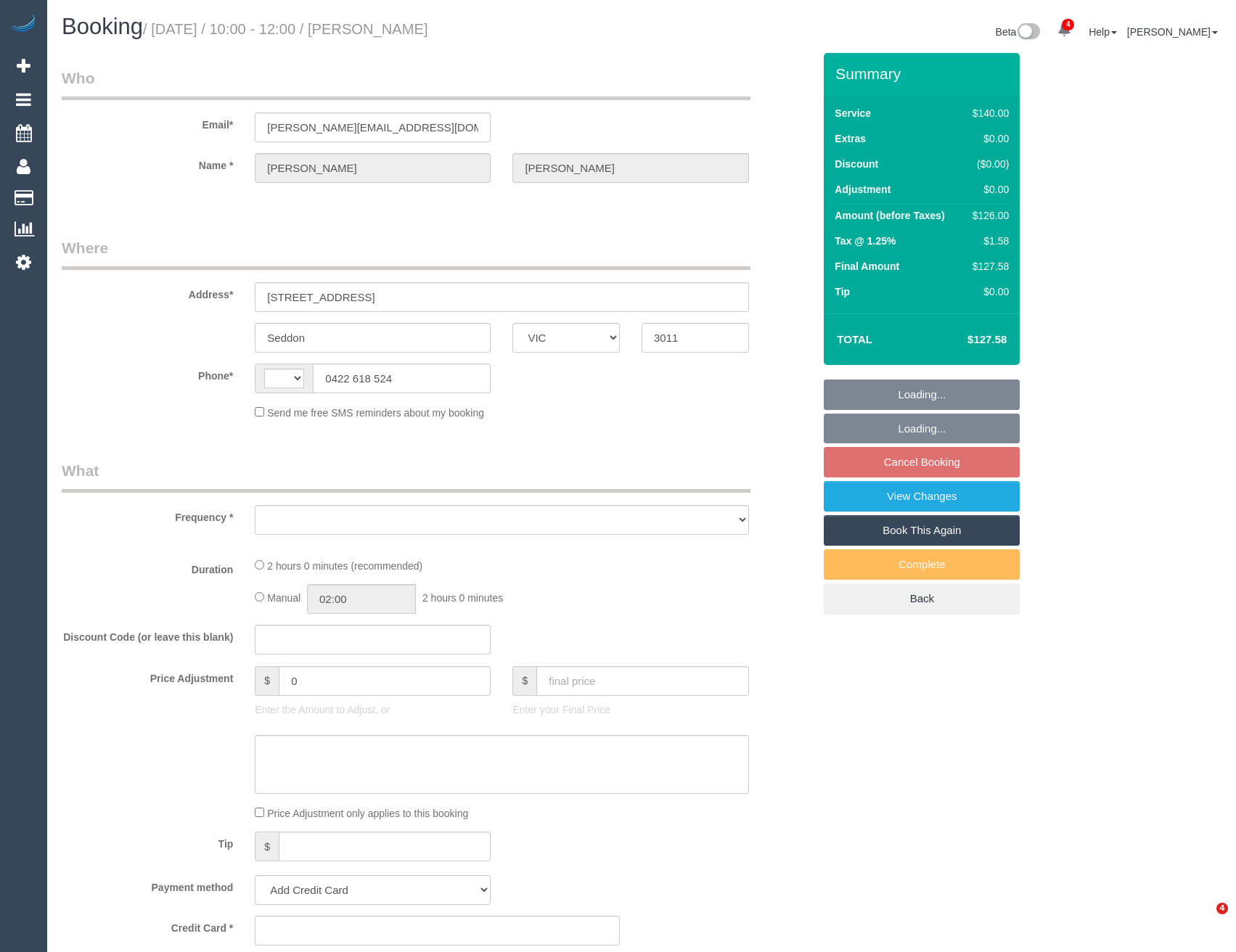
select select "VIC"
select select "object:317"
select select "string:stripe-pm_1Oho7o2GScqysDRVo4ciWtpj"
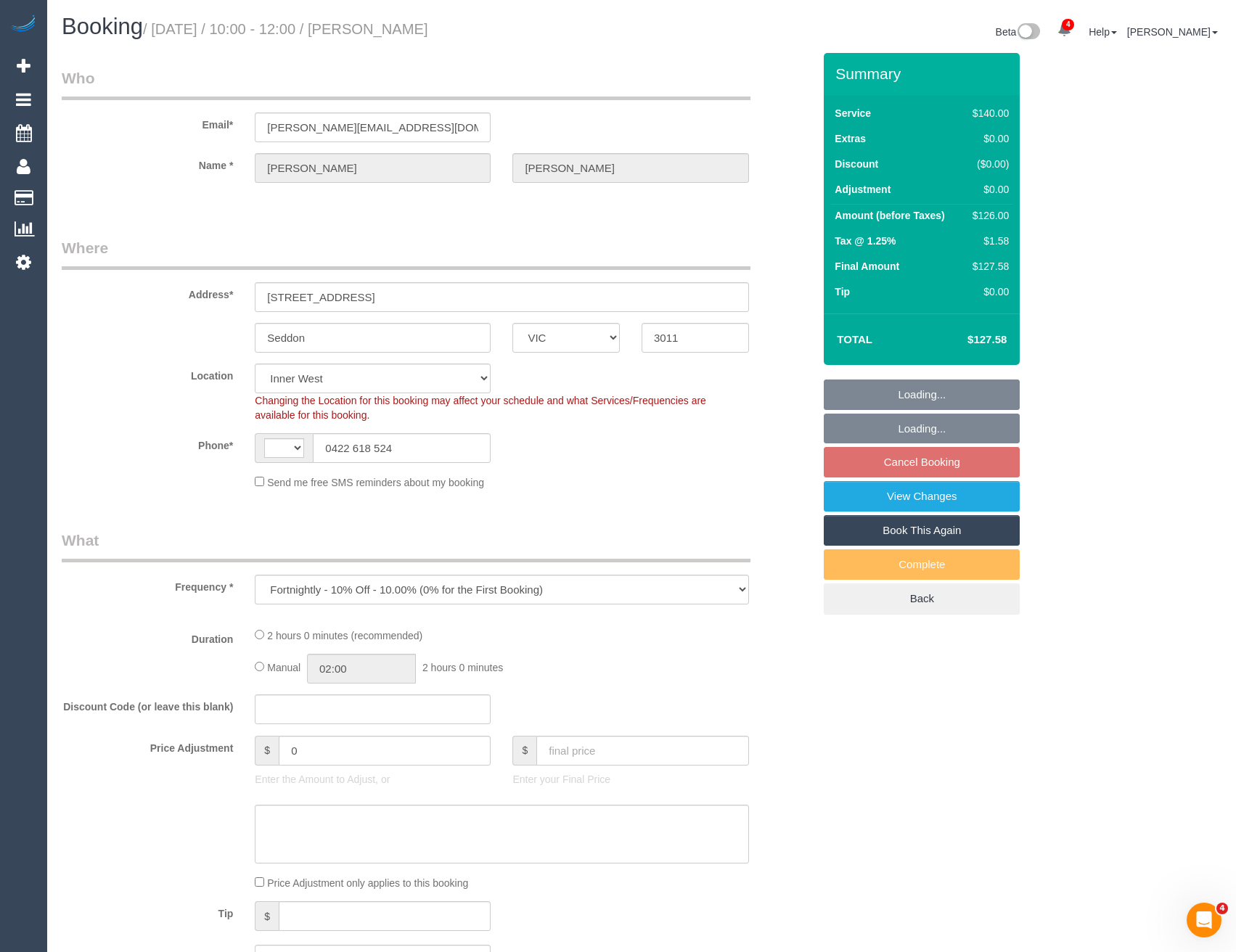
select select "object:717"
select select "string:AU"
select select "number:28"
select select "number:14"
select select "number:19"
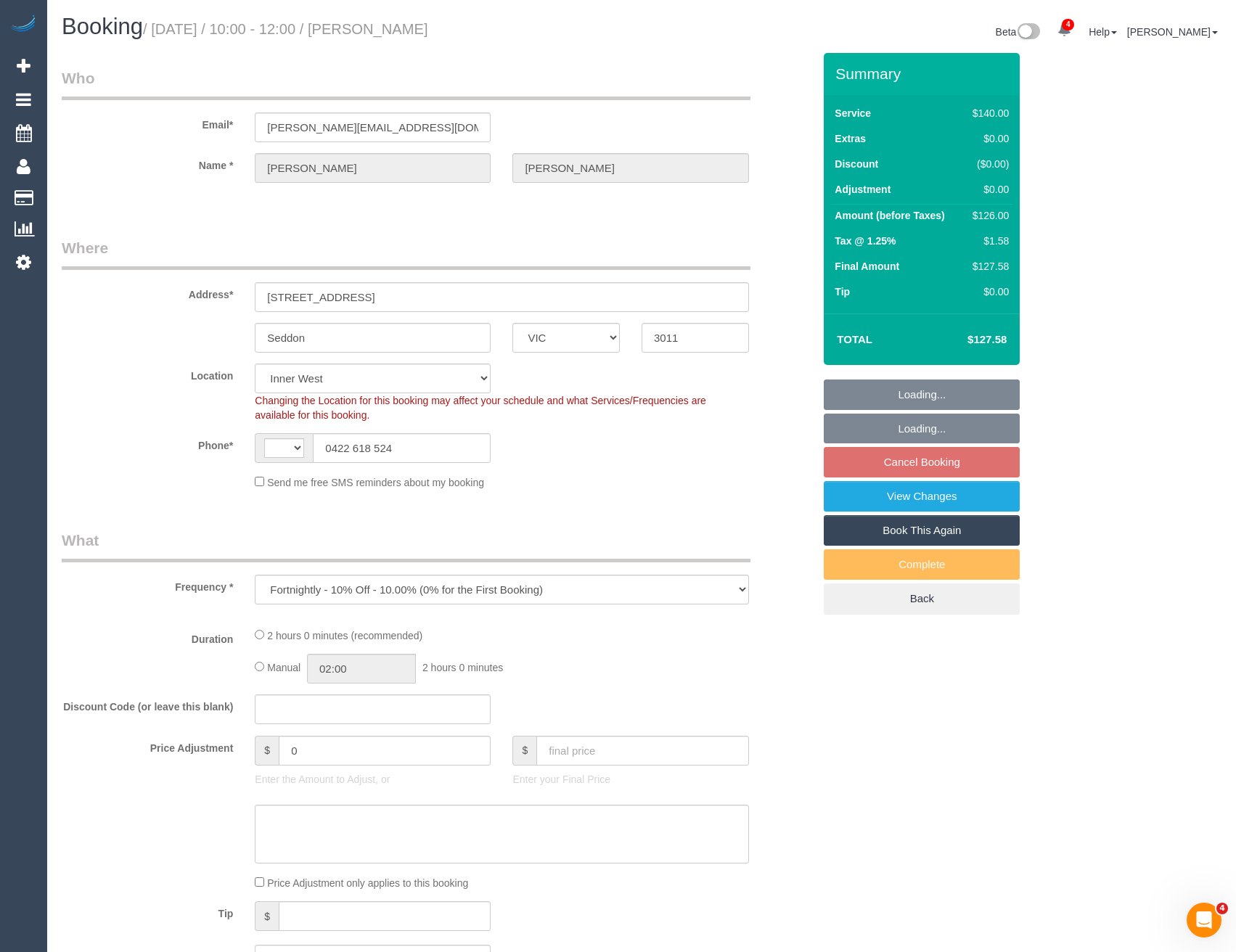
select select "number:36"
select select "number:35"
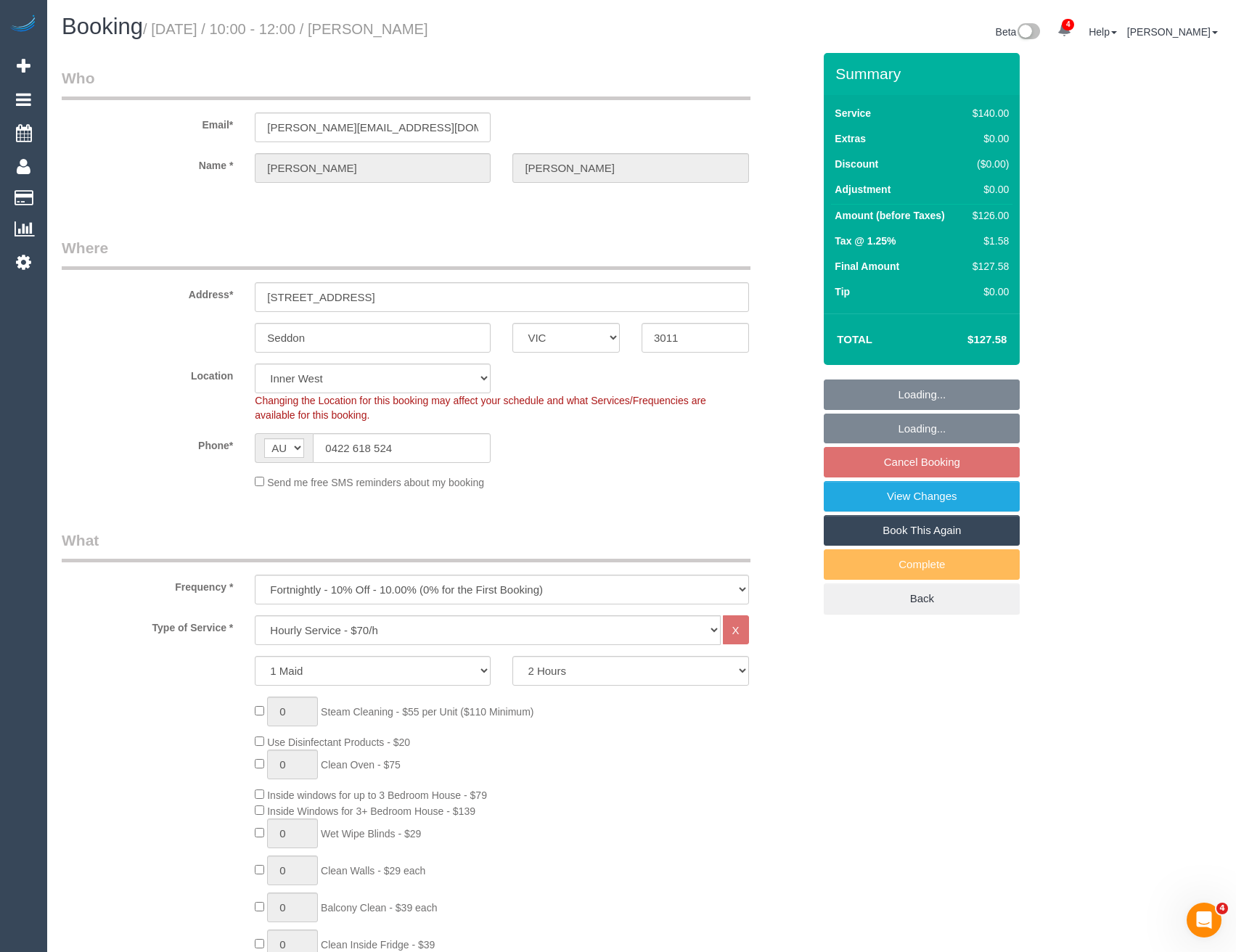
select select "spot3"
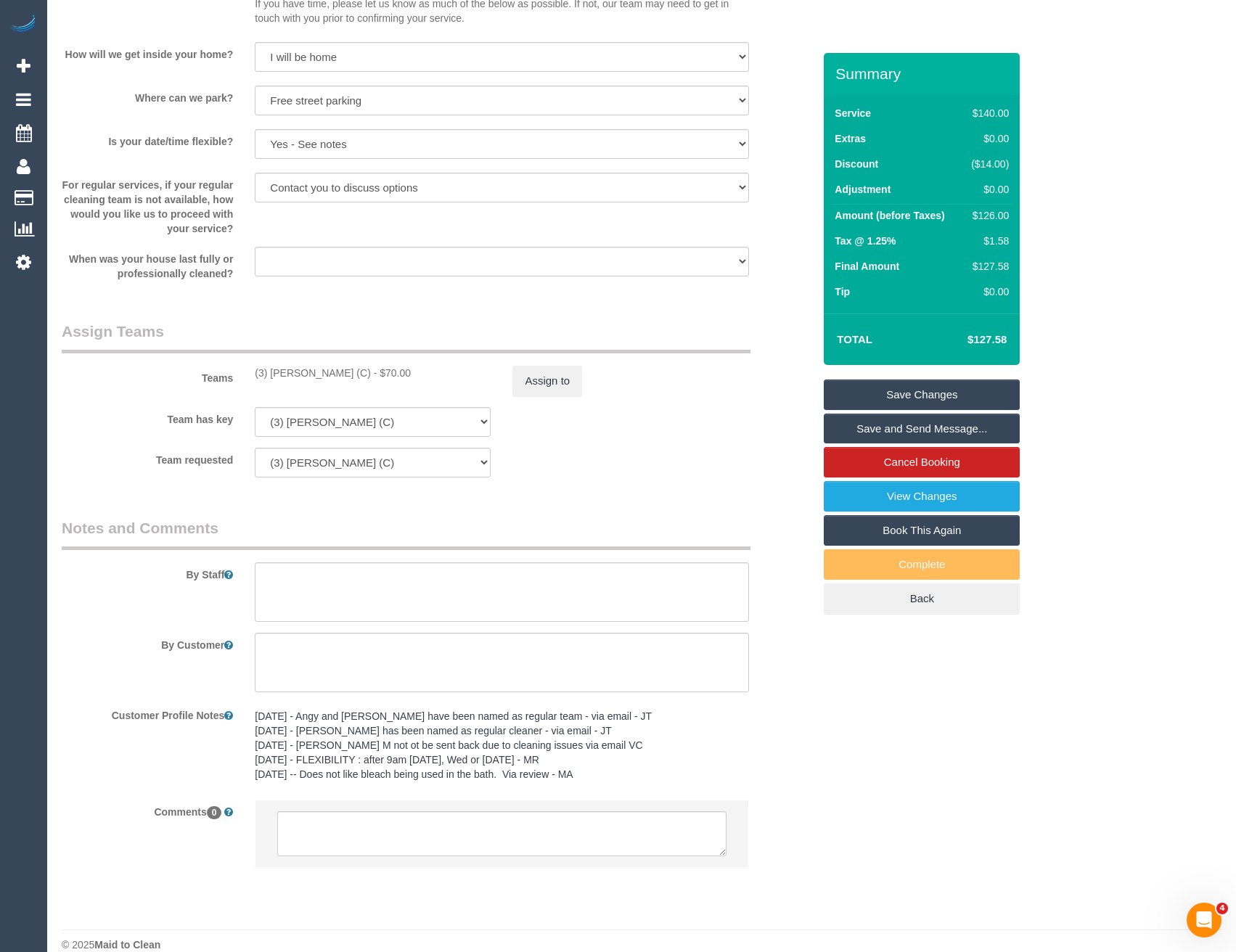
scroll to position [1861, 0]
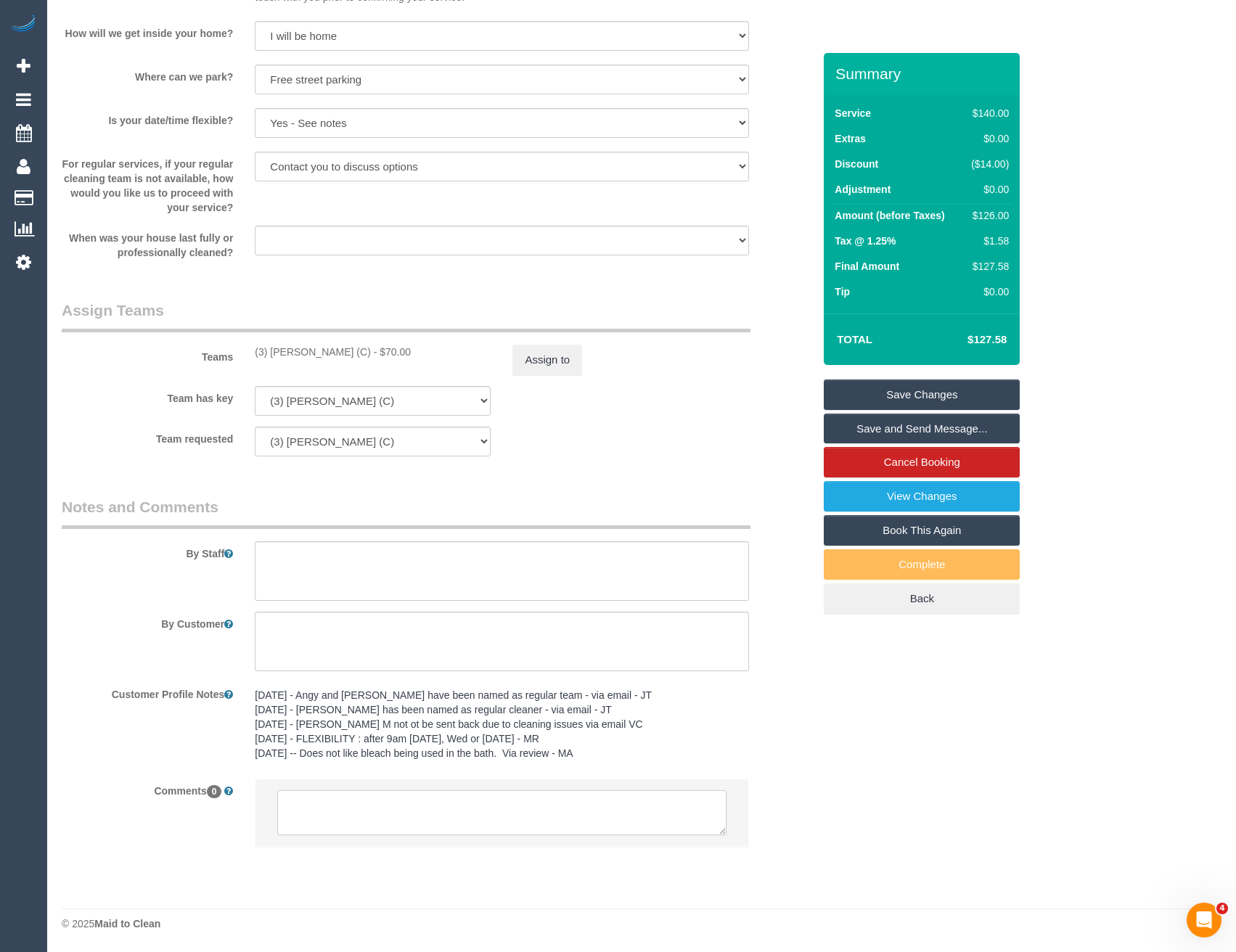
click at [511, 812] on textarea at bounding box center [501, 813] width 448 height 45
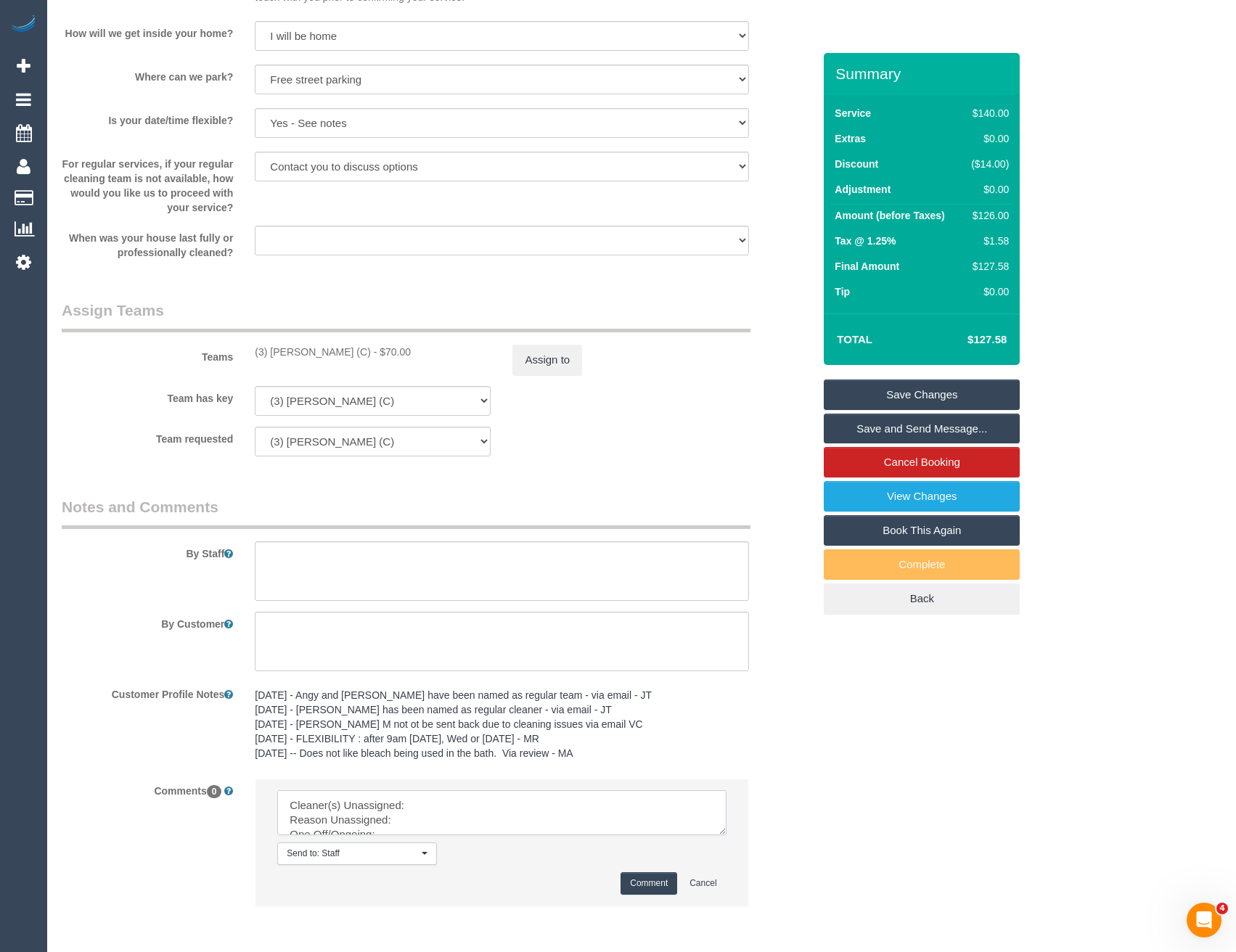
drag, startPoint x: 721, startPoint y: 834, endPoint x: 761, endPoint y: 907, distance: 83.2
click at [762, 910] on div "Comments 0 Send to: Staff Nothing selected Send to: Staff Send to: Customer Sen…" at bounding box center [437, 849] width 773 height 142
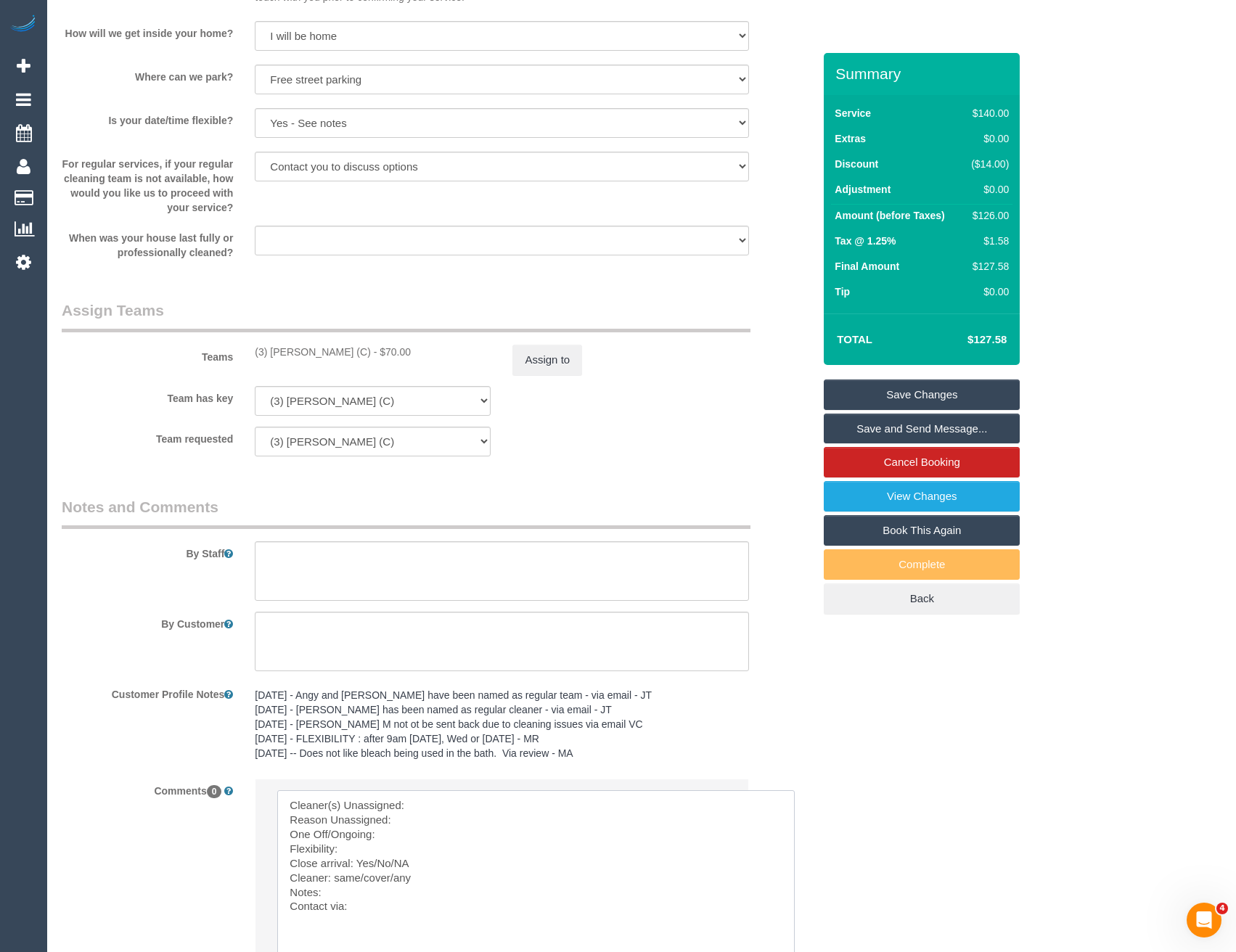
drag, startPoint x: 724, startPoint y: 834, endPoint x: 565, endPoint y: 895, distance: 170.3
click at [438, 806] on textarea at bounding box center [536, 876] width 518 height 172
click at [372, 849] on textarea at bounding box center [536, 876] width 518 height 172
drag, startPoint x: 413, startPoint y: 869, endPoint x: 368, endPoint y: 853, distance: 47.8
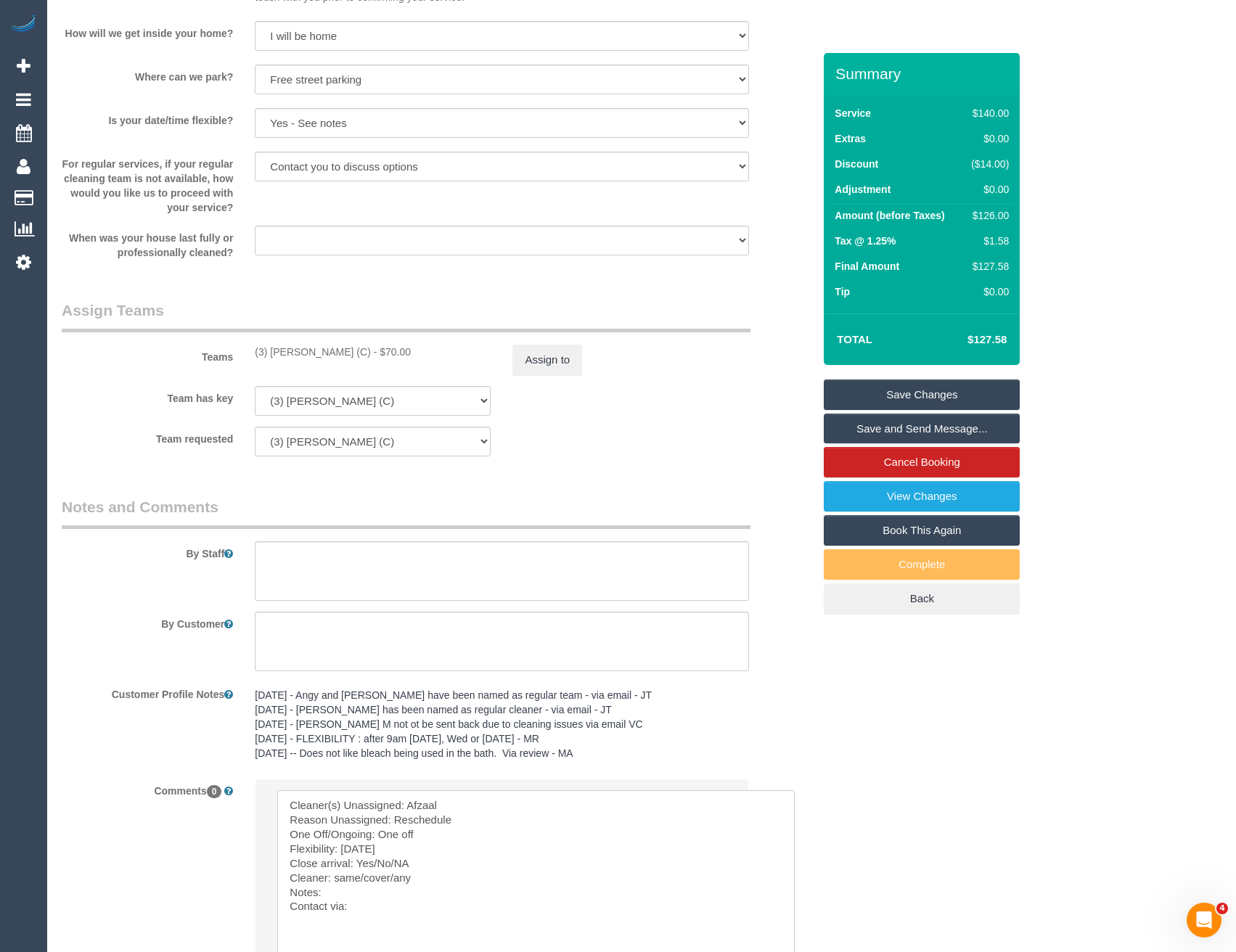
click at [358, 860] on textarea at bounding box center [536, 876] width 518 height 172
drag, startPoint x: 418, startPoint y: 880, endPoint x: 332, endPoint y: 881, distance: 86.0
click at [332, 881] on textarea at bounding box center [536, 876] width 518 height 172
click at [357, 908] on textarea at bounding box center [536, 876] width 518 height 172
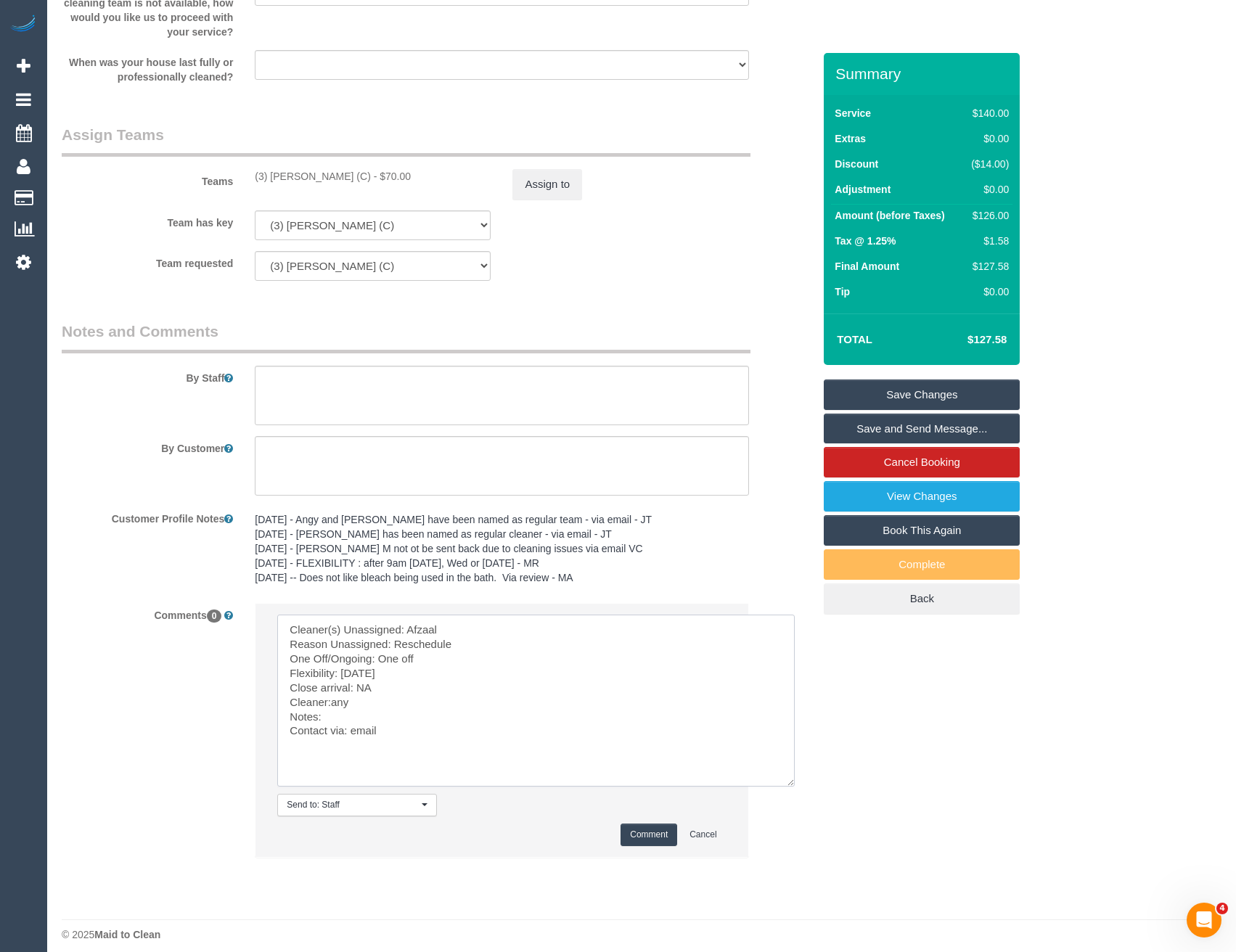
scroll to position [2048, 0]
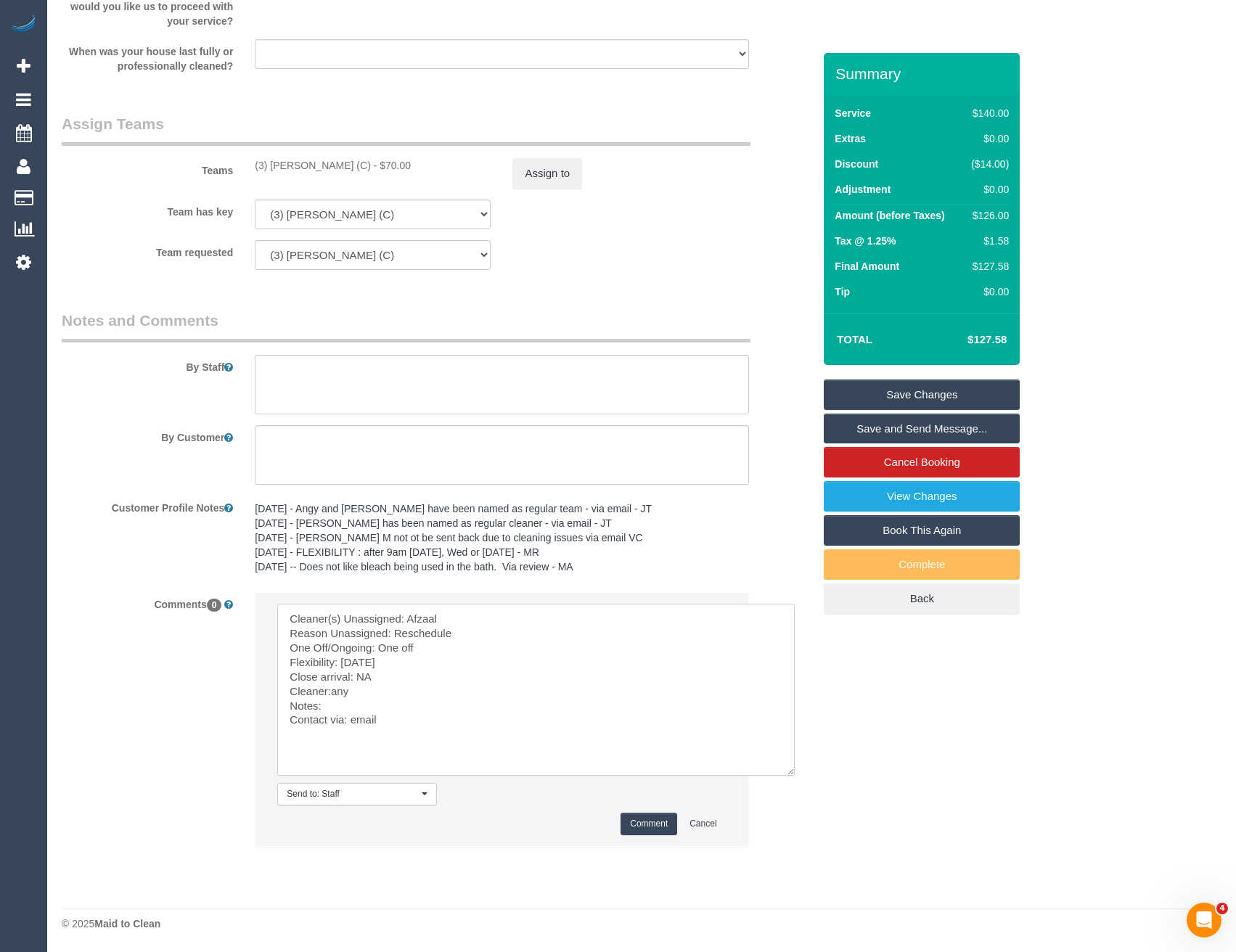
type textarea "Cleaner(s) Unassigned: Afzaal Reason Unassigned: Reschedule One Off/Ongoing: On…"
click at [649, 830] on button "Comment" at bounding box center [649, 824] width 57 height 22
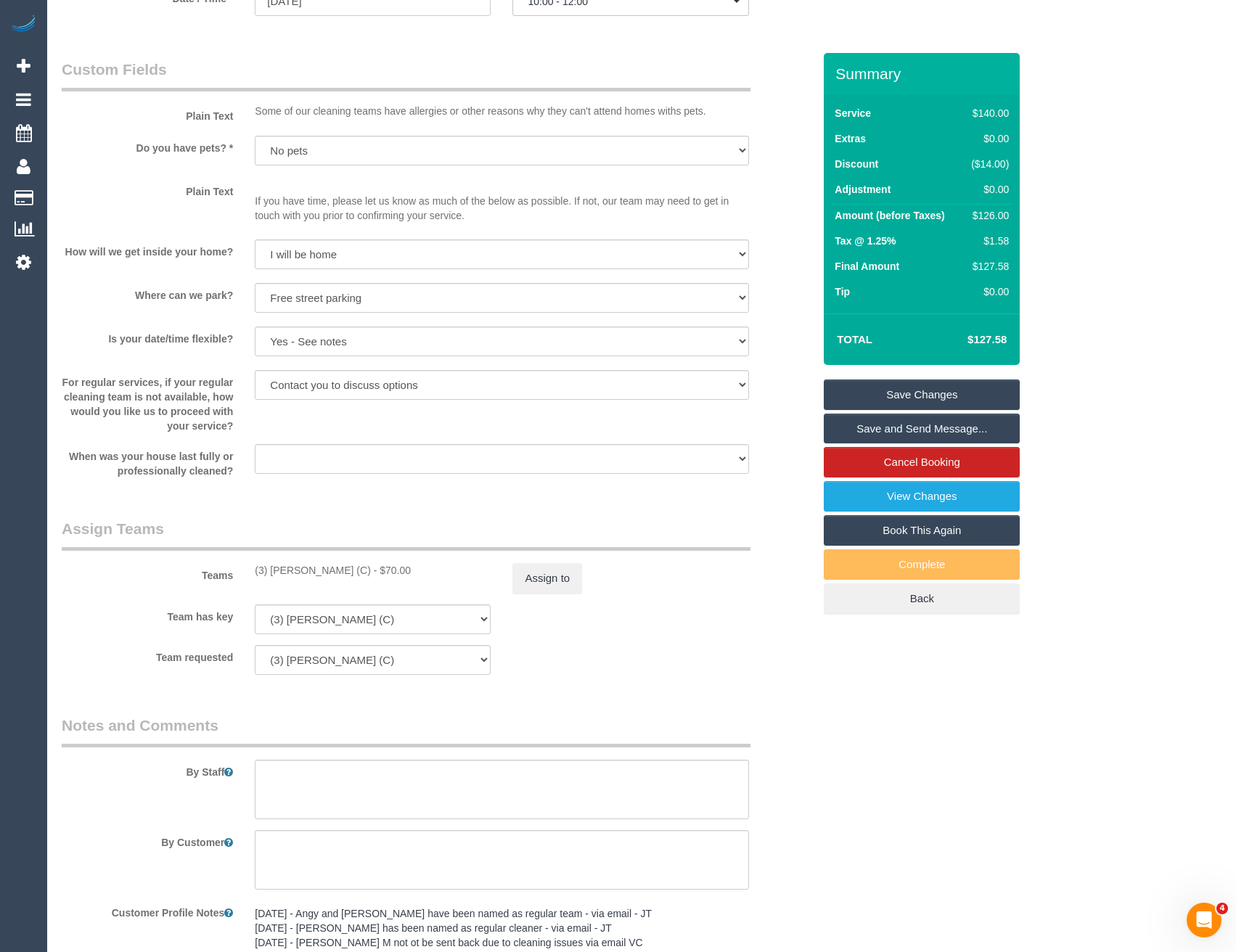
scroll to position [1685, 0]
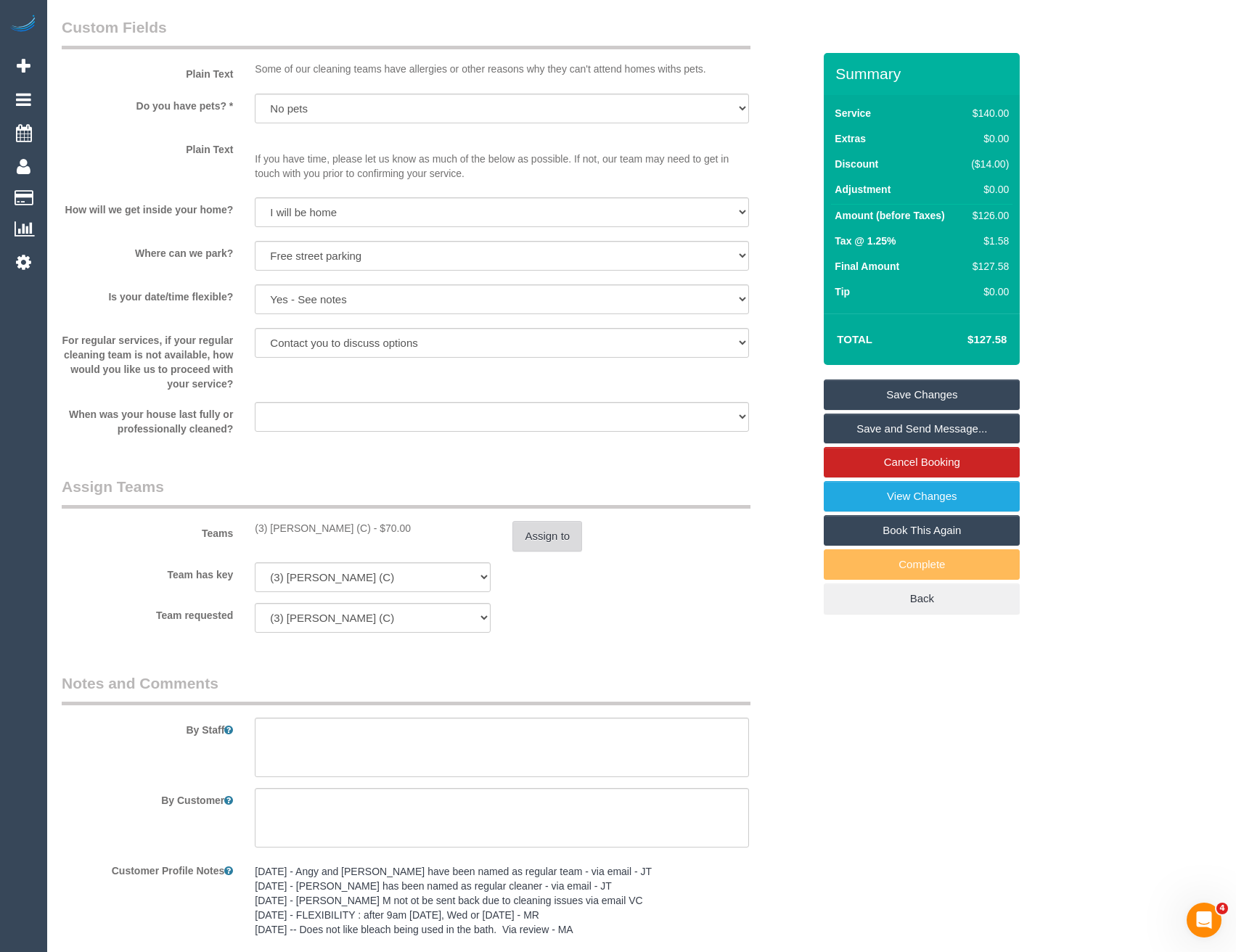
click at [541, 539] on button "Assign to" at bounding box center [547, 535] width 70 height 31
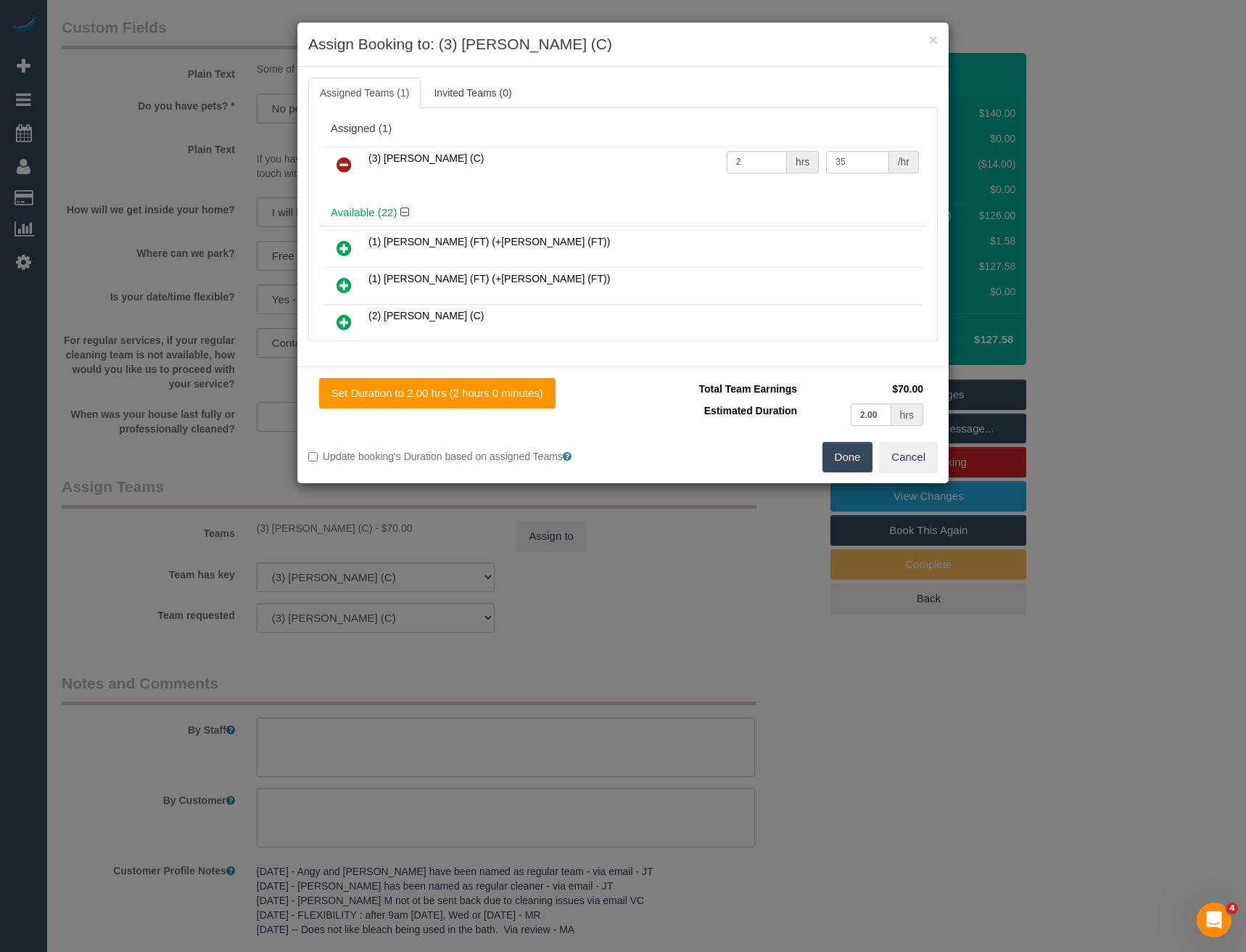
click at [345, 161] on icon at bounding box center [344, 164] width 15 height 18
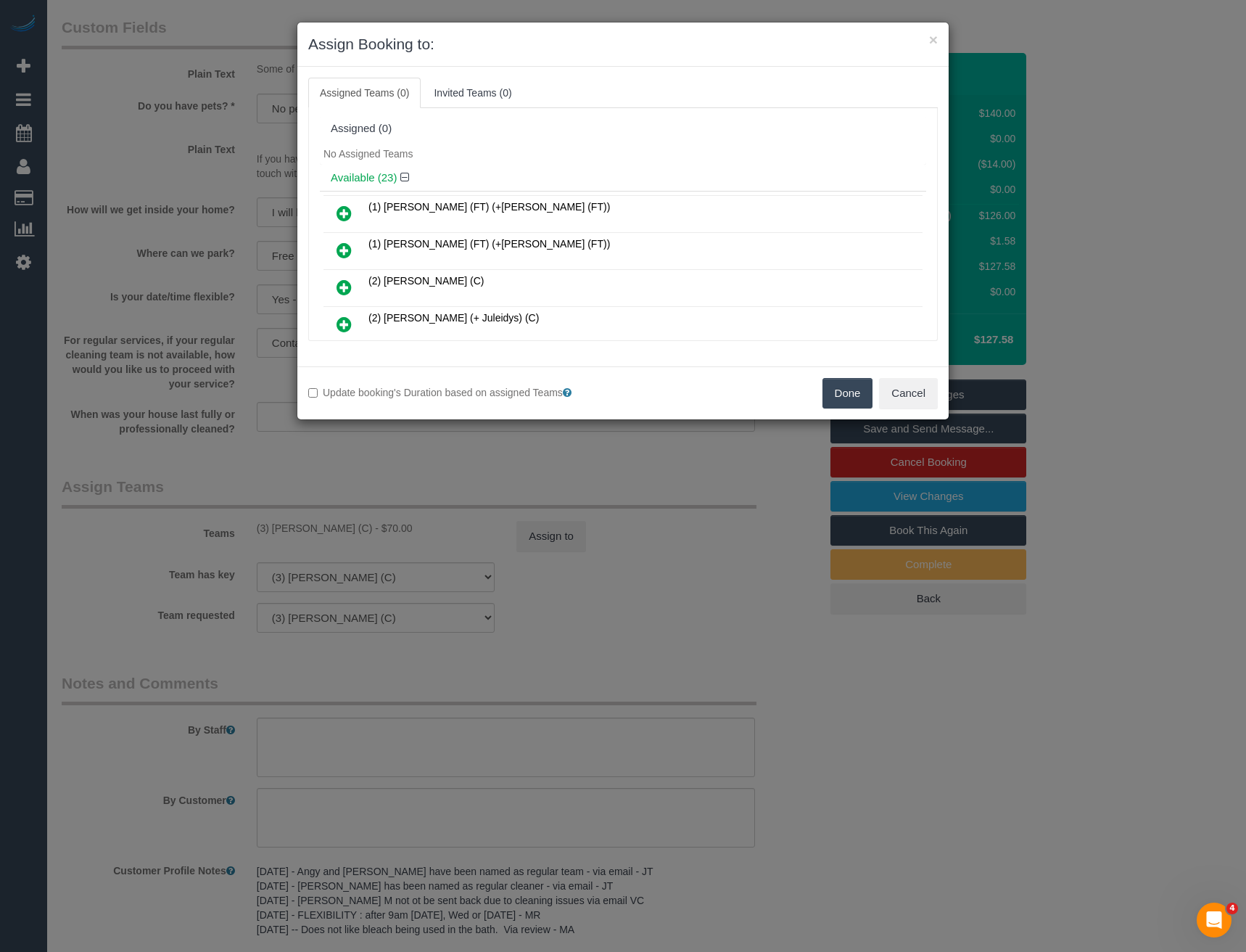
click at [827, 390] on button "Done" at bounding box center [848, 392] width 51 height 31
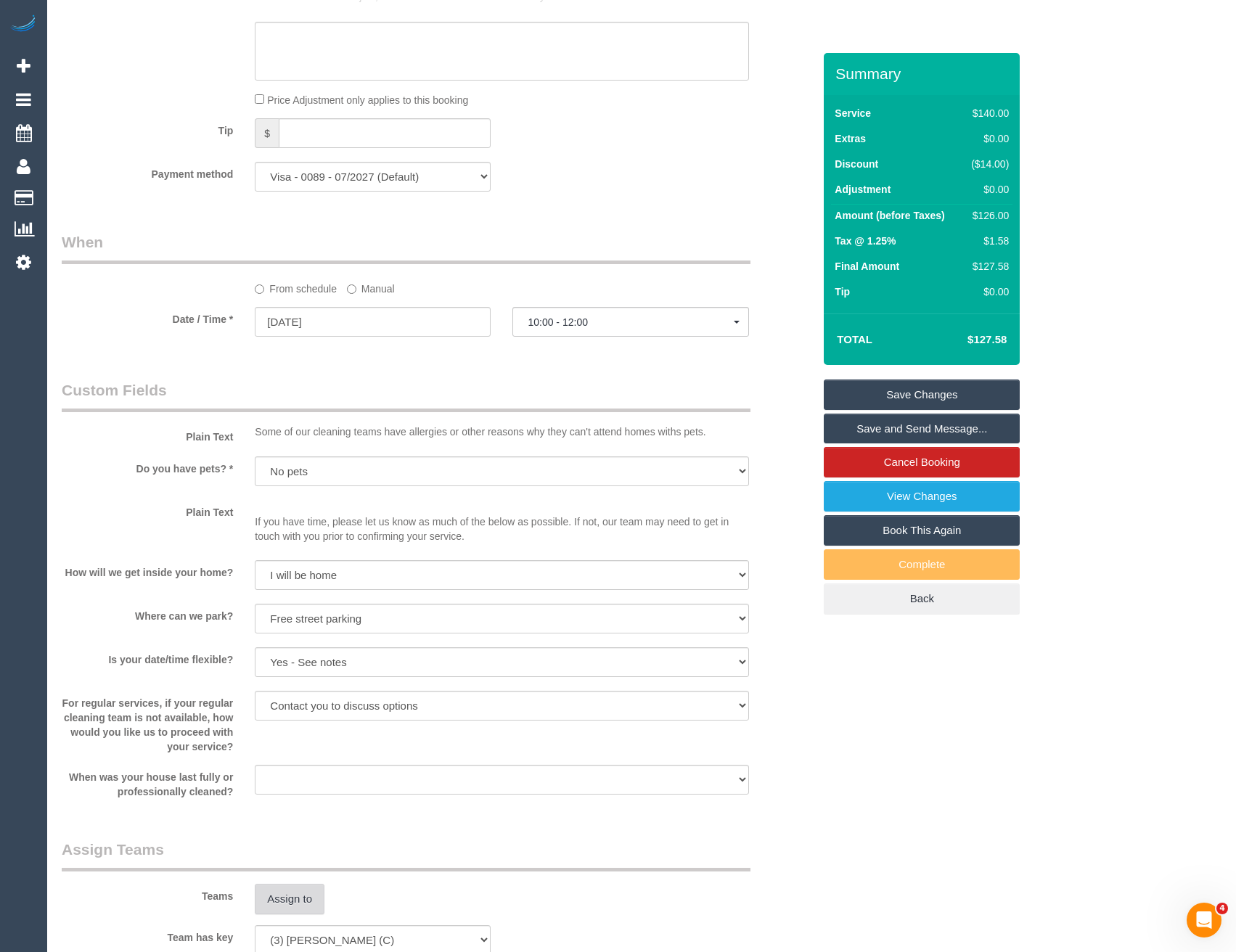
scroll to position [1032, 0]
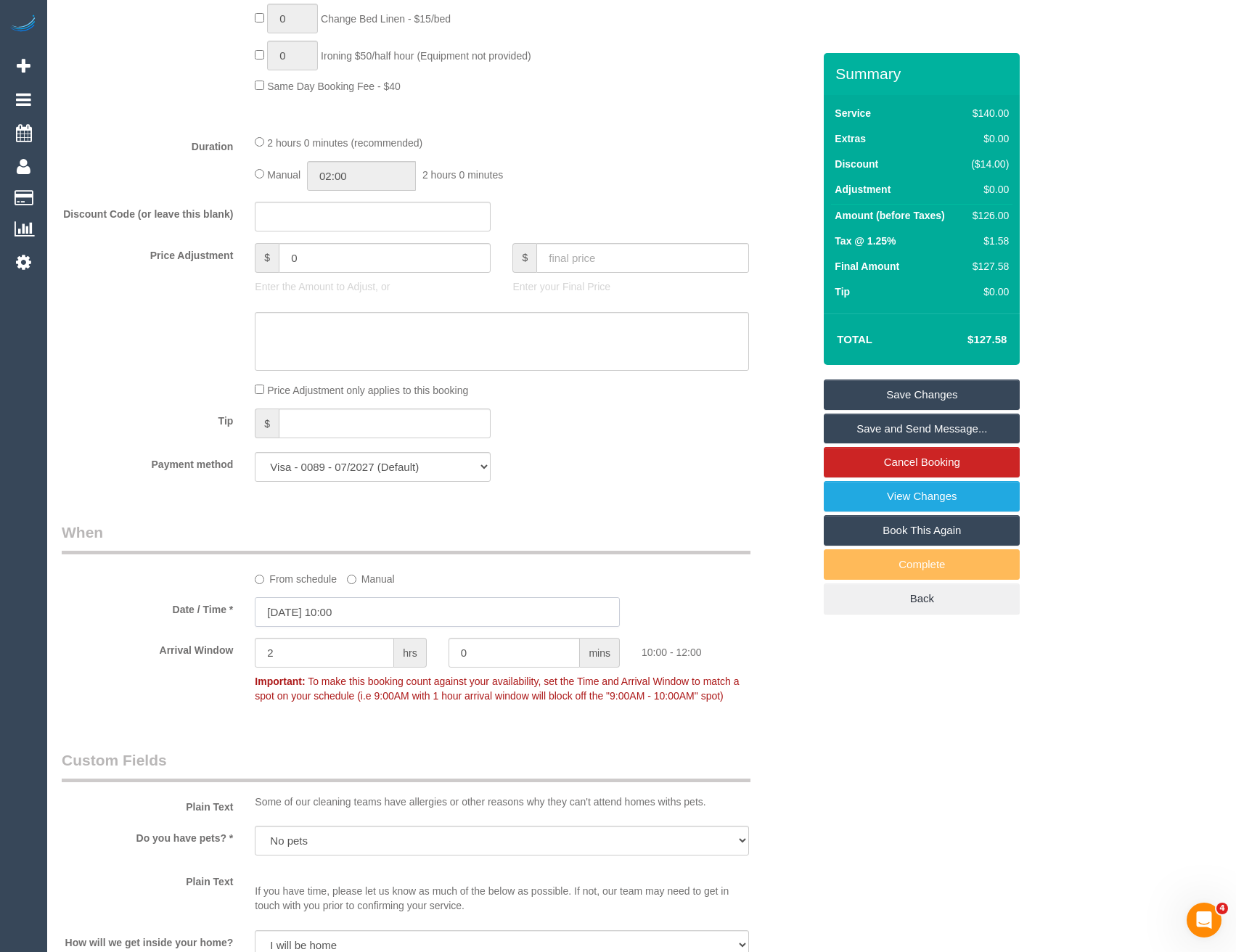
click at [375, 608] on input "[DATE] 10:00" at bounding box center [436, 612] width 365 height 30
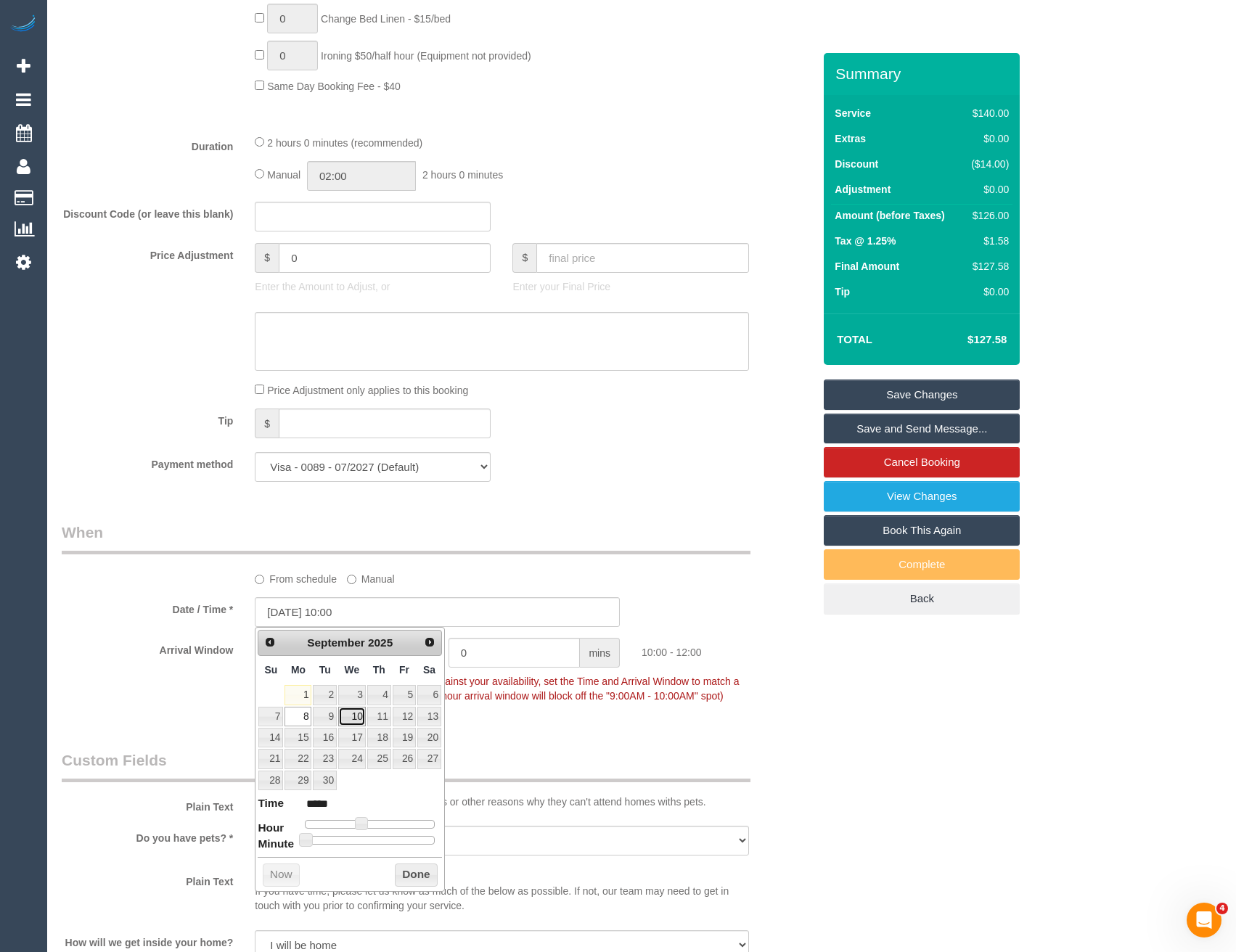
click at [354, 718] on link "10" at bounding box center [352, 716] width 28 height 19
type input "[DATE] 10:00"
click at [420, 881] on button "Done" at bounding box center [416, 875] width 43 height 23
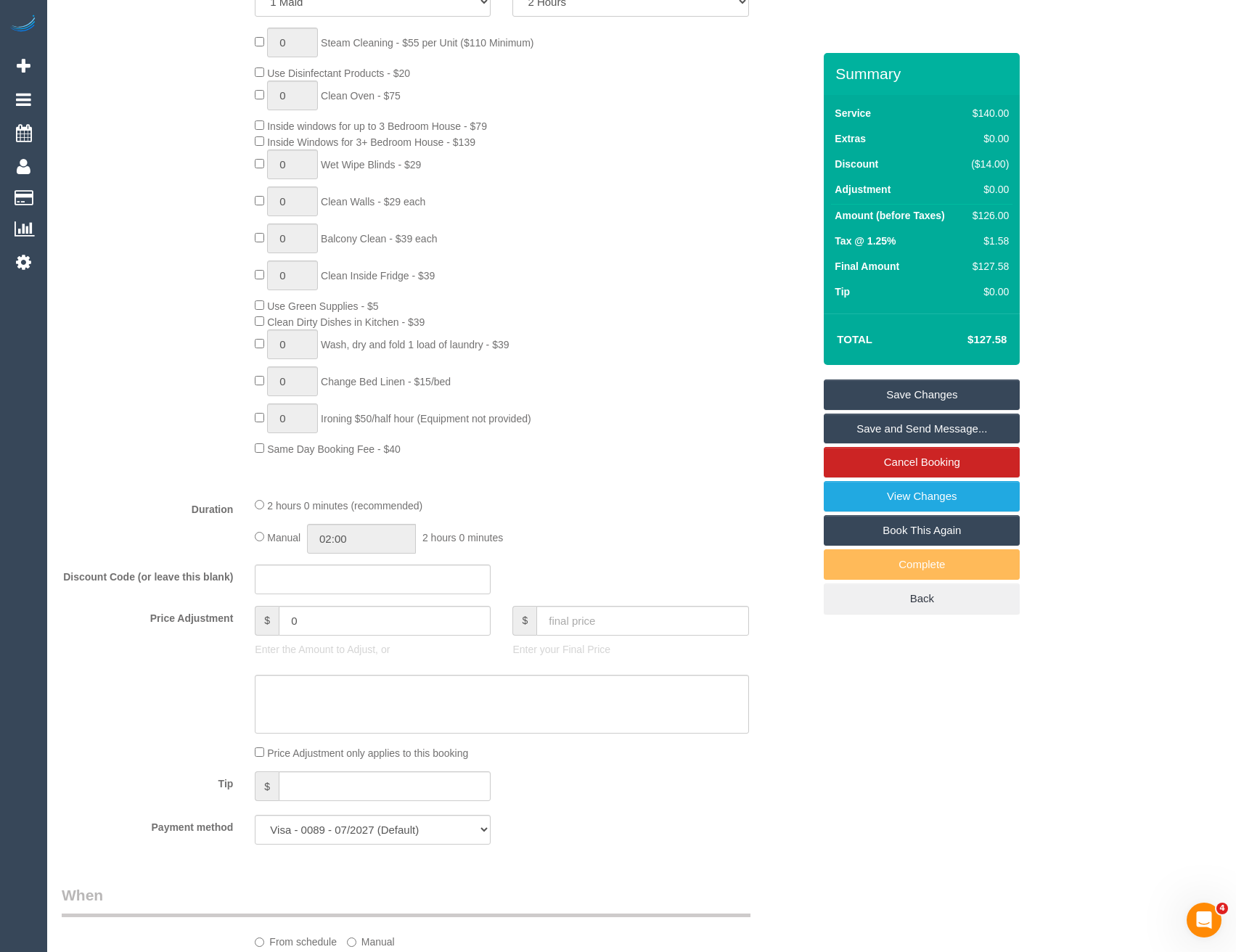
scroll to position [0, 0]
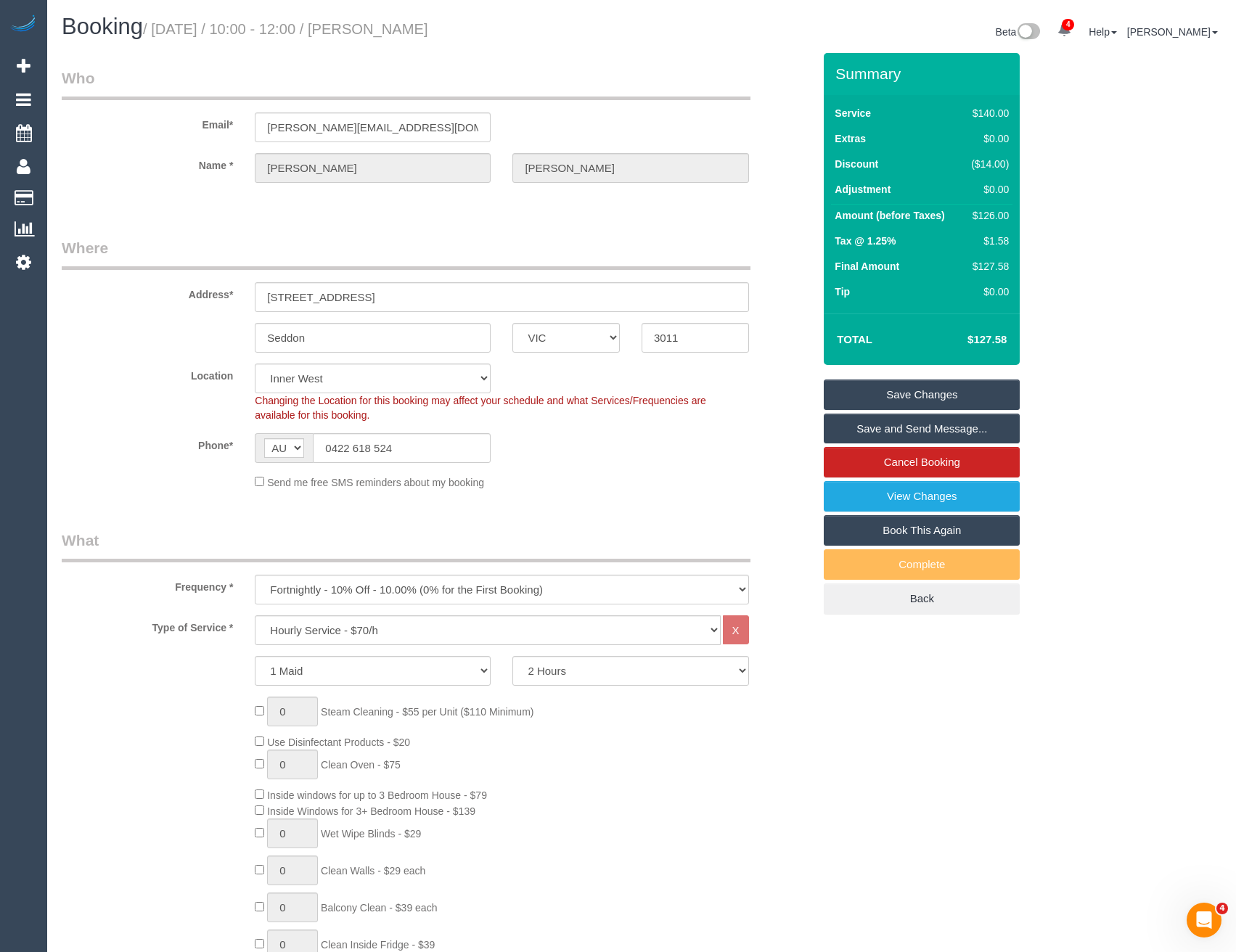
click at [911, 398] on link "Save Changes" at bounding box center [921, 394] width 196 height 31
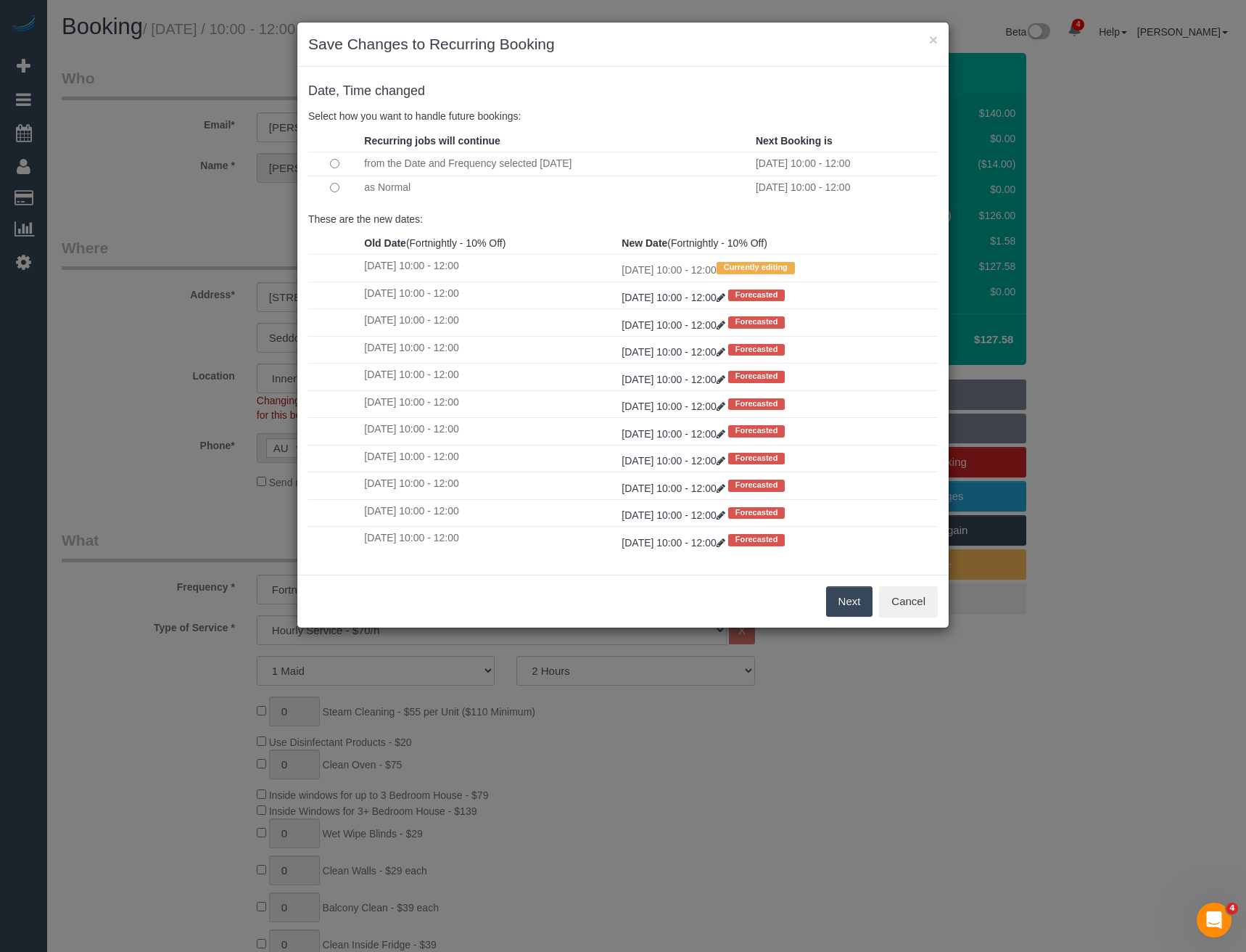
click at [851, 609] on button "Next" at bounding box center [850, 601] width 47 height 31
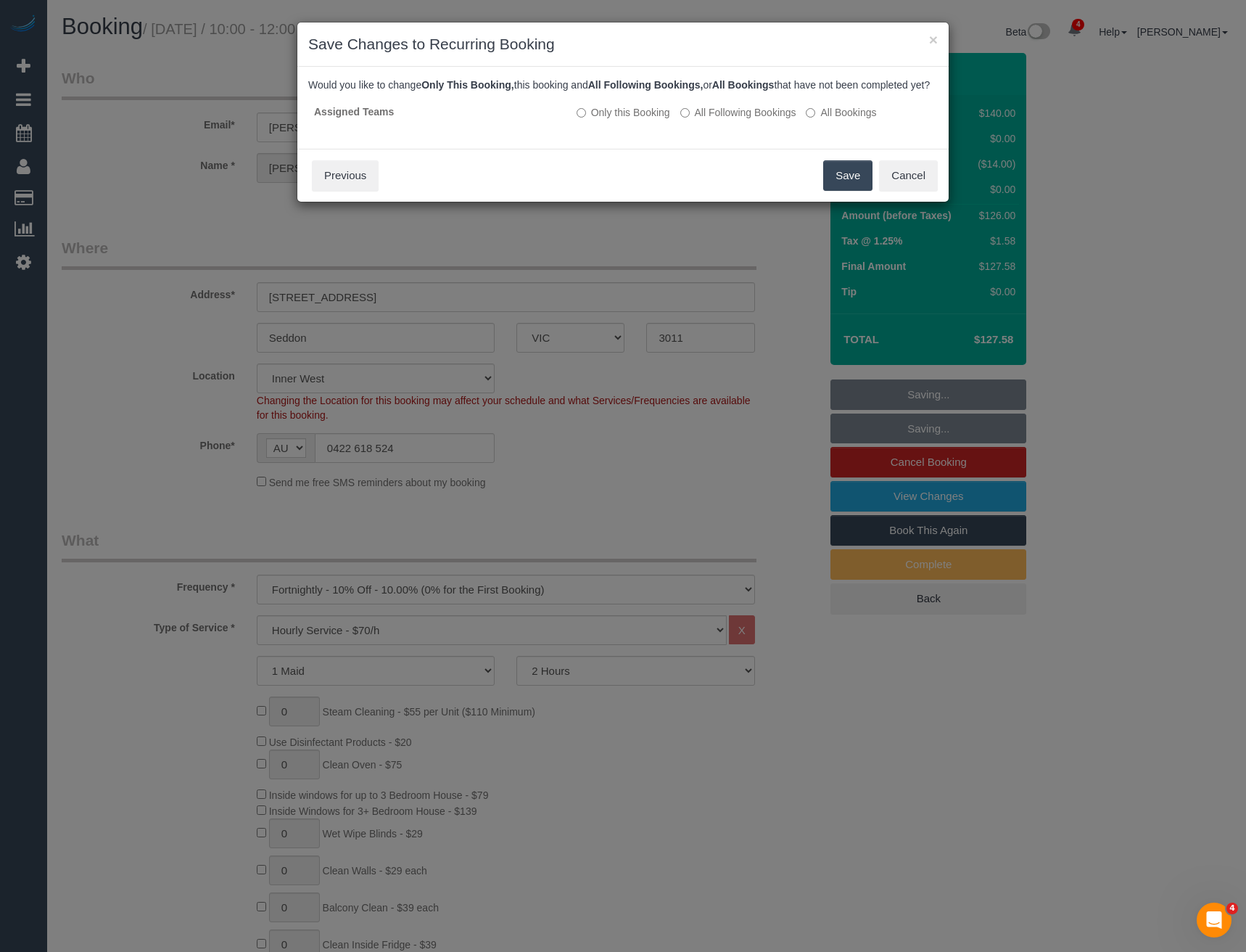
click at [846, 191] on button "Save" at bounding box center [848, 175] width 49 height 31
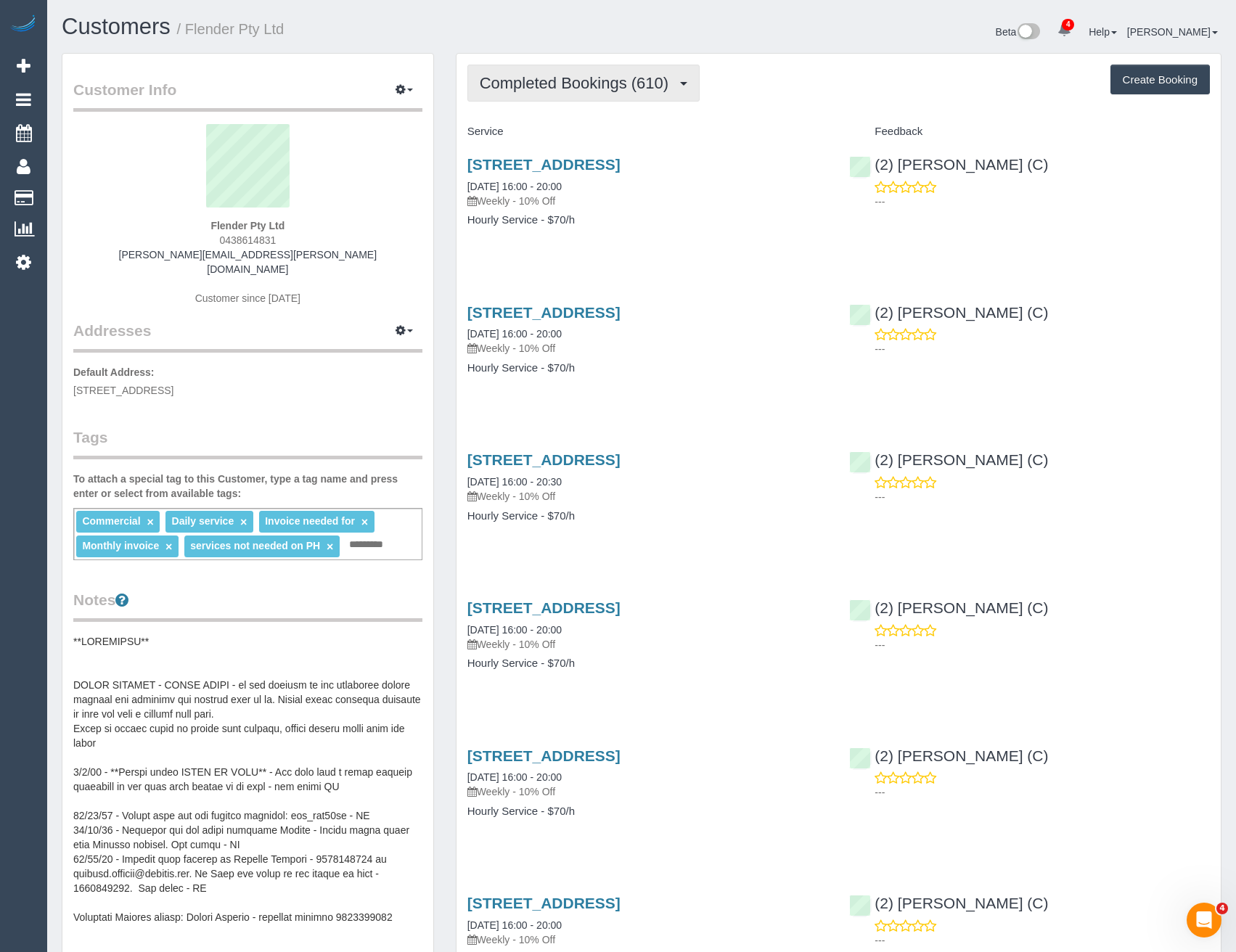
scroll to position [3914, 1236]
click at [656, 89] on span "Completed Bookings (610)" at bounding box center [577, 84] width 196 height 19
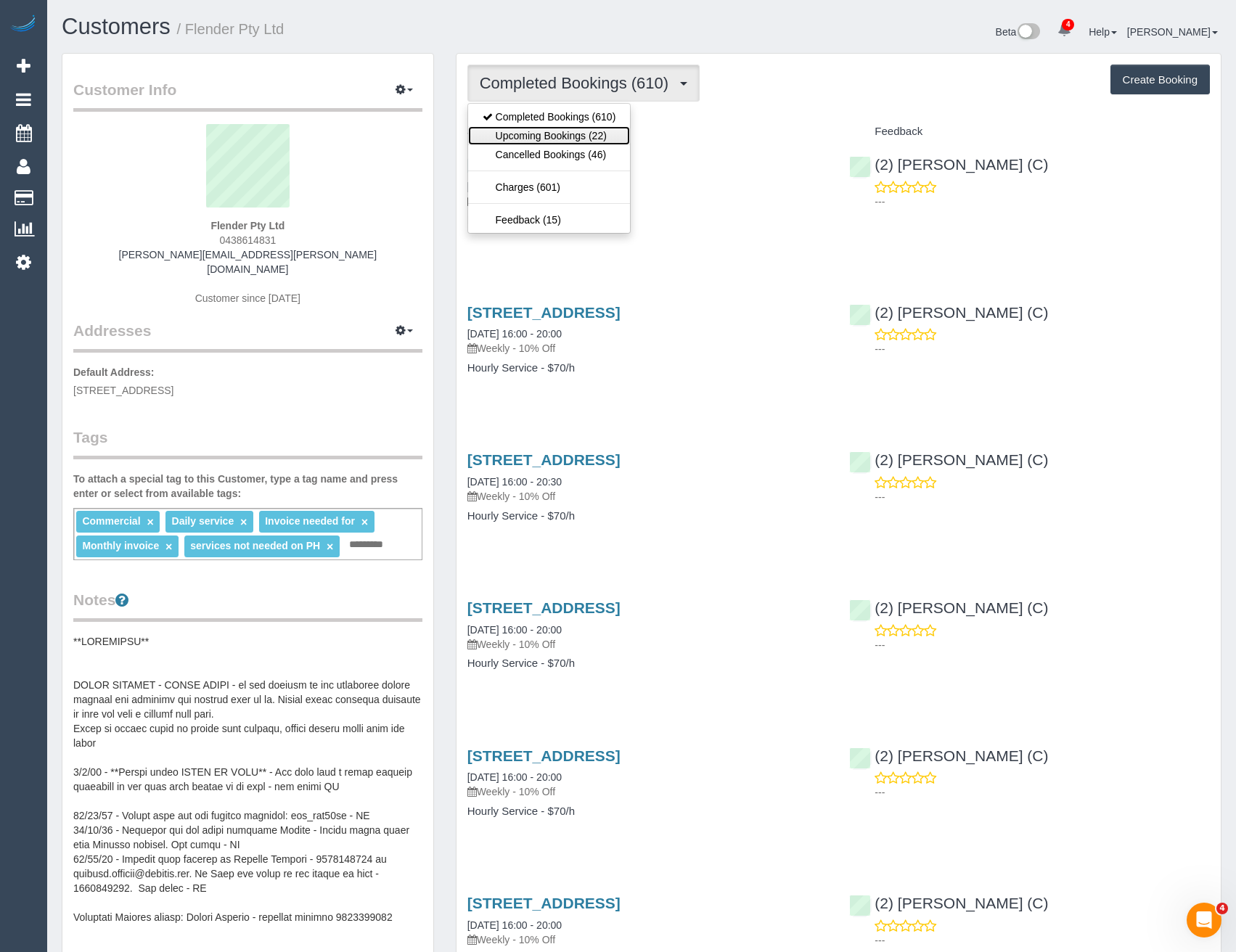
click at [620, 135] on link "Upcoming Bookings (22)" at bounding box center [548, 135] width 162 height 19
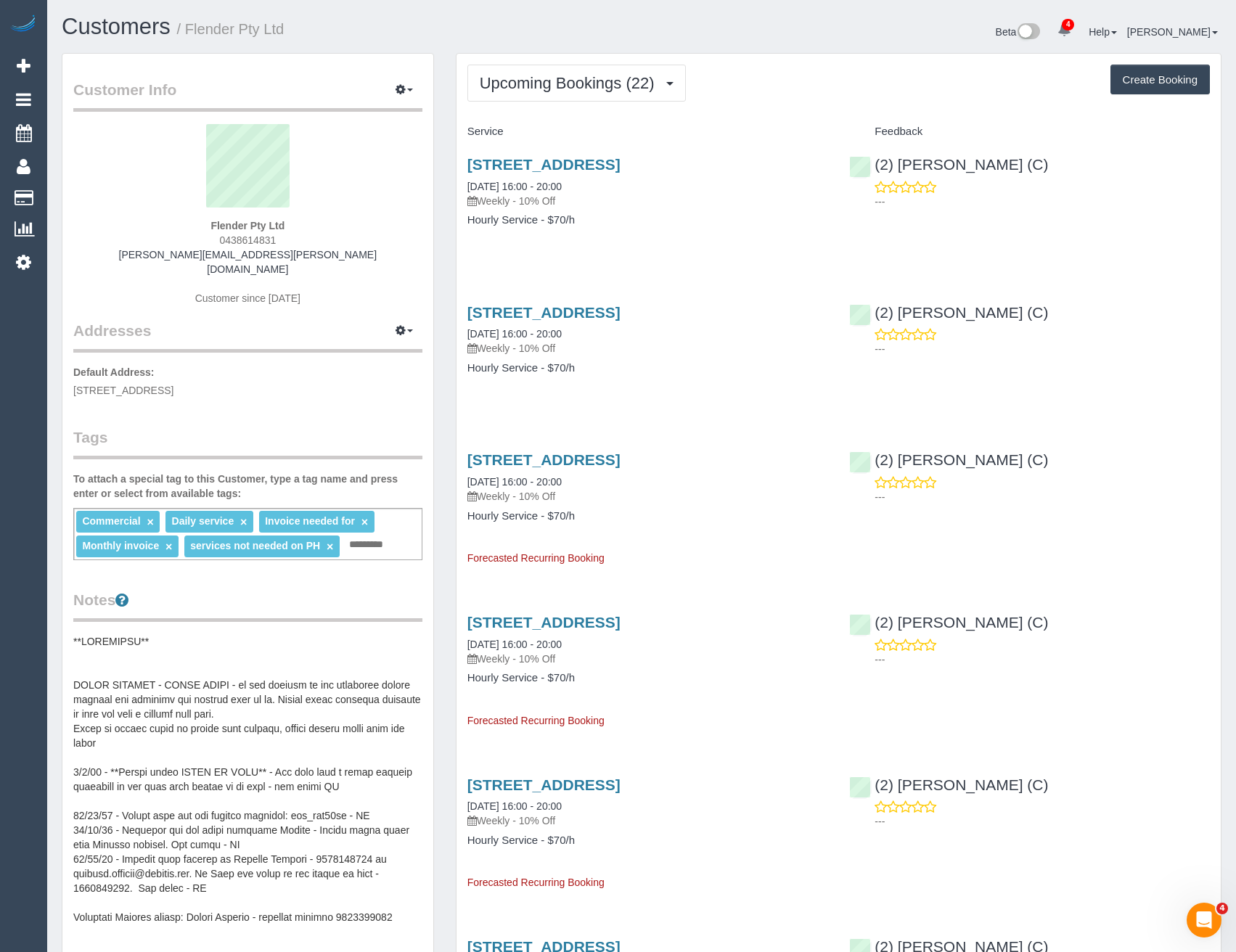
scroll to position [3762, 1236]
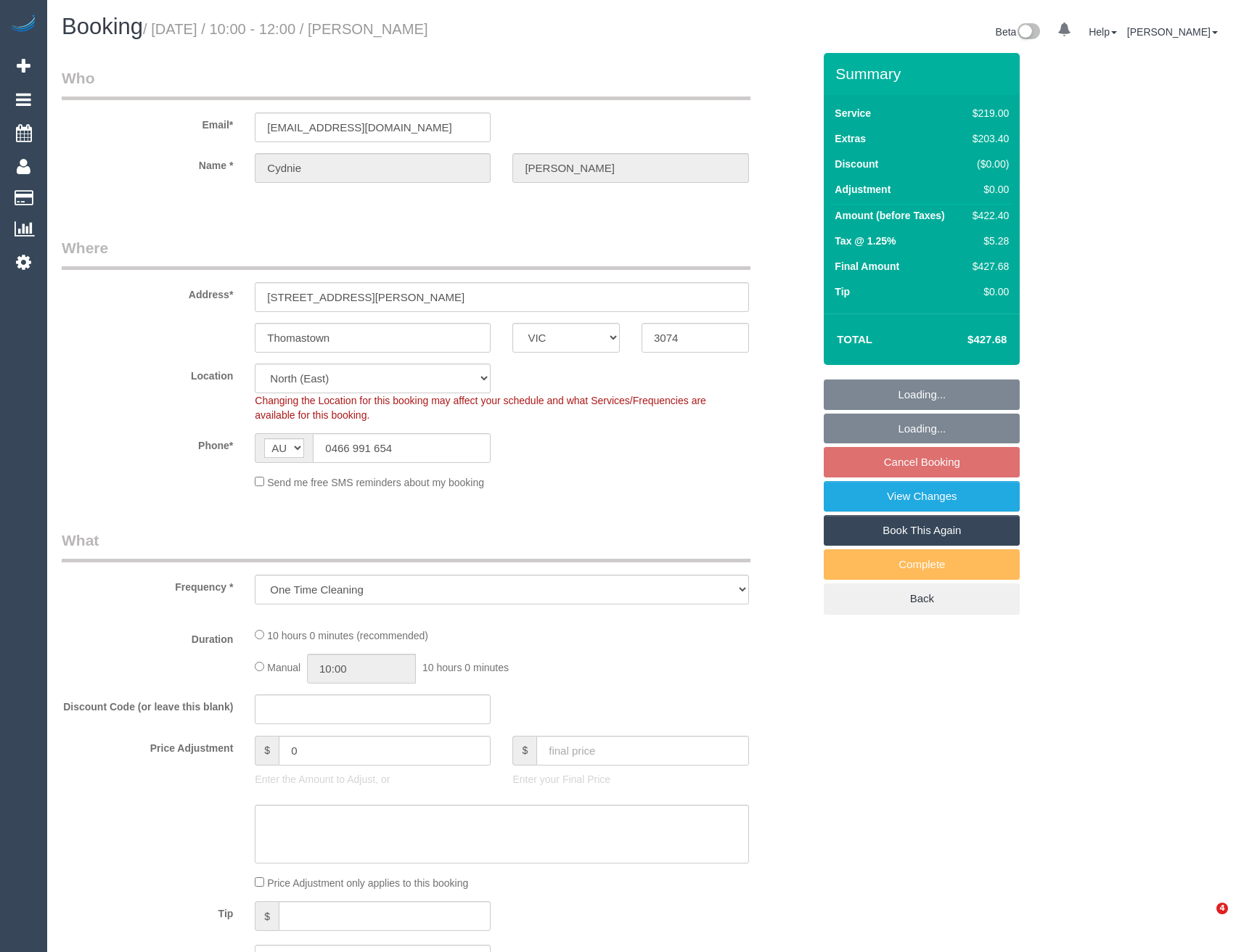
select select "VIC"
select select "number:28"
select select "number:14"
select select "number:18"
select select "number:24"
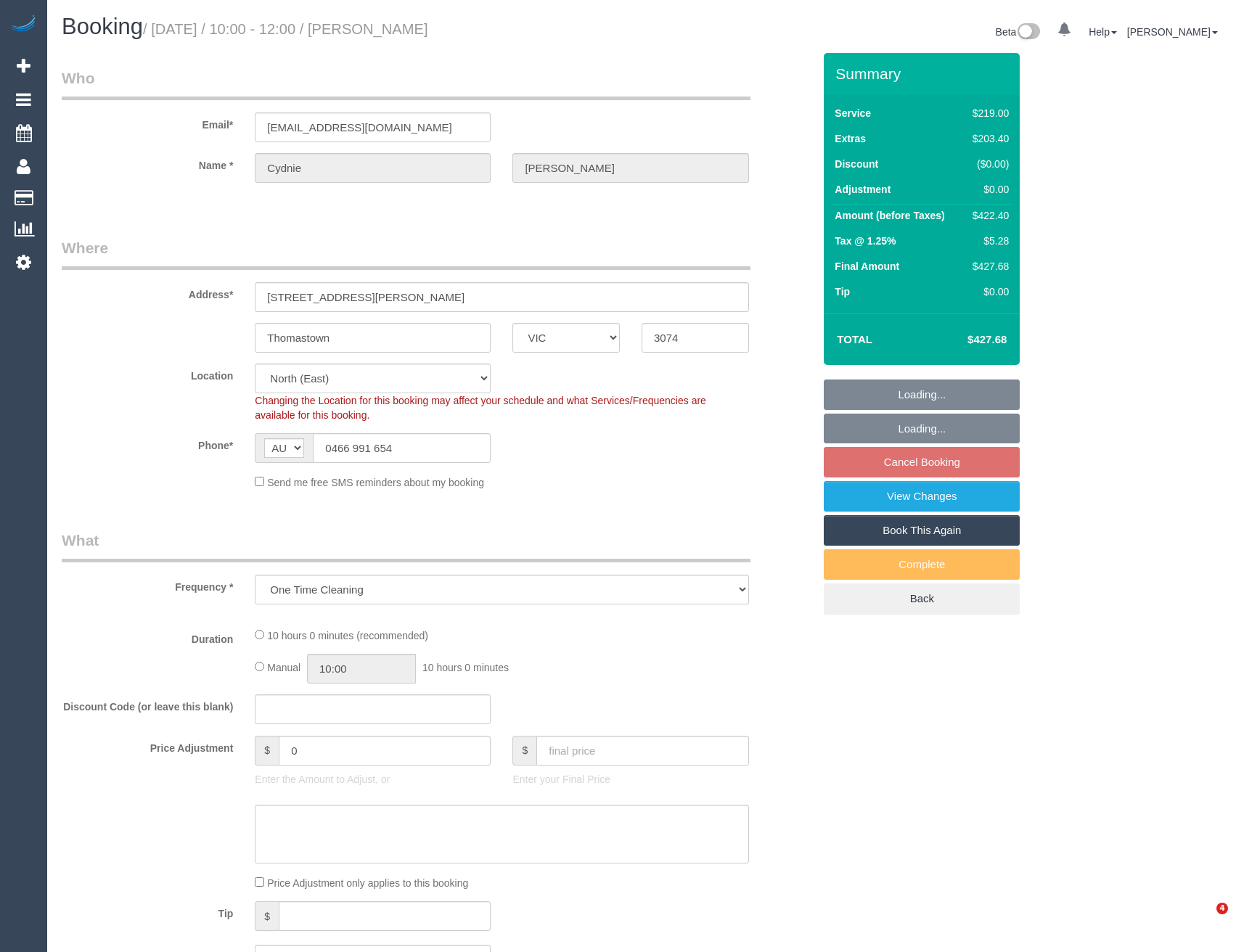
select select "object:714"
select select "string:stripe-pm_1Rcg9f2GScqysDRVmvwdbGtc"
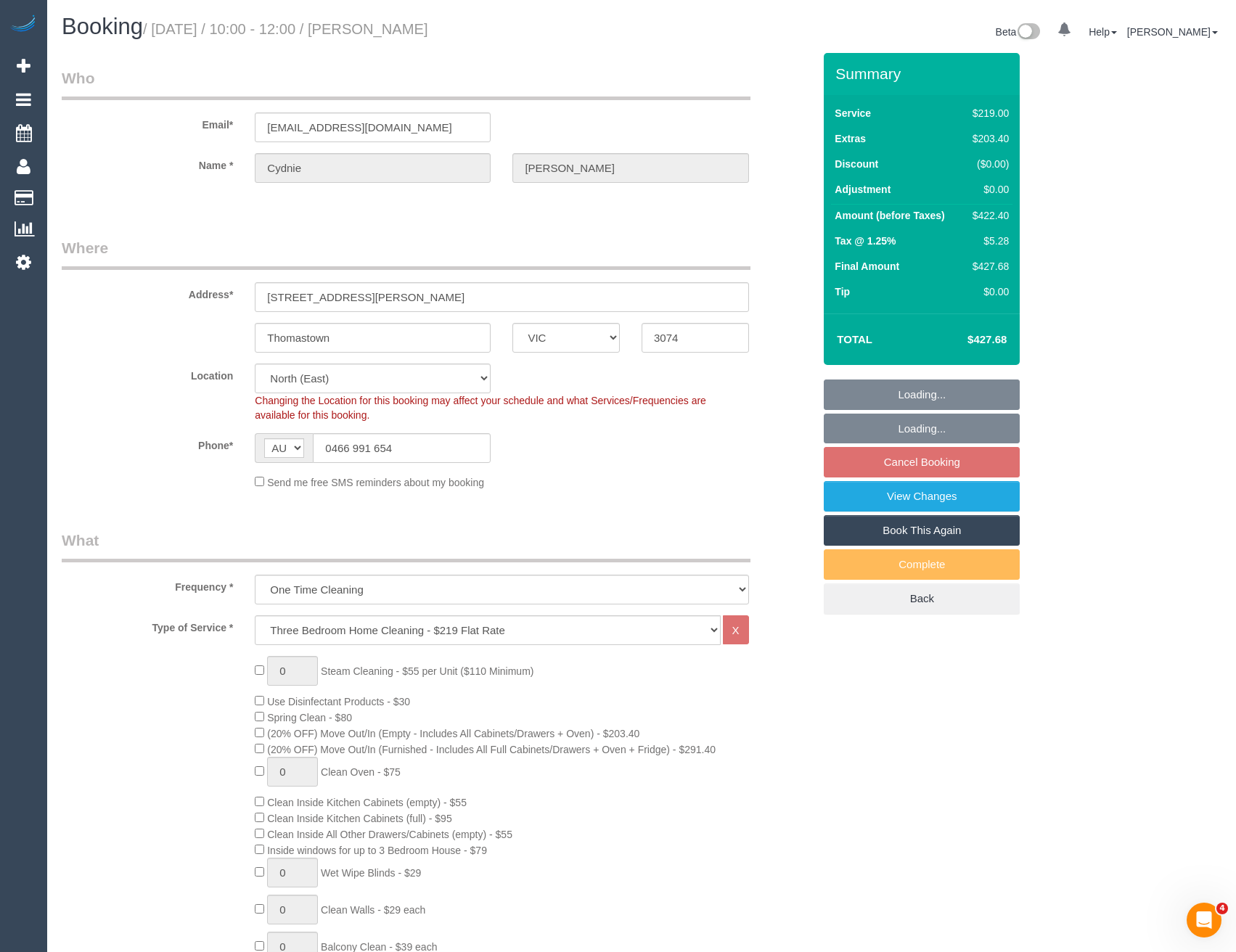
select select "spot3"
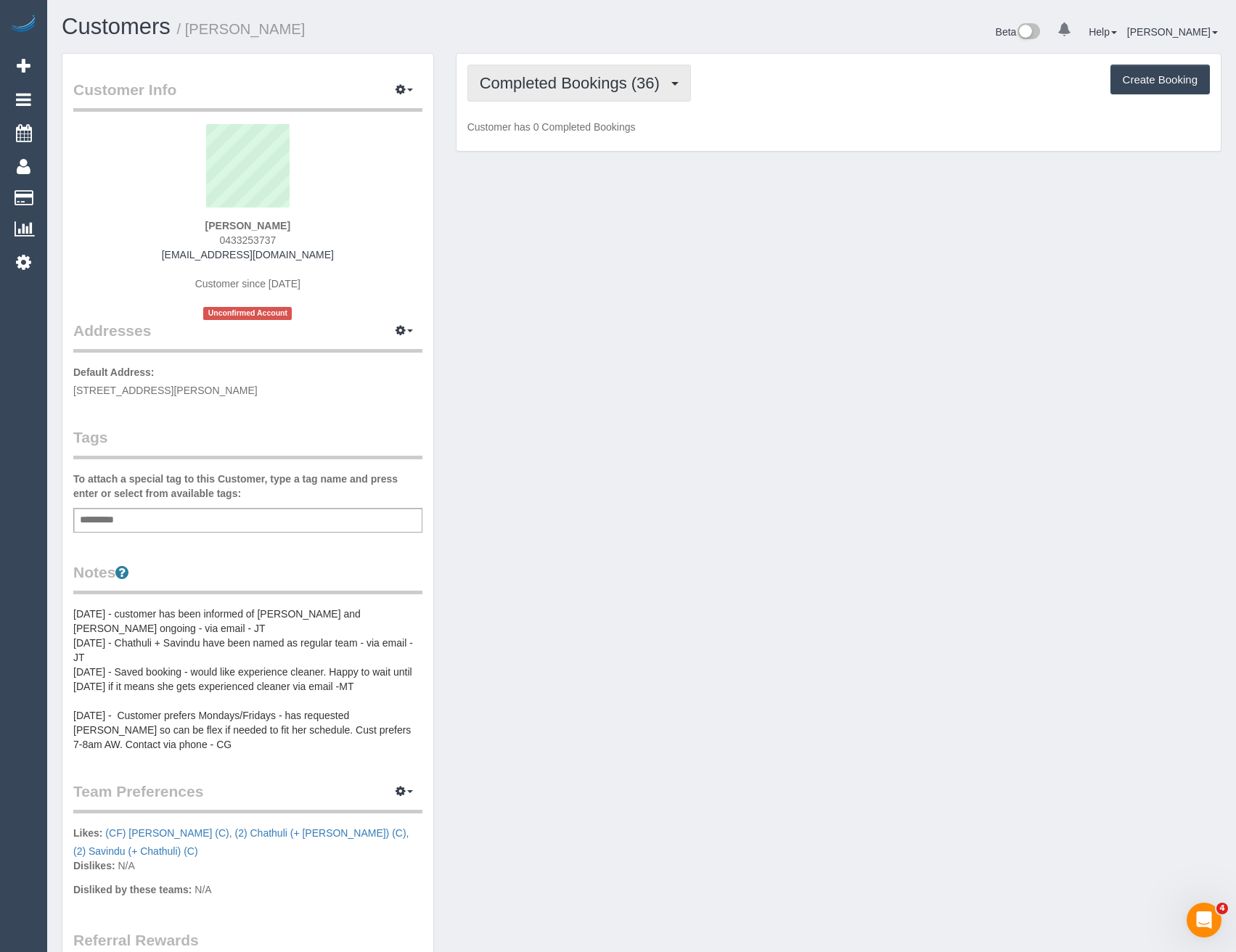
click at [599, 84] on span "Completed Bookings (36)" at bounding box center [573, 84] width 187 height 19
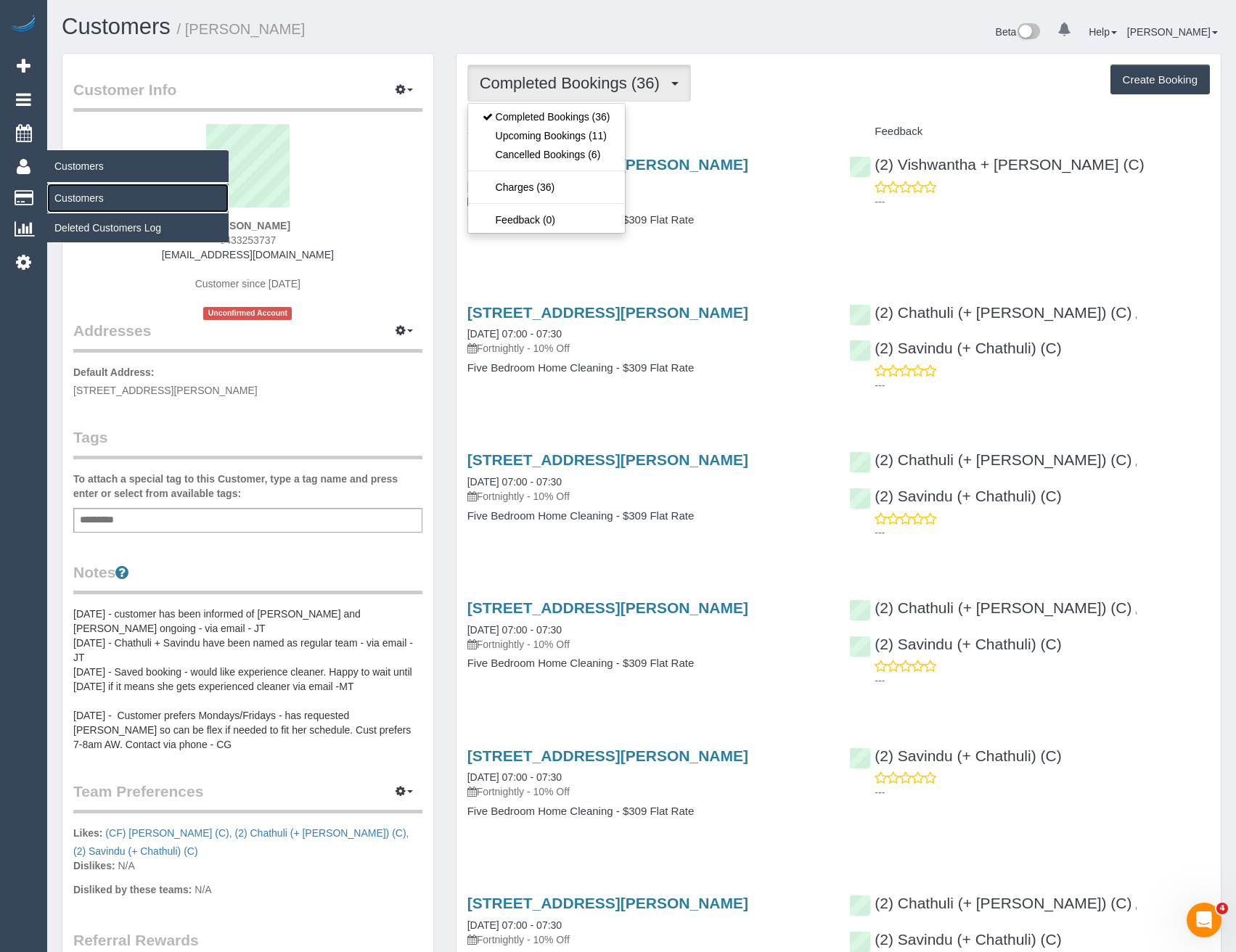
click at [84, 194] on link "Customers" at bounding box center [138, 198] width 182 height 29
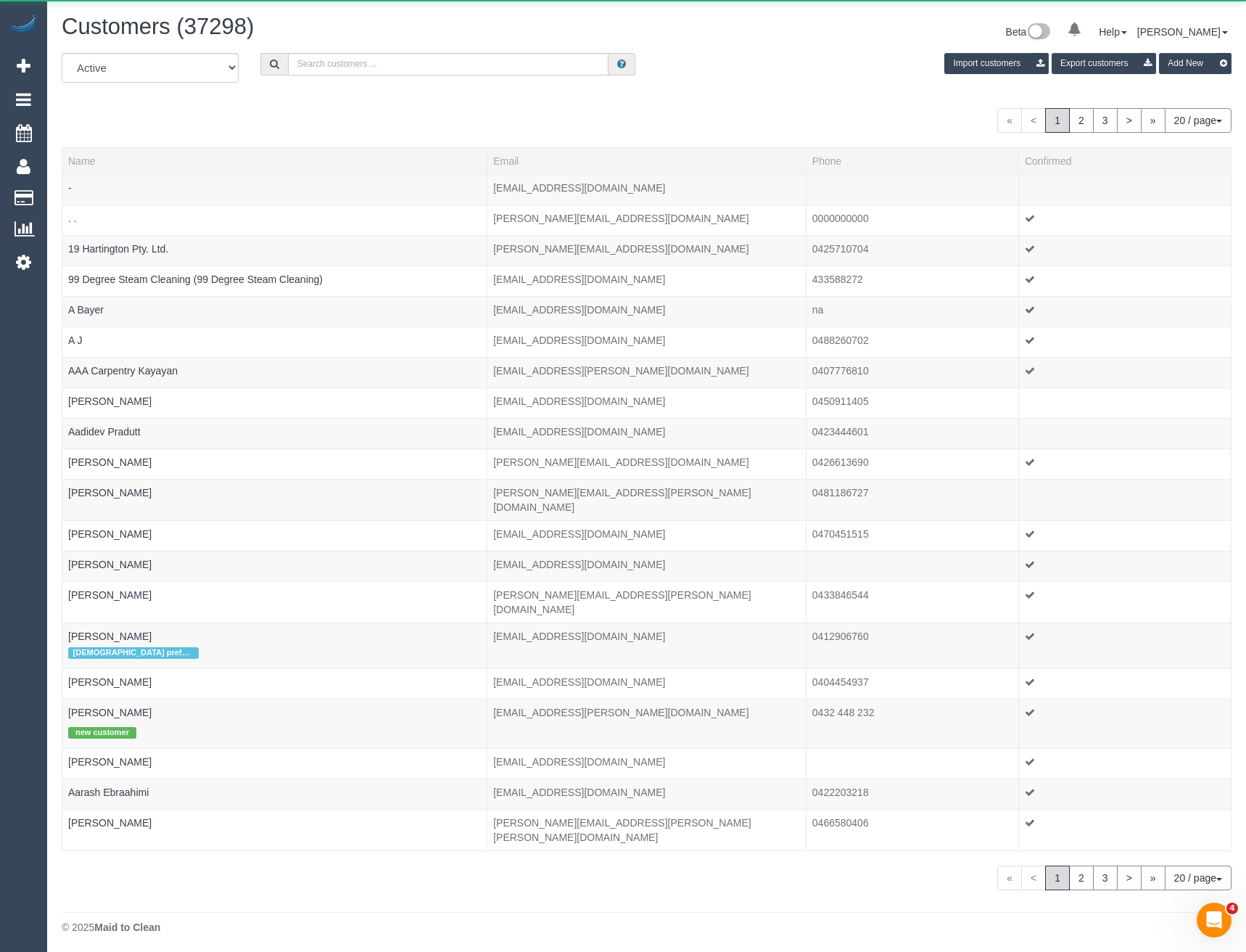
click at [325, 75] on div "All Active Archived Import customers Export customers Add New" at bounding box center [647, 73] width 1192 height 41
click at [328, 71] on input "text" at bounding box center [448, 64] width 321 height 22
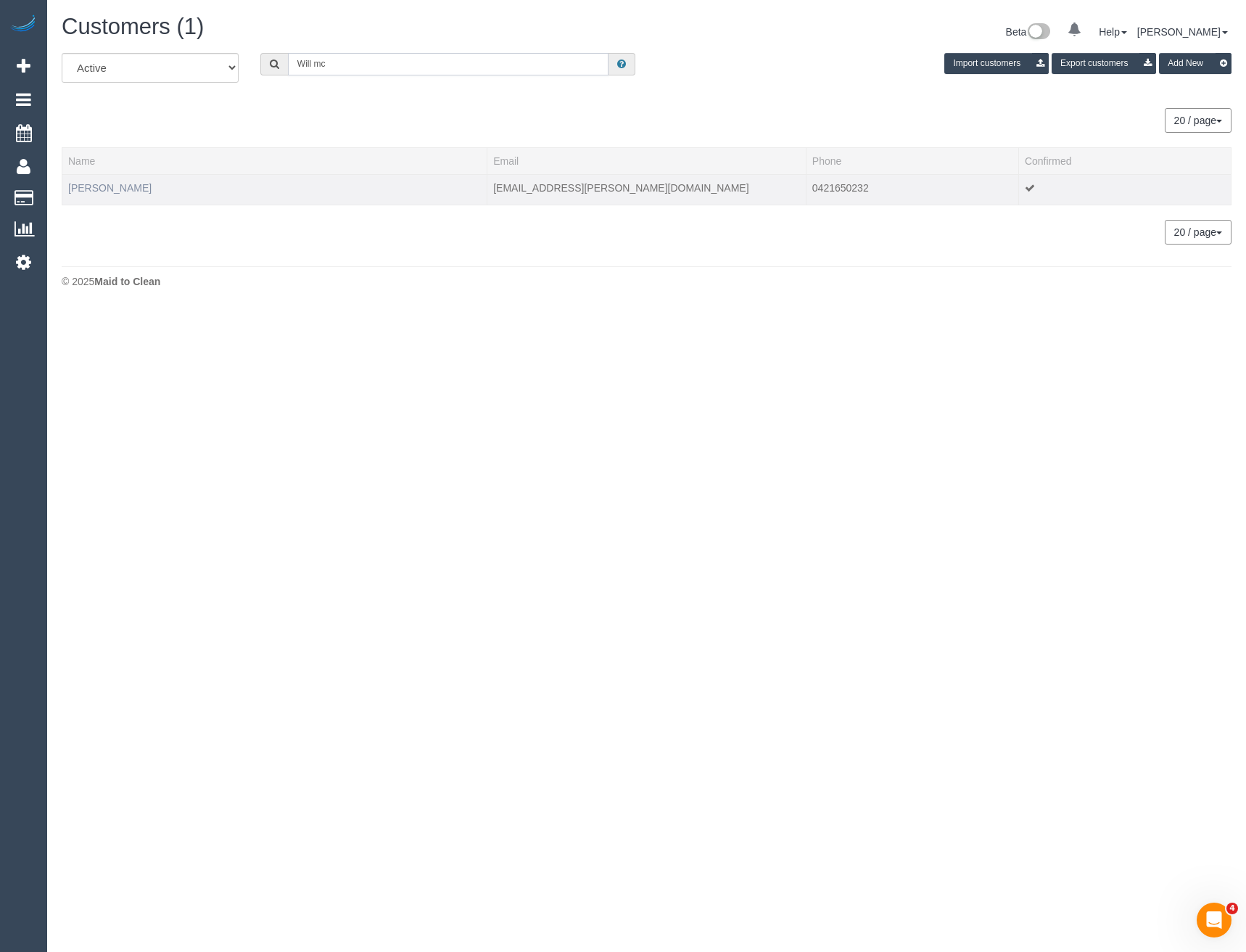
type input "Will mc"
click at [125, 188] on link "Will McKenzie" at bounding box center [110, 187] width 83 height 12
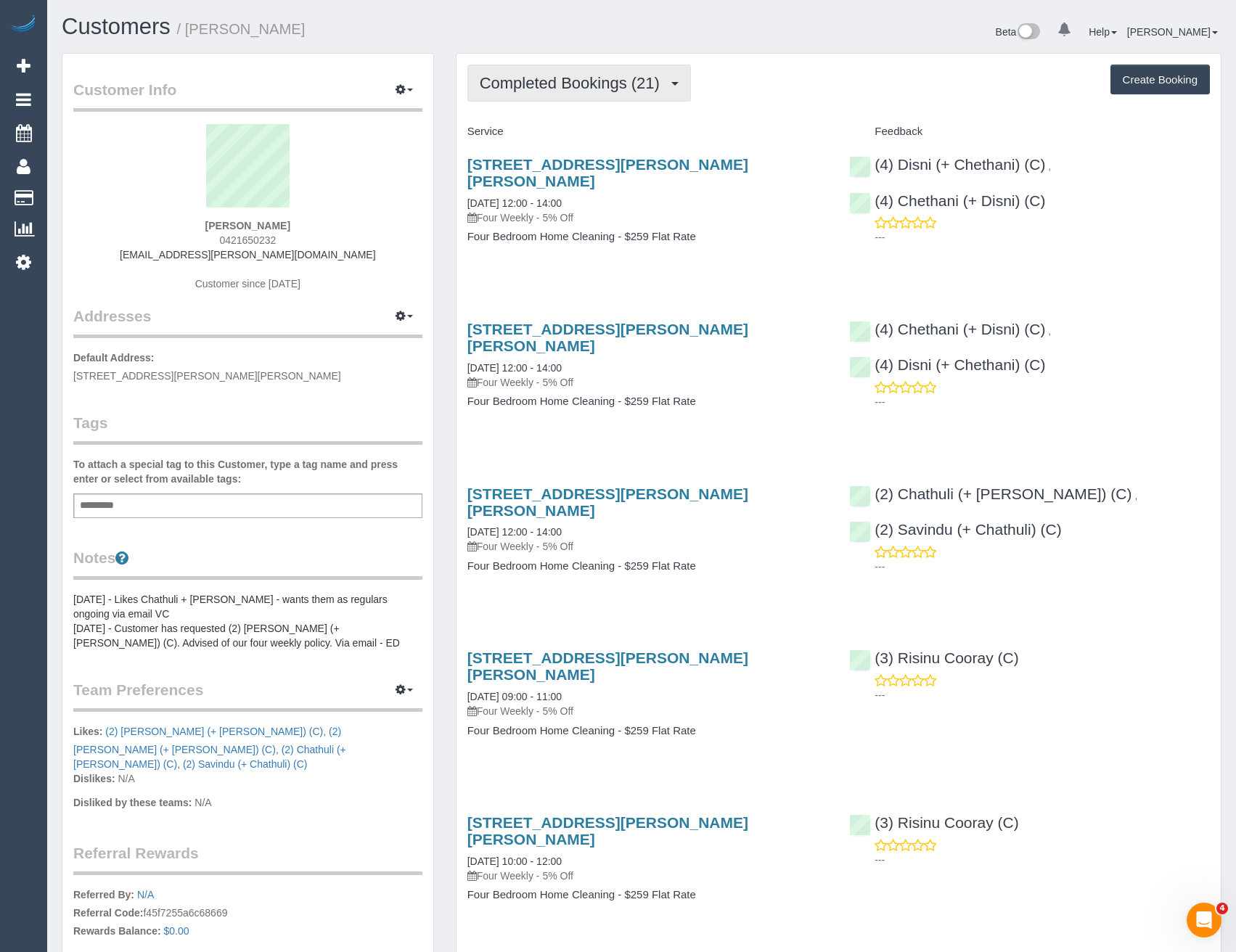
click at [584, 82] on span "Completed Bookings (21)" at bounding box center [573, 84] width 187 height 19
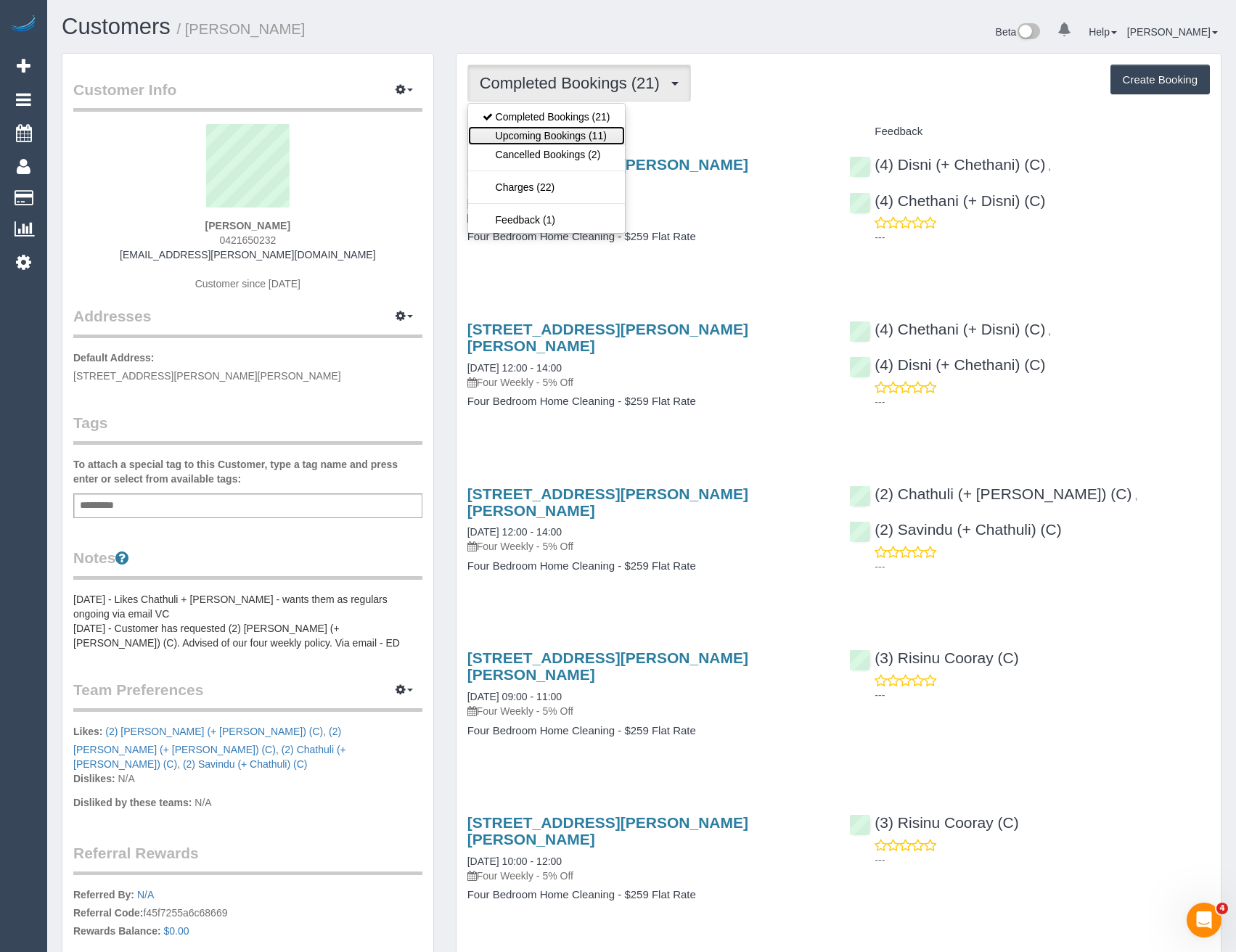
click at [603, 137] on link "Upcoming Bookings (11)" at bounding box center [546, 135] width 157 height 19
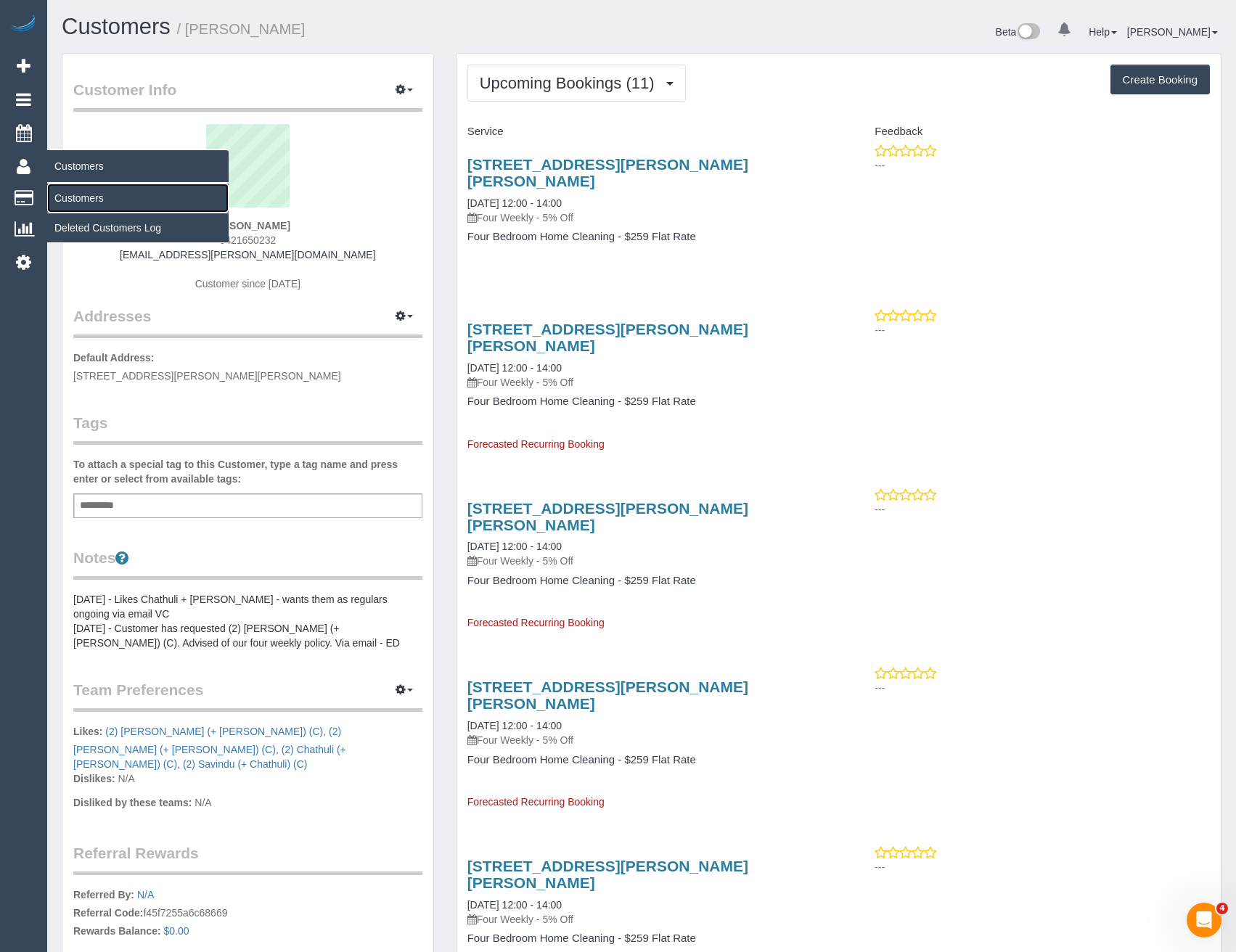
click at [64, 195] on link "Customers" at bounding box center [138, 198] width 182 height 29
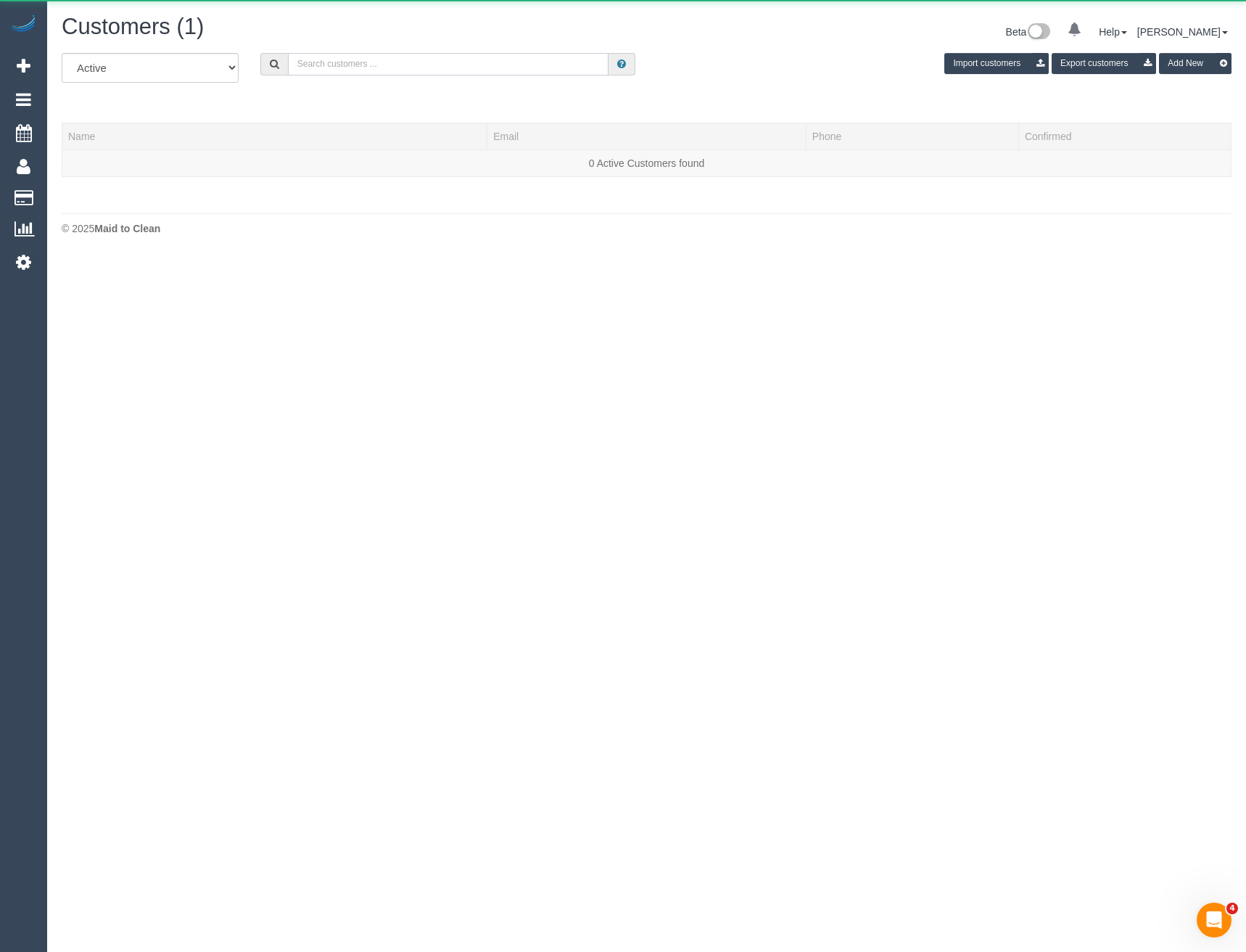
click at [335, 67] on input "text" at bounding box center [448, 64] width 321 height 22
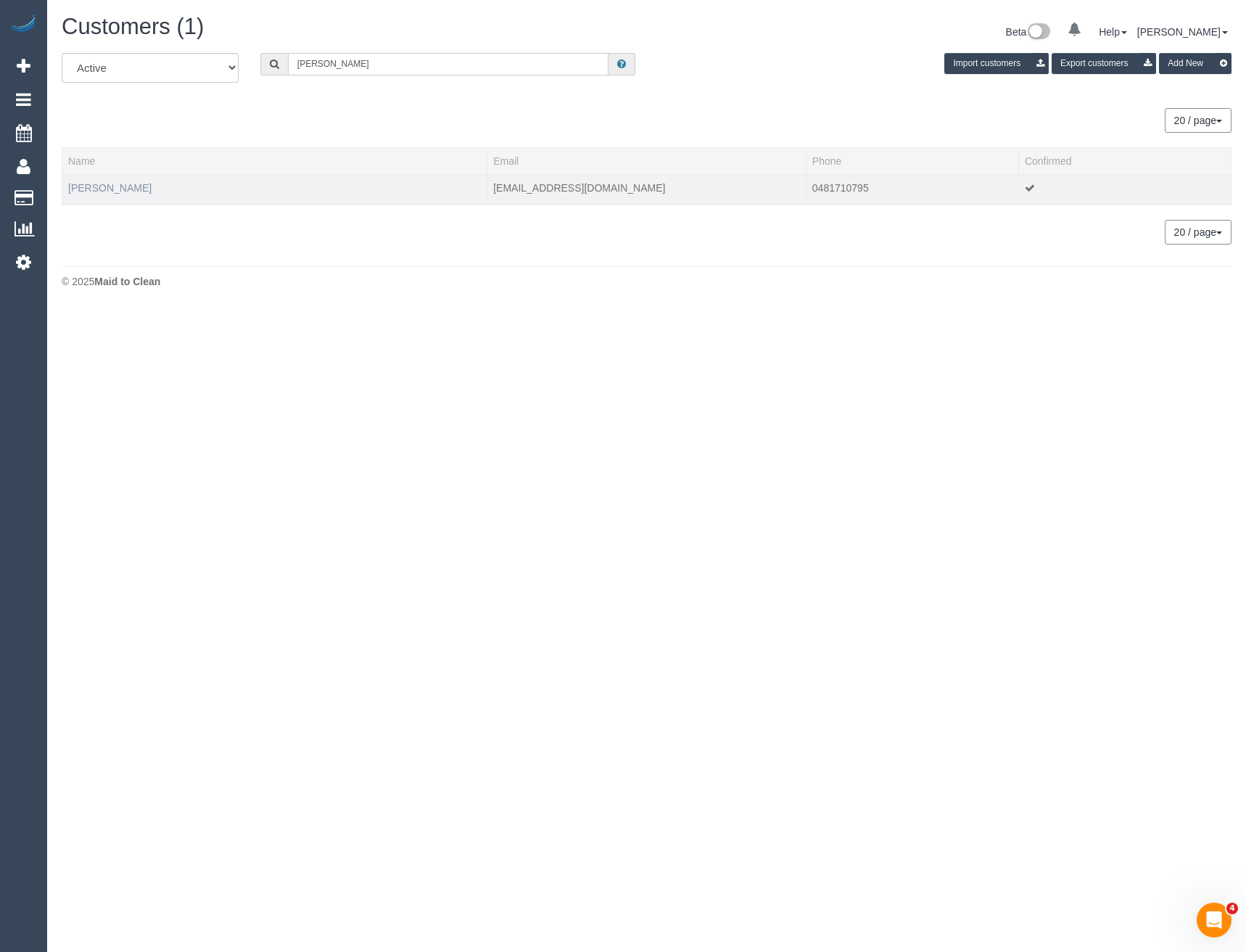
type input "Wilson tan"
click at [95, 182] on link "Wilson Tan" at bounding box center [110, 187] width 83 height 12
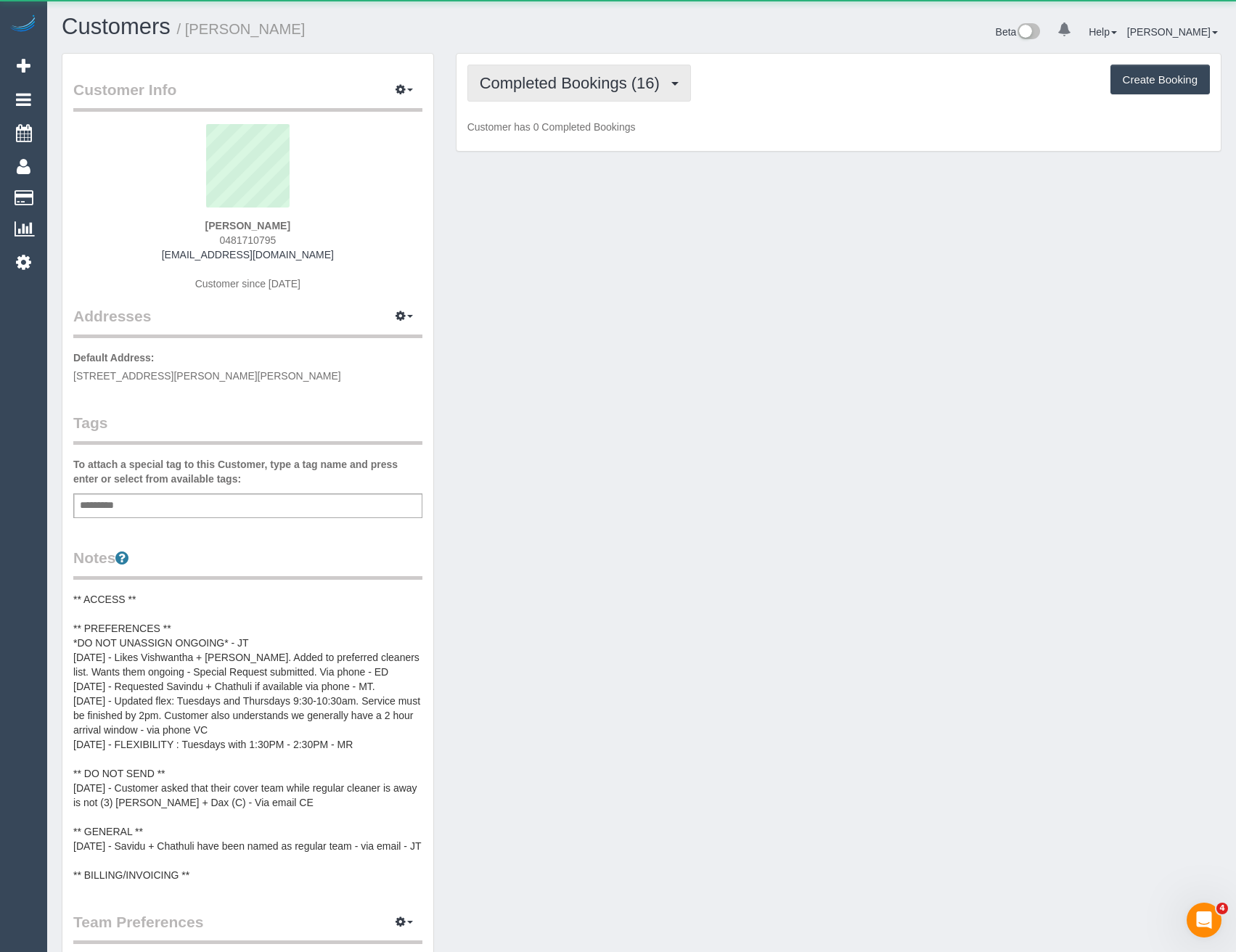
click at [617, 86] on span "Completed Bookings (16)" at bounding box center [573, 84] width 187 height 19
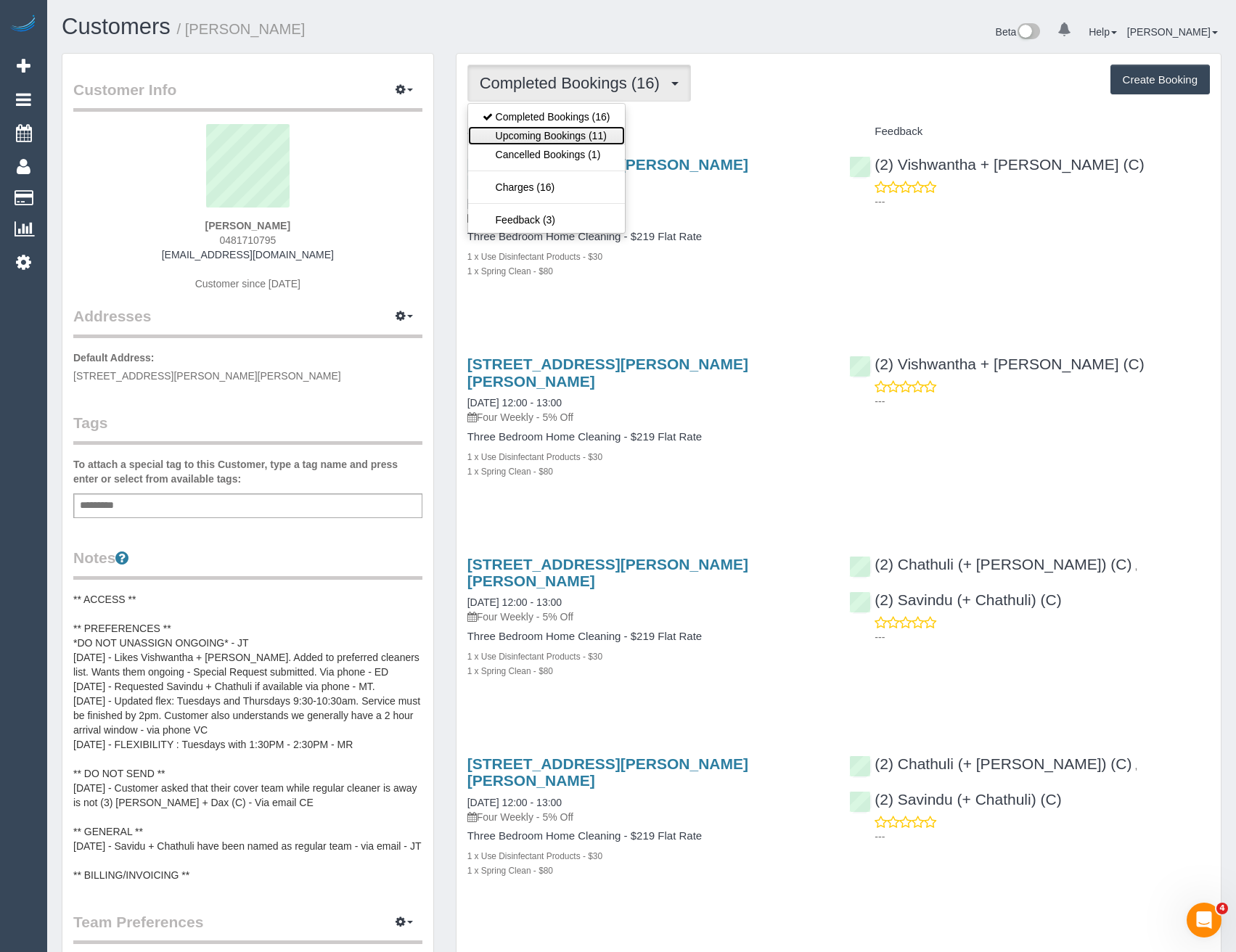
click at [603, 137] on link "Upcoming Bookings (11)" at bounding box center [546, 135] width 157 height 19
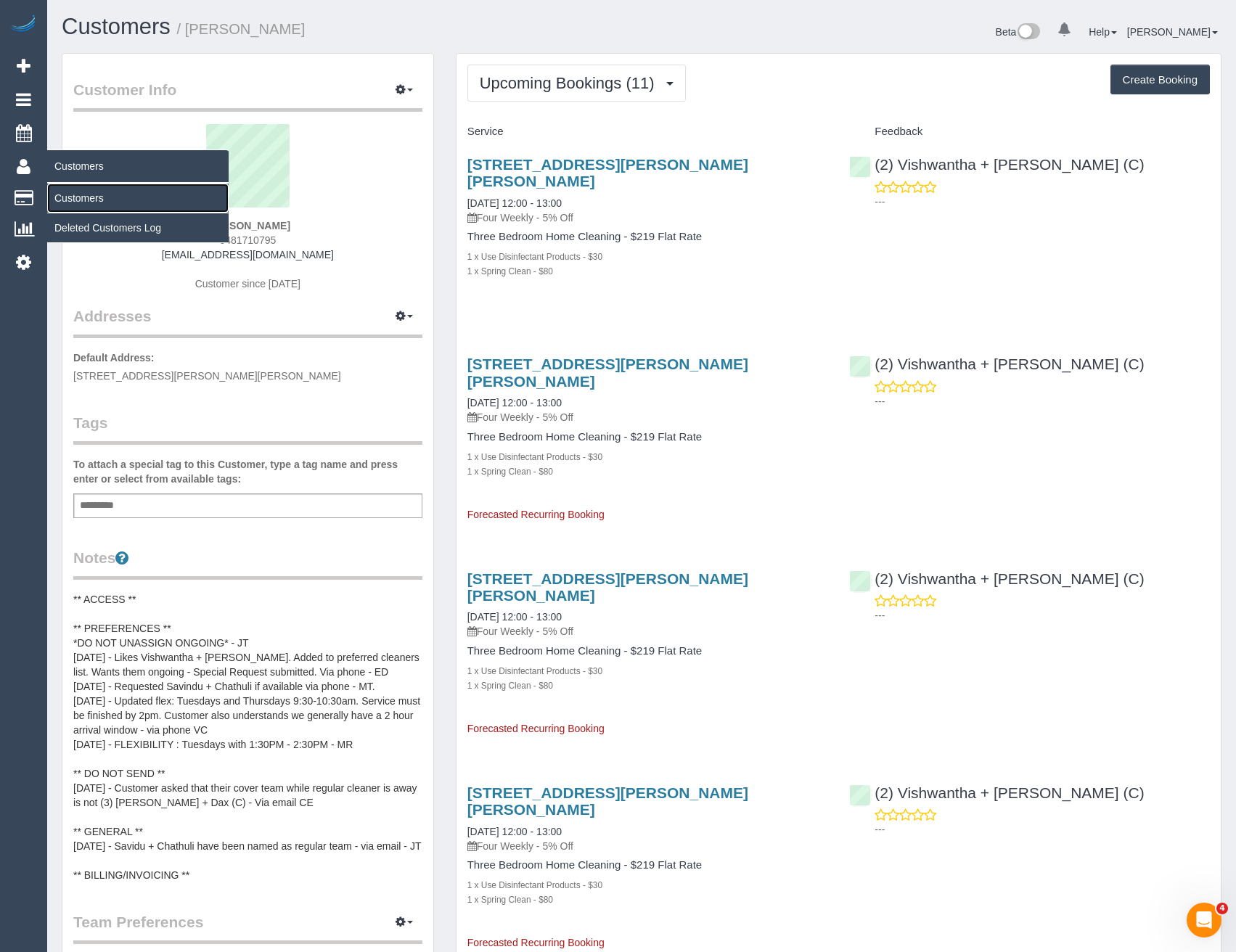
click at [92, 193] on link "Customers" at bounding box center [138, 198] width 182 height 29
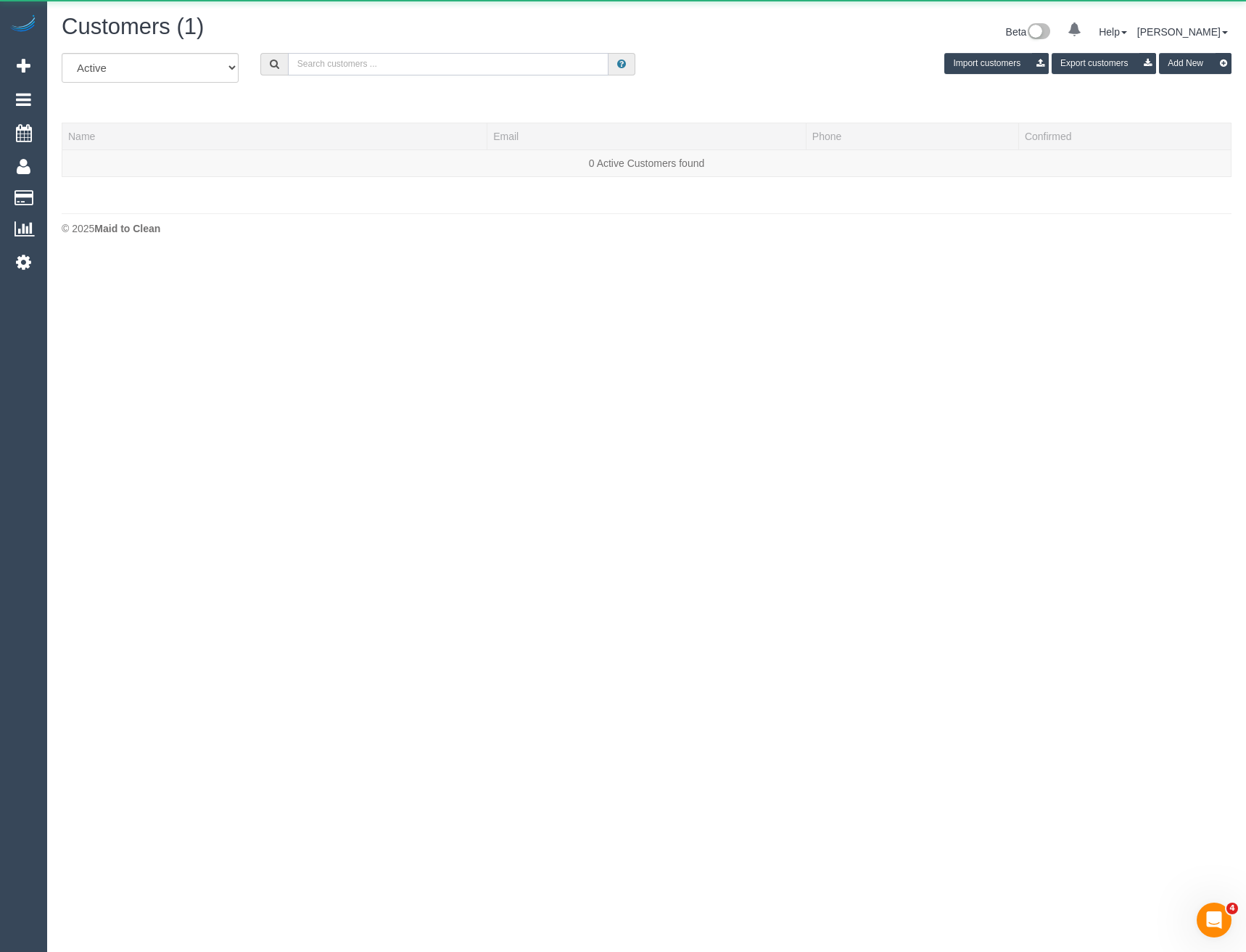
click at [417, 61] on input "text" at bounding box center [448, 64] width 321 height 22
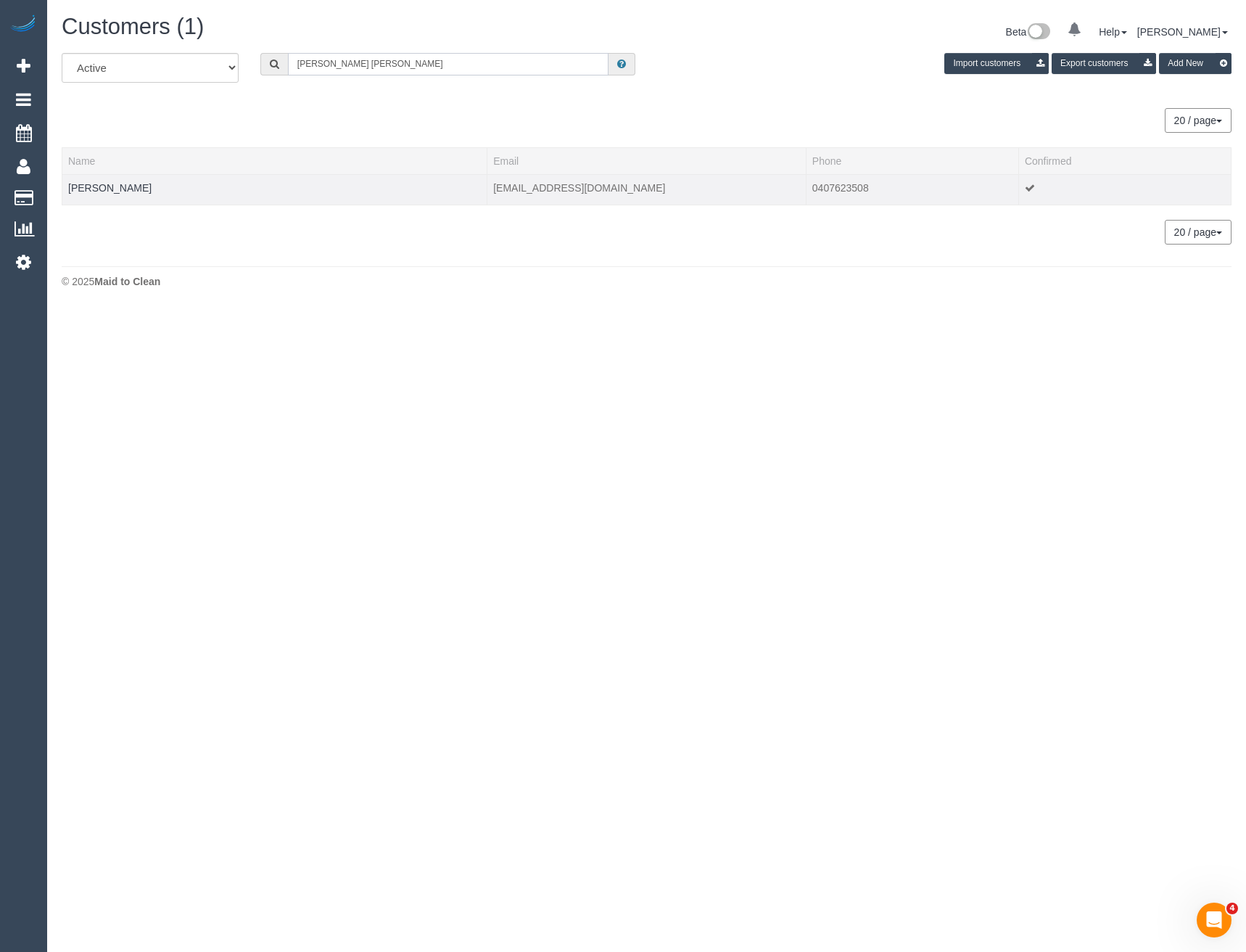
type input "Emily doug"
click at [119, 194] on td "Emily Douglas" at bounding box center [275, 189] width 425 height 31
click at [122, 188] on link "Emily Douglas" at bounding box center [110, 187] width 83 height 12
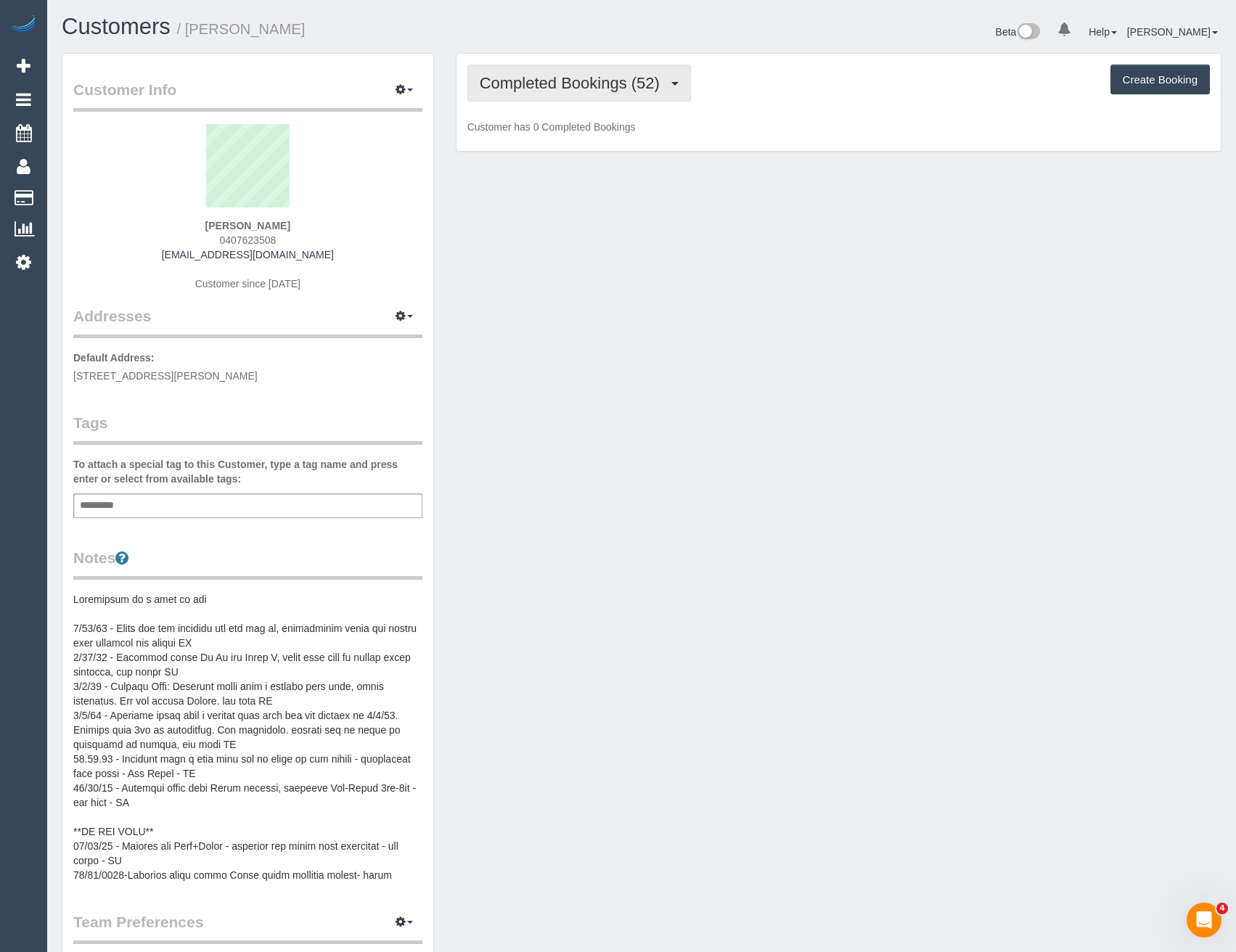
click at [593, 71] on button "Completed Bookings (52)" at bounding box center [579, 84] width 224 height 37
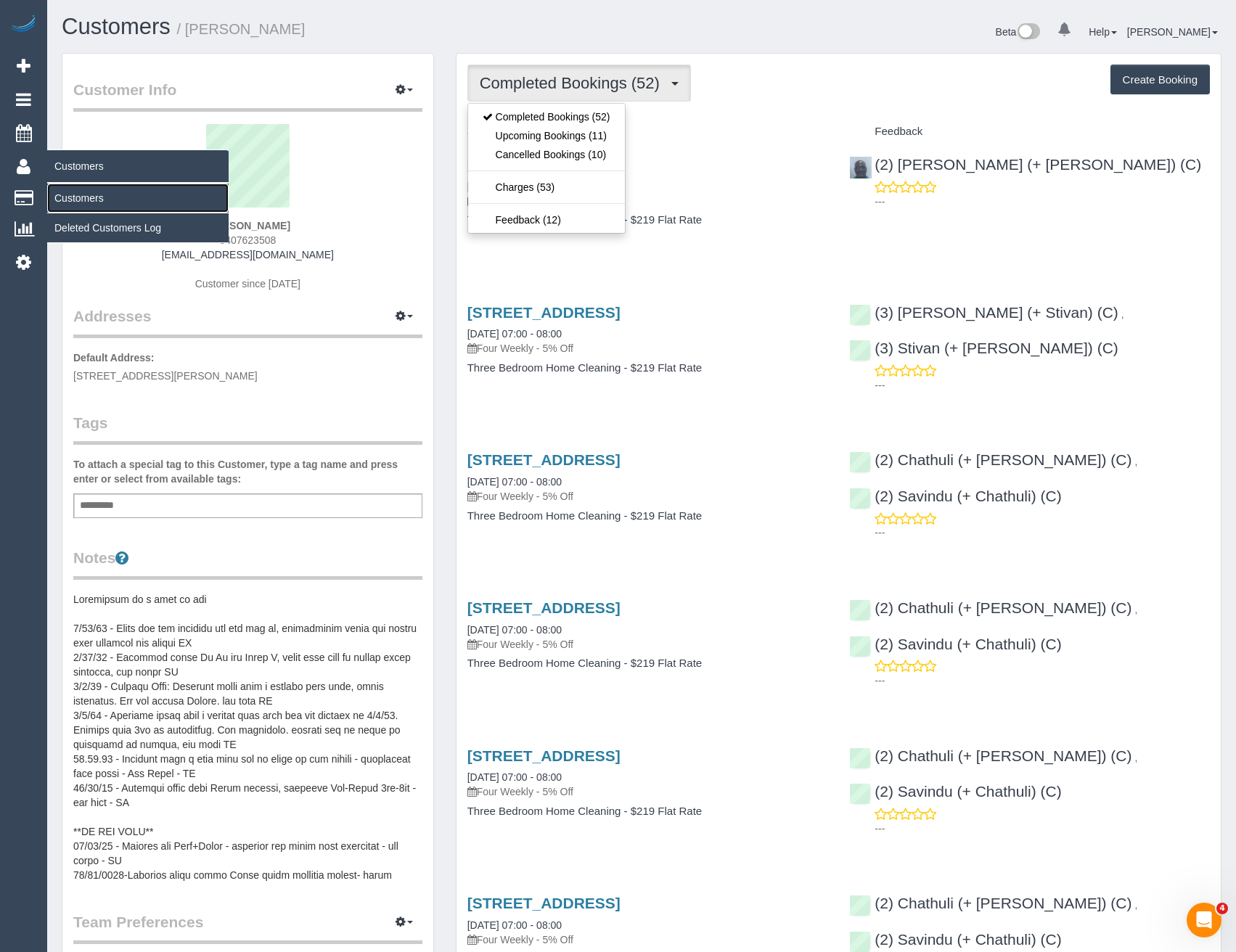
click at [77, 196] on link "Customers" at bounding box center [138, 198] width 182 height 29
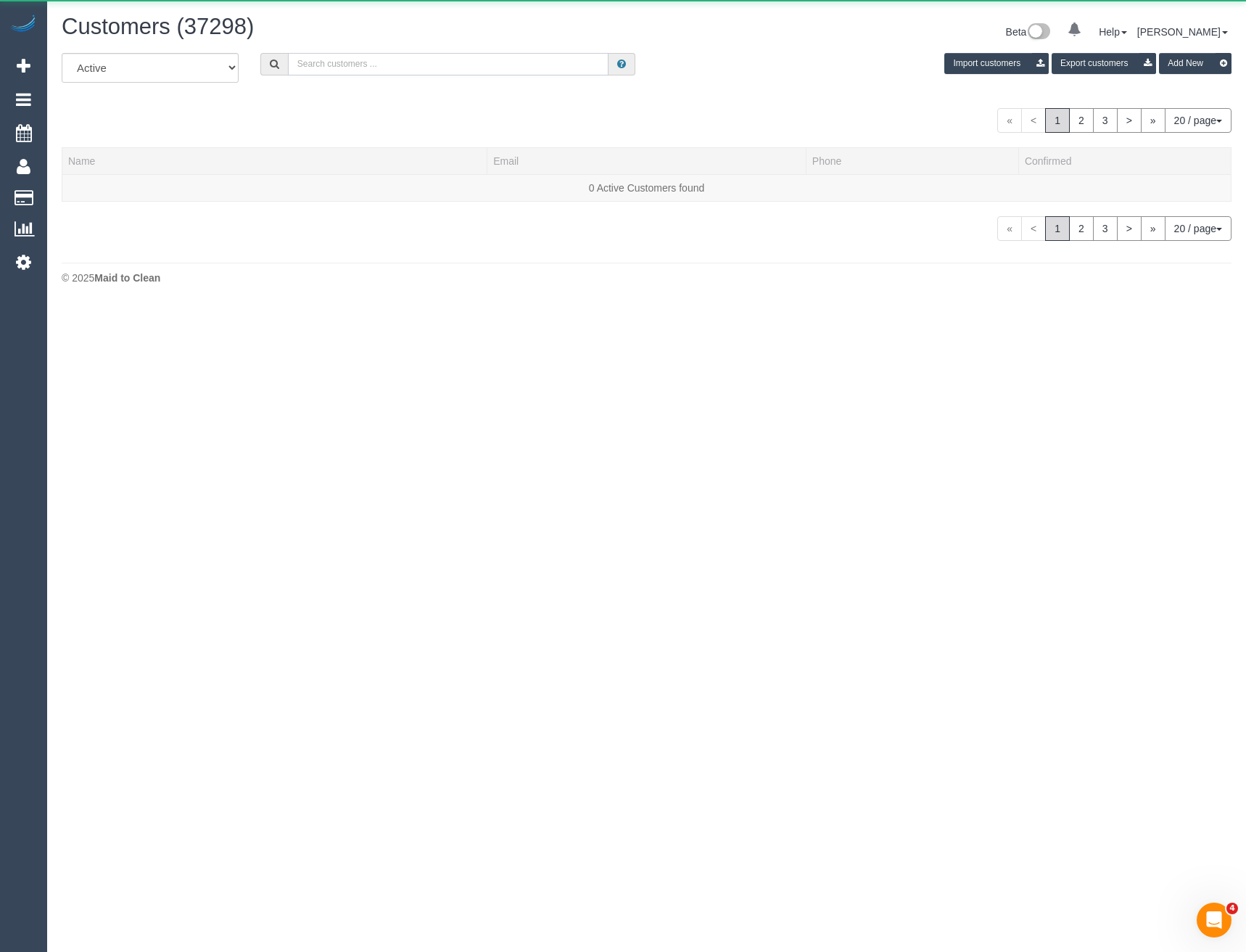
click at [401, 71] on input "text" at bounding box center [448, 64] width 321 height 22
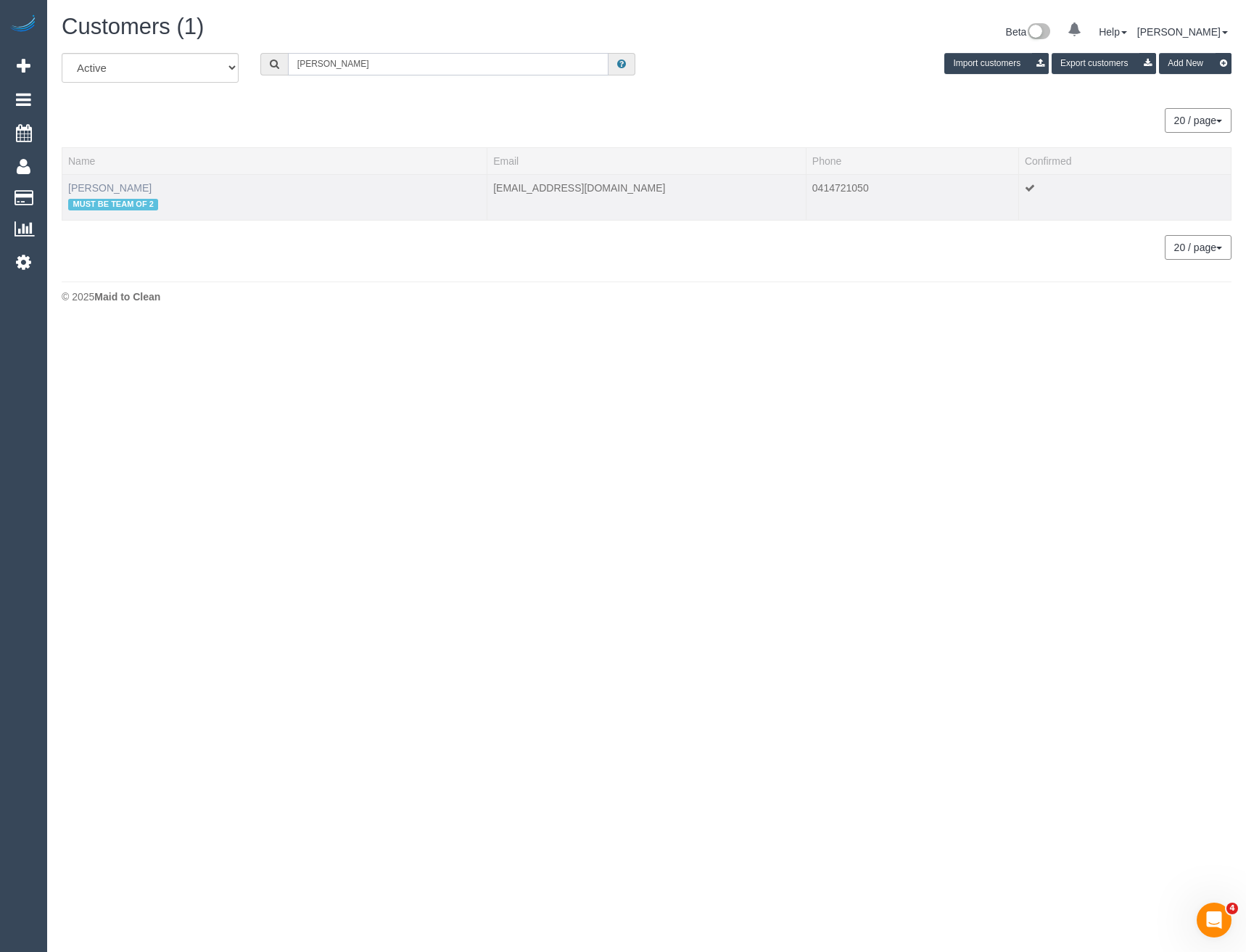
type input "Leon cal"
click at [109, 188] on link "Leon Caldis" at bounding box center [110, 187] width 83 height 12
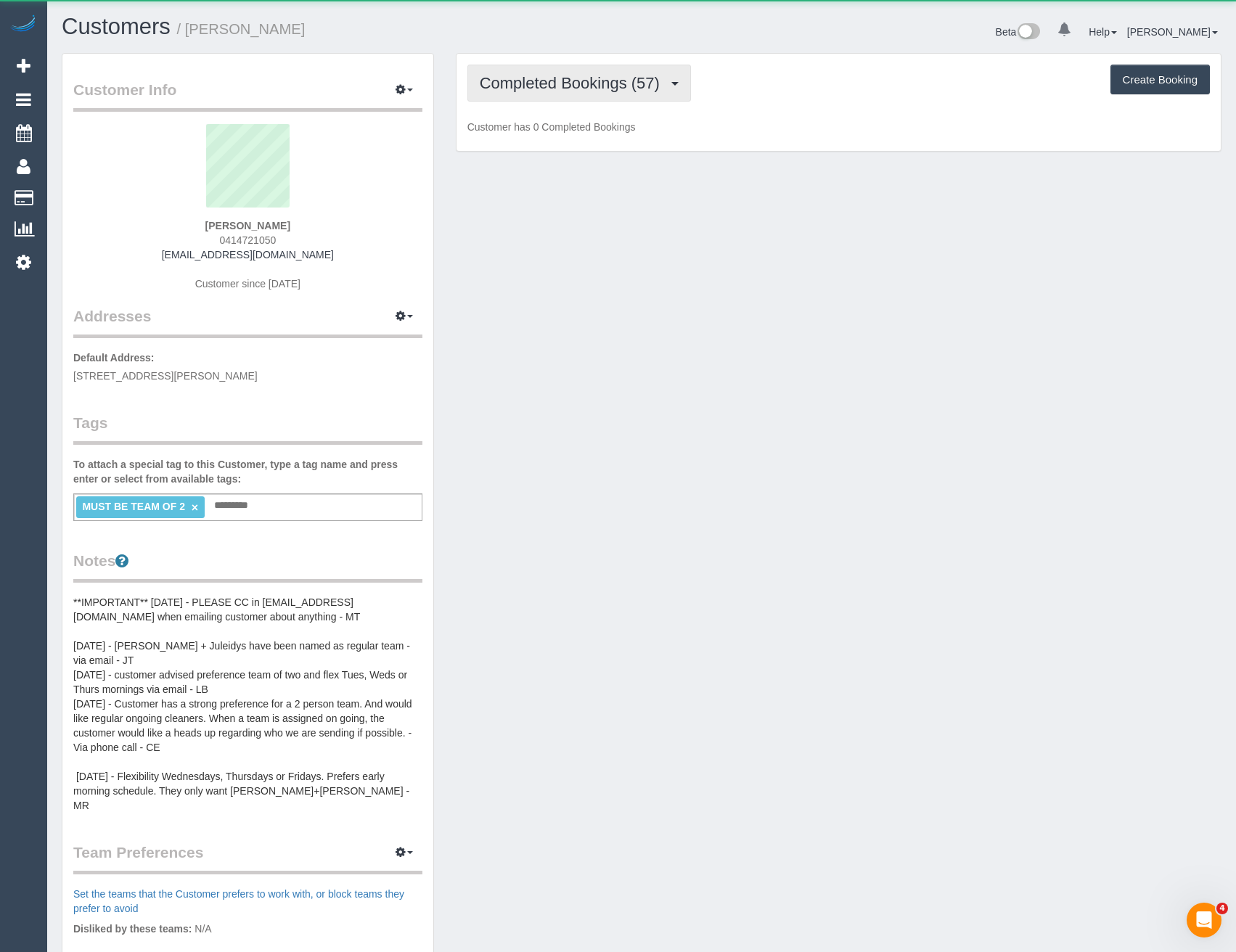
click at [638, 75] on span "Completed Bookings (57)" at bounding box center [573, 84] width 187 height 19
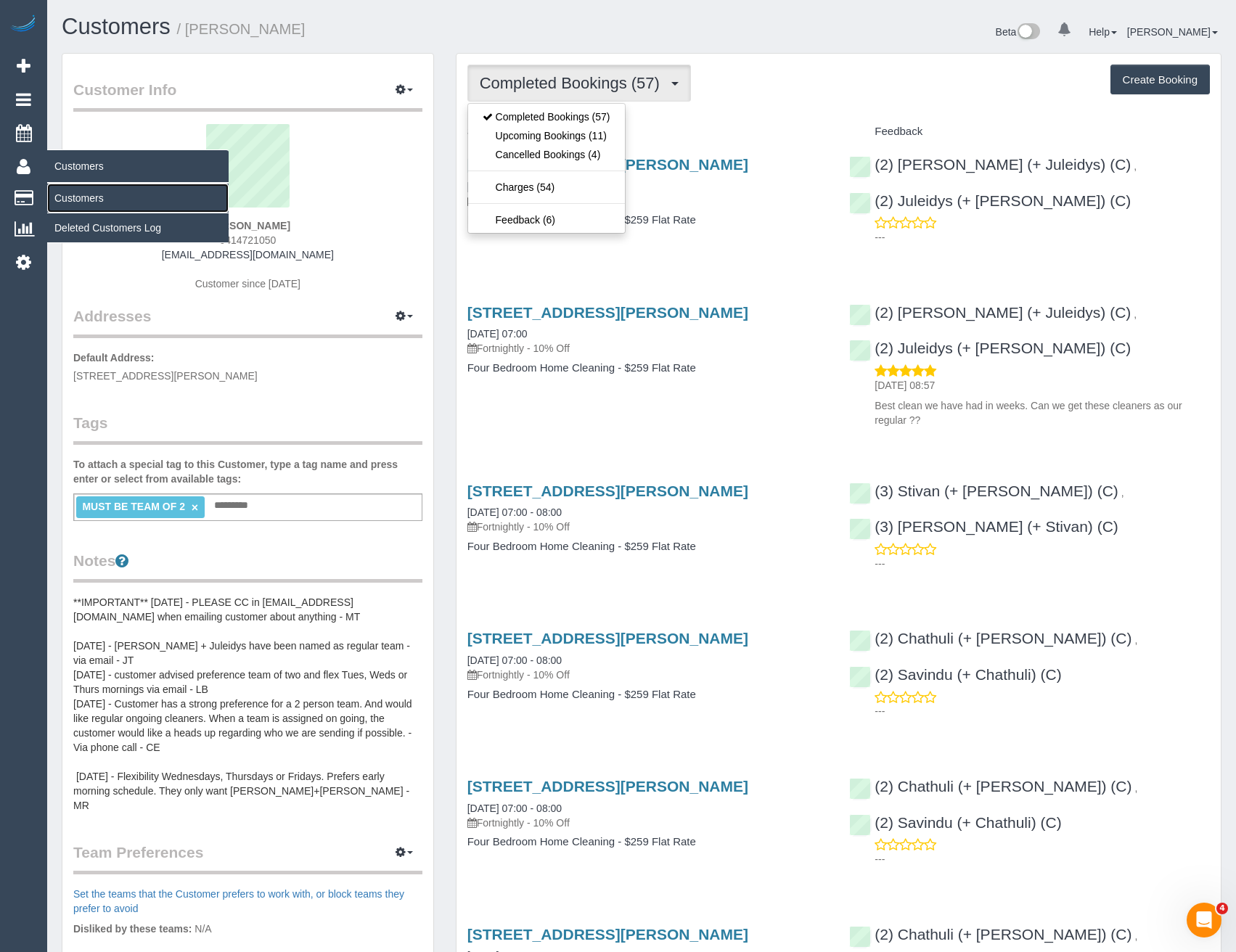
click at [101, 199] on link "Customers" at bounding box center [138, 198] width 182 height 29
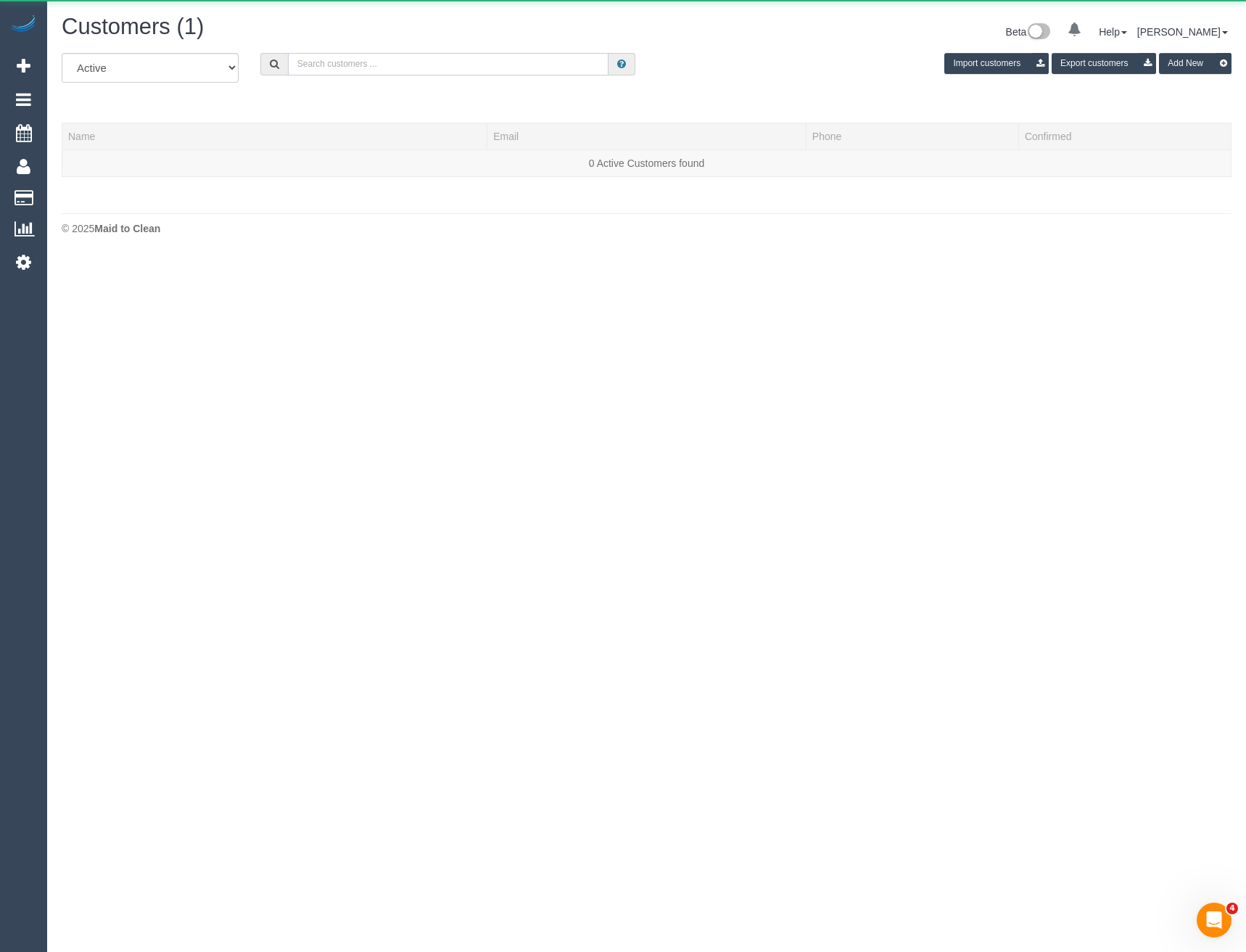
click at [380, 60] on input "text" at bounding box center [448, 64] width 321 height 22
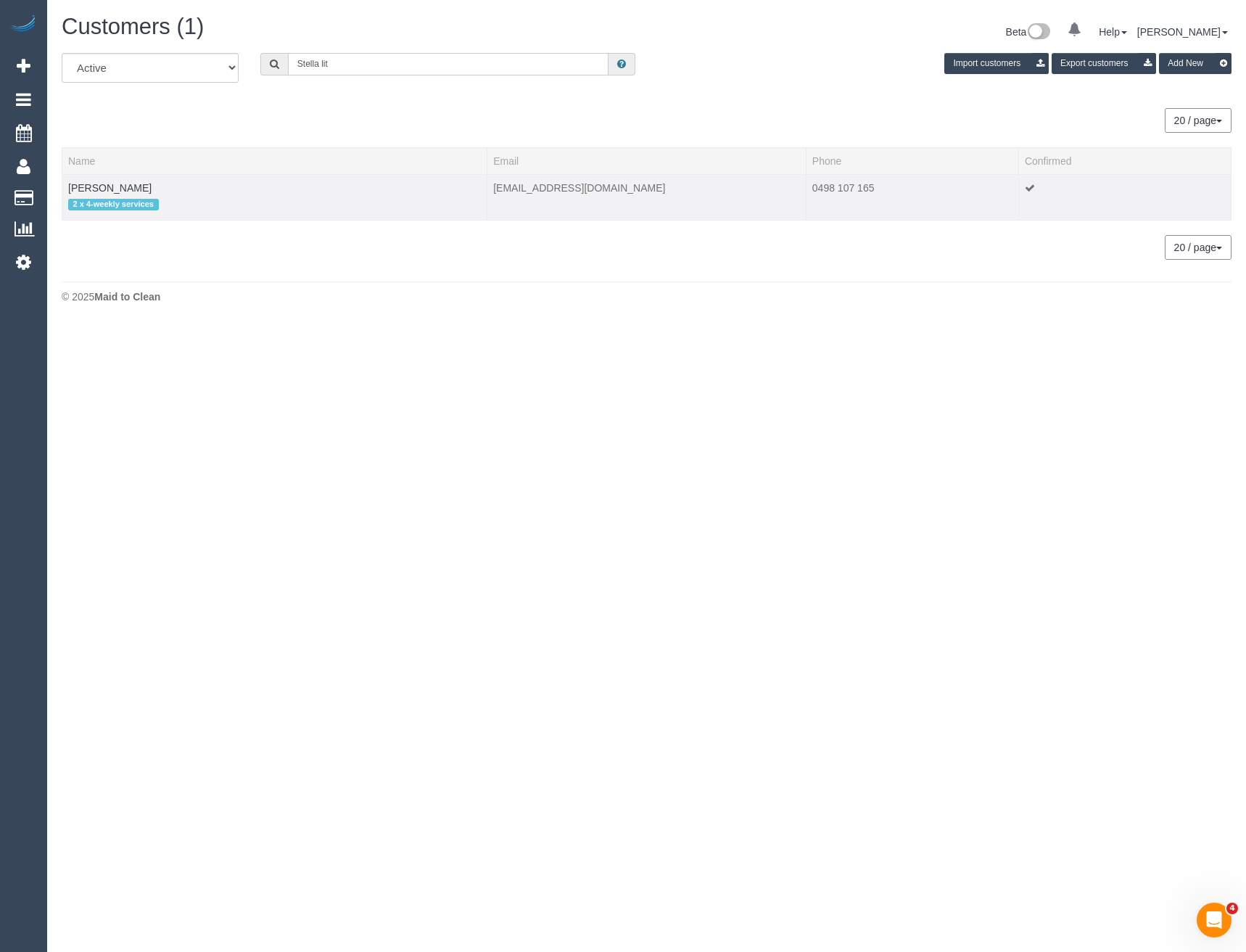
type input "Stella lit"
click at [90, 195] on td "Stella Little 2 x 4-weekly services" at bounding box center [275, 197] width 425 height 45
click at [91, 191] on link "Stella Little" at bounding box center [110, 187] width 83 height 12
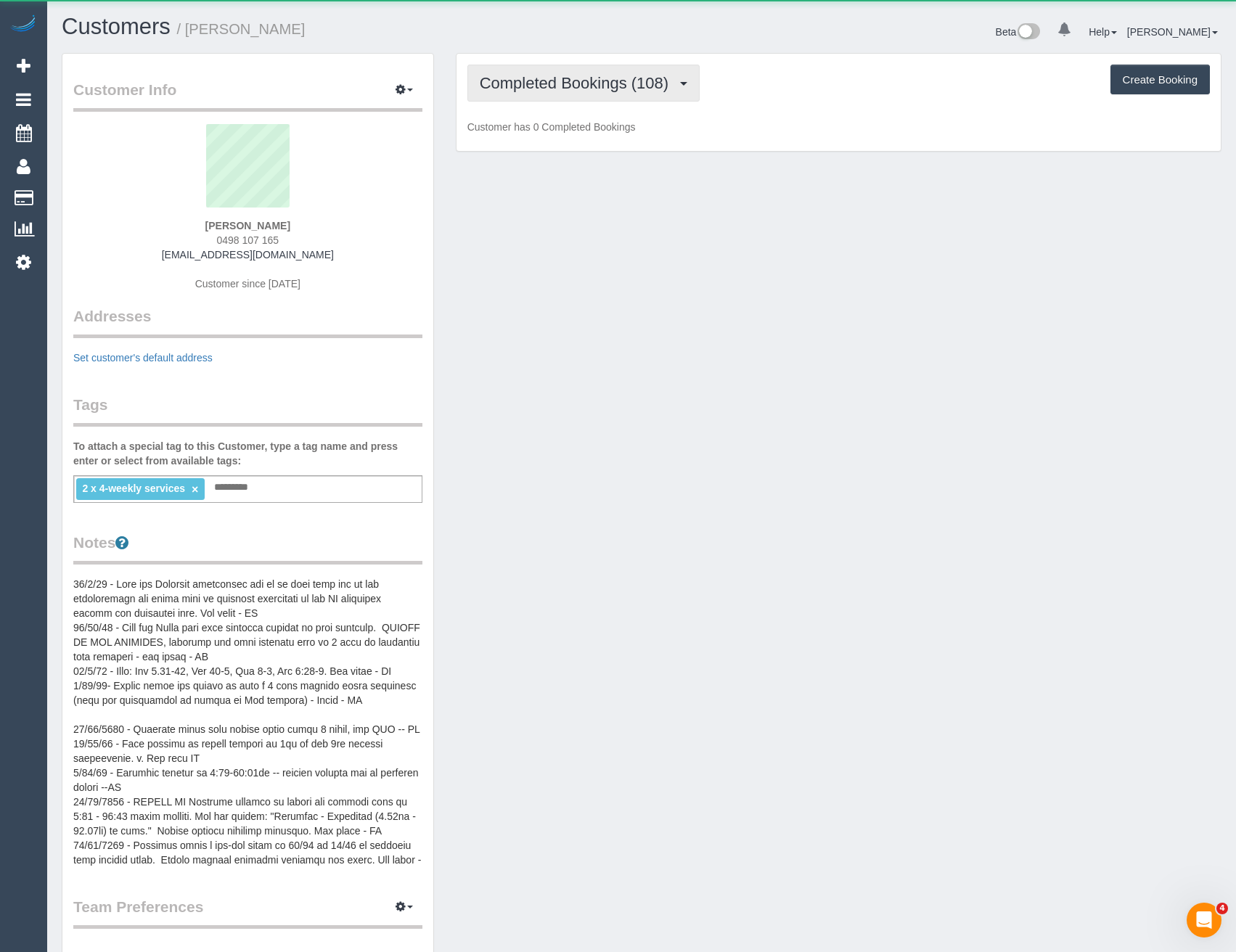
click at [587, 88] on span "Completed Bookings (108)" at bounding box center [577, 84] width 196 height 19
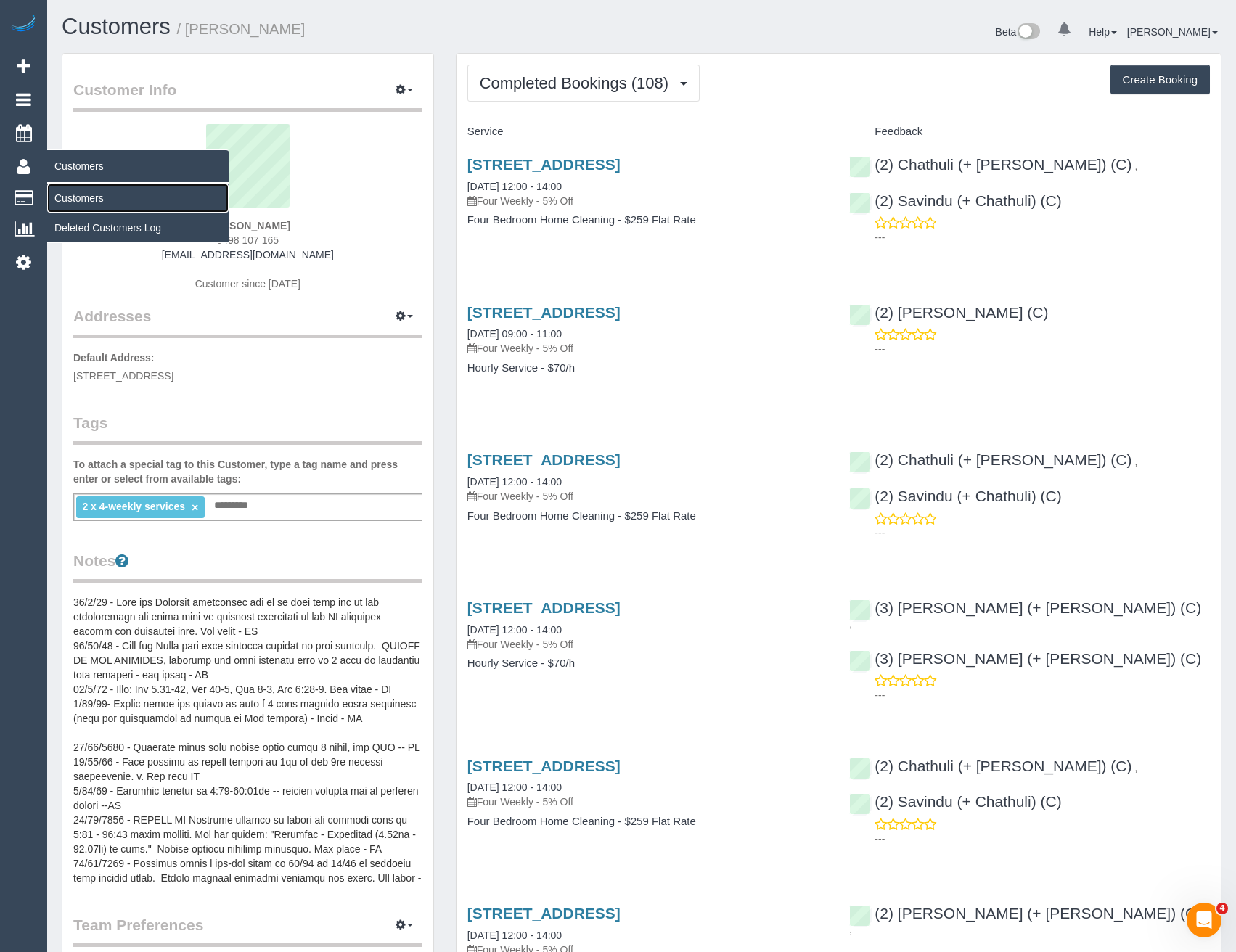
click at [87, 202] on link "Customers" at bounding box center [138, 198] width 182 height 29
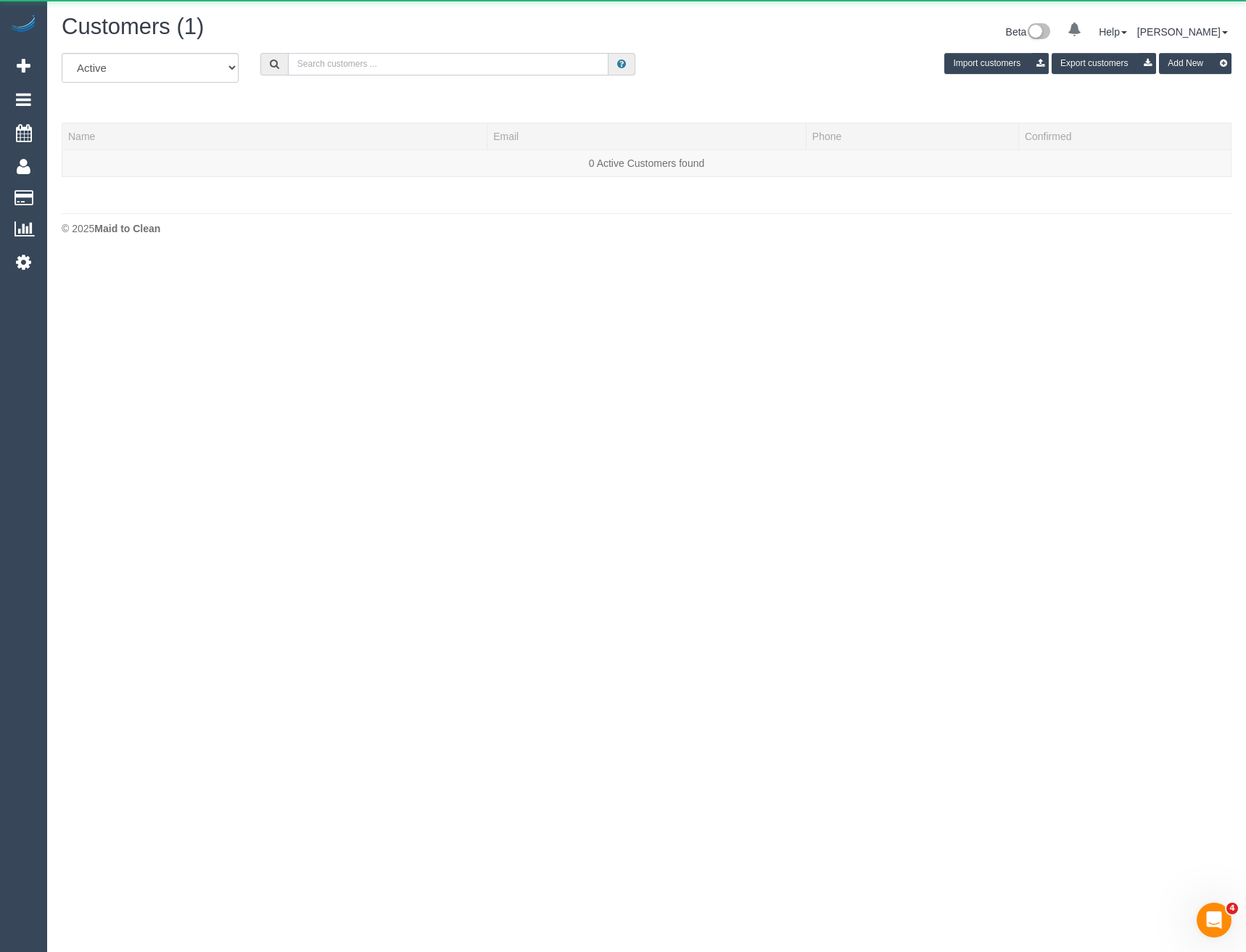
click at [348, 69] on input "text" at bounding box center [448, 64] width 321 height 22
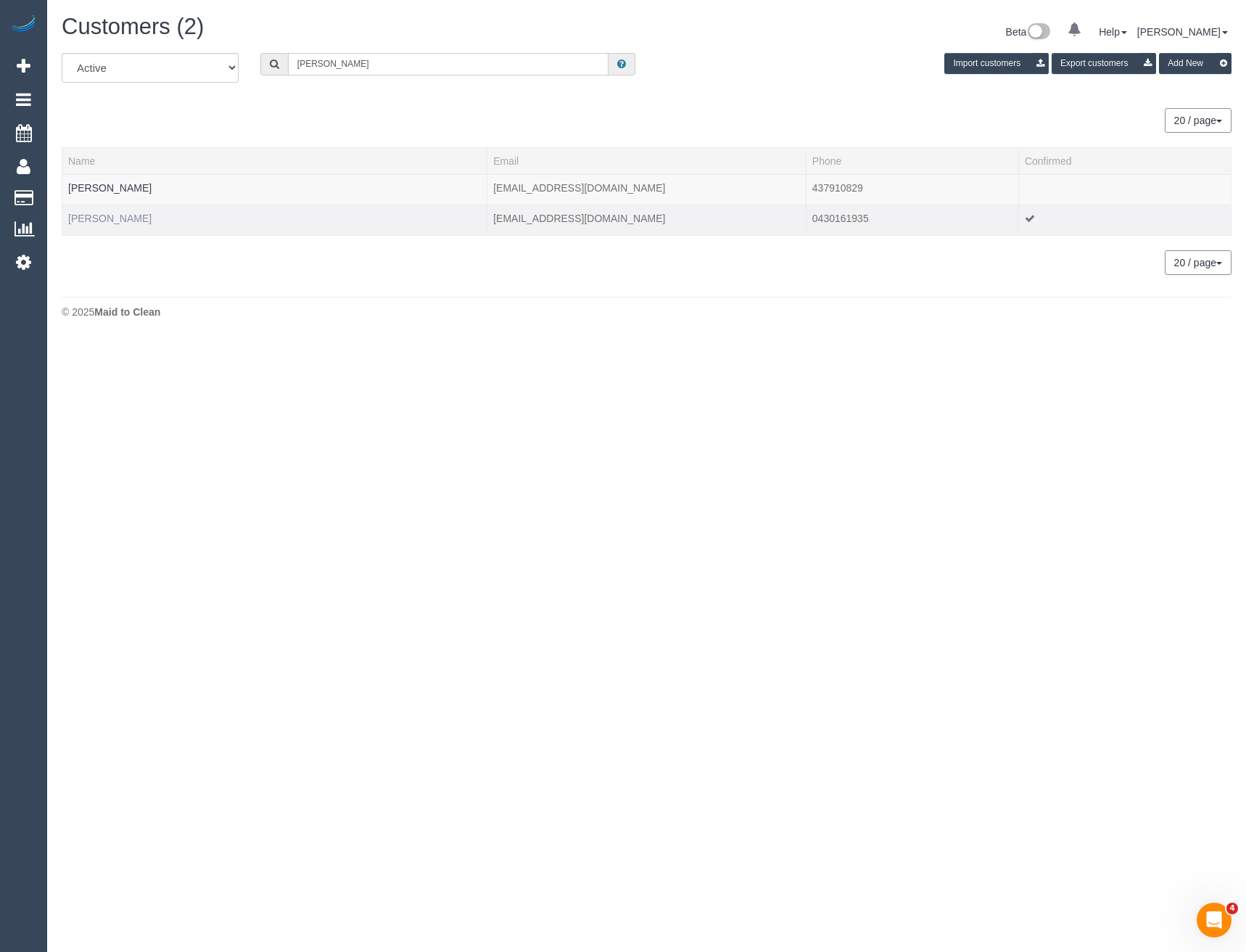
type input "James bea"
click at [124, 220] on link "James Beauchamp" at bounding box center [110, 218] width 83 height 12
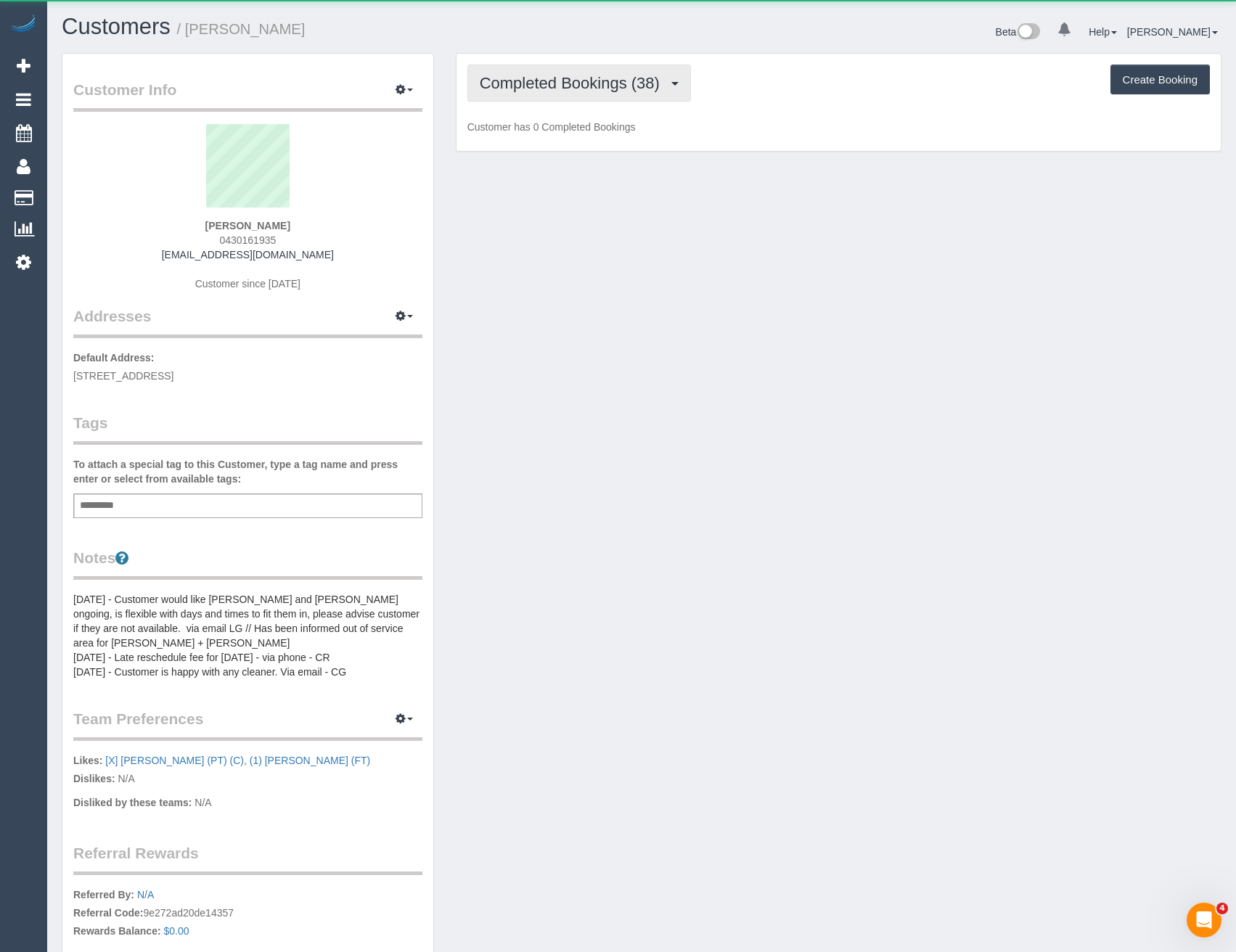
click at [617, 76] on span "Completed Bookings (38)" at bounding box center [573, 84] width 187 height 19
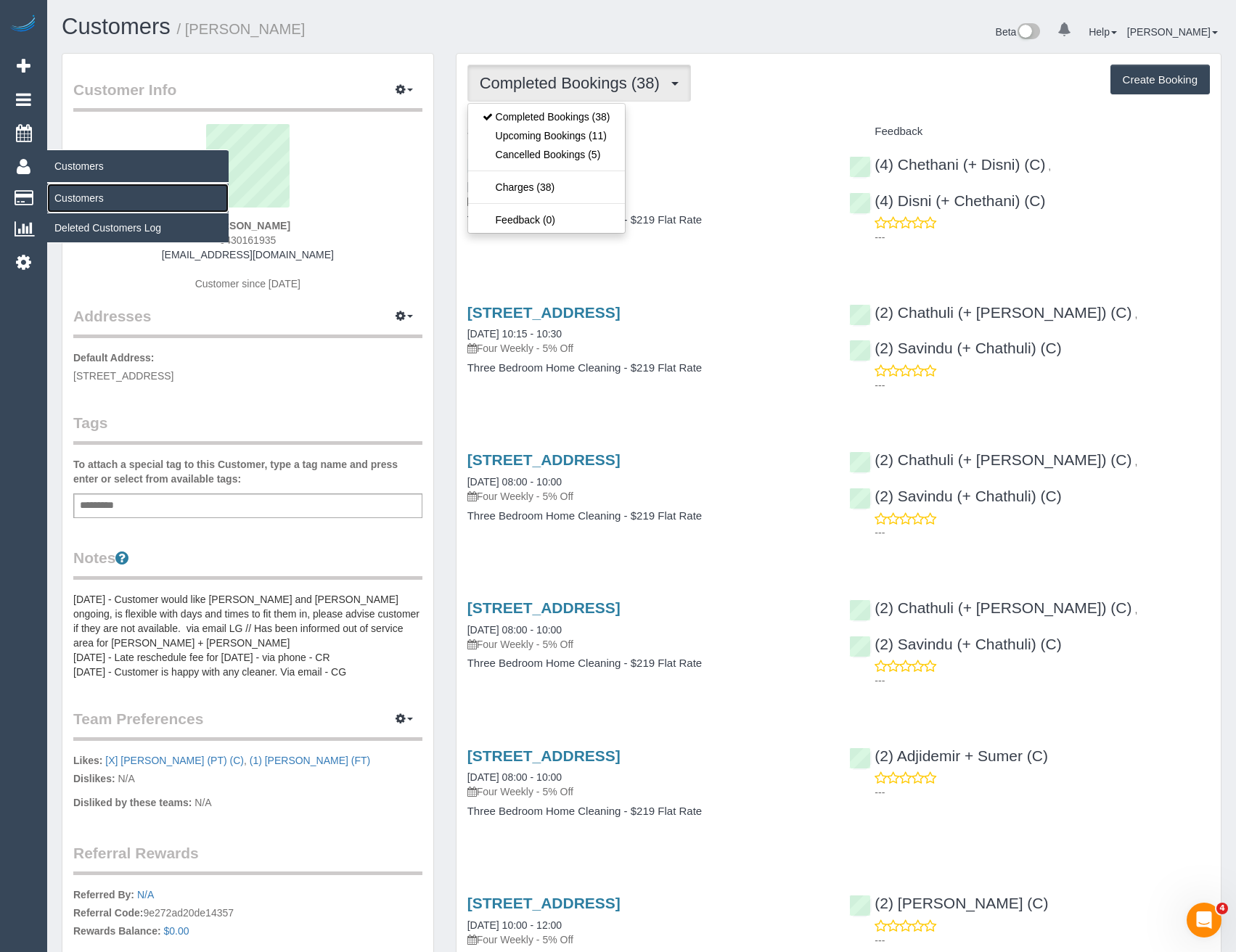
drag, startPoint x: 96, startPoint y: 203, endPoint x: 148, endPoint y: 190, distance: 53.6
click at [96, 203] on link "Customers" at bounding box center [138, 198] width 182 height 29
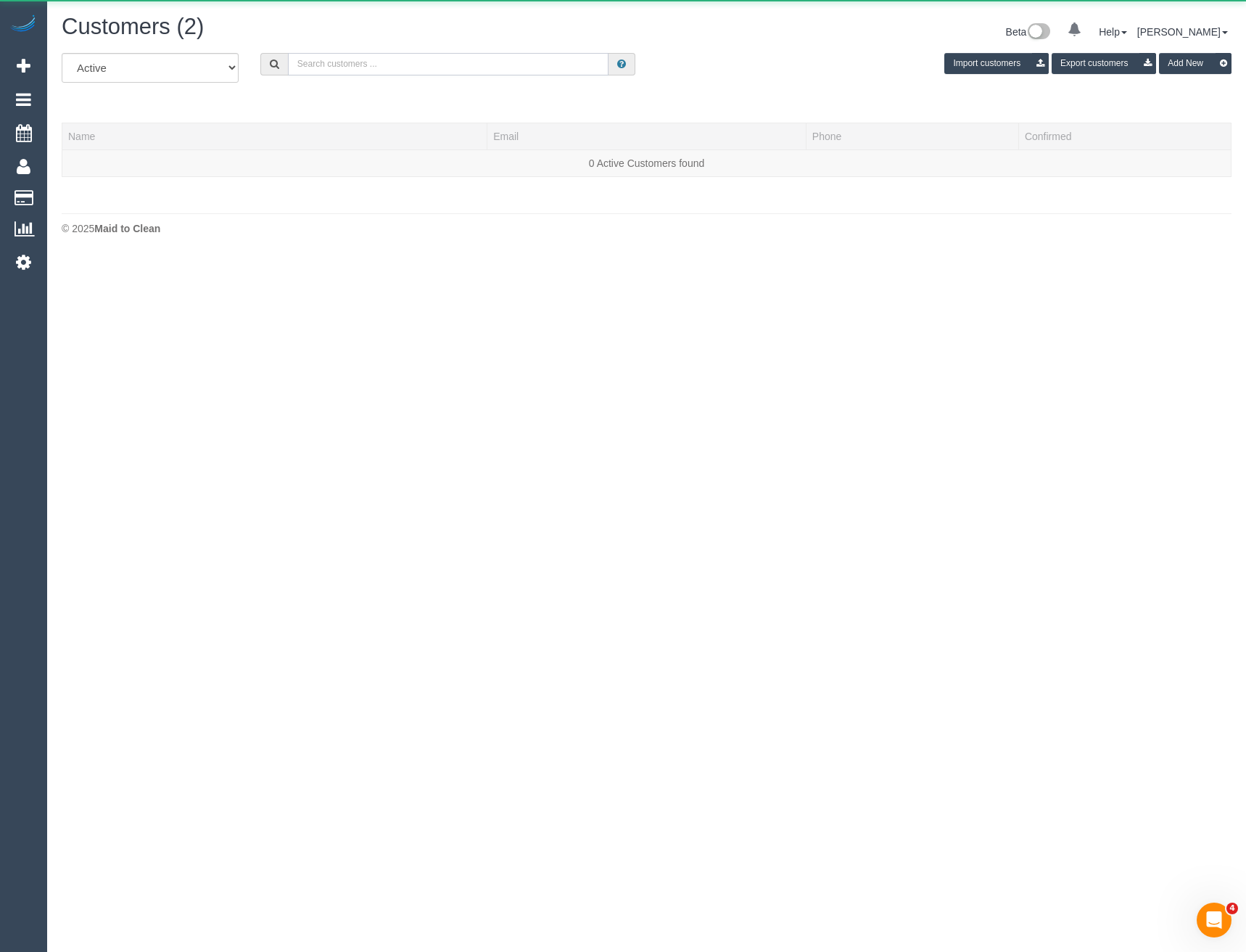
click at [407, 69] on input "text" at bounding box center [448, 64] width 321 height 22
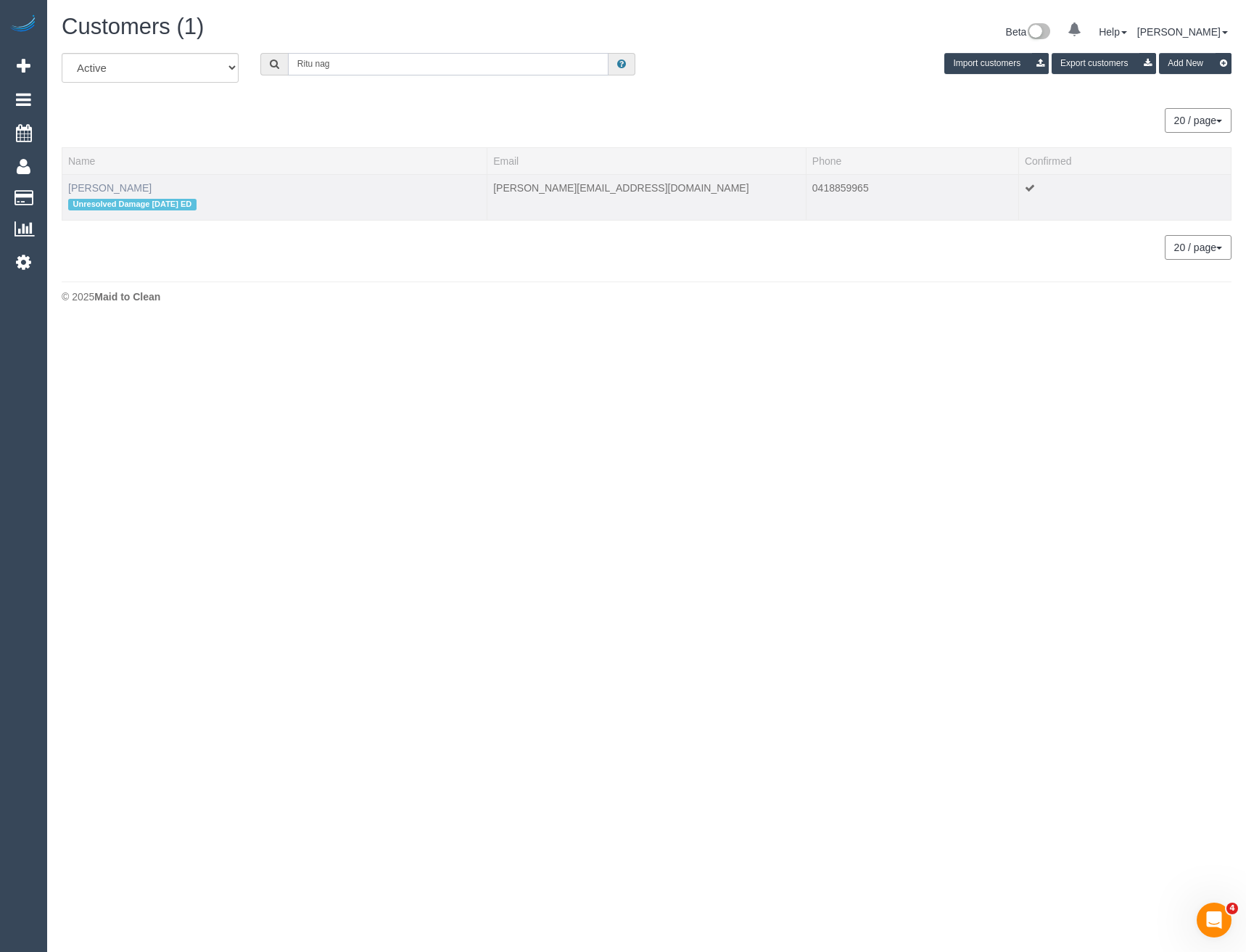
type input "Ritu nag"
click at [92, 193] on link "Ritu Nagpal" at bounding box center [110, 187] width 83 height 12
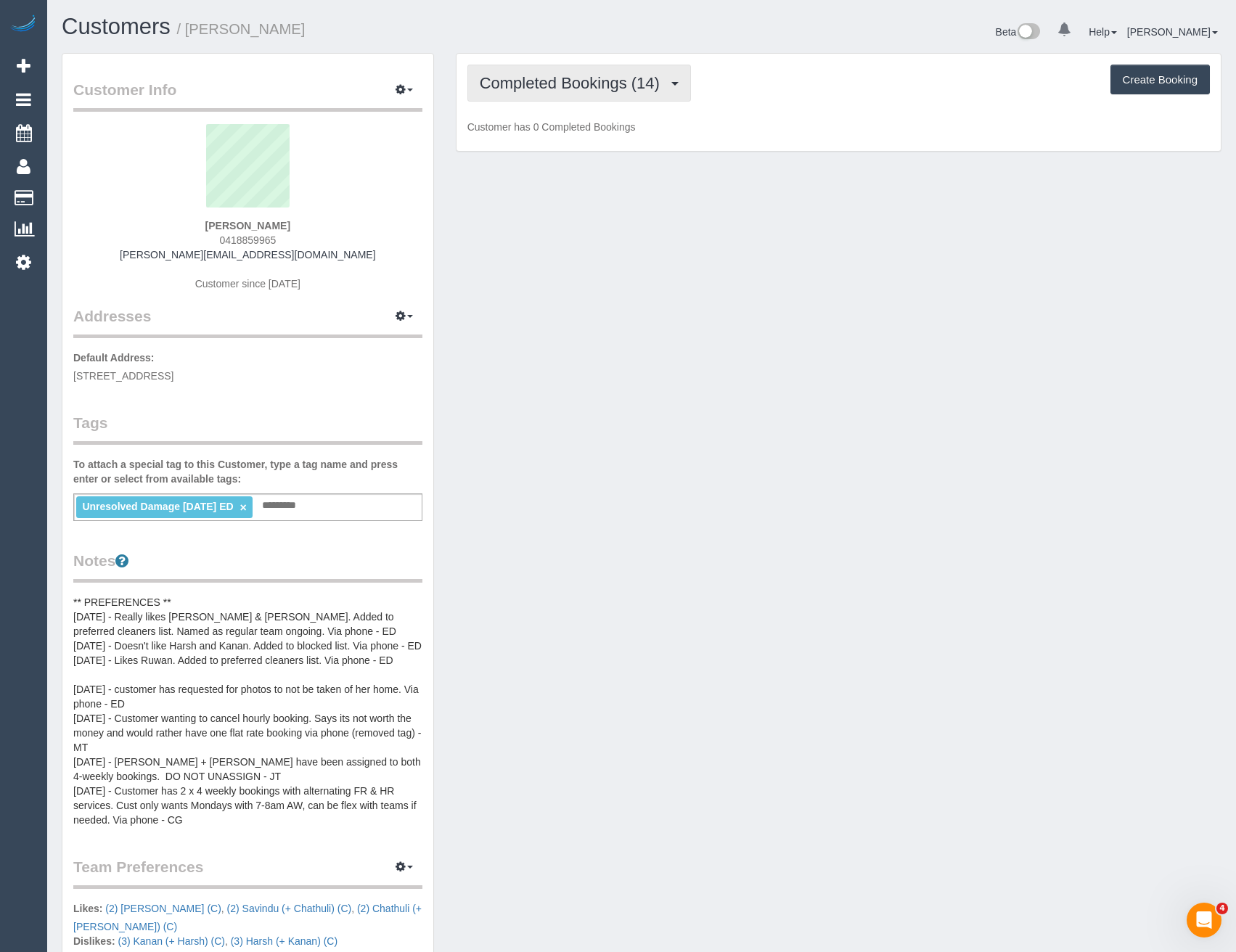
click at [629, 78] on span "Completed Bookings (14)" at bounding box center [573, 84] width 187 height 19
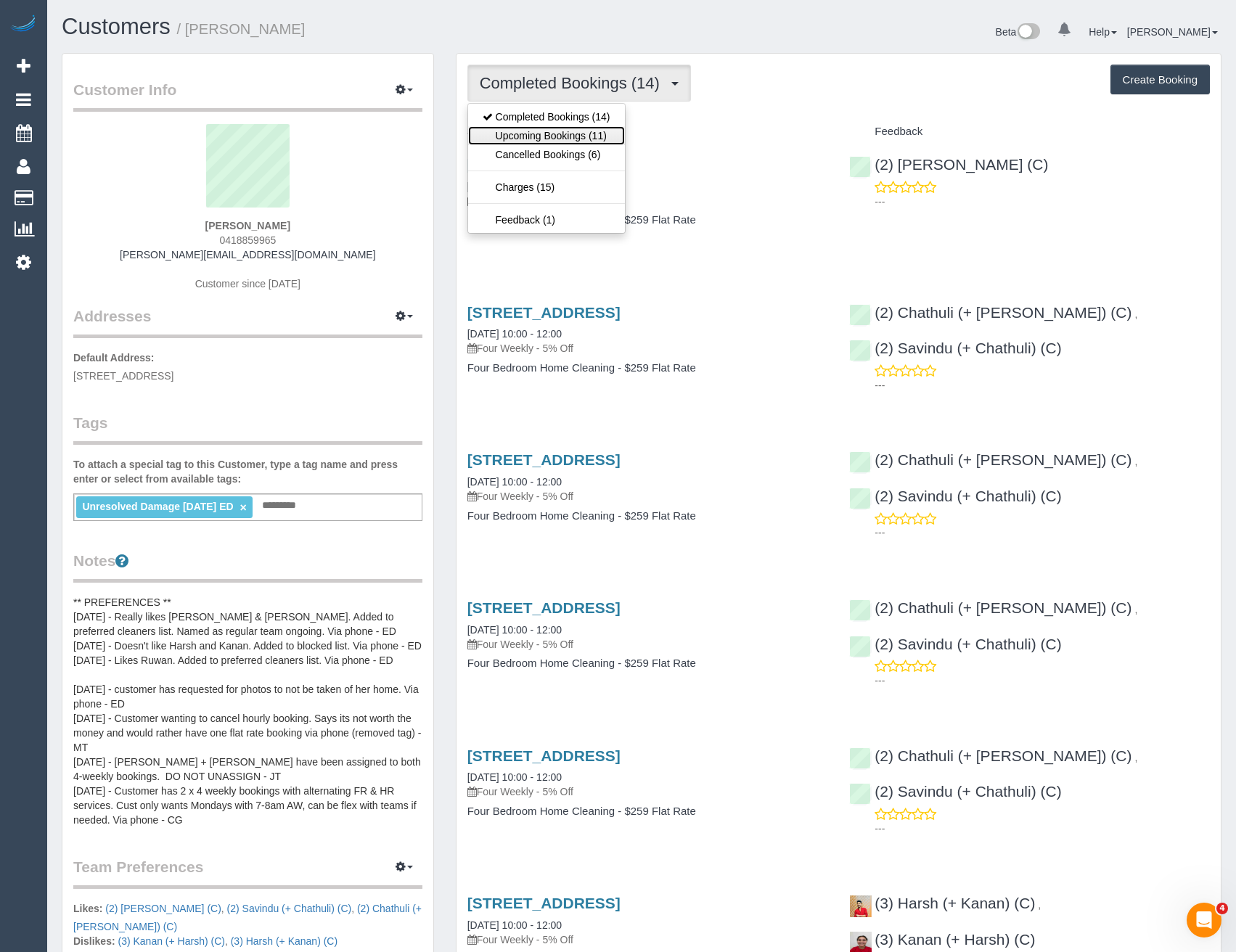
click at [610, 132] on link "Upcoming Bookings (11)" at bounding box center [546, 135] width 157 height 19
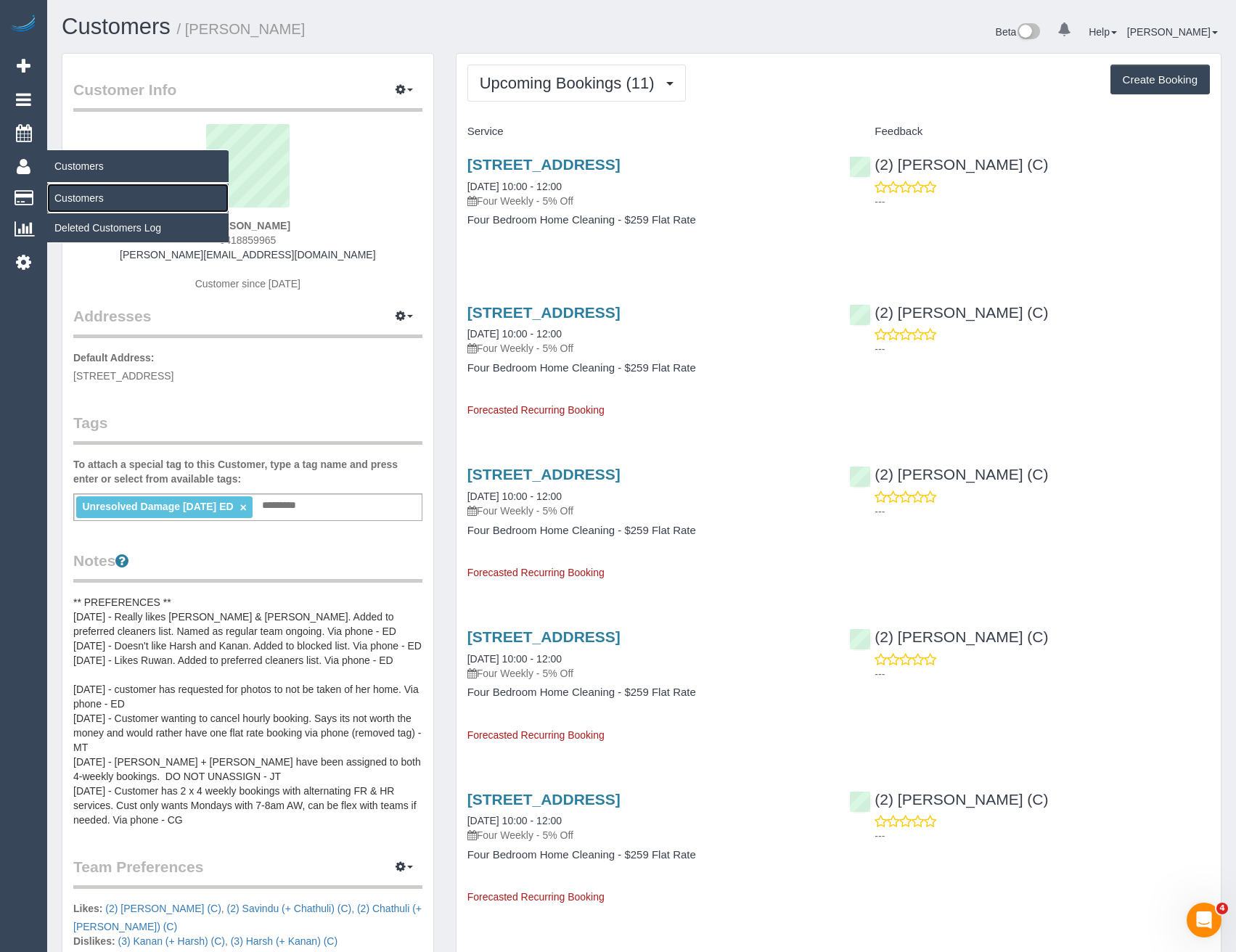
click at [75, 197] on link "Customers" at bounding box center [138, 198] width 182 height 29
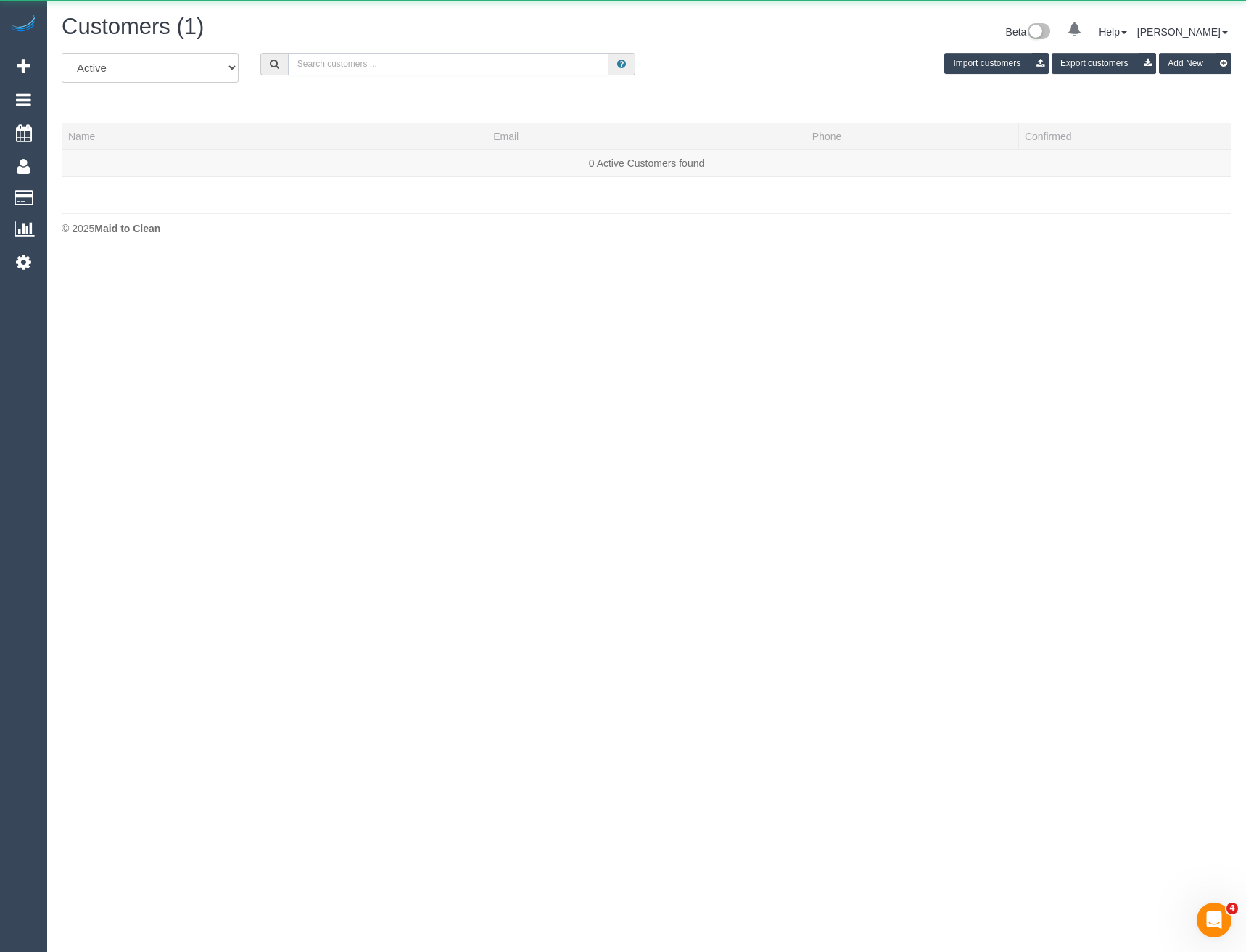
click at [342, 56] on input "text" at bounding box center [448, 64] width 321 height 22
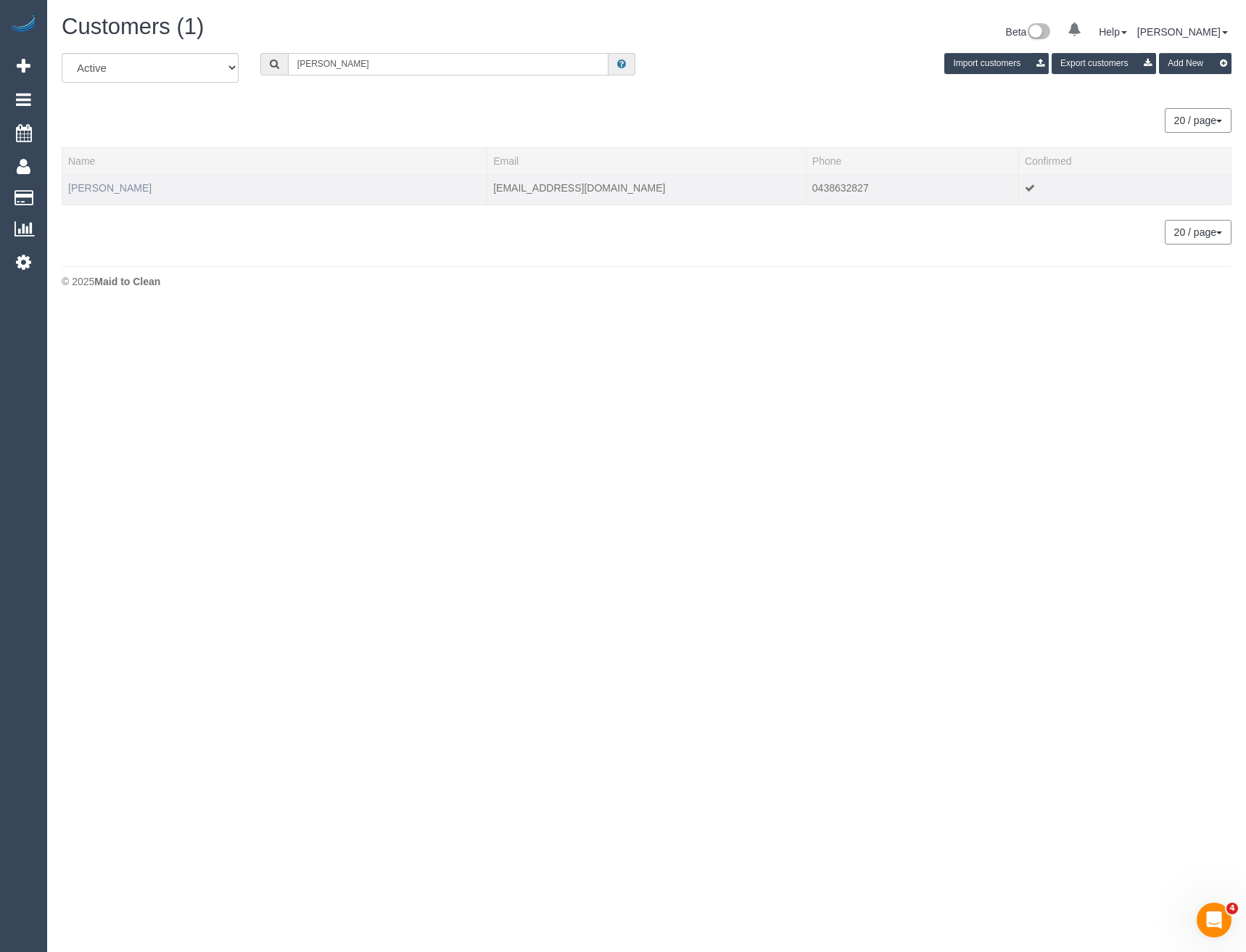
type input "Alan Wai"
click at [82, 191] on link "Alan Wain" at bounding box center [110, 187] width 83 height 12
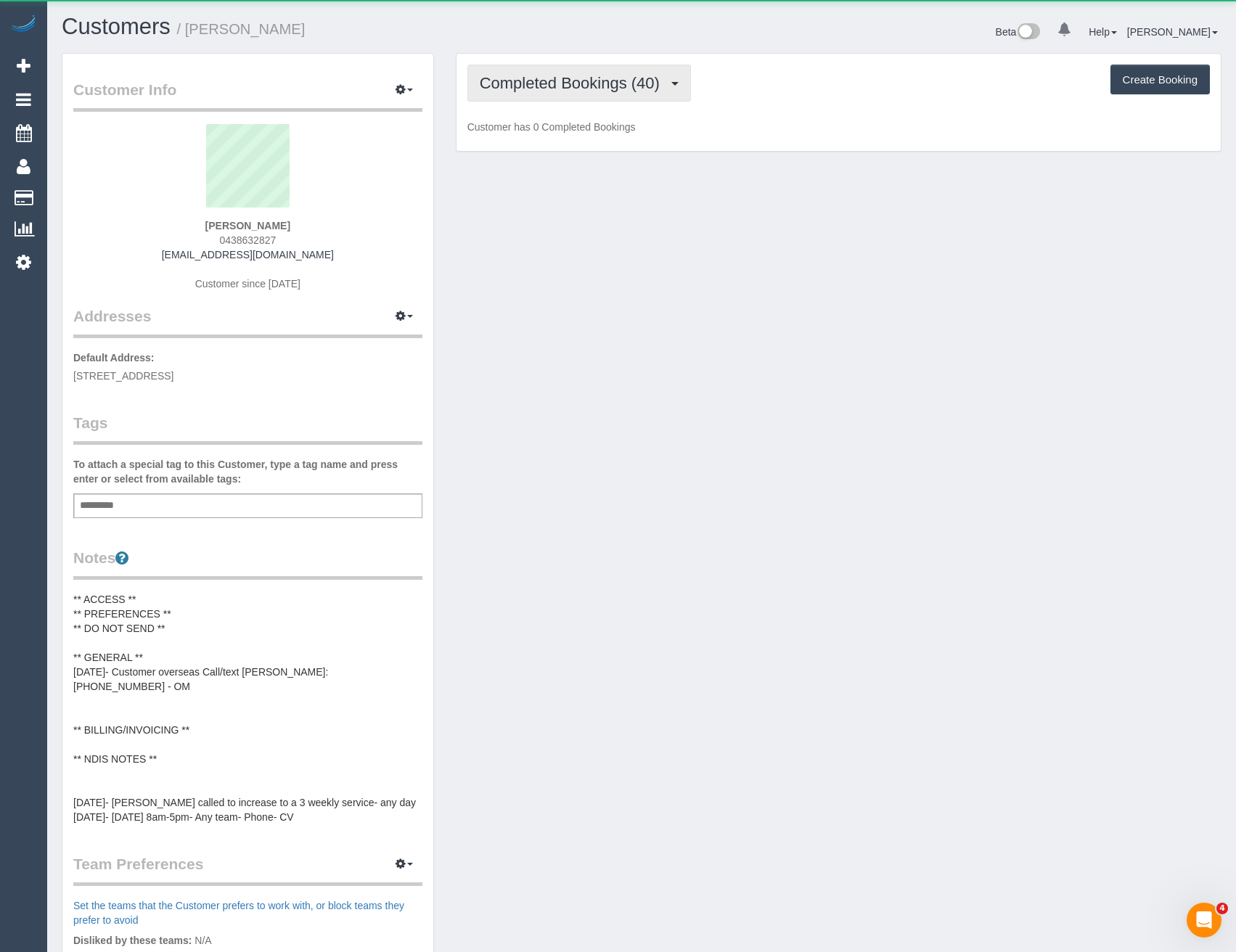
click at [622, 84] on span "Completed Bookings (40)" at bounding box center [573, 84] width 187 height 19
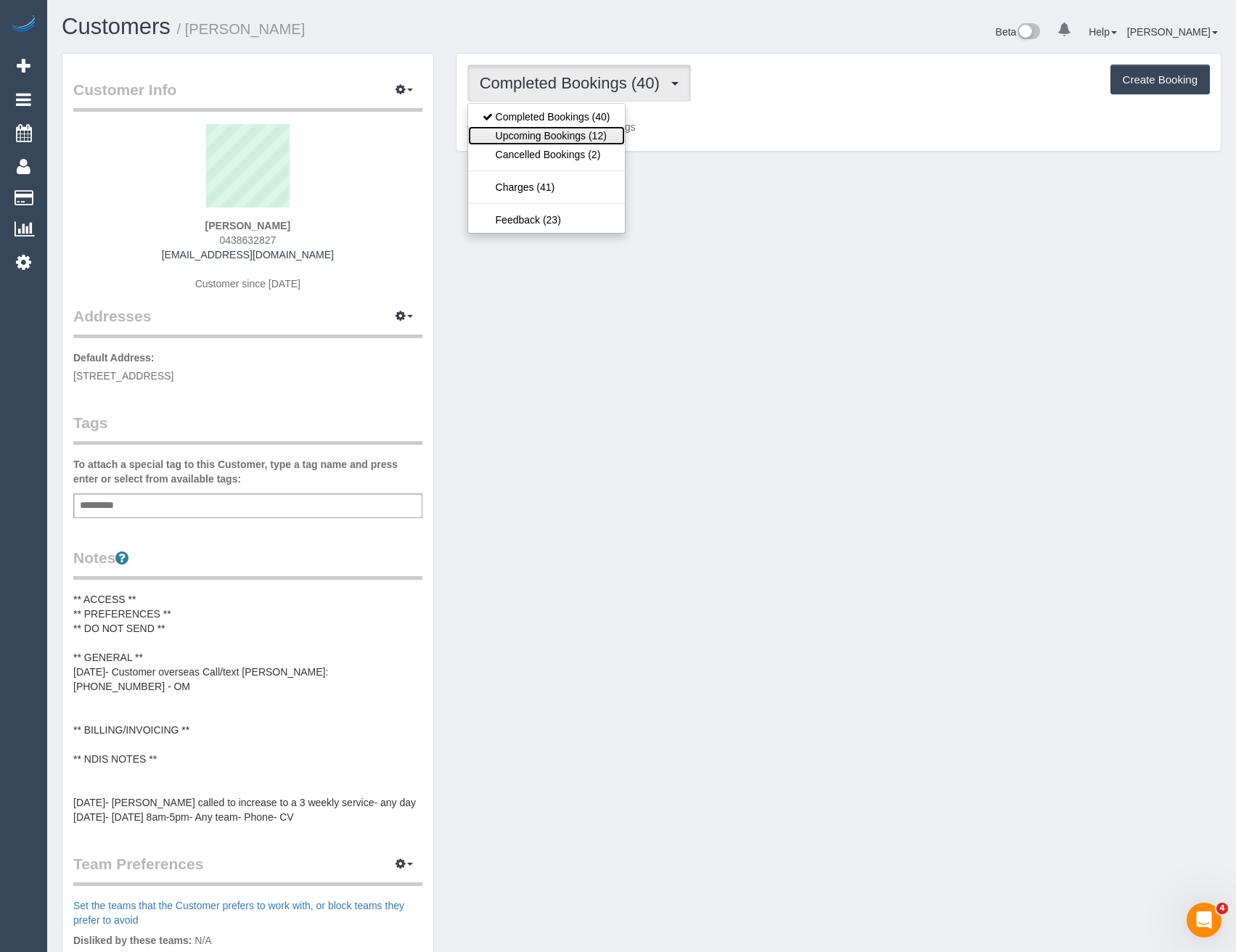
click at [604, 126] on link "Upcoming Bookings (12)" at bounding box center [546, 135] width 157 height 19
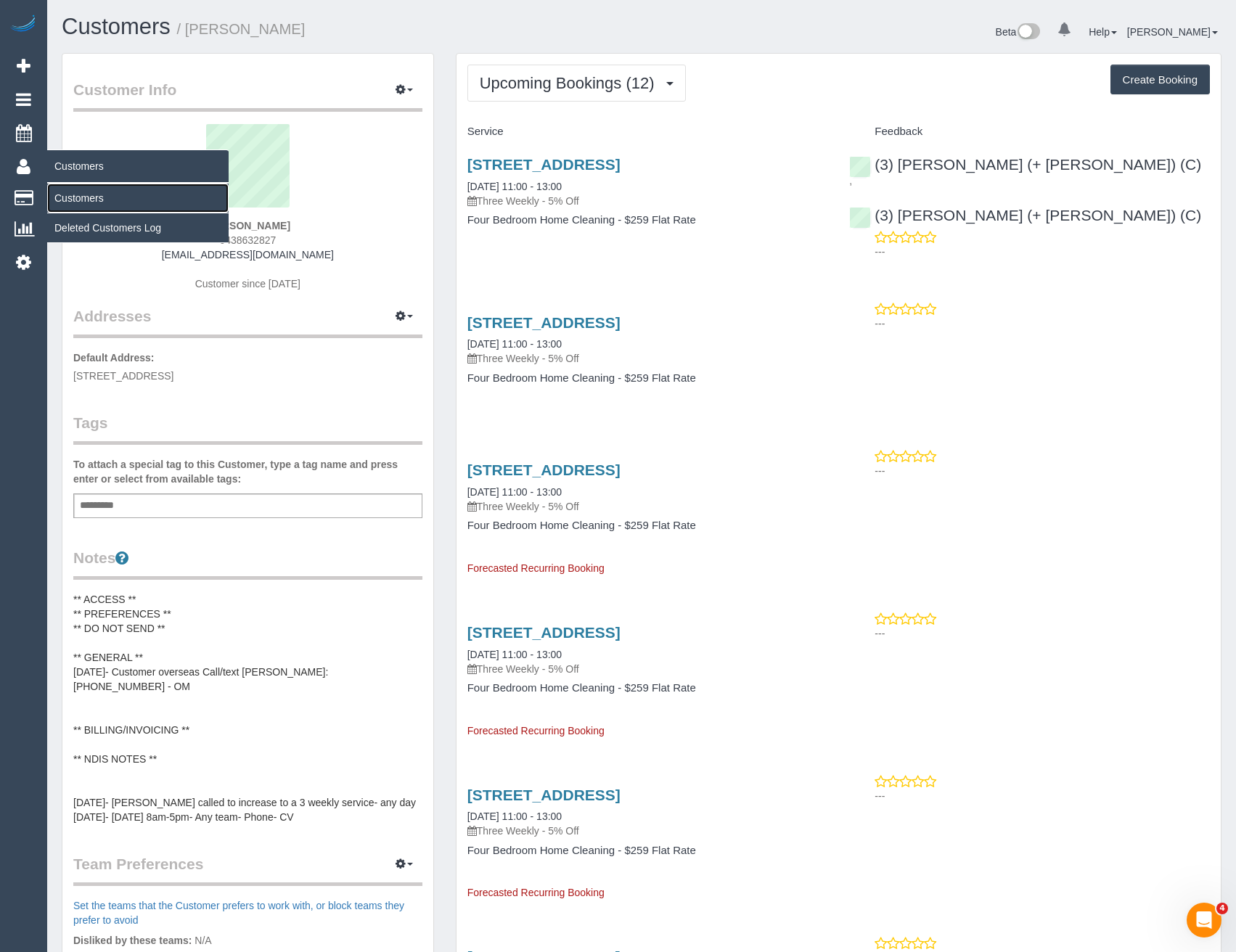
click at [94, 197] on link "Customers" at bounding box center [138, 198] width 182 height 29
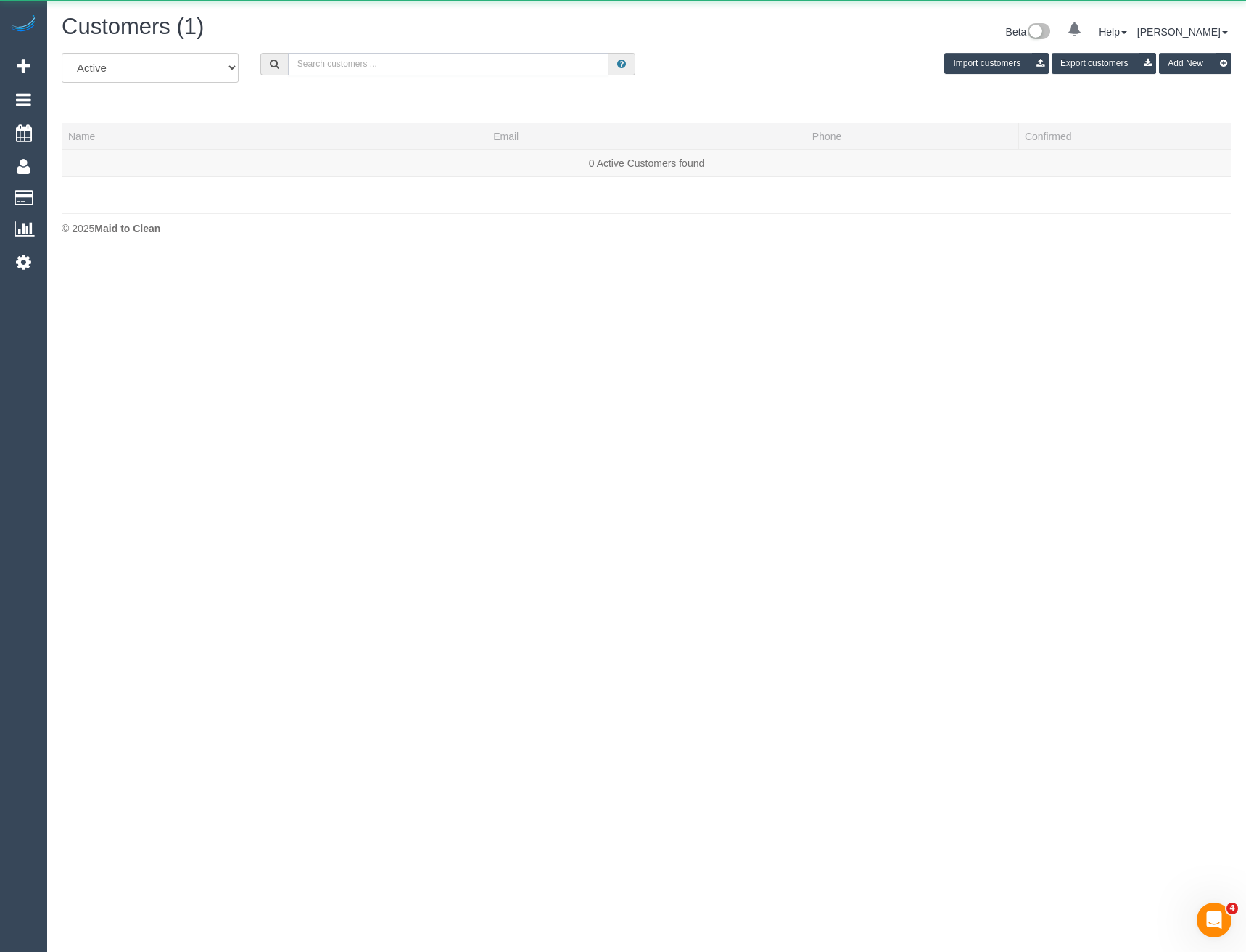
click at [419, 65] on input "text" at bounding box center [448, 64] width 321 height 22
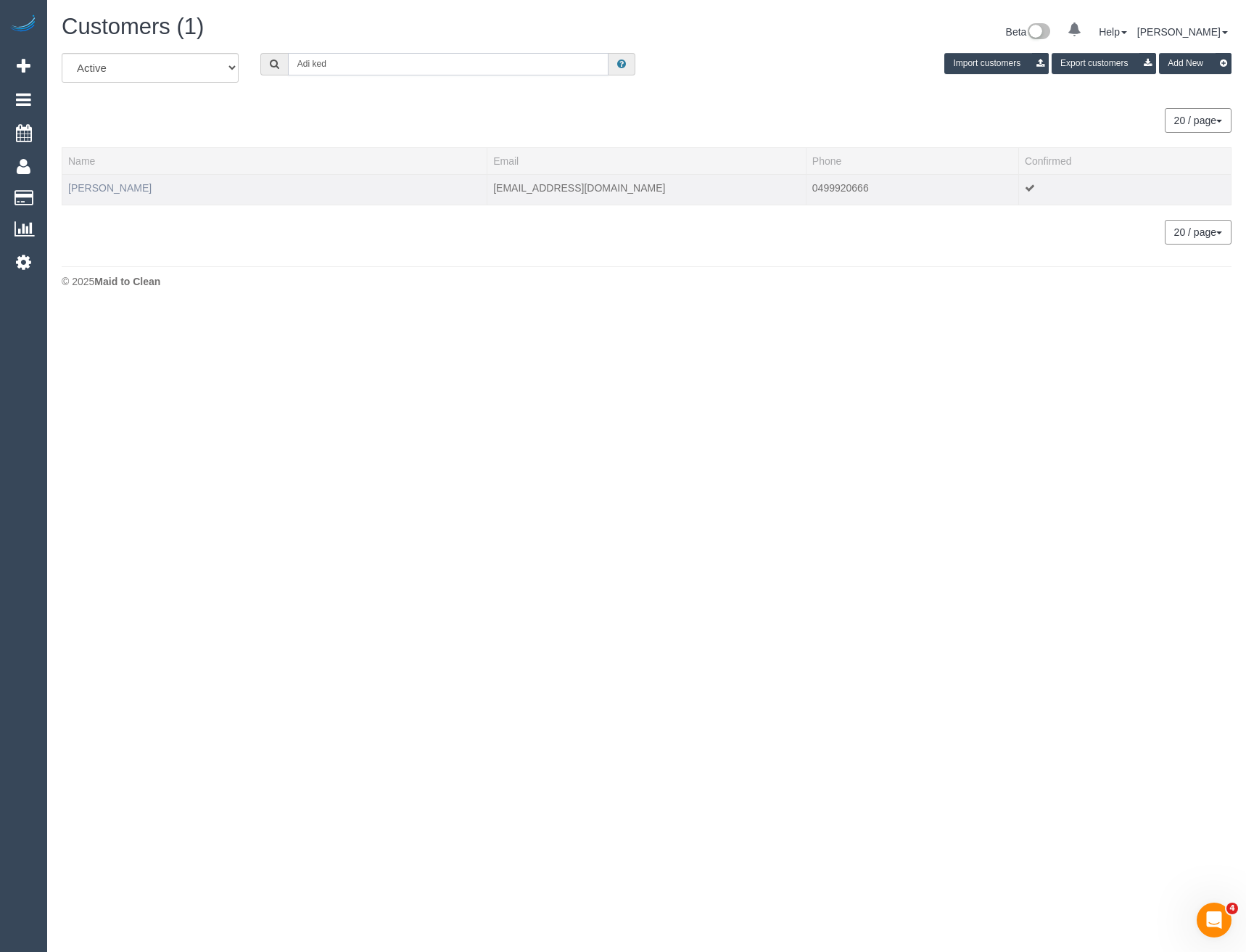
type input "Adi ked"
click at [104, 188] on link "Adi Kedmi" at bounding box center [110, 187] width 83 height 12
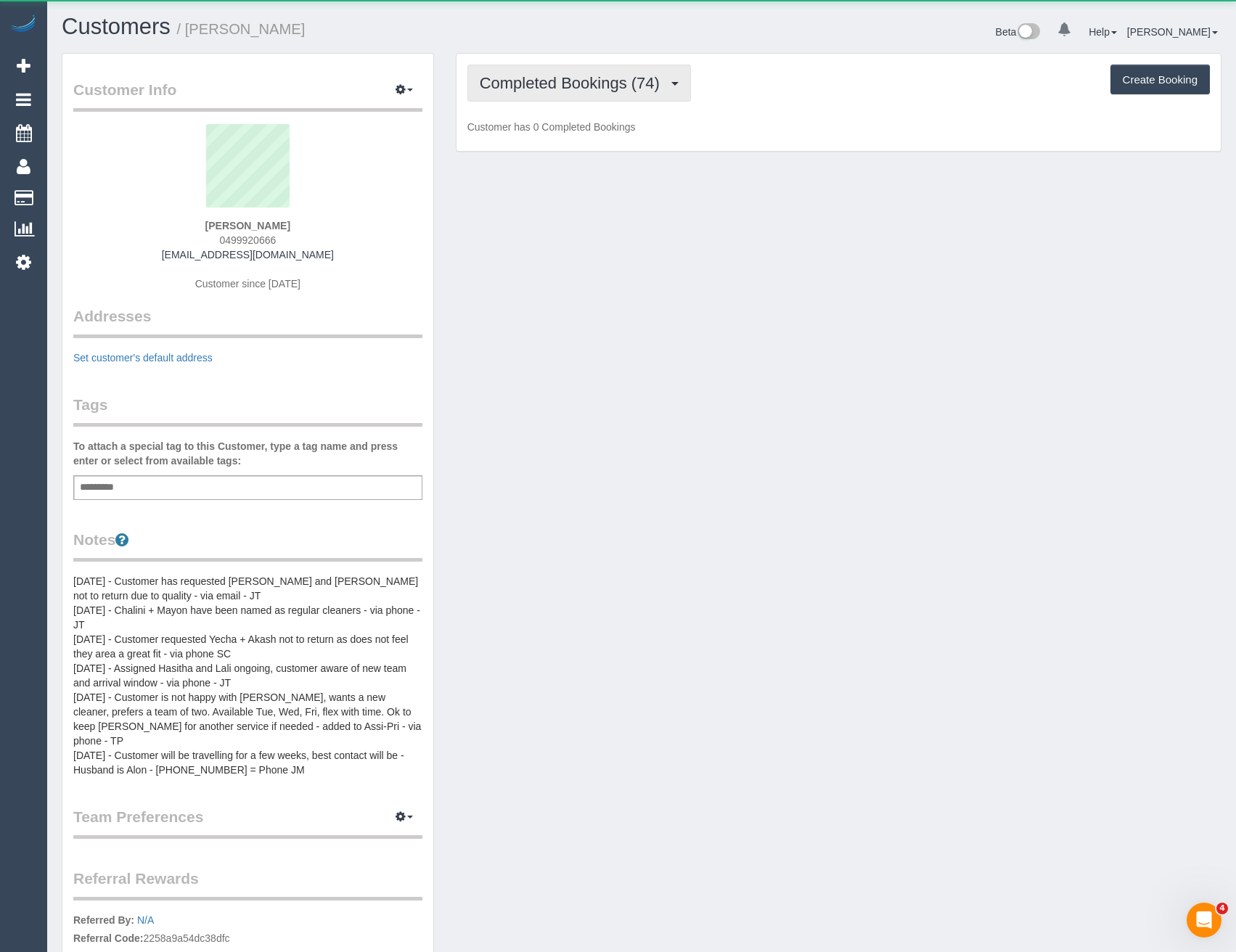
click at [650, 92] on button "Completed Bookings (74)" at bounding box center [579, 84] width 224 height 37
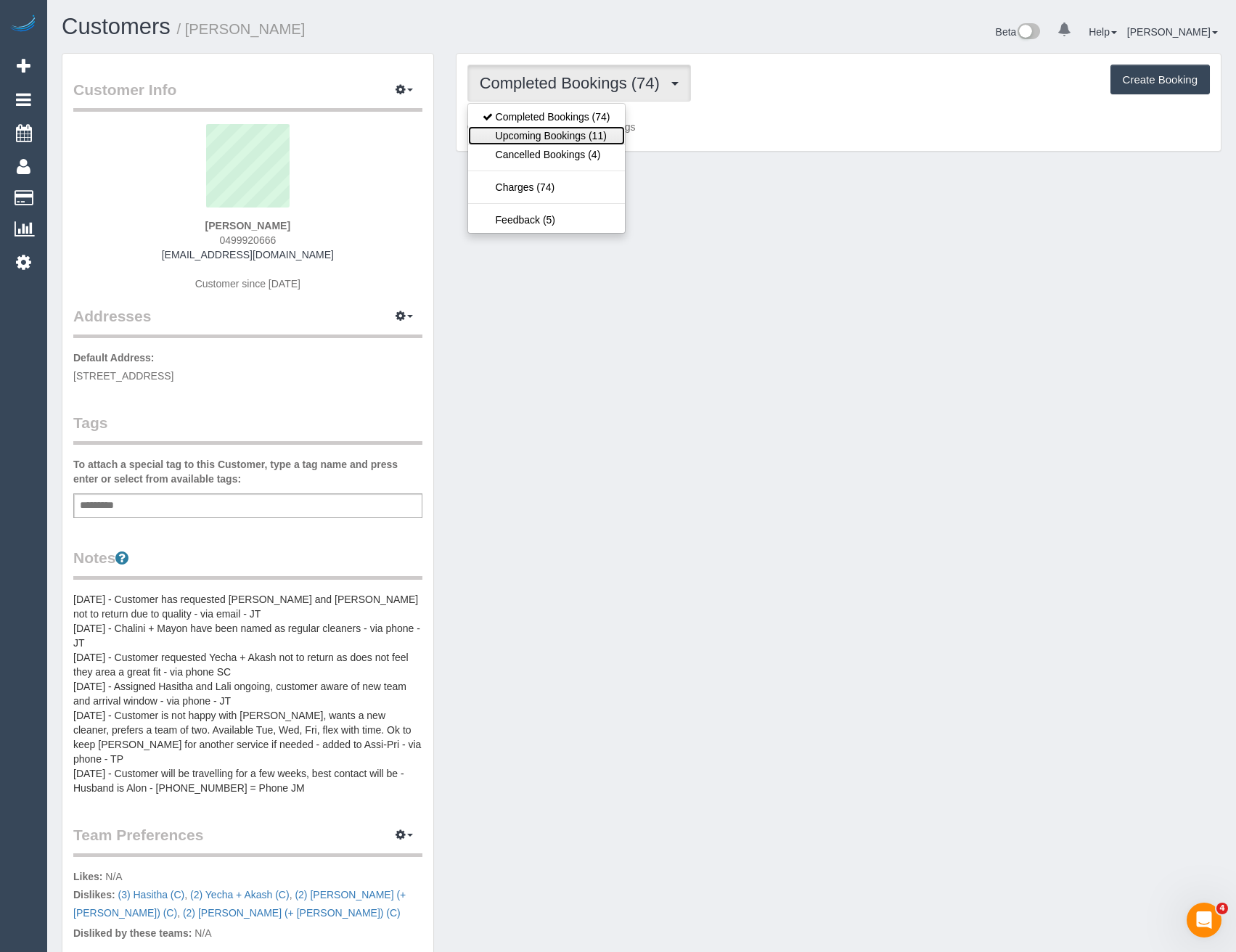
click at [608, 135] on link "Upcoming Bookings (11)" at bounding box center [546, 135] width 157 height 19
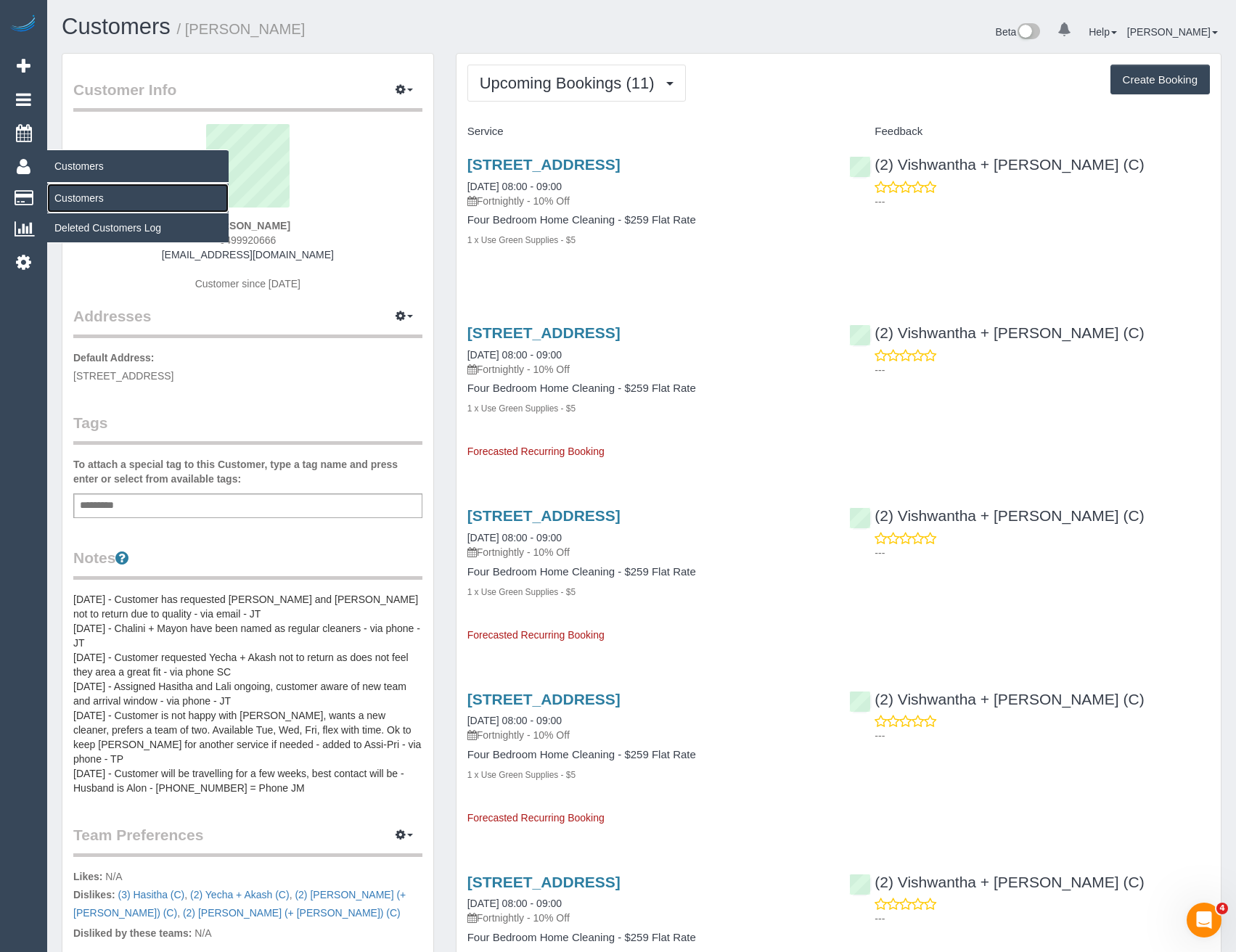
drag, startPoint x: 105, startPoint y: 201, endPoint x: 115, endPoint y: 198, distance: 10.4
click at [105, 201] on link "Customers" at bounding box center [138, 198] width 182 height 29
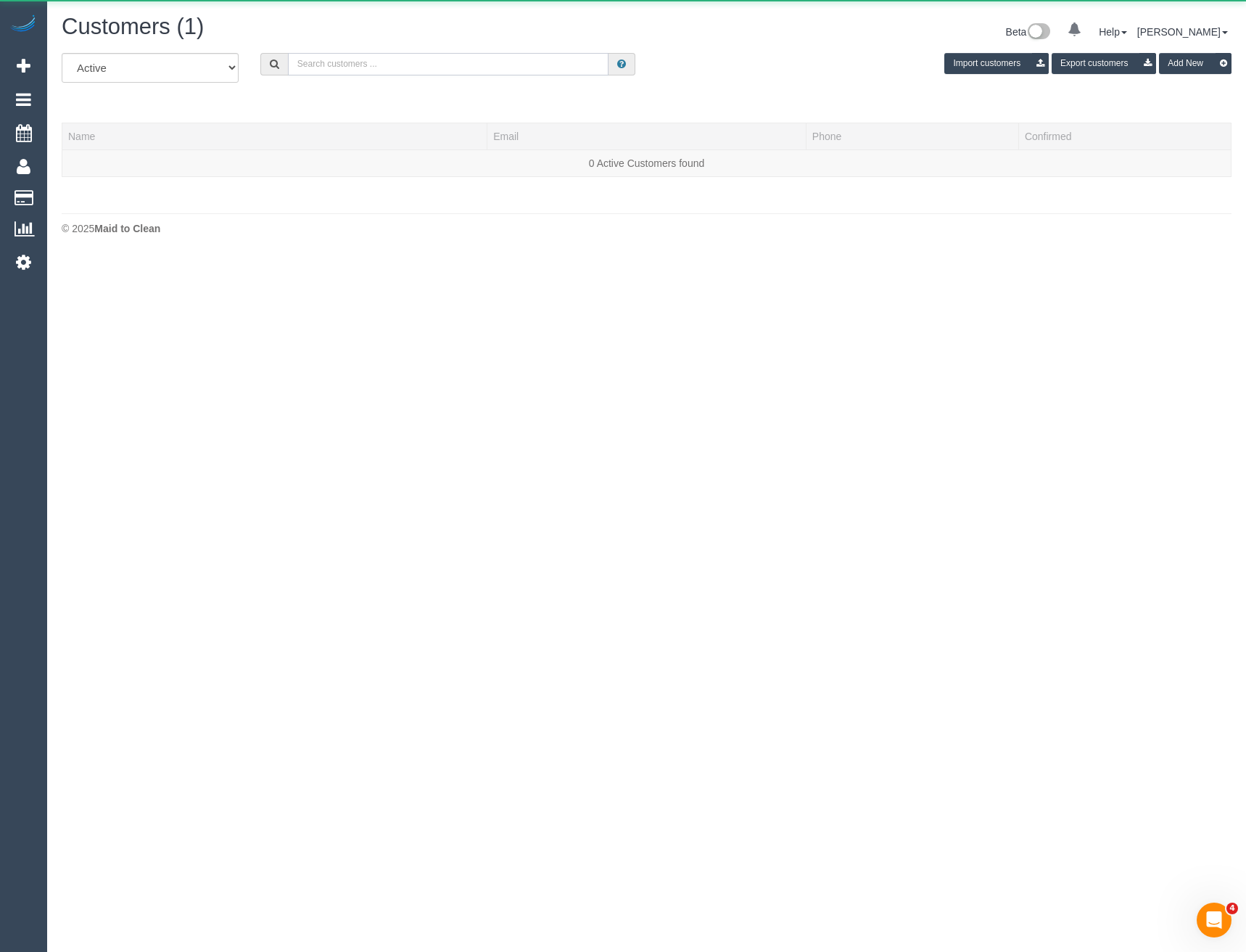
click at [363, 63] on input "text" at bounding box center [448, 64] width 321 height 22
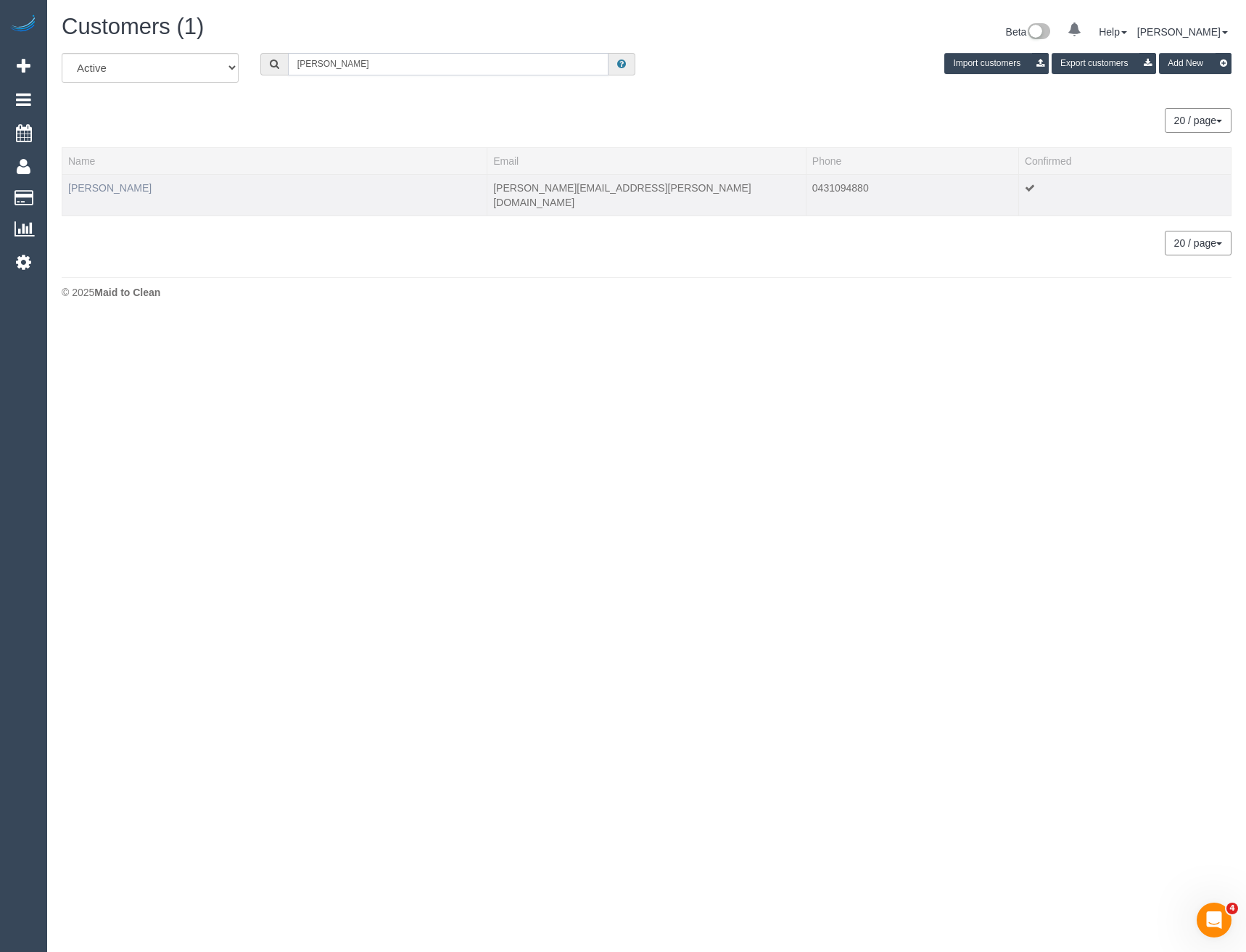
type input "Adrian je"
click at [99, 190] on link "Adrian Jetter" at bounding box center [110, 187] width 83 height 12
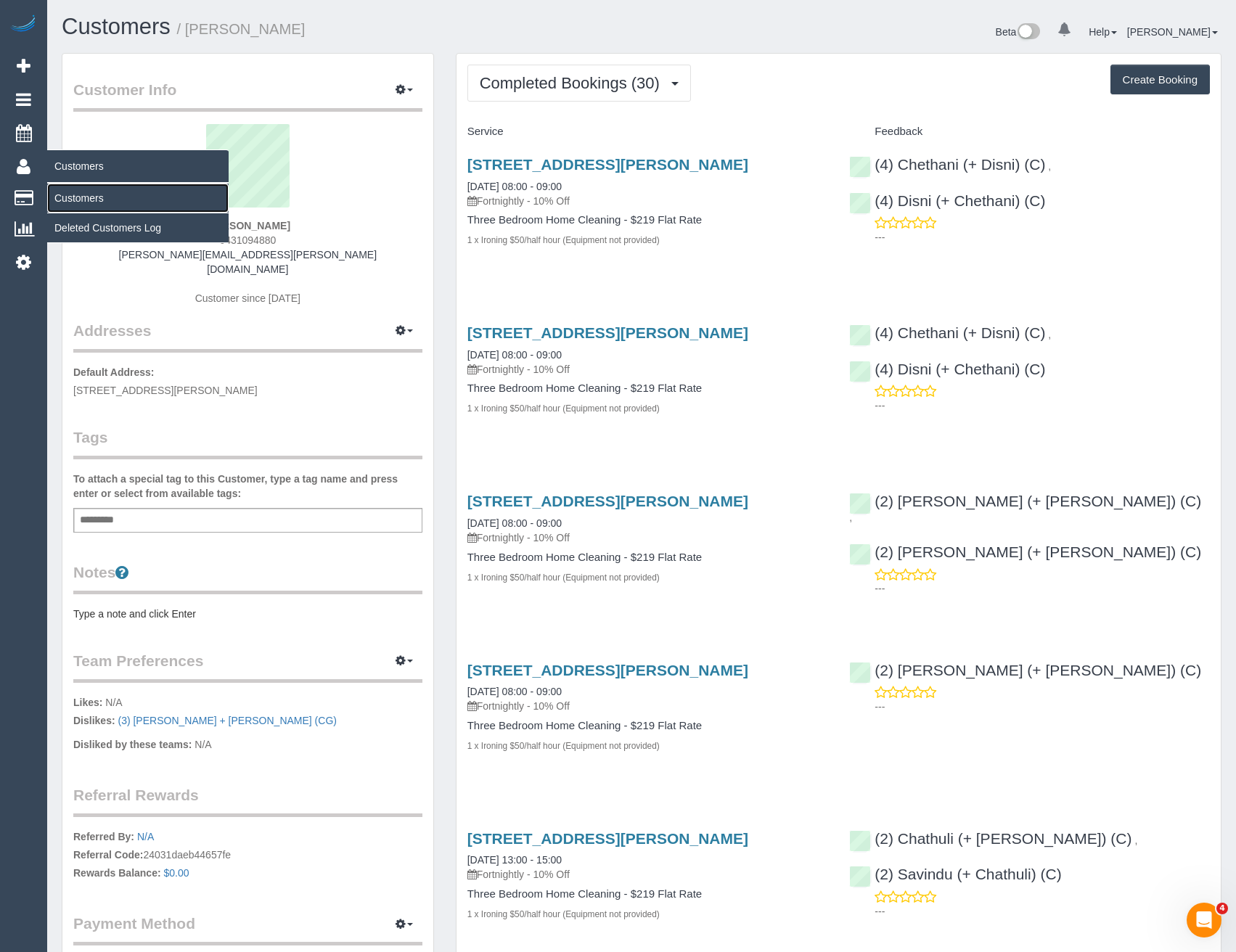
drag, startPoint x: 86, startPoint y: 200, endPoint x: 129, endPoint y: 176, distance: 49.2
click at [86, 200] on link "Customers" at bounding box center [138, 198] width 182 height 29
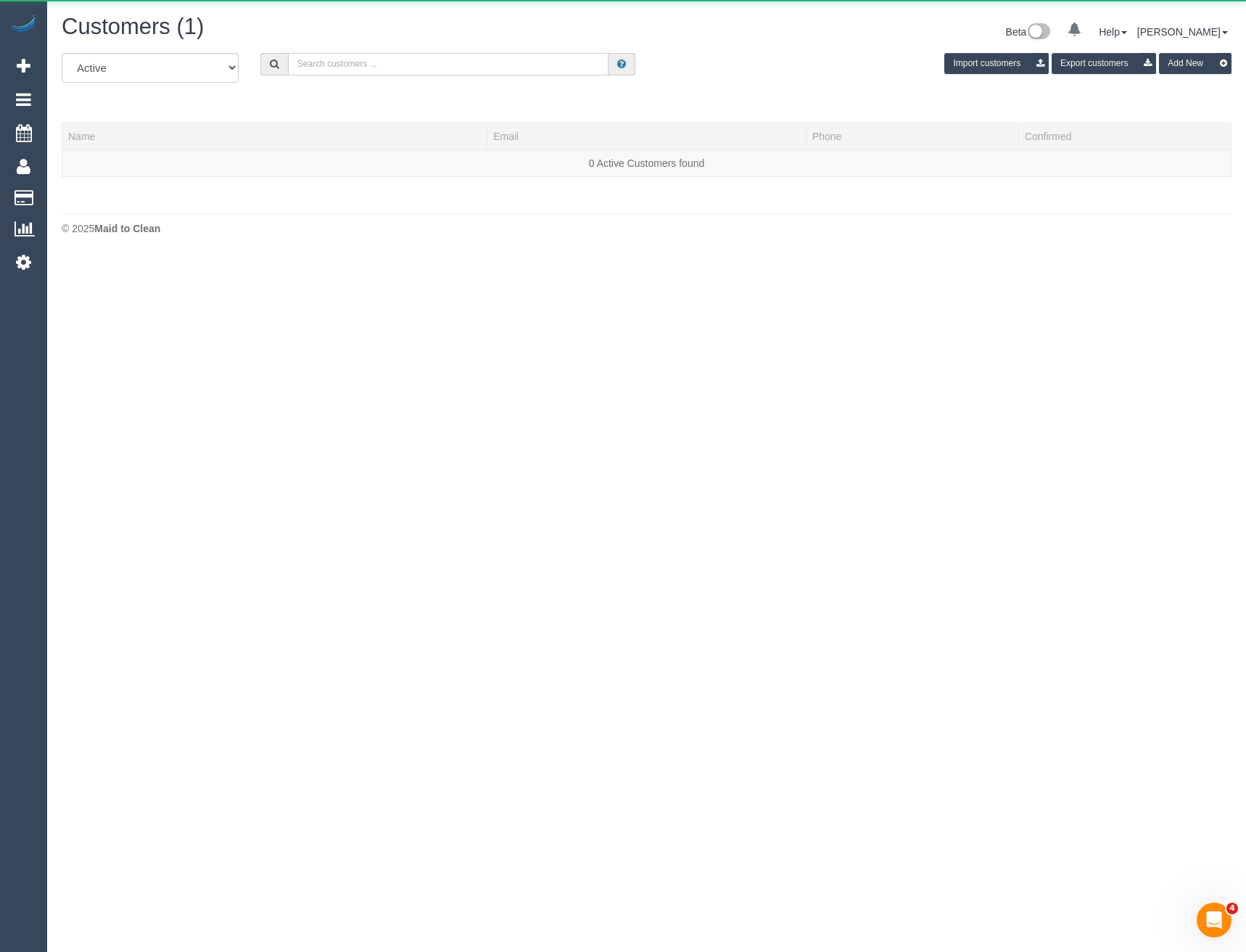
click at [395, 65] on input "text" at bounding box center [448, 64] width 321 height 22
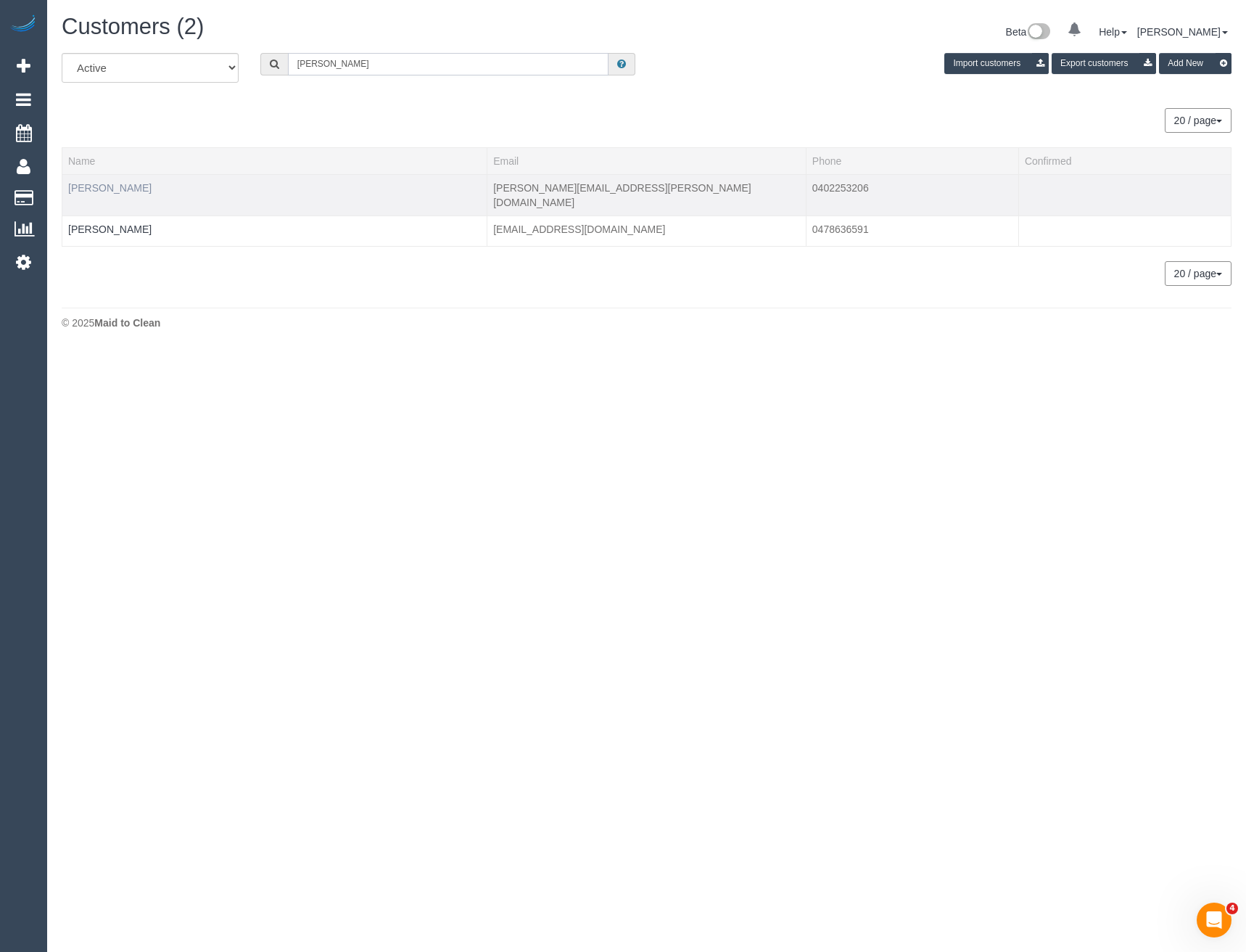
type input "Catherine sp"
click at [123, 185] on link "Catherine Speers" at bounding box center [110, 187] width 83 height 12
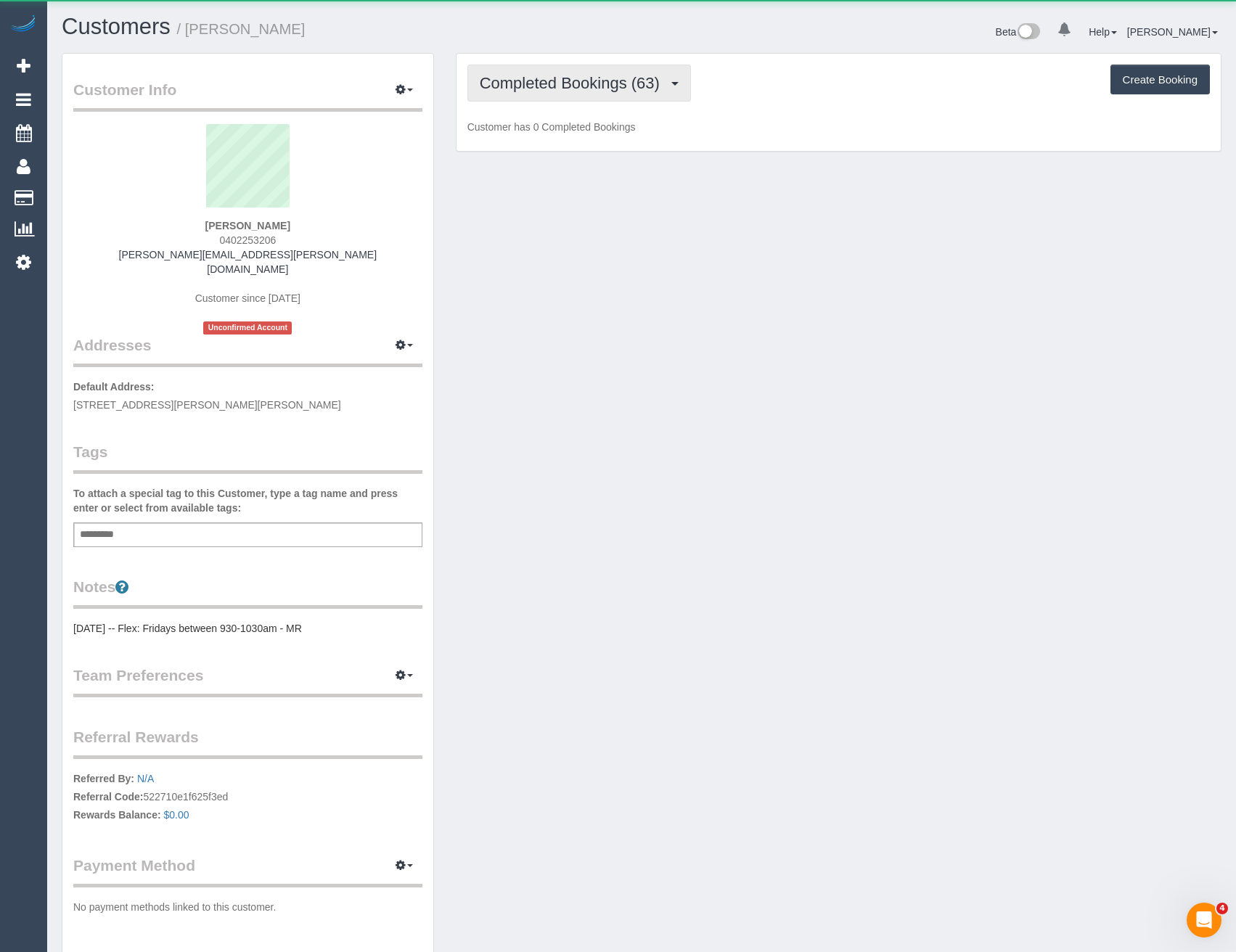
click at [514, 78] on span "Completed Bookings (63)" at bounding box center [573, 84] width 187 height 19
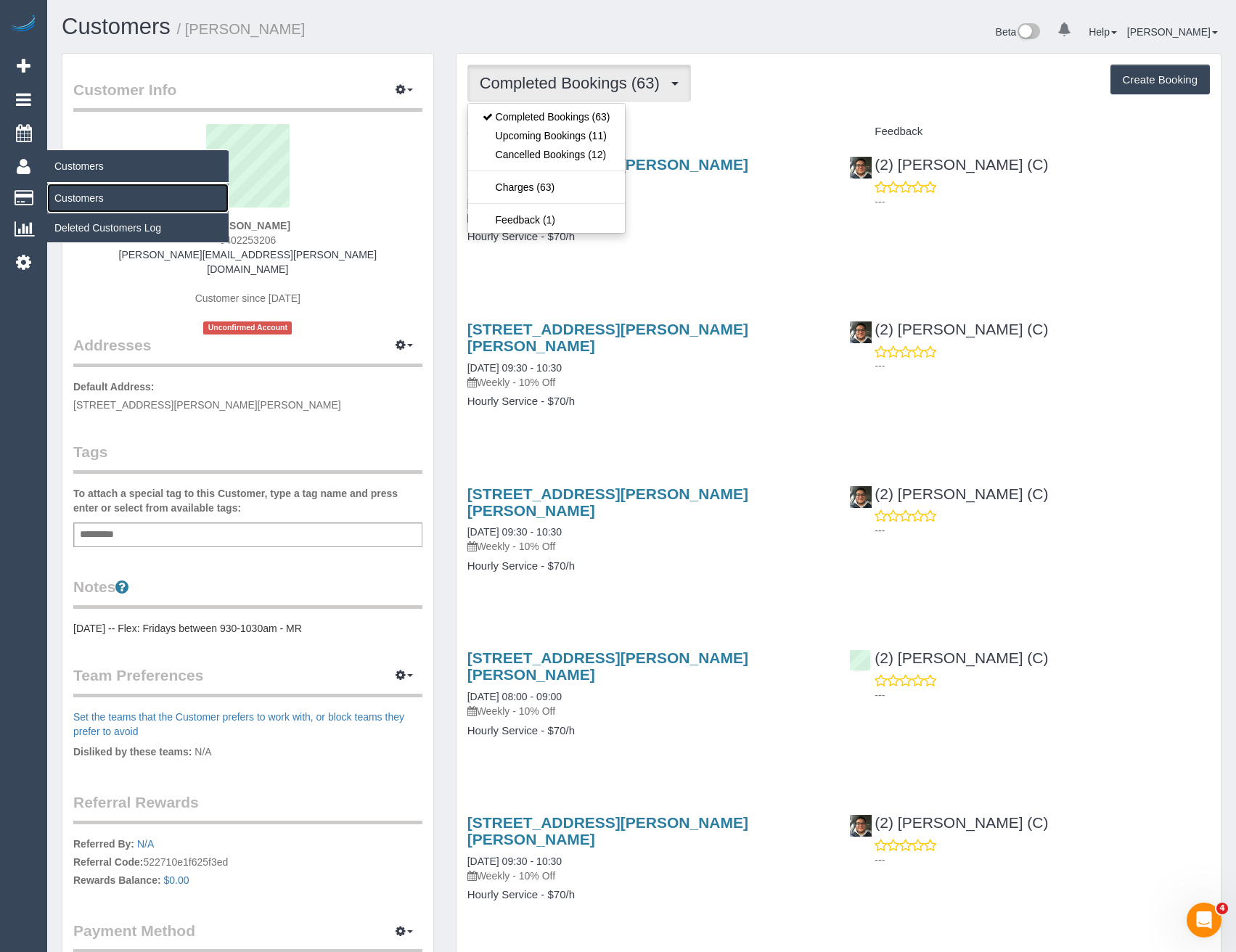
click at [87, 195] on link "Customers" at bounding box center [138, 198] width 182 height 29
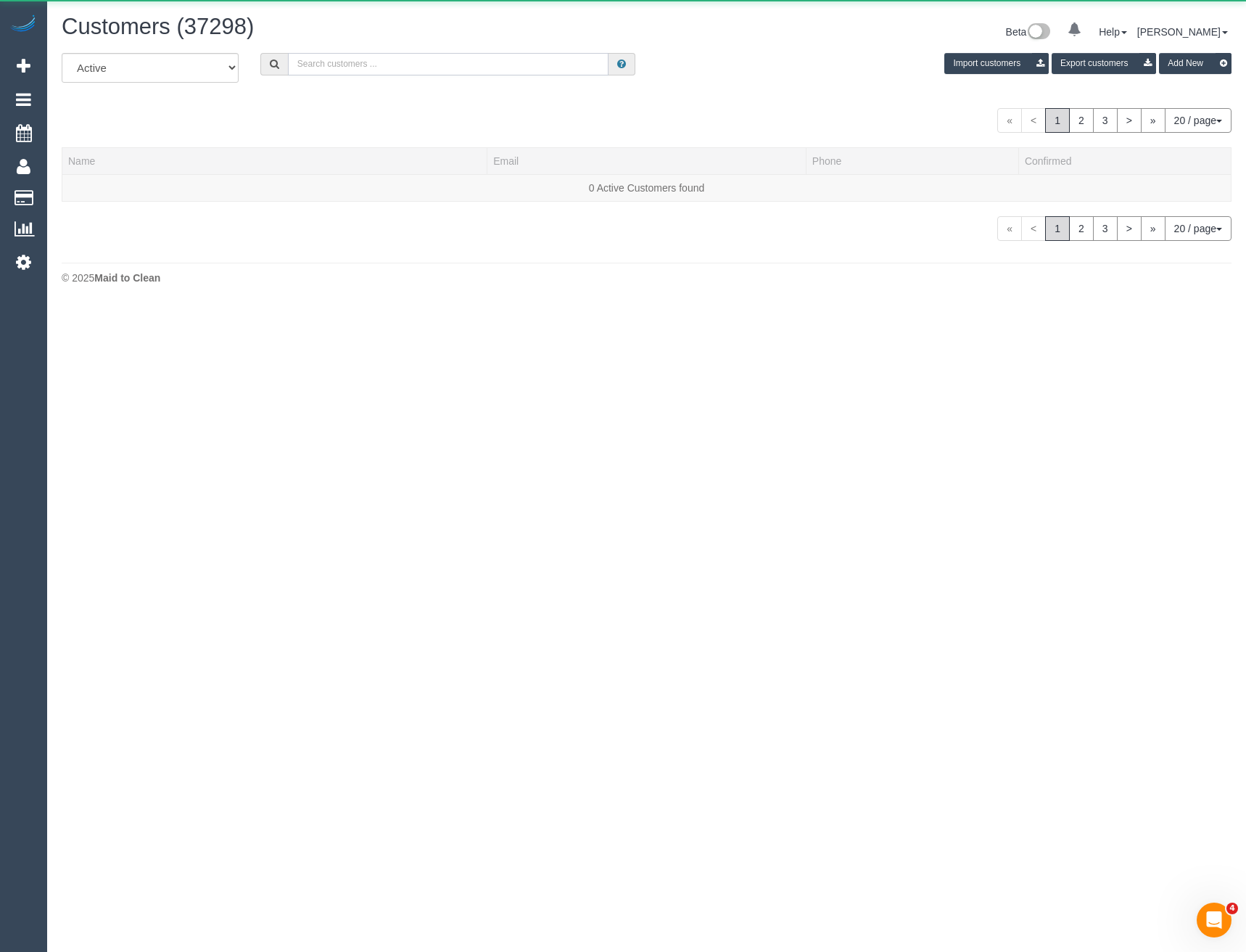
click at [365, 58] on input "text" at bounding box center [448, 64] width 321 height 22
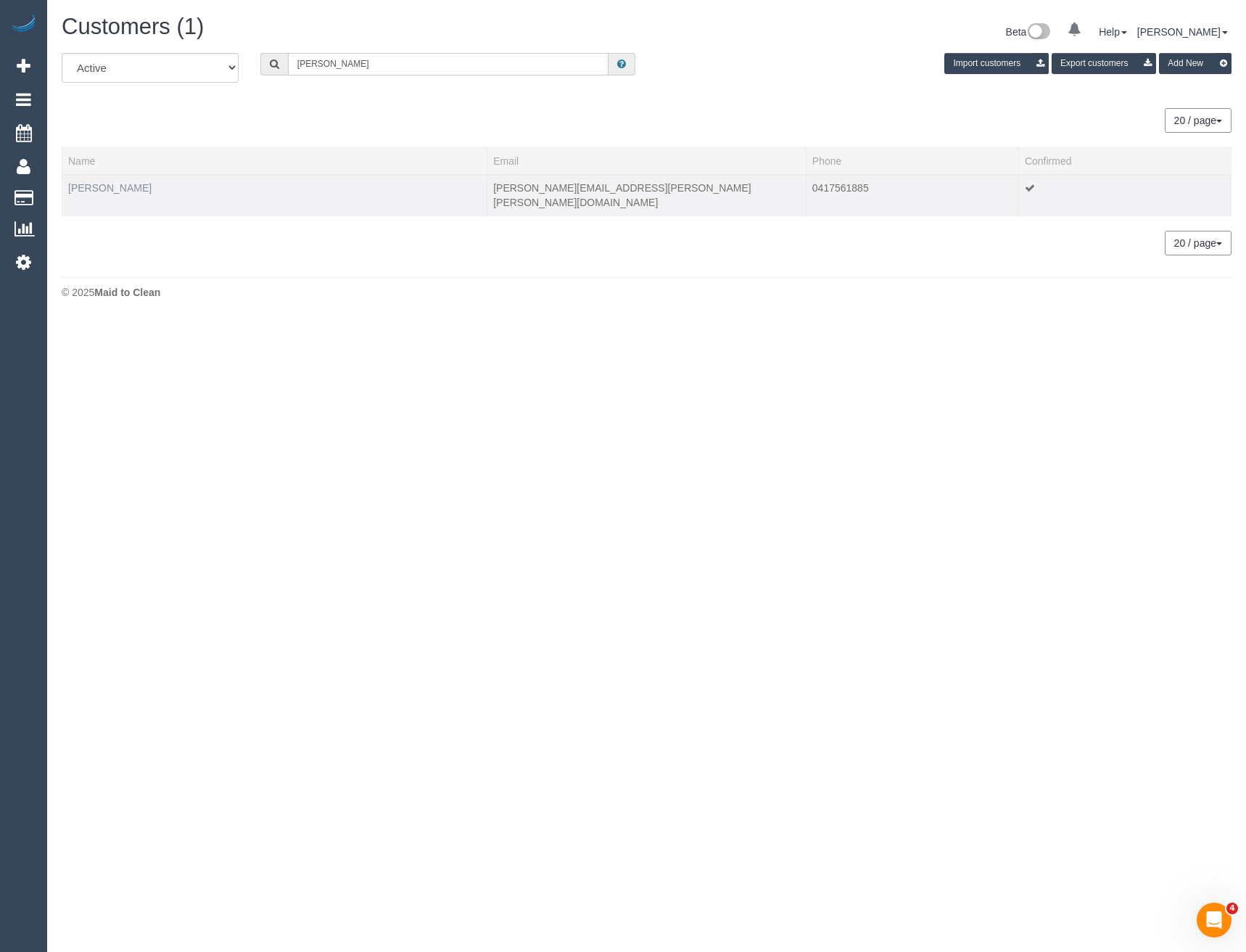
type input "Ashley bu"
click at [117, 188] on link "Ashley Bush" at bounding box center [110, 187] width 83 height 12
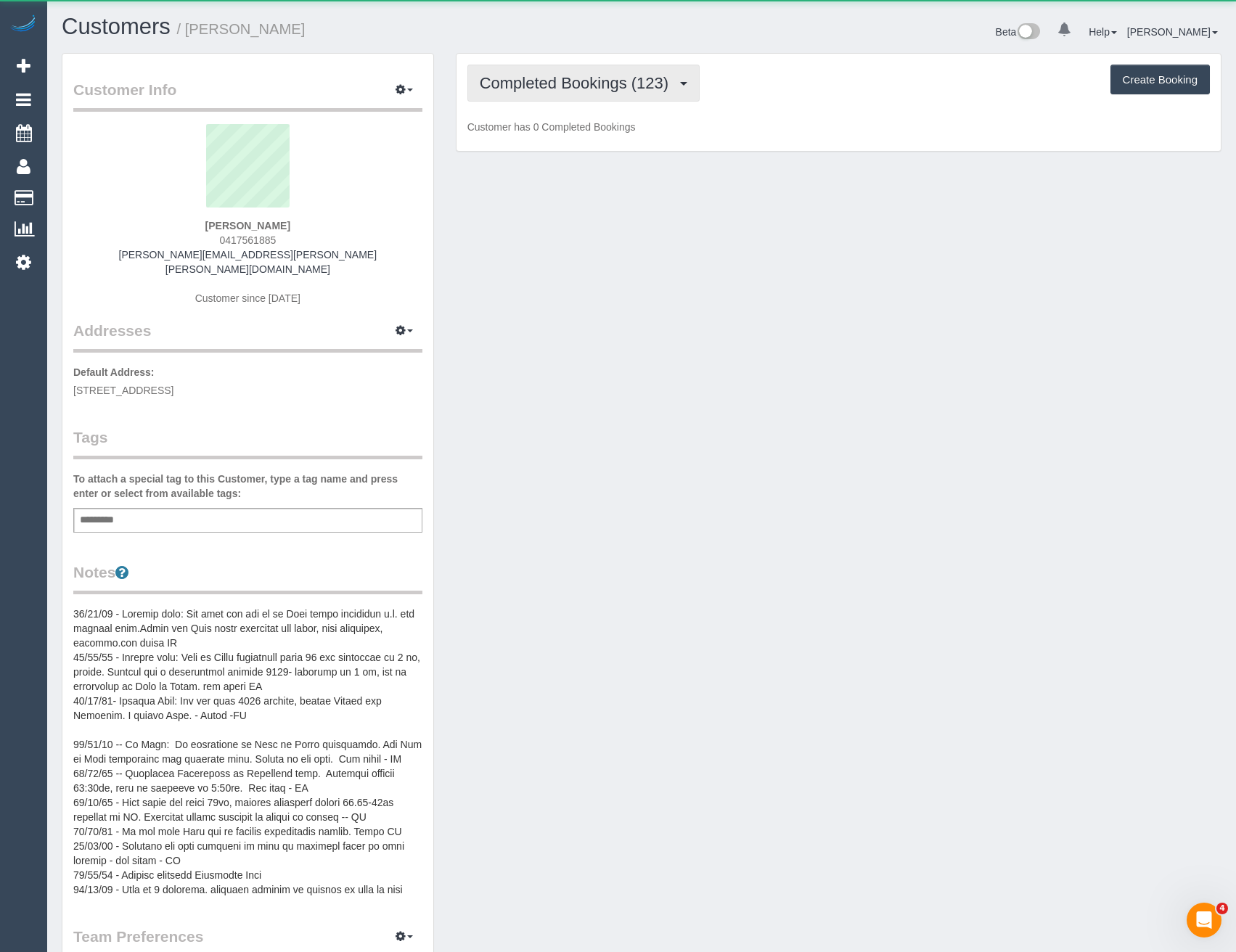
click at [634, 79] on span "Completed Bookings (123)" at bounding box center [577, 84] width 196 height 19
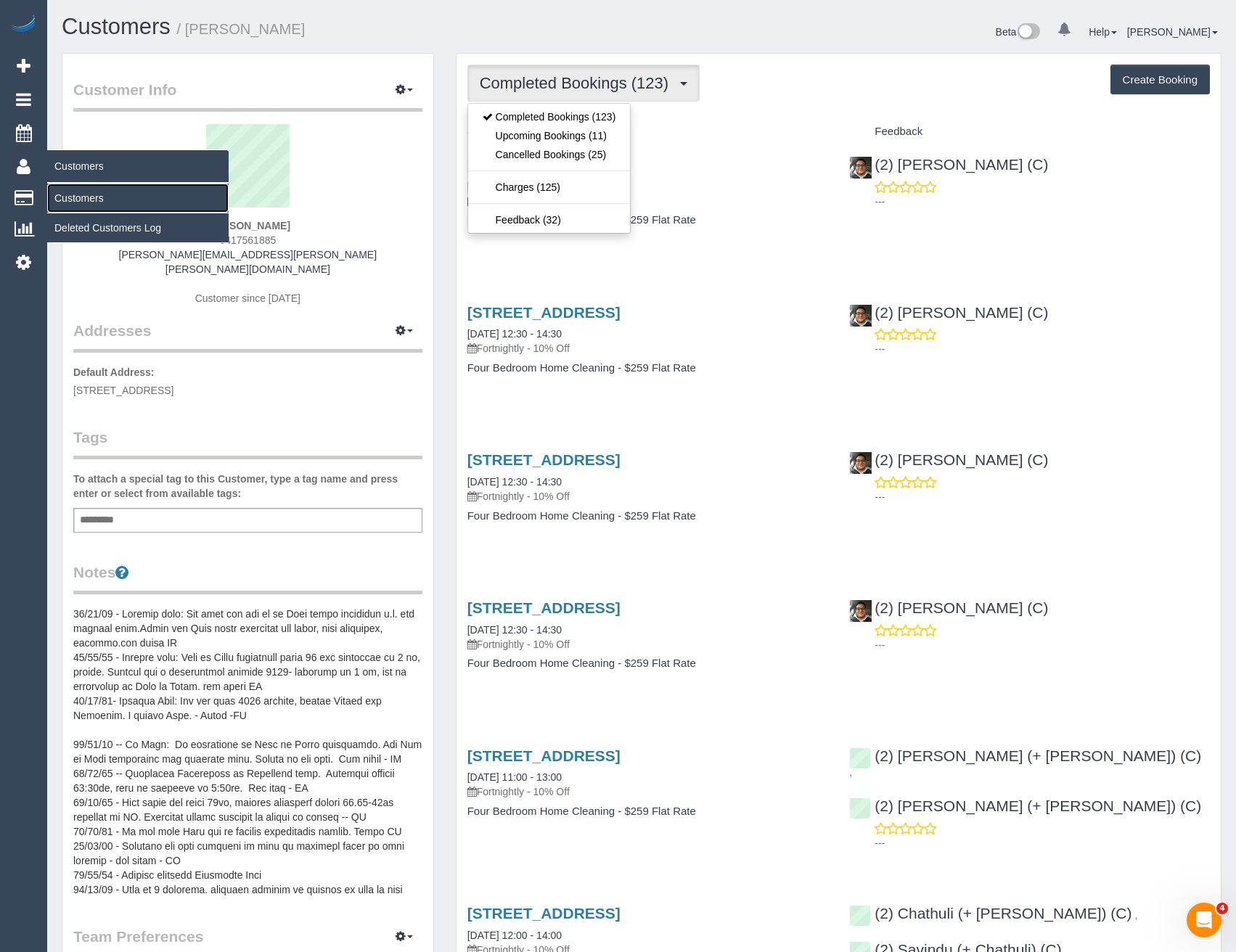
click at [102, 198] on link "Customers" at bounding box center [138, 198] width 182 height 29
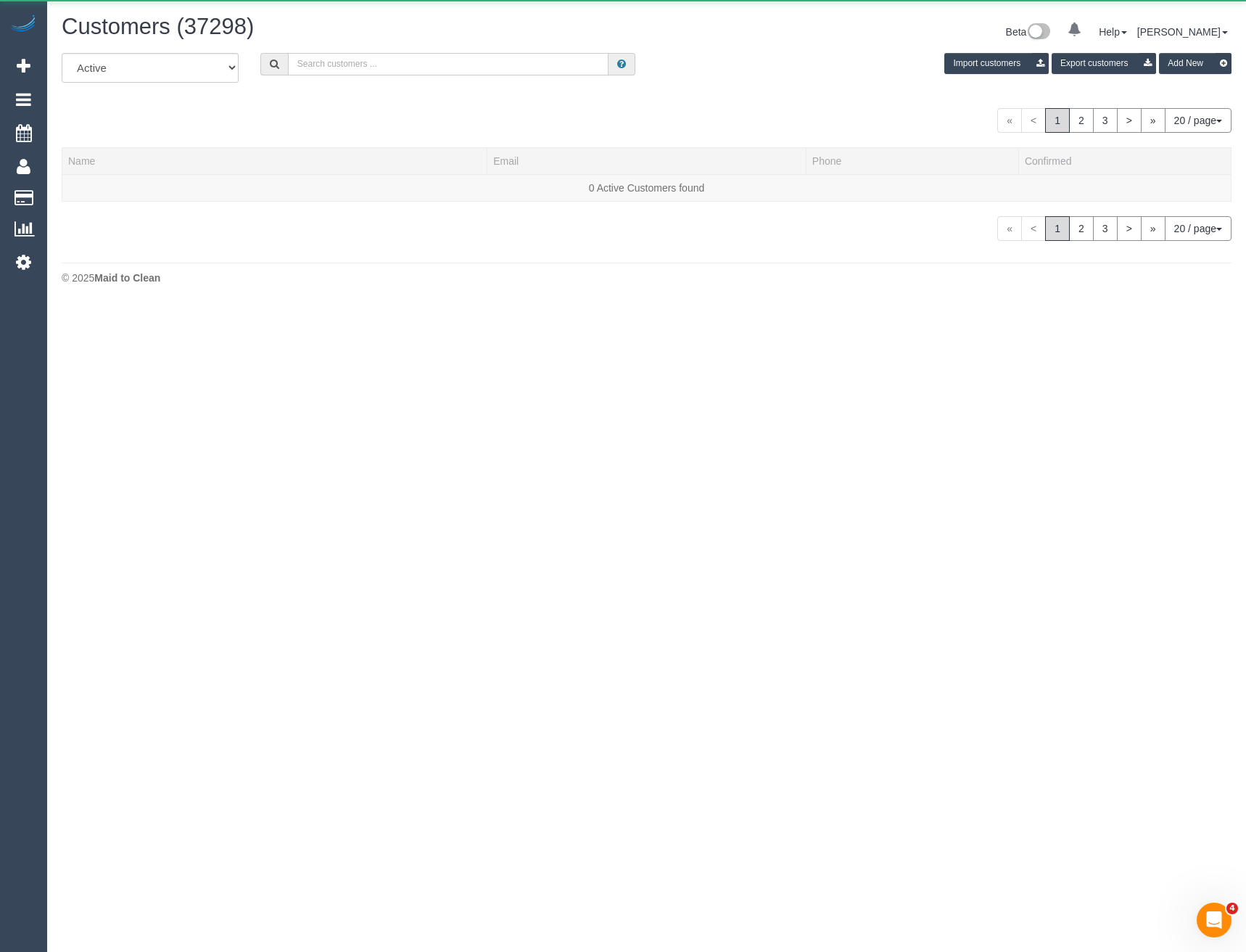
click at [421, 61] on input "text" at bounding box center [448, 64] width 321 height 22
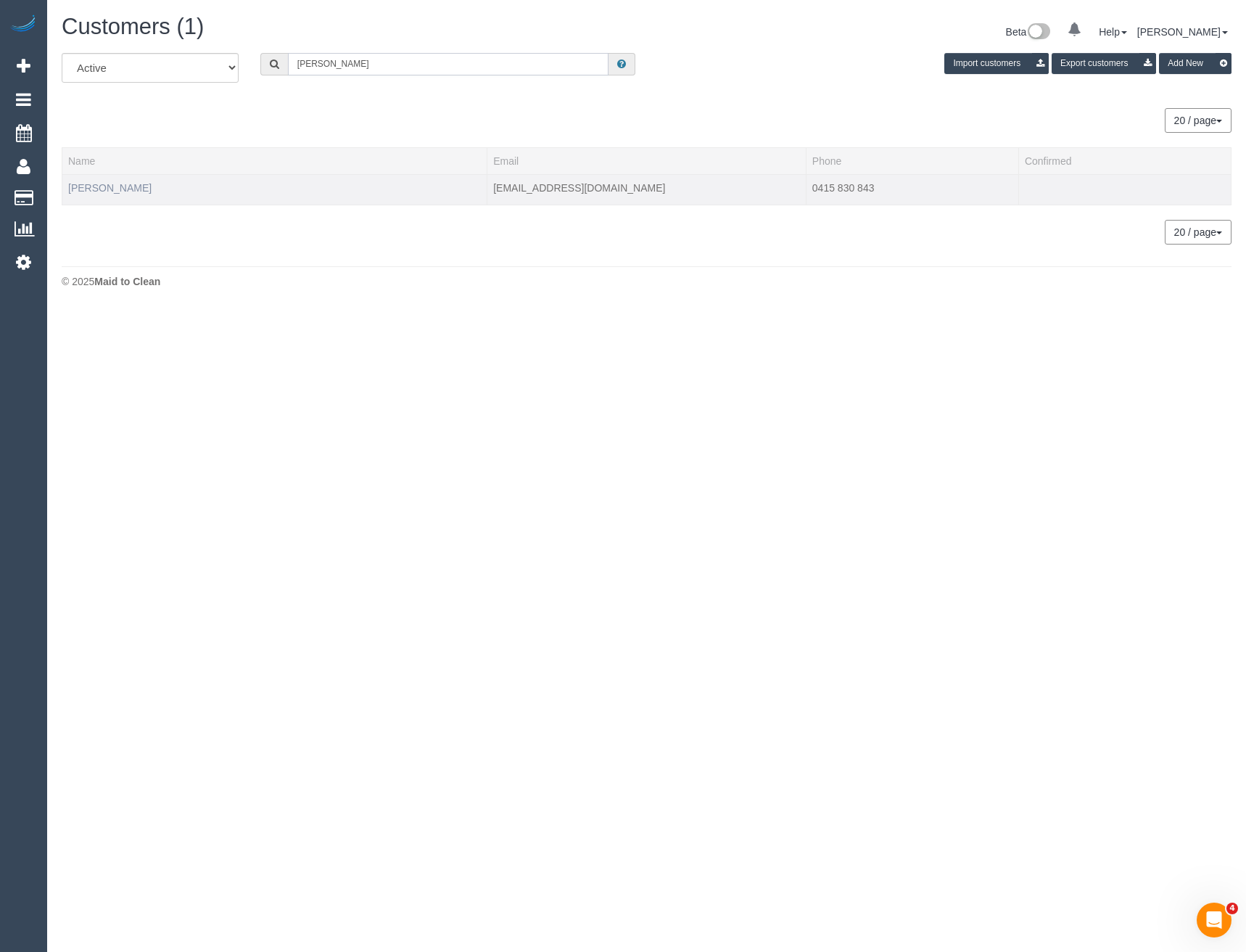
type input "sian lew"
click at [92, 191] on link "Sian Lewis" at bounding box center [110, 187] width 83 height 12
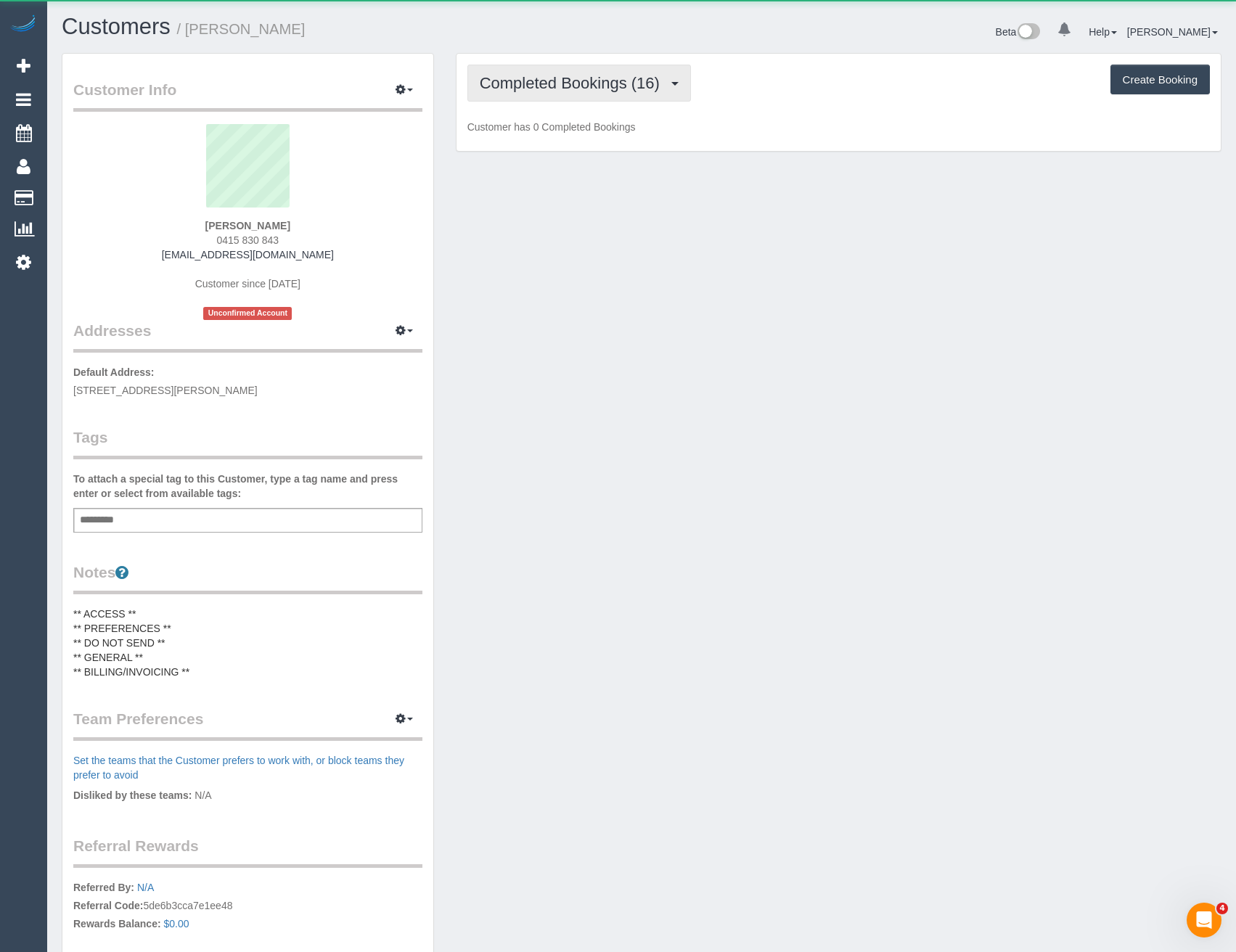
click at [634, 98] on button "Completed Bookings (16)" at bounding box center [579, 84] width 224 height 37
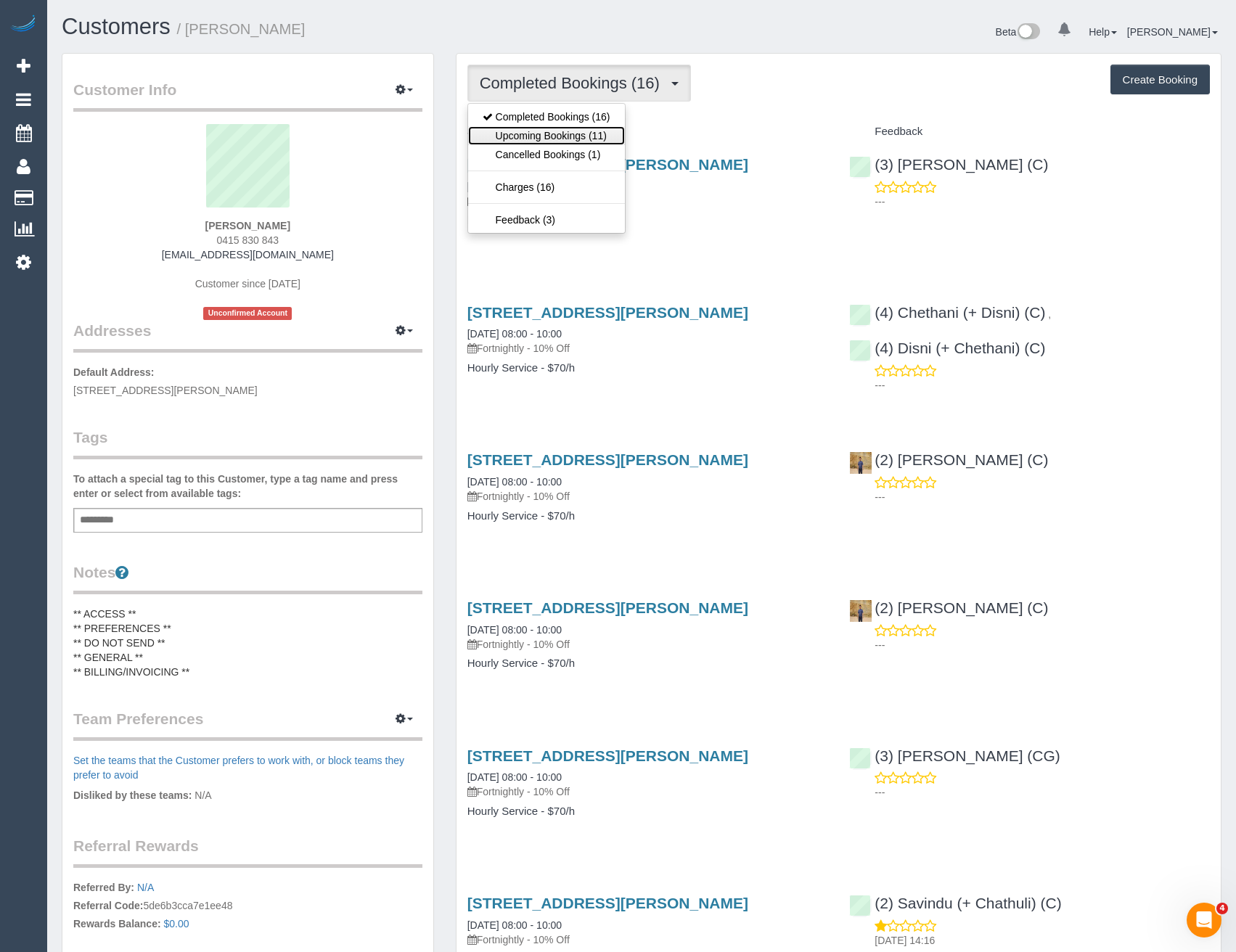
click at [596, 142] on link "Upcoming Bookings (11)" at bounding box center [546, 135] width 157 height 19
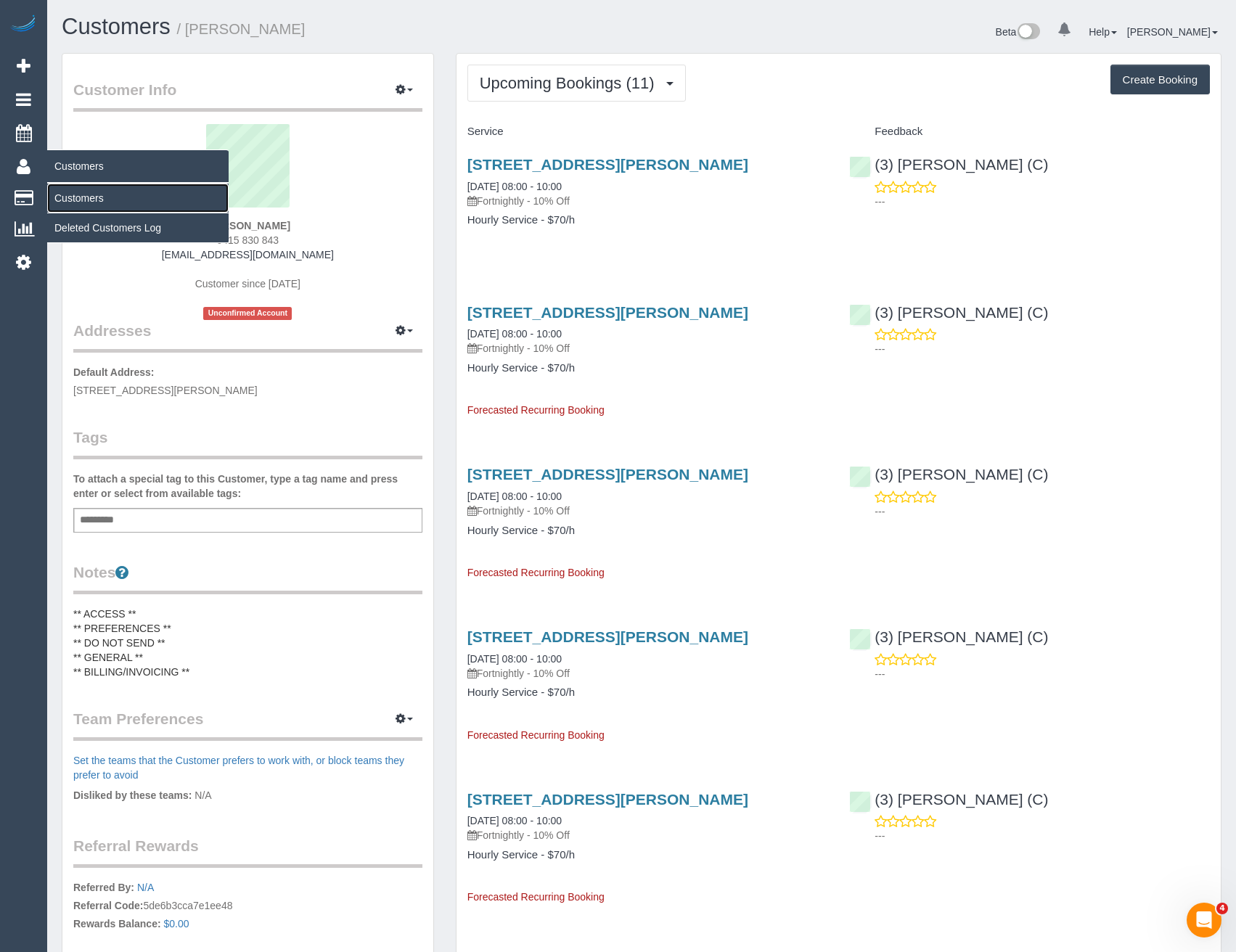
drag, startPoint x: 109, startPoint y: 195, endPoint x: 116, endPoint y: 193, distance: 7.3
click at [109, 195] on link "Customers" at bounding box center [138, 198] width 182 height 29
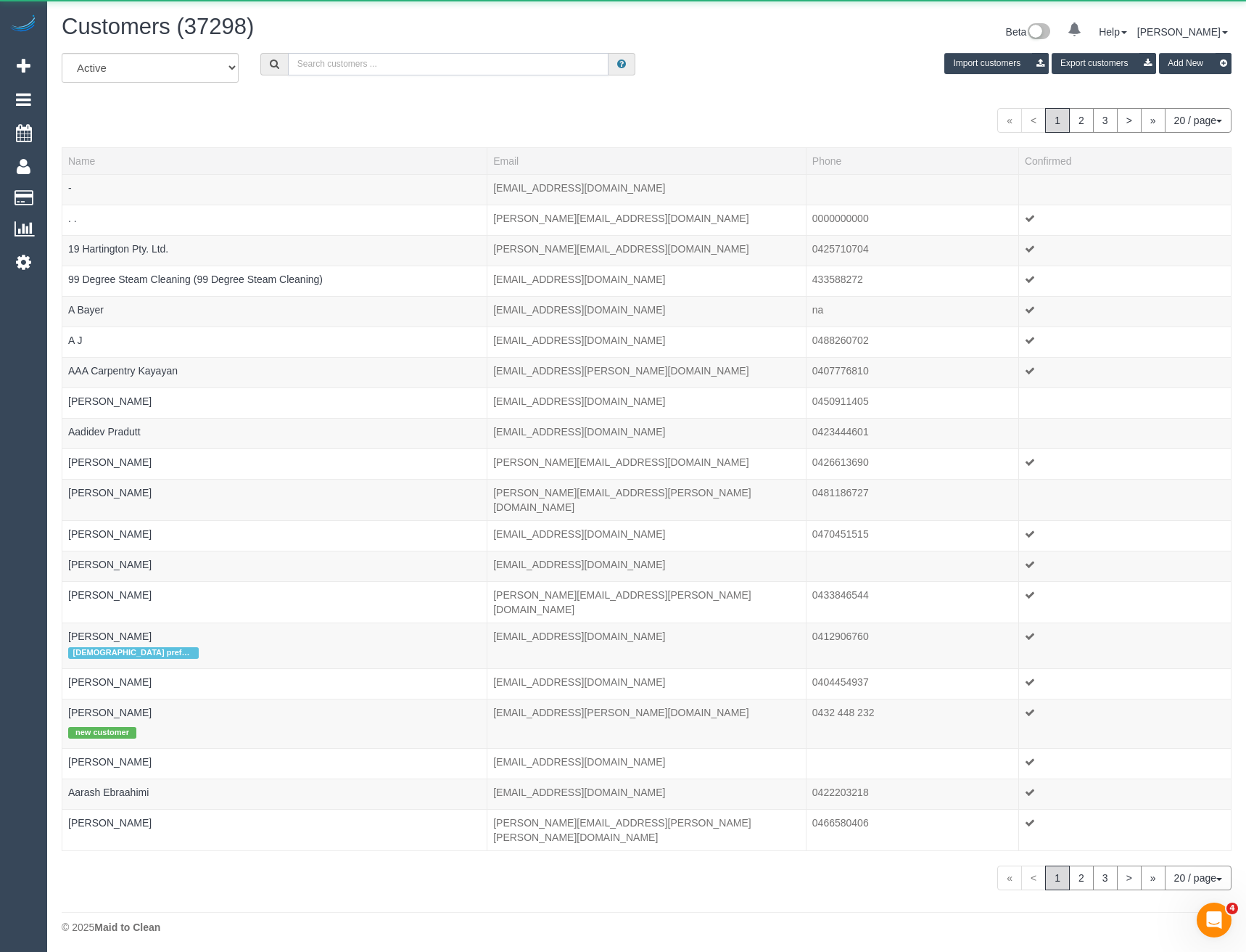
click at [368, 58] on input "text" at bounding box center [448, 64] width 321 height 22
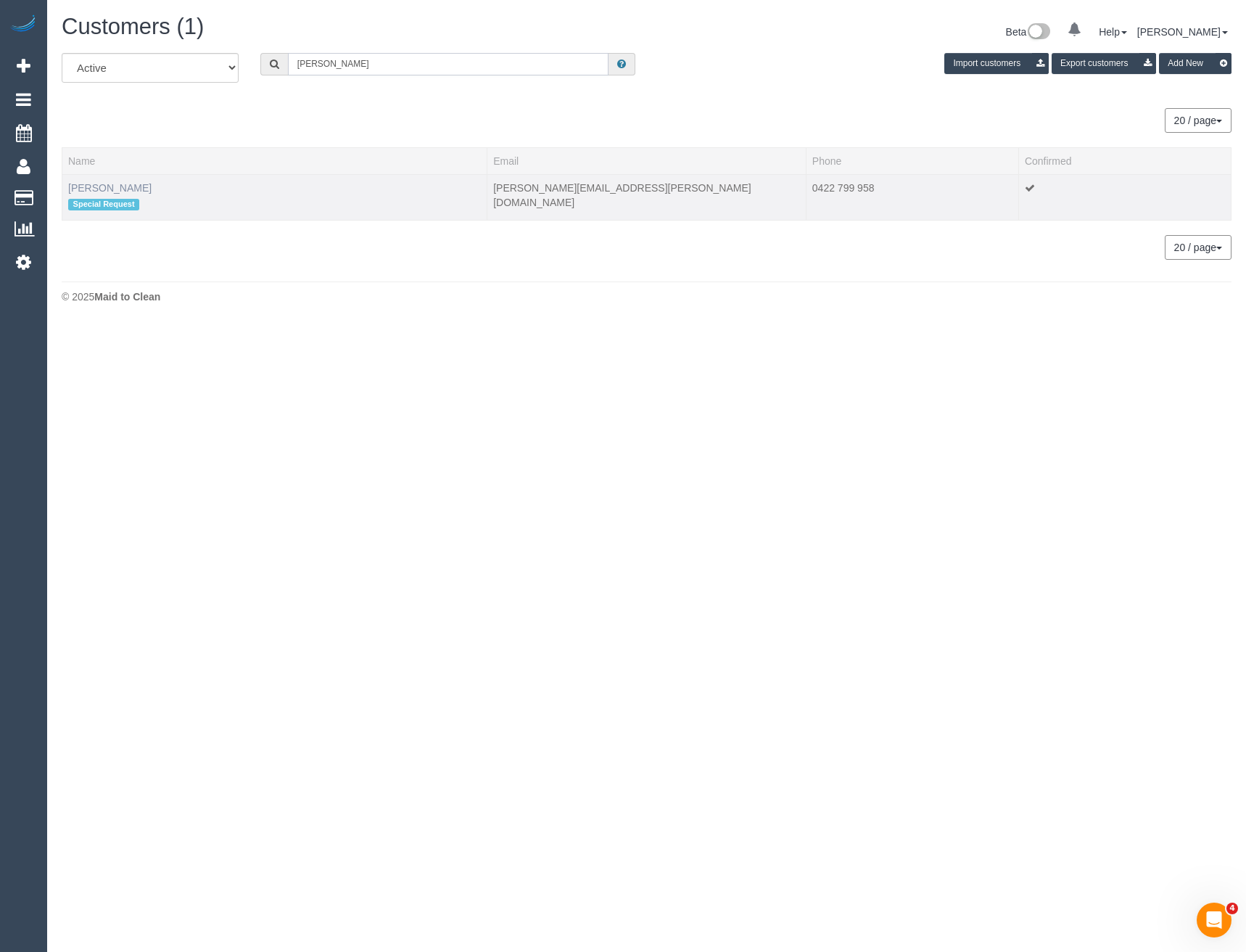
type input "Nancy phan"
click at [98, 190] on link "Nancy Phan" at bounding box center [110, 187] width 83 height 12
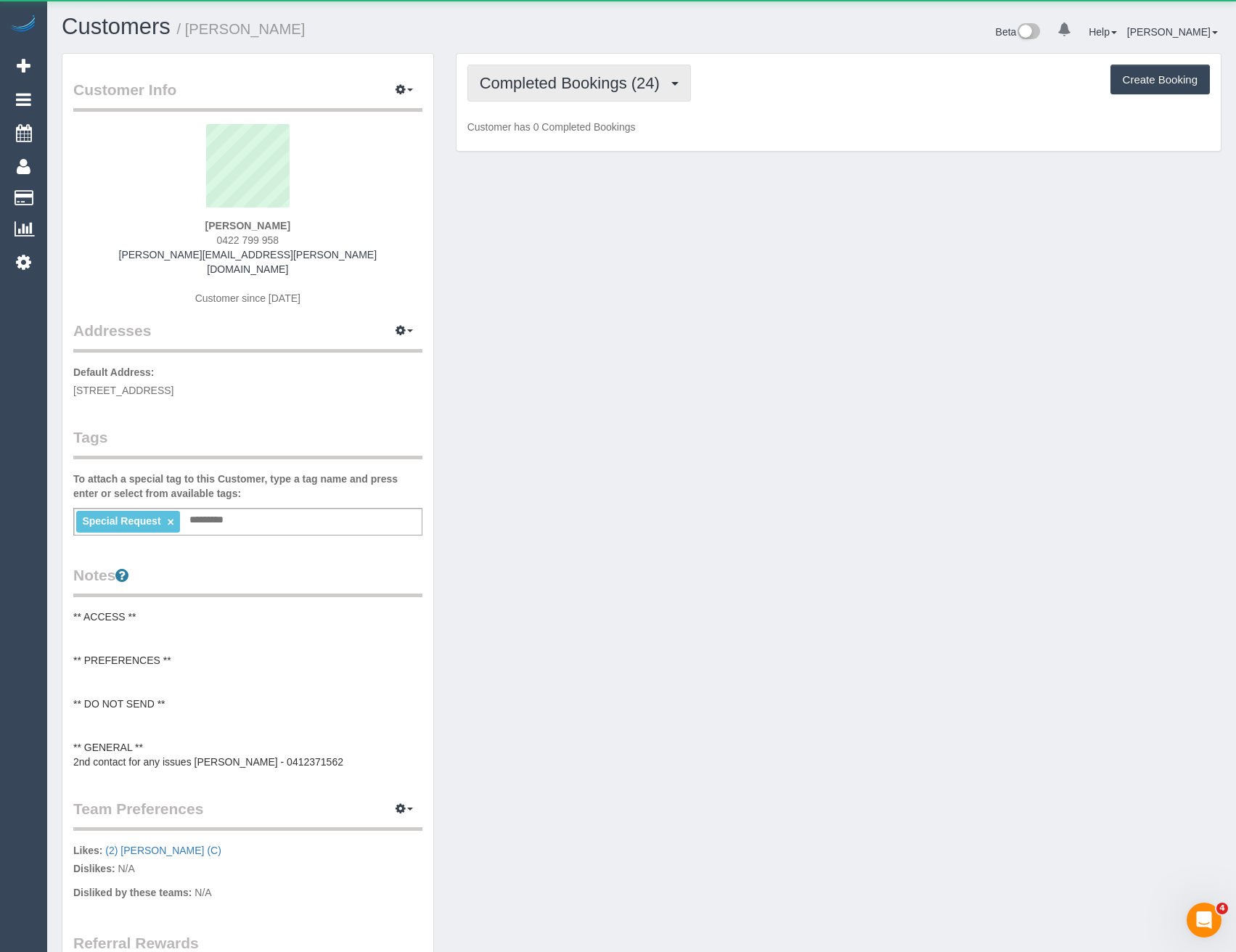
click at [600, 96] on button "Completed Bookings (24)" at bounding box center [579, 84] width 224 height 37
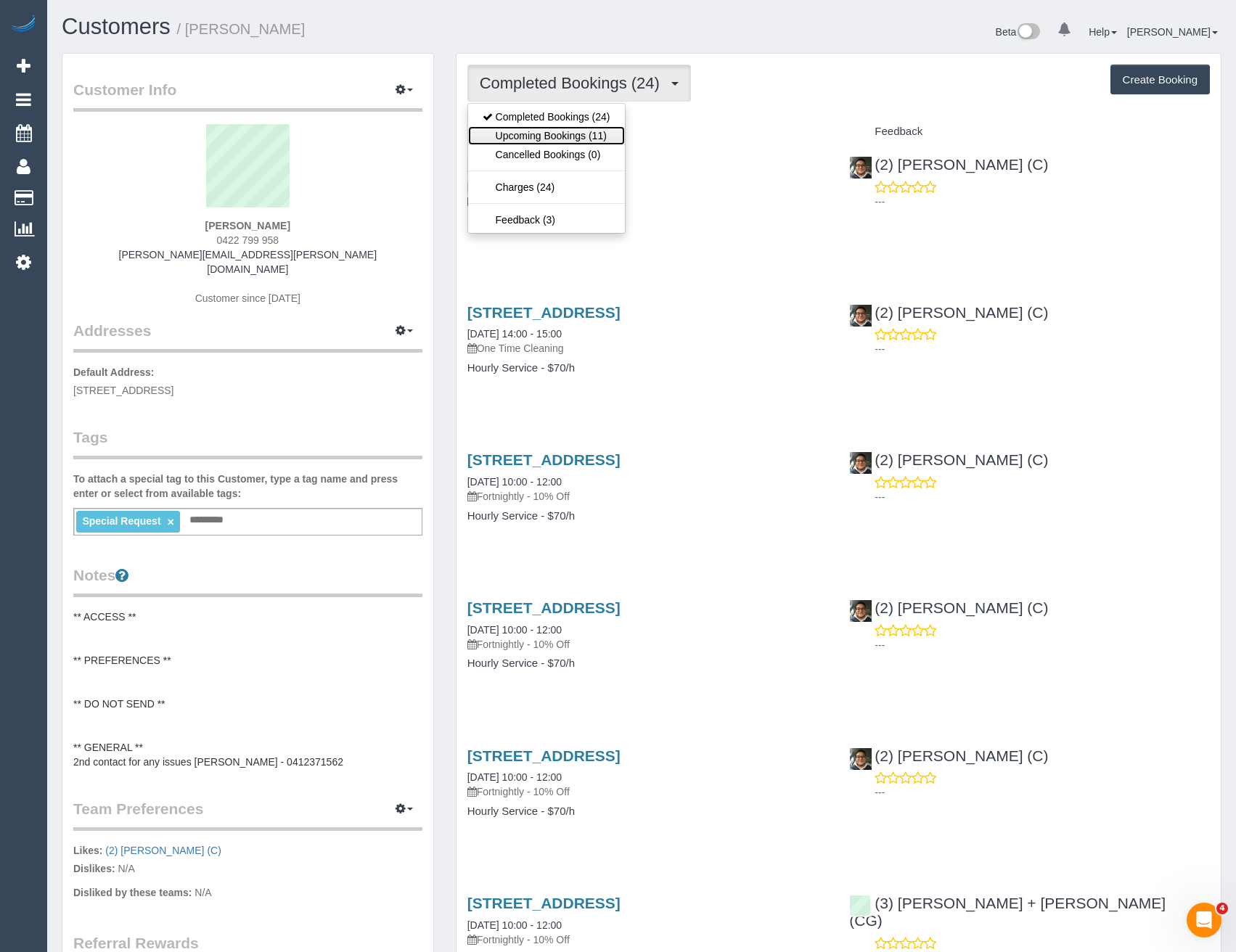
click at [599, 135] on link "Upcoming Bookings (11)" at bounding box center [546, 135] width 157 height 19
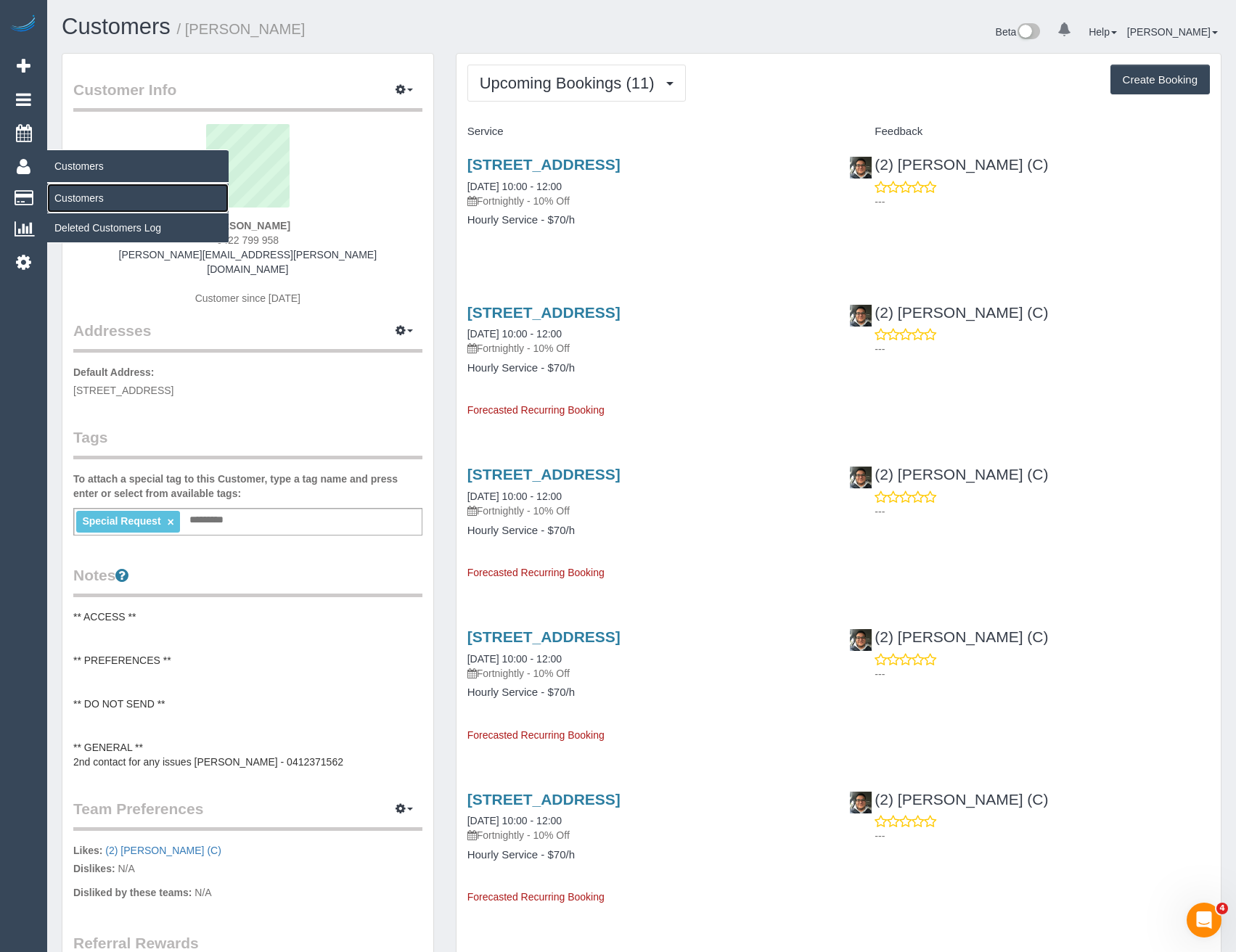
click at [91, 194] on link "Customers" at bounding box center [138, 198] width 182 height 29
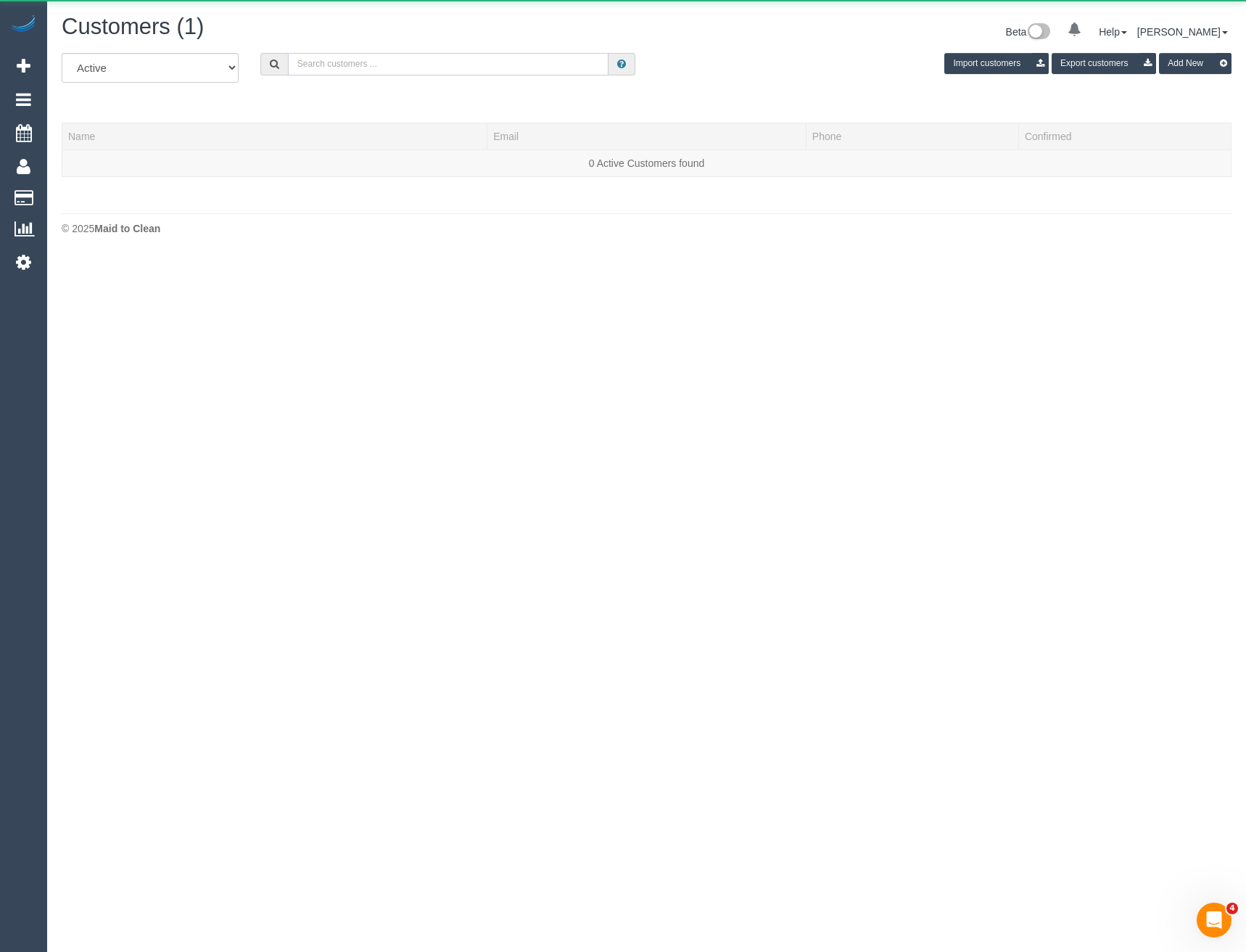
click at [385, 63] on input "text" at bounding box center [448, 64] width 321 height 22
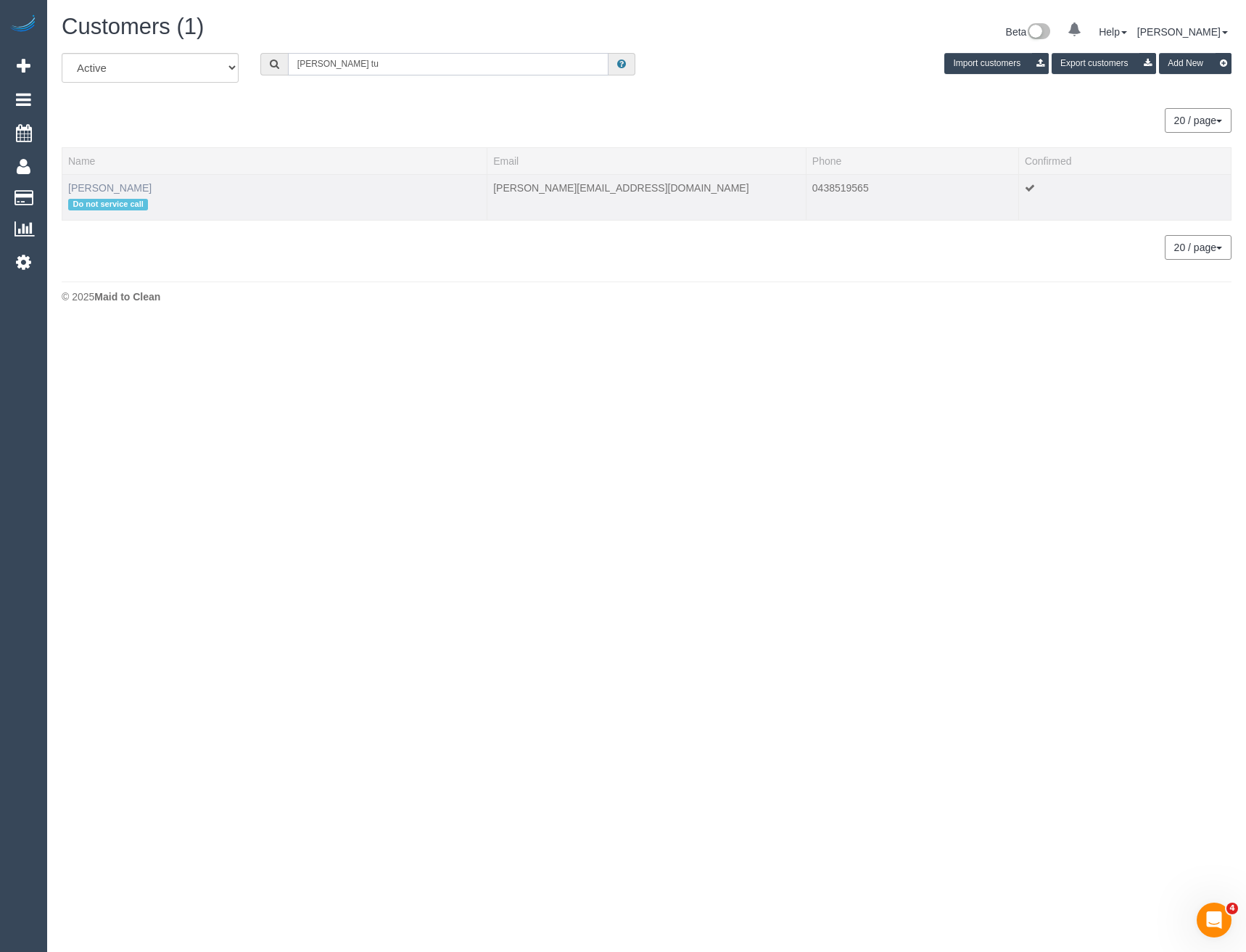
type input "Sonya tu"
click at [115, 185] on link "Sonya Tudor" at bounding box center [110, 187] width 83 height 12
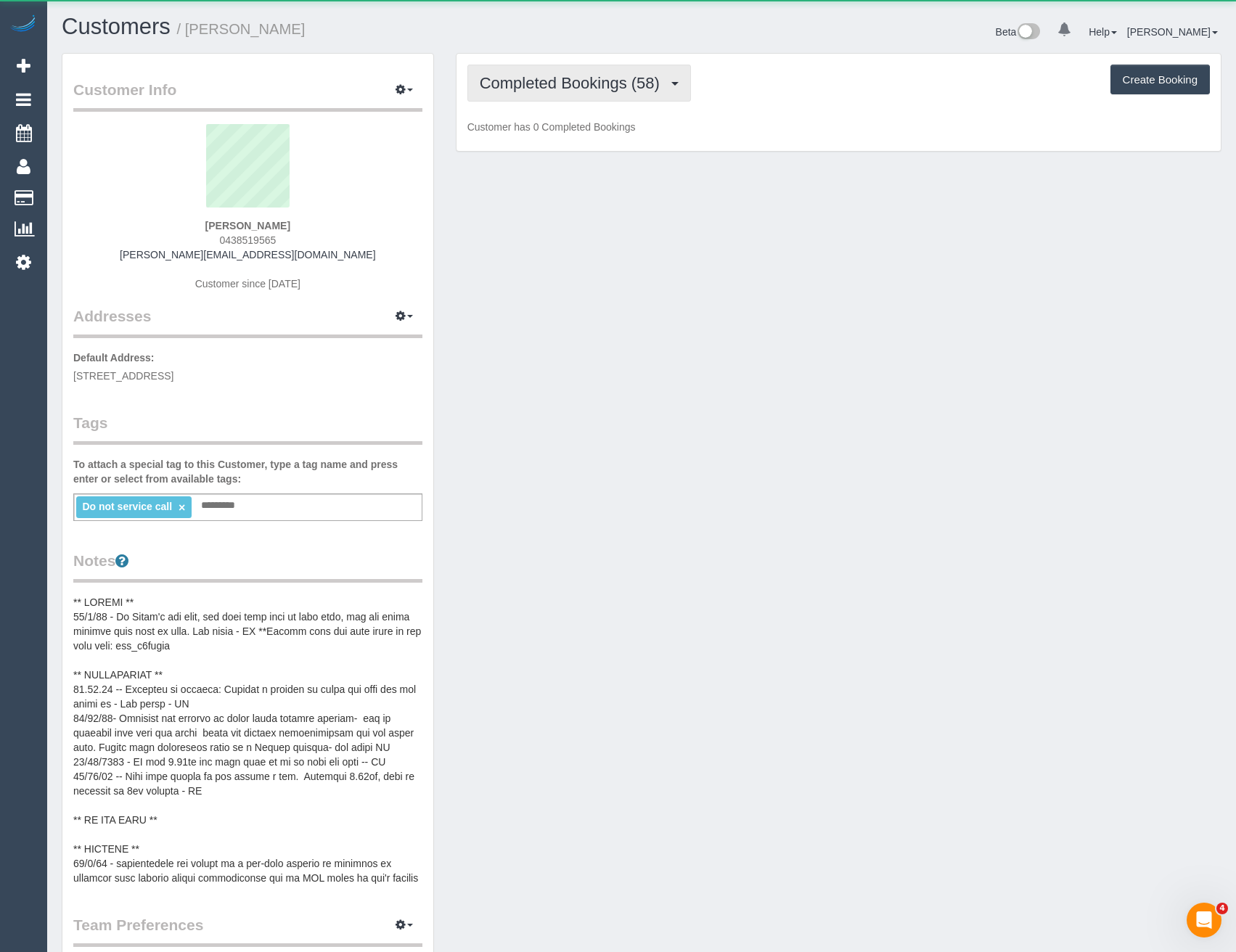
click at [603, 84] on span "Completed Bookings (58)" at bounding box center [573, 84] width 187 height 19
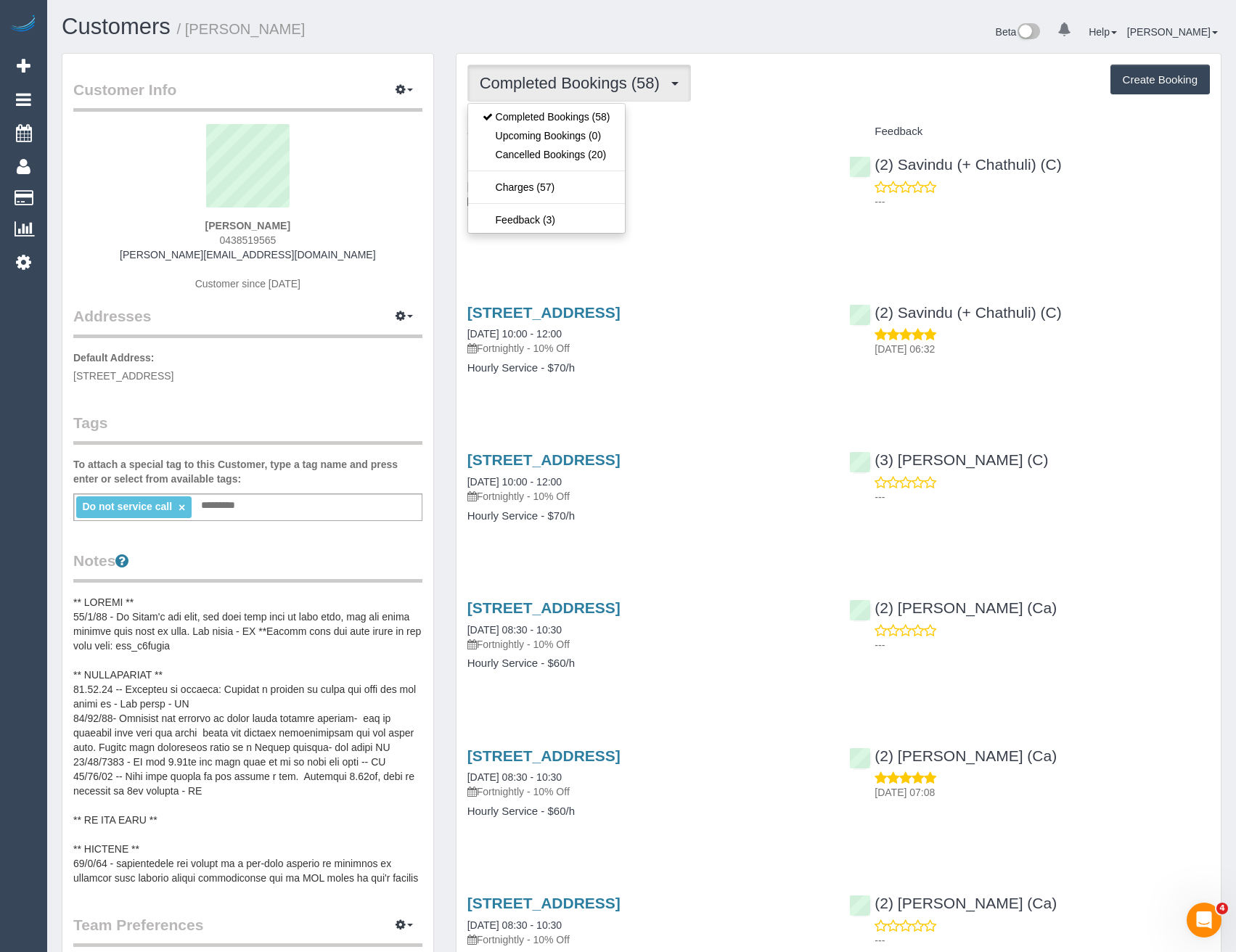
click at [705, 222] on h4 "Hourly Service - $70/h" at bounding box center [648, 220] width 361 height 12
click at [534, 77] on span "Completed Bookings (58)" at bounding box center [573, 84] width 187 height 19
click at [560, 158] on link "Cancelled Bookings (20)" at bounding box center [546, 154] width 157 height 19
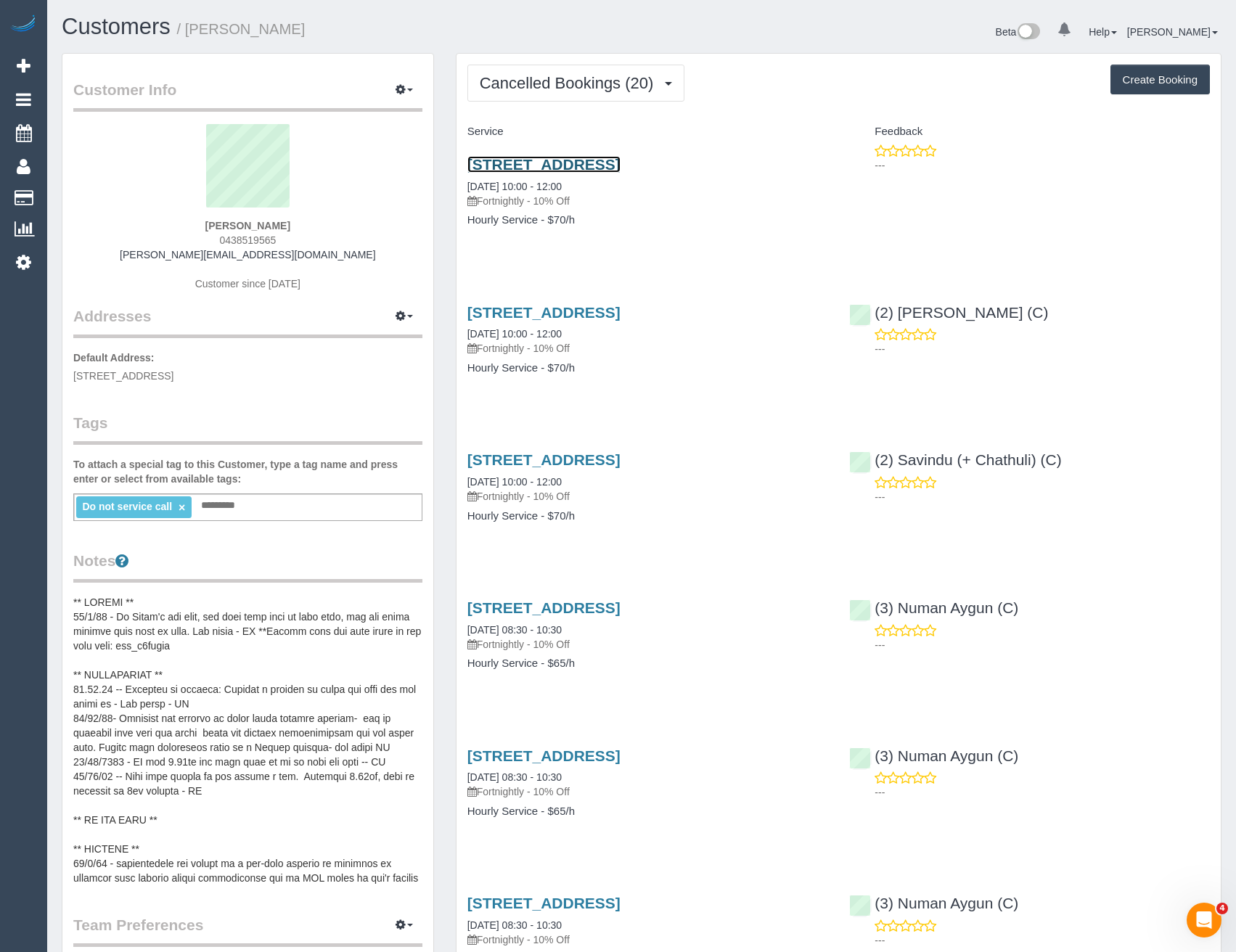
click at [621, 163] on link "32 Tudor Street, Bentleigh East, VIC 3165" at bounding box center [544, 164] width 153 height 17
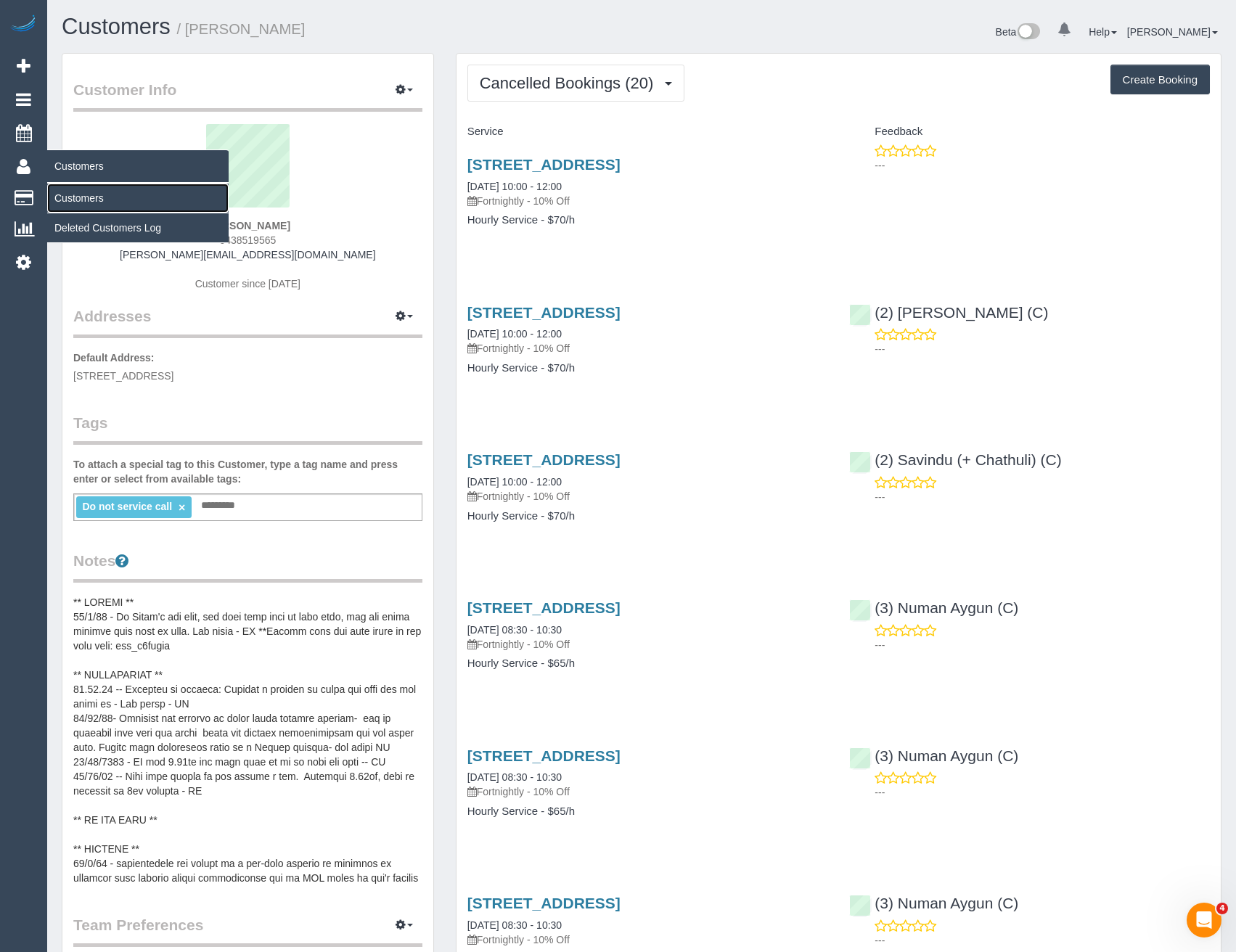
click at [89, 204] on link "Customers" at bounding box center [138, 198] width 182 height 29
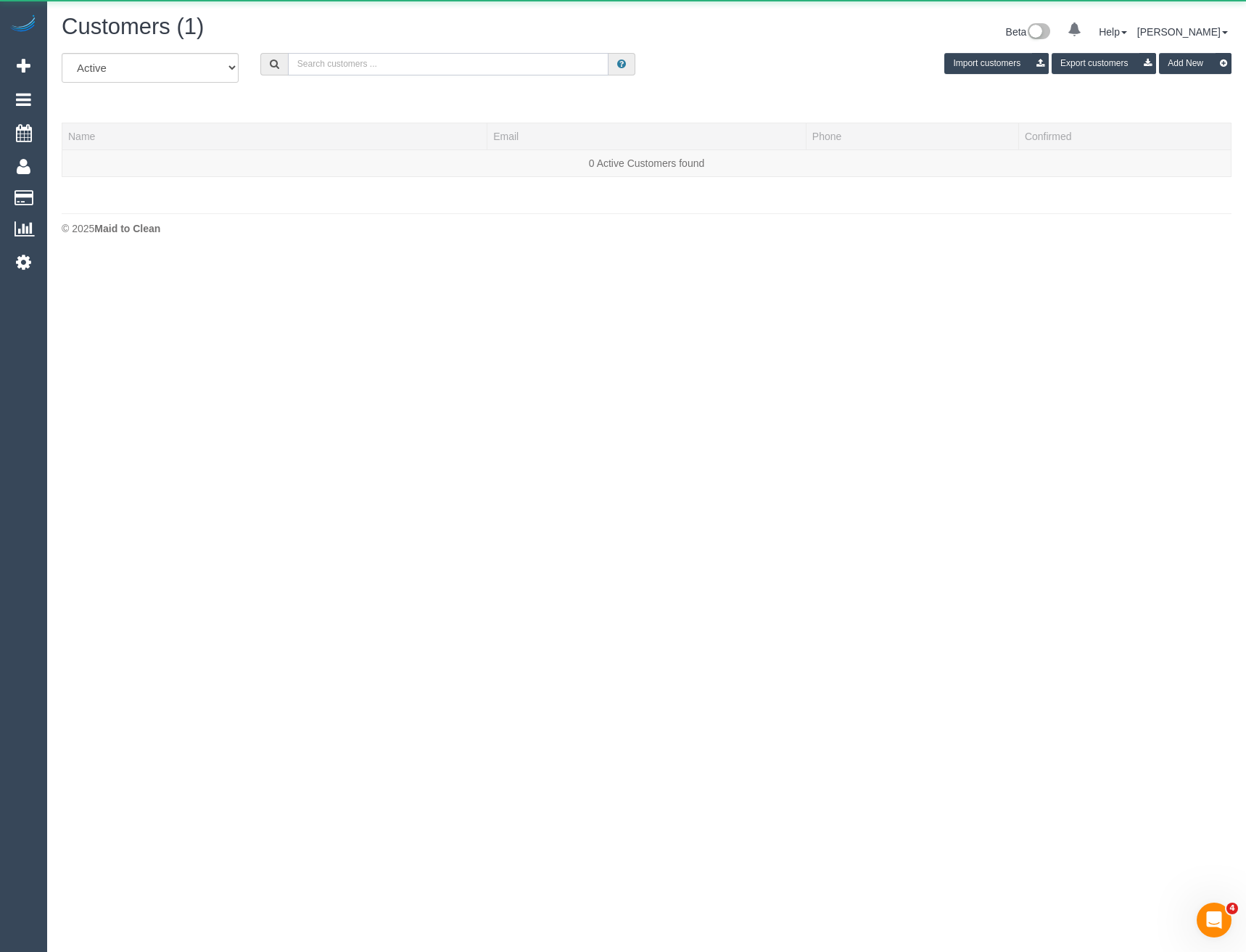
click at [383, 69] on input "text" at bounding box center [448, 64] width 321 height 22
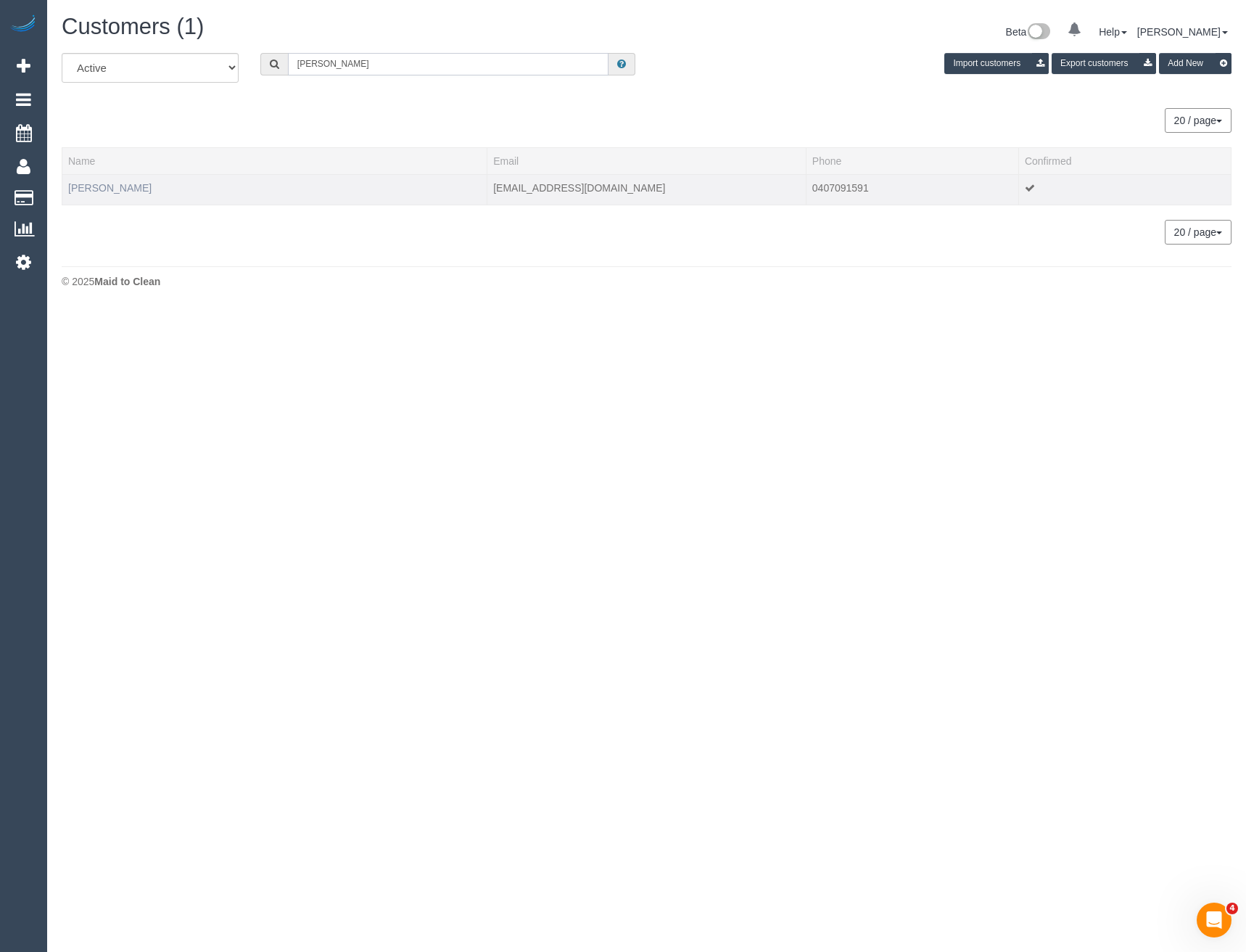
type input "Michele wil"
click at [113, 188] on link "Michele Williams" at bounding box center [110, 187] width 83 height 12
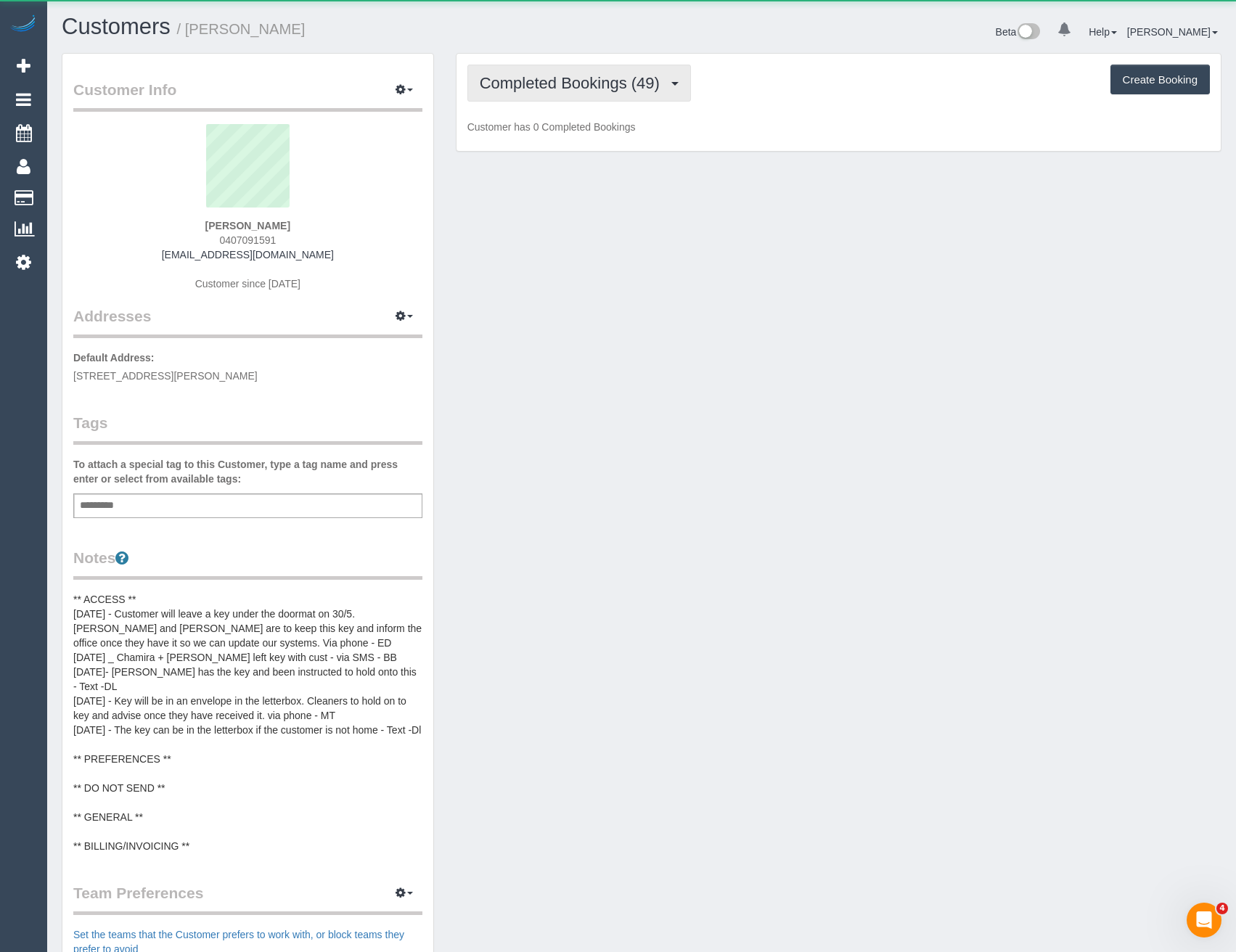
click at [629, 71] on button "Completed Bookings (49)" at bounding box center [579, 84] width 224 height 37
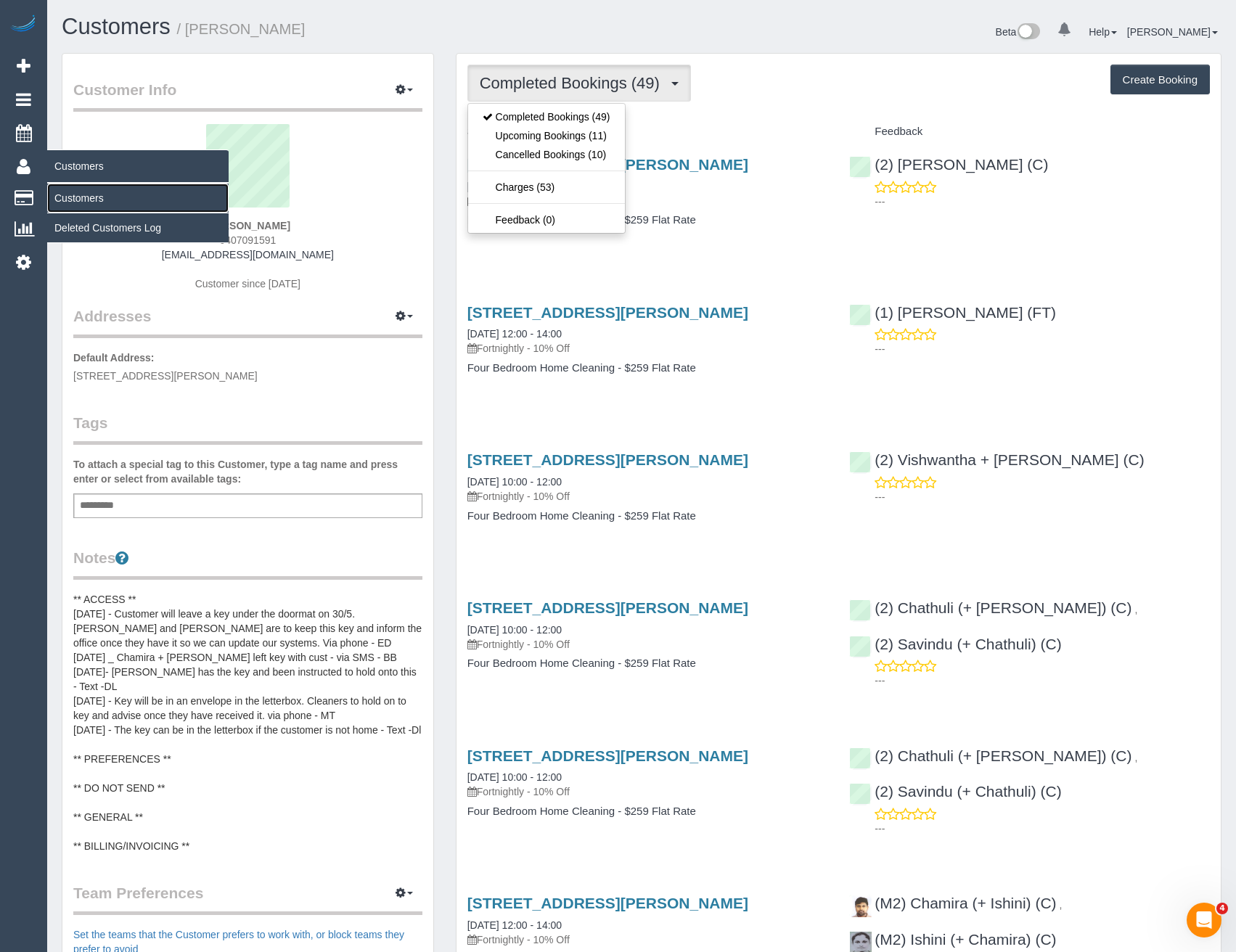
drag, startPoint x: 89, startPoint y: 205, endPoint x: 138, endPoint y: 185, distance: 52.9
click at [89, 205] on link "Customers" at bounding box center [138, 198] width 182 height 29
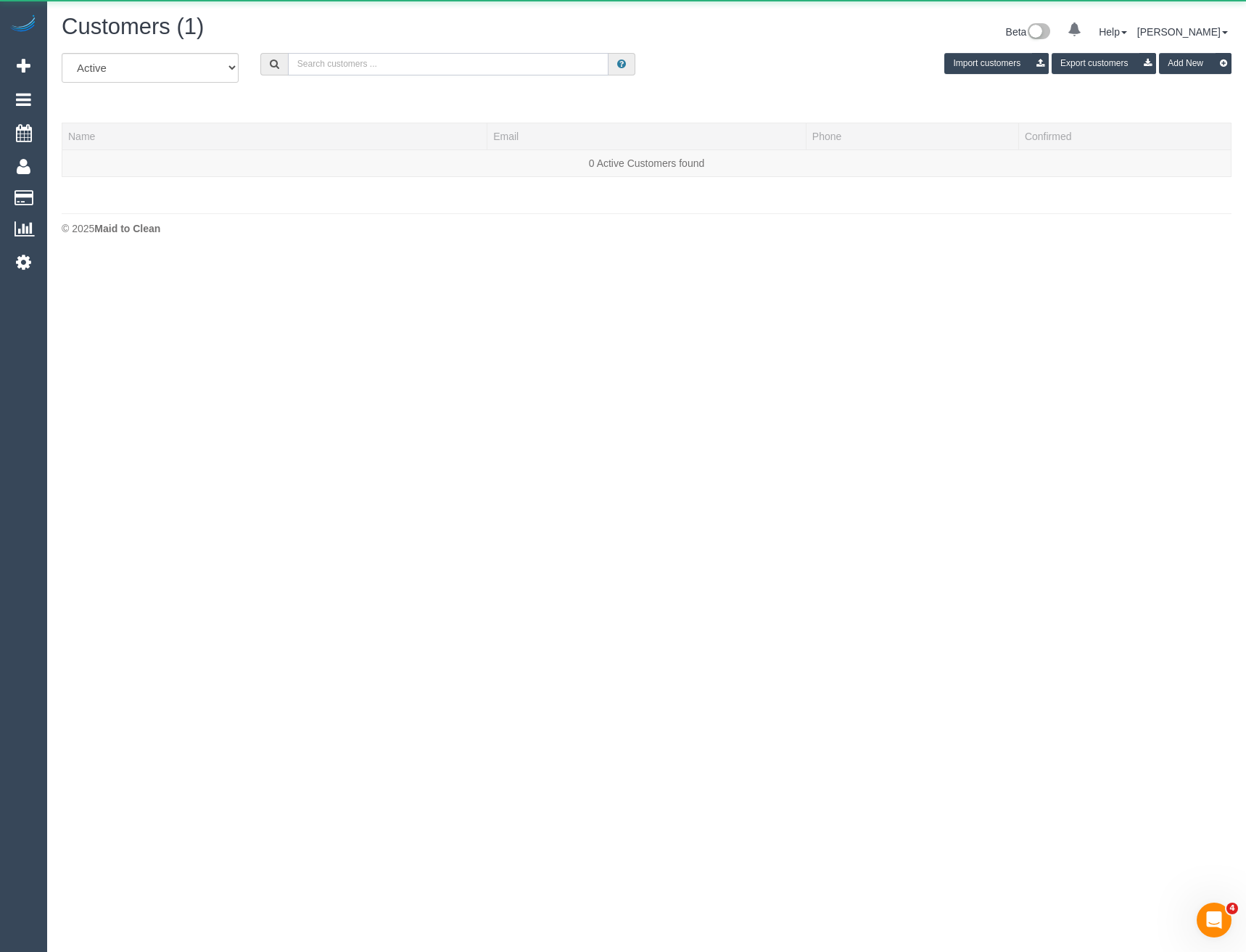
click at [391, 60] on input "text" at bounding box center [448, 64] width 321 height 22
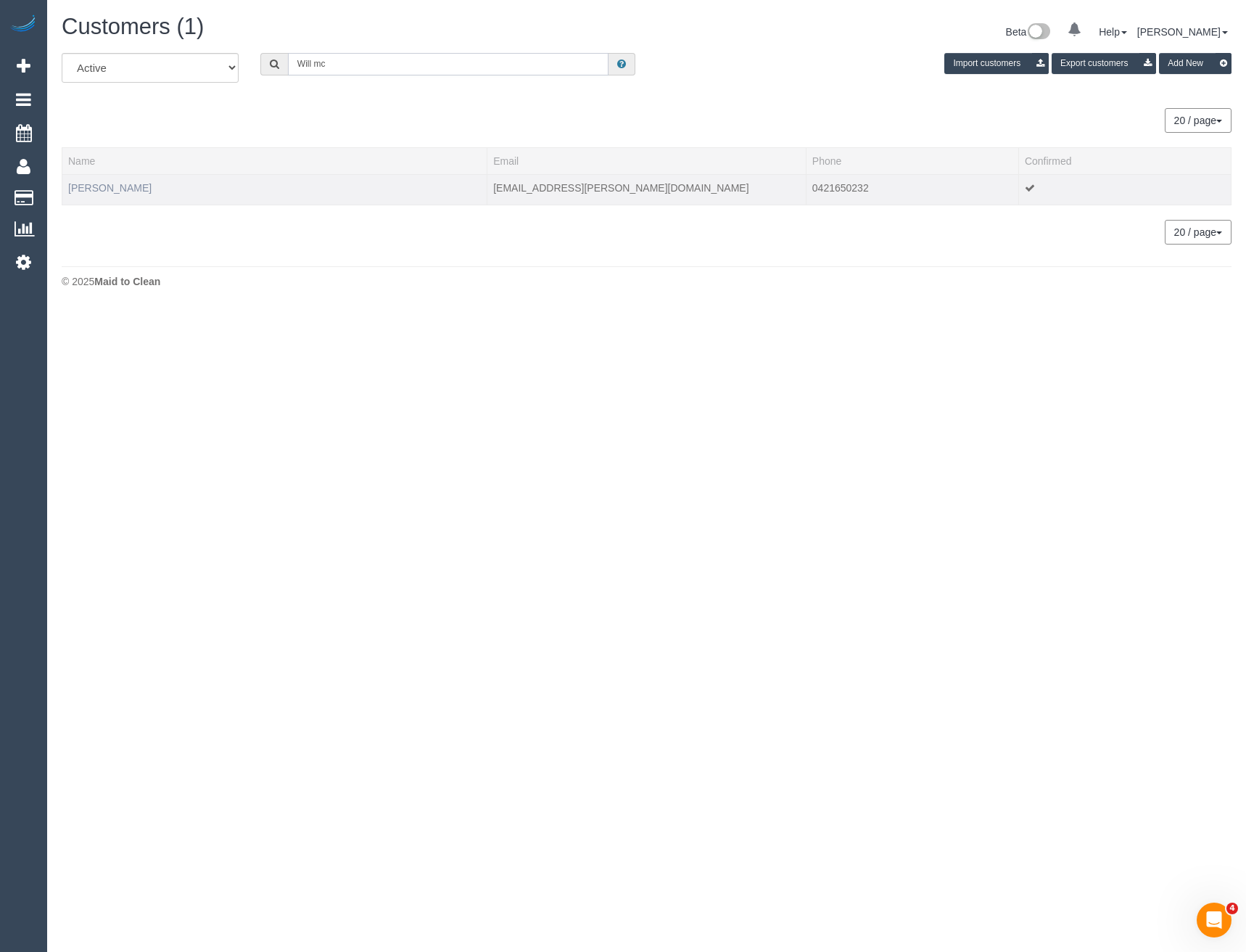
type input "Will mc"
click at [112, 185] on link "Will McKenzie" at bounding box center [110, 187] width 83 height 12
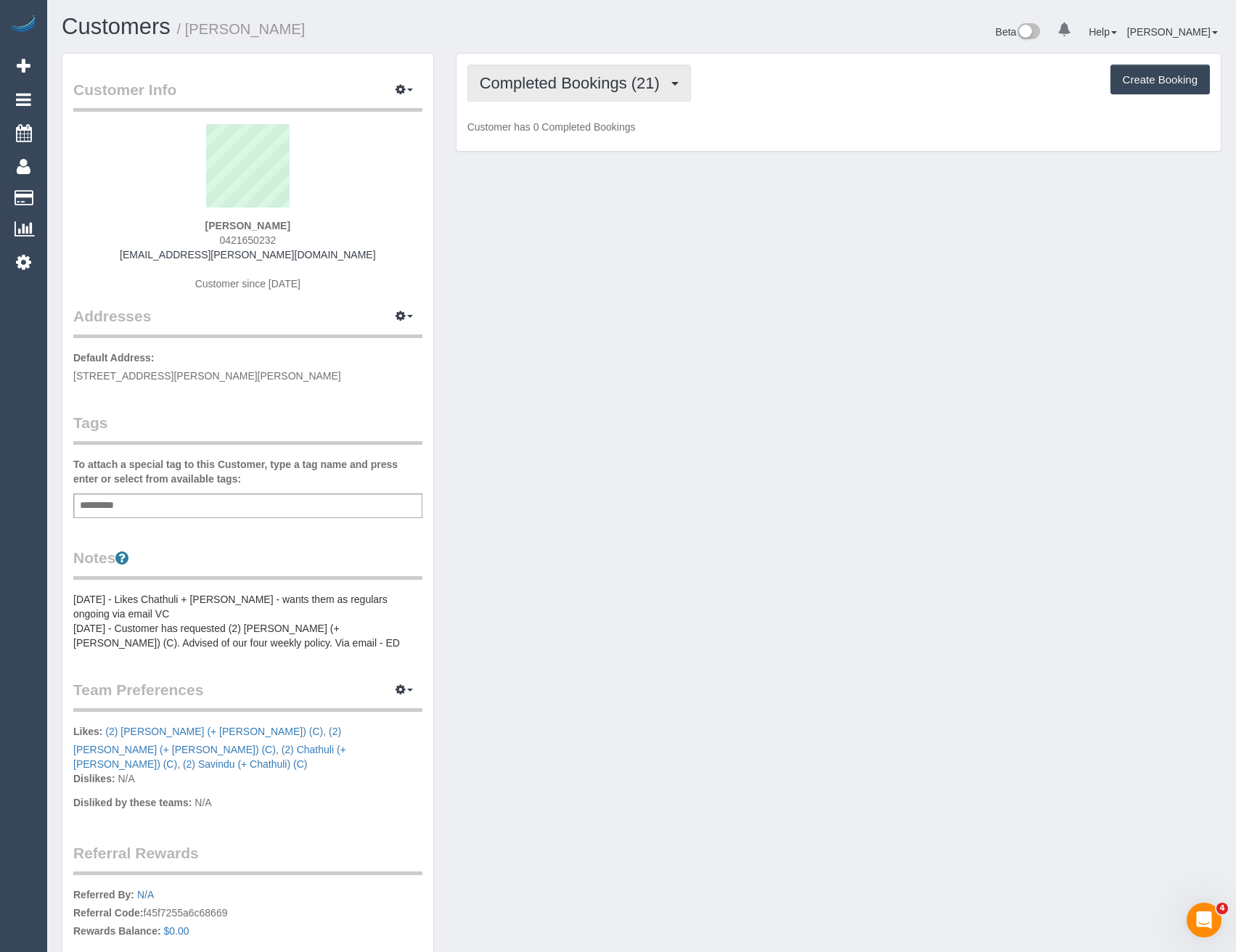
click at [612, 86] on span "Completed Bookings (21)" at bounding box center [573, 84] width 187 height 19
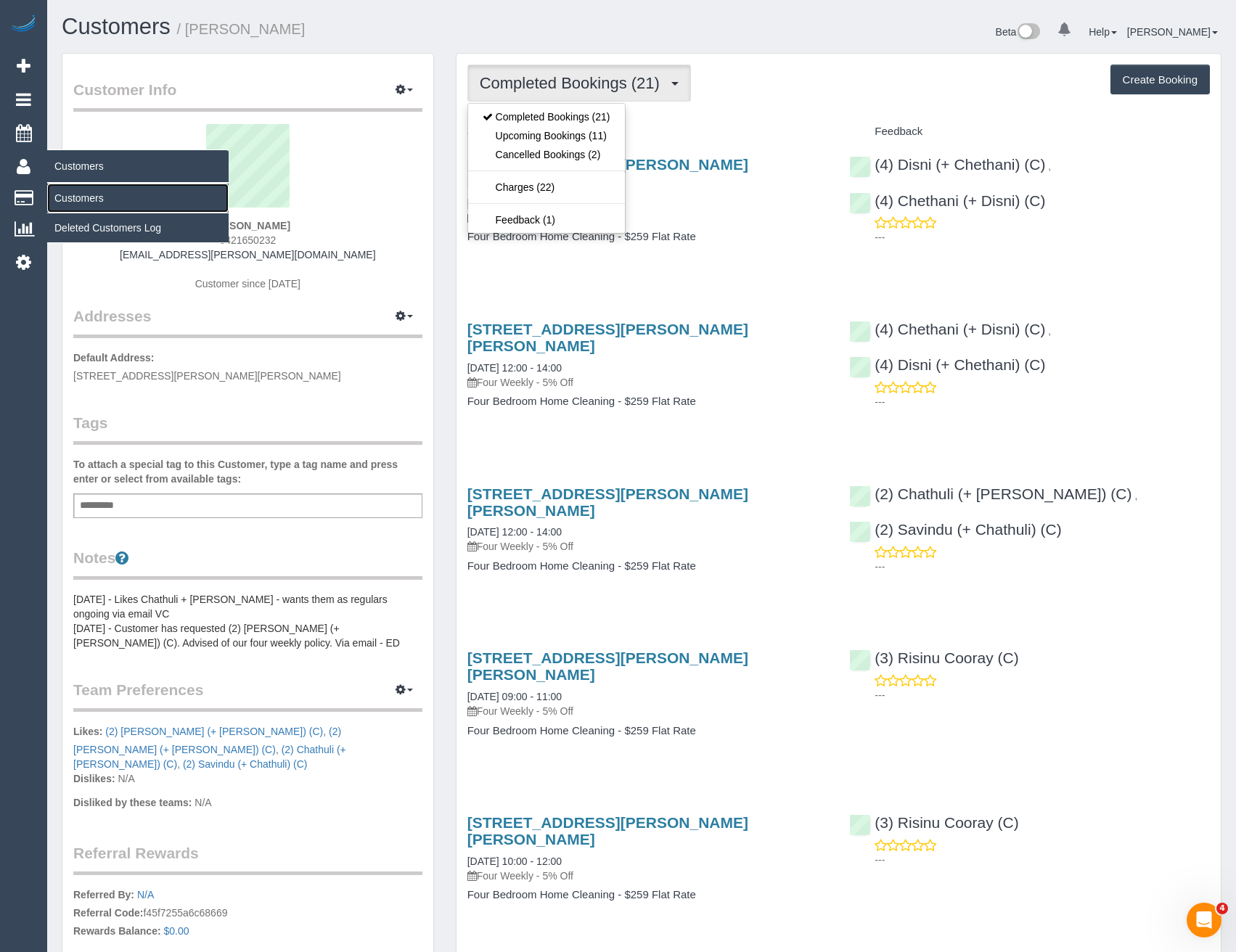
click at [81, 197] on link "Customers" at bounding box center [138, 198] width 182 height 29
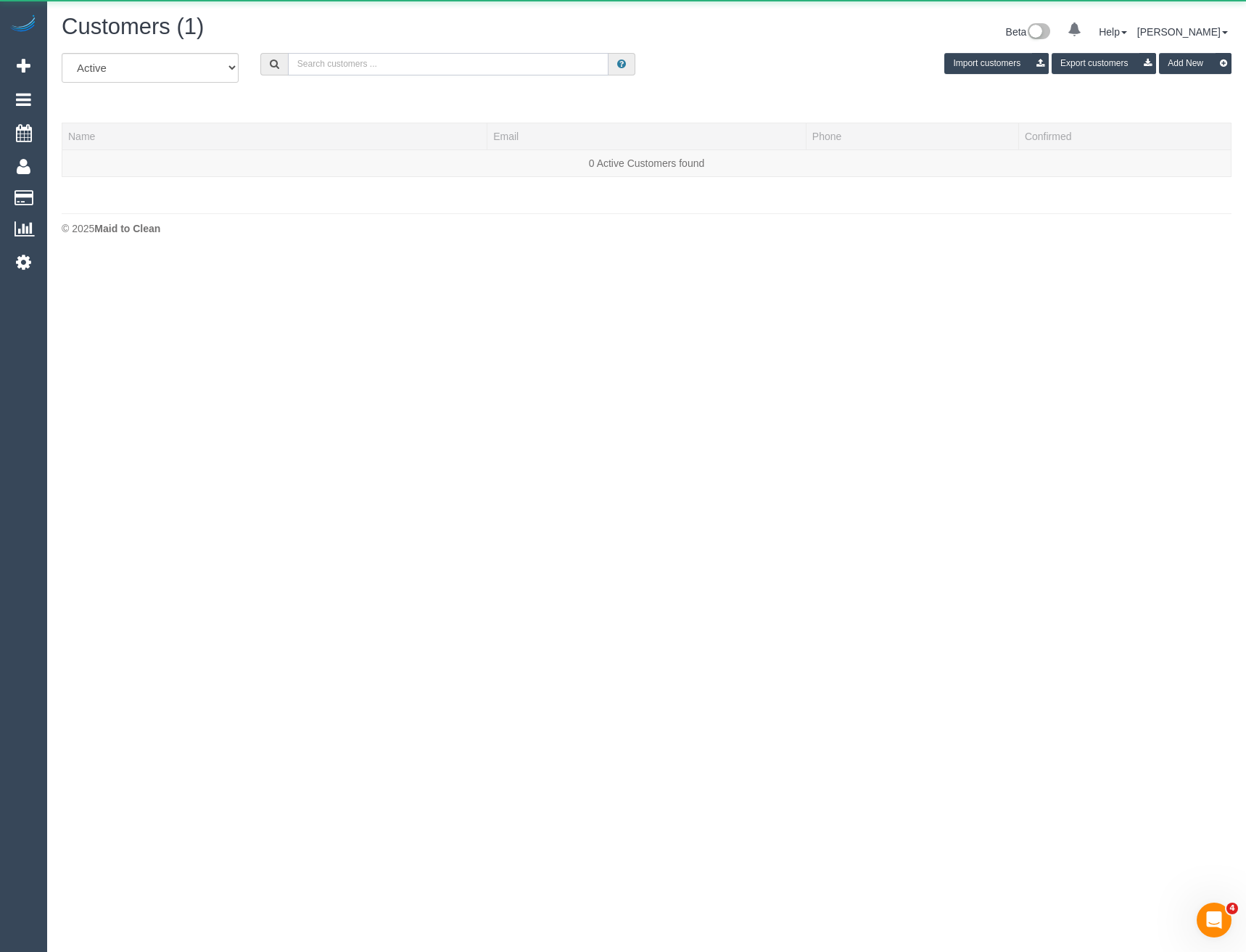
click at [406, 66] on input "text" at bounding box center [448, 64] width 321 height 22
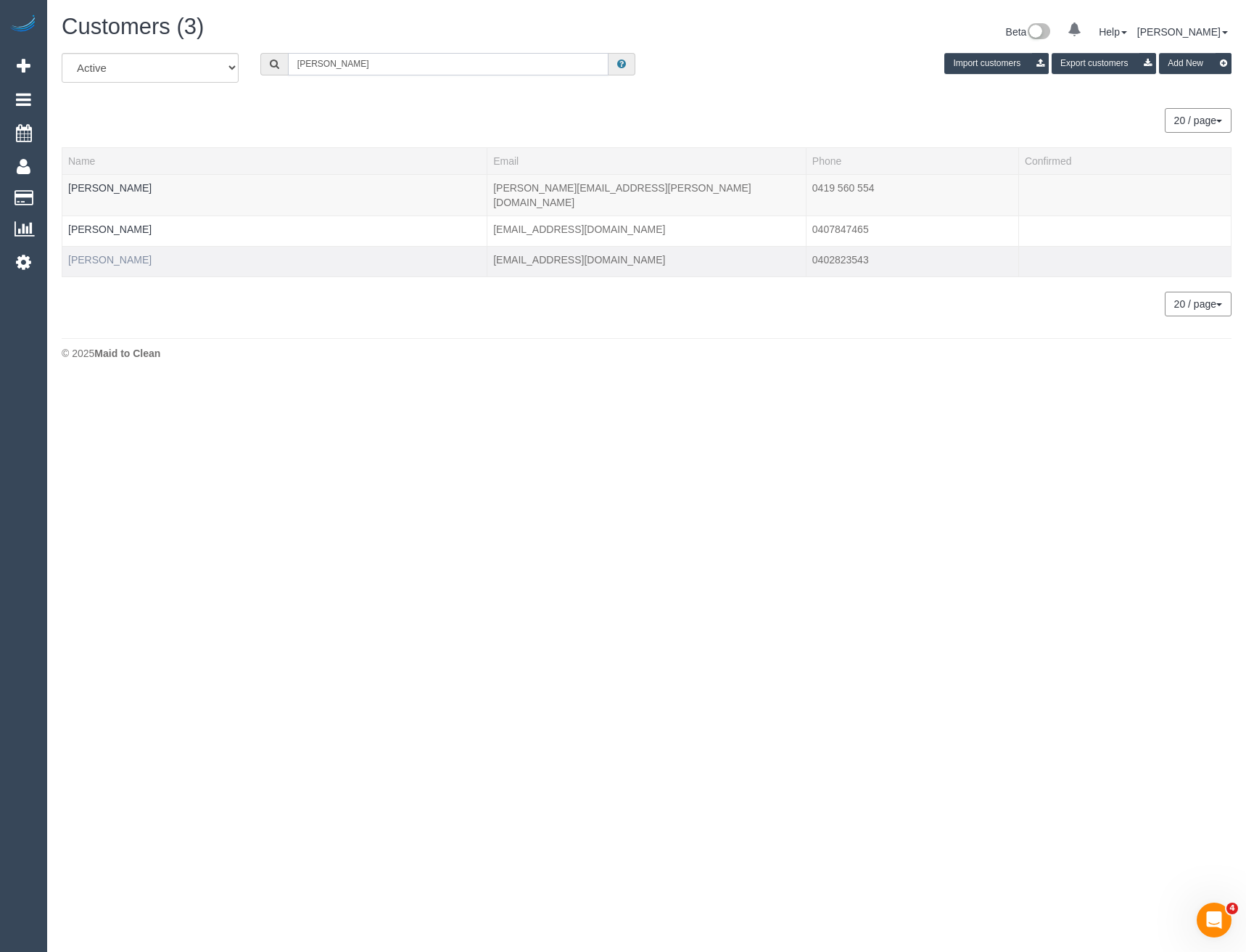
type input "natalie de"
click at [125, 254] on link "Natalie De Zylva" at bounding box center [110, 260] width 83 height 12
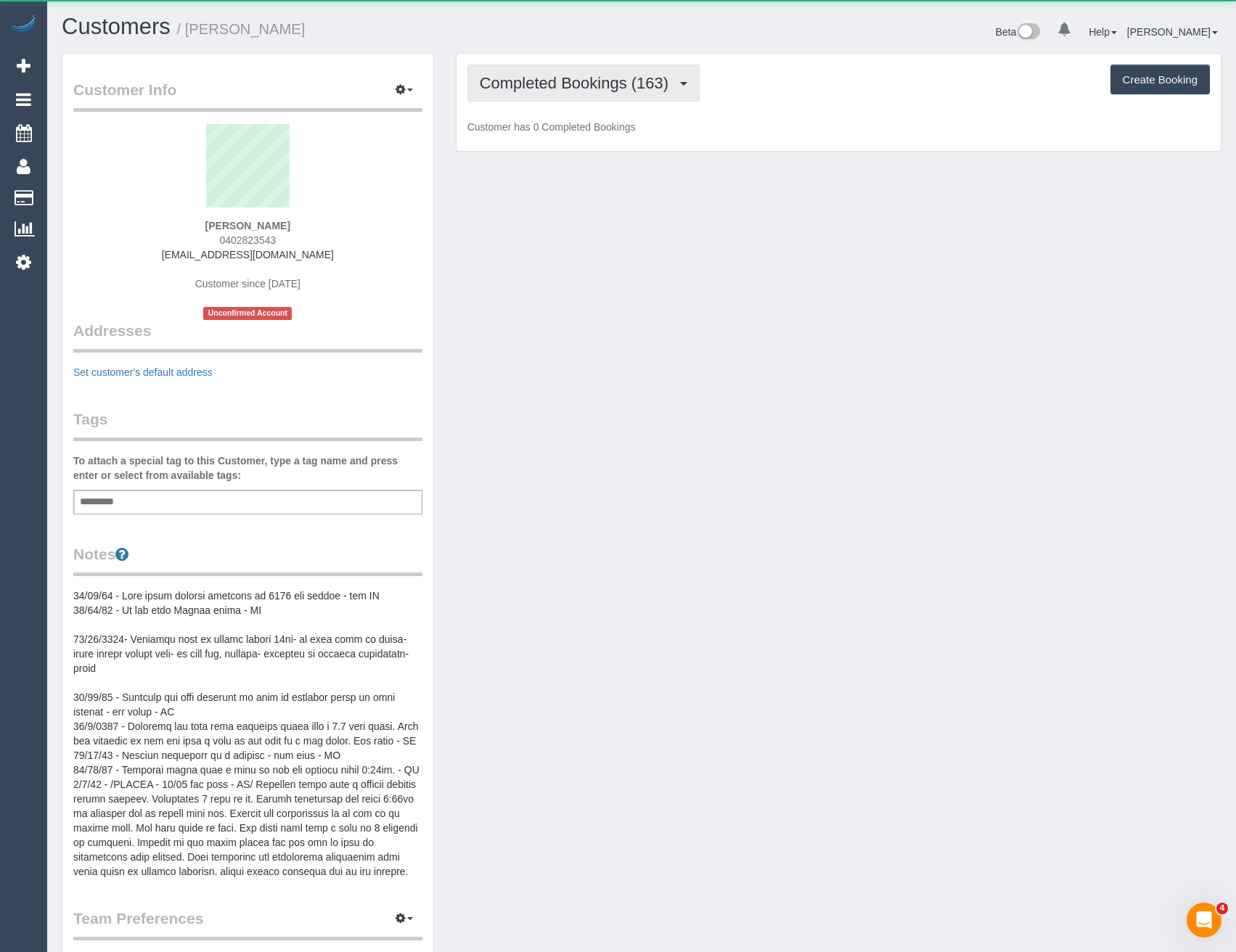
click at [603, 70] on button "Completed Bookings (163)" at bounding box center [584, 84] width 233 height 37
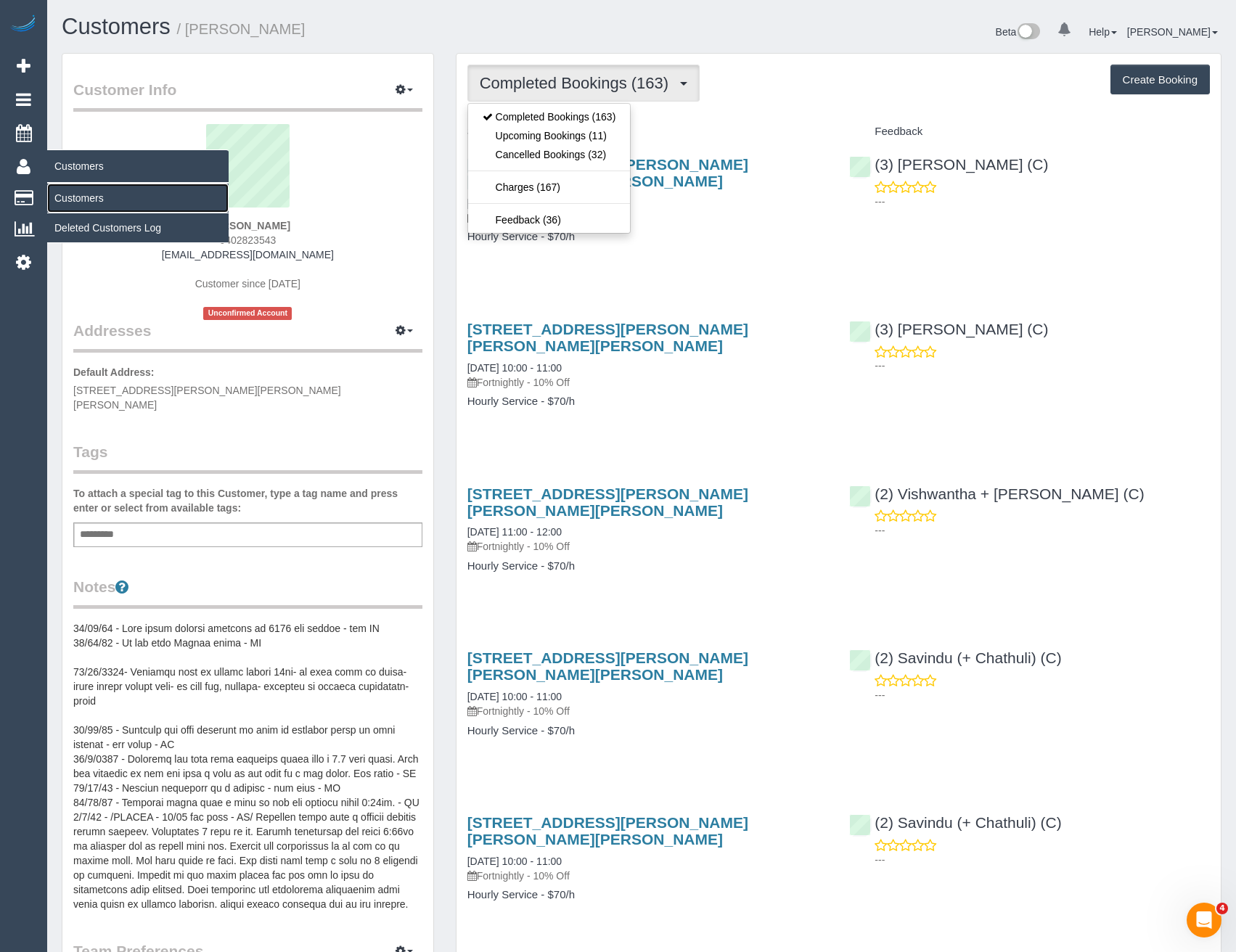
drag, startPoint x: 114, startPoint y: 199, endPoint x: 180, endPoint y: 187, distance: 67.1
click at [114, 199] on link "Customers" at bounding box center [138, 198] width 182 height 29
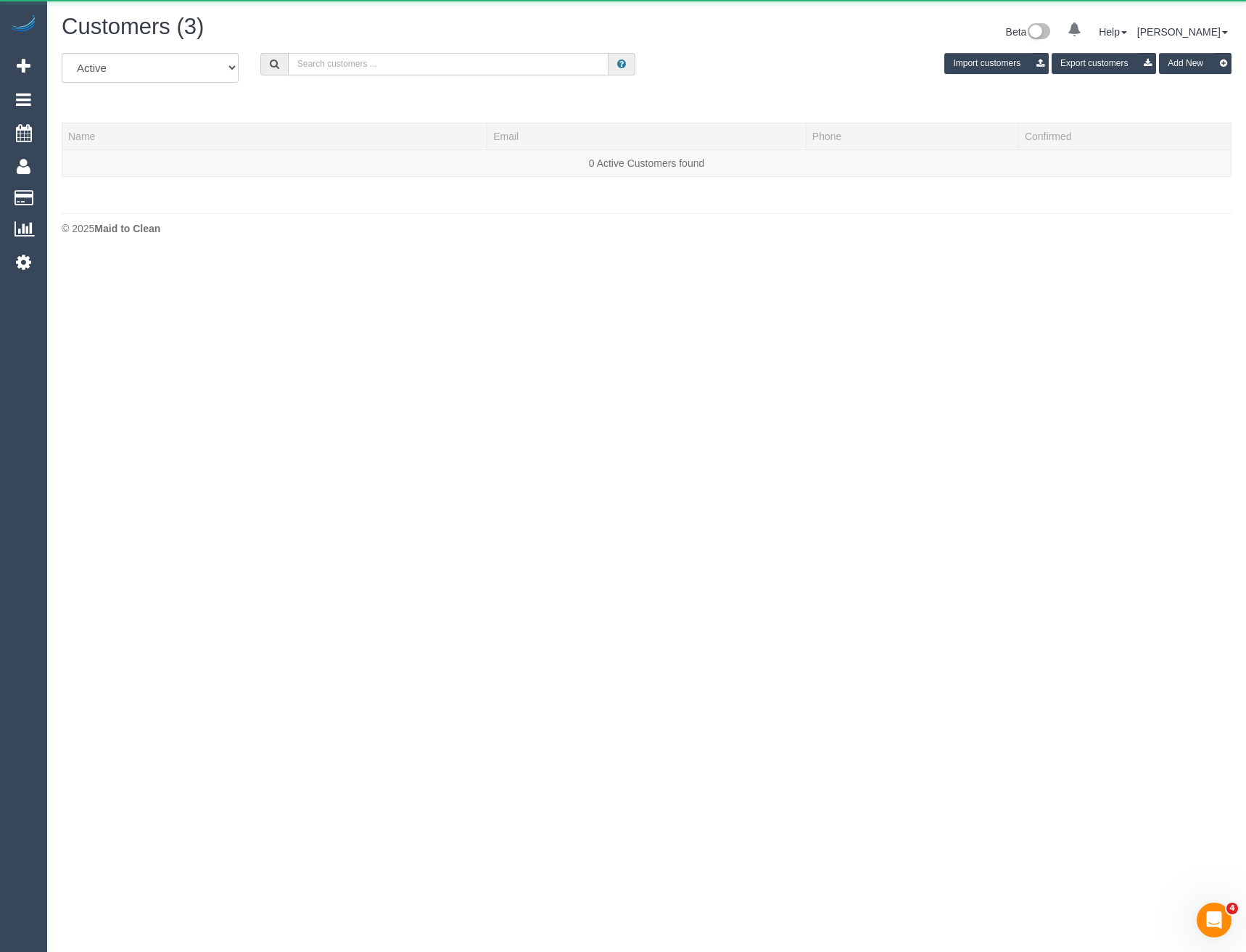
click at [430, 72] on input "text" at bounding box center [448, 64] width 321 height 22
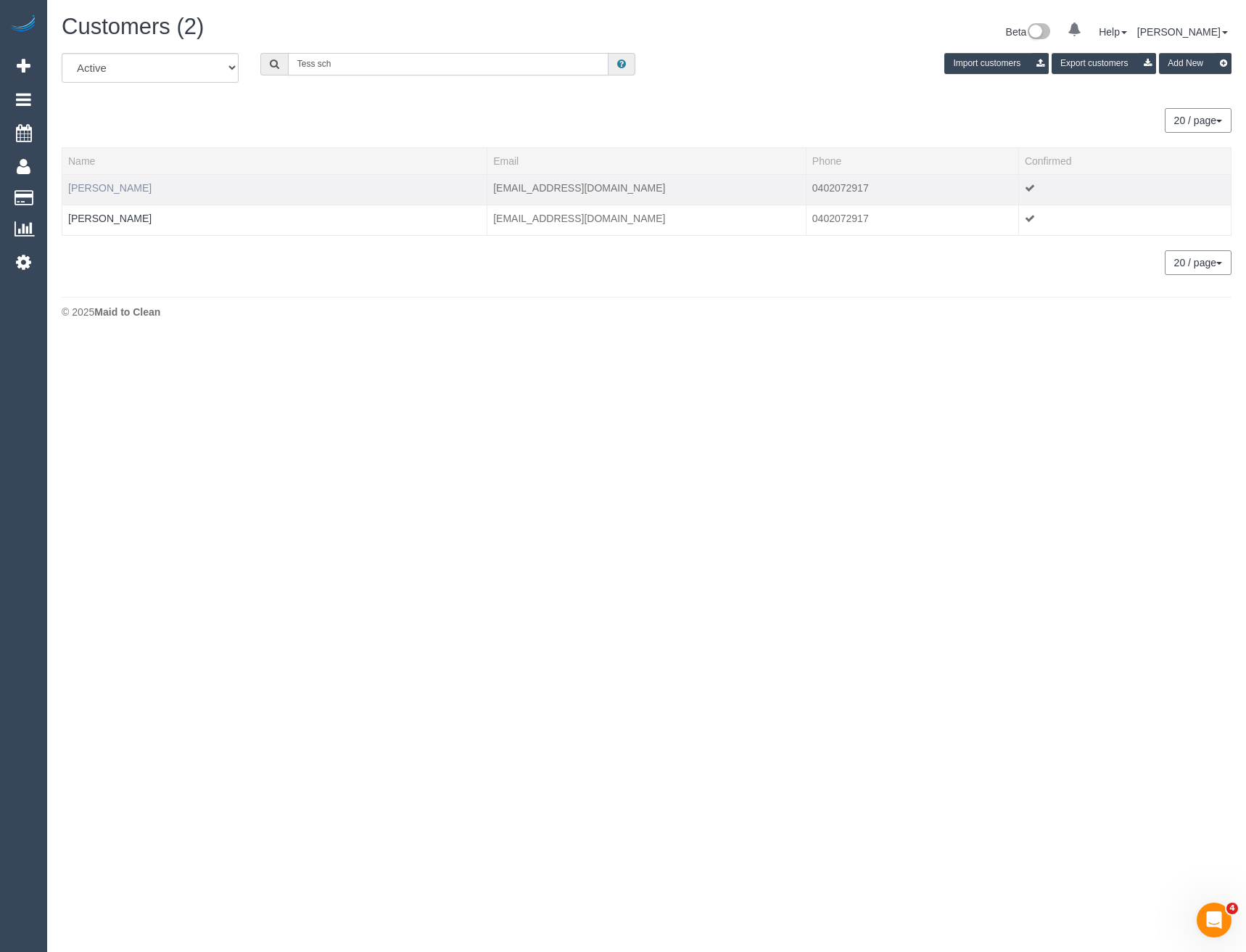
type input "Tess sch"
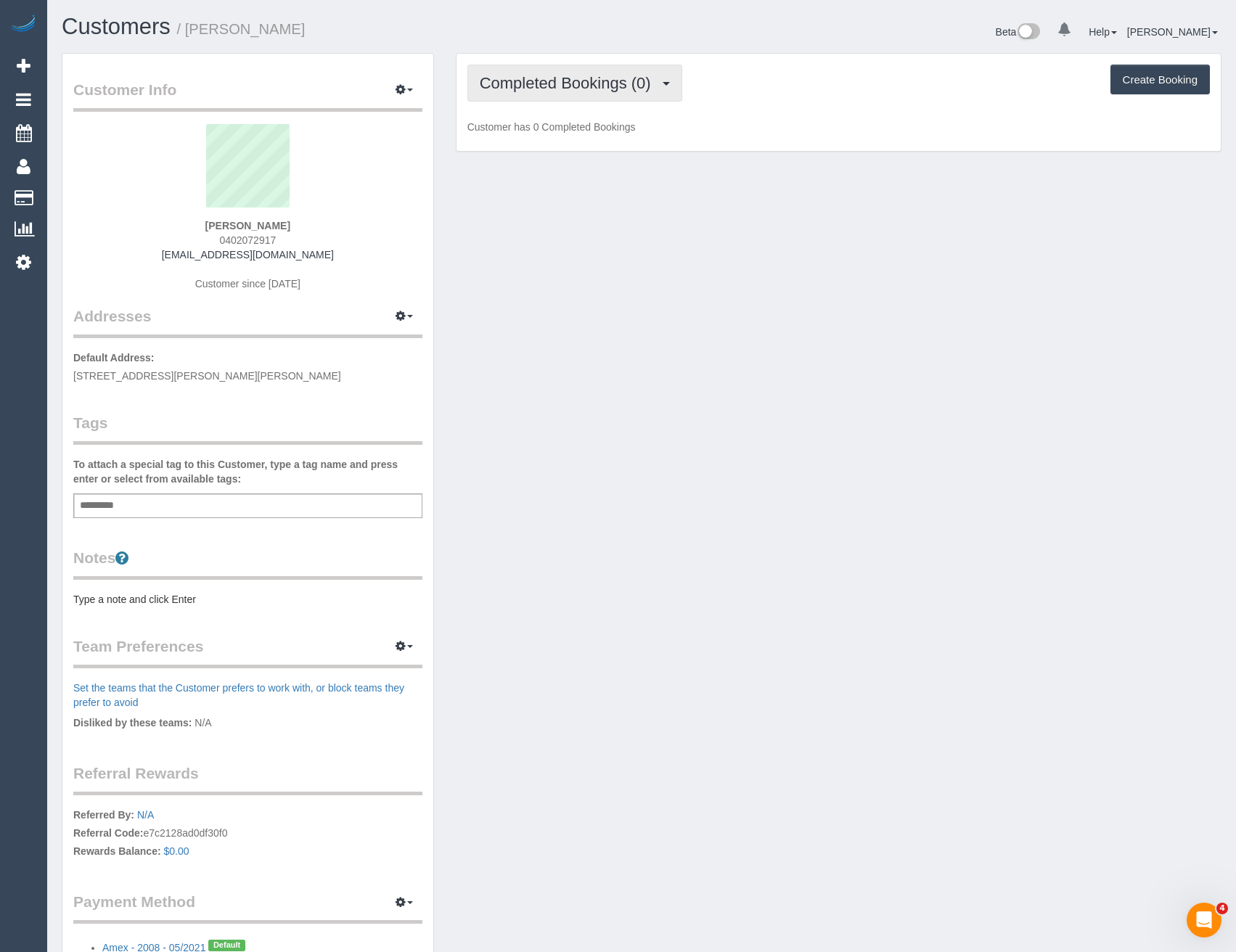
click at [633, 96] on button "Completed Bookings (0)" at bounding box center [574, 84] width 214 height 37
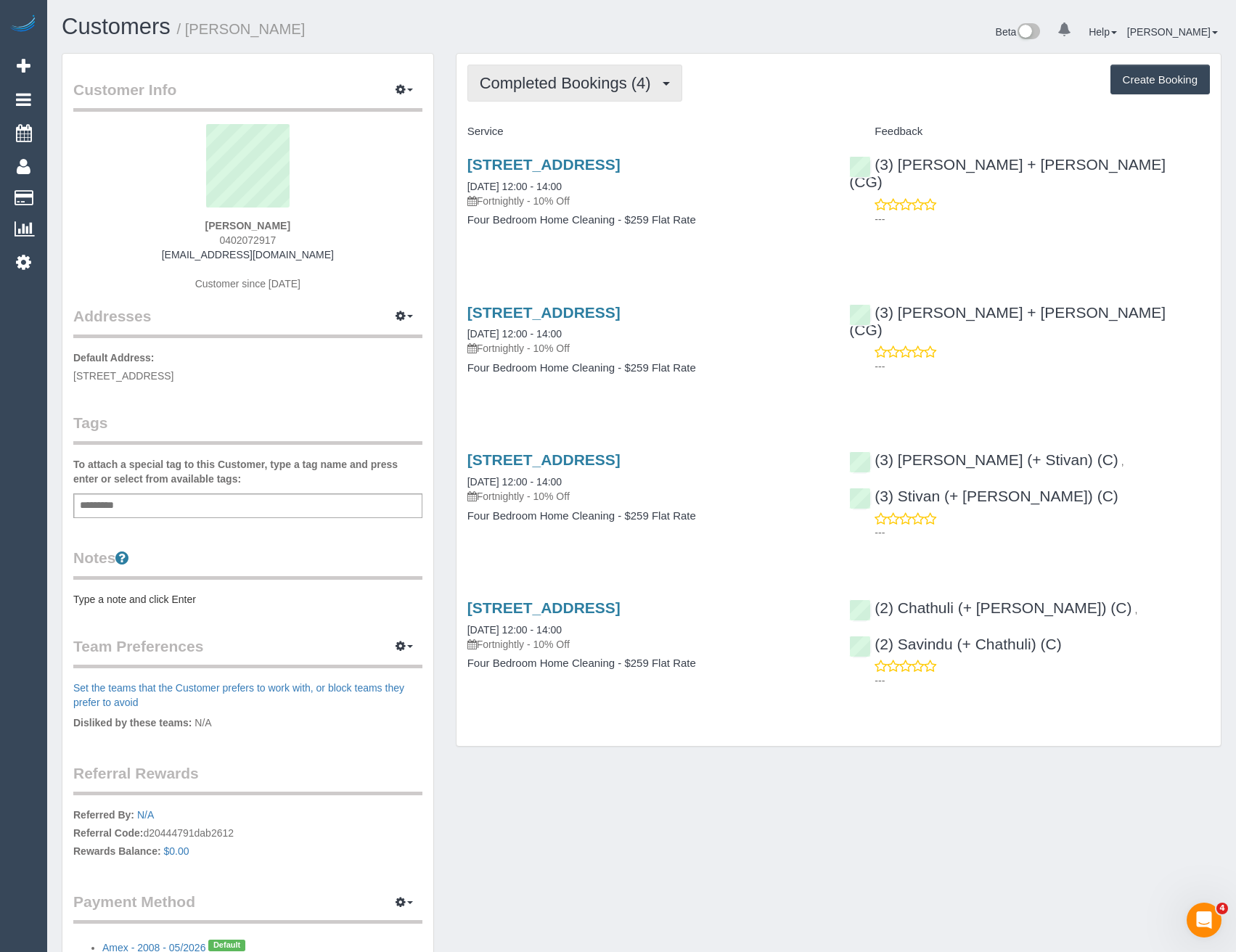
click at [636, 92] on button "Completed Bookings (4)" at bounding box center [574, 84] width 214 height 37
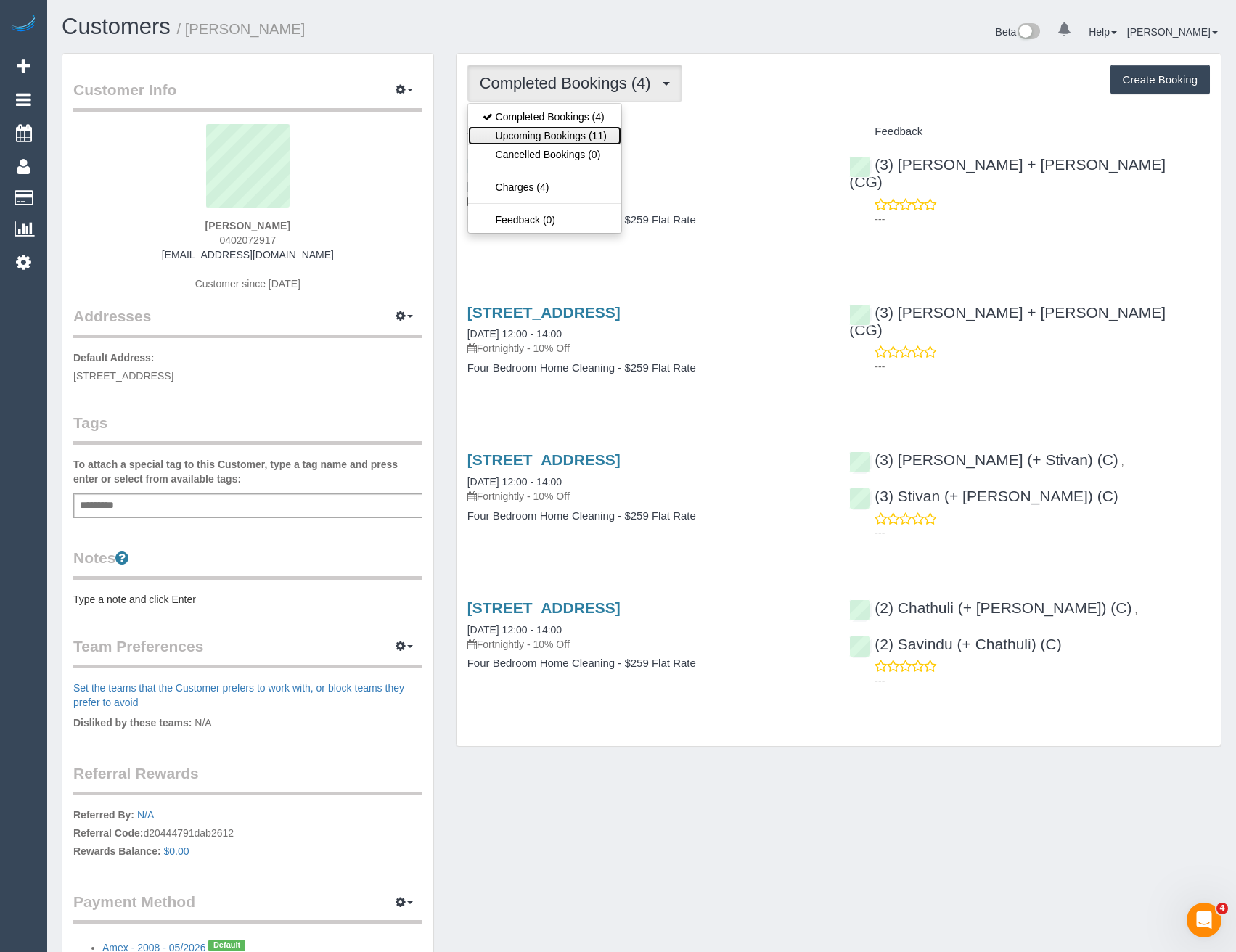
click at [591, 138] on link "Upcoming Bookings (11)" at bounding box center [544, 135] width 153 height 19
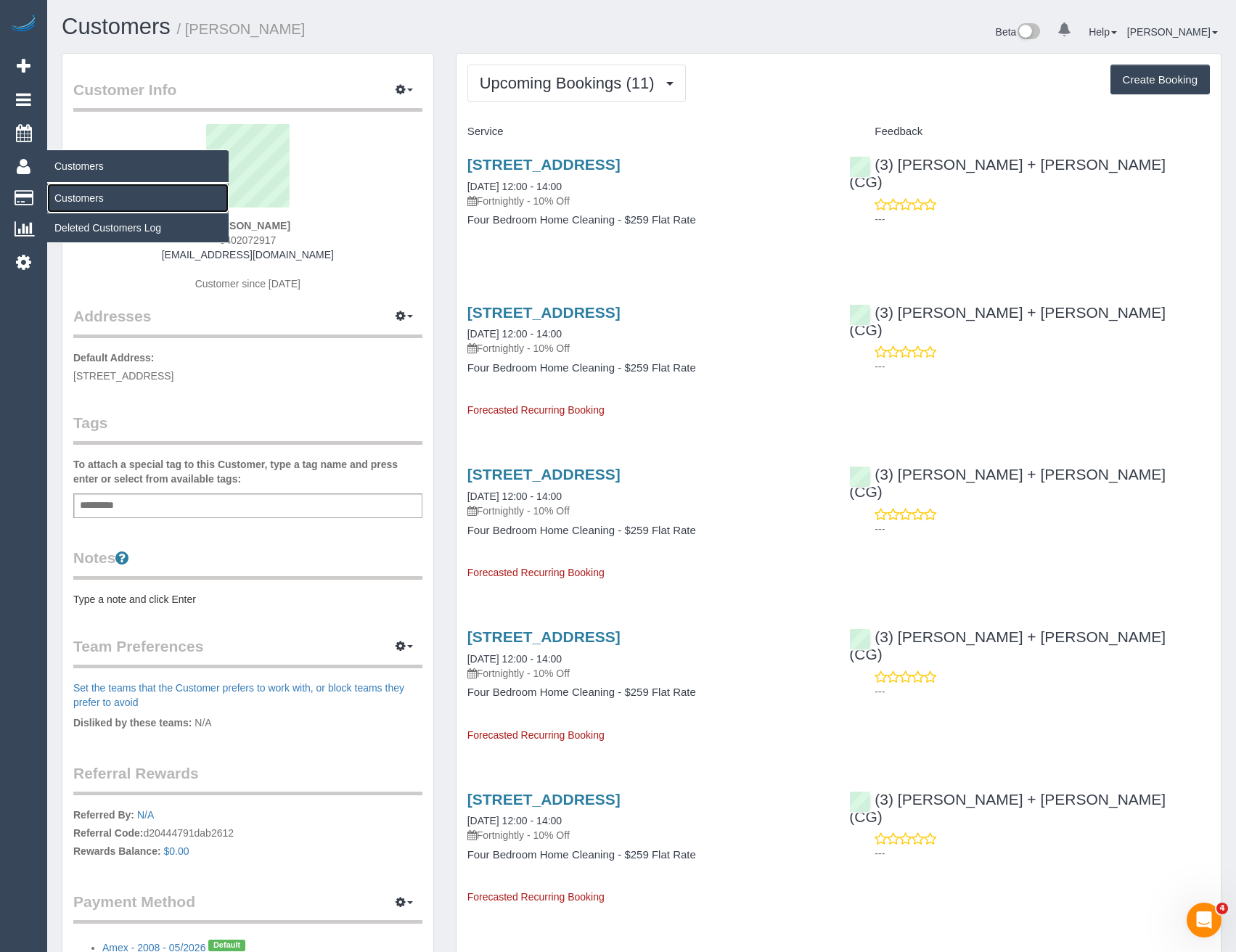
click at [92, 201] on link "Customers" at bounding box center [138, 198] width 182 height 29
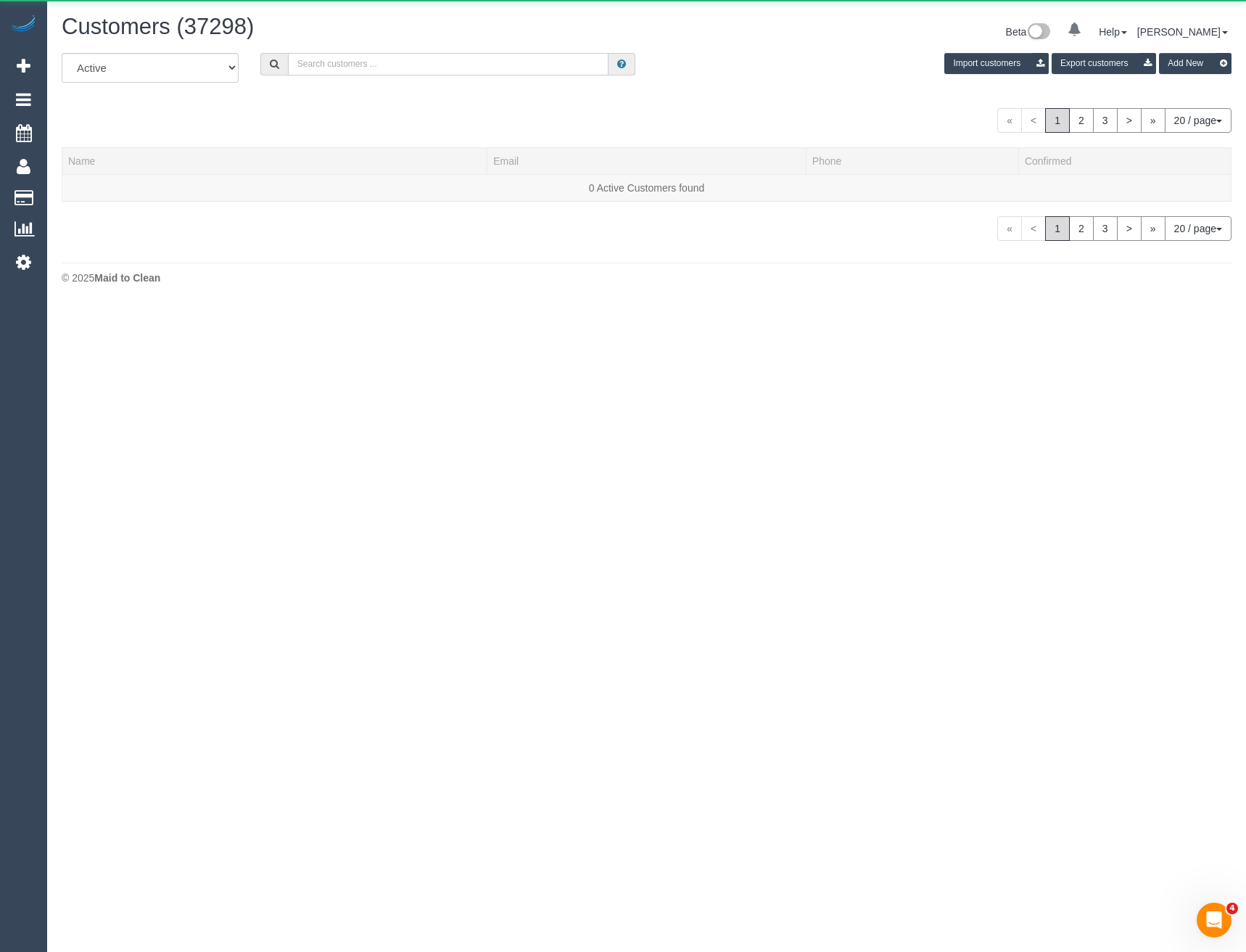
click at [469, 73] on input "text" at bounding box center [448, 64] width 321 height 22
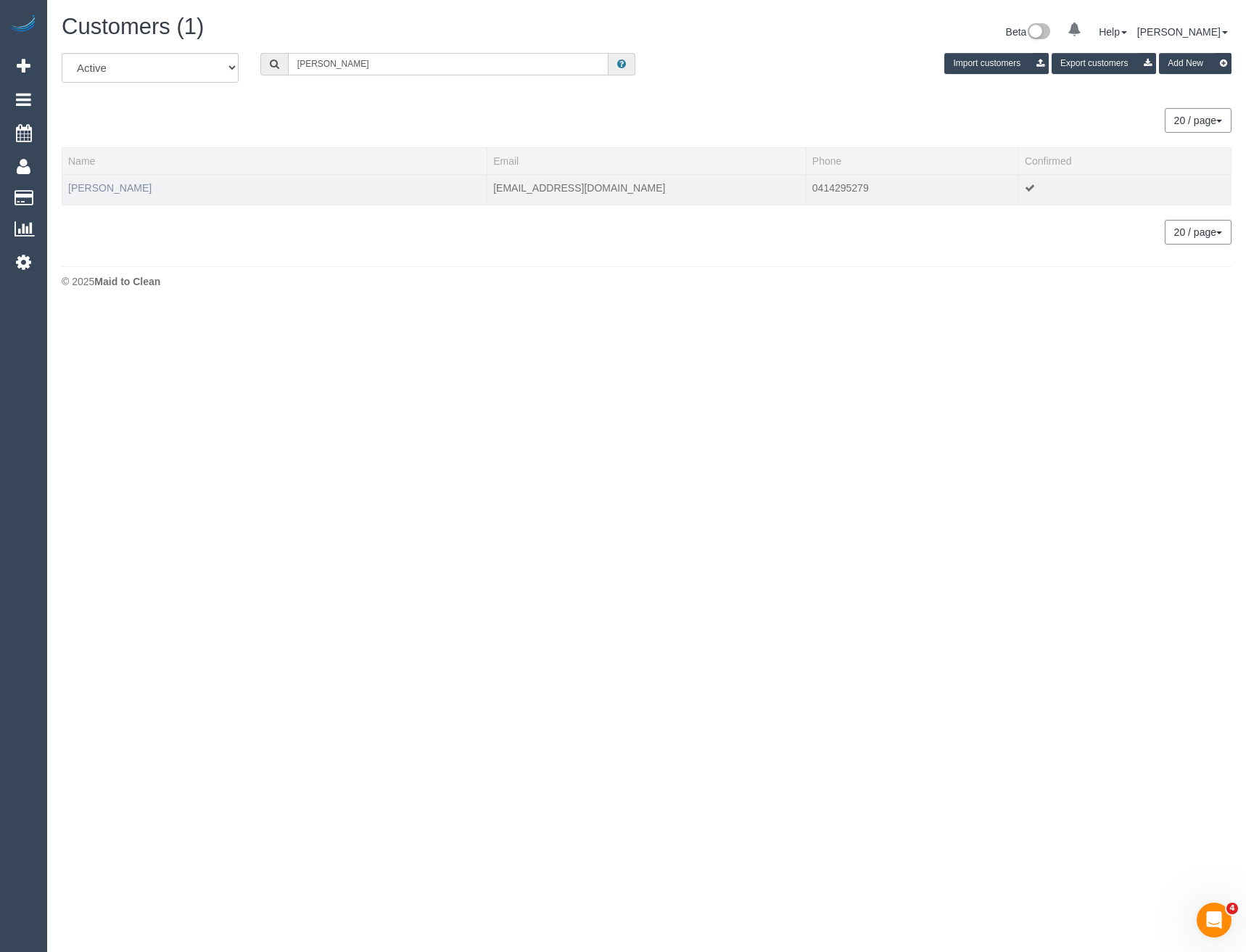
type input "maya ra"
click at [109, 191] on link "Maya Rana" at bounding box center [110, 187] width 83 height 12
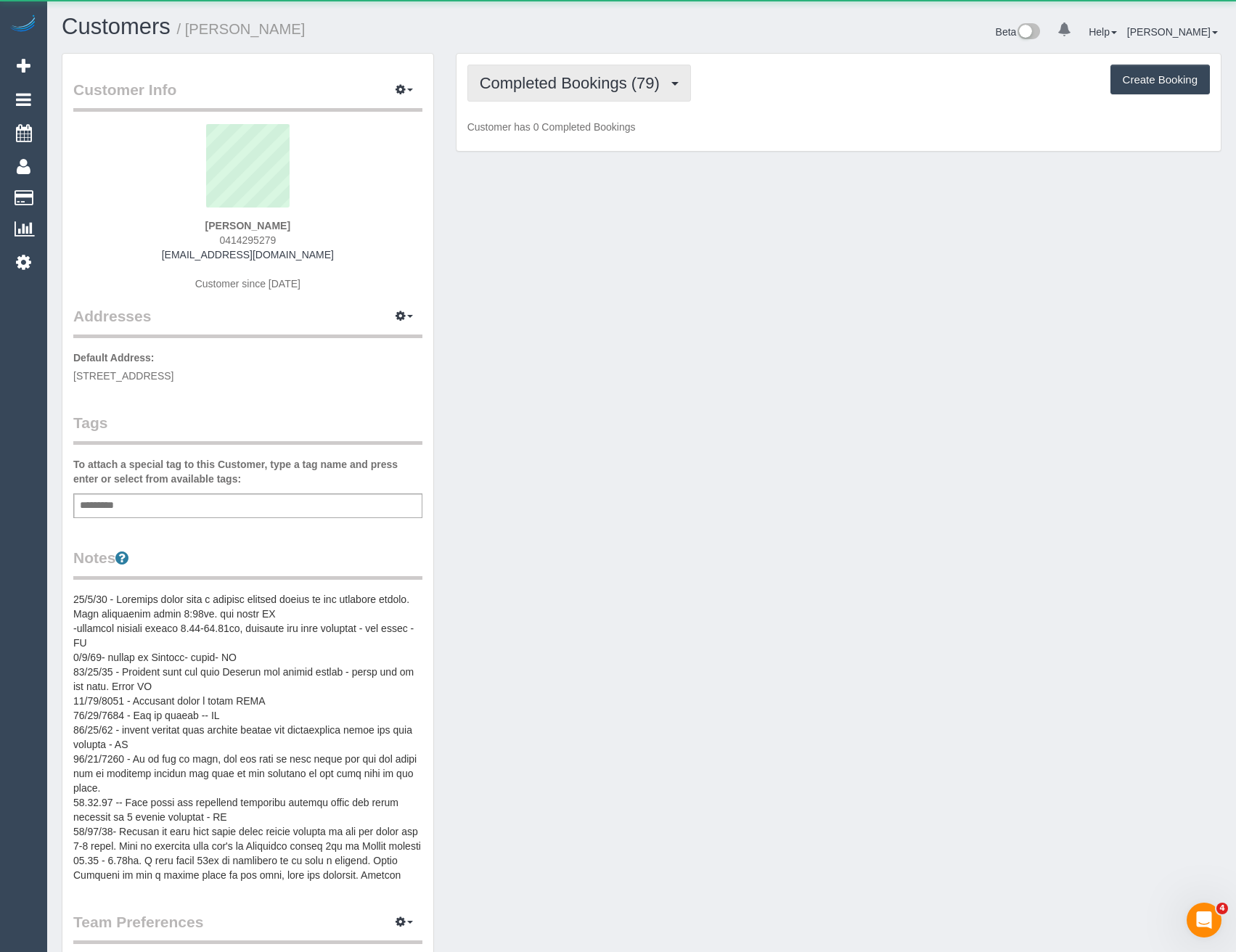
click at [636, 73] on button "Completed Bookings (79)" at bounding box center [579, 84] width 224 height 37
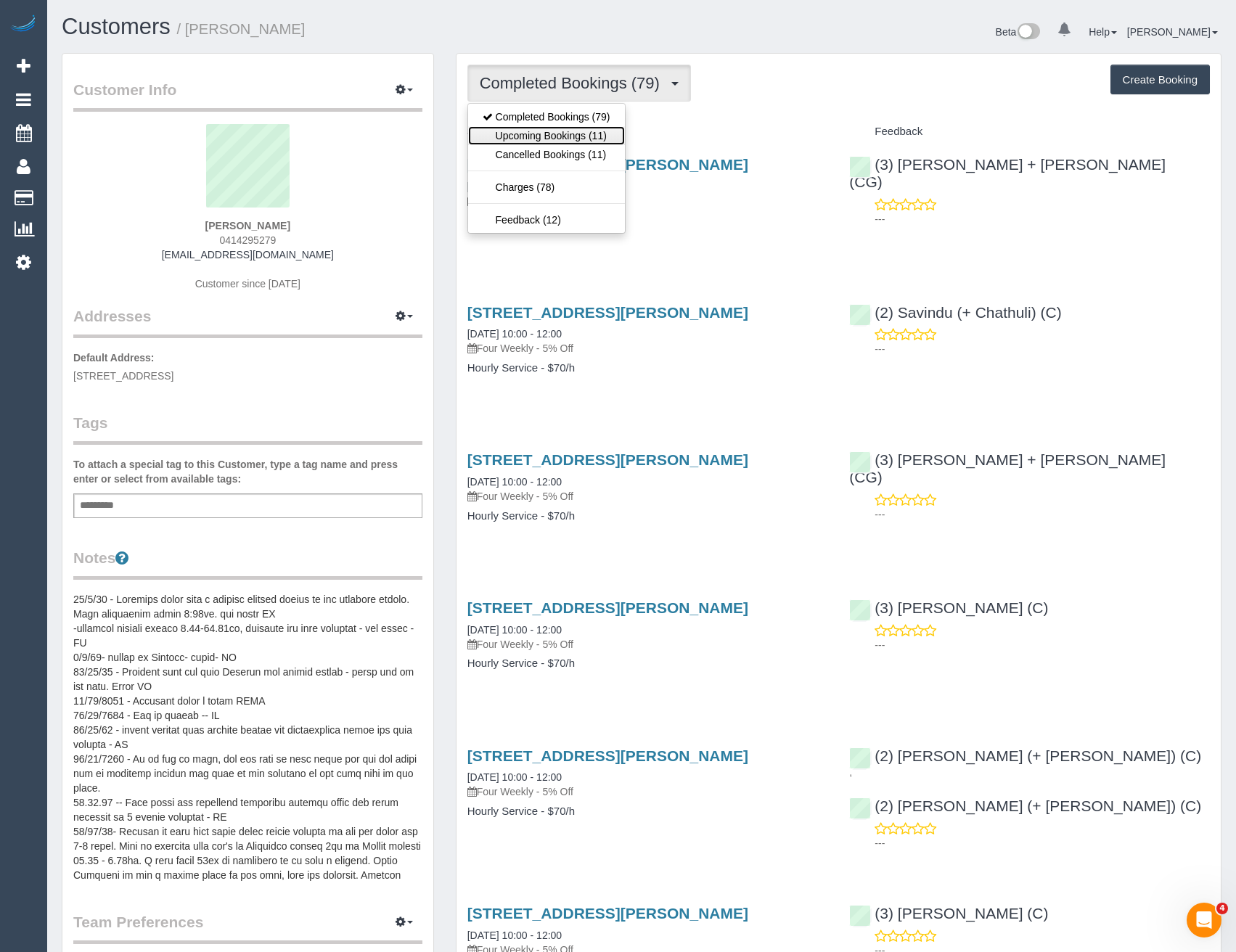
click at [594, 141] on link "Upcoming Bookings (11)" at bounding box center [546, 135] width 157 height 19
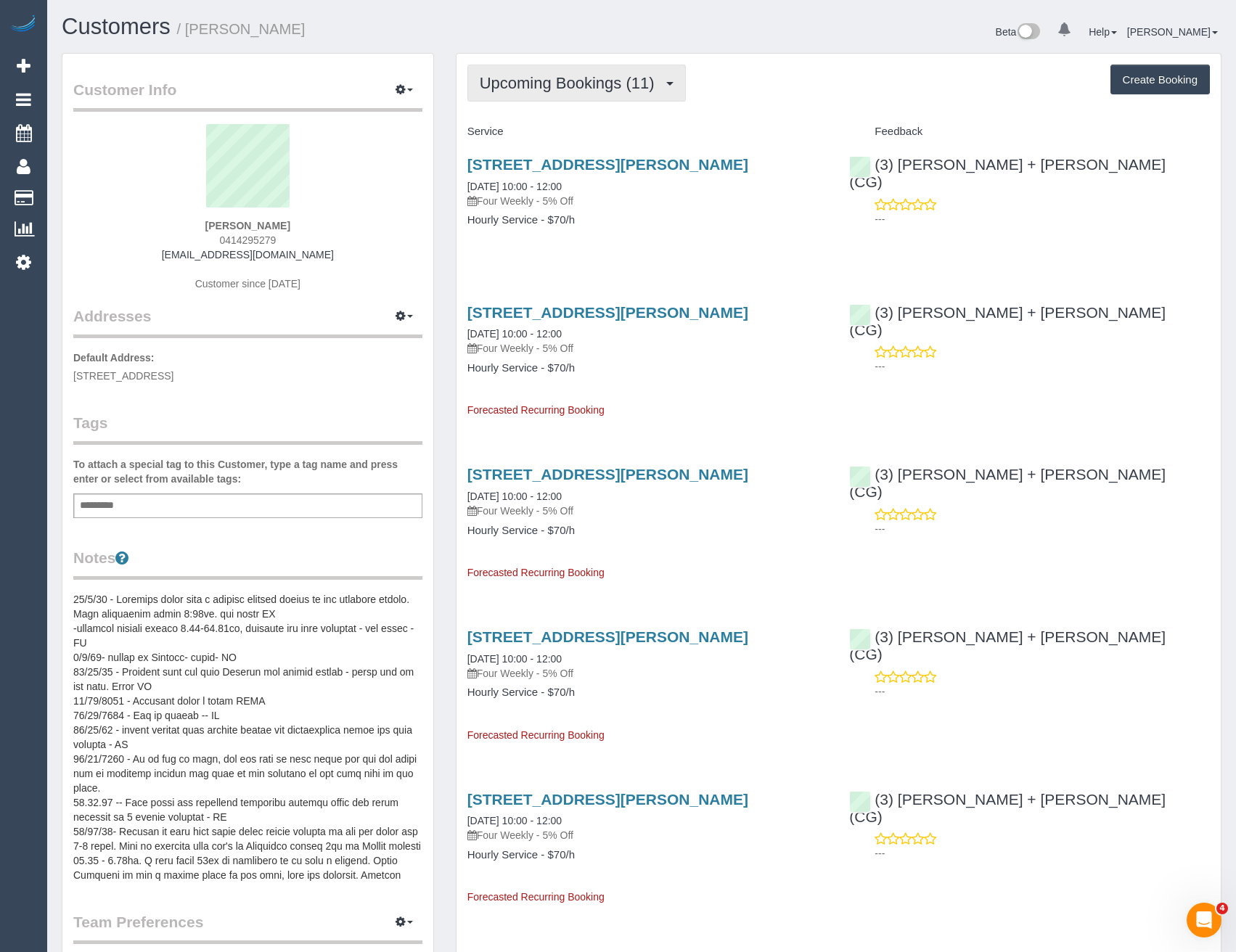
click at [644, 90] on span "Upcoming Bookings (11)" at bounding box center [571, 84] width 182 height 19
click at [718, 244] on div "318a Bambra Road, Caufield South, VIC 3162 05/09/2025 10:00 - 12:00 Four Weekly…" at bounding box center [648, 199] width 382 height 111
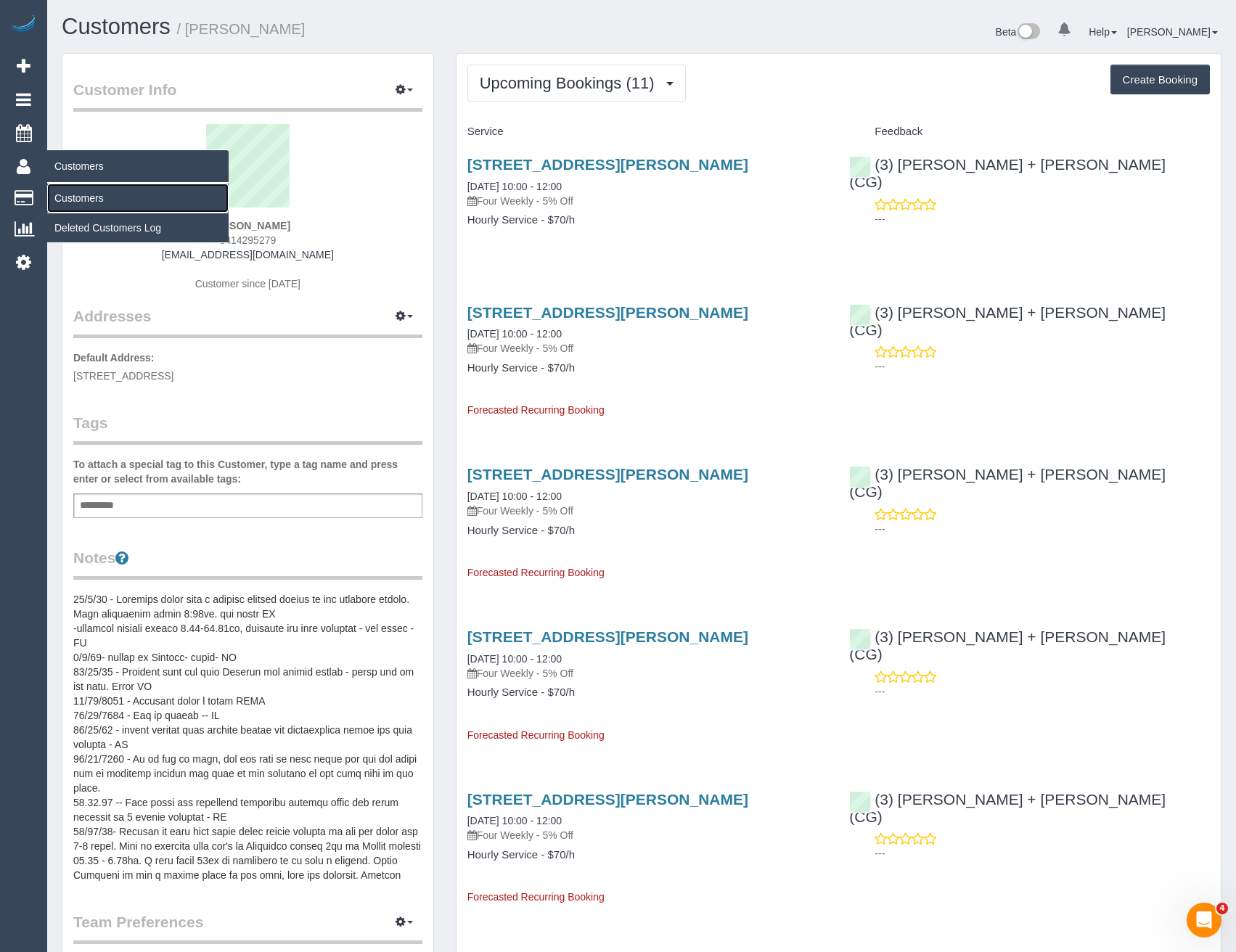
drag, startPoint x: 102, startPoint y: 199, endPoint x: 209, endPoint y: 153, distance: 116.5
click at [102, 199] on link "Customers" at bounding box center [138, 198] width 182 height 29
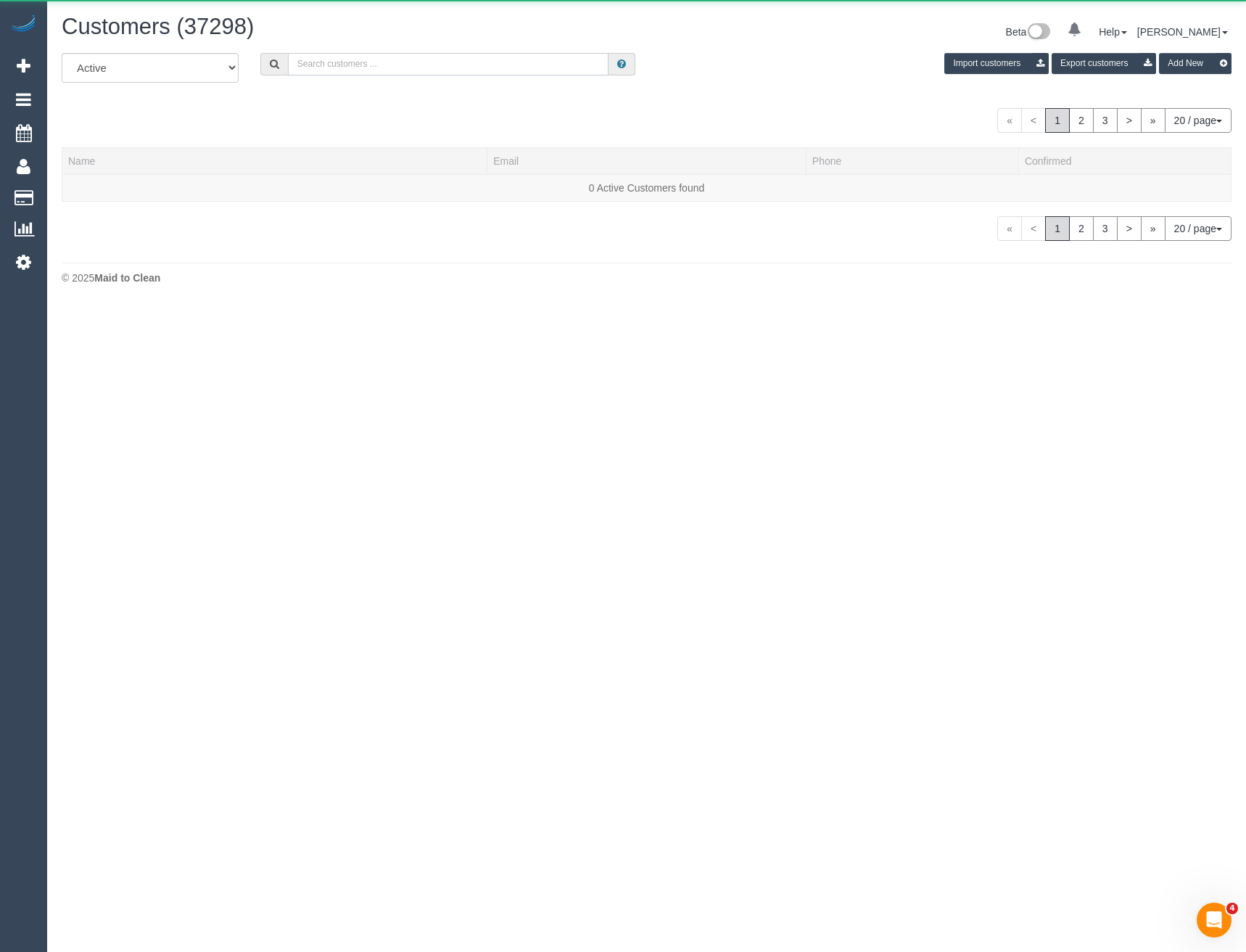
click at [380, 70] on input "text" at bounding box center [448, 64] width 321 height 22
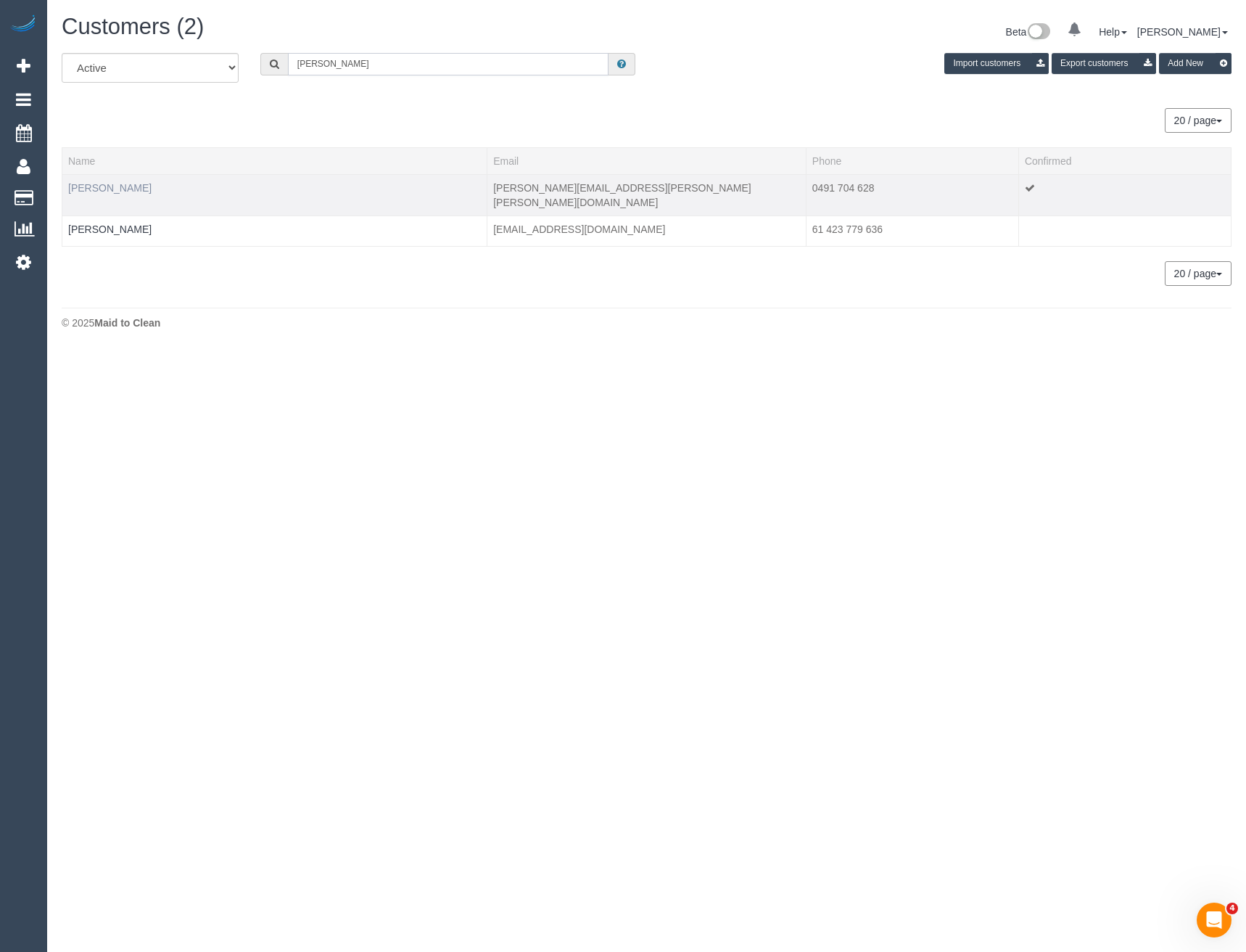
type input "samantha lin"
click at [107, 188] on link "Samantha Lindley" at bounding box center [110, 187] width 83 height 12
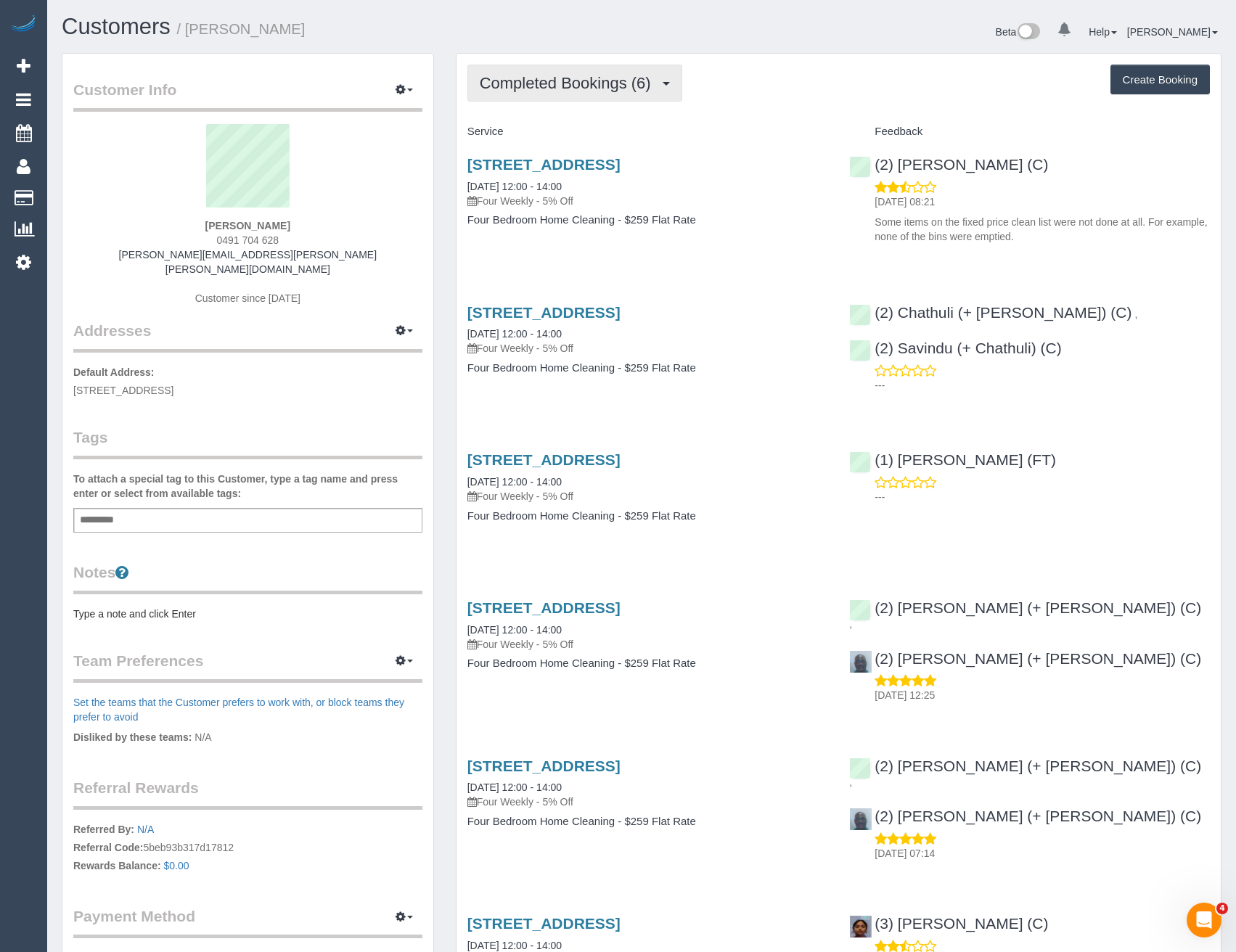
click at [646, 79] on span "Completed Bookings (6)" at bounding box center [569, 84] width 178 height 19
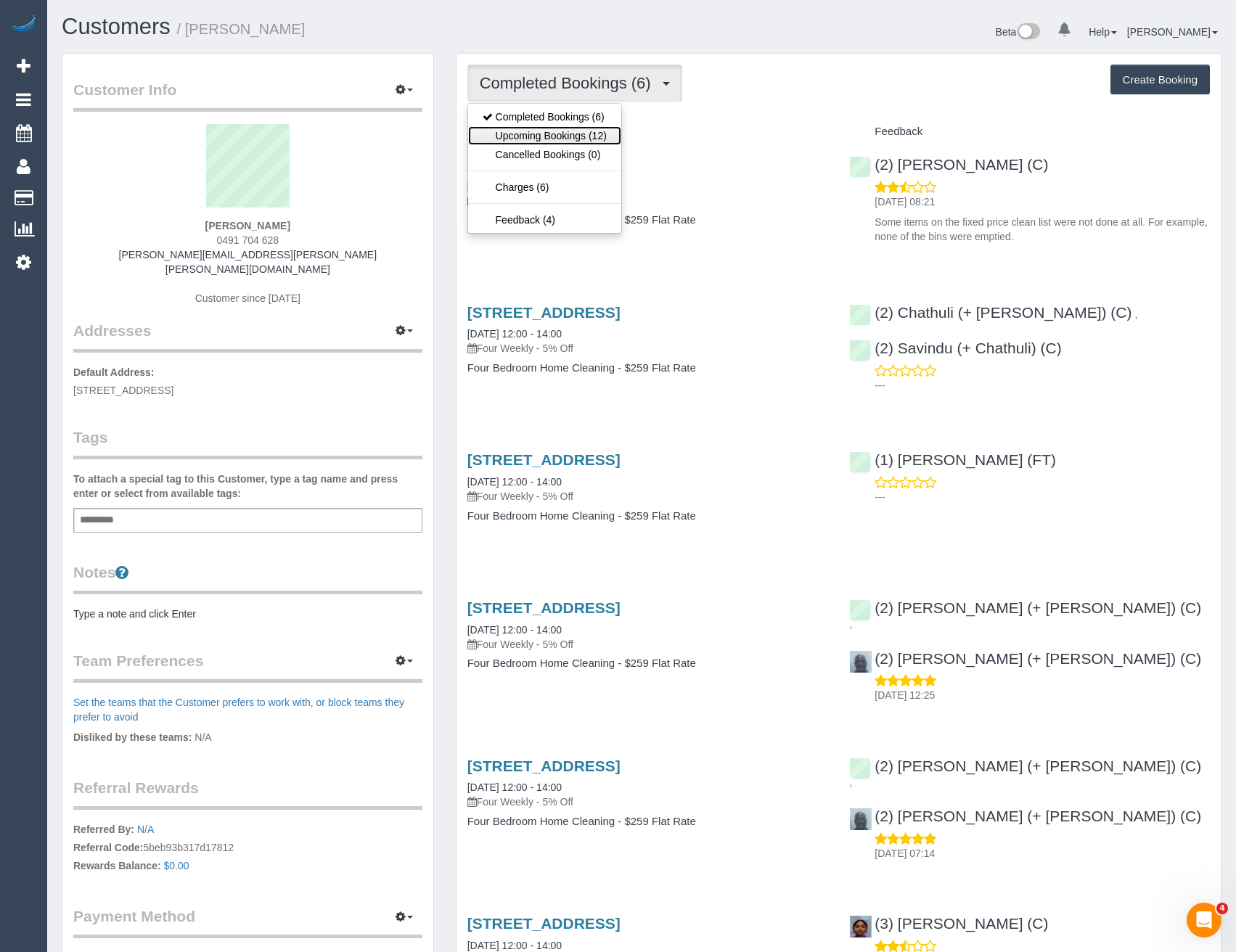
click at [554, 128] on link "Upcoming Bookings (12)" at bounding box center [544, 135] width 153 height 19
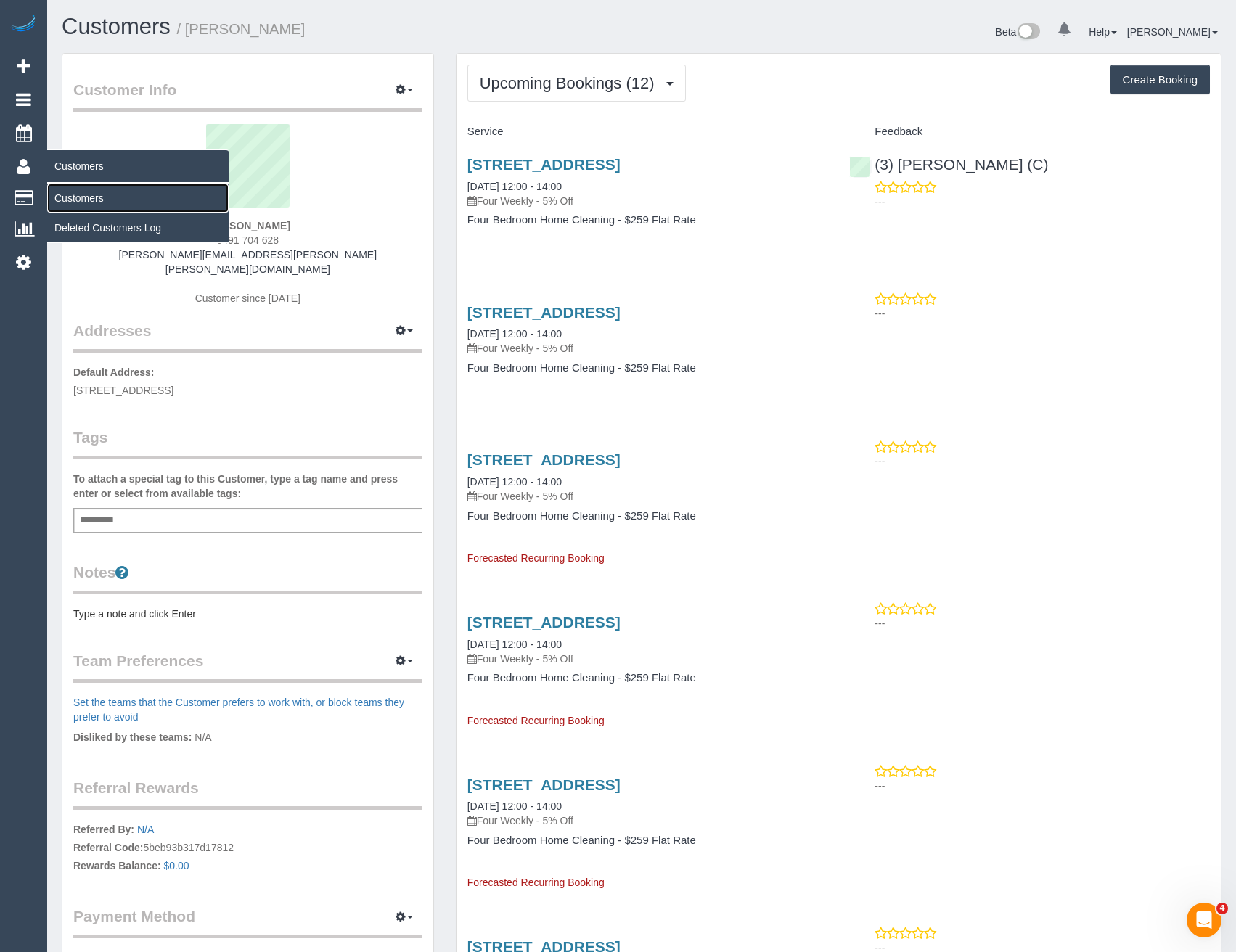
click at [82, 203] on link "Customers" at bounding box center [138, 198] width 182 height 29
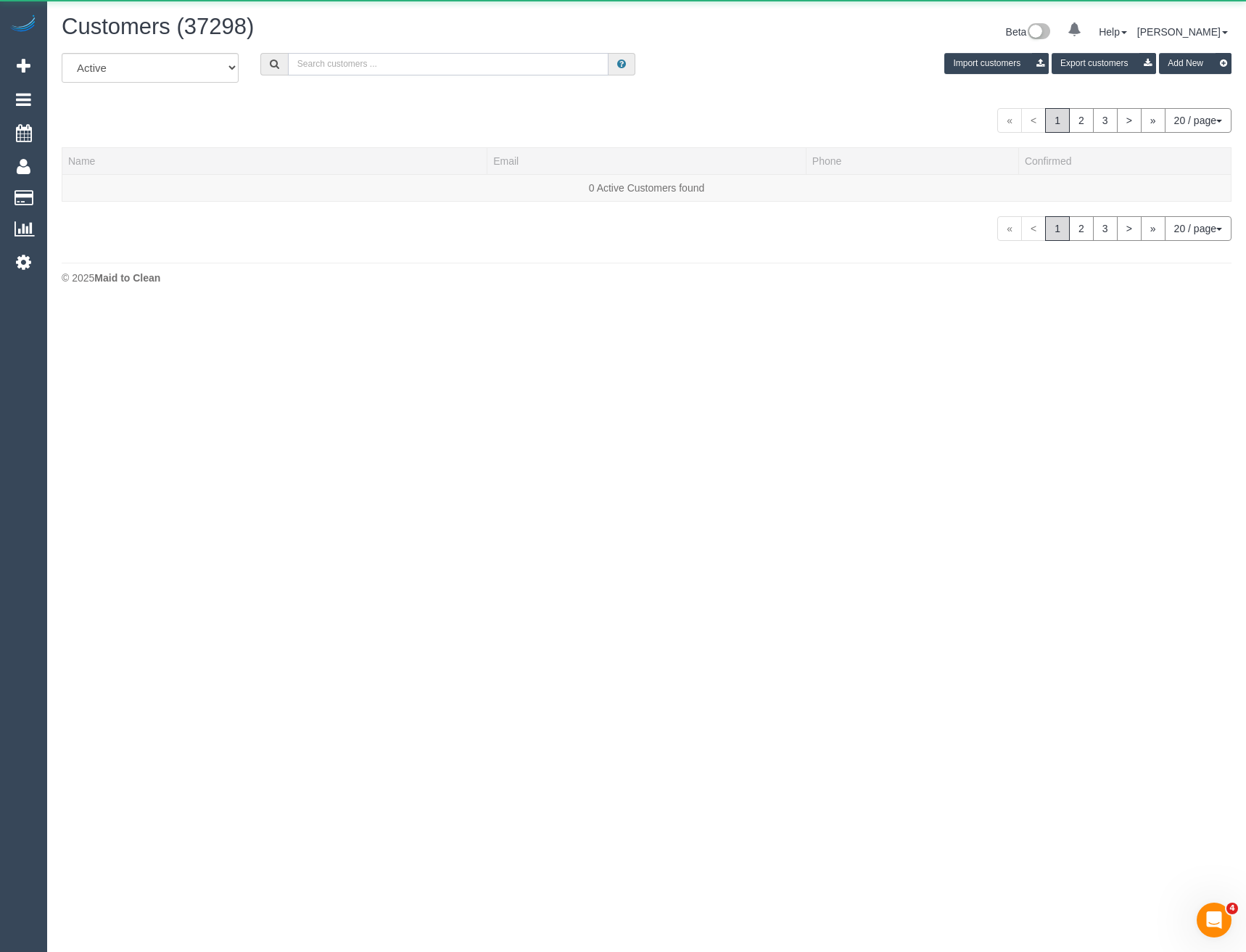
click at [502, 71] on input "text" at bounding box center [448, 64] width 321 height 22
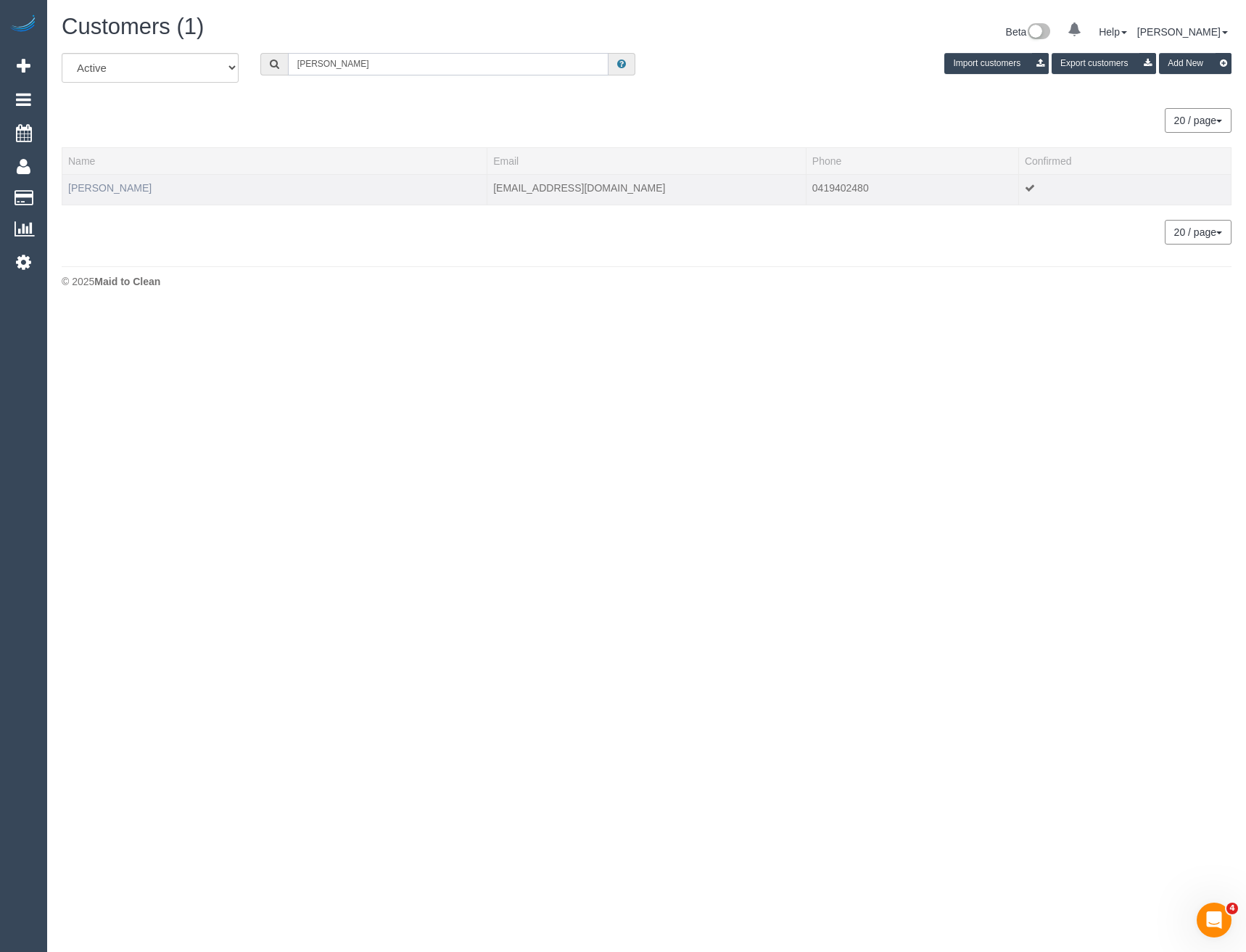
type input "Simone braid"
click at [96, 190] on link "Simone Braid" at bounding box center [110, 187] width 83 height 12
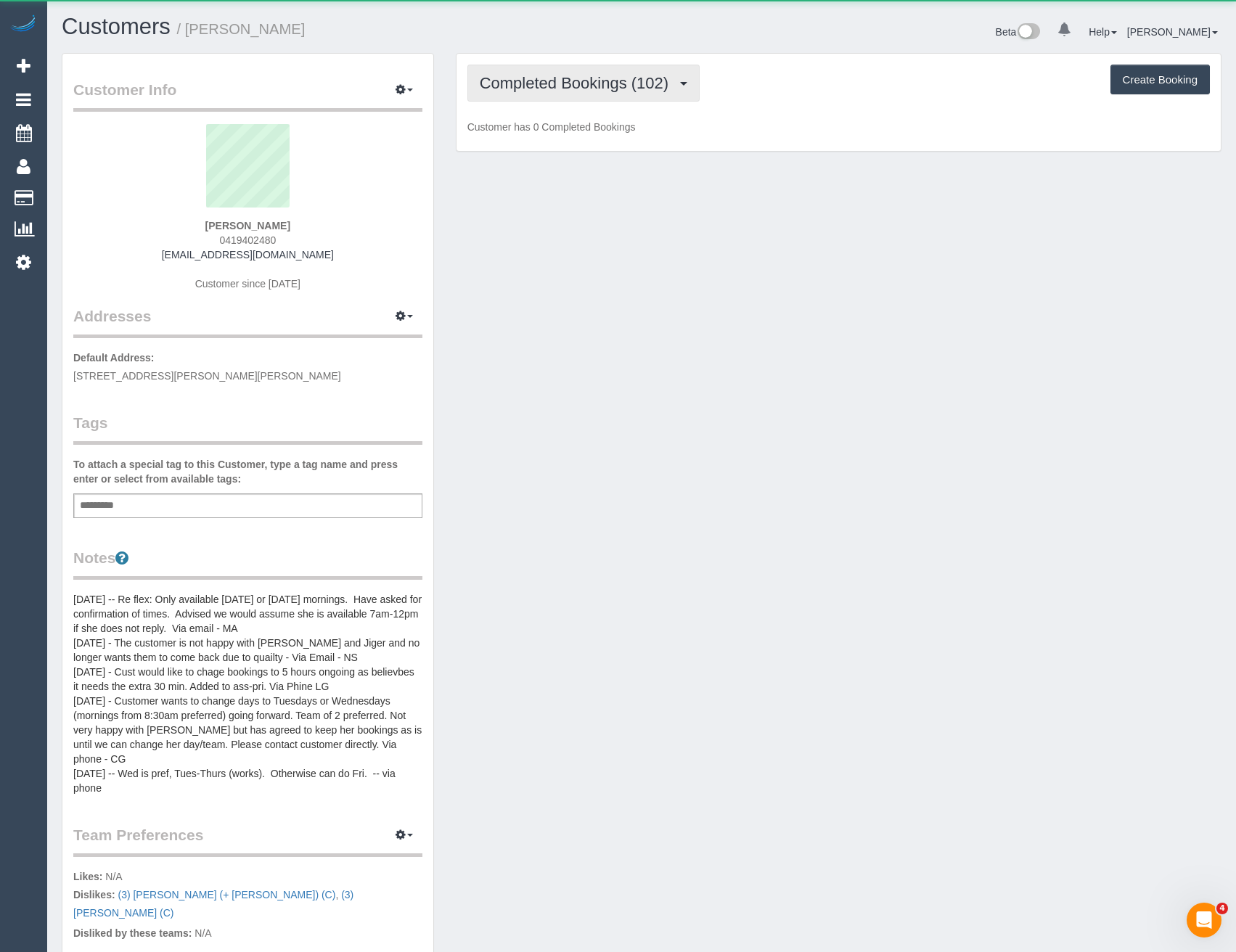
click at [631, 72] on button "Completed Bookings (102)" at bounding box center [584, 84] width 233 height 37
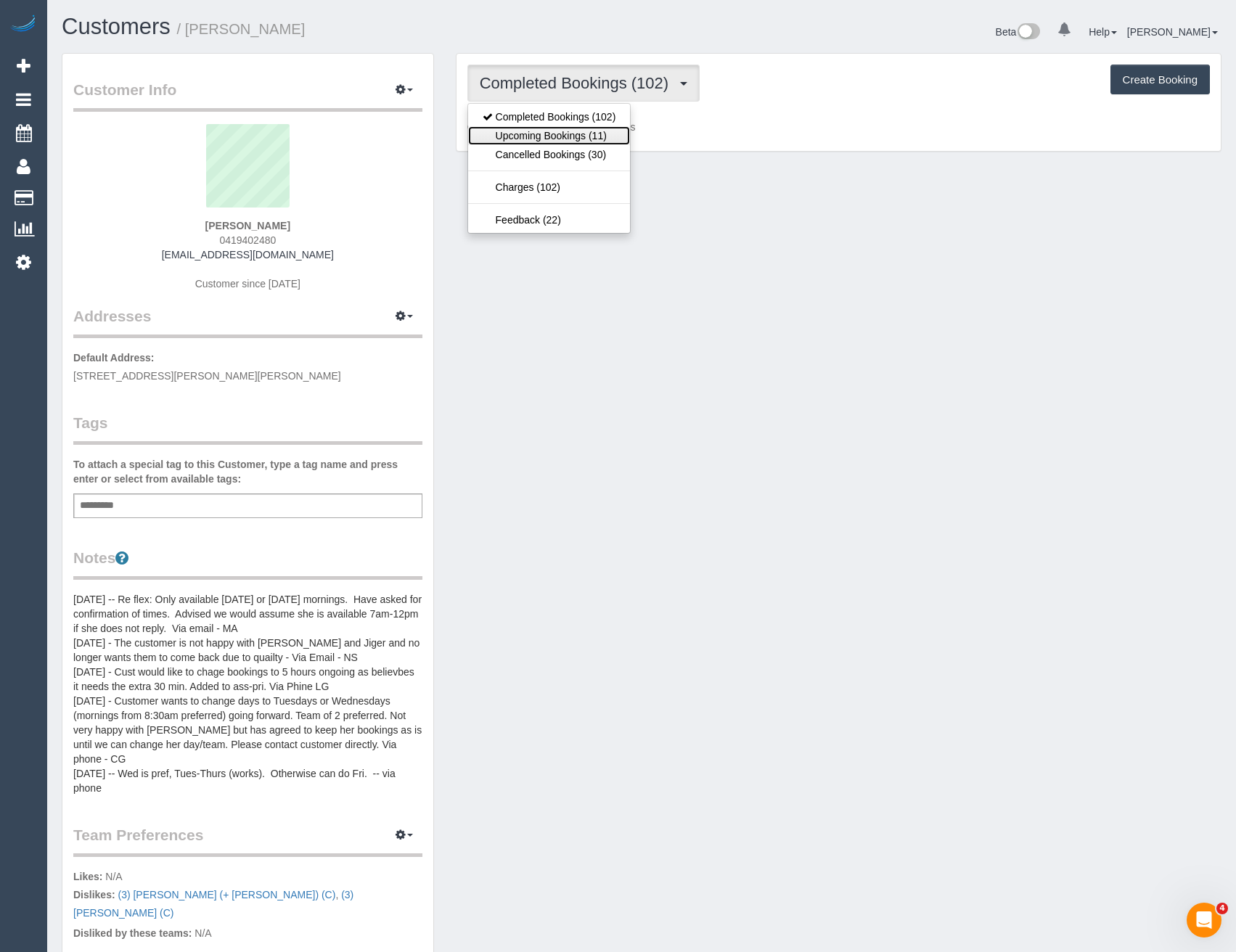
click at [587, 139] on link "Upcoming Bookings (11)" at bounding box center [548, 135] width 162 height 19
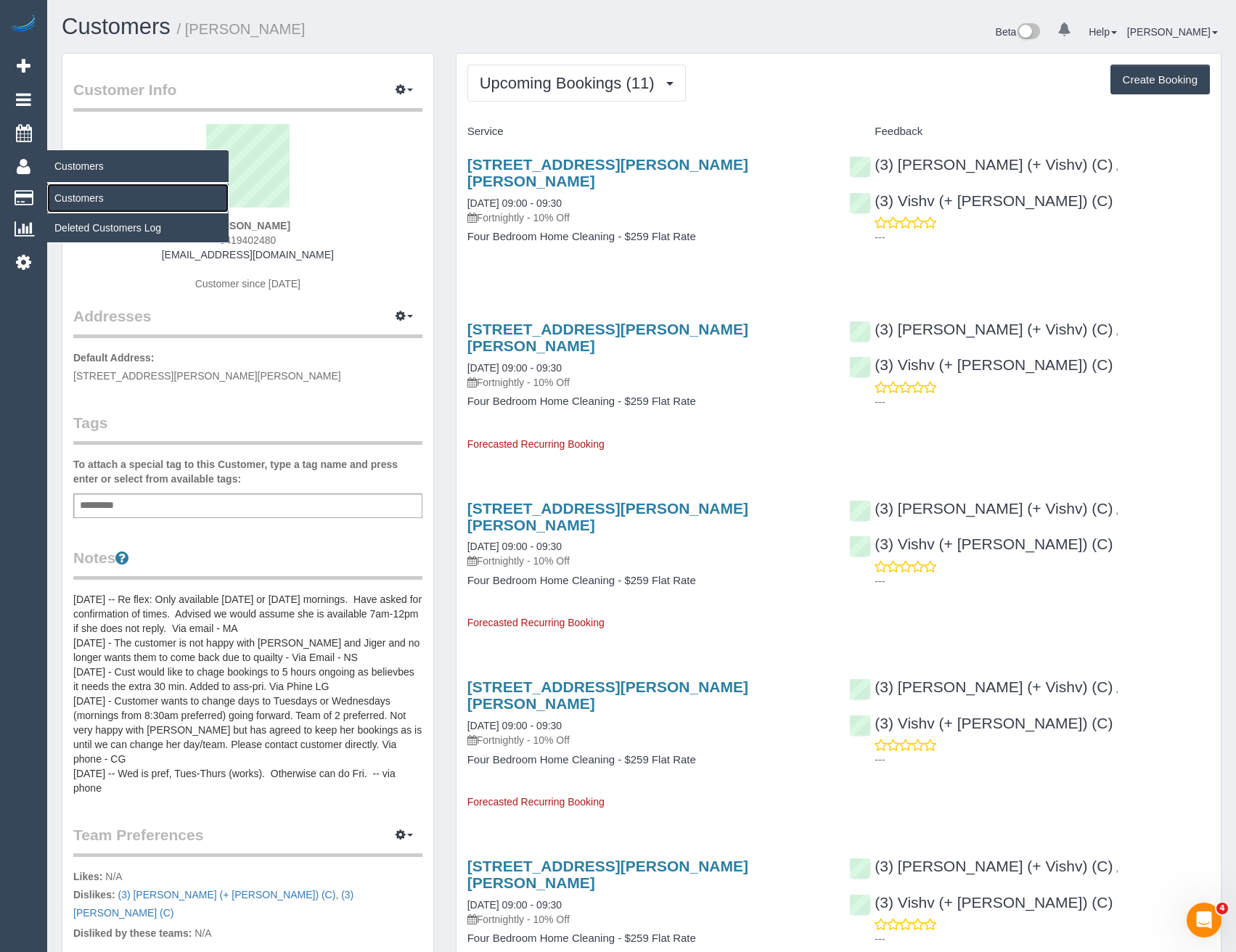
click at [85, 203] on link "Customers" at bounding box center [138, 198] width 182 height 29
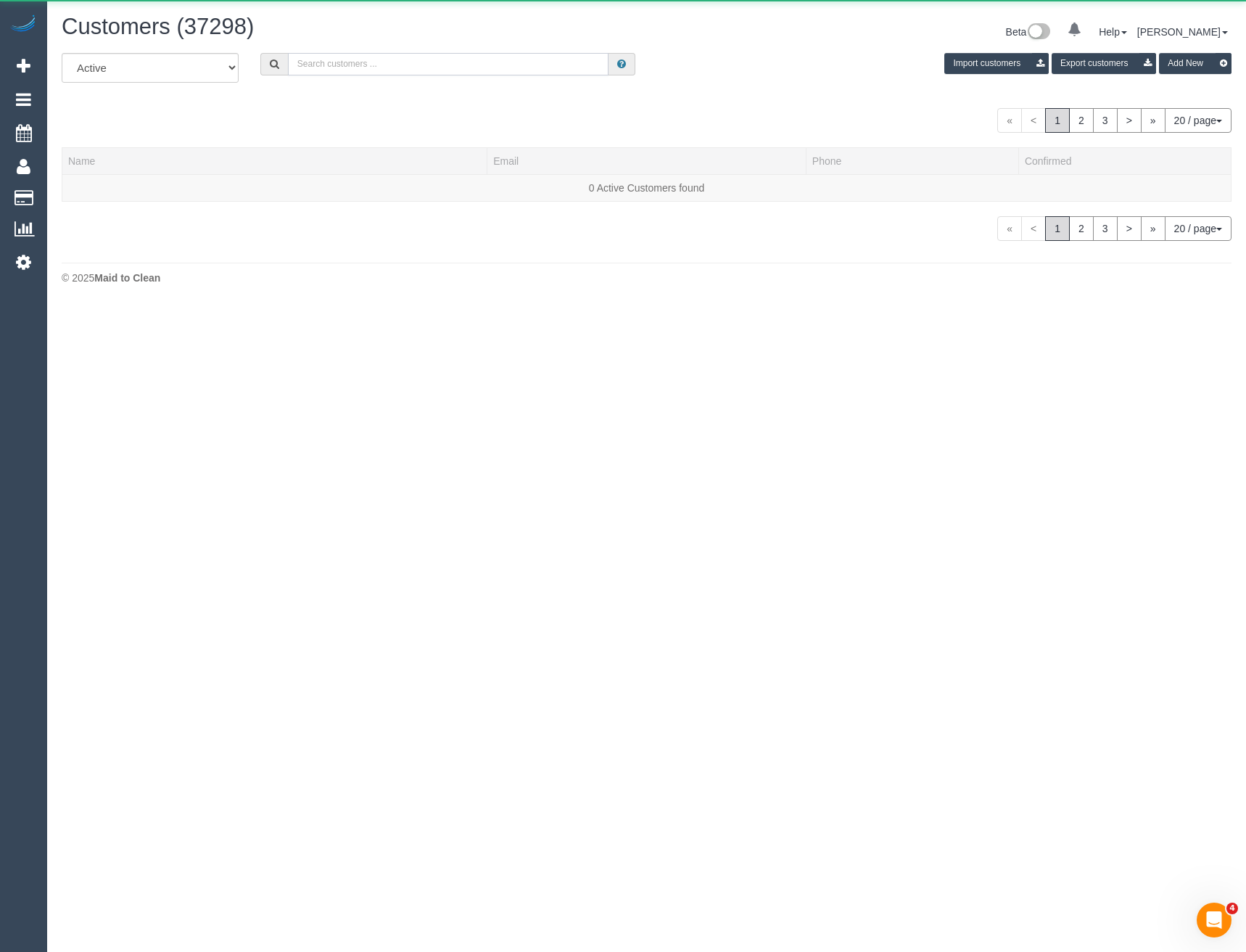
click at [390, 58] on input "text" at bounding box center [448, 64] width 321 height 22
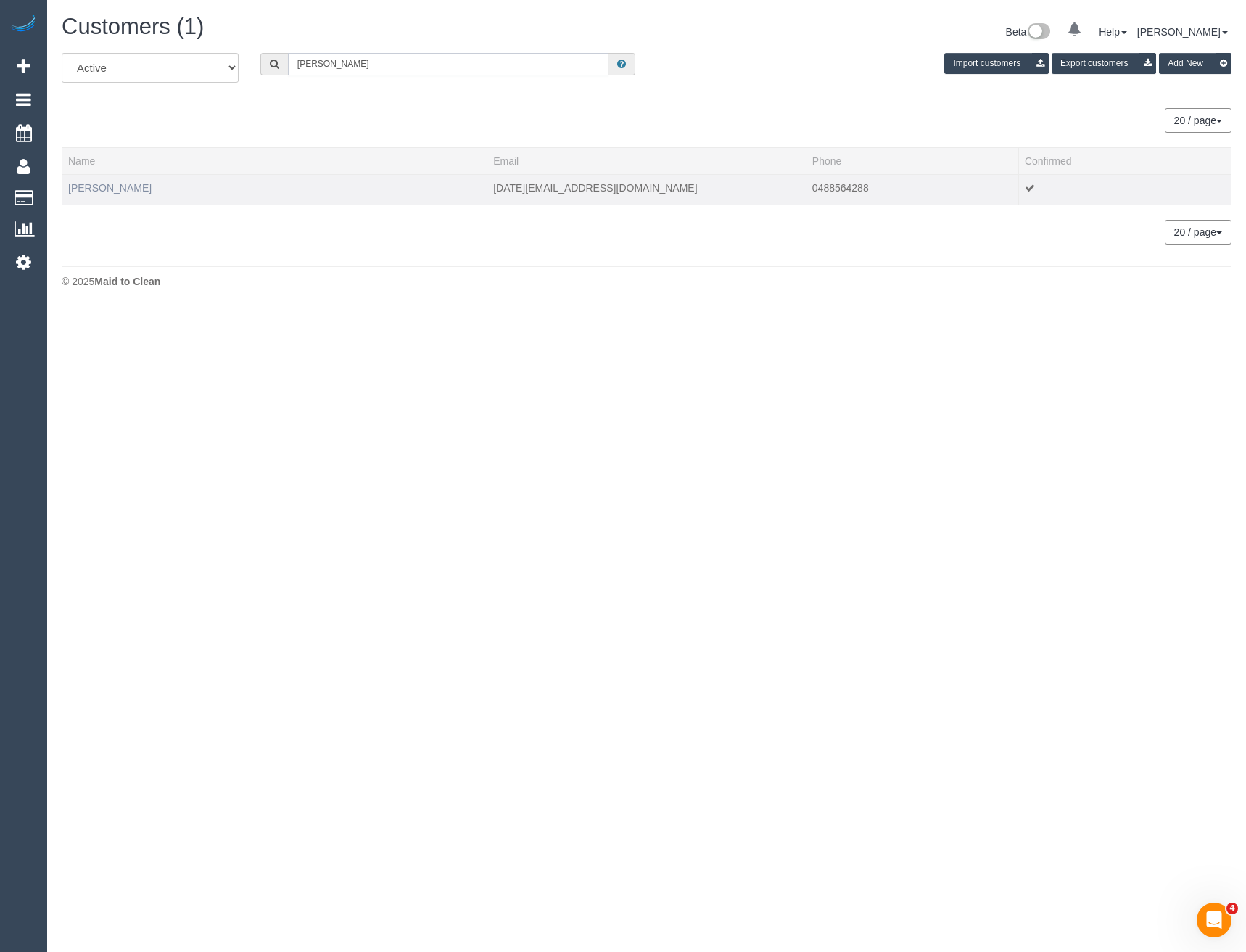
type input "Julie cha"
click at [107, 187] on link "julie Champion" at bounding box center [110, 187] width 83 height 12
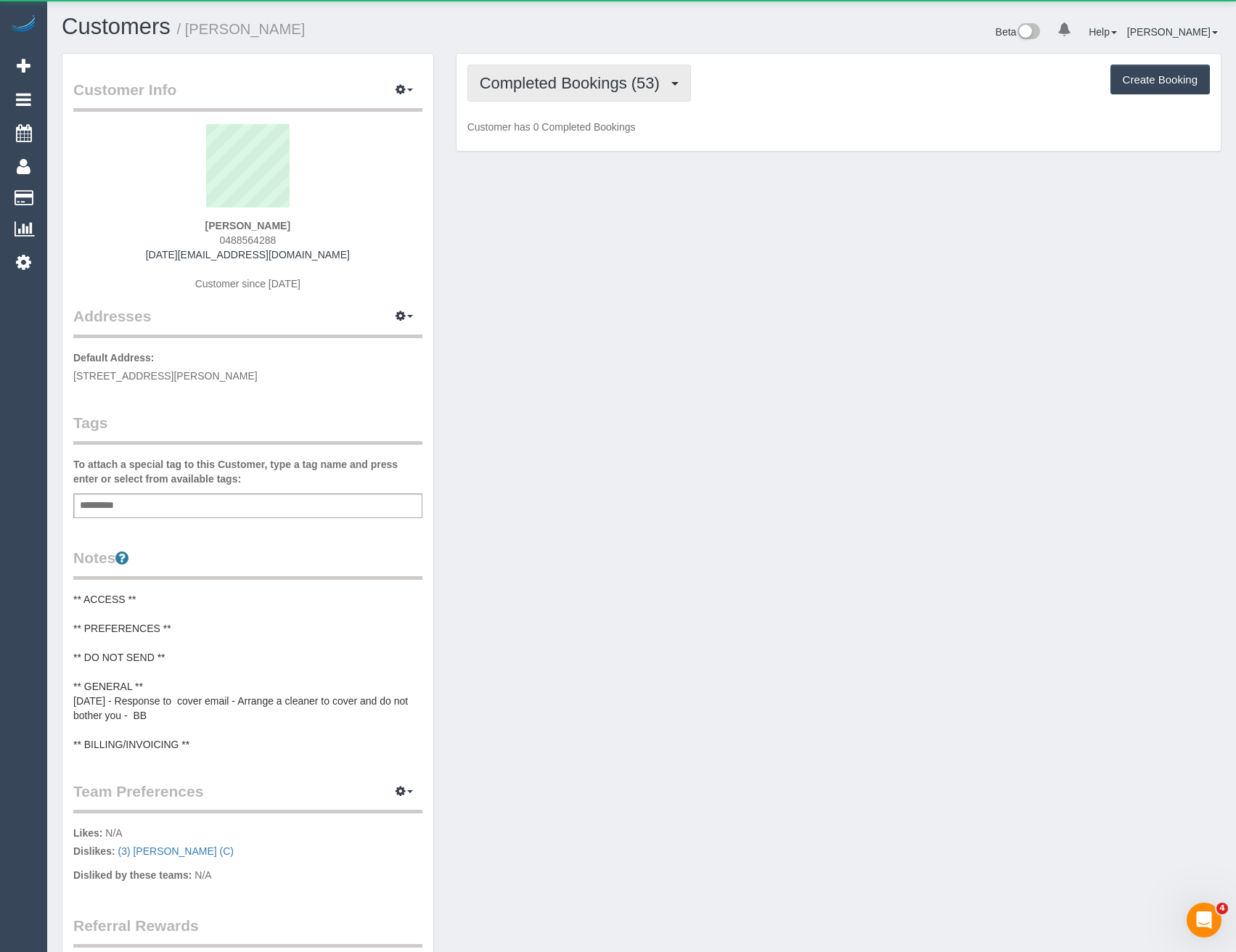
click at [603, 86] on span "Completed Bookings (53)" at bounding box center [573, 84] width 187 height 19
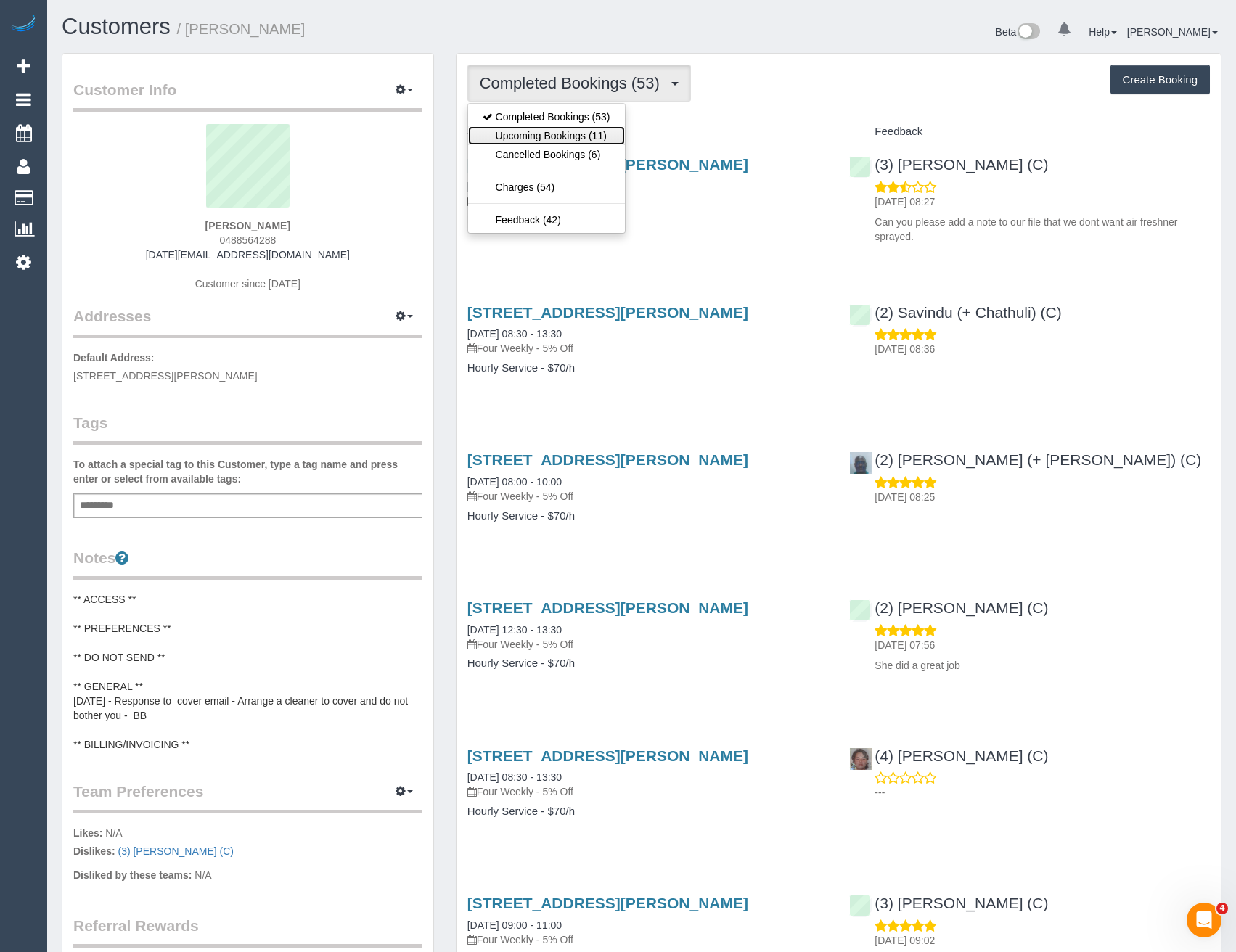
click at [585, 139] on link "Upcoming Bookings (11)" at bounding box center [546, 135] width 157 height 19
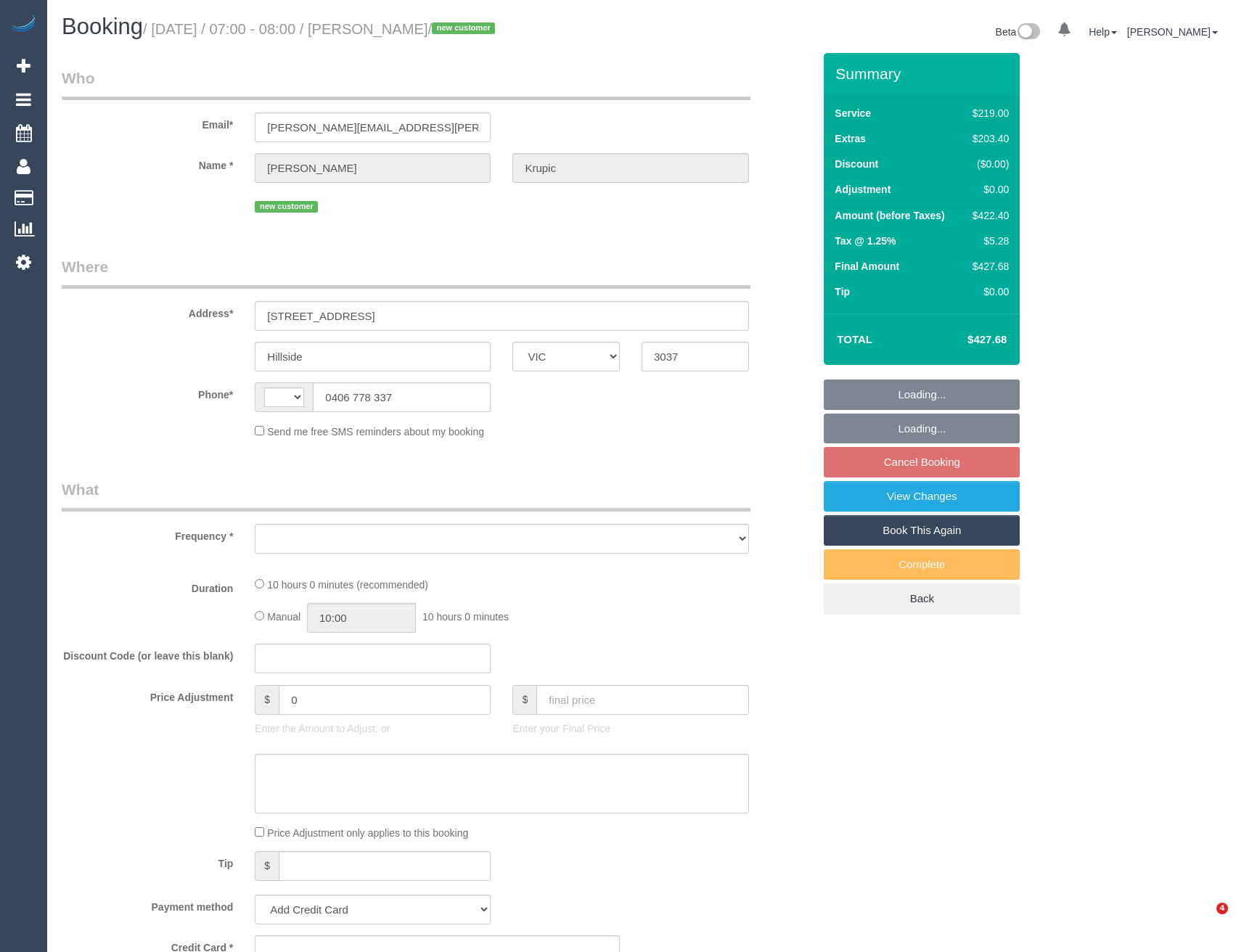
select select "VIC"
select select "string:AU"
select select "object:698"
select select "string:stripe-pm_1S0Zut2GScqysDRV5T1cN0AL"
select select "number:29"
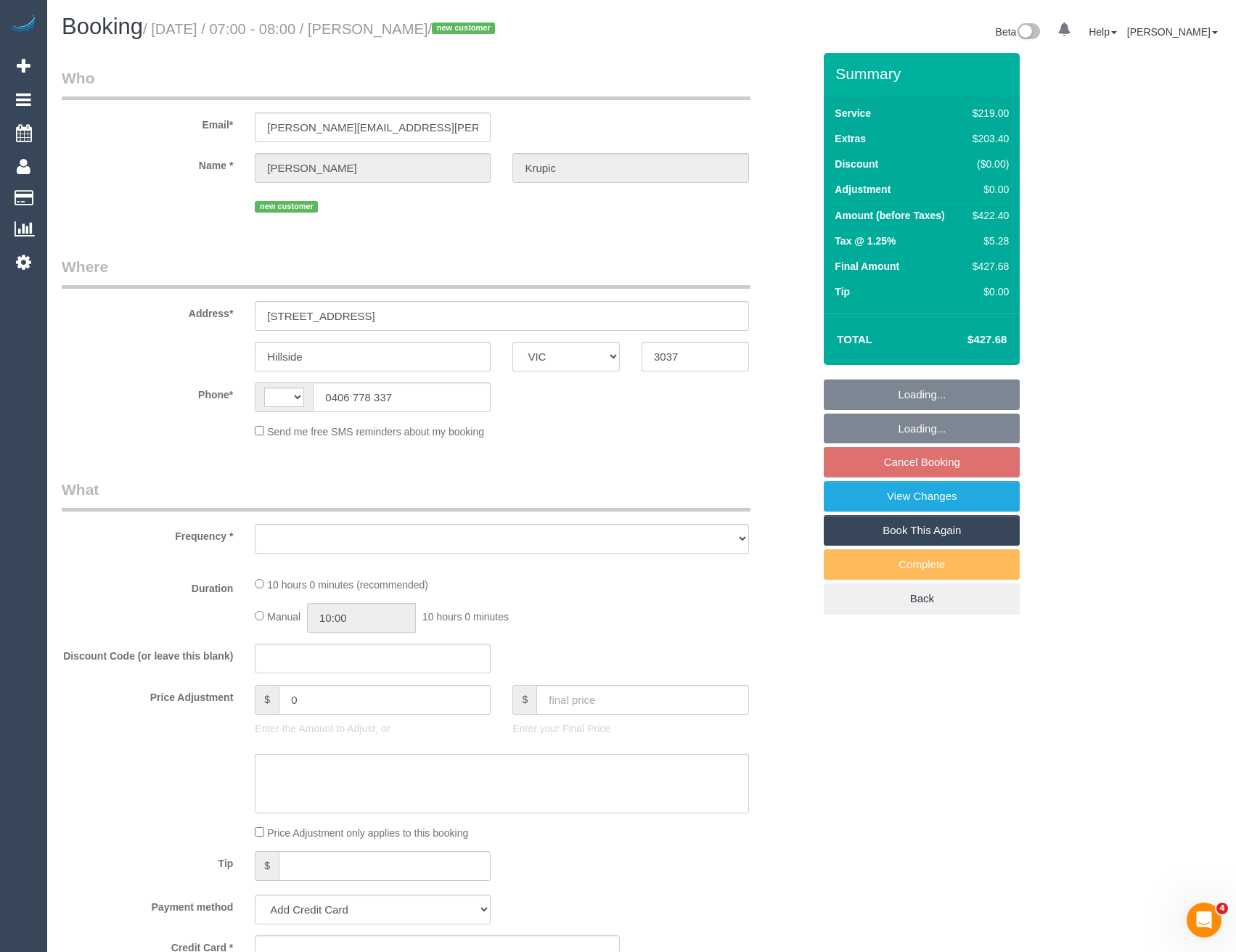
select select "number:14"
select select "number:19"
select select "number:24"
select select "number:26"
select select "spot1"
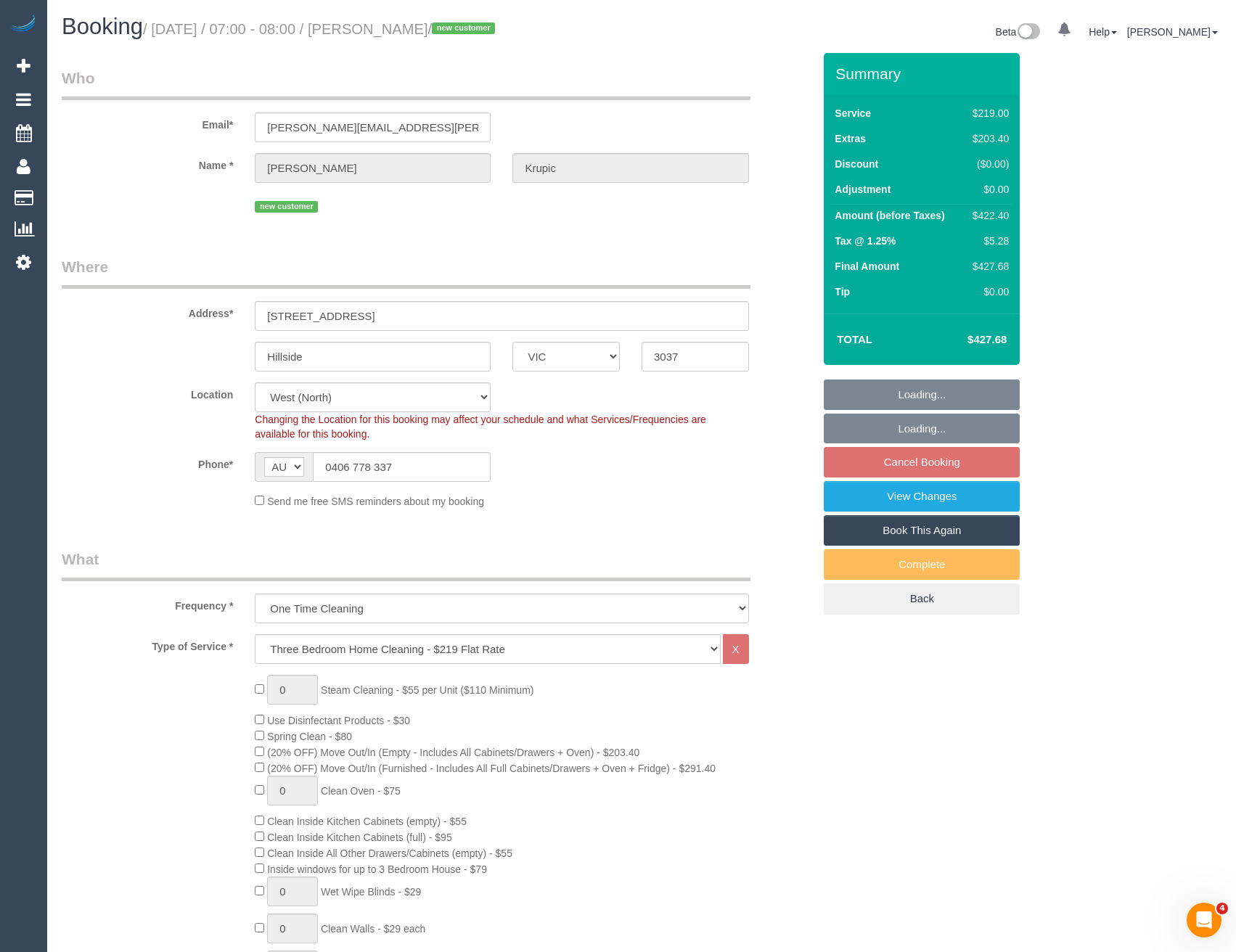
select select "object:1357"
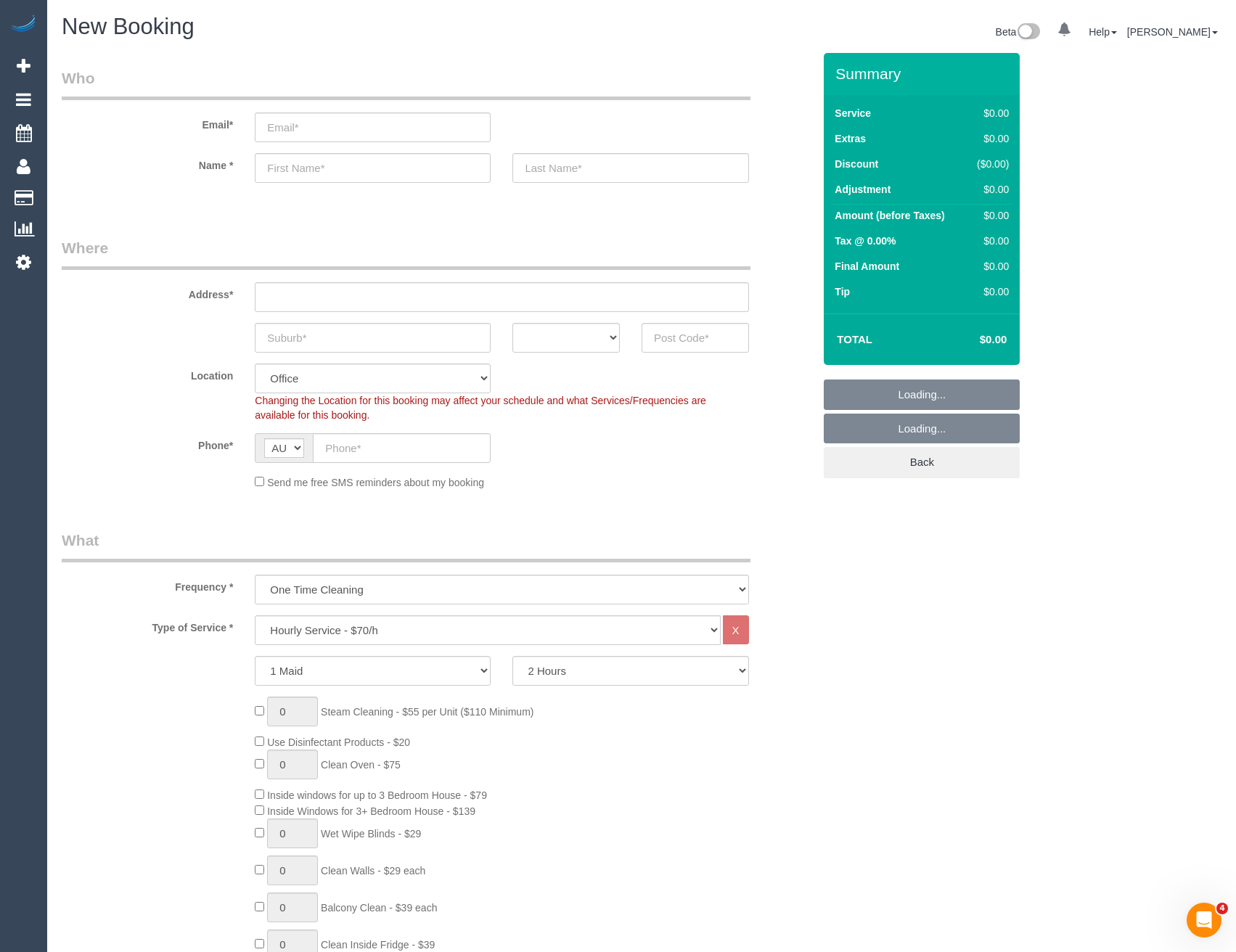
select select "object:1245"
click at [348, 123] on input "email" at bounding box center [372, 127] width 236 height 30
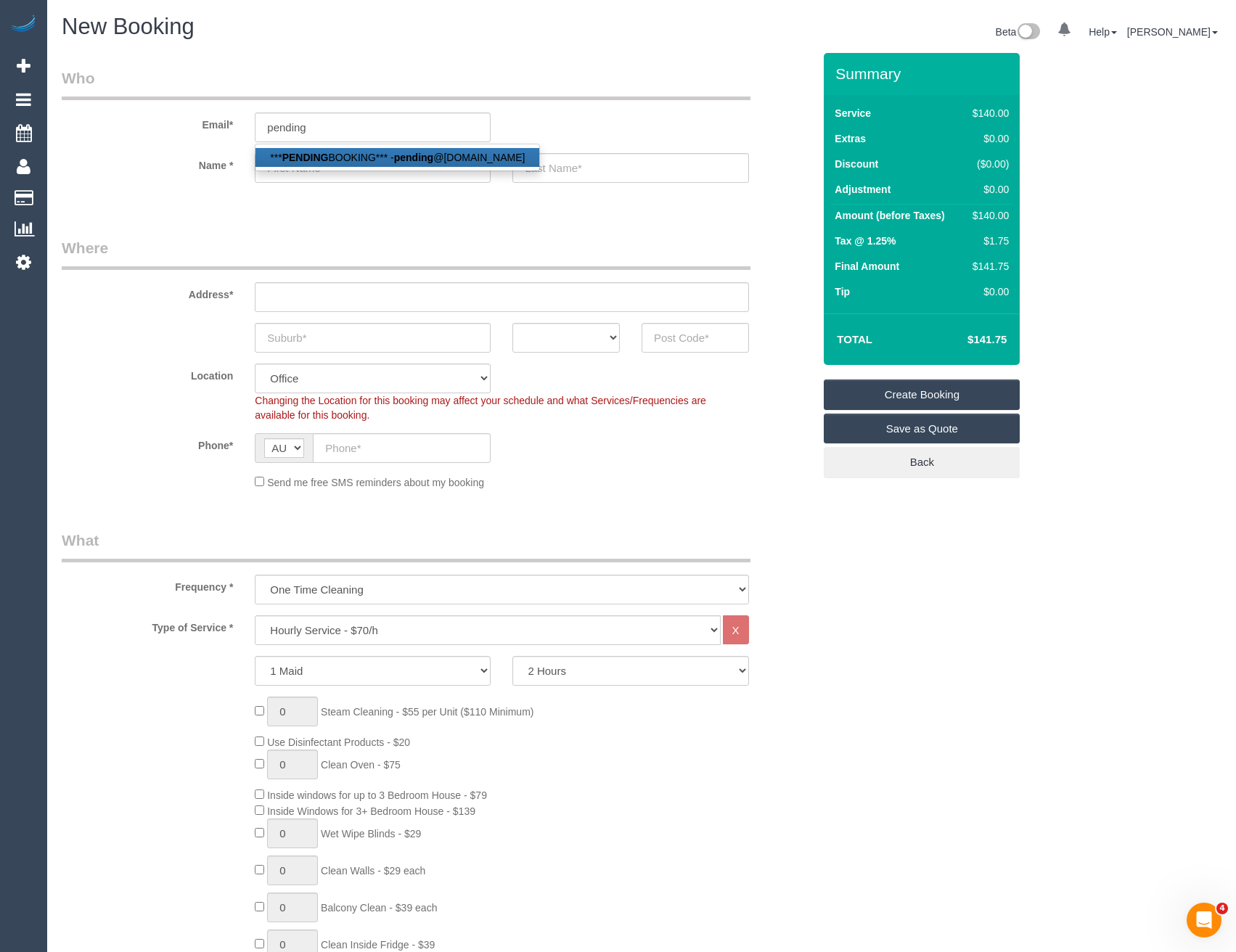
click at [380, 161] on link "*** PENDING BOOKING*** - pending @fakeemail.com.au" at bounding box center [397, 158] width 284 height 19
type input "pending@fakeemail.com.au"
type input "***PENDING"
type input "BOOKING***"
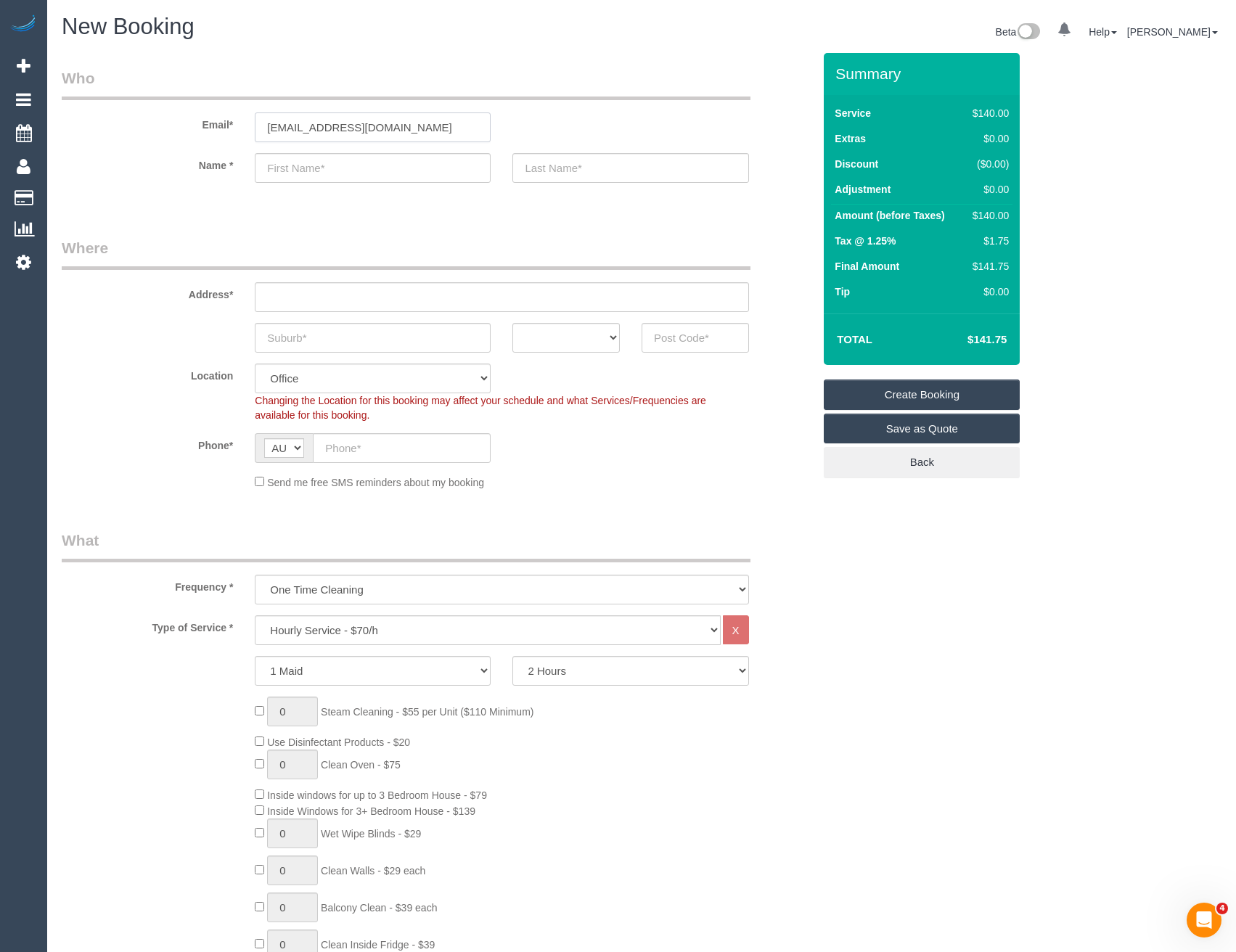
type input "(03) 8391 7026"
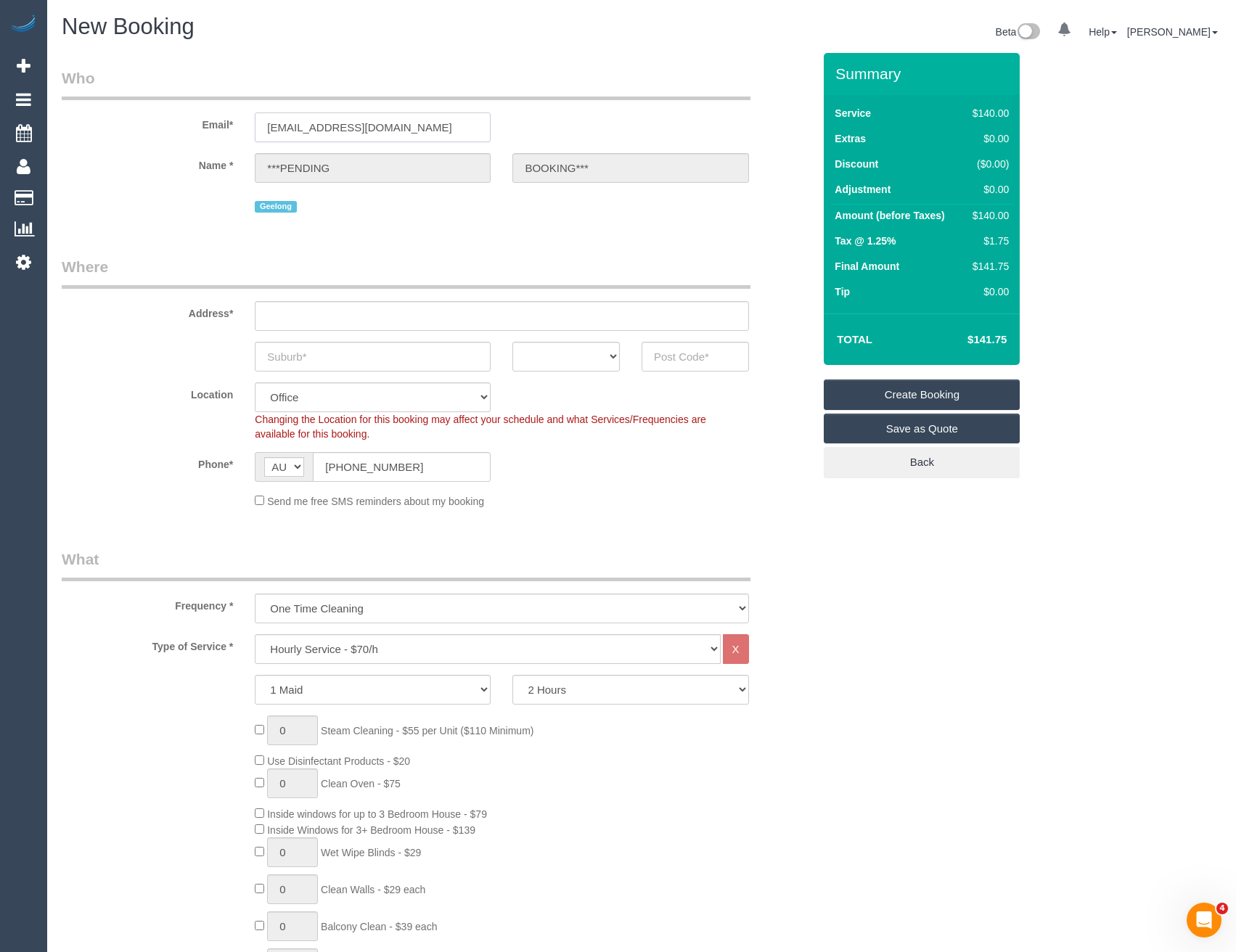
scroll to position [2764, 1236]
type input "Pending Booking"
select select "VIC"
type input "3000"
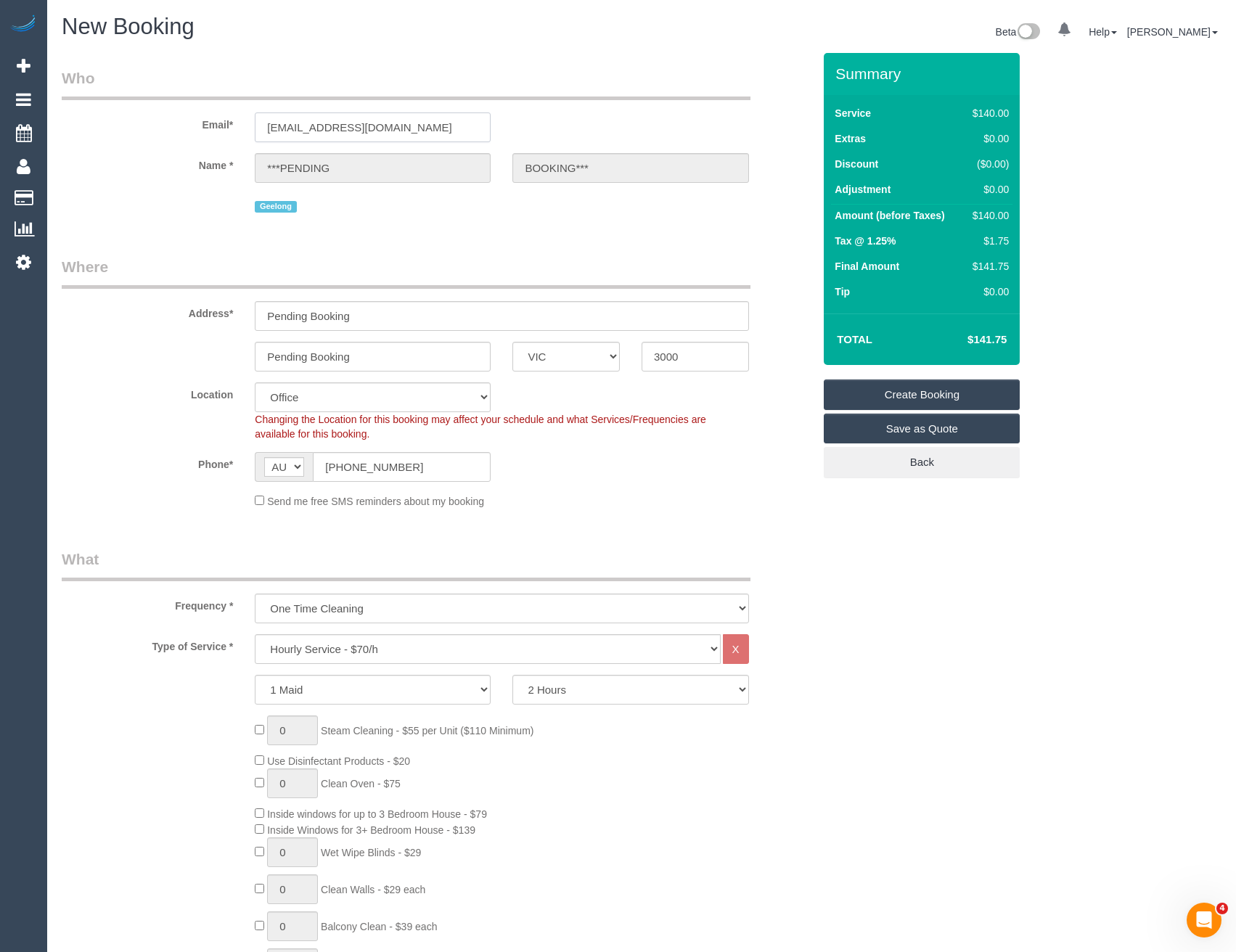
select select "54"
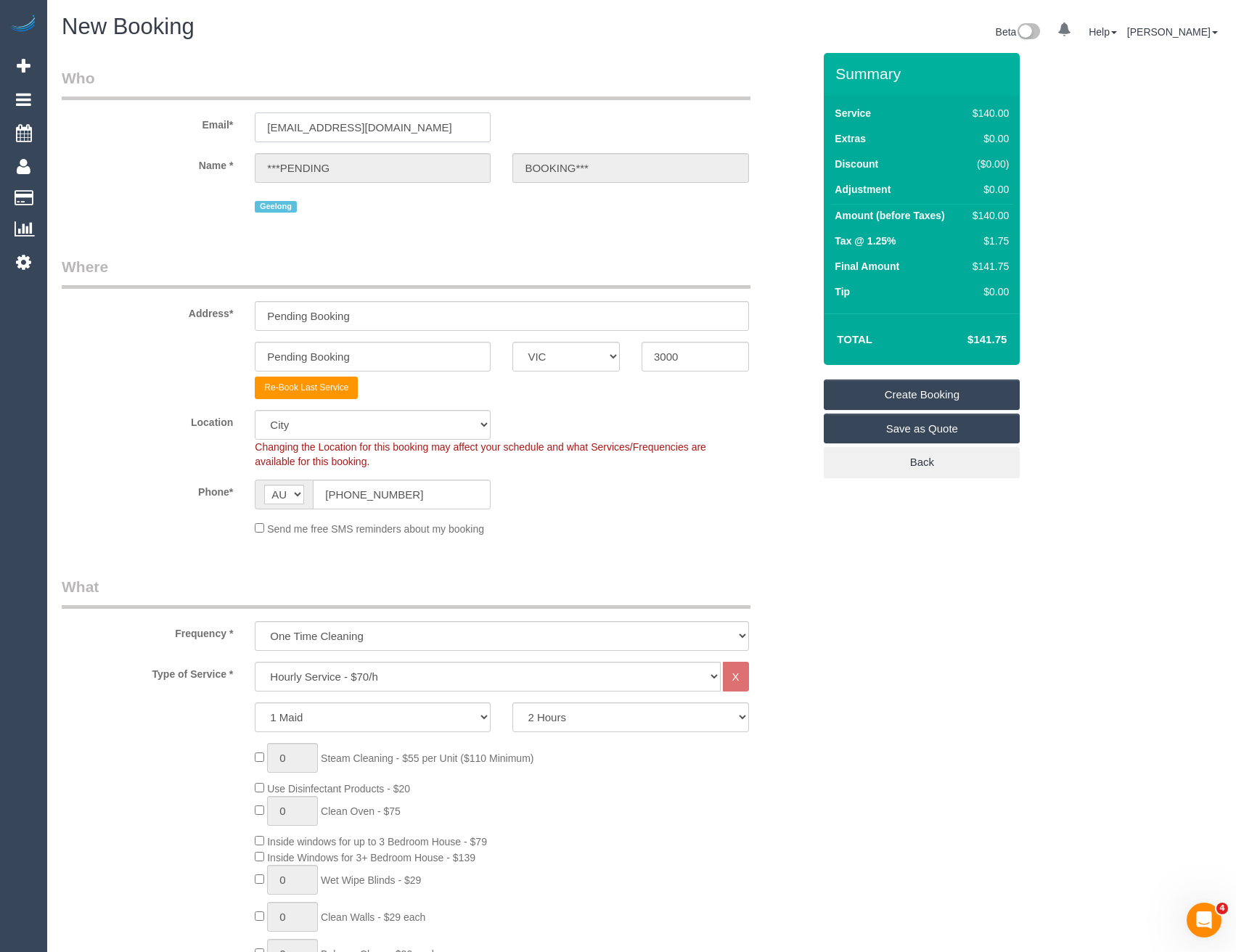
select select "object:2528"
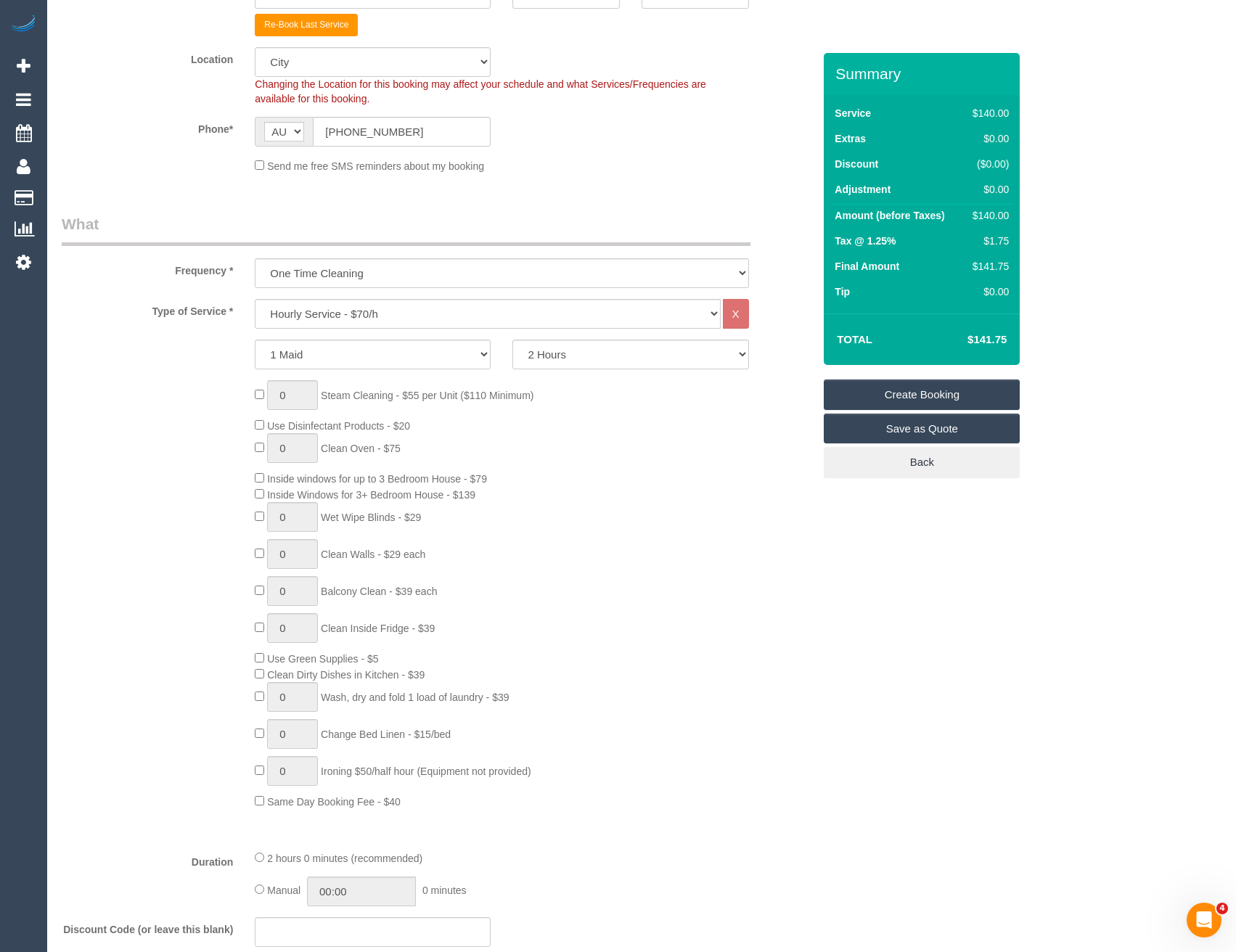
scroll to position [218, 0]
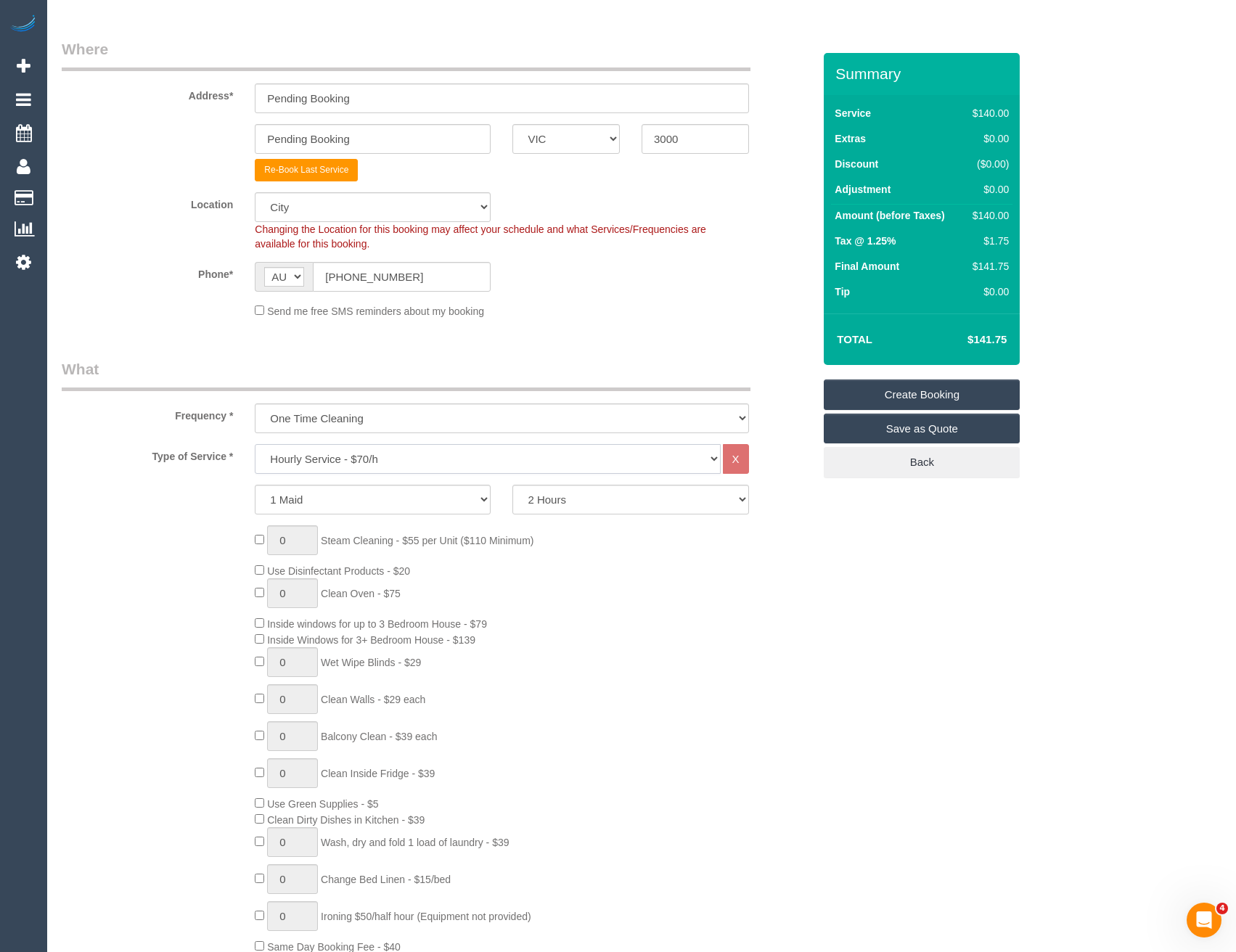
click at [354, 460] on select "Hourly Service - $70/h Hourly Service - $65/h Hourly Service - $60/h Hourly Ser…" at bounding box center [486, 459] width 465 height 30
select select "112"
click at [254, 444] on select "Hourly Service - $70/h Hourly Service - $65/h Hourly Service - $60/h Hourly Ser…" at bounding box center [486, 459] width 465 height 30
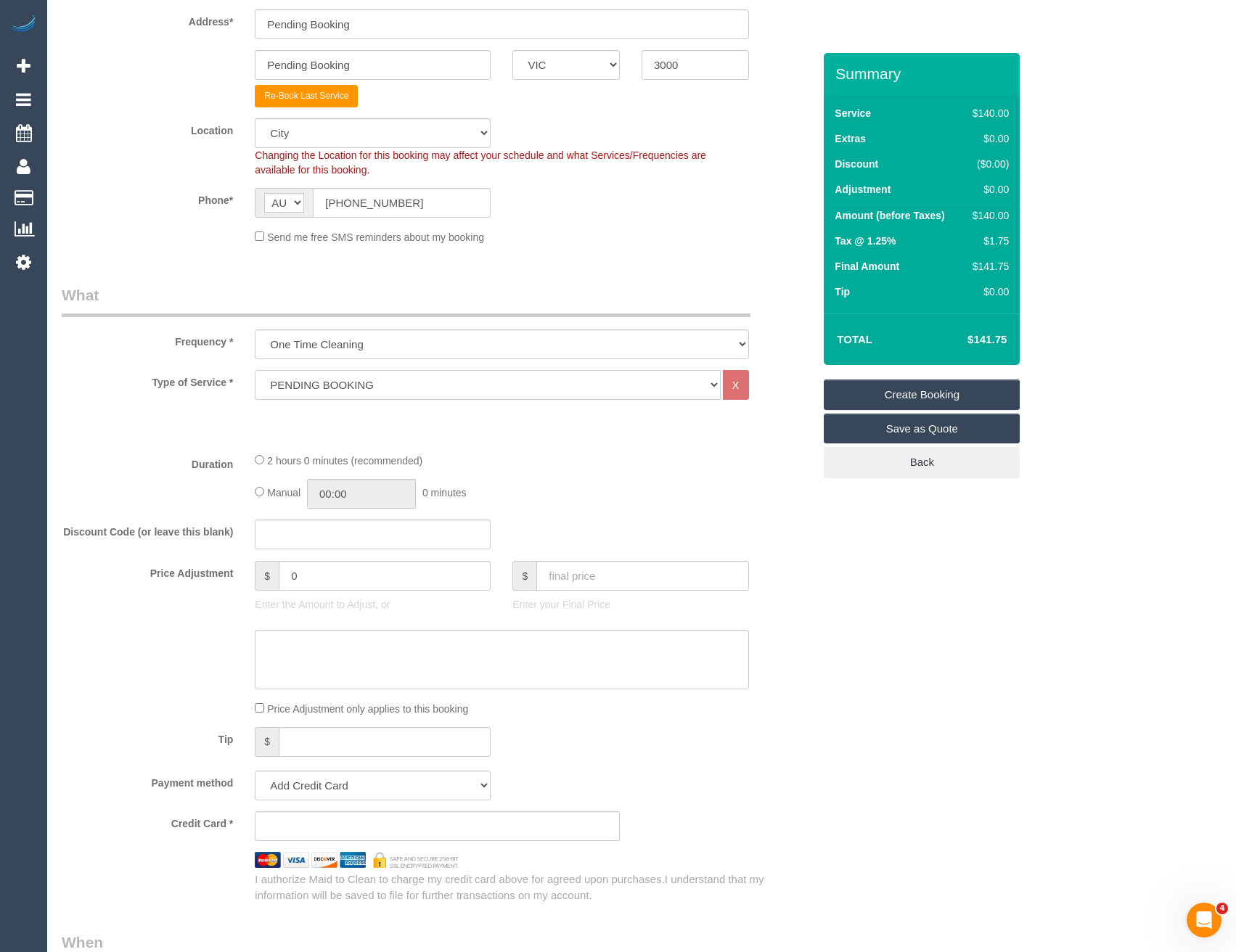
scroll to position [363, 0]
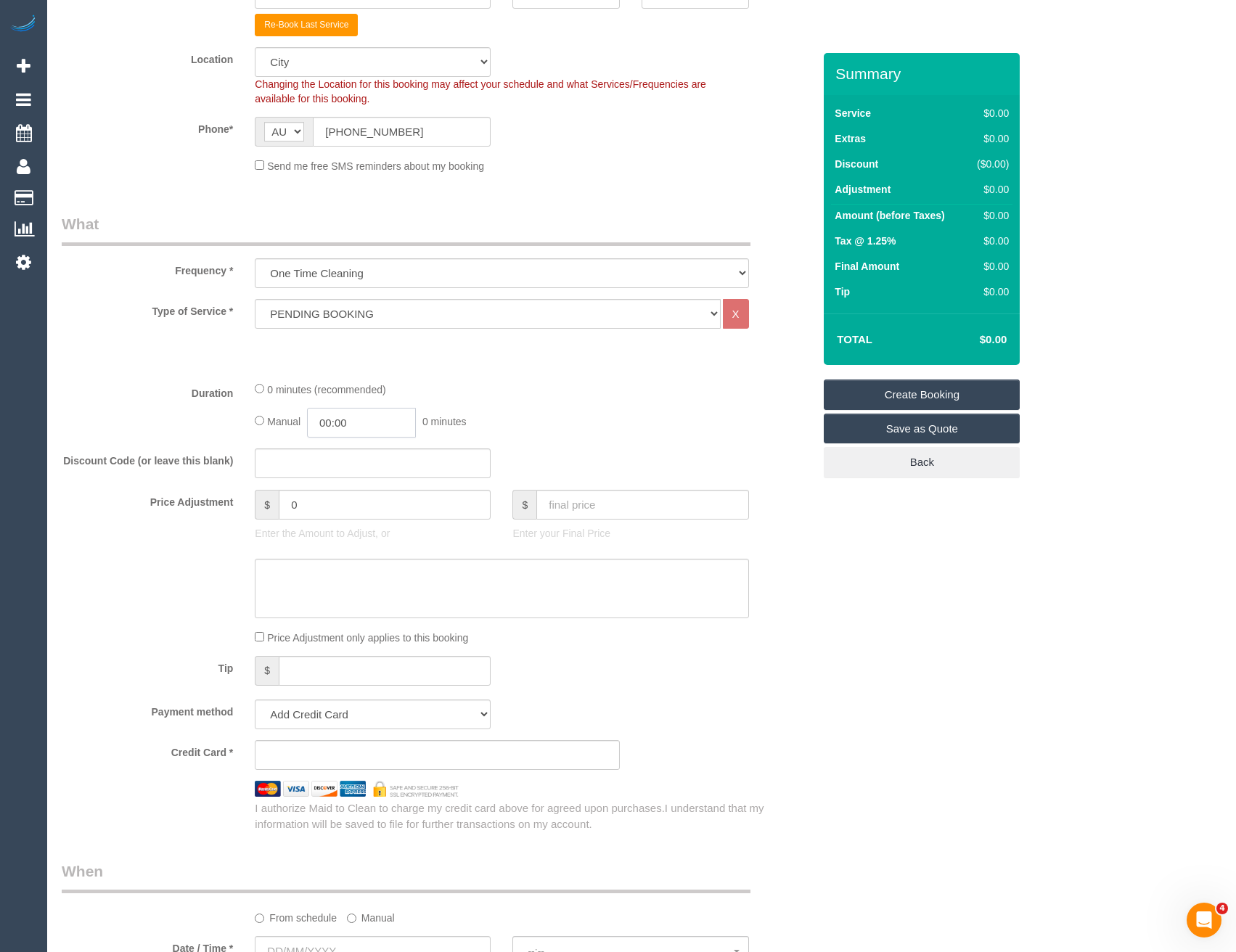
click at [377, 424] on input "00:00" at bounding box center [361, 422] width 109 height 30
type input "03:00"
click at [341, 478] on li "03:00" at bounding box center [346, 473] width 65 height 19
click at [576, 398] on div "0 minutes (recommended) Manual 03:00 3 hours 0 minutes" at bounding box center [501, 409] width 515 height 57
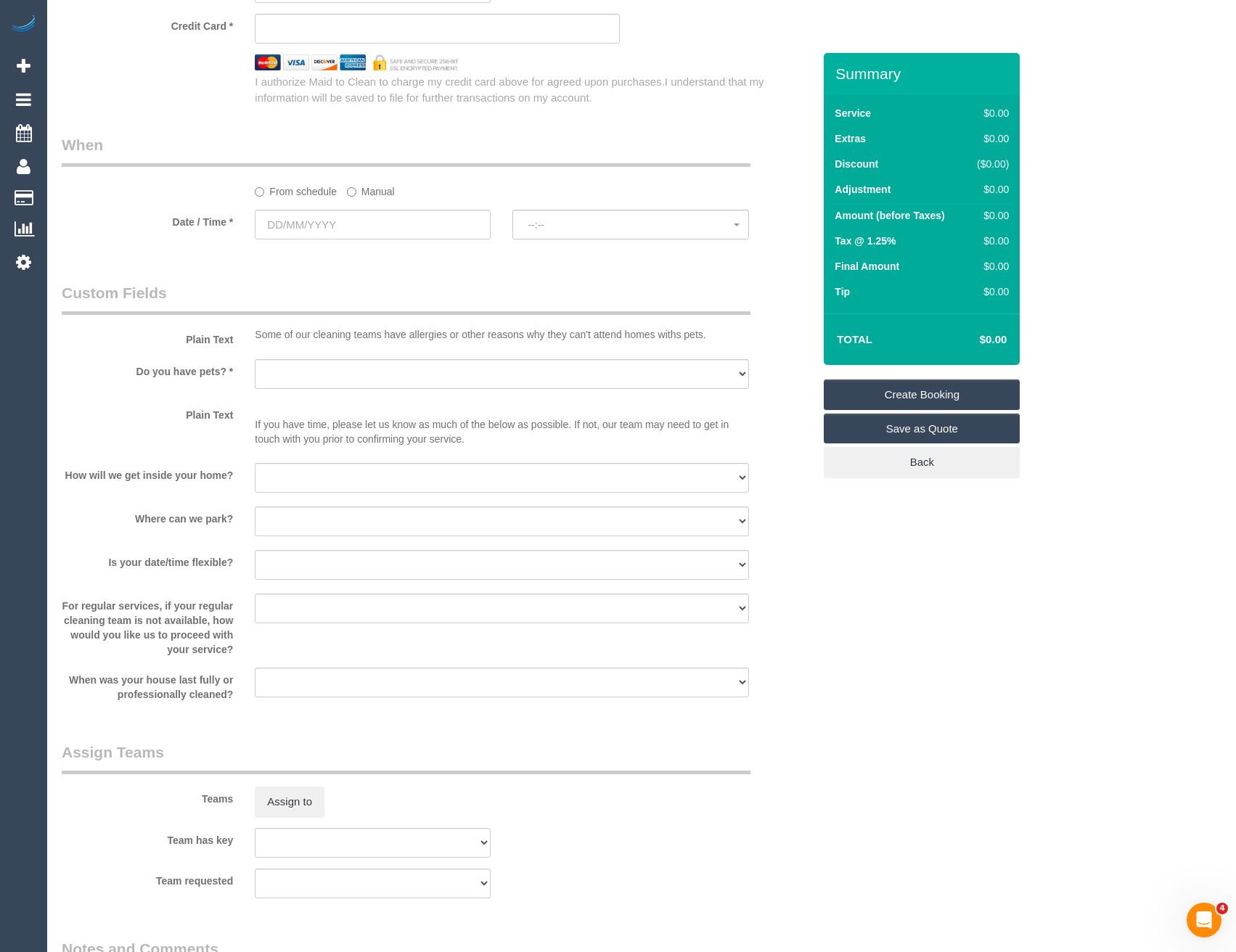
scroll to position [944, 0]
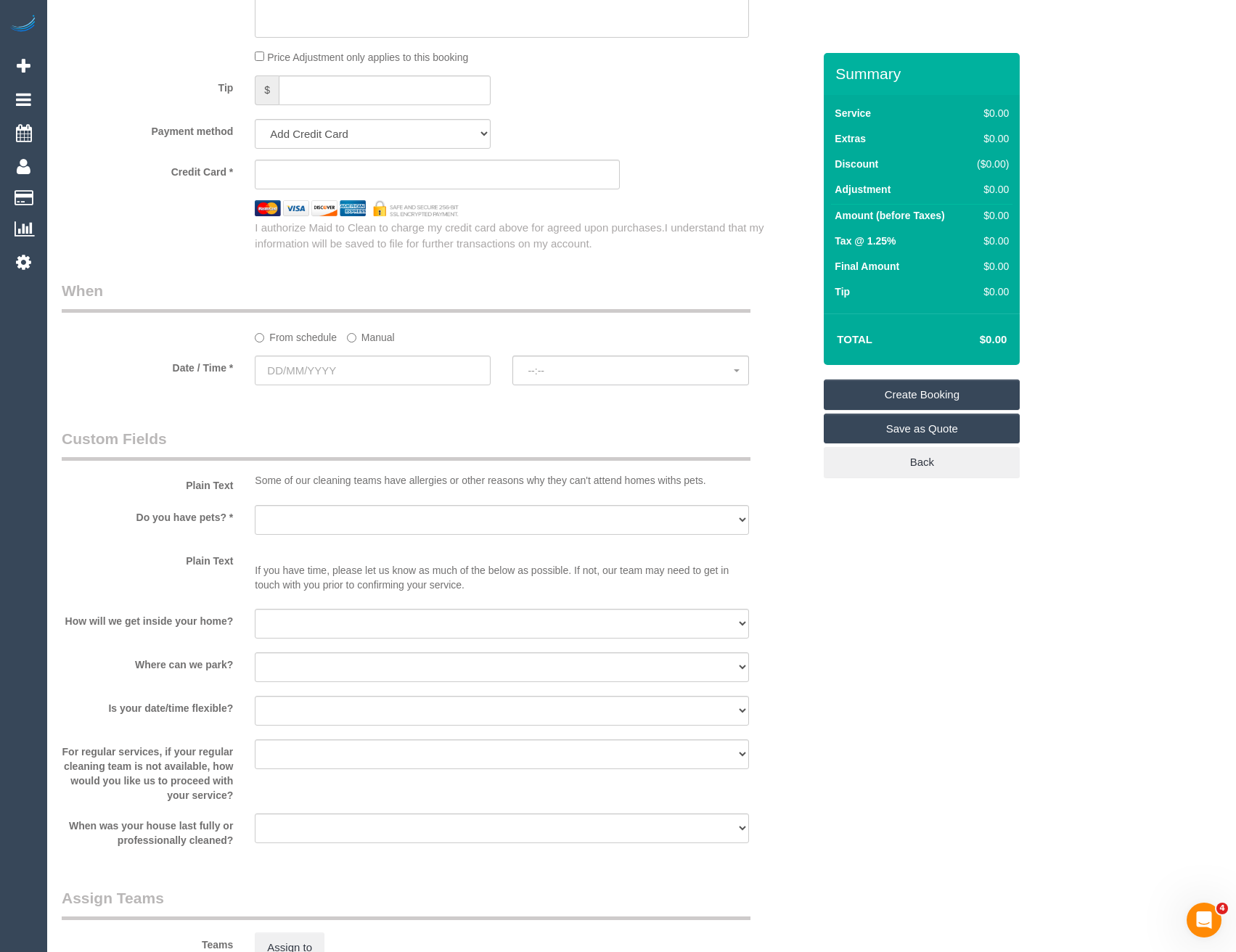
click at [362, 334] on label "Manual" at bounding box center [371, 334] width 48 height 19
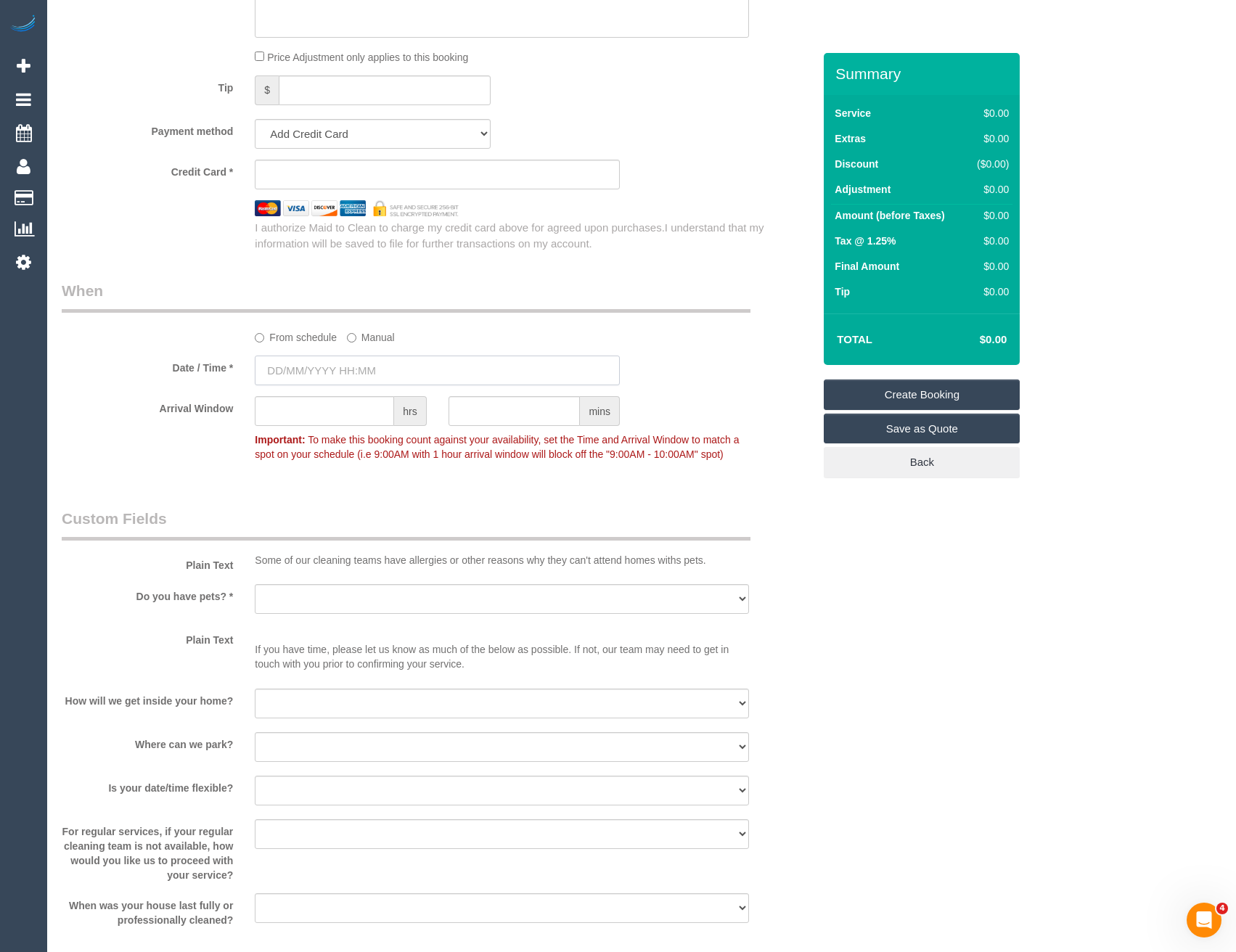
click at [365, 367] on input "text" at bounding box center [436, 370] width 365 height 30
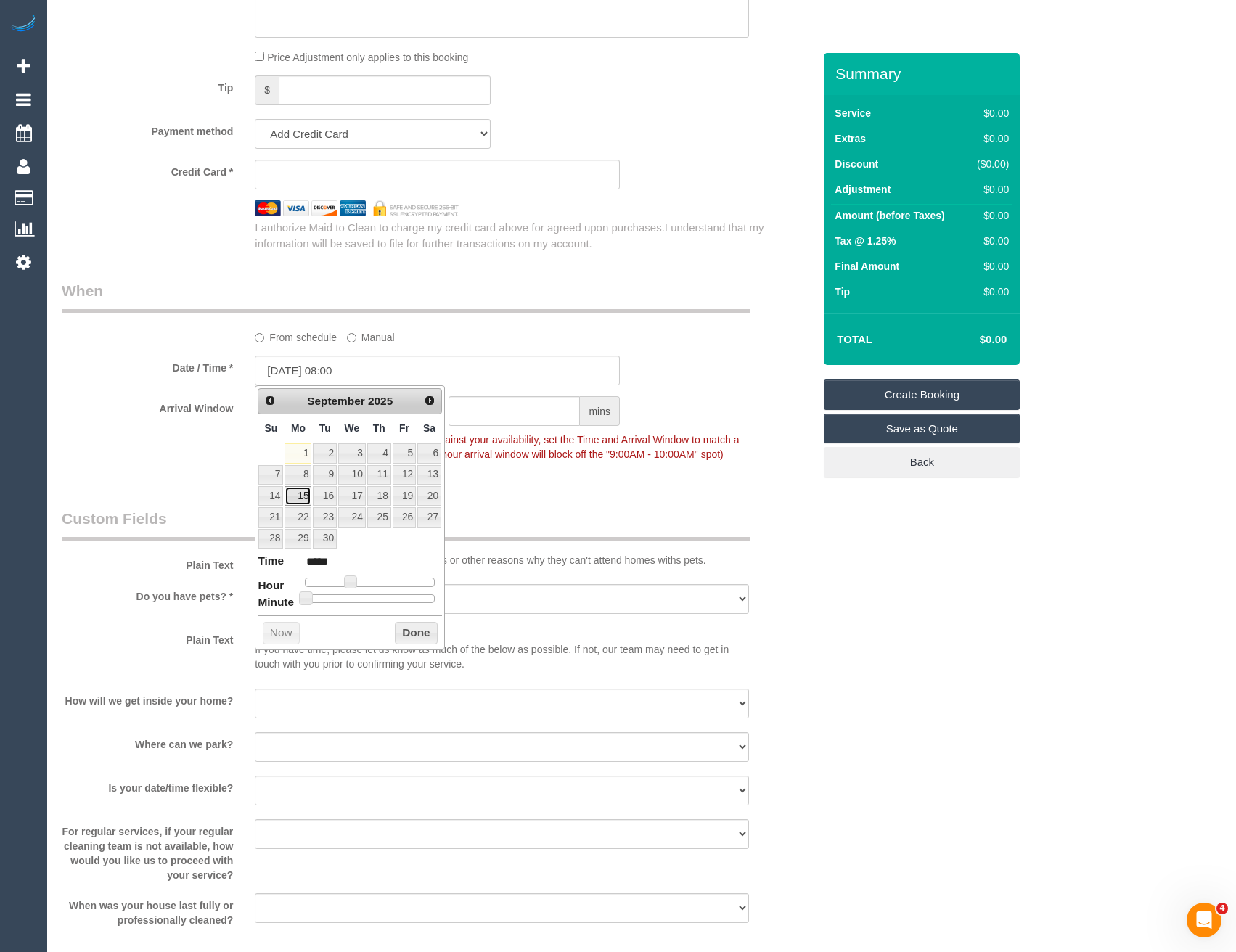
click at [303, 497] on link "15" at bounding box center [298, 495] width 27 height 19
type input "15/09/2025 07:00"
type input "*****"
click at [343, 581] on span at bounding box center [344, 582] width 13 height 13
click at [421, 644] on button "Done" at bounding box center [416, 633] width 43 height 23
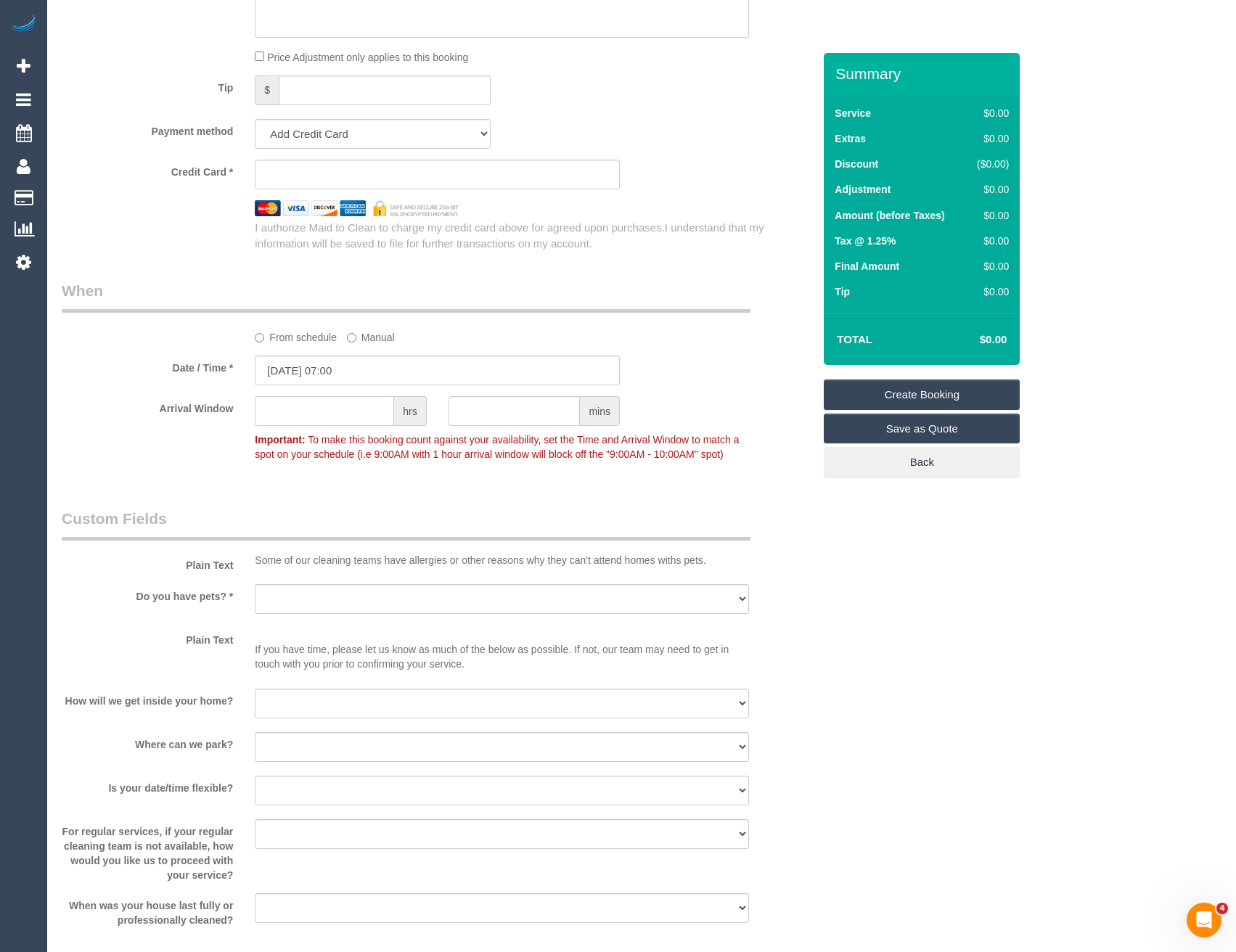
click at [313, 415] on input "text" at bounding box center [324, 411] width 139 height 30
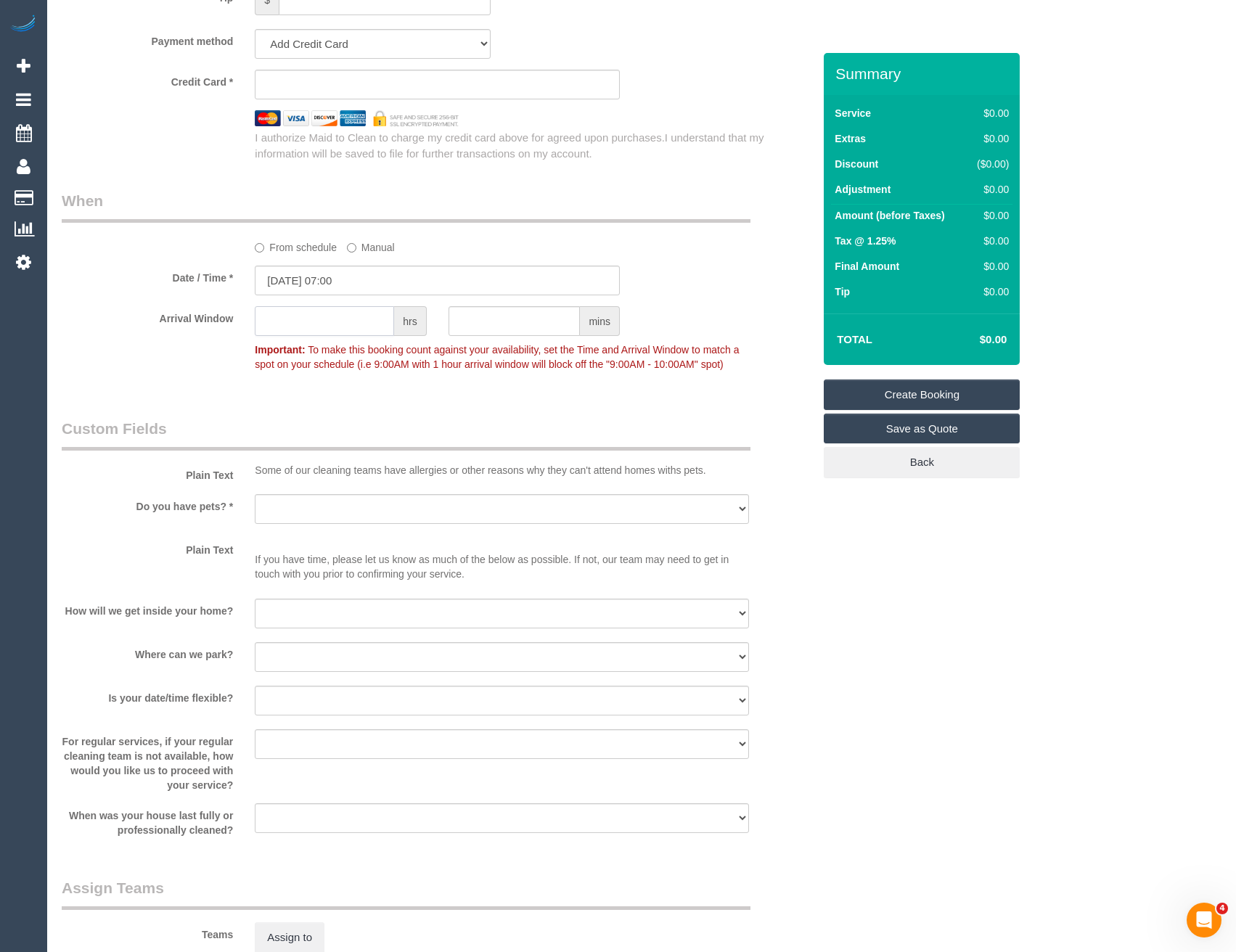
scroll to position [1088, 0]
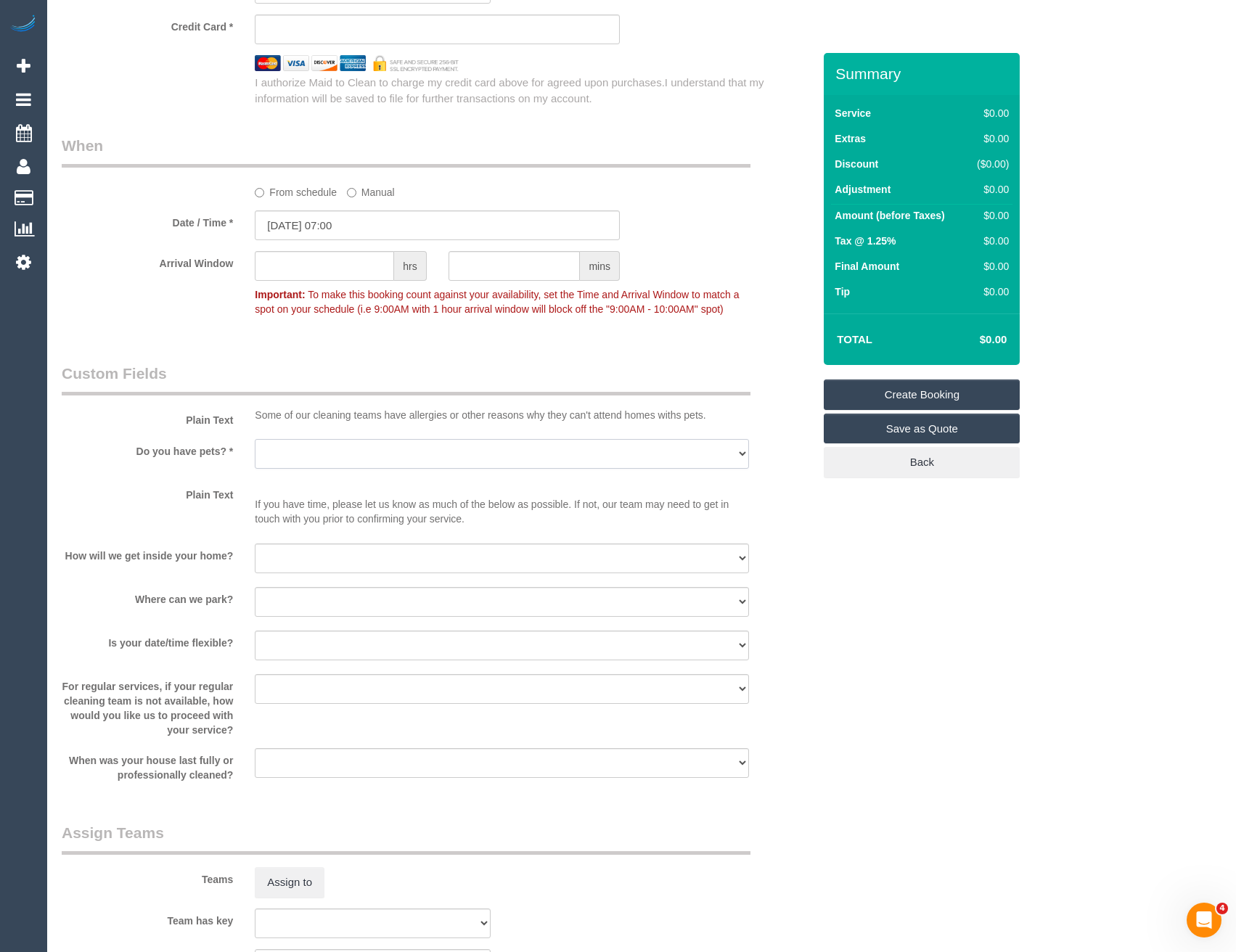
click at [298, 460] on select "Yes - Cats Yes - Dogs No pets Yes - Dogs and Cats Yes - Other" at bounding box center [501, 454] width 494 height 30
select select "number:28"
click at [254, 439] on select "Yes - Cats Yes - Dogs No pets Yes - Dogs and Cats Yes - Other" at bounding box center [501, 454] width 494 height 30
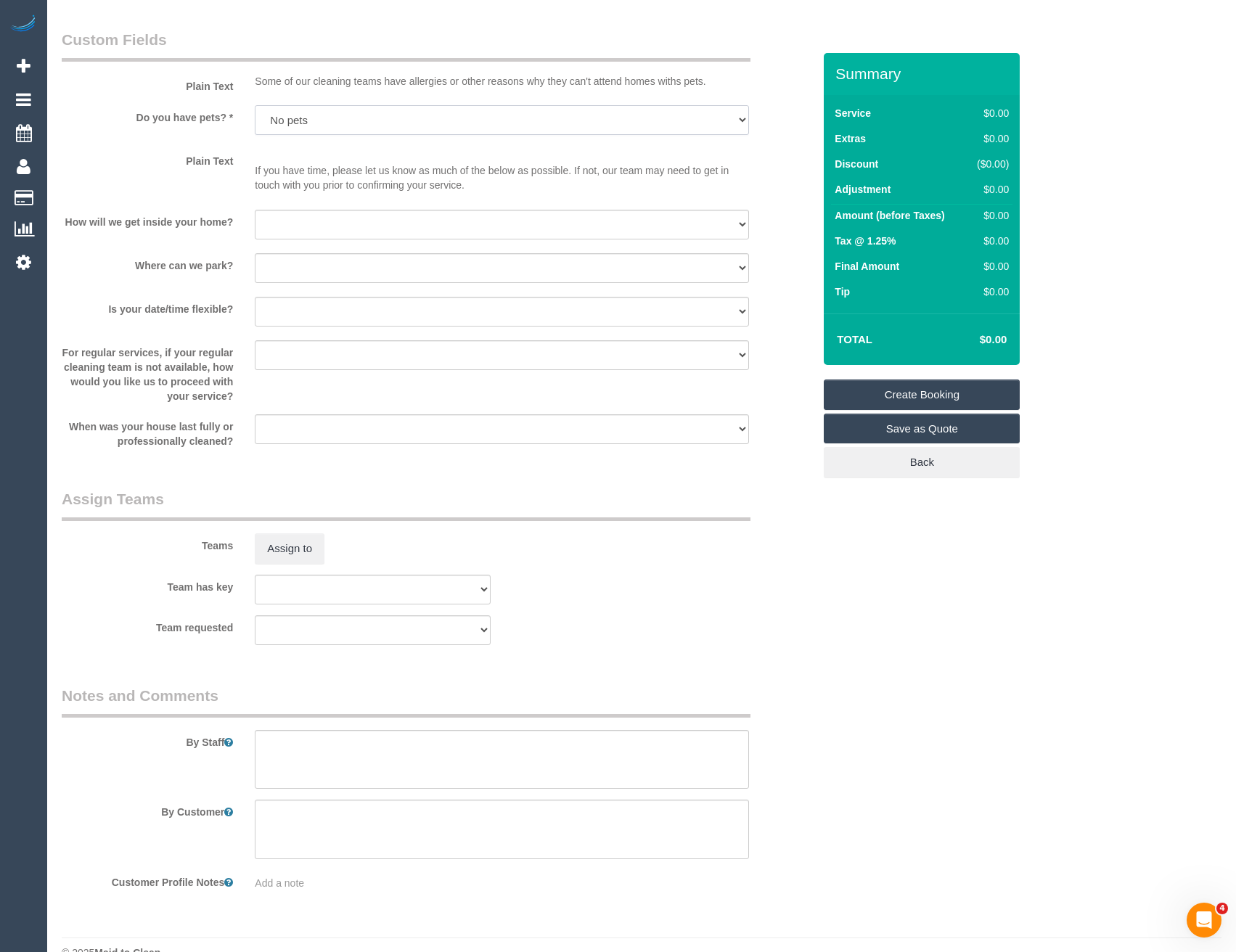
scroll to position [1451, 0]
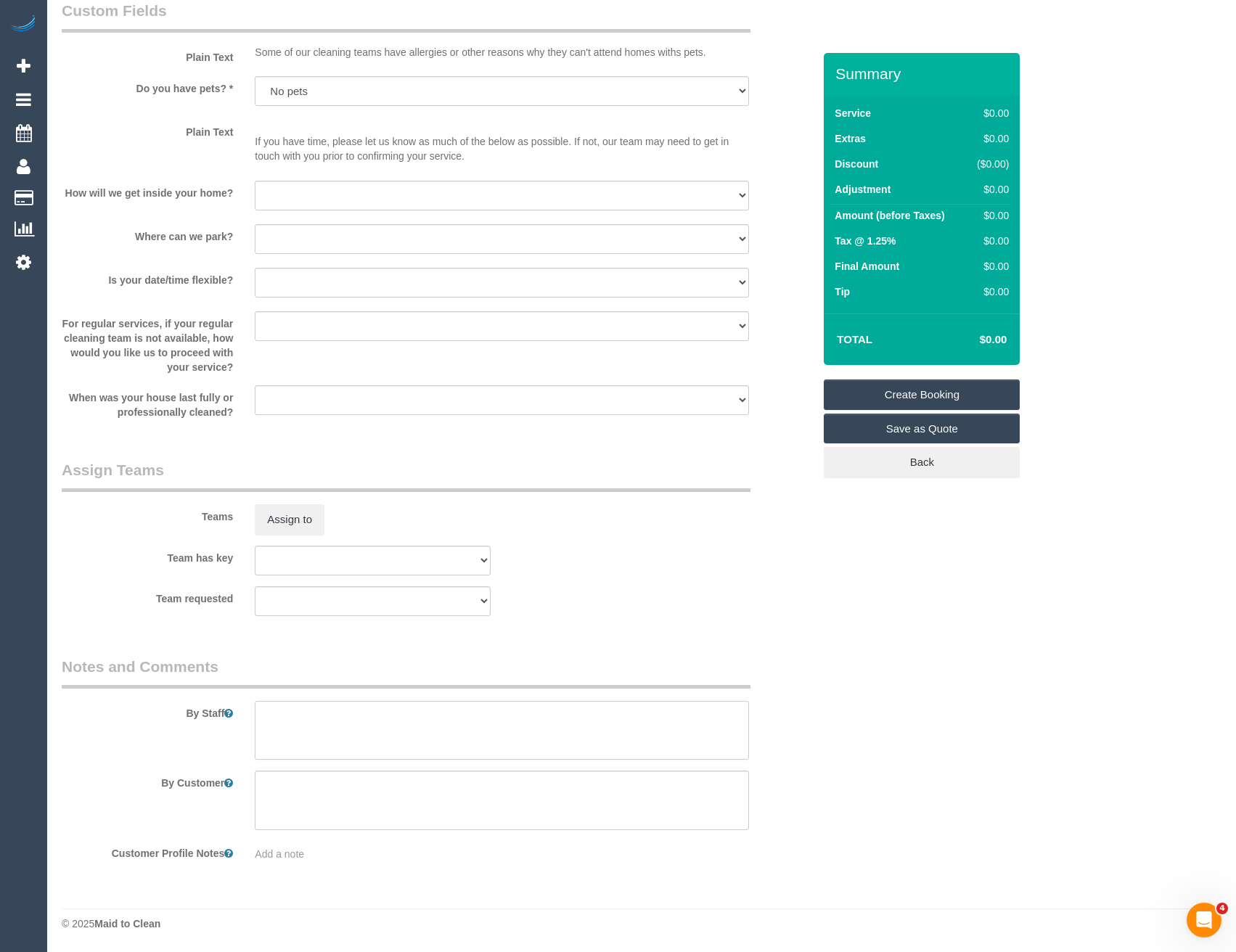
click at [355, 734] on textarea at bounding box center [501, 730] width 494 height 59
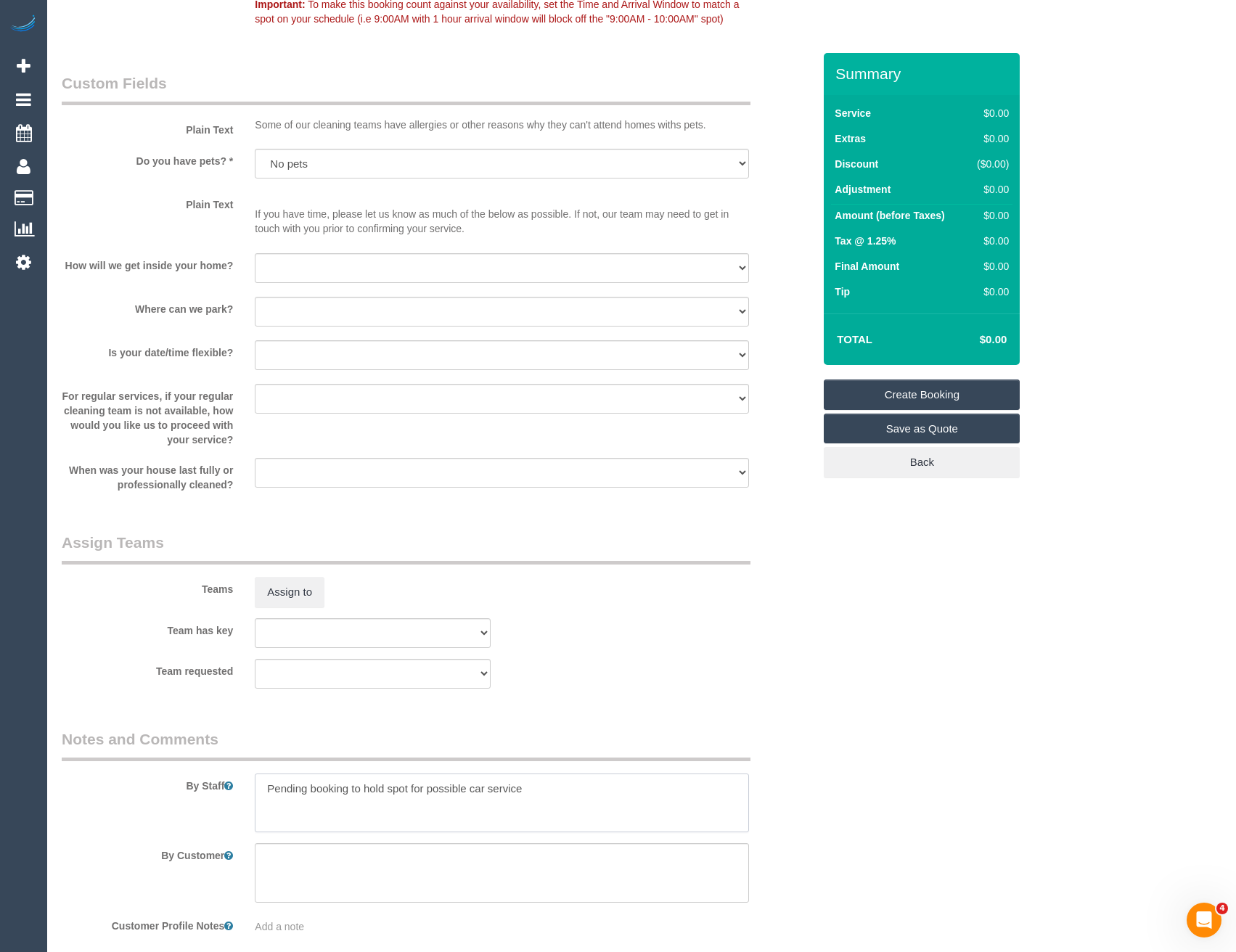
type textarea "Pending booking to hold spot for possible car service"
click at [931, 395] on link "Create Booking" at bounding box center [921, 394] width 196 height 31
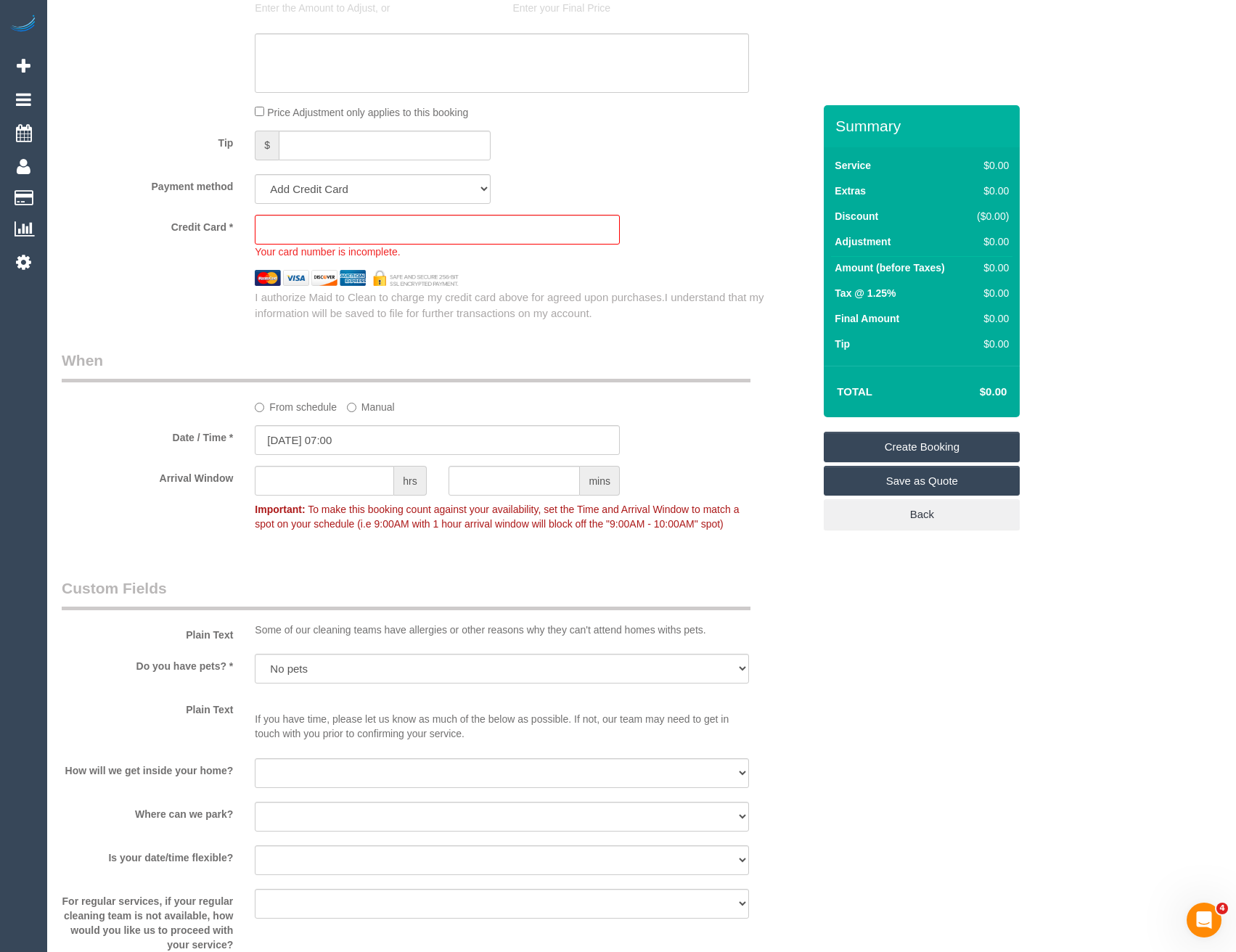
scroll to position [937, 0]
click at [358, 222] on sui-stripe-card at bounding box center [436, 233] width 365 height 30
click at [368, 187] on select "Add Credit Card Cash Check Paypal" at bounding box center [372, 192] width 236 height 30
select select "string:check"
click at [254, 177] on select "Add Credit Card Cash Check Paypal" at bounding box center [372, 192] width 236 height 30
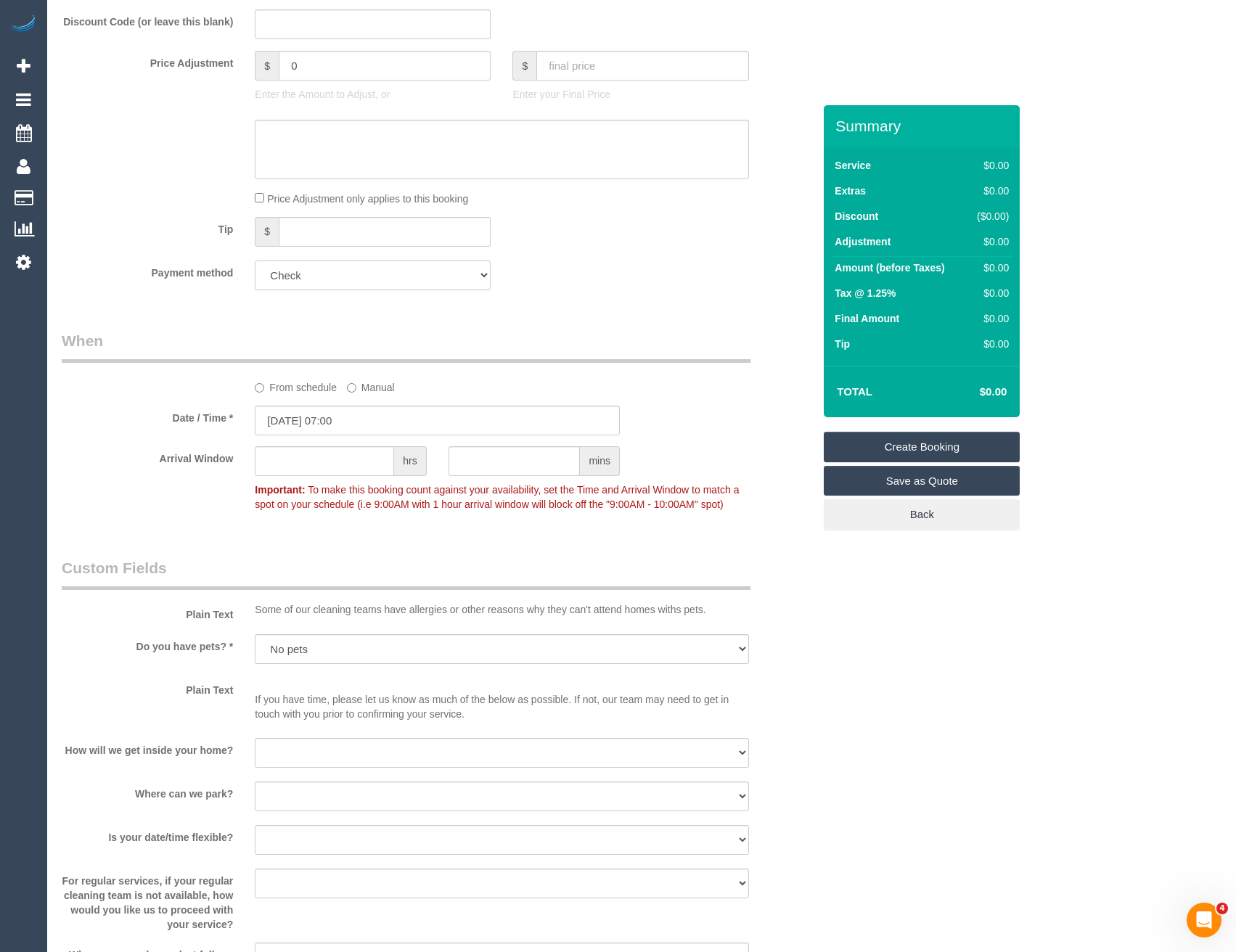
scroll to position [792, 0]
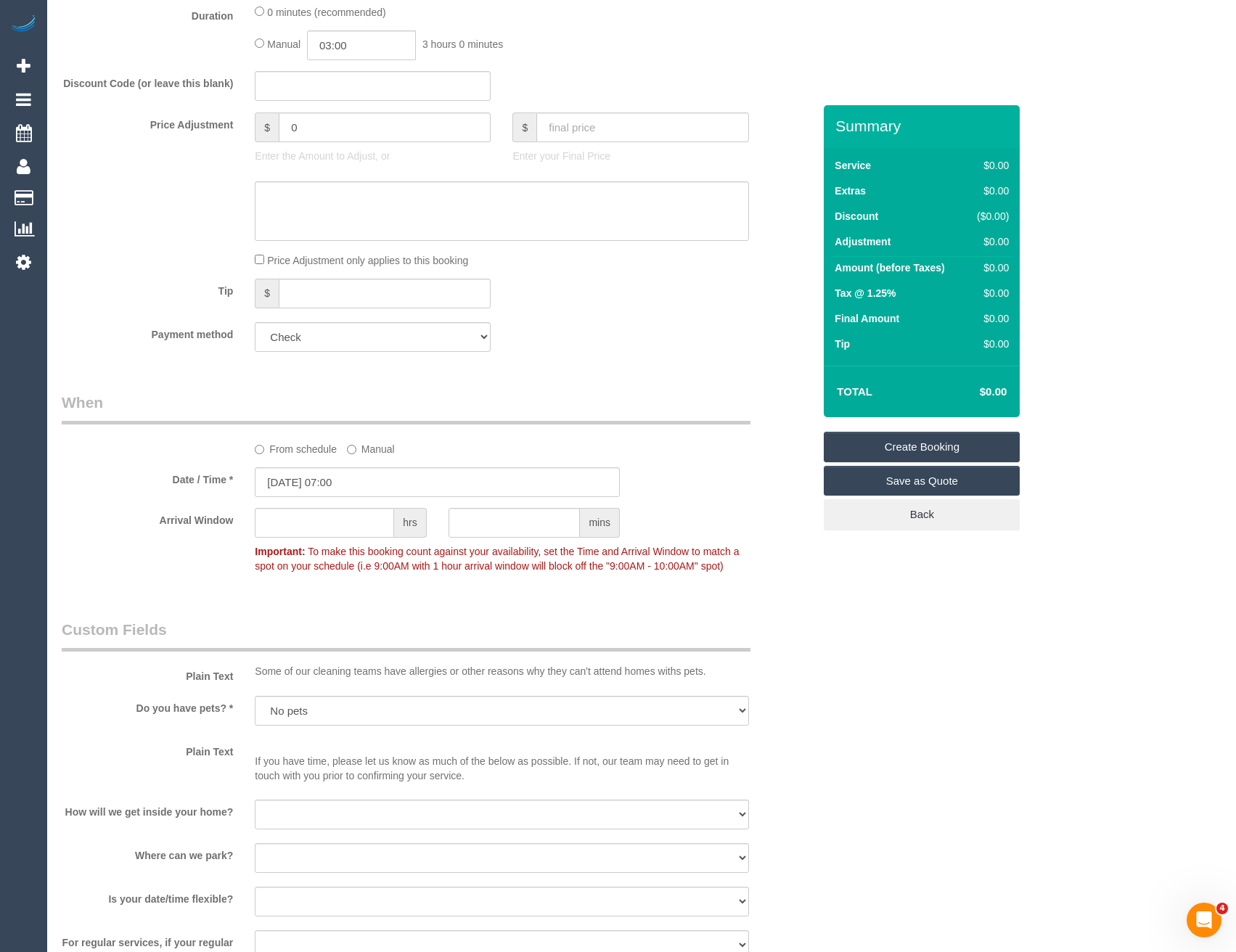
click at [875, 447] on link "Create Booking" at bounding box center [921, 446] width 196 height 31
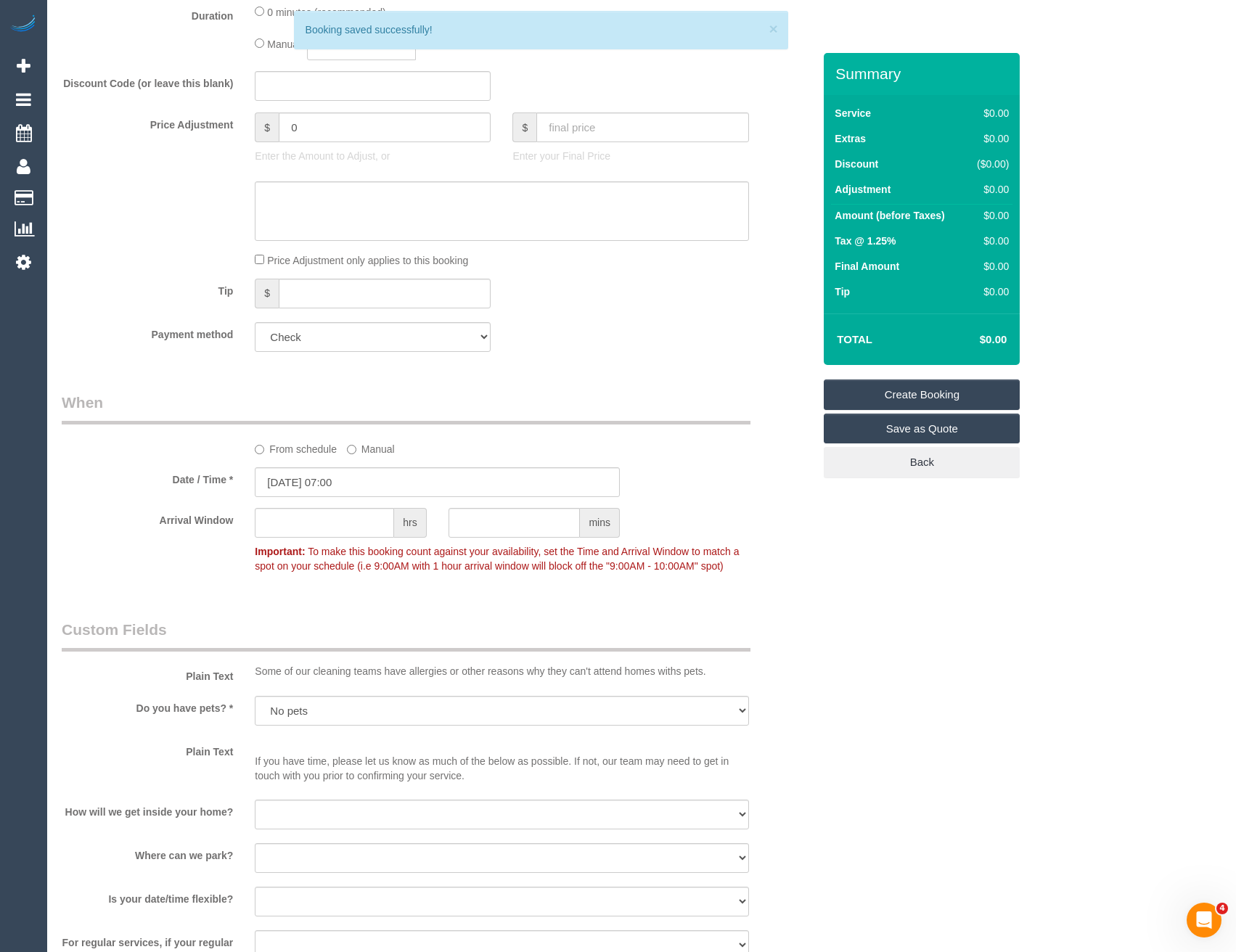
scroll to position [70249, 71328]
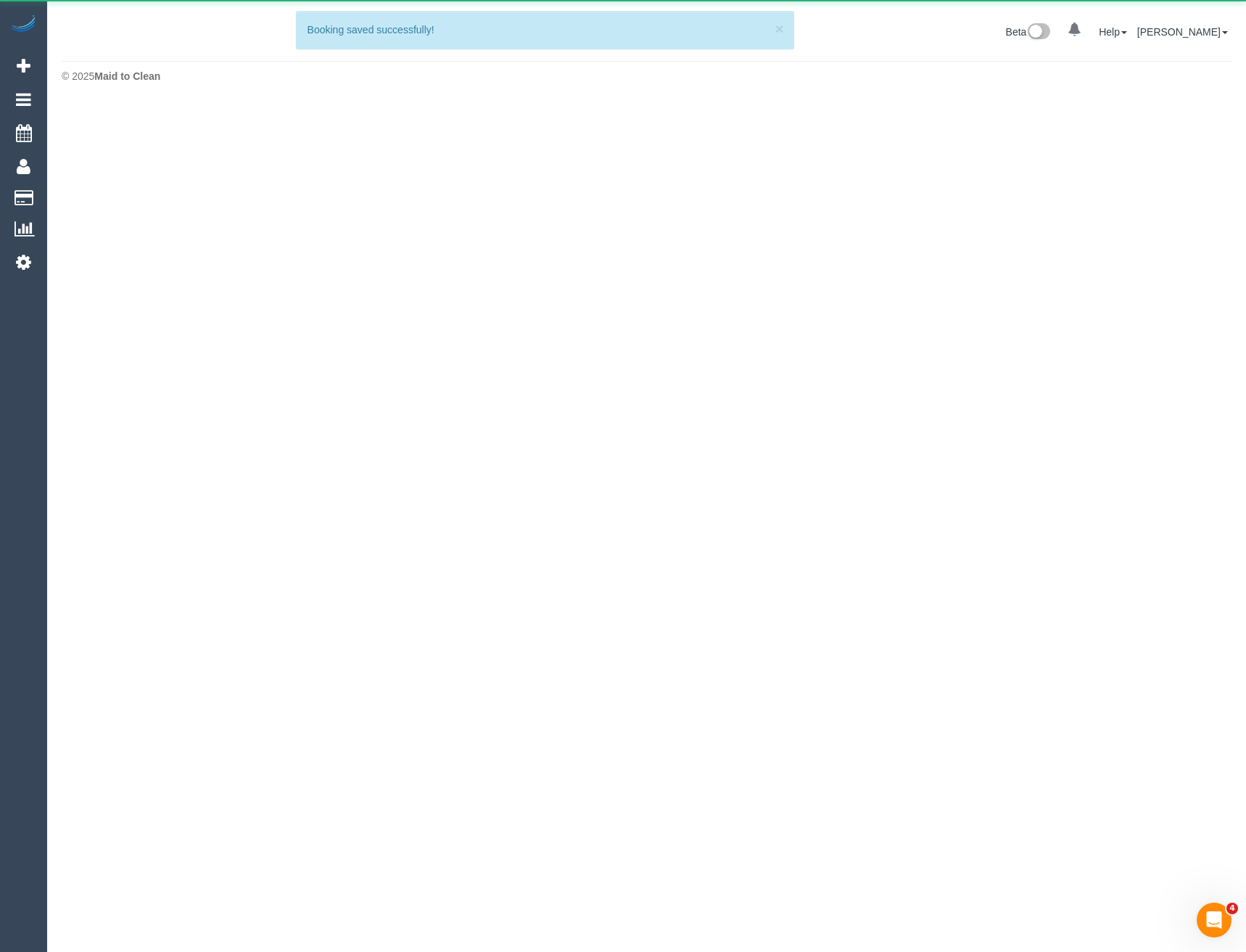
scroll to position [398, 1246]
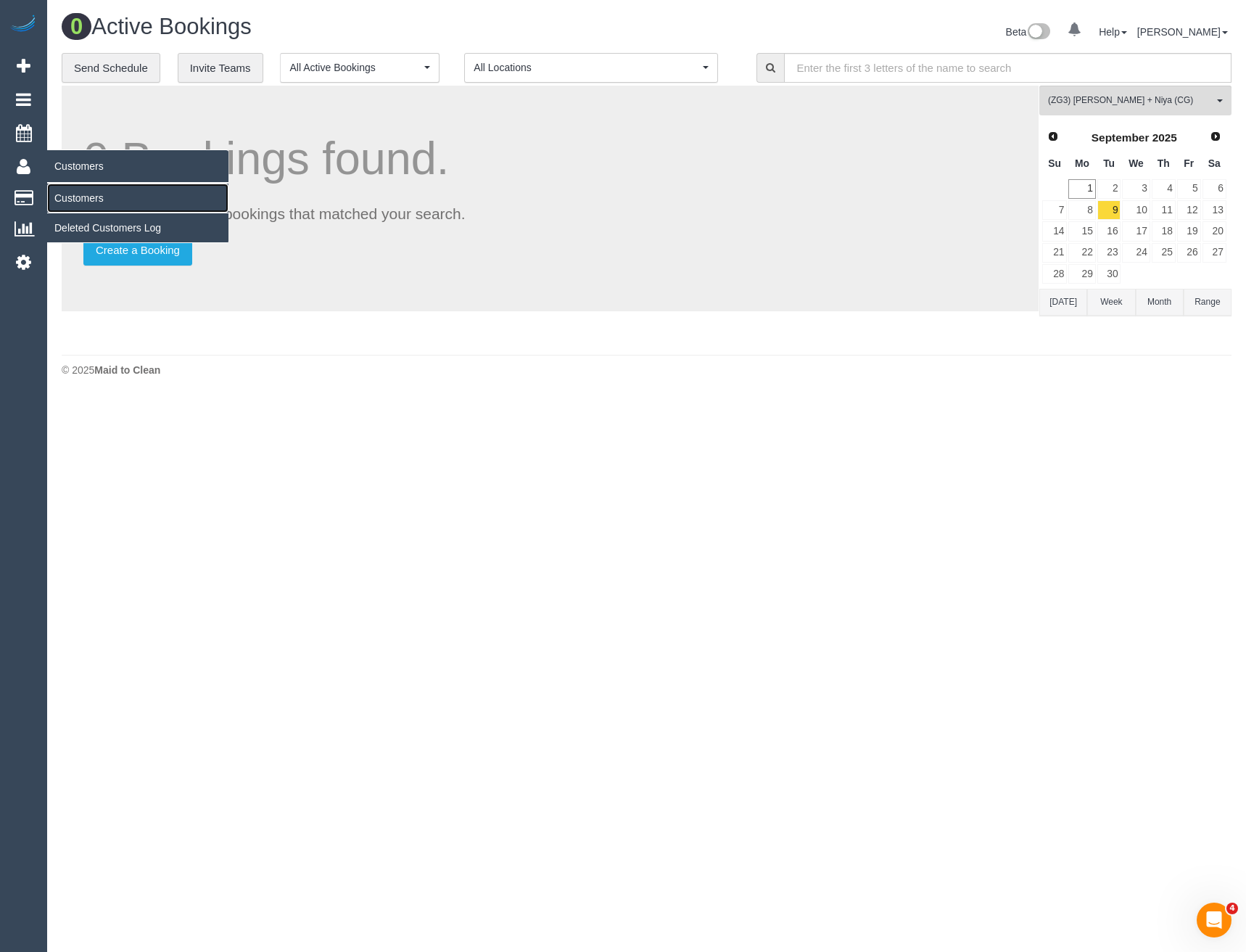
click at [92, 202] on link "Customers" at bounding box center [138, 198] width 182 height 29
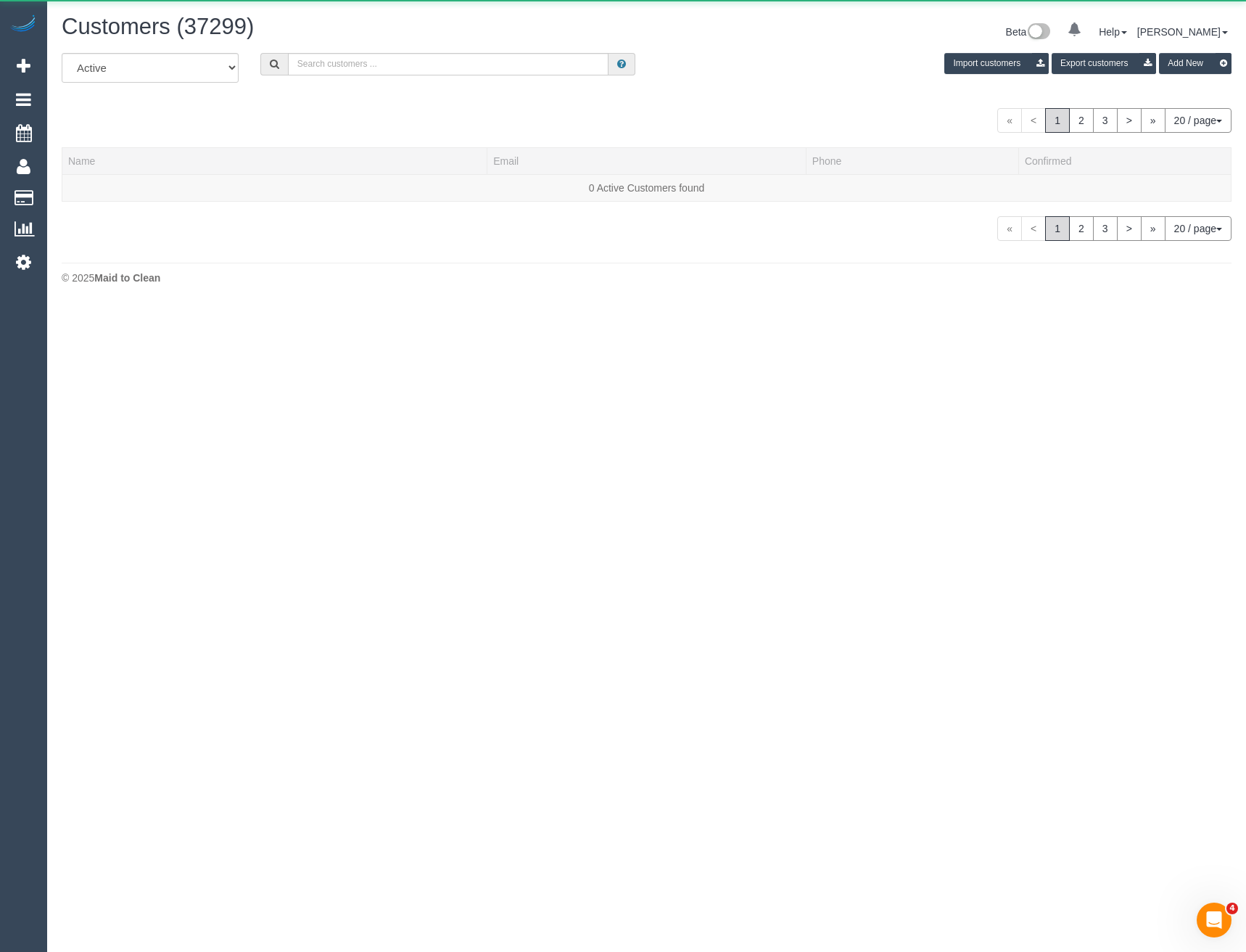
scroll to position [305, 1246]
drag, startPoint x: 480, startPoint y: 62, endPoint x: 500, endPoint y: 35, distance: 33.6
click at [480, 62] on input "text" at bounding box center [448, 64] width 321 height 22
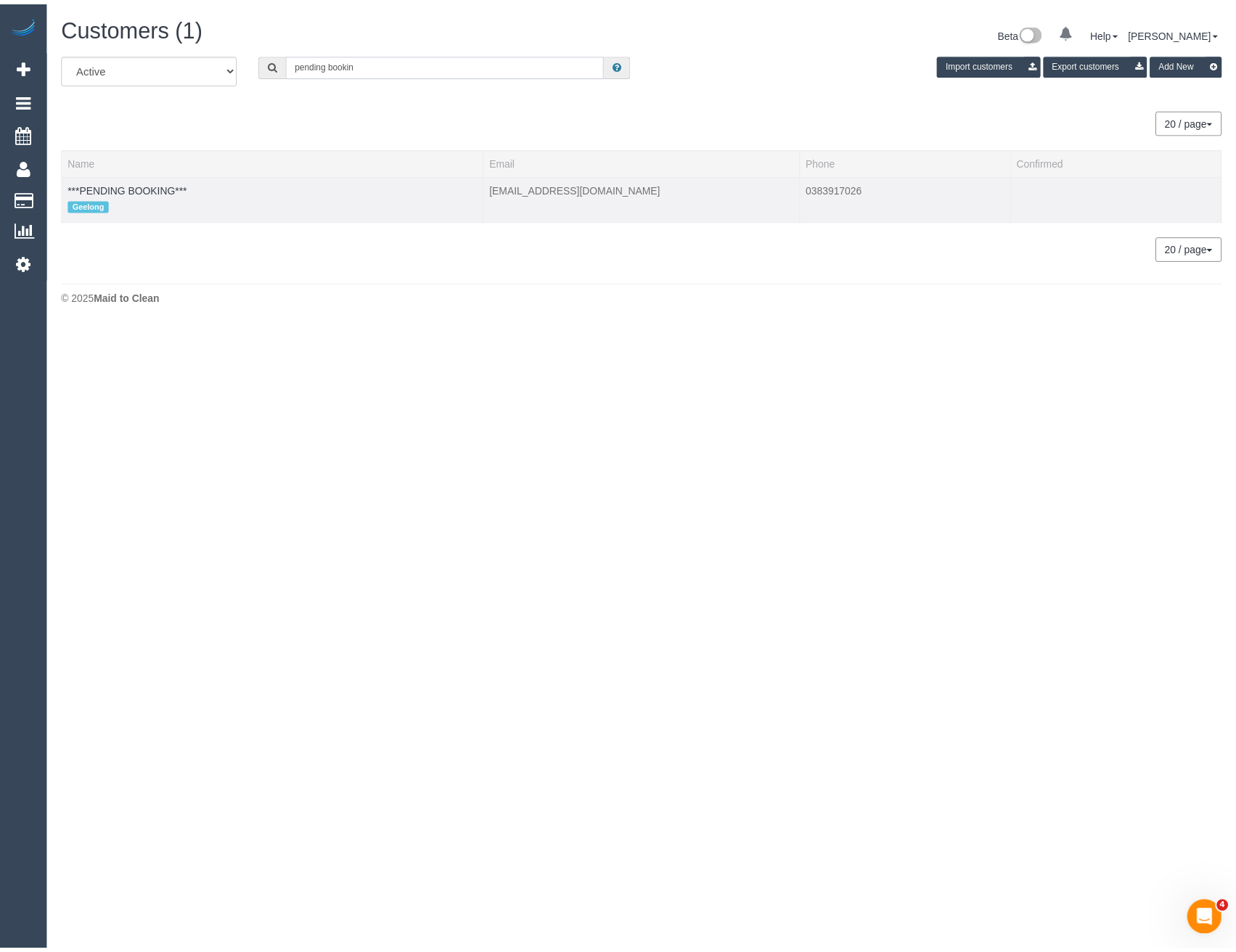
scroll to position [72235, 71318]
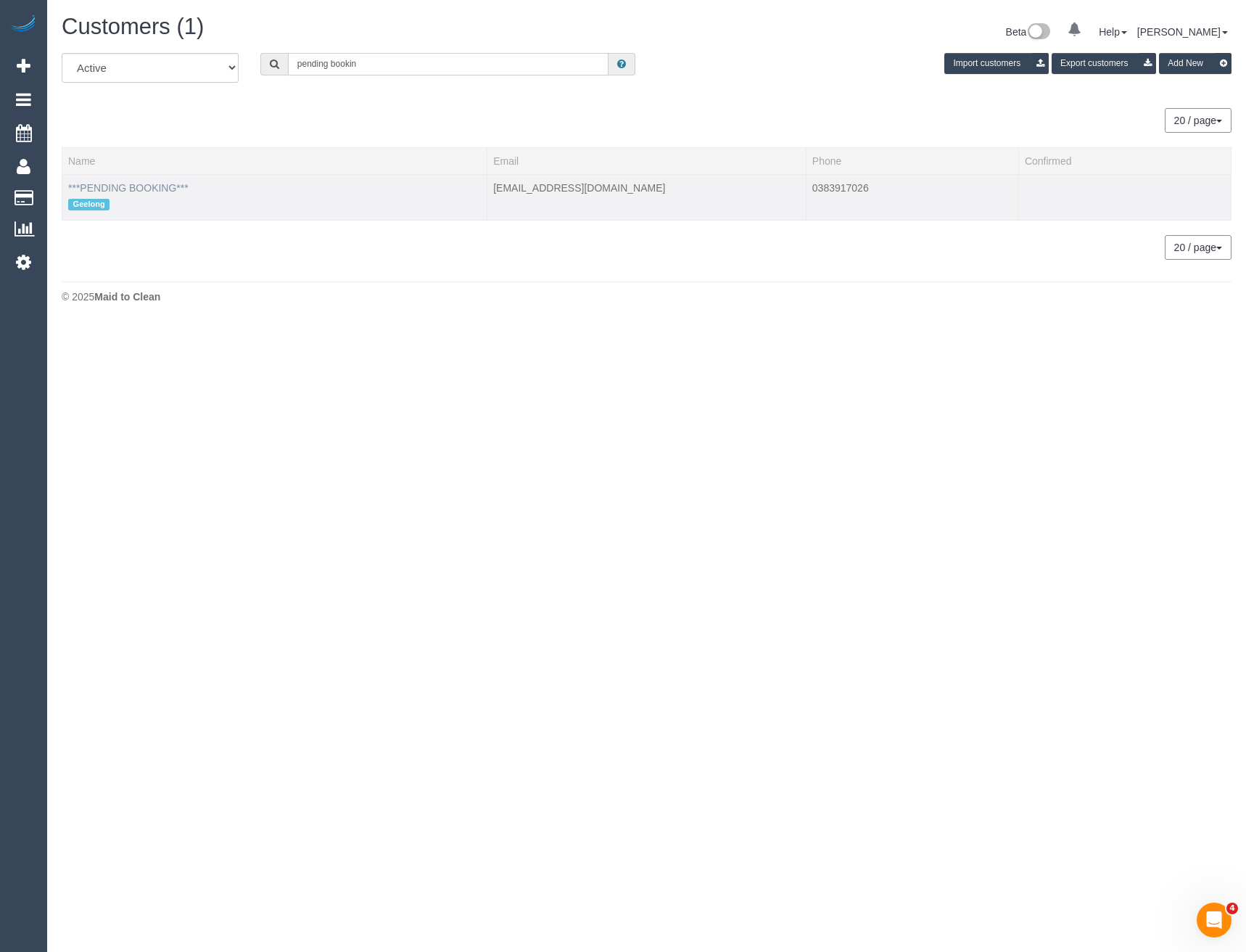
type input "pending bookin"
click at [113, 188] on link "***PENDING BOOKING***" at bounding box center [129, 187] width 121 height 12
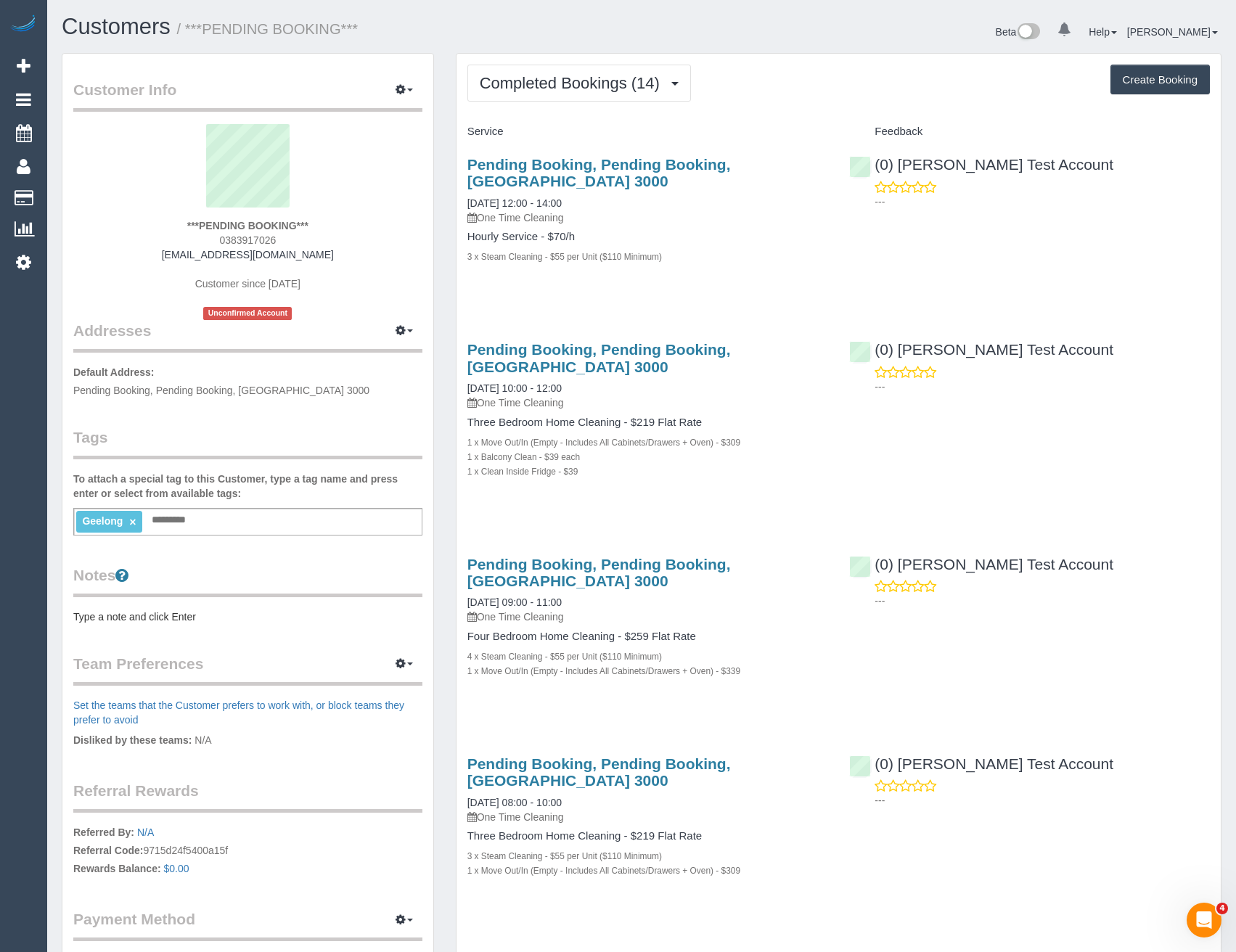
scroll to position [2604, 1236]
click at [547, 92] on span "Completed Bookings (14)" at bounding box center [573, 84] width 187 height 19
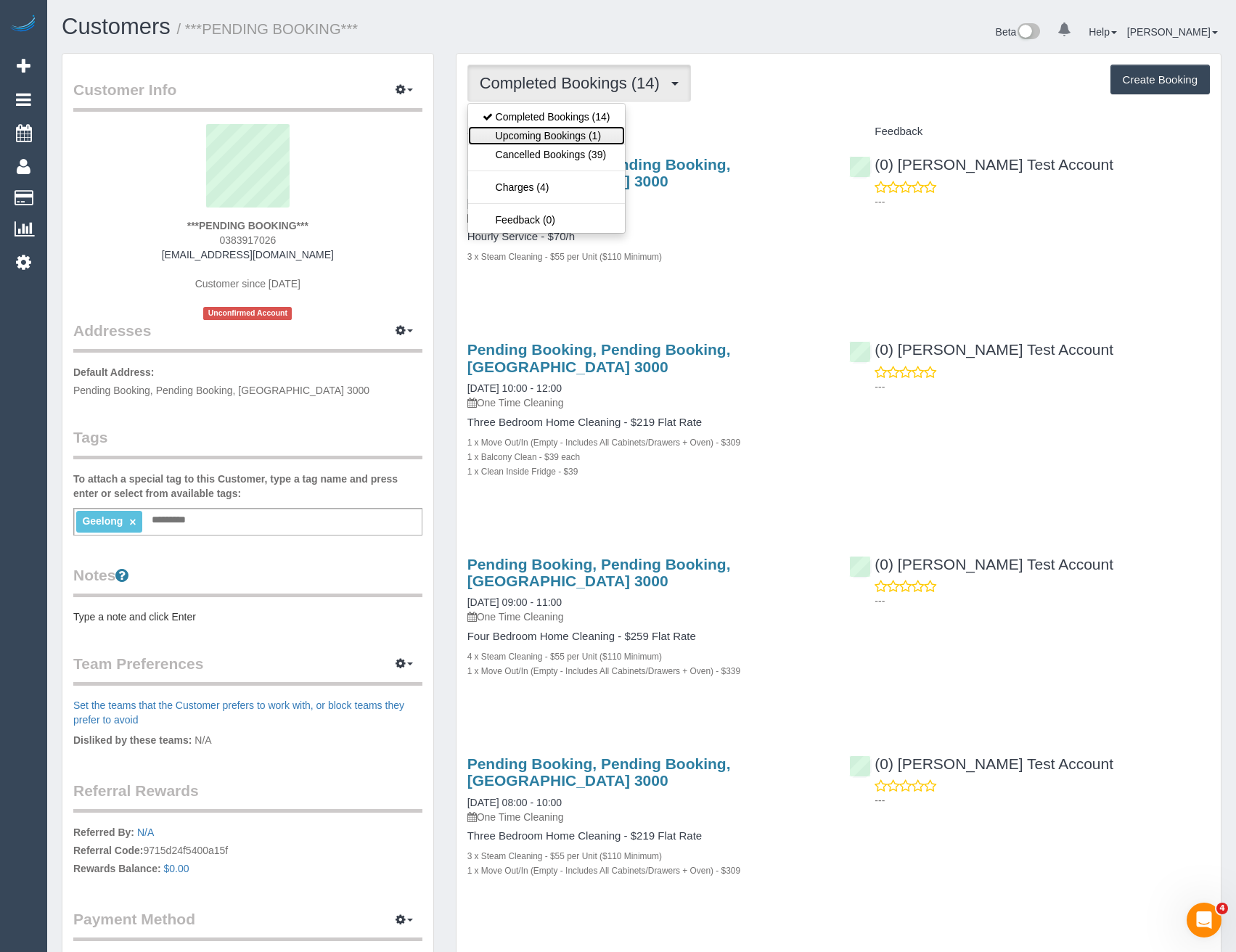
click at [549, 135] on link "Upcoming Bookings (1)" at bounding box center [546, 135] width 157 height 19
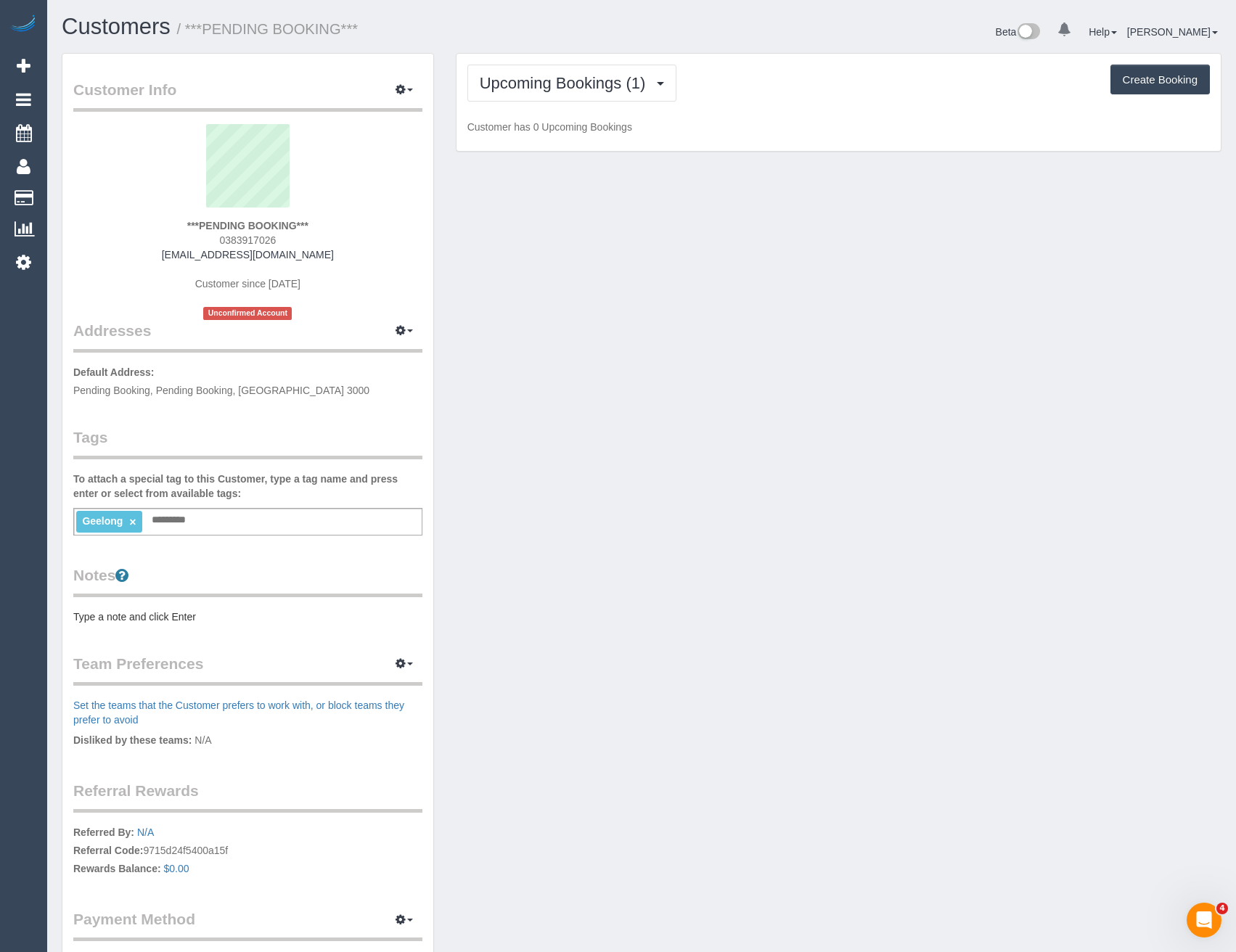
scroll to position [71486, 71328]
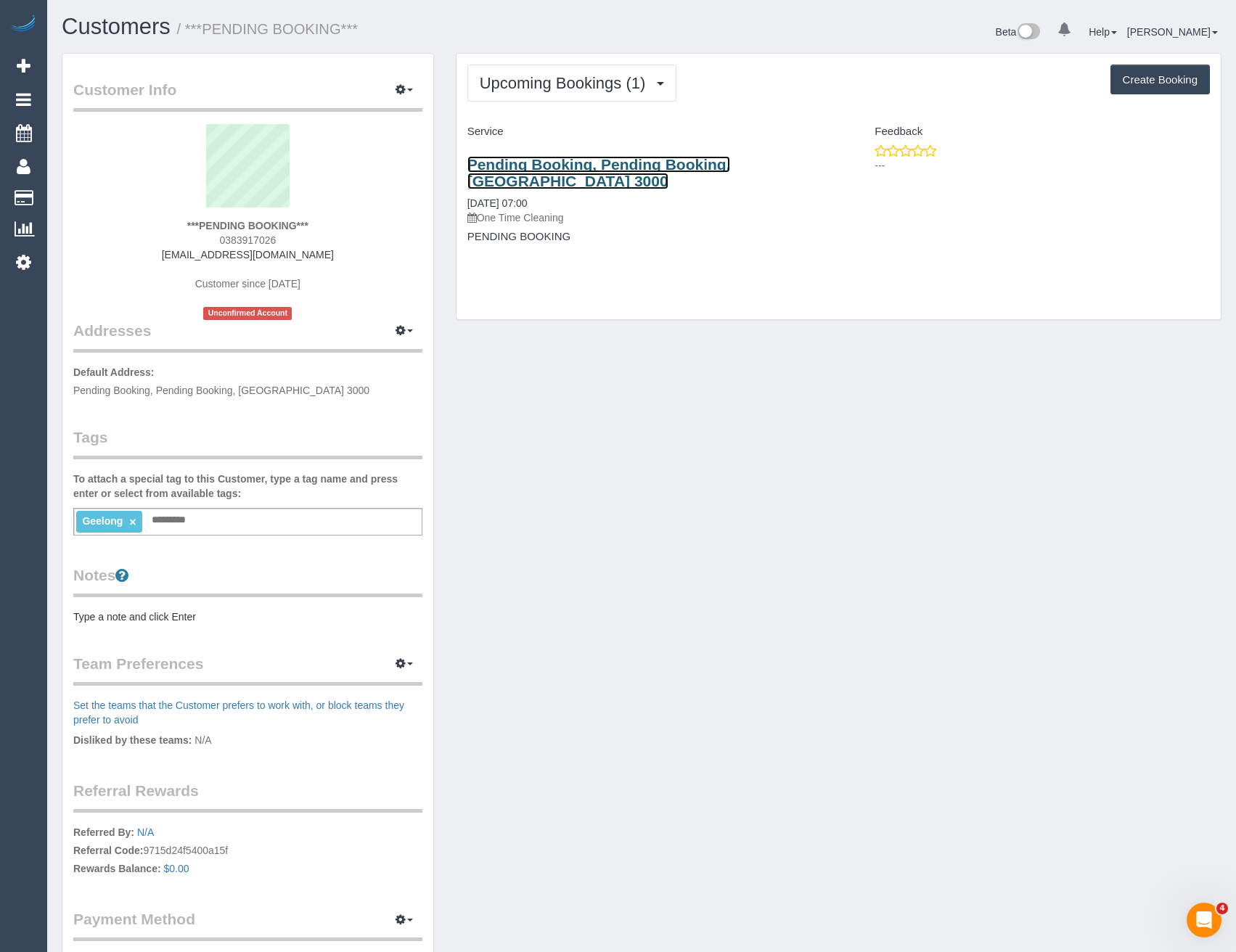
click at [706, 165] on link "Pending Booking, Pending Booking, VIC 3000" at bounding box center [599, 173] width 264 height 33
click at [134, 524] on link "×" at bounding box center [132, 521] width 6 height 12
click at [651, 161] on link "Pending Booking, Pending Booking, VIC 3000" at bounding box center [599, 173] width 264 height 33
click at [28, 269] on icon at bounding box center [23, 262] width 15 height 18
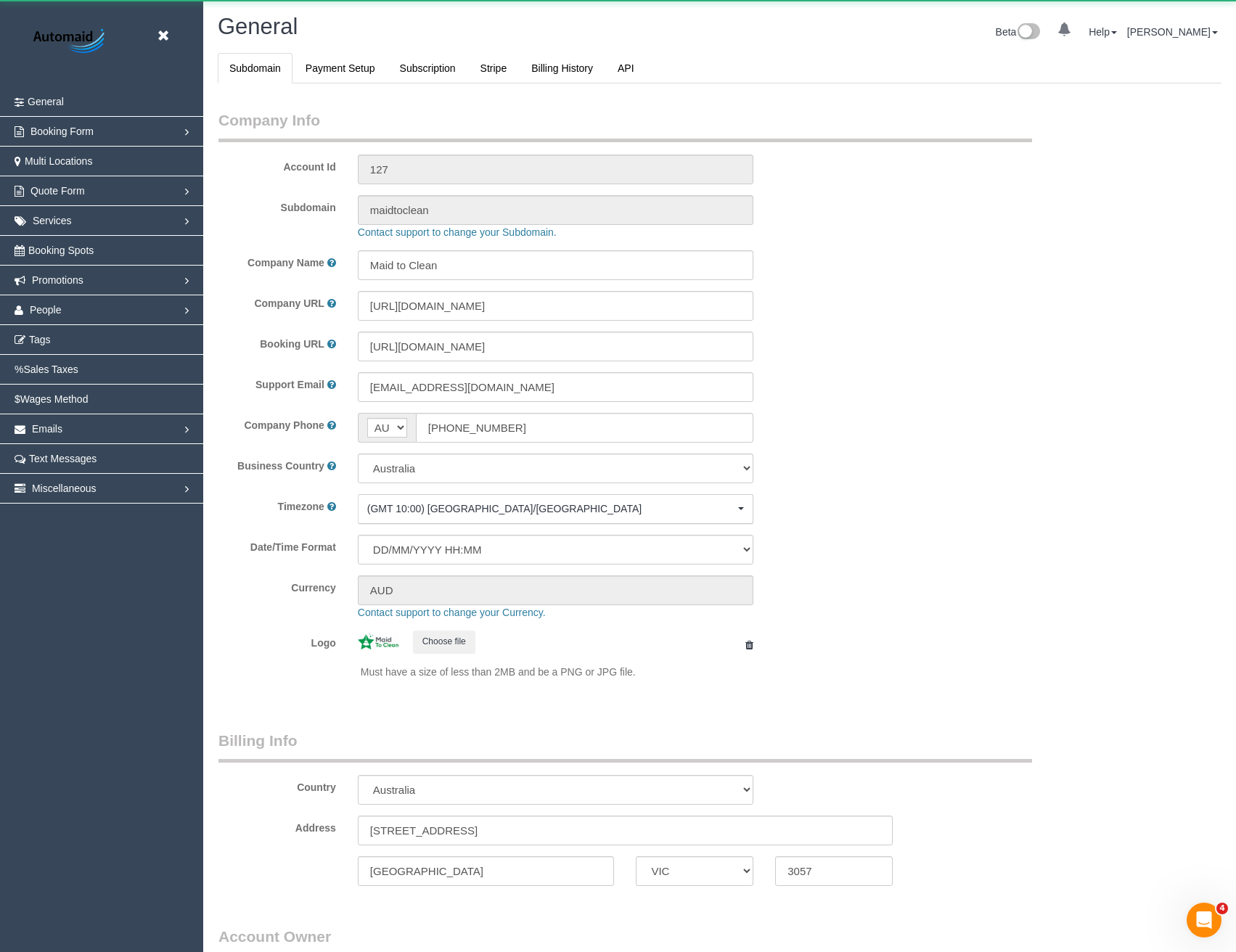
select select "1"
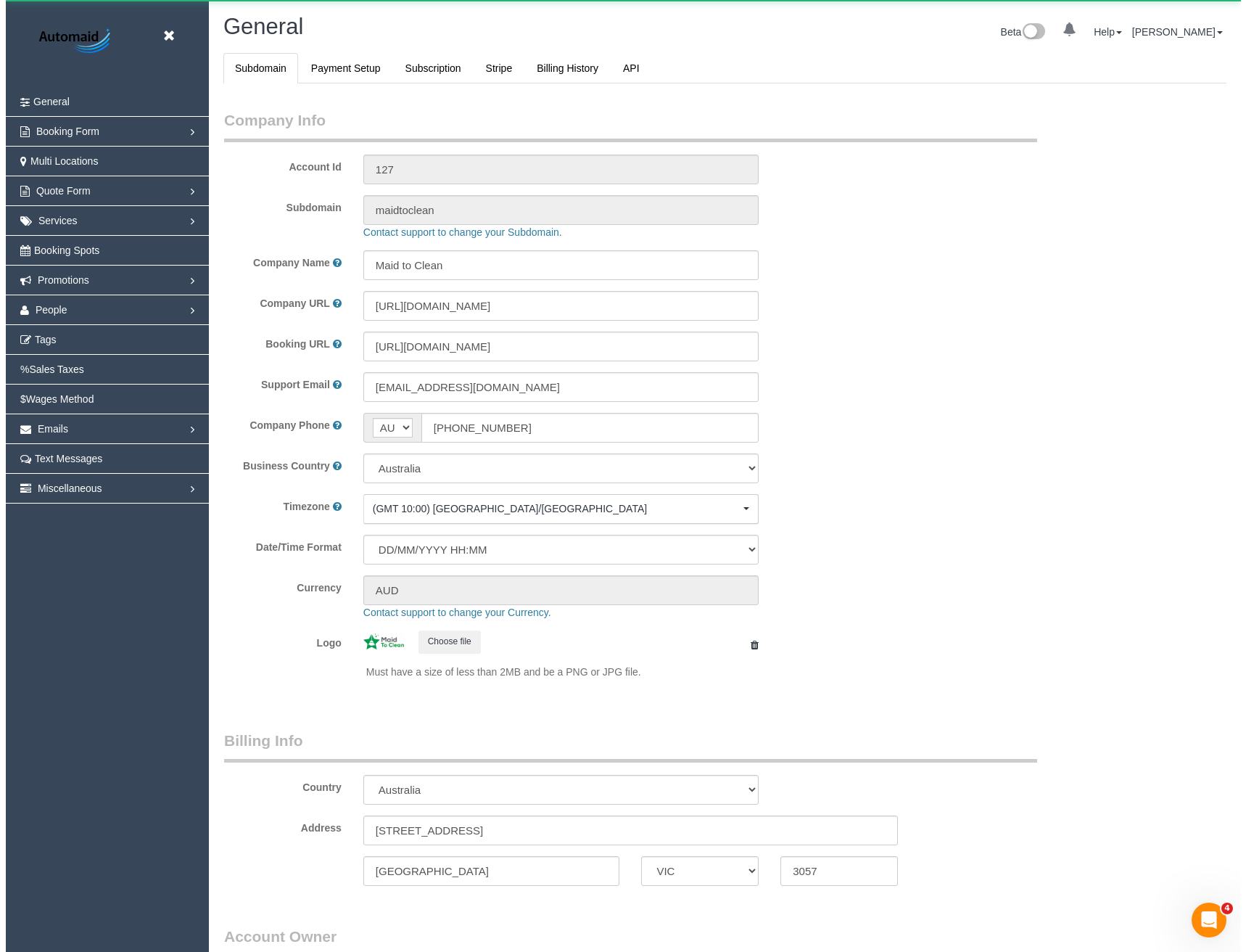
scroll to position [3317, 1236]
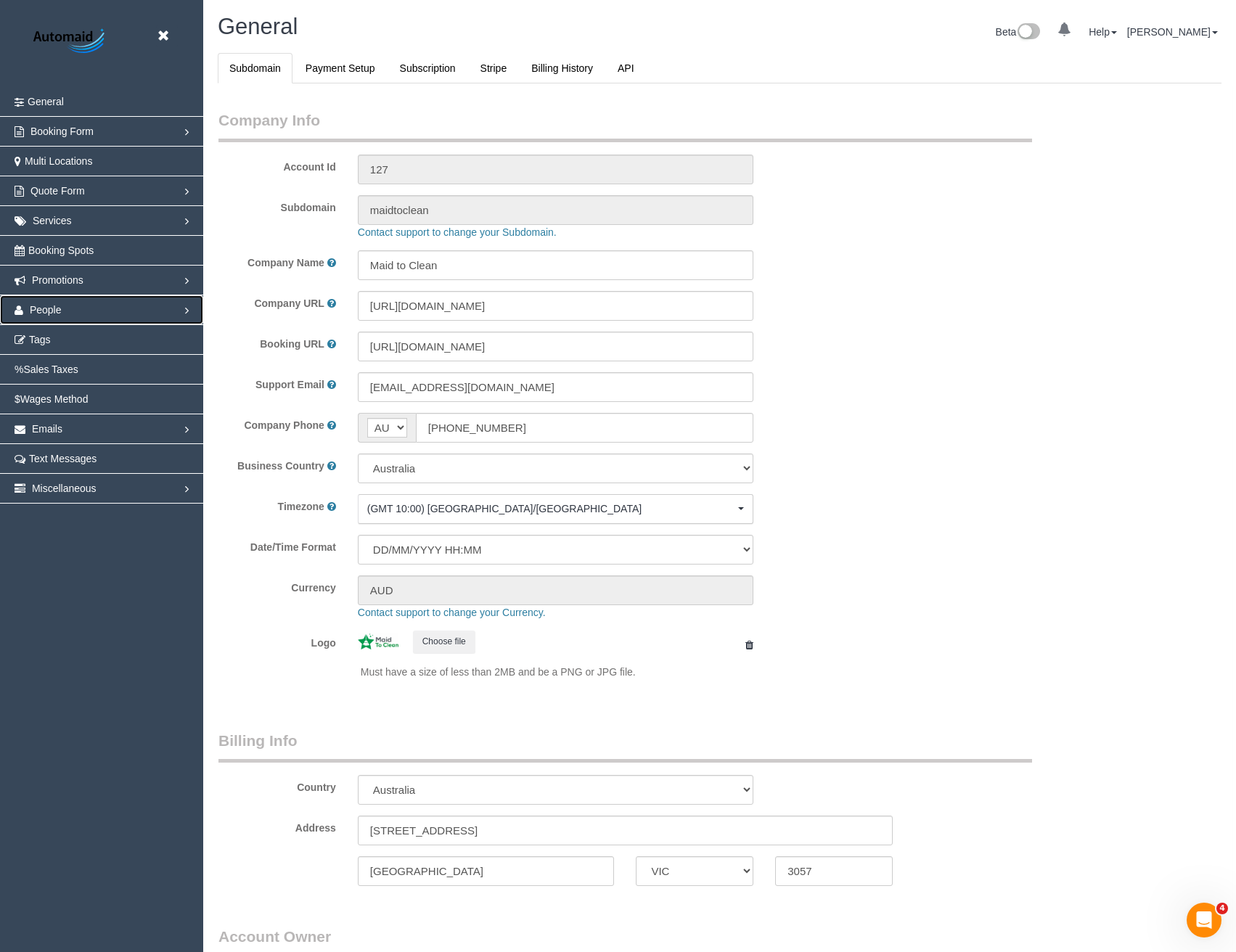
click at [48, 307] on span "People" at bounding box center [45, 310] width 32 height 12
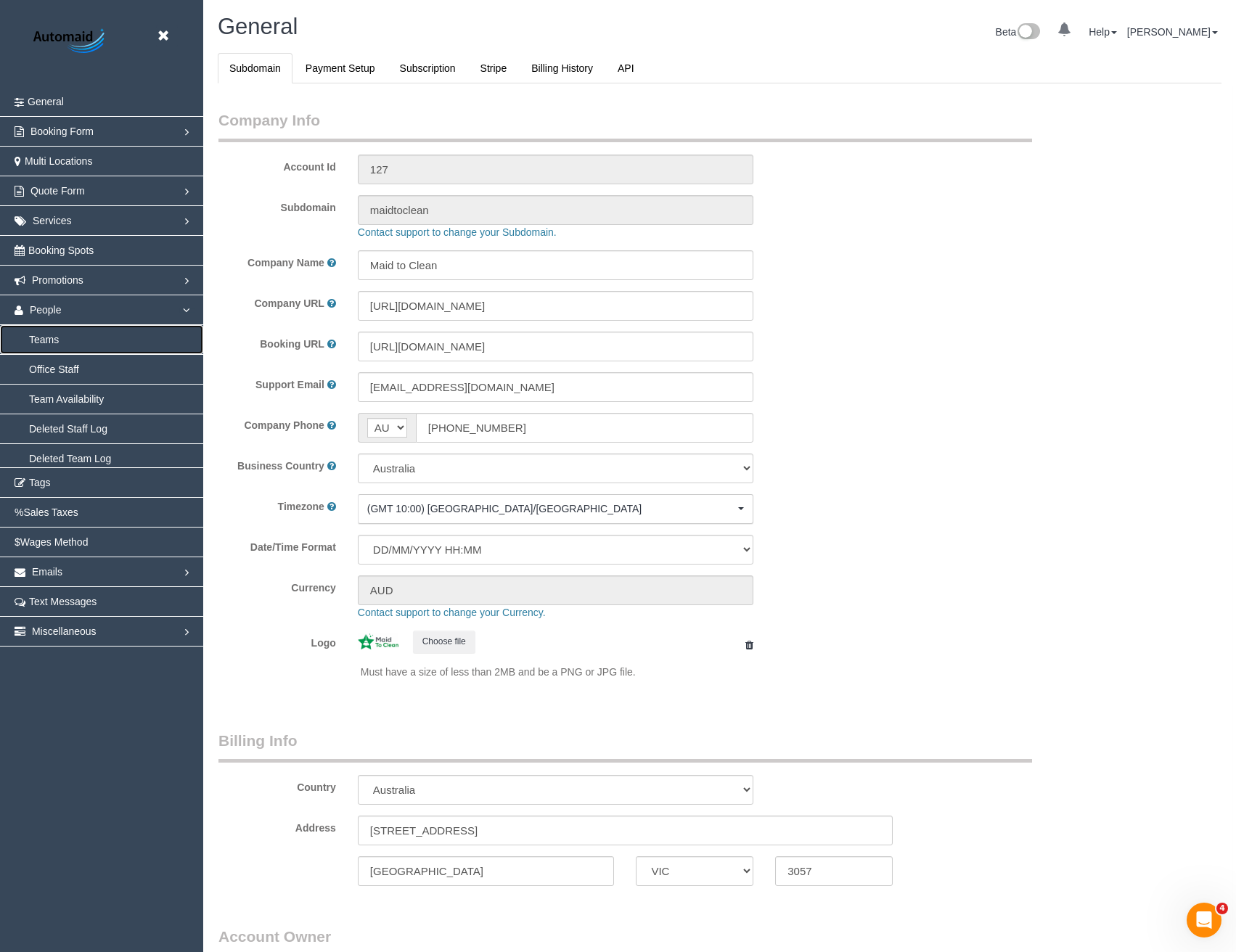
click at [64, 346] on link "Teams" at bounding box center [101, 339] width 203 height 29
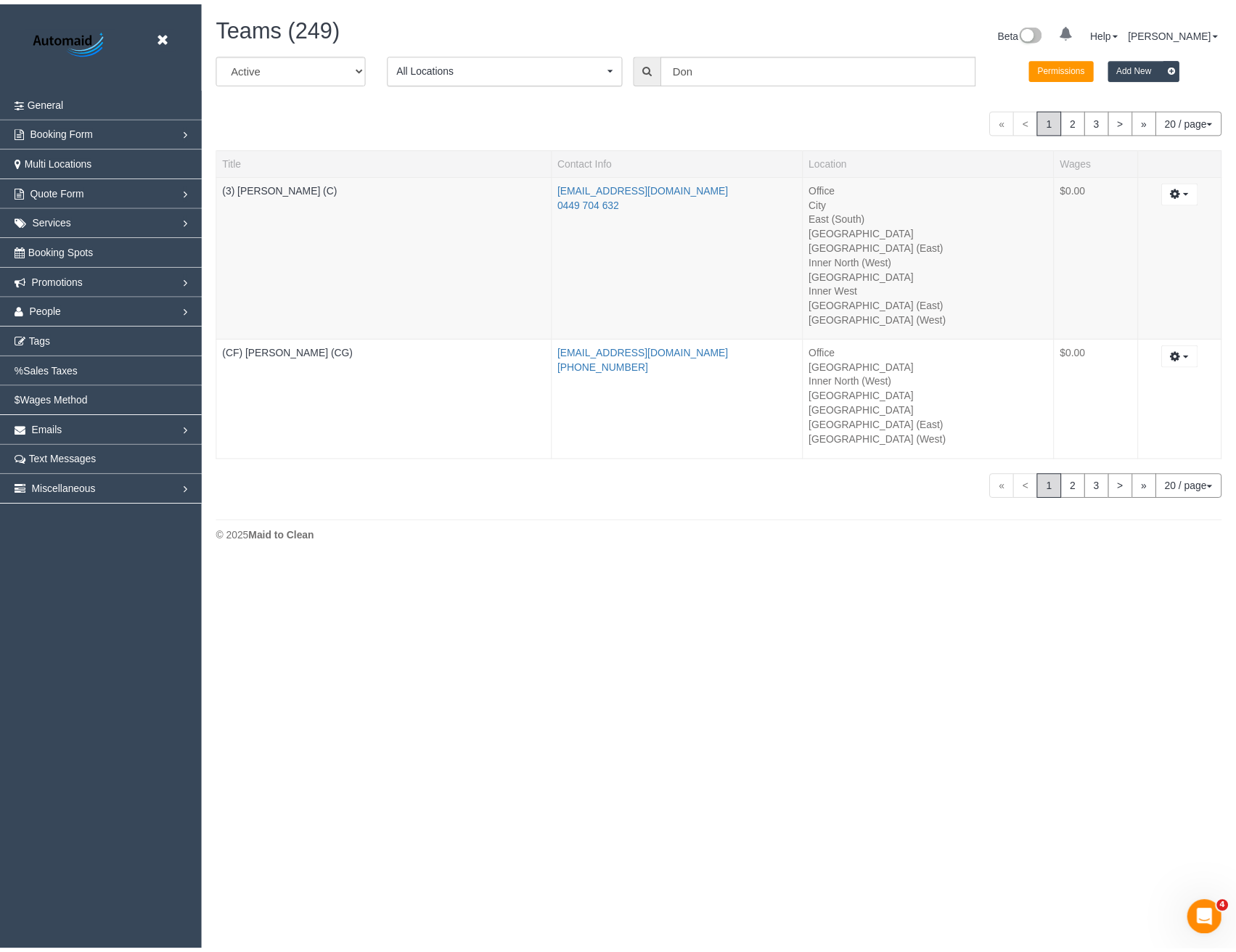
scroll to position [562, 1246]
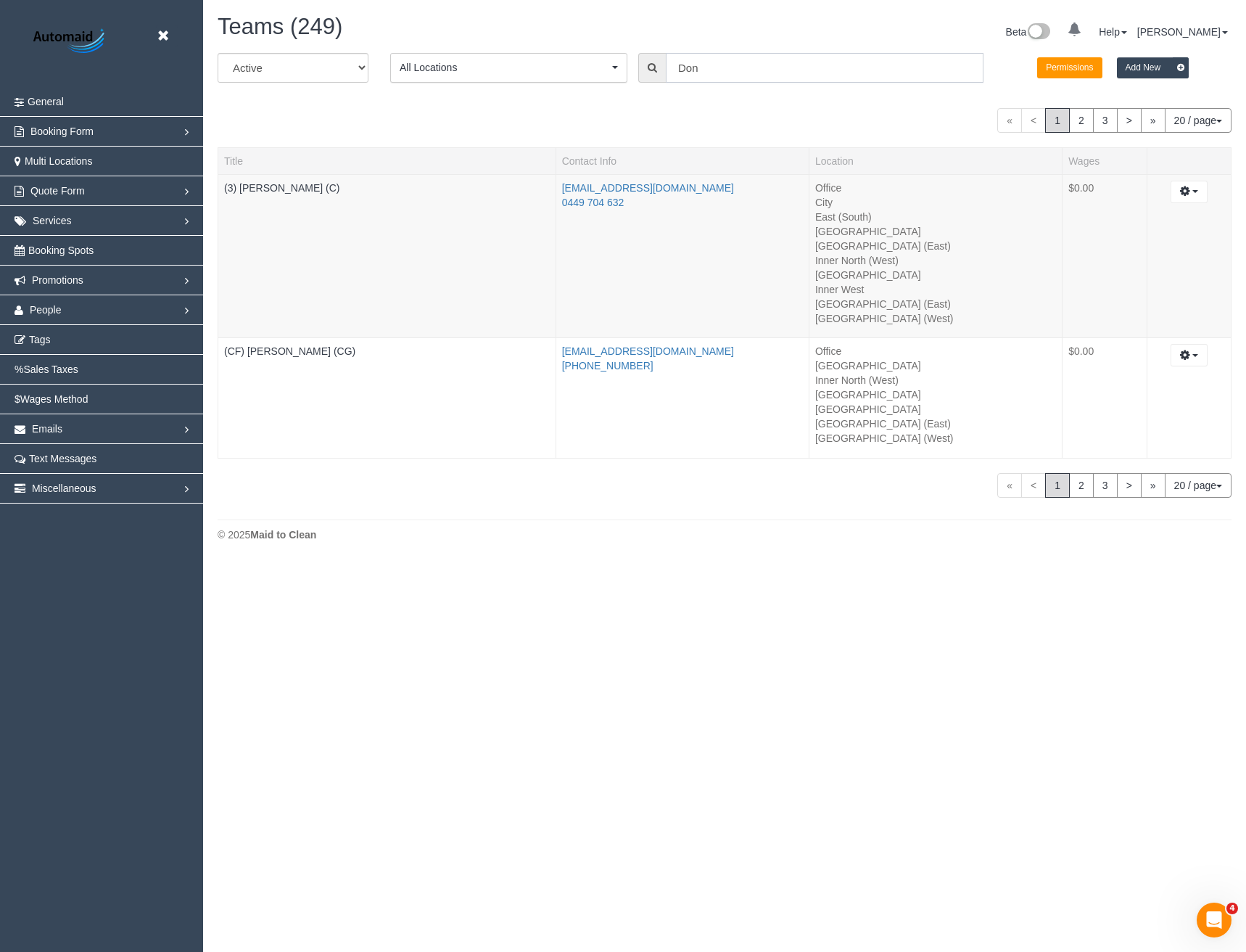
click at [707, 63] on input "Don" at bounding box center [825, 68] width 318 height 30
drag, startPoint x: 703, startPoint y: 66, endPoint x: 672, endPoint y: 70, distance: 31.3
click at [672, 70] on input "Don" at bounding box center [825, 68] width 318 height 30
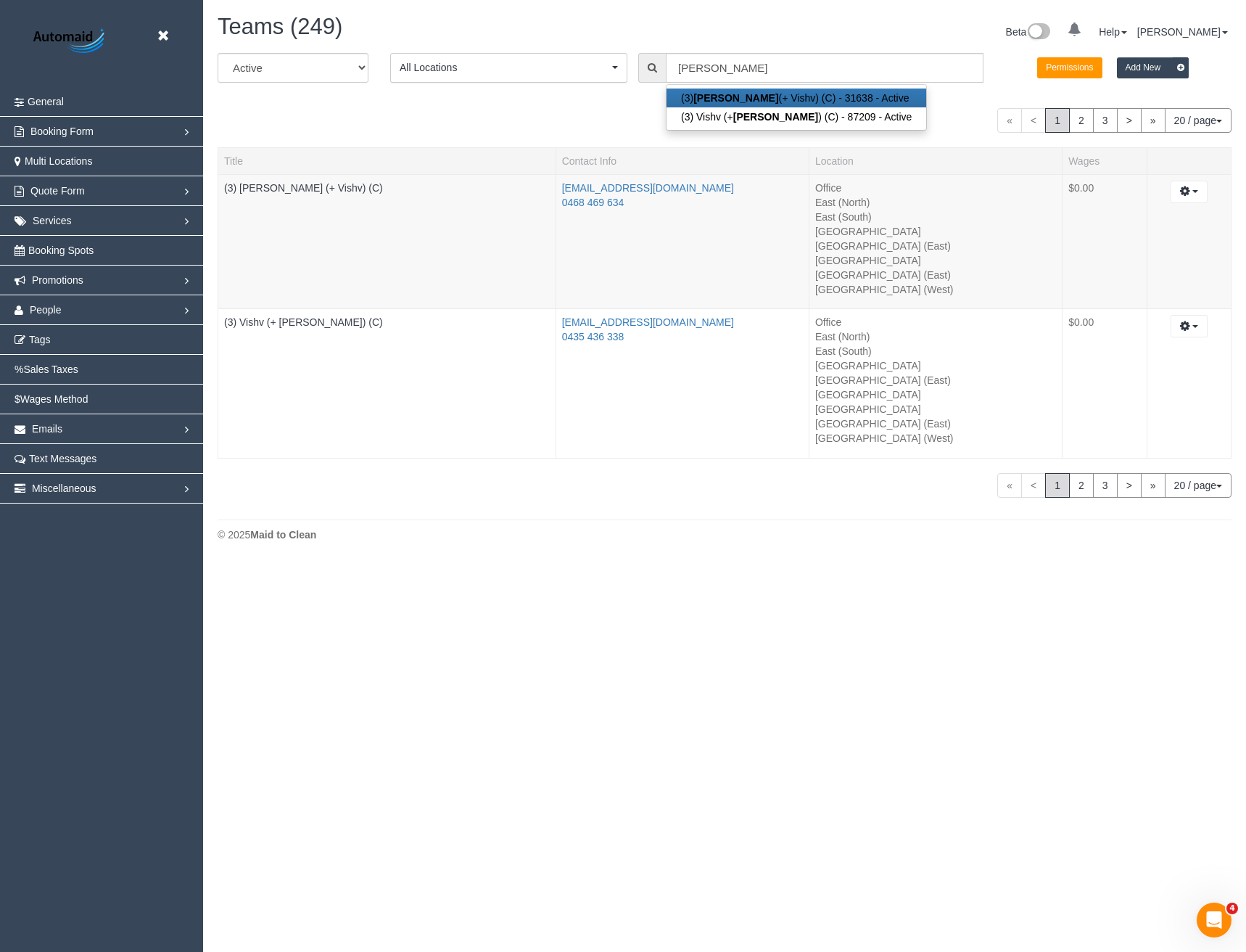
click at [720, 103] on strong "Kelvin" at bounding box center [736, 97] width 84 height 12
type input "(3) [PERSON_NAME] (+ Vishv) (C)"
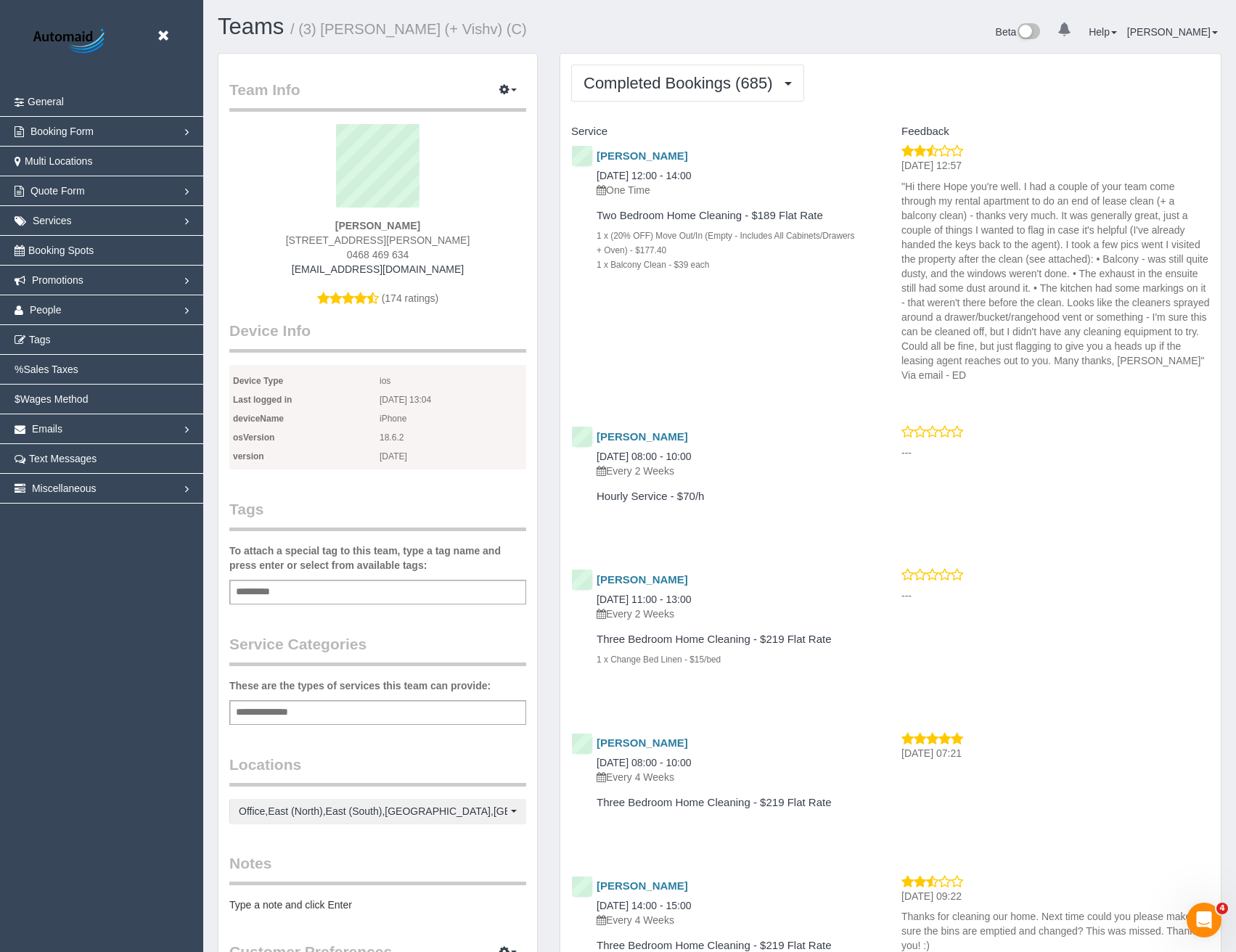
scroll to position [4290, 1236]
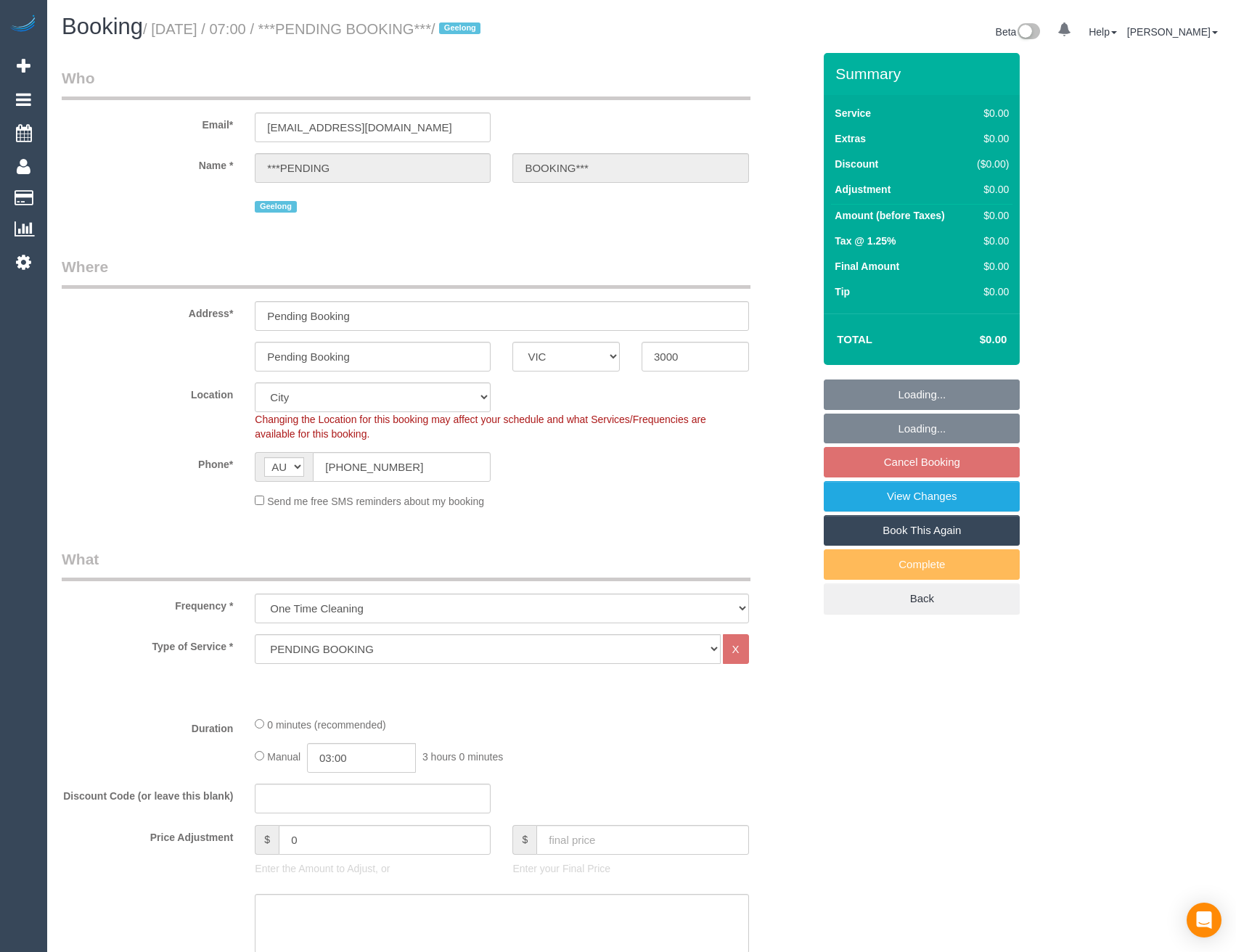
select select "VIC"
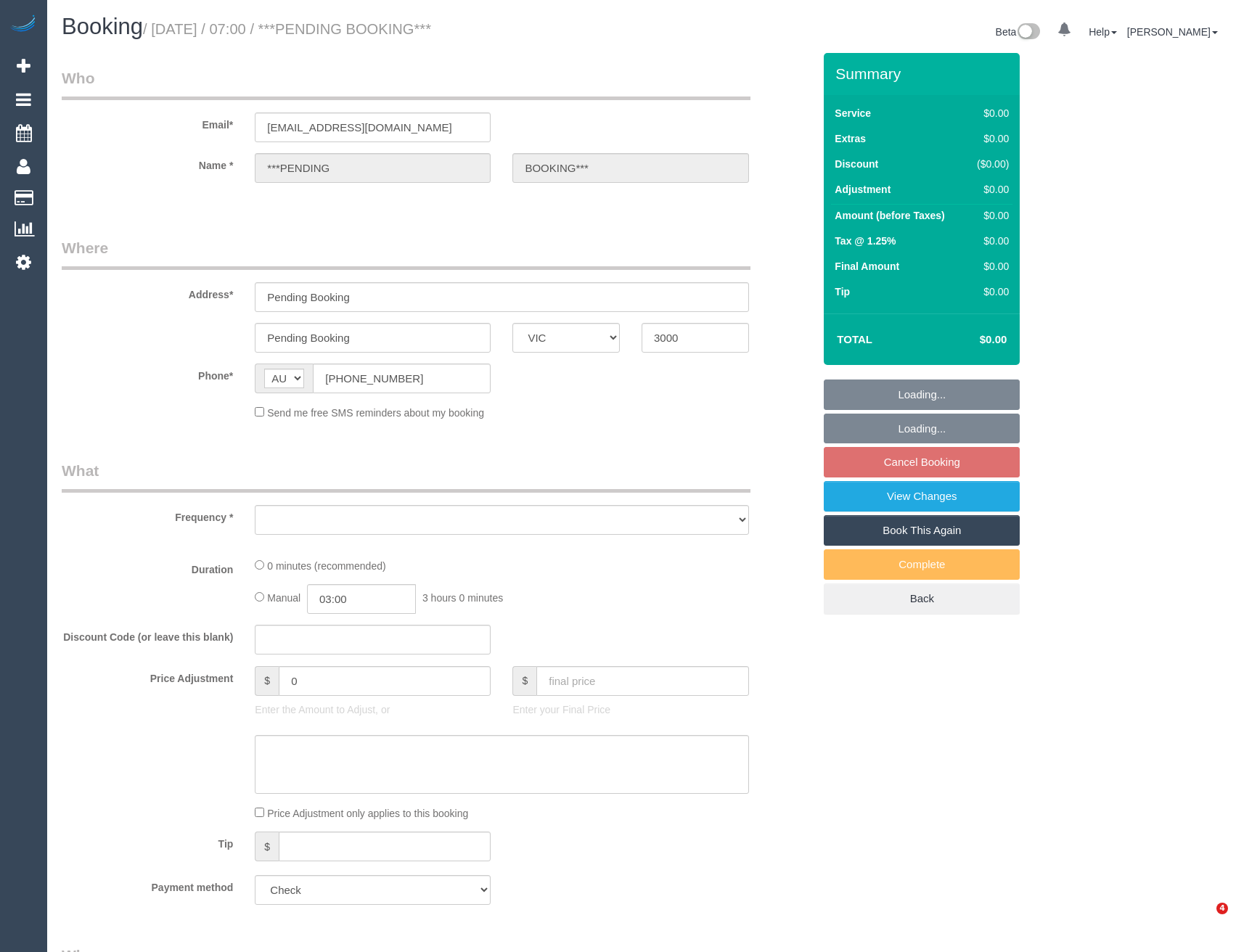
select select "VIC"
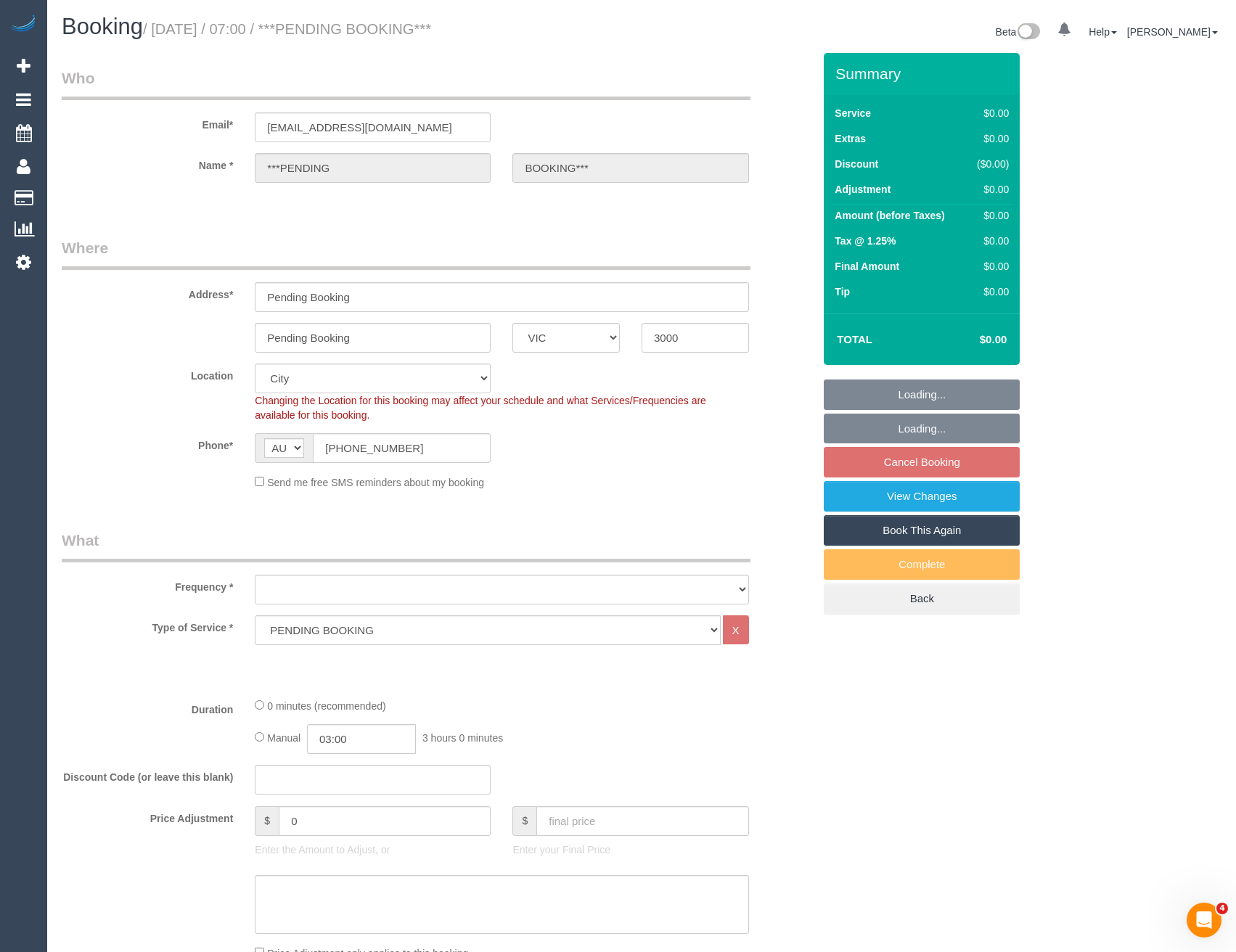
select select "object:670"
select select "number:28"
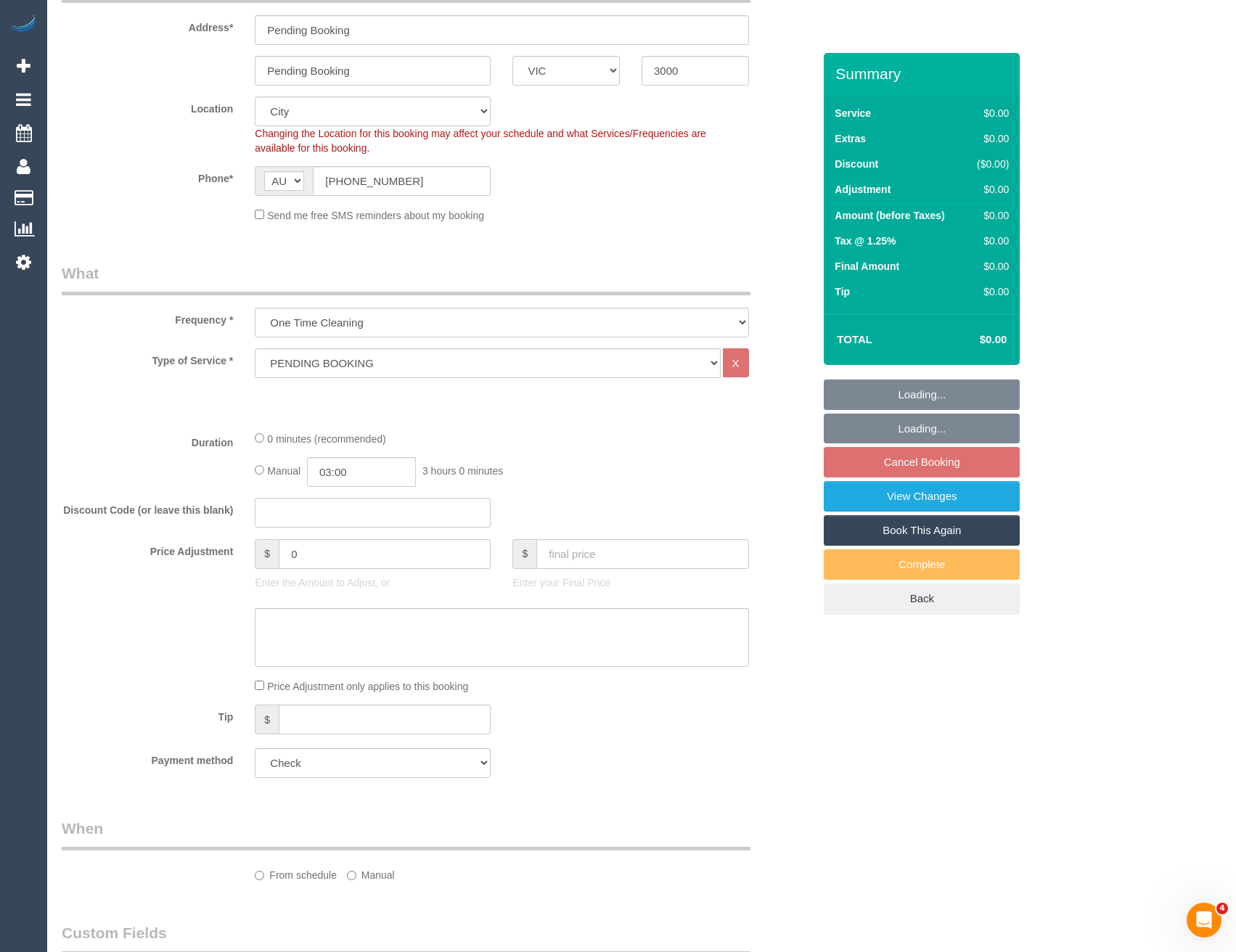
select select "object:675"
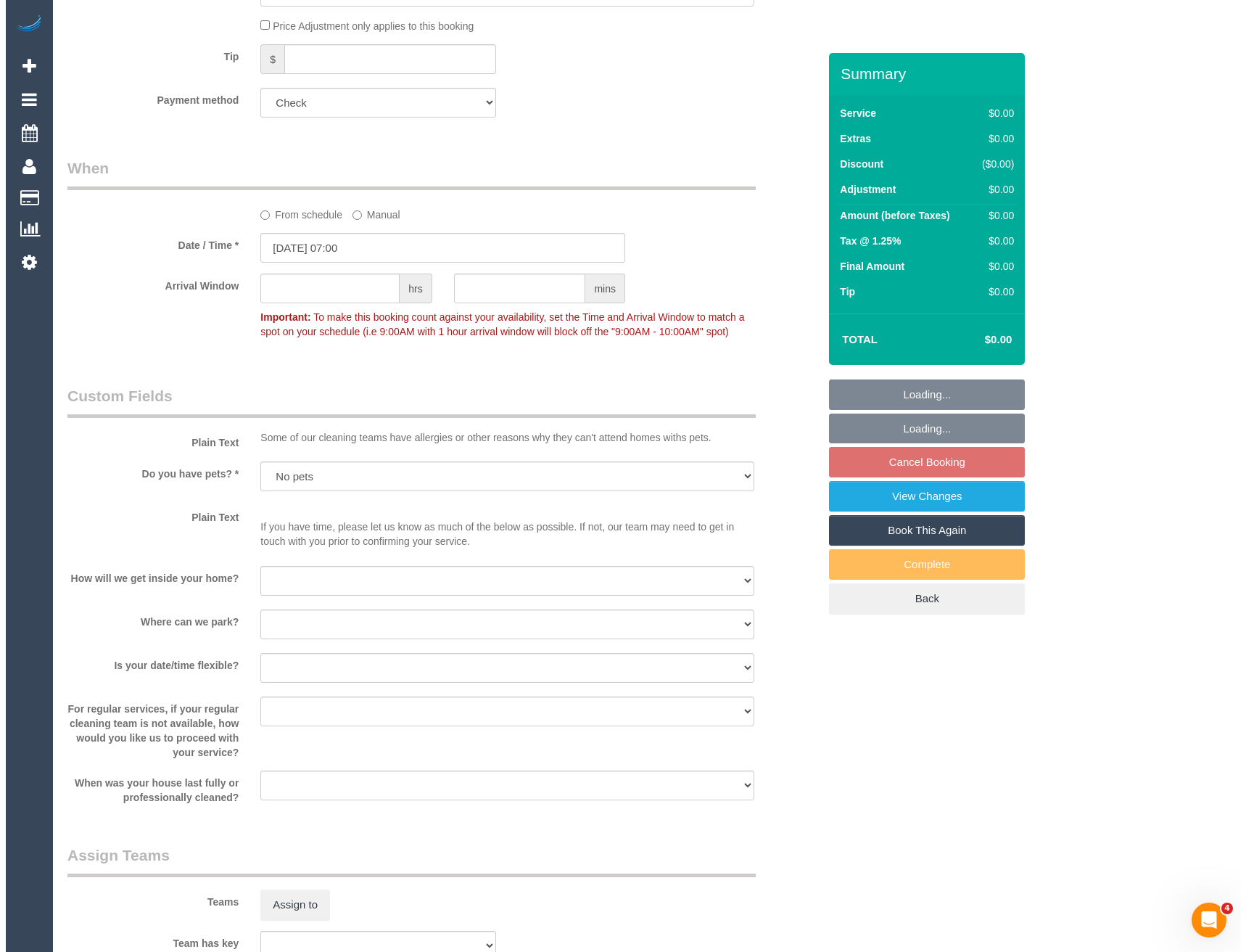
scroll to position [1016, 0]
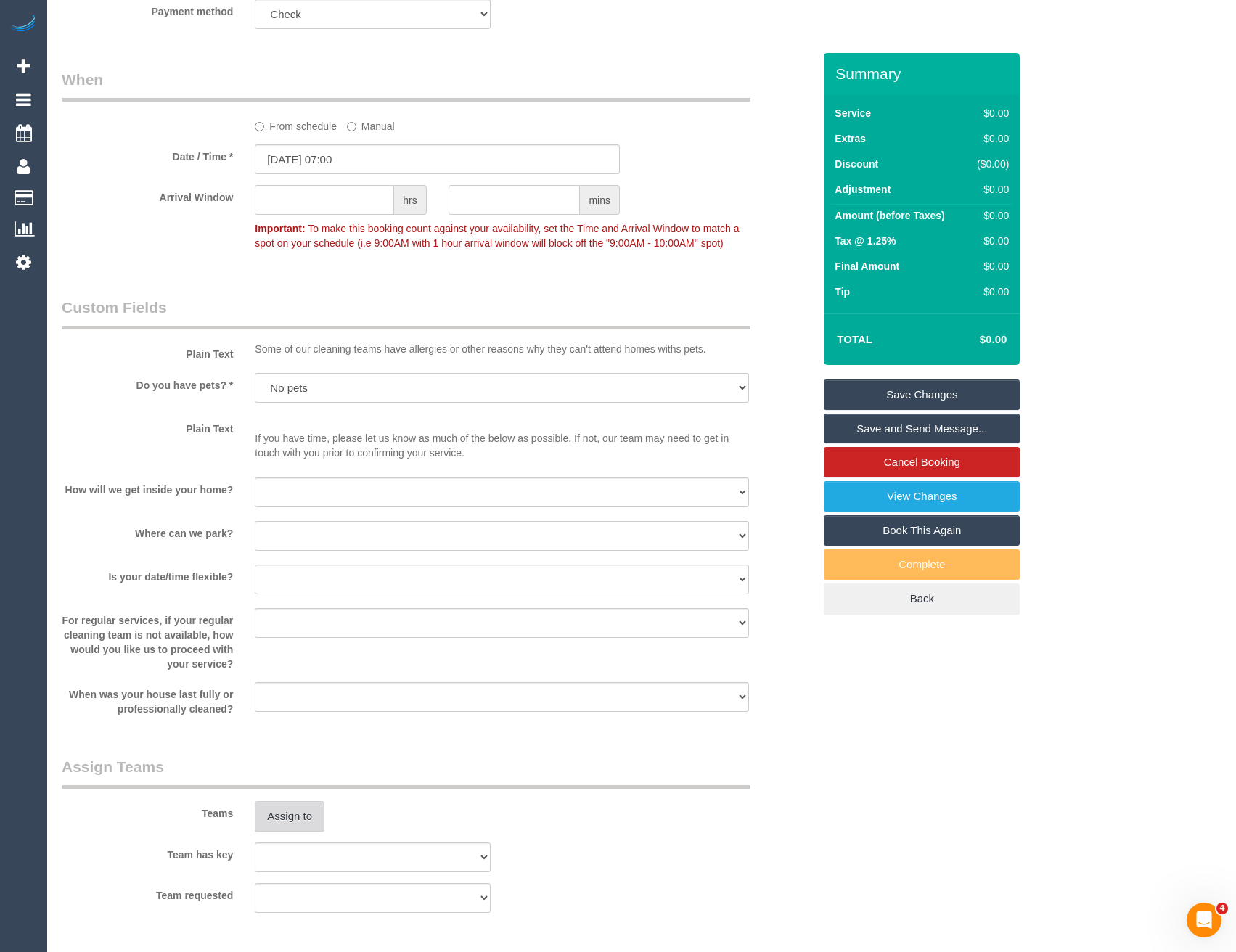
click at [313, 830] on button "Assign to" at bounding box center [289, 816] width 70 height 31
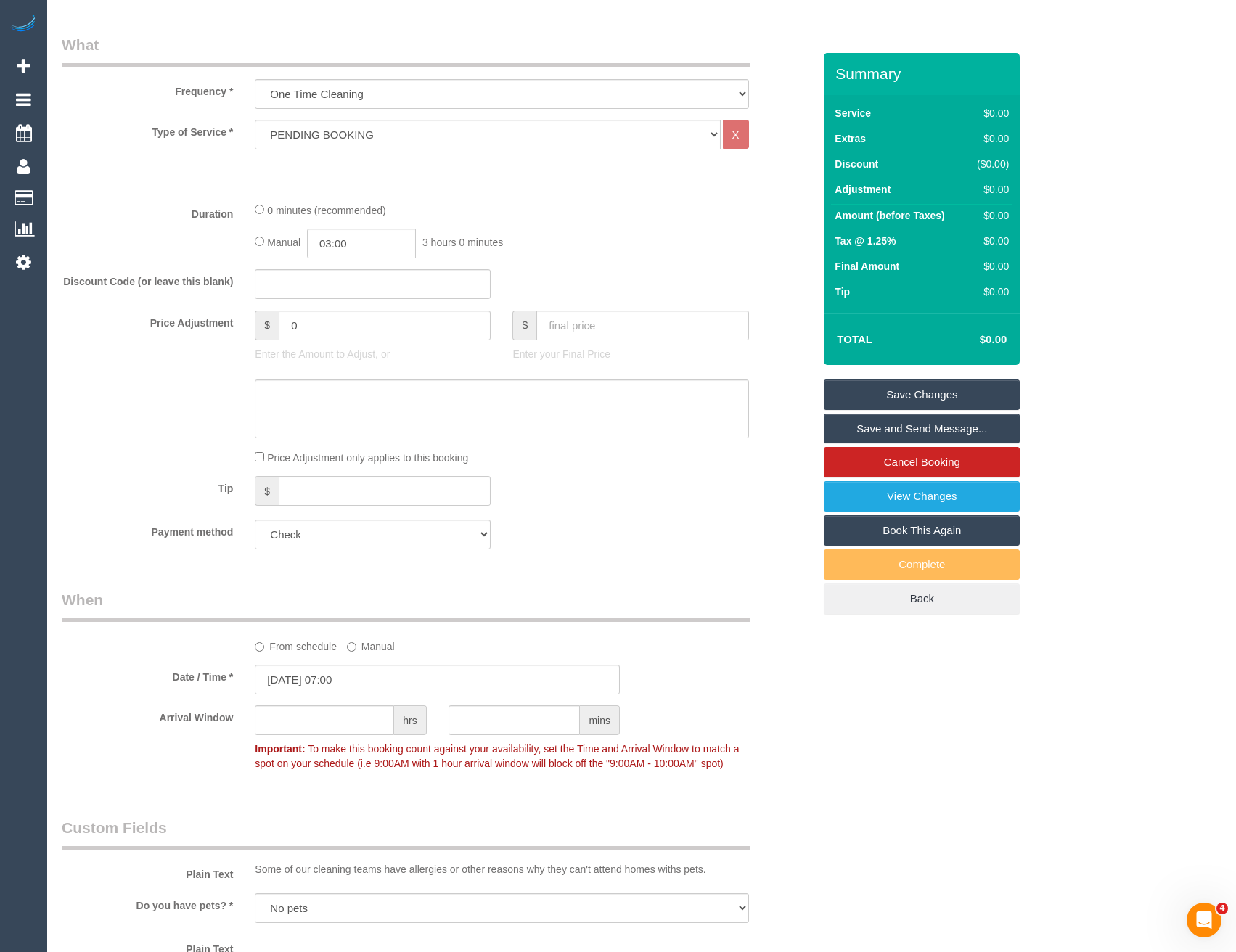
scroll to position [72, 0]
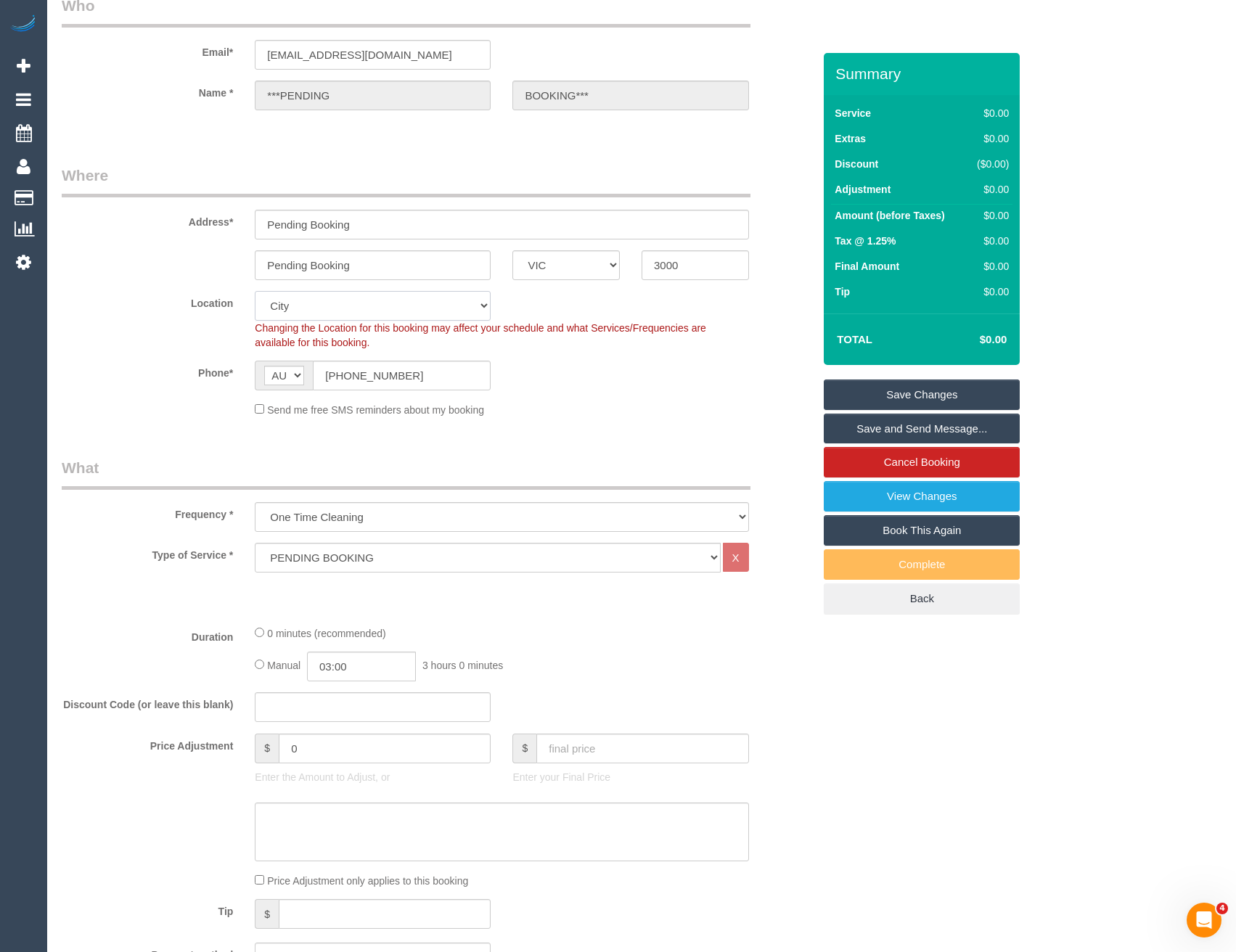
click at [319, 304] on select "Office [GEOGRAPHIC_DATA] (North) East (South) [GEOGRAPHIC_DATA] (East) [GEOGRAP…" at bounding box center [372, 306] width 236 height 30
select select "50"
click at [254, 291] on select "Office [GEOGRAPHIC_DATA] (North) East (South) [GEOGRAPHIC_DATA] (East) [GEOGRAP…" at bounding box center [372, 306] width 236 height 30
click at [629, 390] on div "Phone* AF AL DZ AD AO AI AQ AG AR AM AW AU AT AZ BS BH BD BB BY BE BZ BJ BM BT …" at bounding box center [437, 376] width 773 height 30
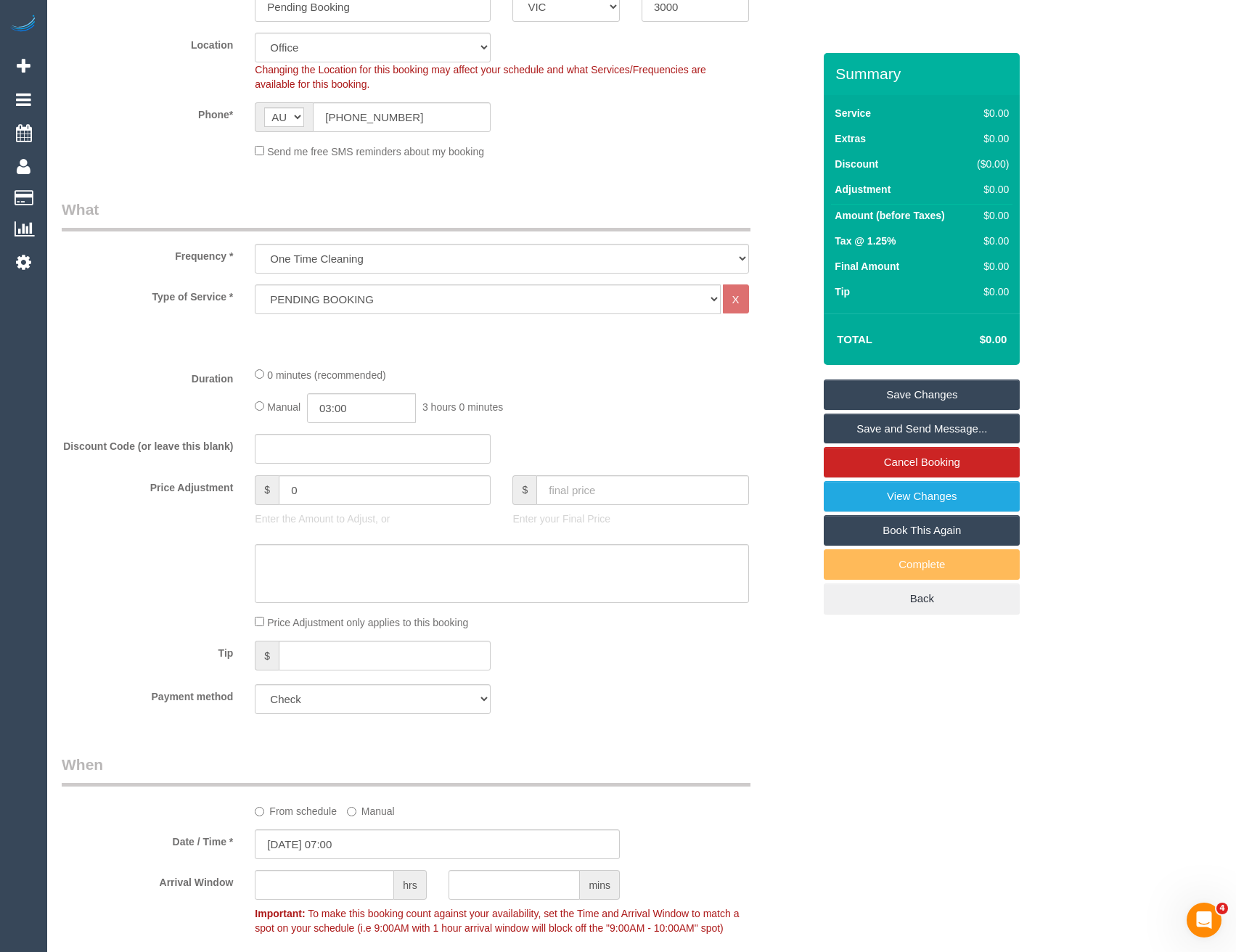
select select "object:2959"
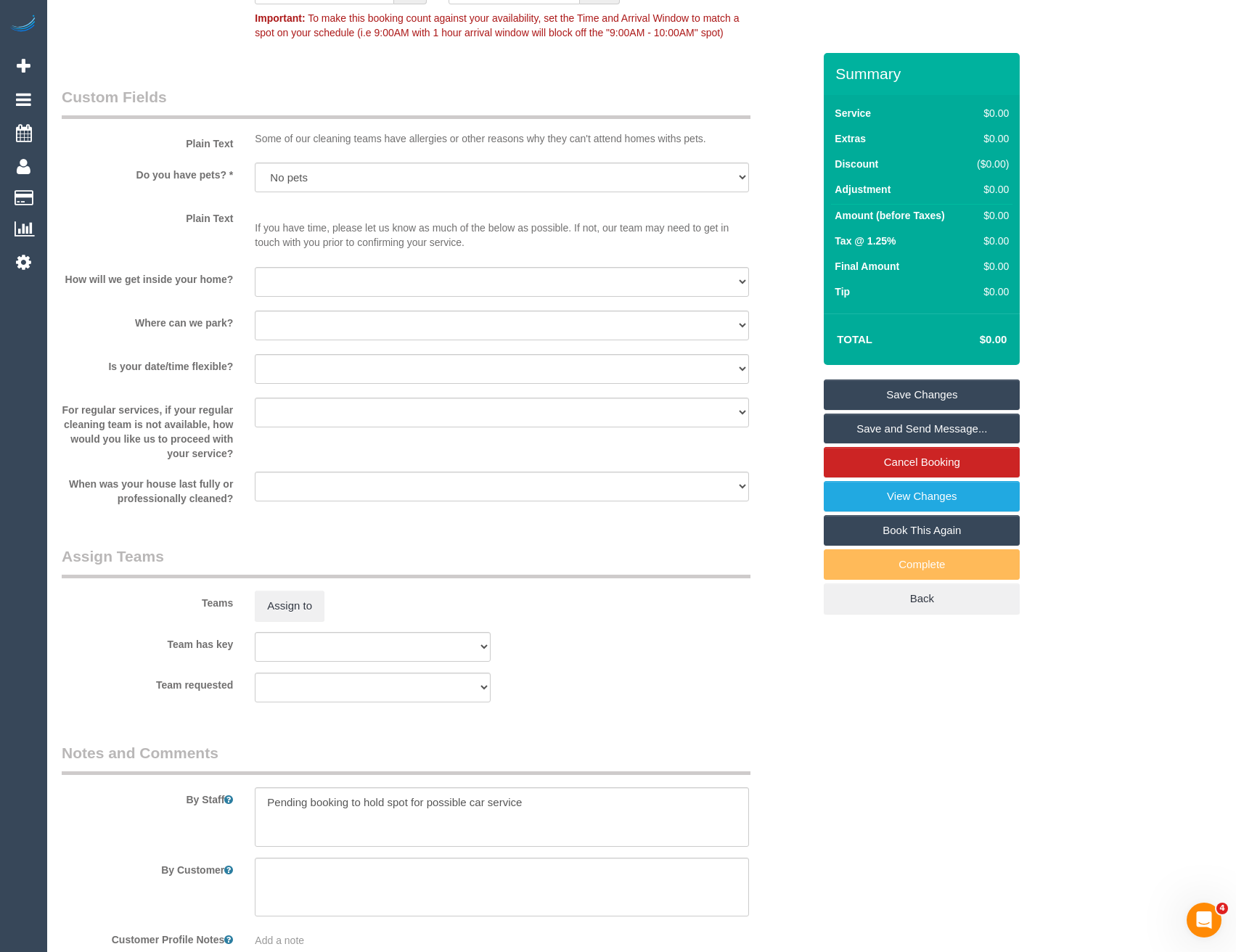
scroll to position [1306, 0]
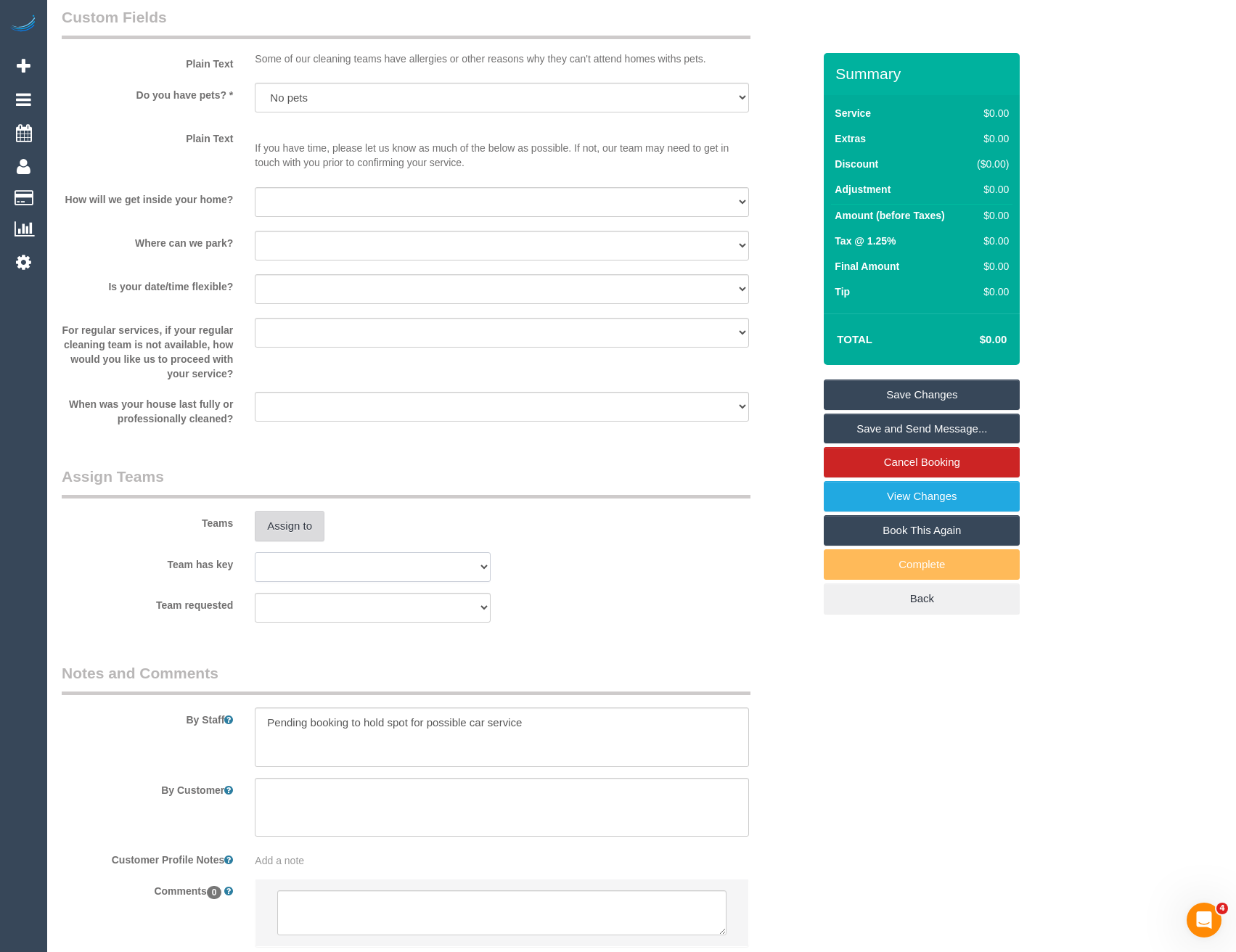
drag, startPoint x: 300, startPoint y: 557, endPoint x: 297, endPoint y: 525, distance: 32.1
click at [300, 557] on select "(0) Office (1) [PERSON_NAME] (FT) (1) [PERSON_NAME] (FT) (1) Kumpee R (FT) (2) …" at bounding box center [372, 567] width 236 height 30
click at [297, 525] on button "Assign to" at bounding box center [289, 526] width 70 height 31
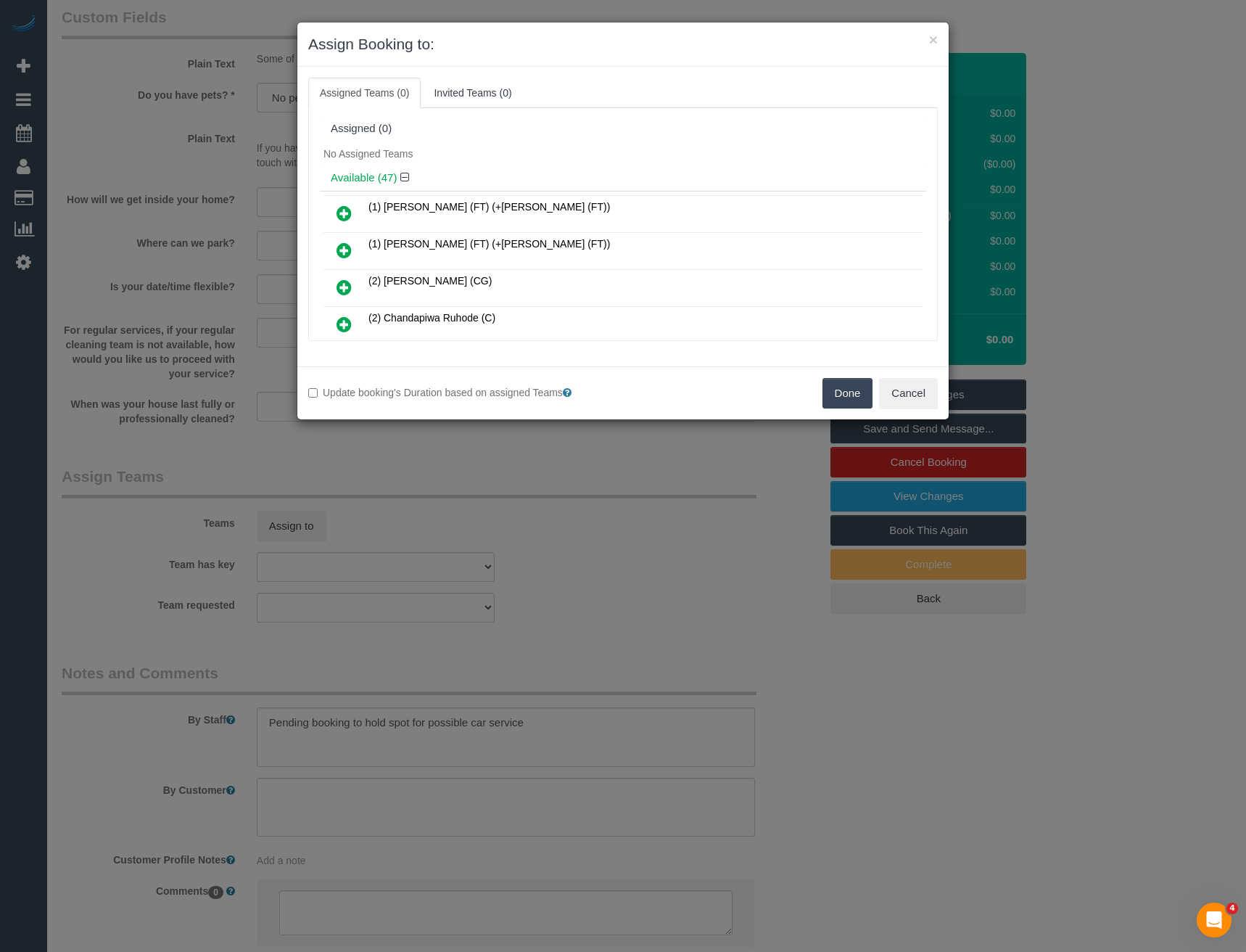
click at [343, 212] on icon at bounding box center [344, 213] width 15 height 18
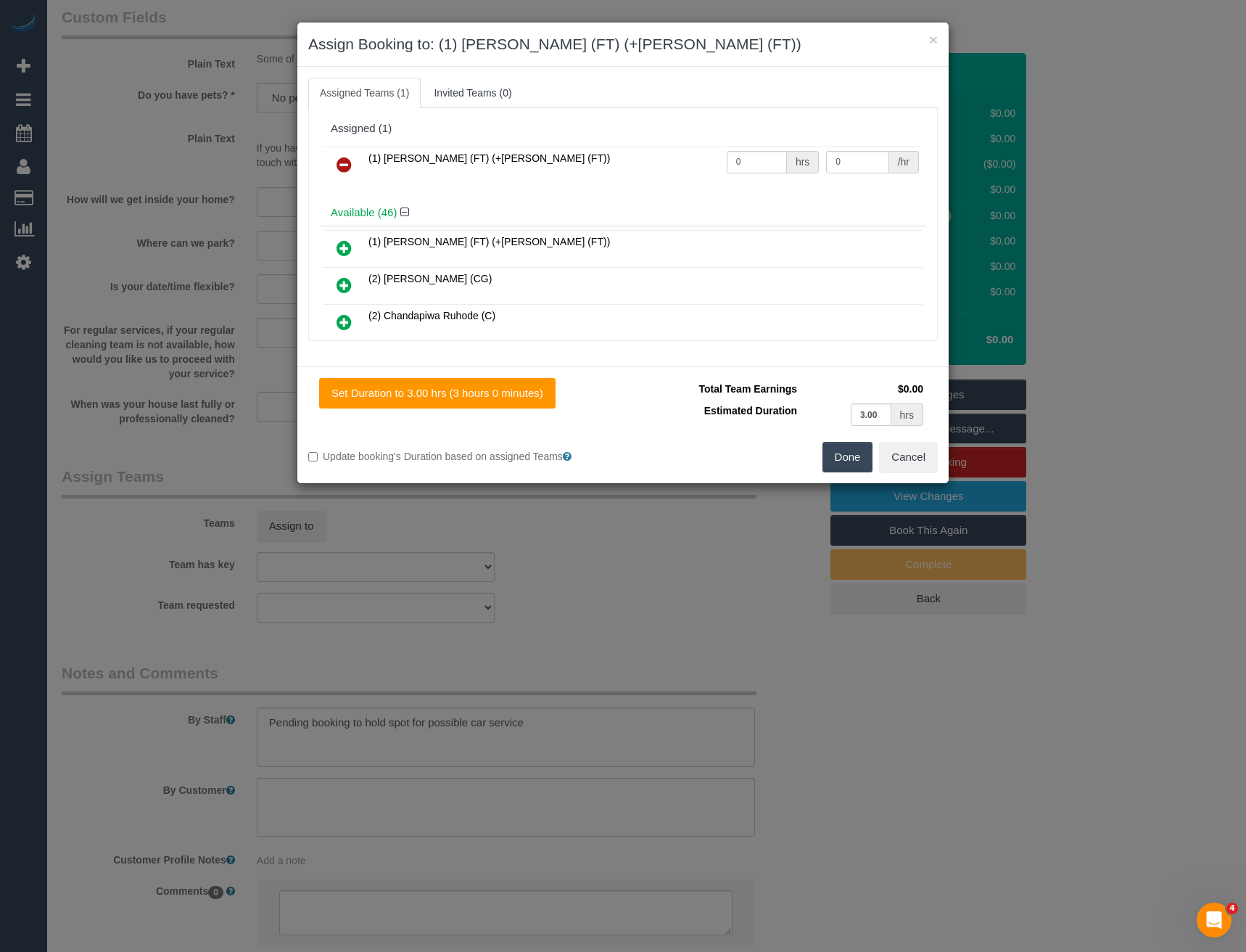
click at [340, 251] on icon at bounding box center [344, 248] width 15 height 18
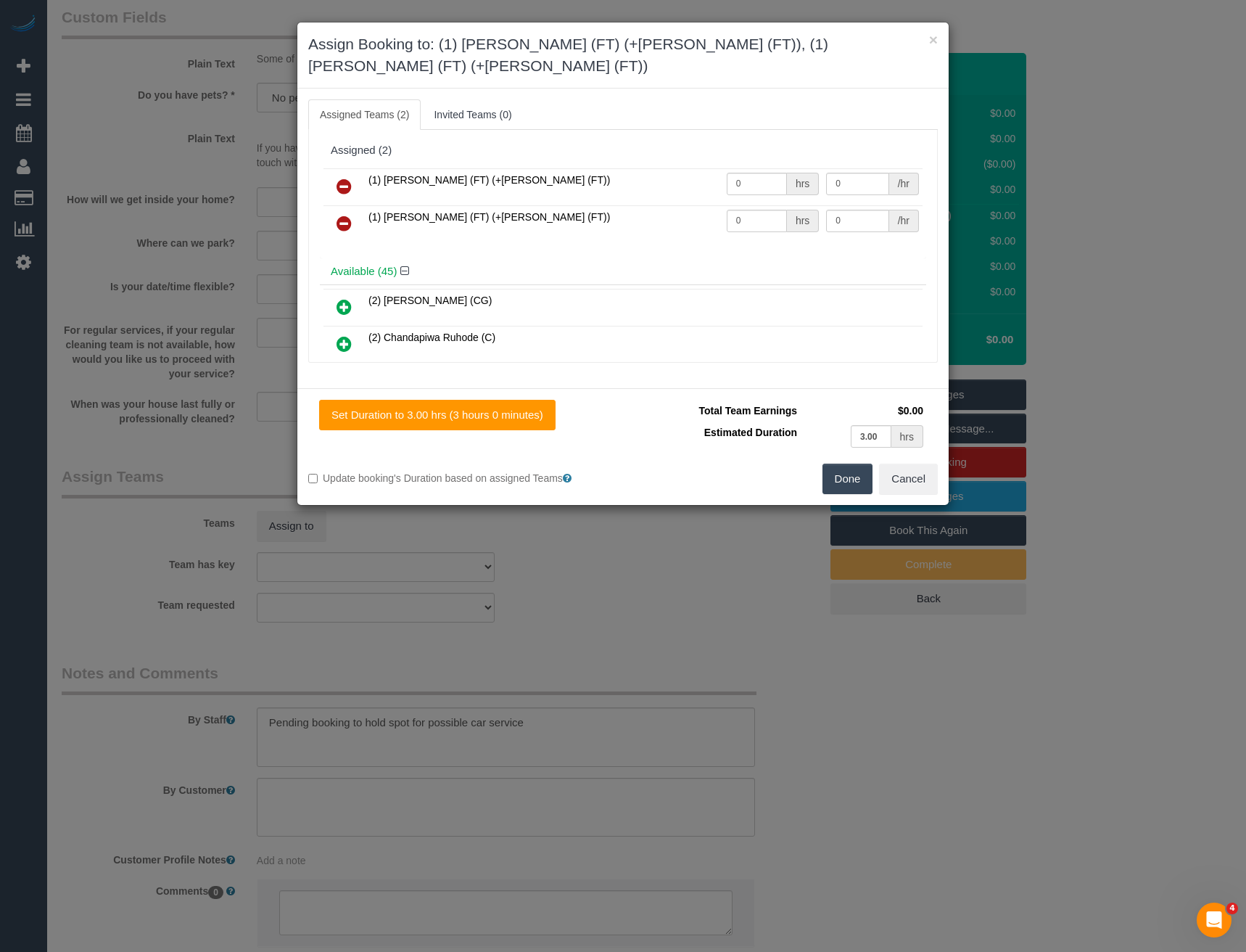
click at [851, 464] on button "Done" at bounding box center [848, 479] width 51 height 31
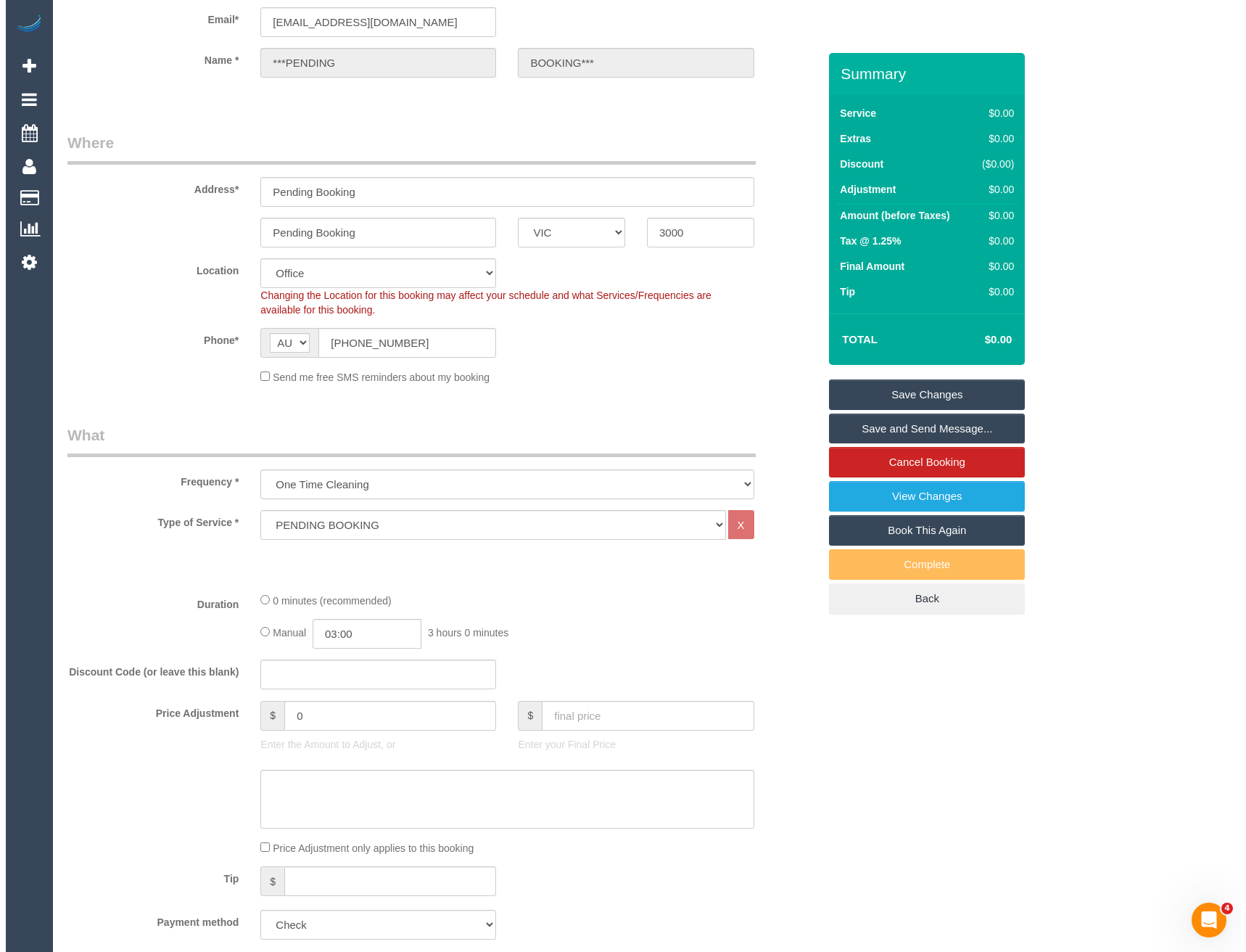
scroll to position [0, 0]
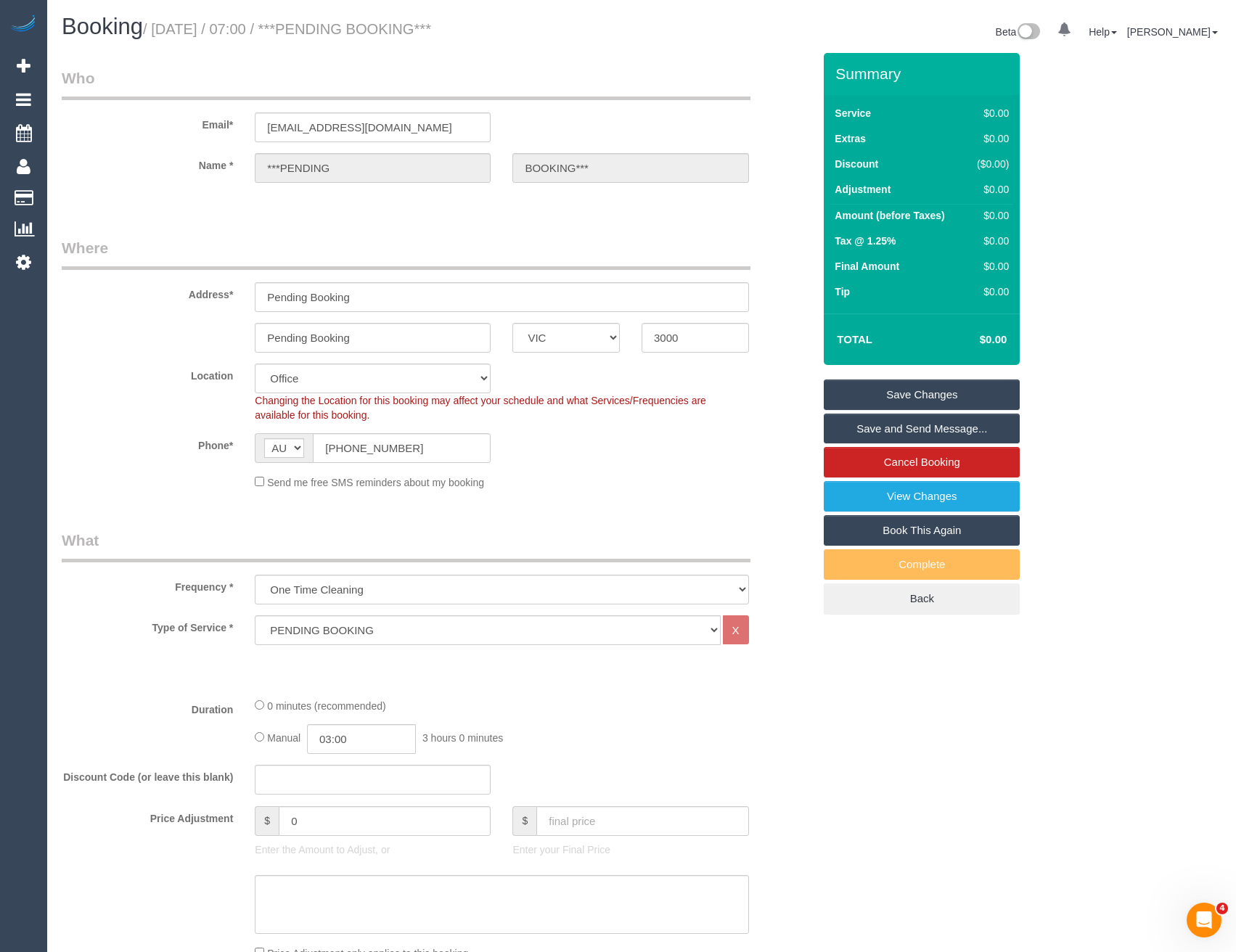
click at [932, 397] on link "Save Changes" at bounding box center [921, 394] width 196 height 31
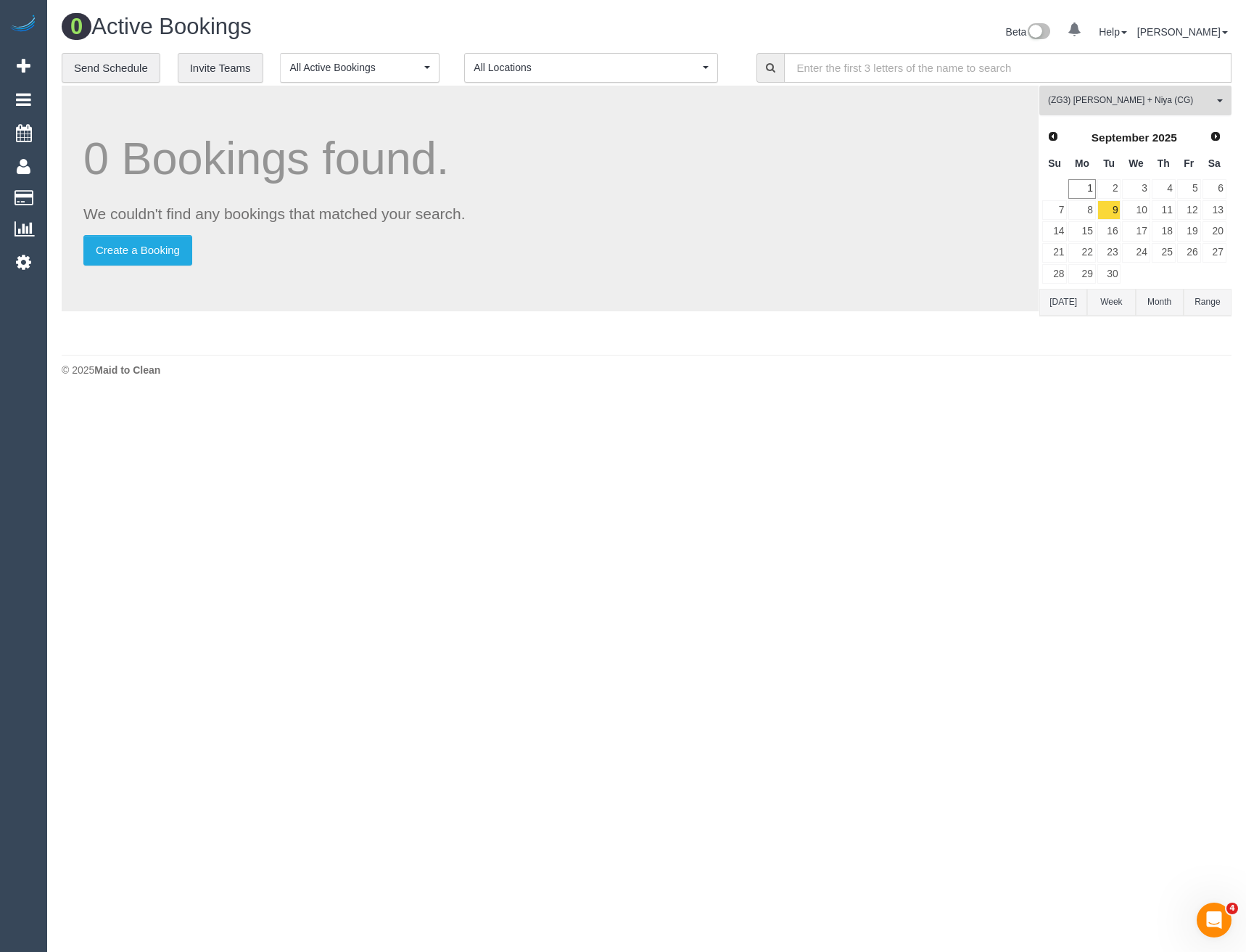
click at [1109, 103] on span "(ZG3) [PERSON_NAME] + Niya (CG)" at bounding box center [1131, 100] width 165 height 12
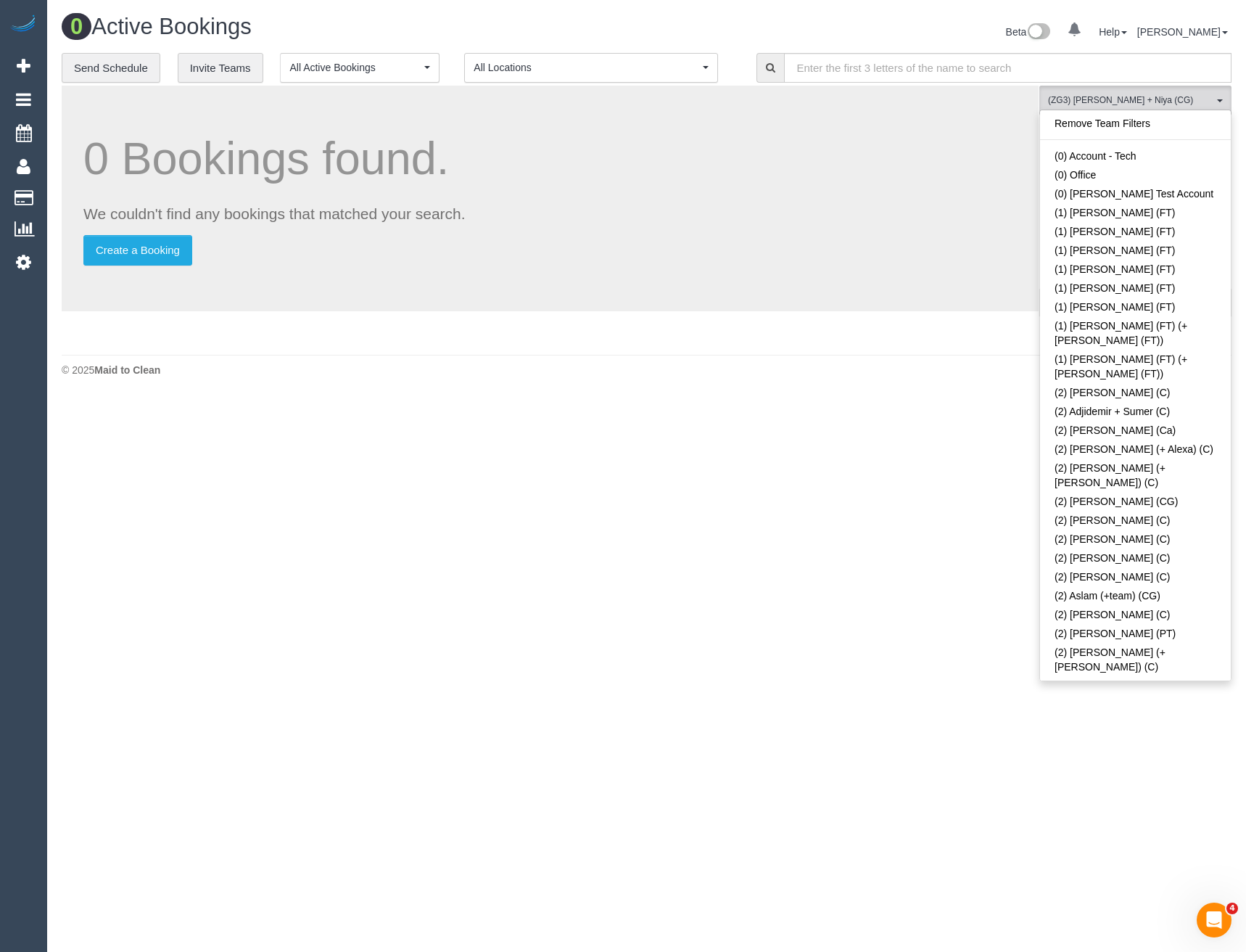
scroll to position [4168, 0]
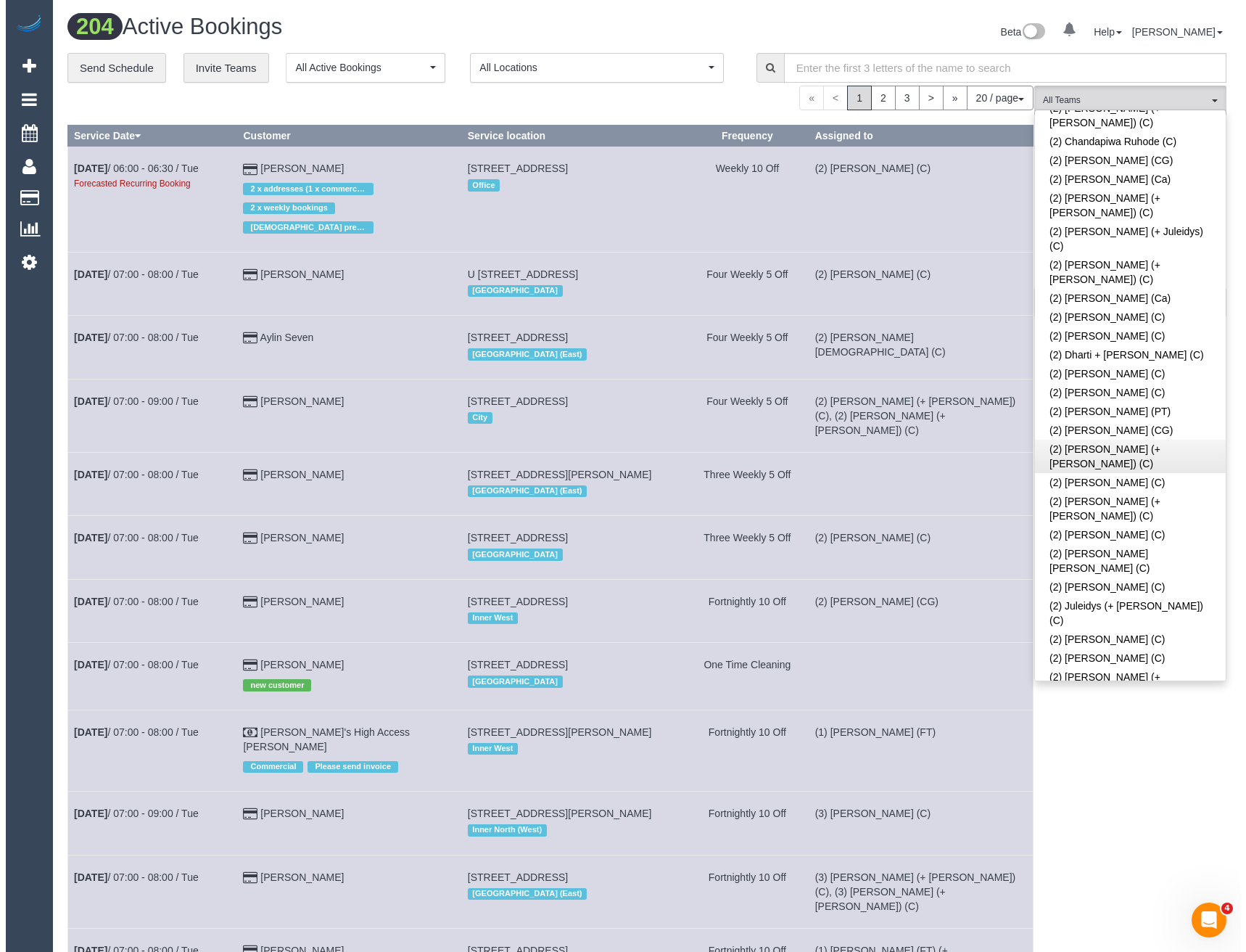
scroll to position [612, 0]
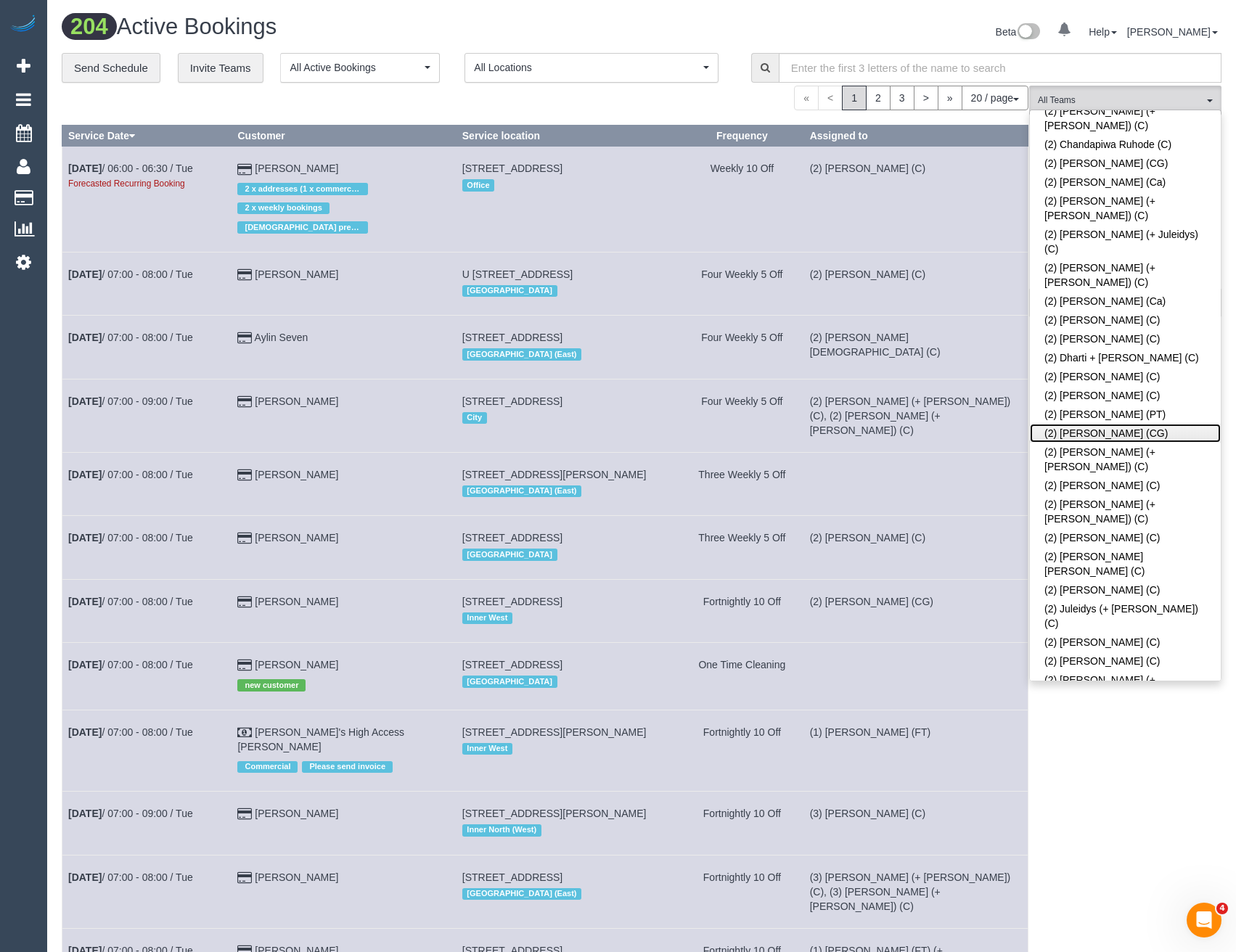
click at [1127, 424] on link "(2) [PERSON_NAME] (CG)" at bounding box center [1126, 433] width 191 height 19
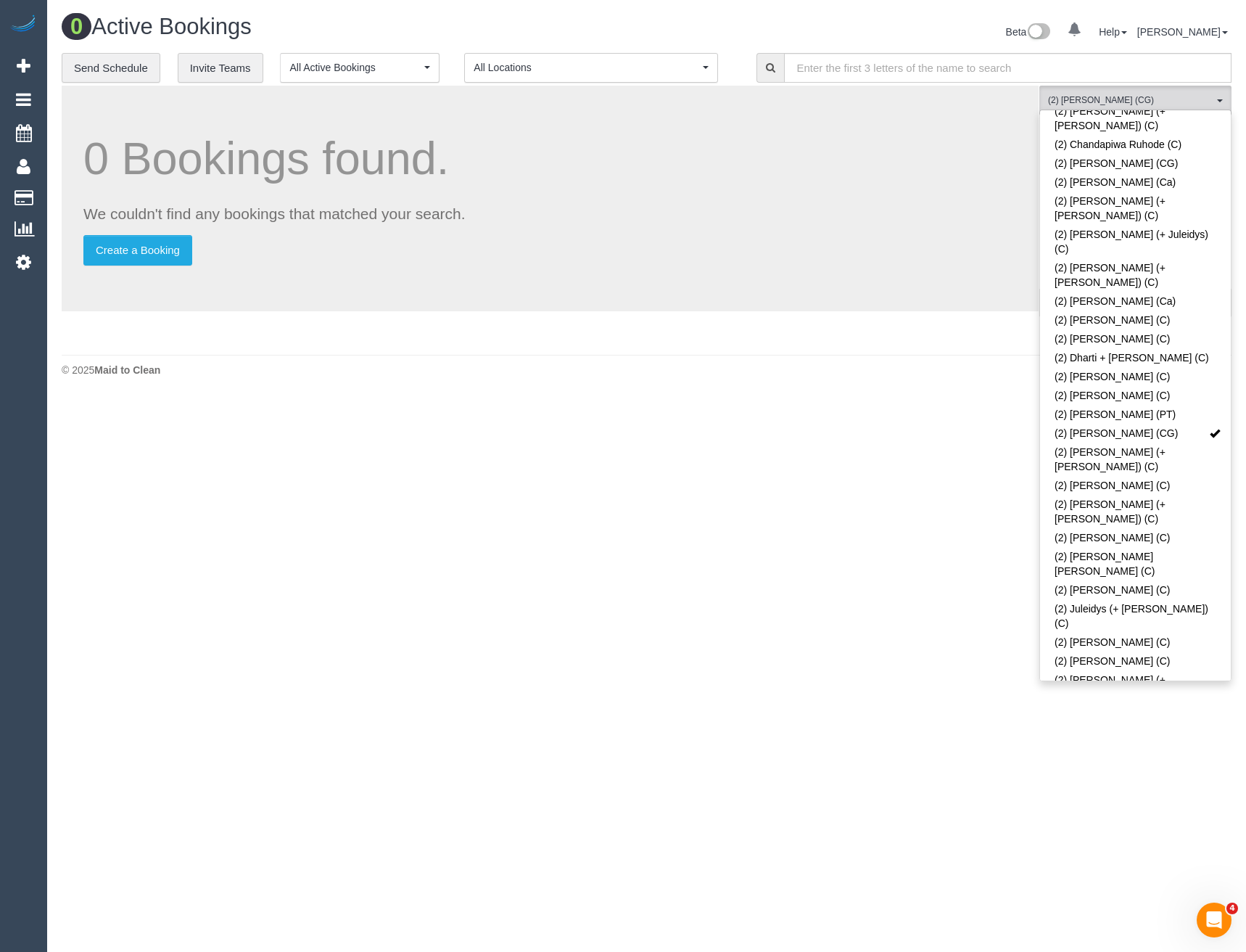
click at [1099, 786] on body "0 Beta Your Notifications You have 0 alerts Add Booking Bookings Active Booking…" at bounding box center [623, 476] width 1246 height 952
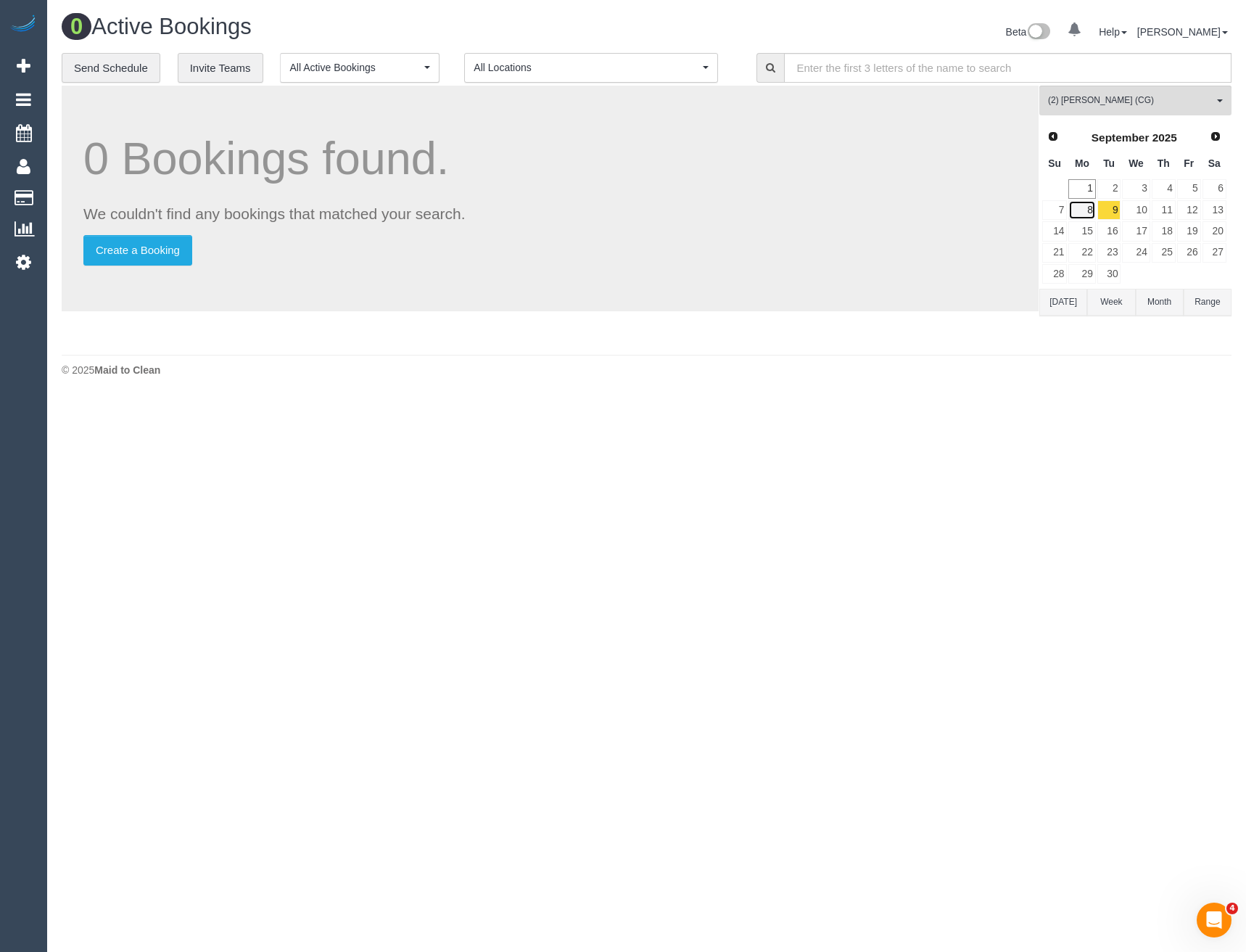
click at [1088, 205] on link "8" at bounding box center [1082, 210] width 27 height 19
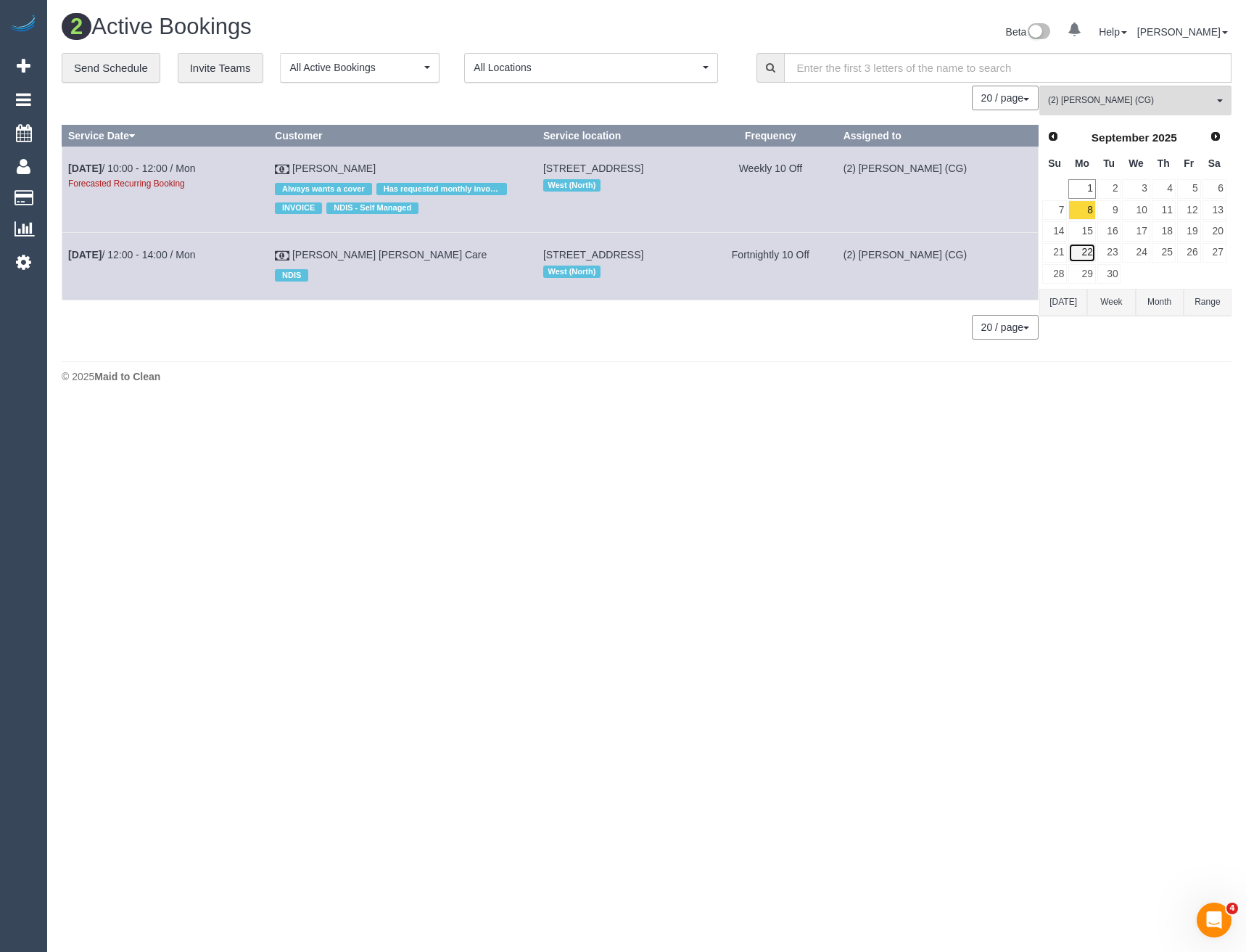
click at [1090, 252] on link "22" at bounding box center [1082, 252] width 27 height 19
